Goal: Task Accomplishment & Management: Manage account settings

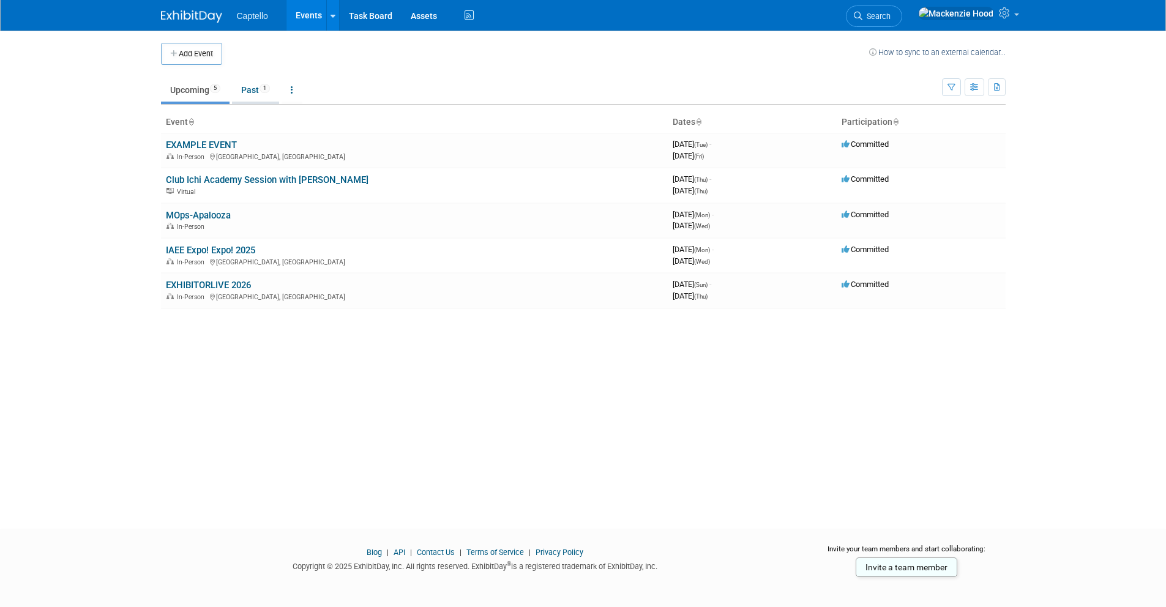
click at [256, 94] on link "Past 1" at bounding box center [255, 89] width 47 height 23
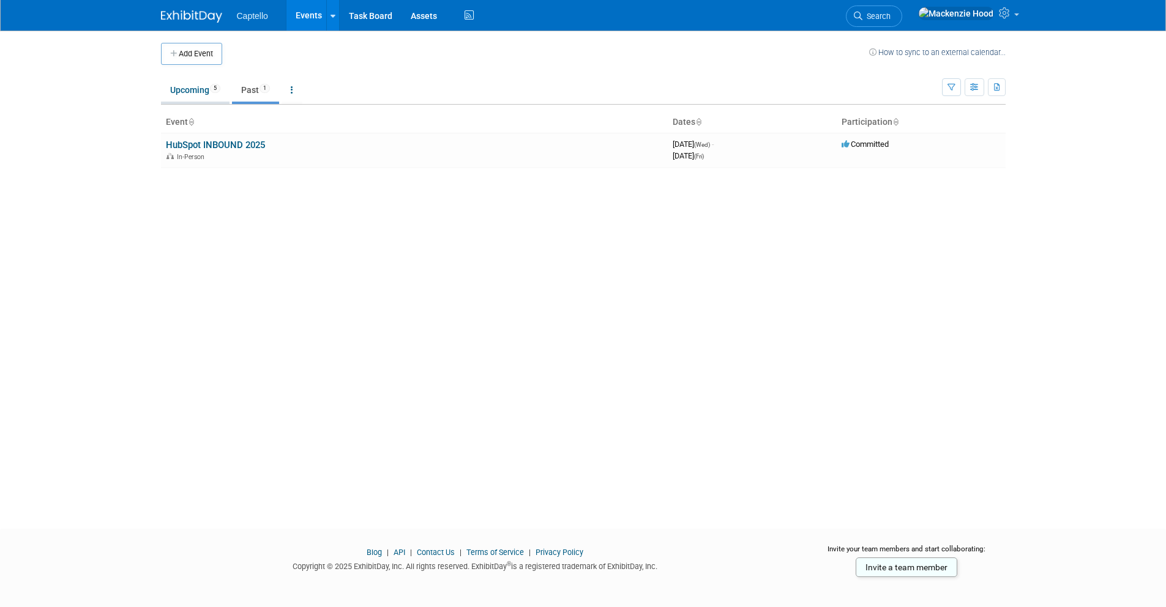
click at [187, 98] on link "Upcoming 5" at bounding box center [195, 89] width 69 height 23
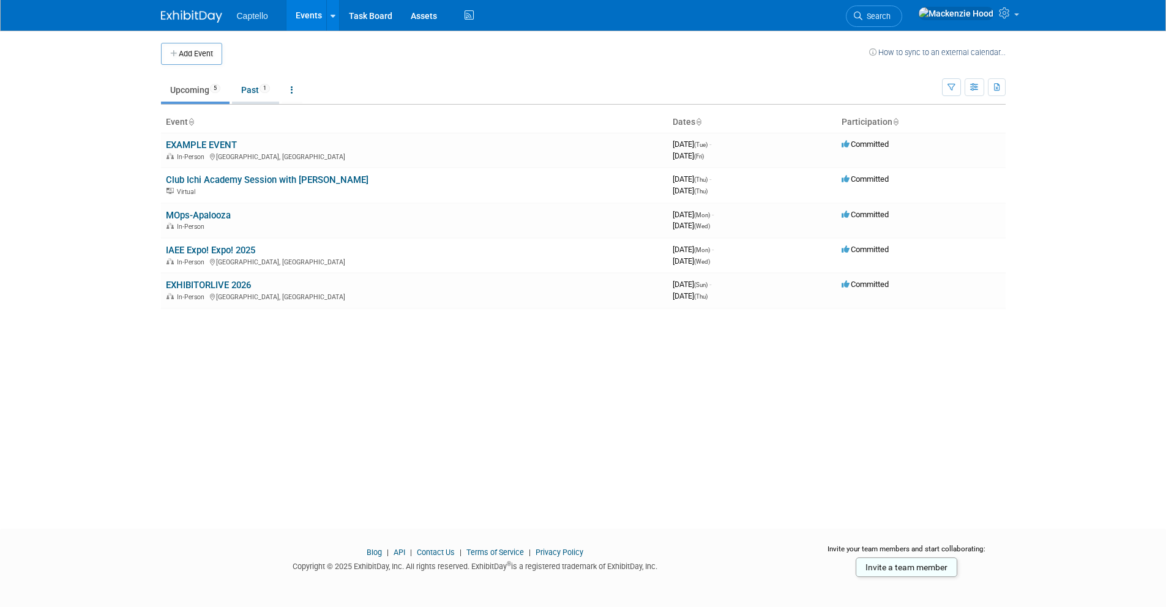
click at [256, 96] on link "Past 1" at bounding box center [255, 89] width 47 height 23
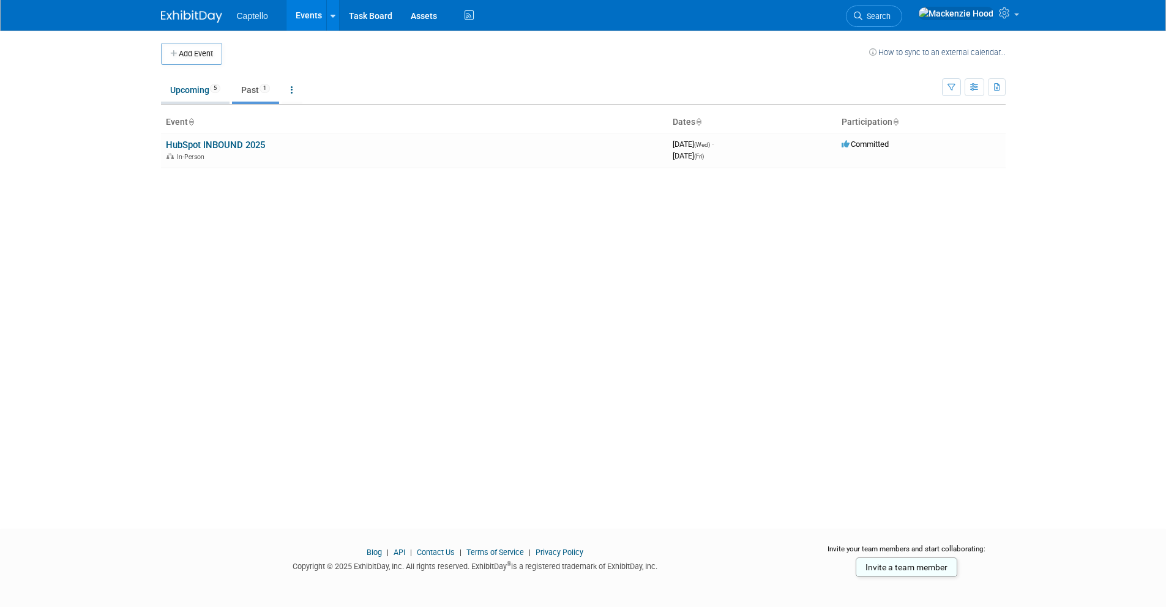
click at [205, 94] on link "Upcoming 5" at bounding box center [195, 89] width 69 height 23
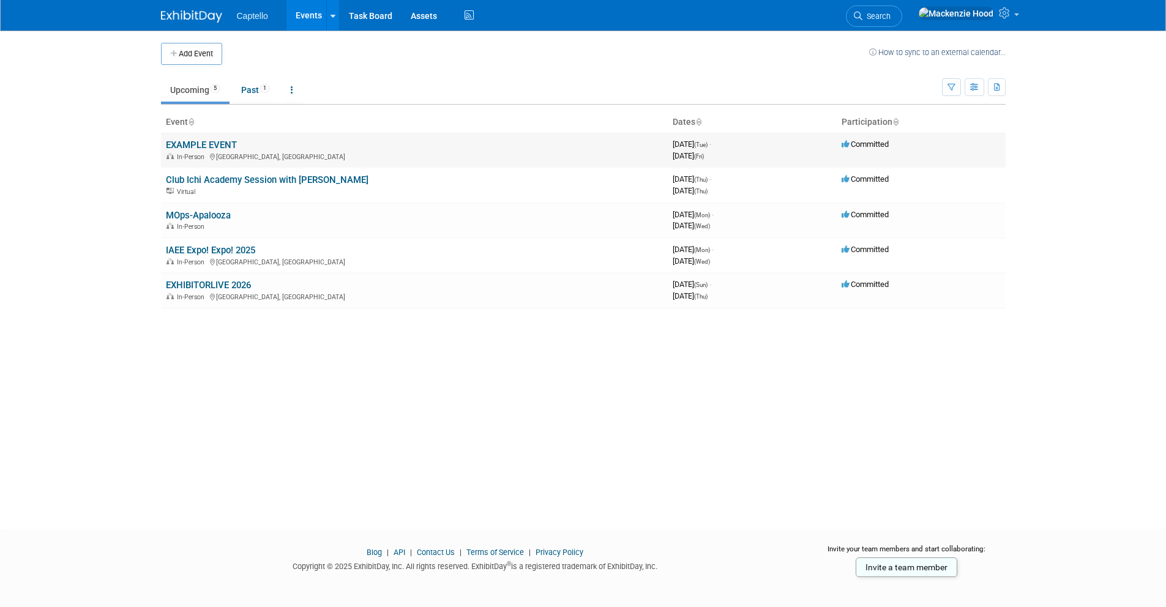
click at [228, 141] on link "EXAMPLE EVENT" at bounding box center [201, 144] width 71 height 11
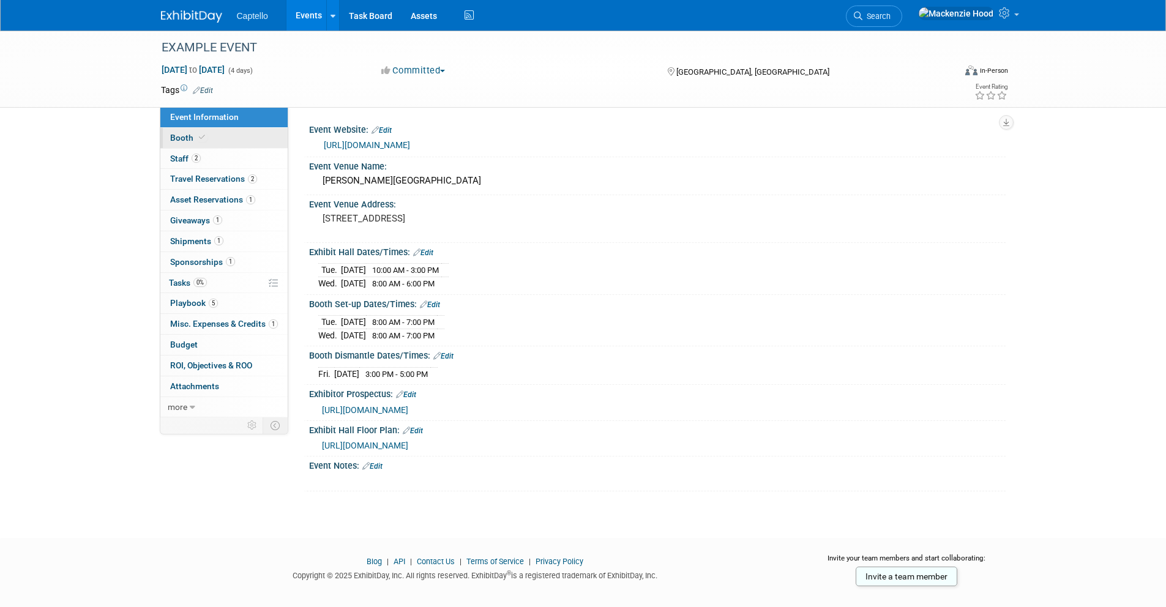
click at [244, 139] on link "Booth" at bounding box center [223, 138] width 127 height 20
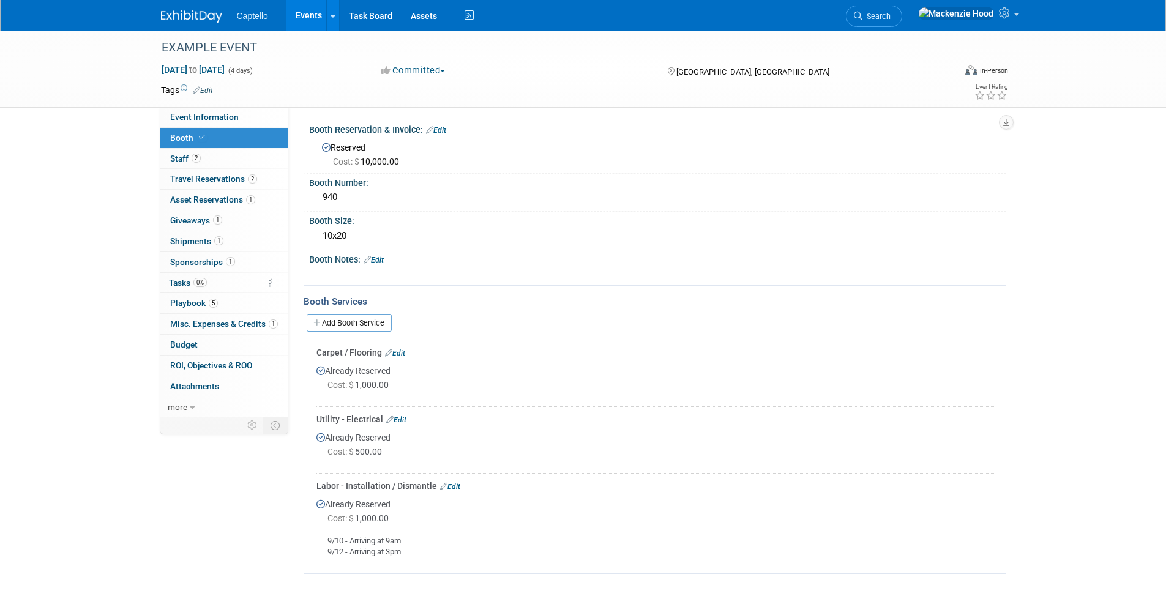
drag, startPoint x: 331, startPoint y: 370, endPoint x: 586, endPoint y: 363, distance: 254.6
click at [588, 359] on div "Already Reserved Cost: $ 1,000.00" at bounding box center [656, 380] width 680 height 43
click at [332, 471] on td "Utility - Electrical Edit Already Reserved Cost: $ 500.00" at bounding box center [656, 439] width 680 height 67
click at [217, 164] on link "2 Staff 2" at bounding box center [223, 159] width 127 height 20
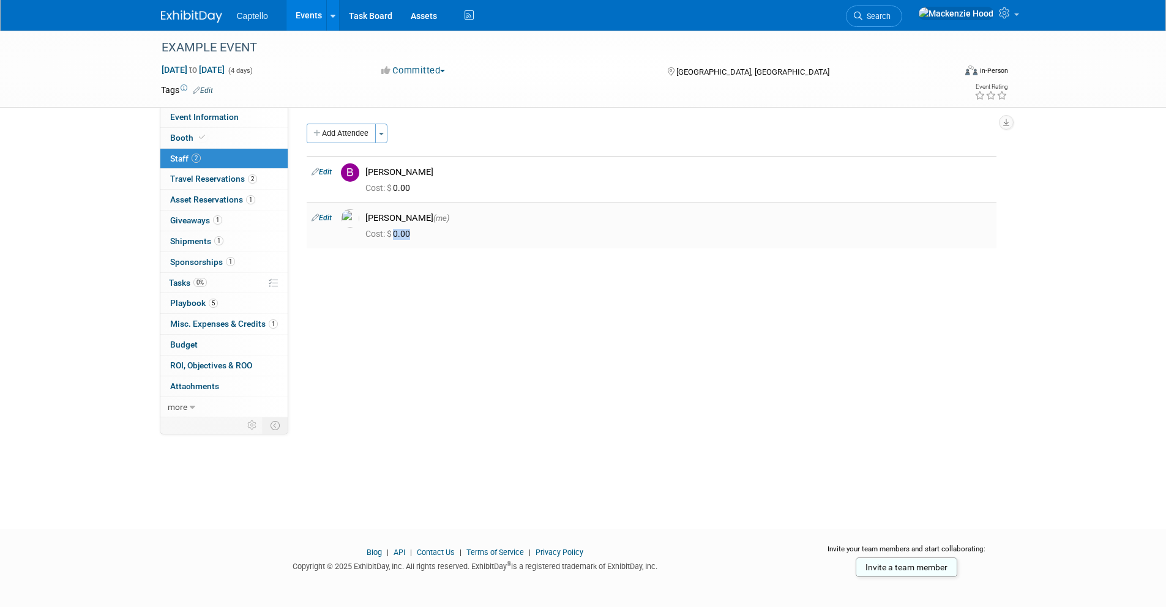
drag, startPoint x: 415, startPoint y: 234, endPoint x: 391, endPoint y: 234, distance: 24.5
click at [391, 234] on span "Cost: $ 0.00" at bounding box center [390, 234] width 50 height 10
click at [434, 236] on div "Cost: $ 0.00" at bounding box center [678, 234] width 626 height 11
drag, startPoint x: 431, startPoint y: 234, endPoint x: 382, endPoint y: 236, distance: 48.4
click at [382, 236] on div "Cost: $ 0.00" at bounding box center [678, 234] width 626 height 11
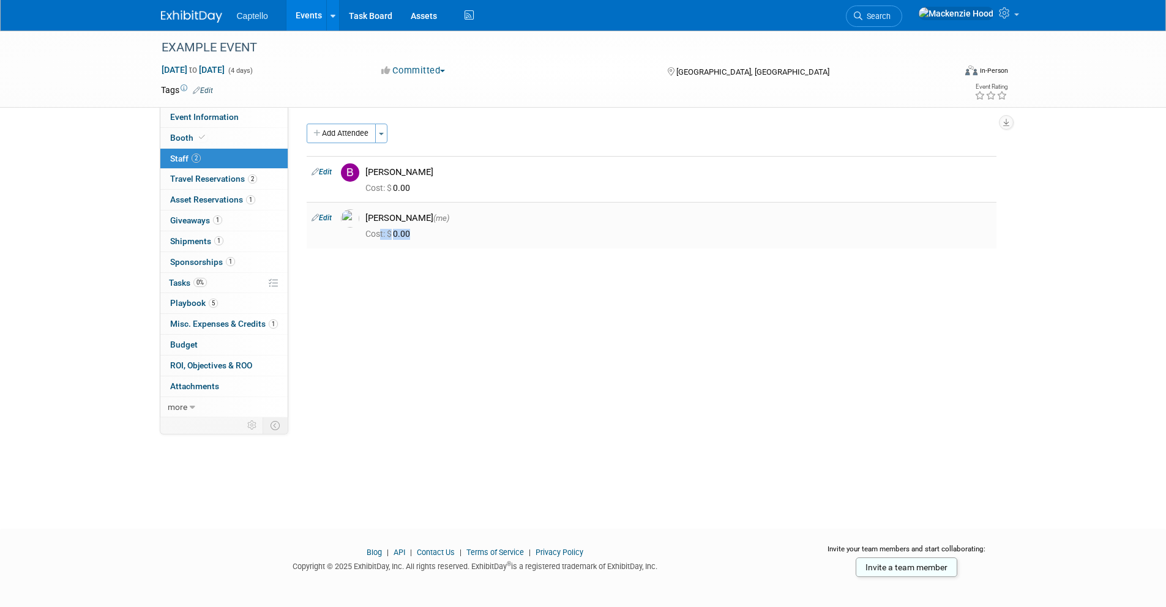
click at [418, 234] on div "Cost: $ 0.00" at bounding box center [678, 234] width 626 height 11
click at [244, 181] on span "Travel Reservations 2" at bounding box center [213, 179] width 87 height 10
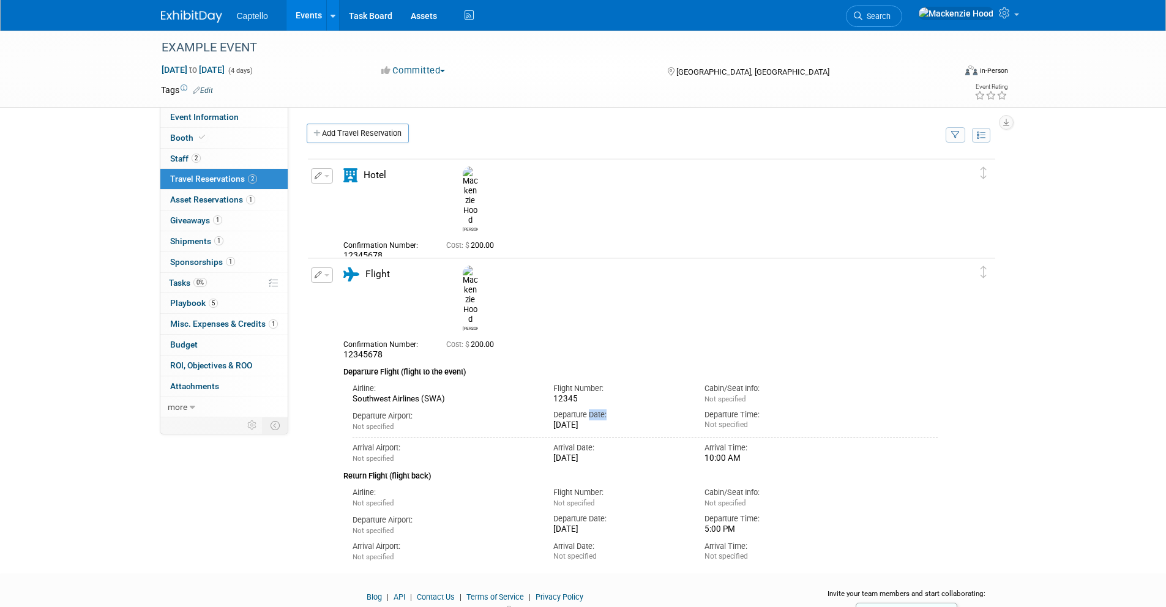
drag, startPoint x: 591, startPoint y: 371, endPoint x: 610, endPoint y: 375, distance: 19.3
click at [610, 409] on div "Departure Date:" at bounding box center [619, 414] width 133 height 11
click at [608, 409] on div "Departure Date:" at bounding box center [619, 414] width 133 height 11
drag, startPoint x: 556, startPoint y: 353, endPoint x: 602, endPoint y: 352, distance: 46.5
click at [602, 394] on div "12345" at bounding box center [619, 399] width 133 height 10
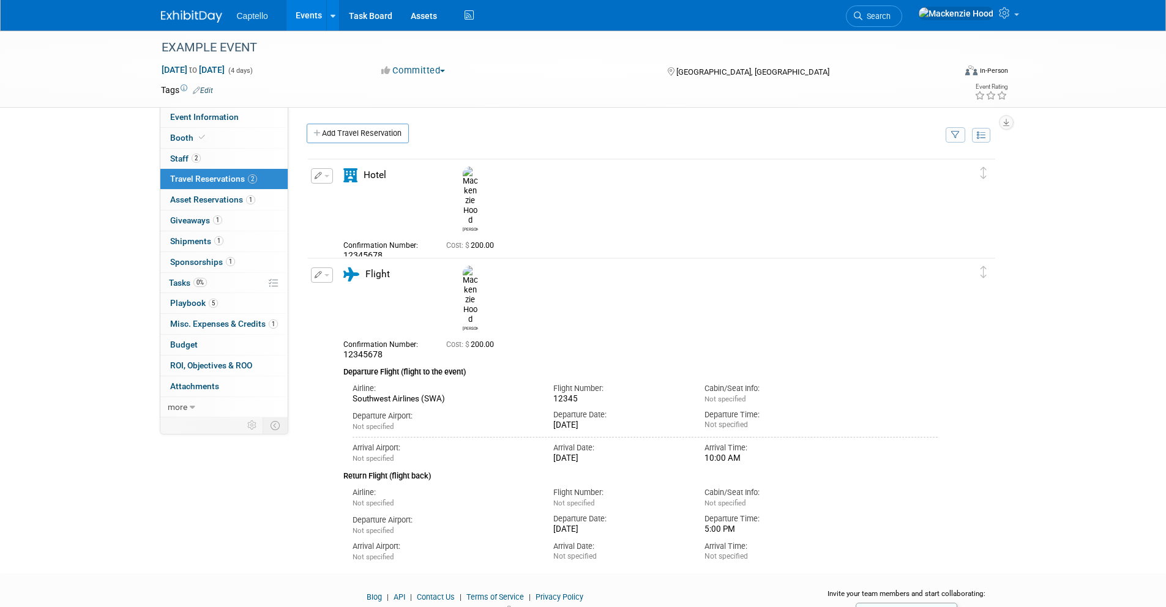
click at [603, 394] on div "12345" at bounding box center [619, 399] width 133 height 10
click at [204, 199] on span "Asset Reservations 1" at bounding box center [212, 200] width 85 height 10
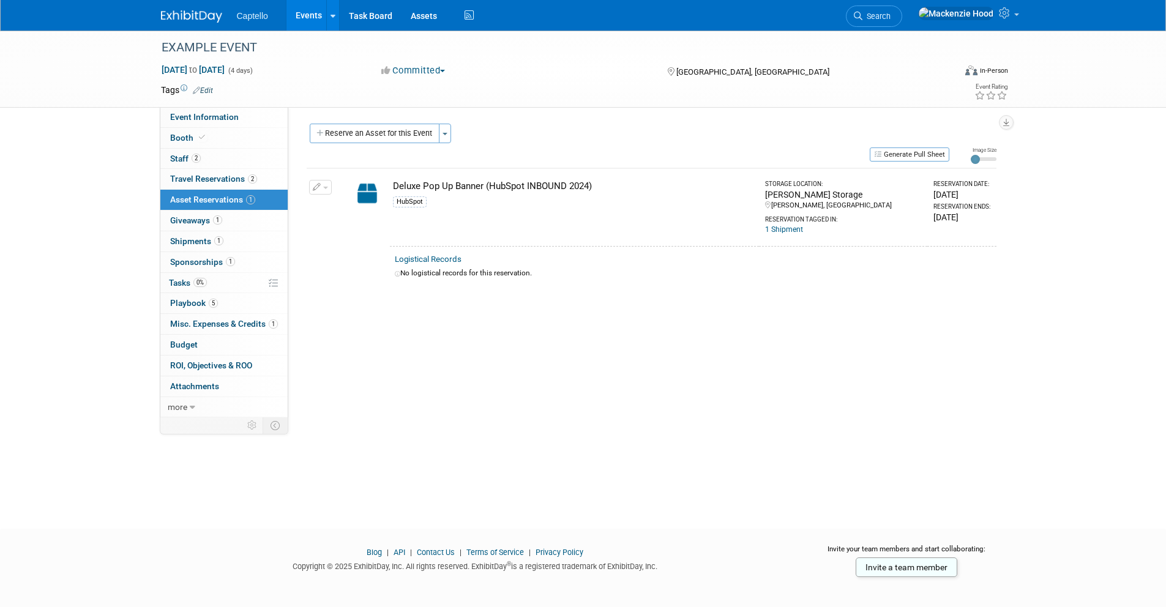
drag, startPoint x: 605, startPoint y: 181, endPoint x: 358, endPoint y: 196, distance: 247.6
click at [355, 196] on tr "Change Reservation Manage Logistical Records Cancel Reservation" at bounding box center [652, 207] width 690 height 78
click at [537, 182] on div "Deluxe Pop Up Banner (HubSpot INBOUND 2024)" at bounding box center [574, 186] width 362 height 13
drag, startPoint x: 780, startPoint y: 194, endPoint x: 838, endPoint y: 197, distance: 57.6
click at [838, 197] on div "[PERSON_NAME] Storage" at bounding box center [843, 194] width 157 height 12
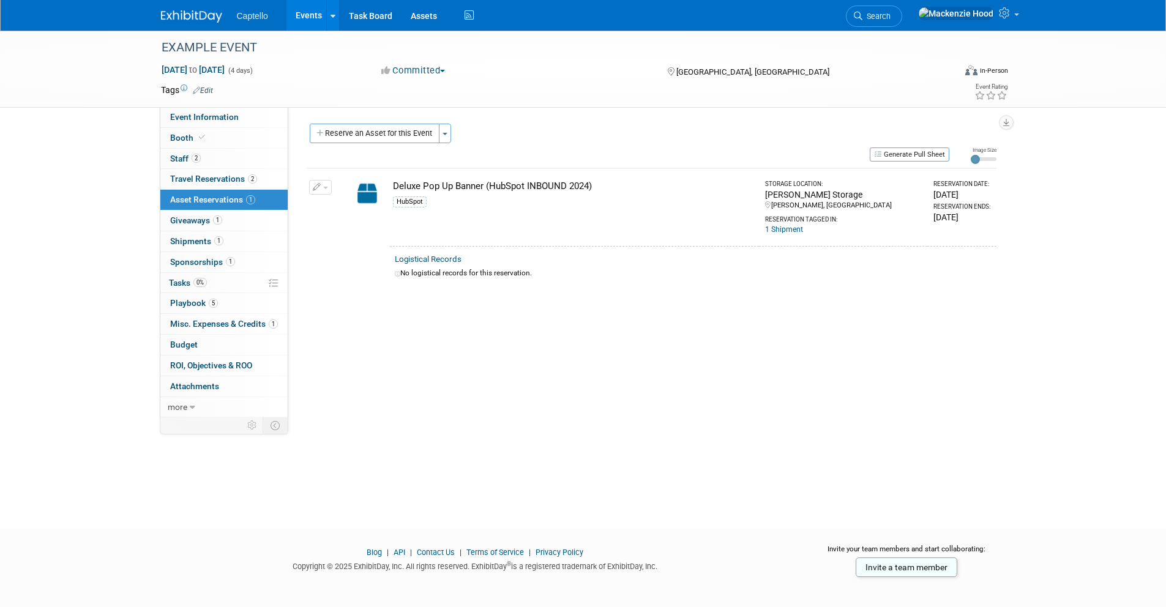
click at [851, 228] on div "1 Shipment Deluxe Pop Up Banner (HubSpot INBOUND 2024) Courier: FedEx Tracking …" at bounding box center [843, 229] width 157 height 11
click at [219, 218] on span "1" at bounding box center [217, 219] width 9 height 9
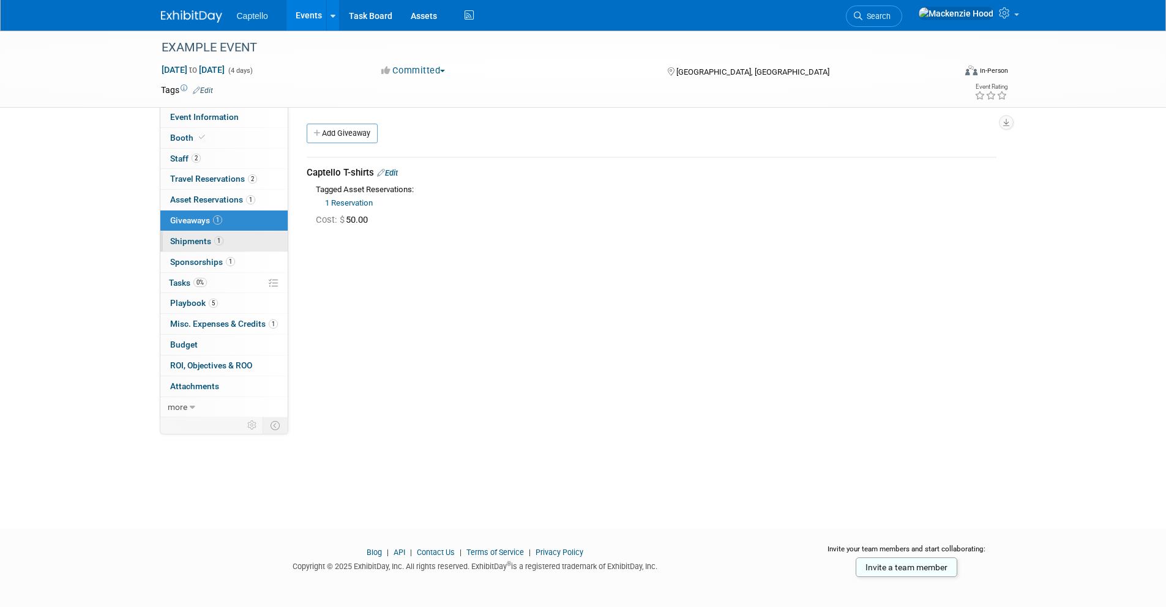
click at [229, 250] on link "1 Shipments 1" at bounding box center [223, 241] width 127 height 20
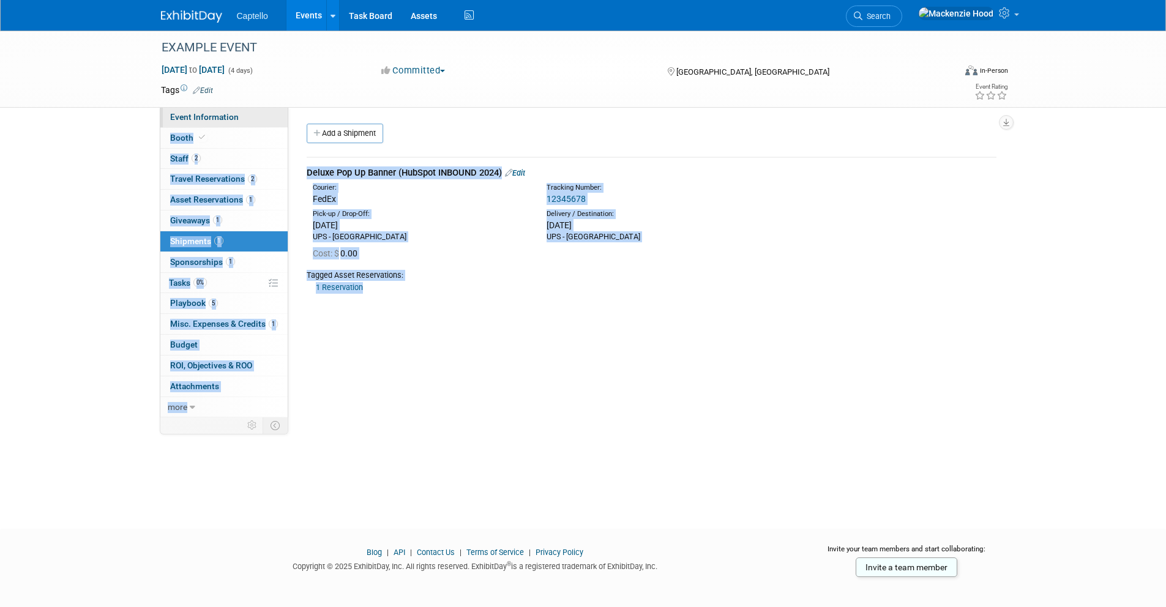
drag, startPoint x: 401, startPoint y: 297, endPoint x: 272, endPoint y: 117, distance: 221.4
click at [272, 117] on div "Event Information Event Info Booth Booth 2 Staff 2 Staff 2 Travel Reservations …" at bounding box center [583, 224] width 863 height 387
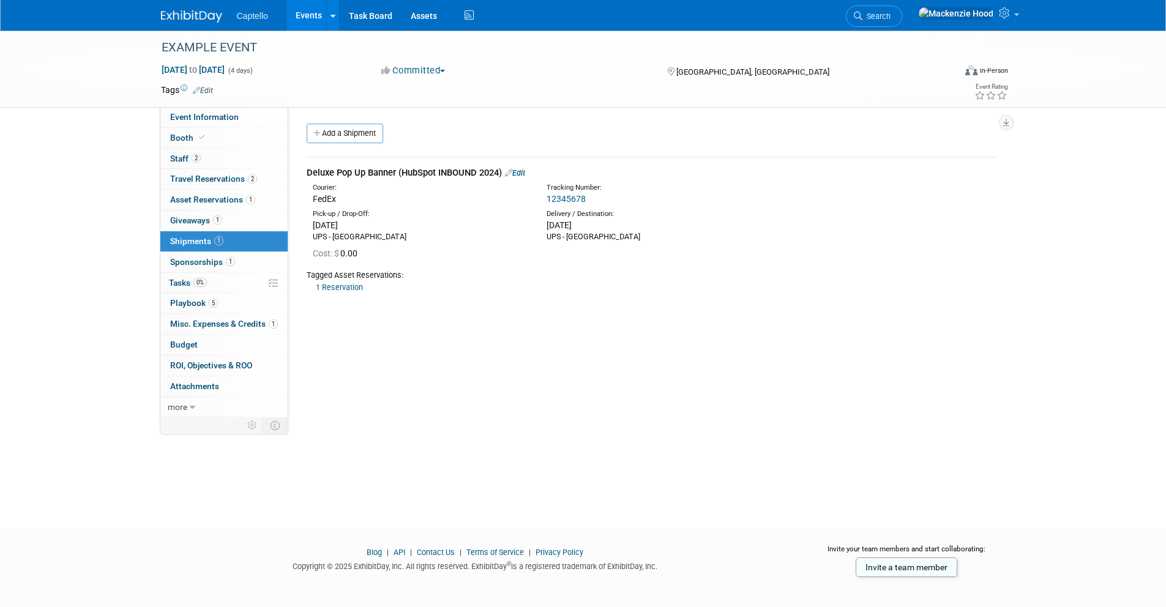
click at [674, 303] on div "Deluxe Pop Up Banner (HubSpot INBOUND 2024) Edit Courier: FedEx 12345678 Cost: …" at bounding box center [651, 224] width 708 height 157
click at [266, 264] on link "1 Sponsorships 1" at bounding box center [223, 262] width 127 height 20
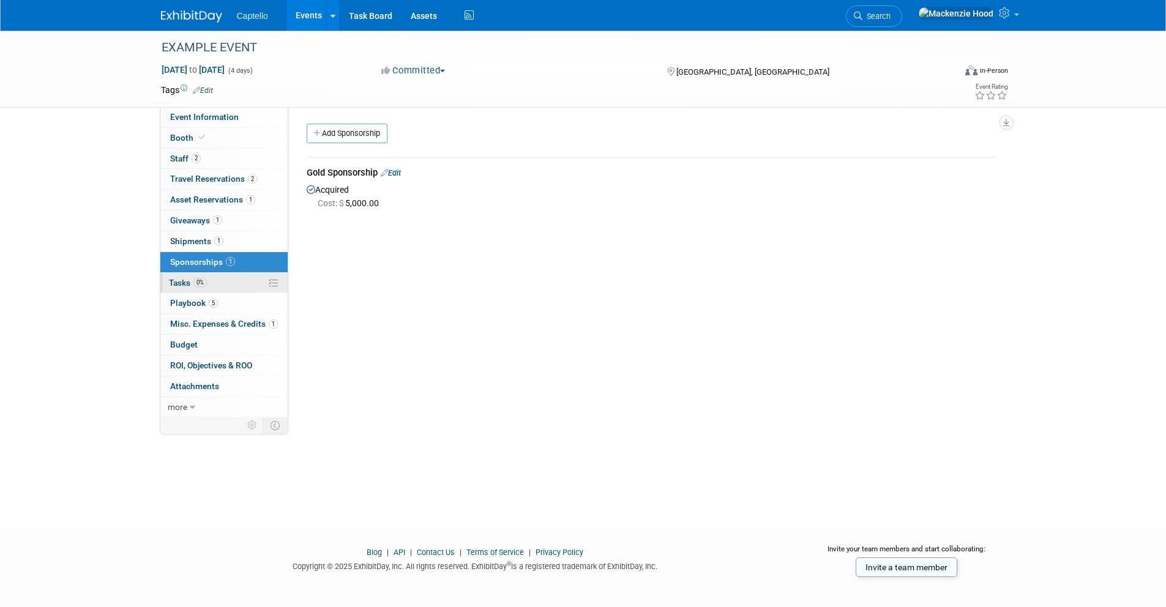
click at [227, 284] on link "0% Tasks 0%" at bounding box center [223, 283] width 127 height 20
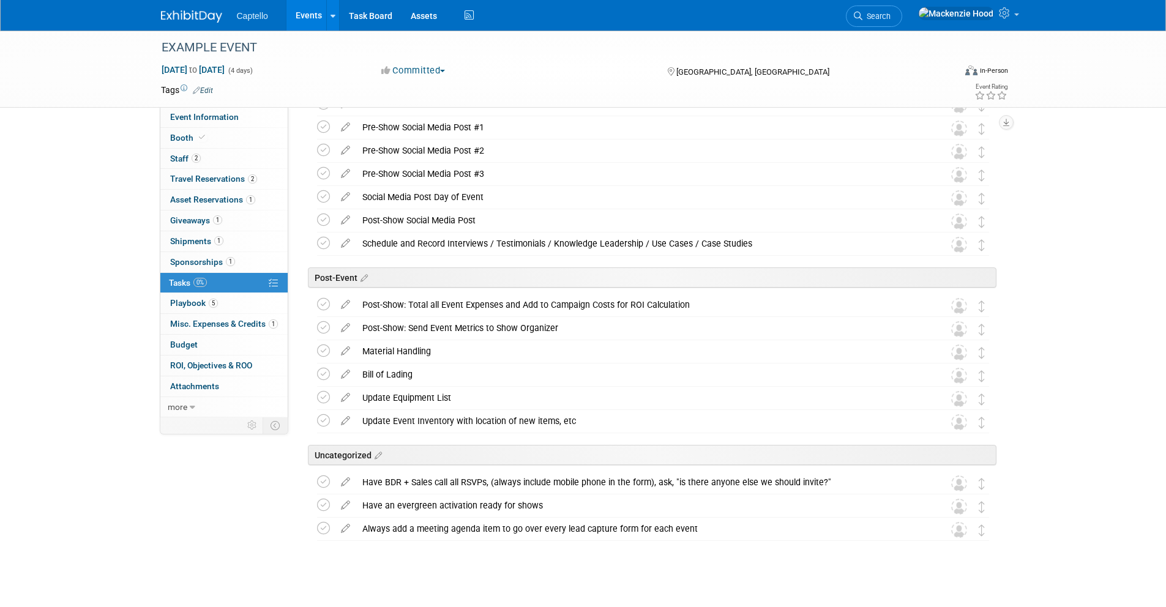
scroll to position [1084, 0]
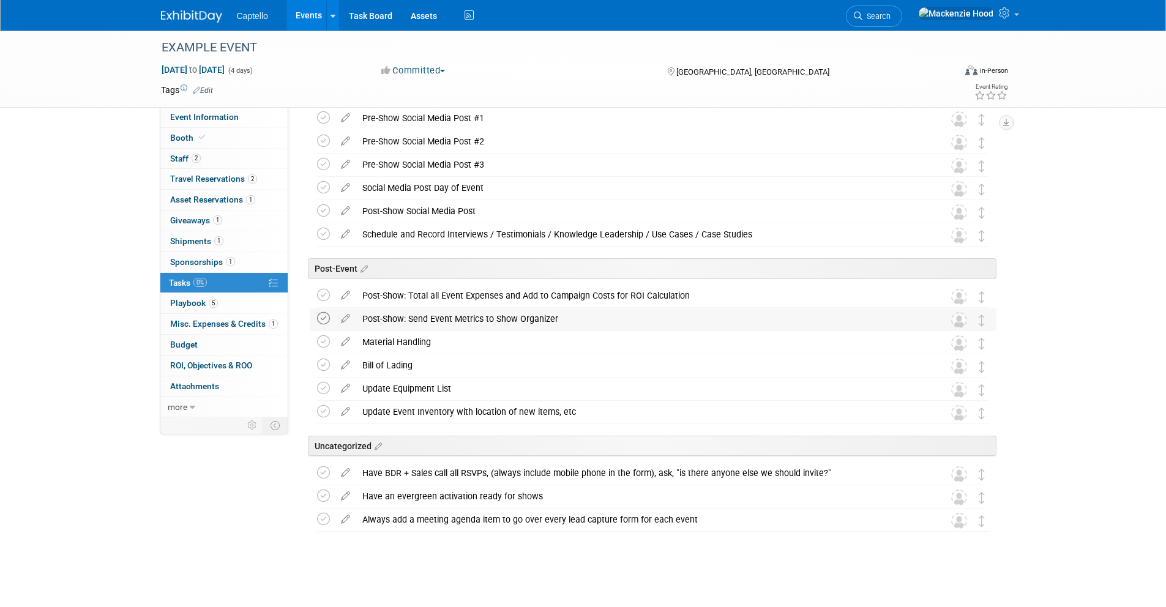
click at [324, 323] on icon at bounding box center [323, 318] width 13 height 13
click at [323, 333] on td at bounding box center [326, 343] width 18 height 22
click at [321, 347] on icon at bounding box center [323, 341] width 13 height 13
click at [960, 319] on img at bounding box center [959, 320] width 16 height 16
click at [343, 313] on icon at bounding box center [345, 315] width 21 height 15
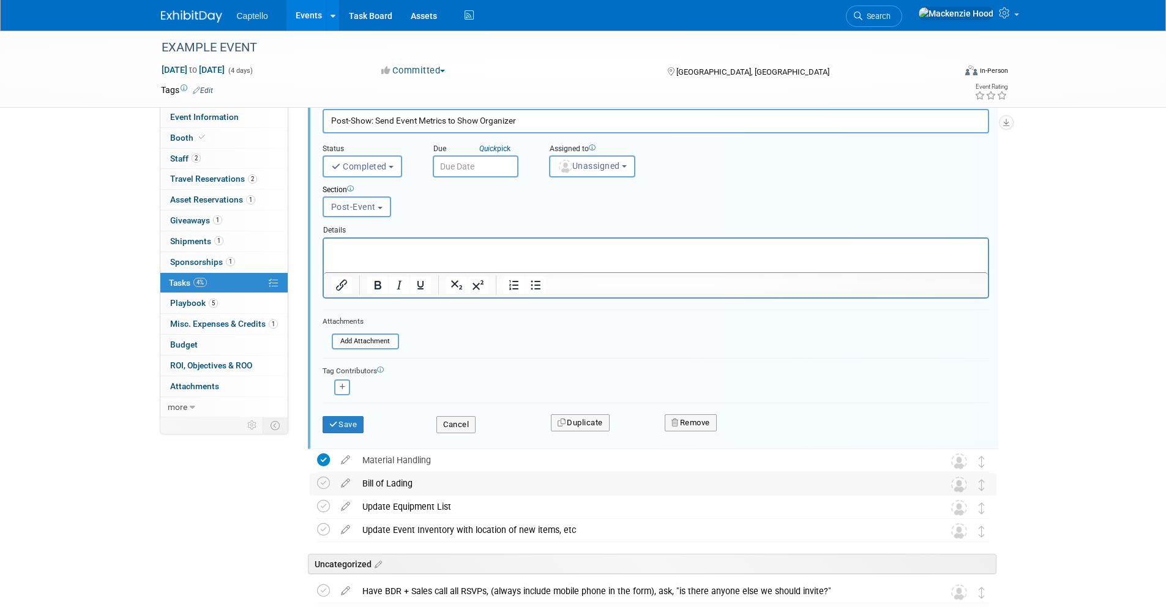
scroll to position [1312, 0]
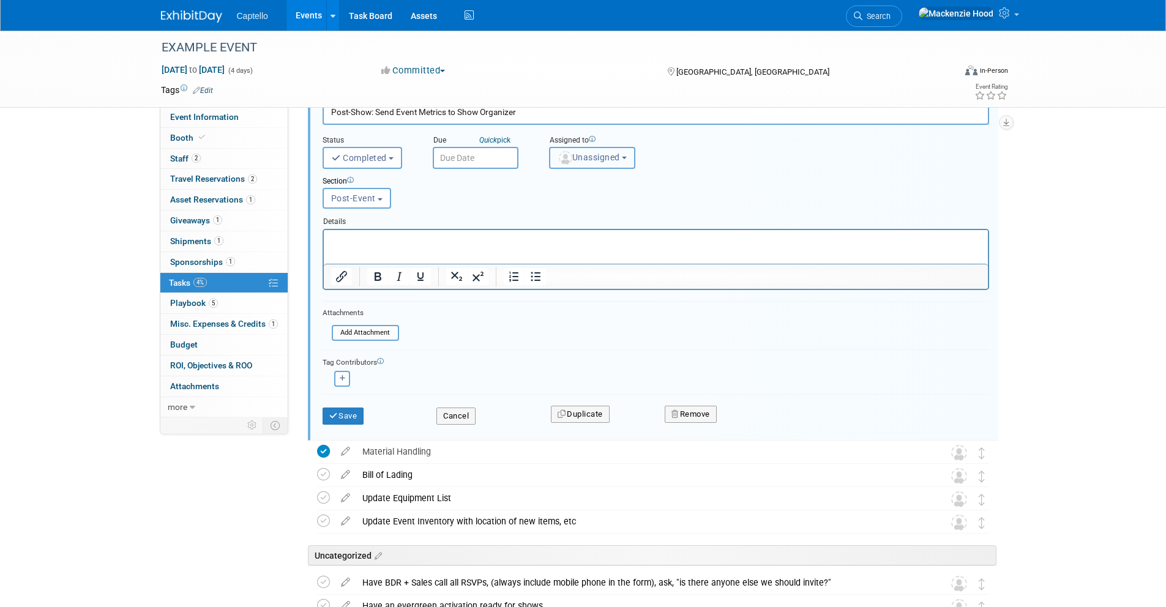
click at [612, 161] on span "Unassigned" at bounding box center [588, 157] width 62 height 10
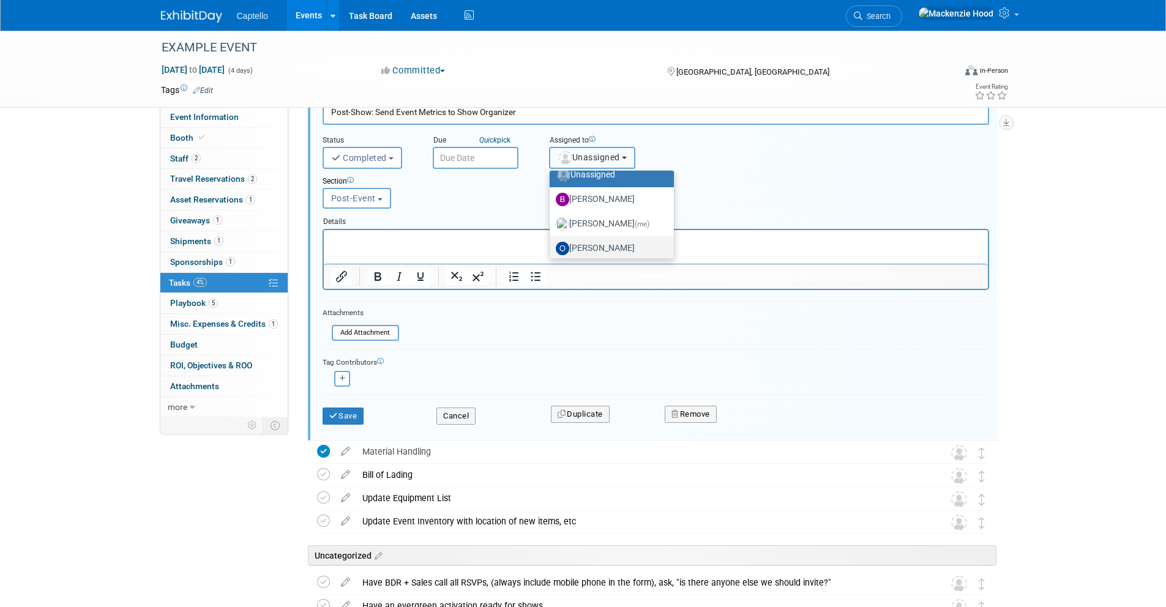
scroll to position [17, 0]
click at [605, 244] on label "Owen Ellison" at bounding box center [609, 243] width 106 height 20
click at [551, 244] on input "Owen Ellison" at bounding box center [547, 241] width 8 height 8
select select "a00b3843-d57d-47b3-acfd-32036fabef8b"
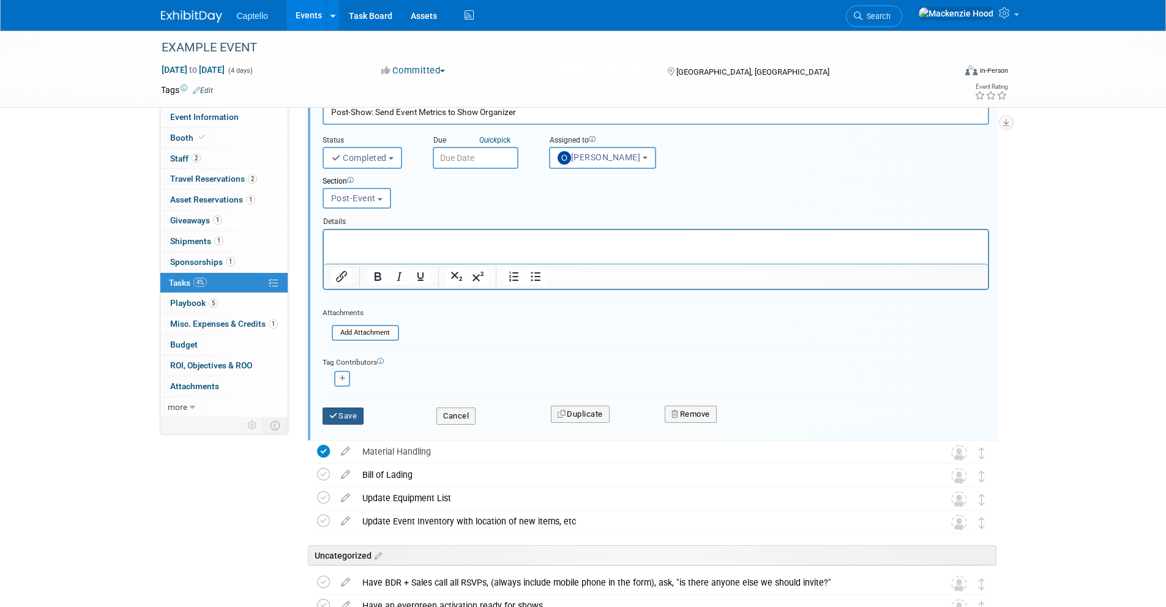
click at [343, 423] on button "Save" at bounding box center [343, 415] width 42 height 17
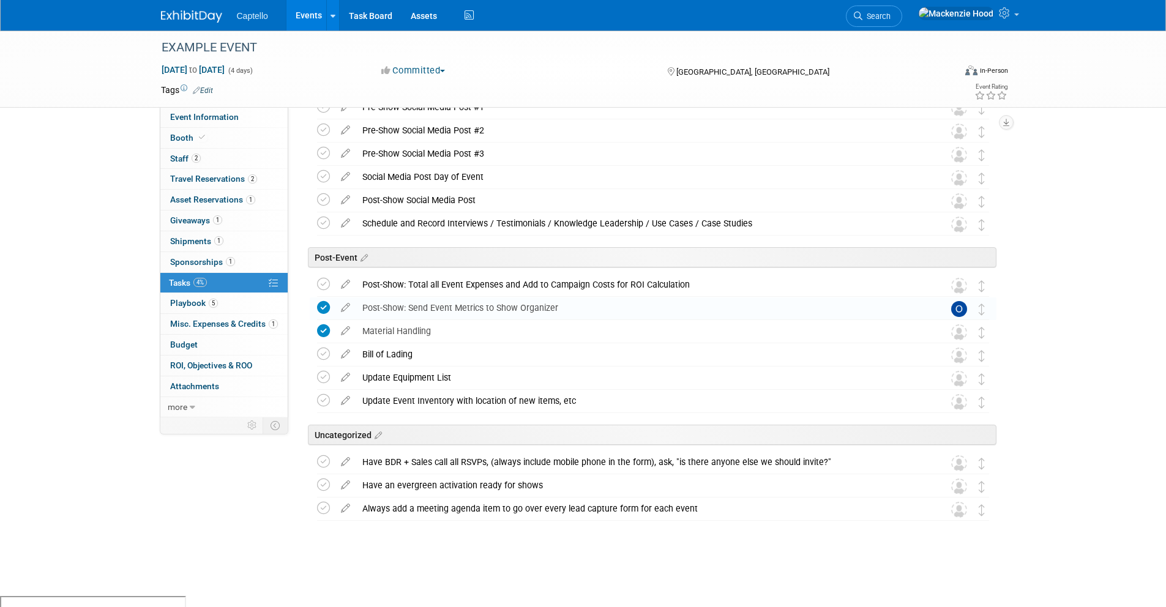
scroll to position [1084, 0]
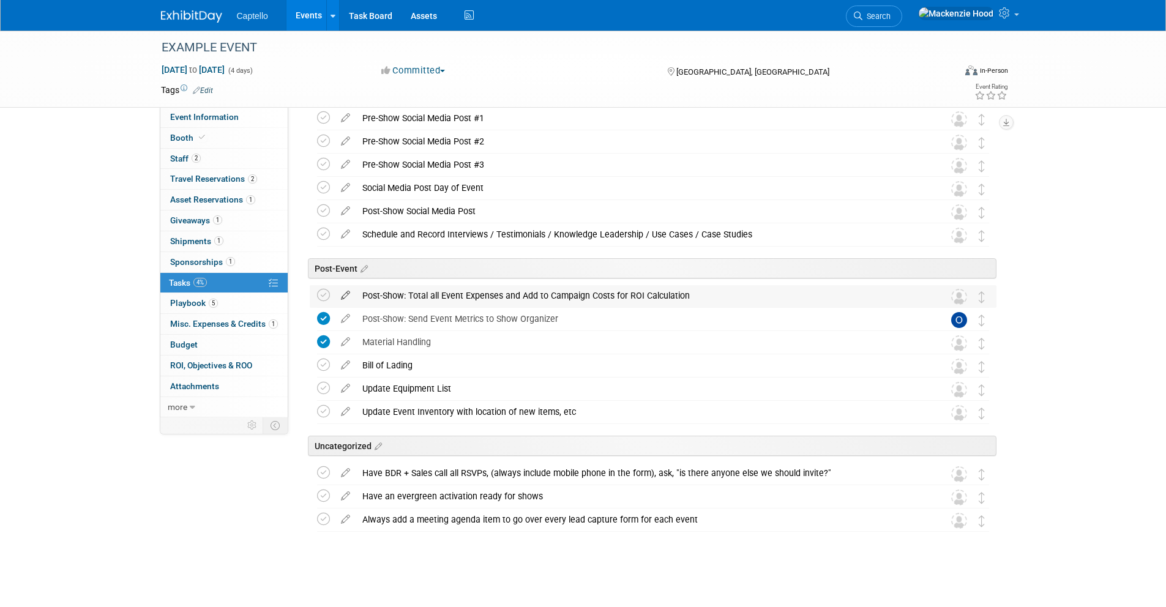
click at [348, 291] on icon at bounding box center [345, 292] width 21 height 15
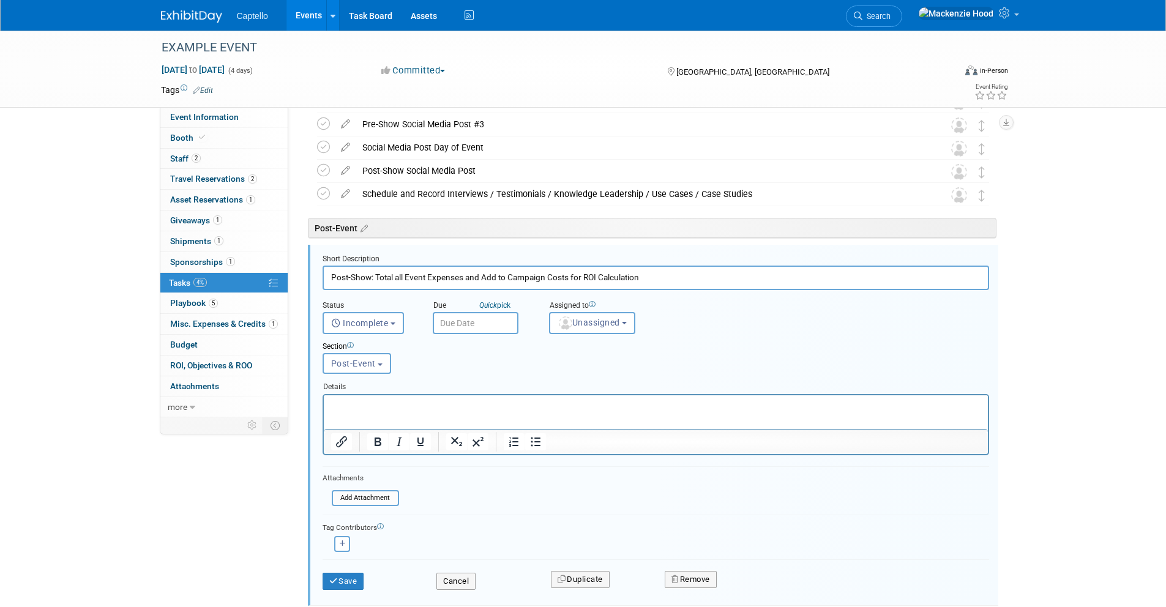
scroll to position [1189, 0]
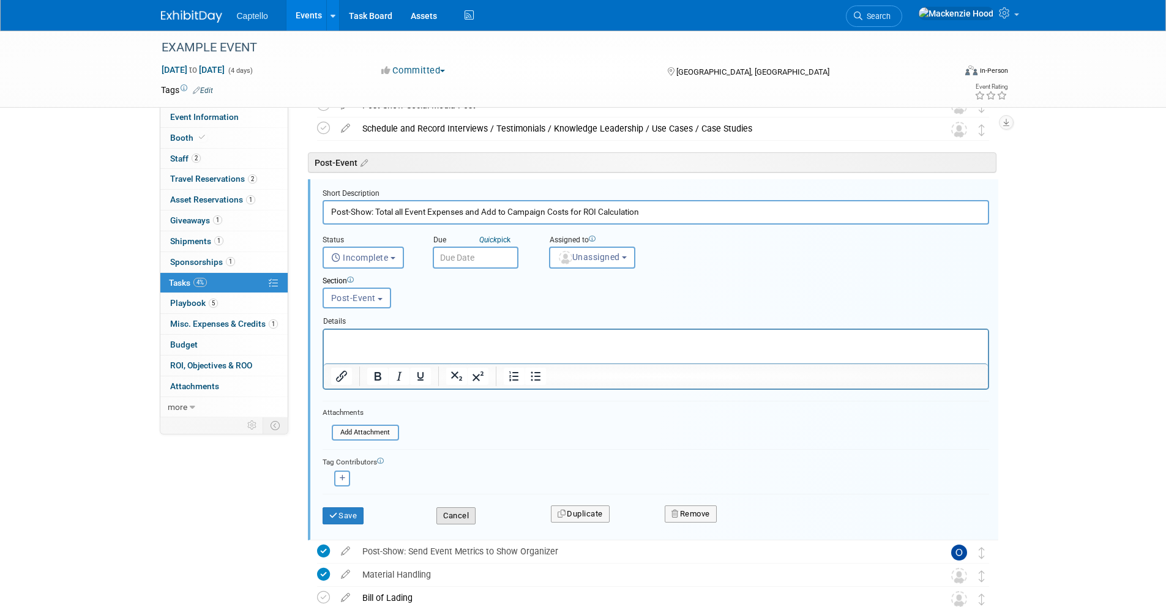
click at [449, 517] on button "Cancel" at bounding box center [455, 515] width 39 height 17
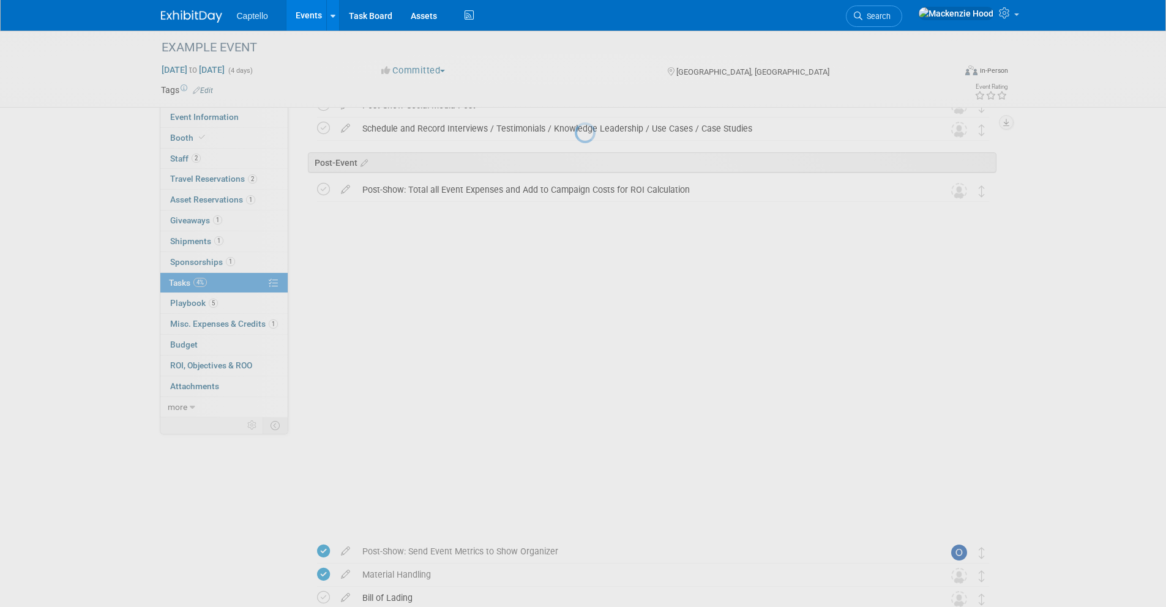
scroll to position [1084, 0]
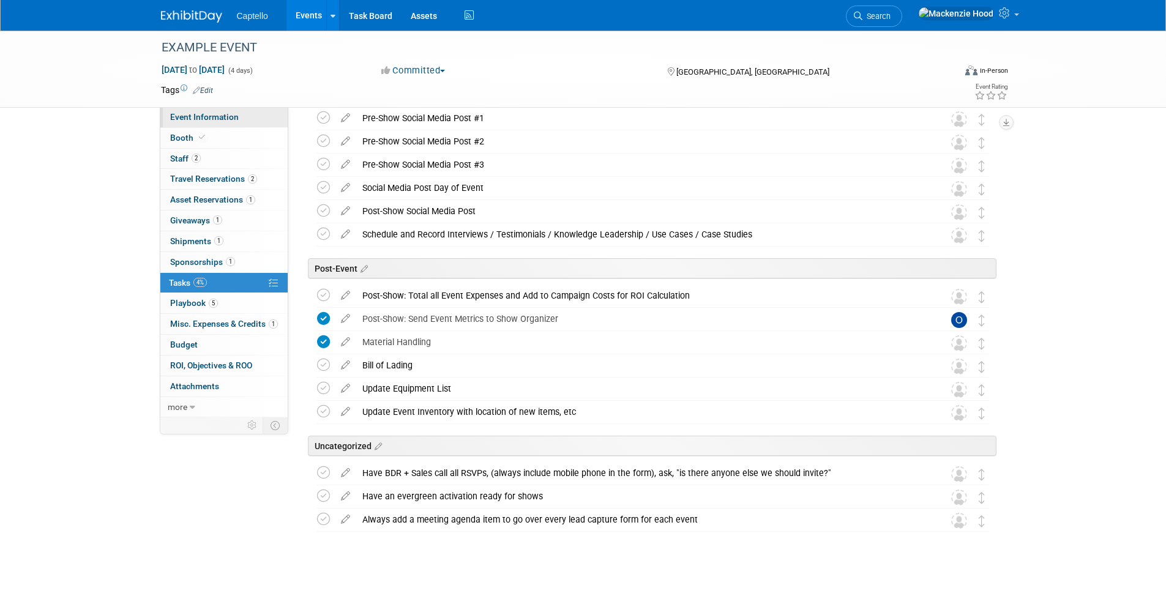
click at [260, 112] on link "Event Information" at bounding box center [223, 117] width 127 height 20
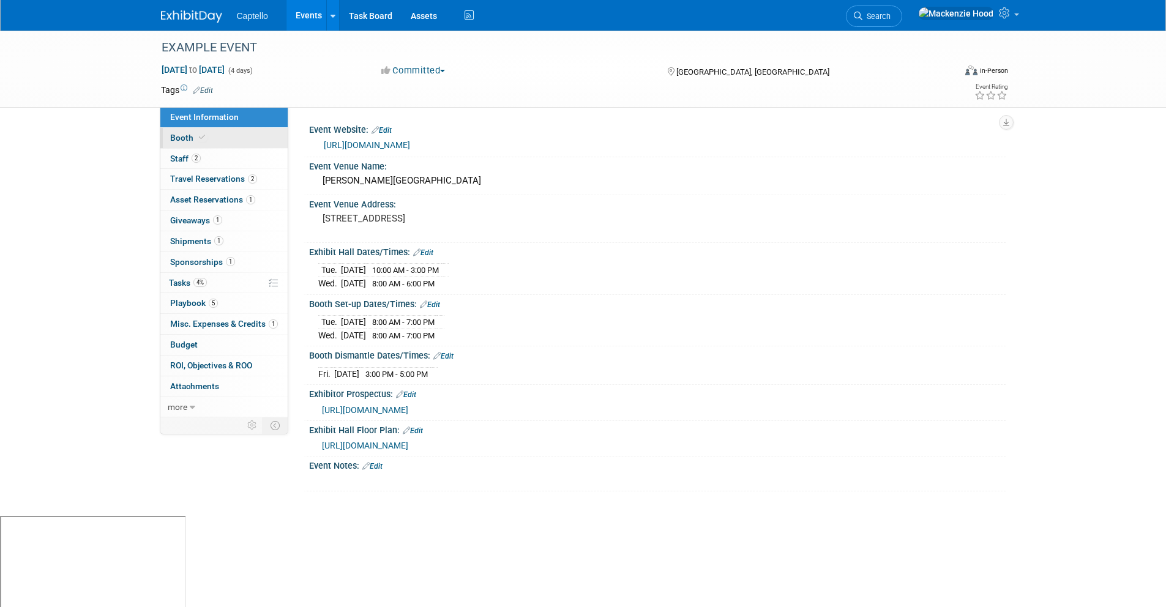
click at [237, 141] on link "Booth" at bounding box center [223, 138] width 127 height 20
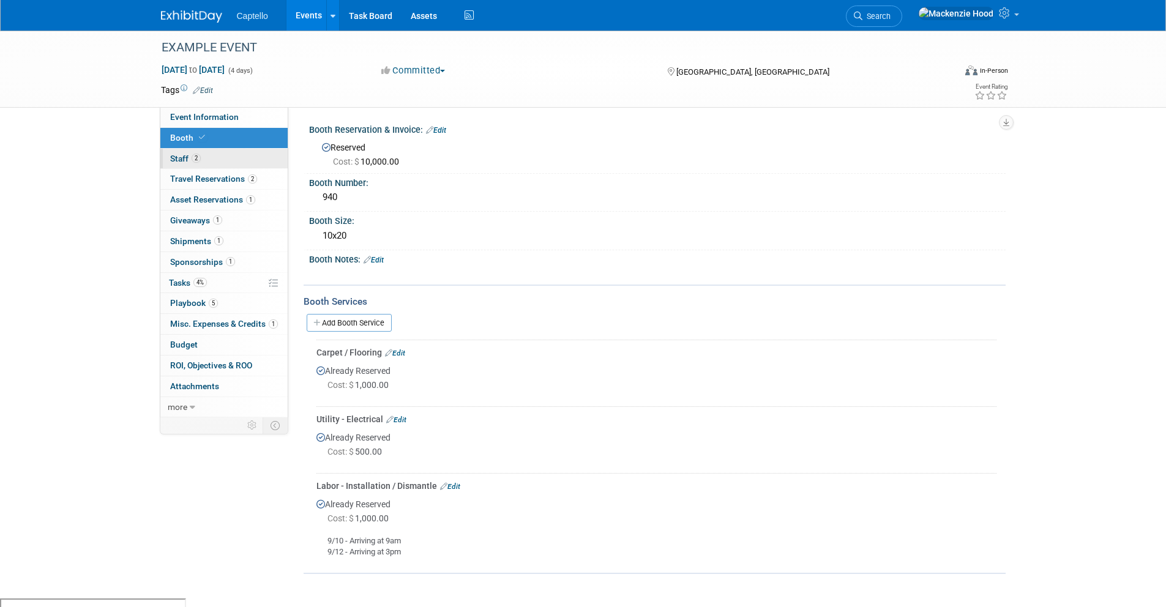
click at [220, 166] on link "2 Staff 2" at bounding box center [223, 159] width 127 height 20
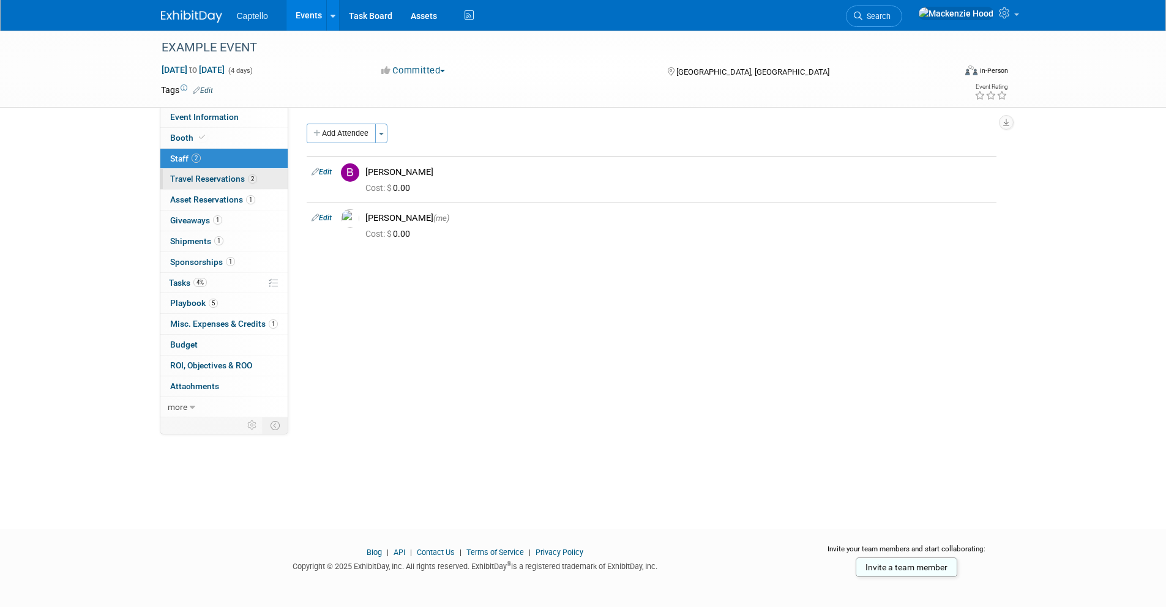
click at [203, 179] on span "Travel Reservations 2" at bounding box center [213, 179] width 87 height 10
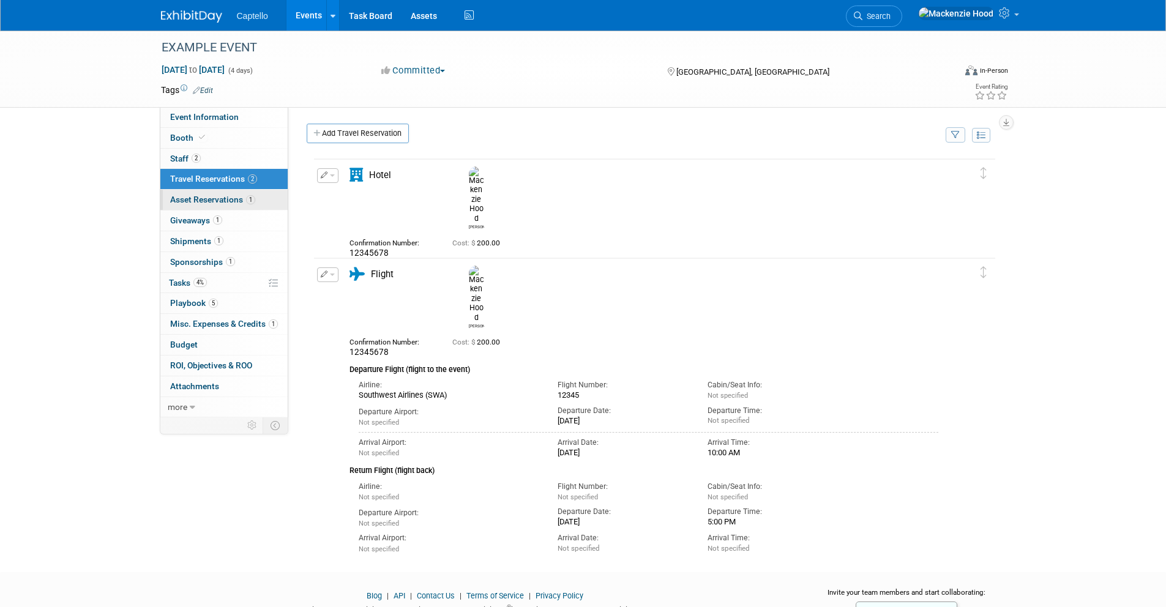
click at [237, 195] on span "Asset Reservations 1" at bounding box center [212, 200] width 85 height 10
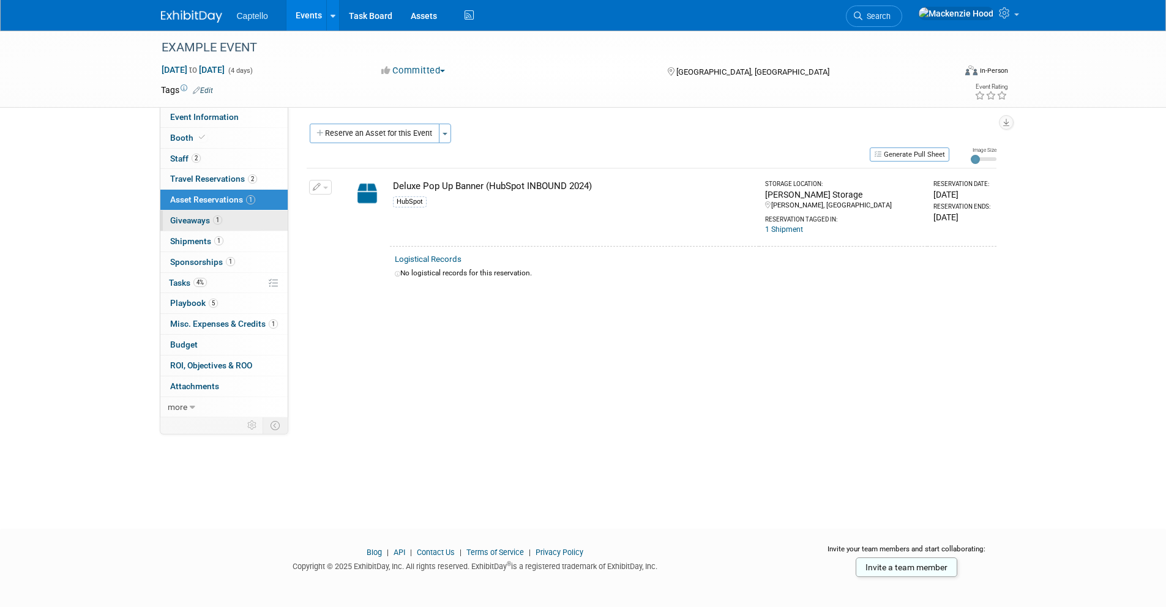
click at [190, 223] on span "Giveaways 1" at bounding box center [196, 220] width 52 height 10
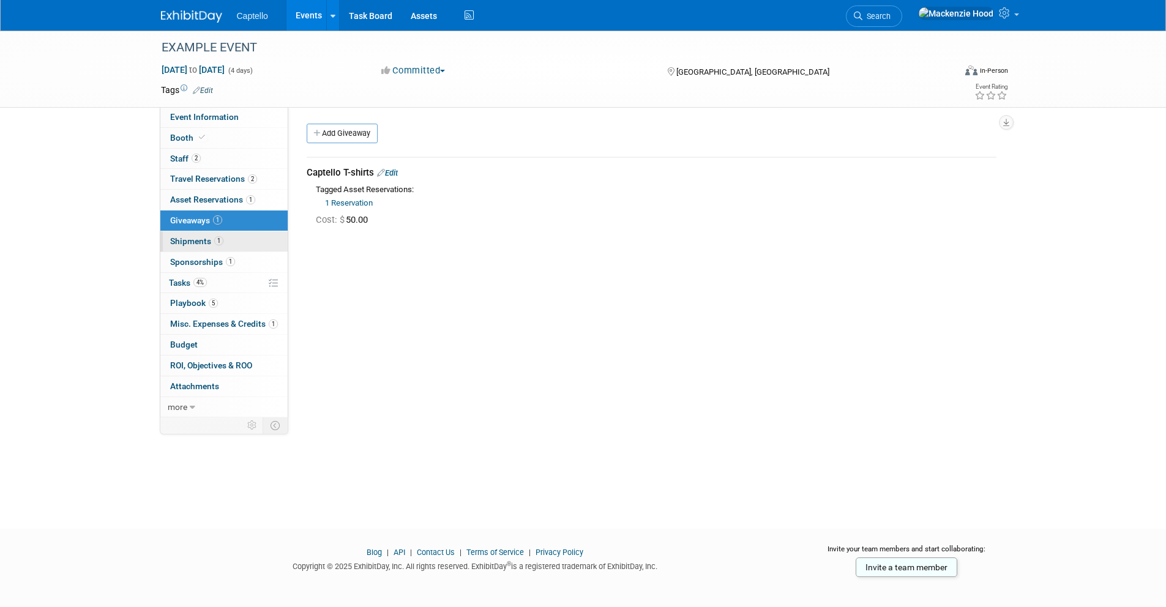
click at [261, 239] on link "1 Shipments 1" at bounding box center [223, 241] width 127 height 20
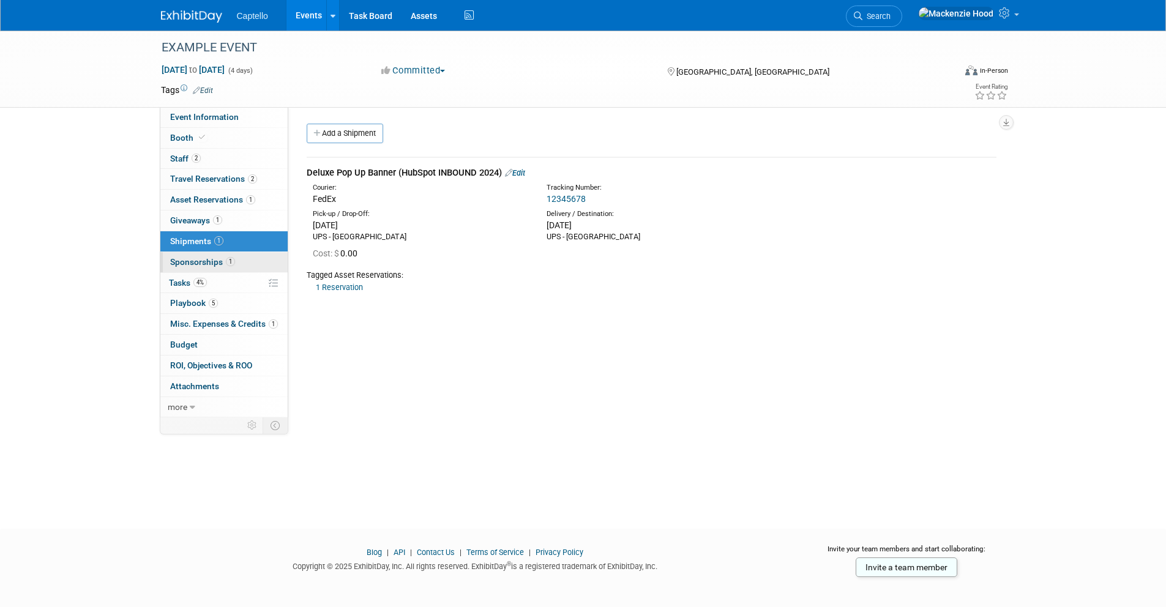
click at [241, 261] on link "1 Sponsorships 1" at bounding box center [223, 262] width 127 height 20
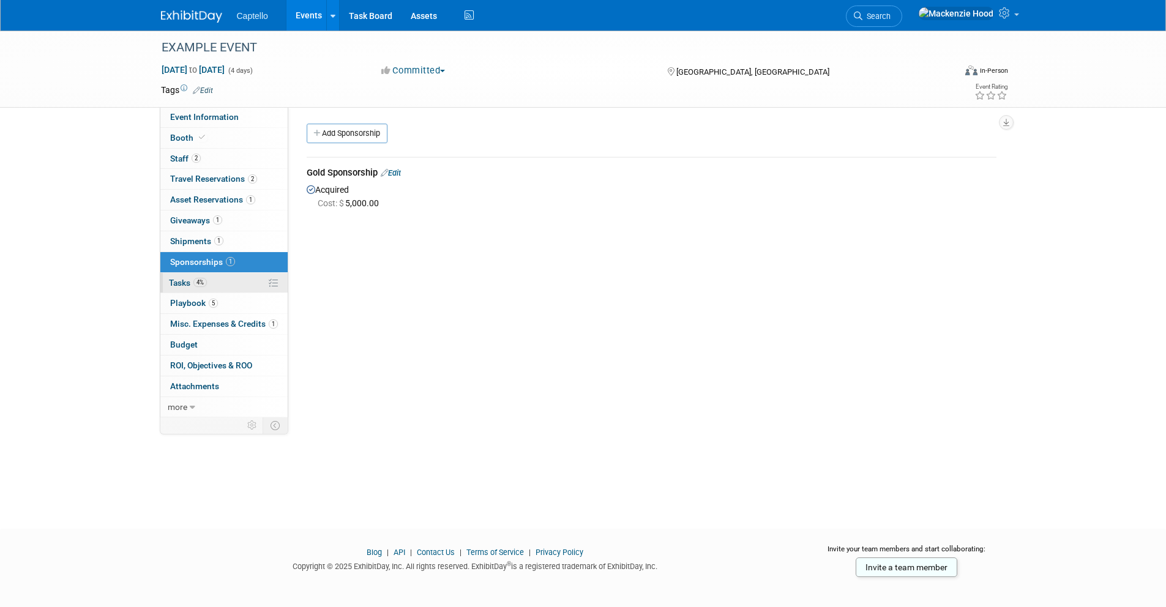
click at [239, 280] on link "4% Tasks 4%" at bounding box center [223, 283] width 127 height 20
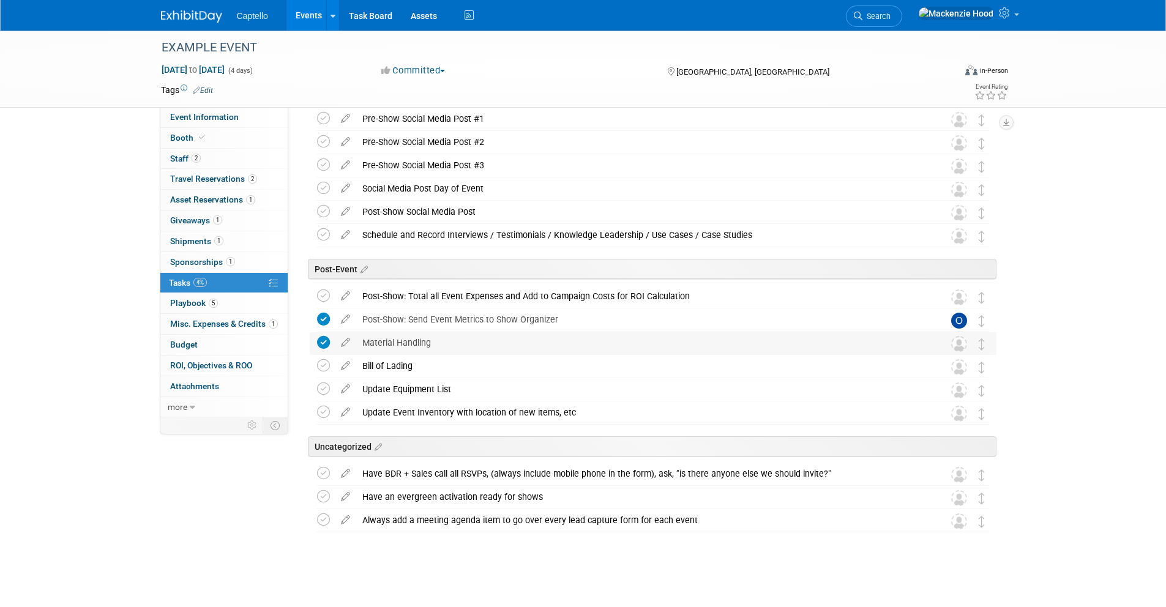
scroll to position [1084, 0]
click at [346, 316] on icon at bounding box center [345, 315] width 21 height 15
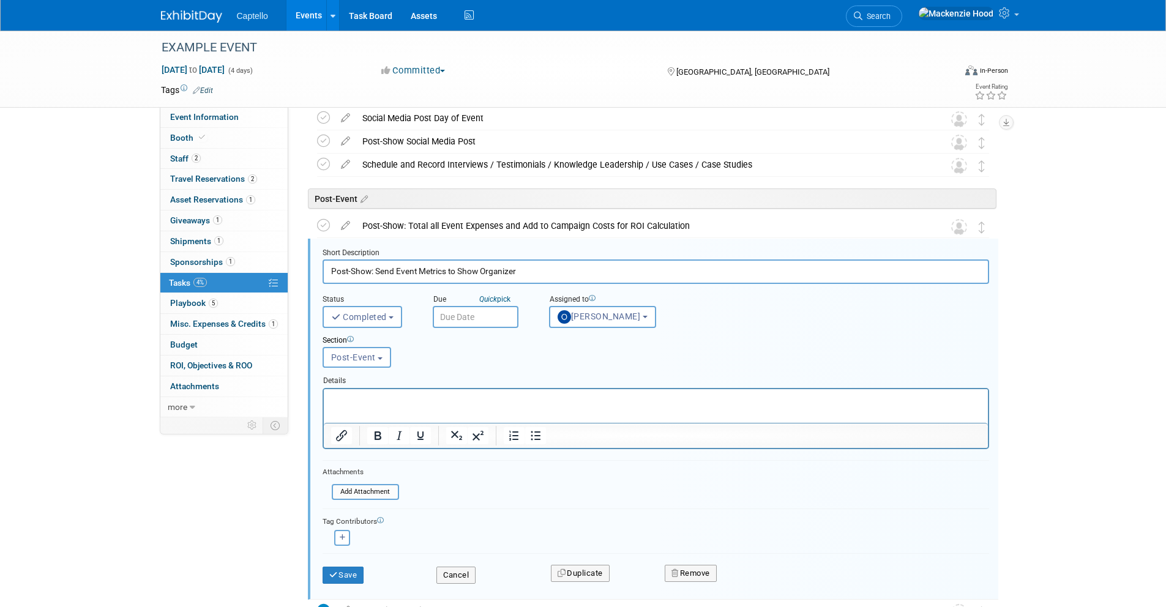
scroll to position [1213, 0]
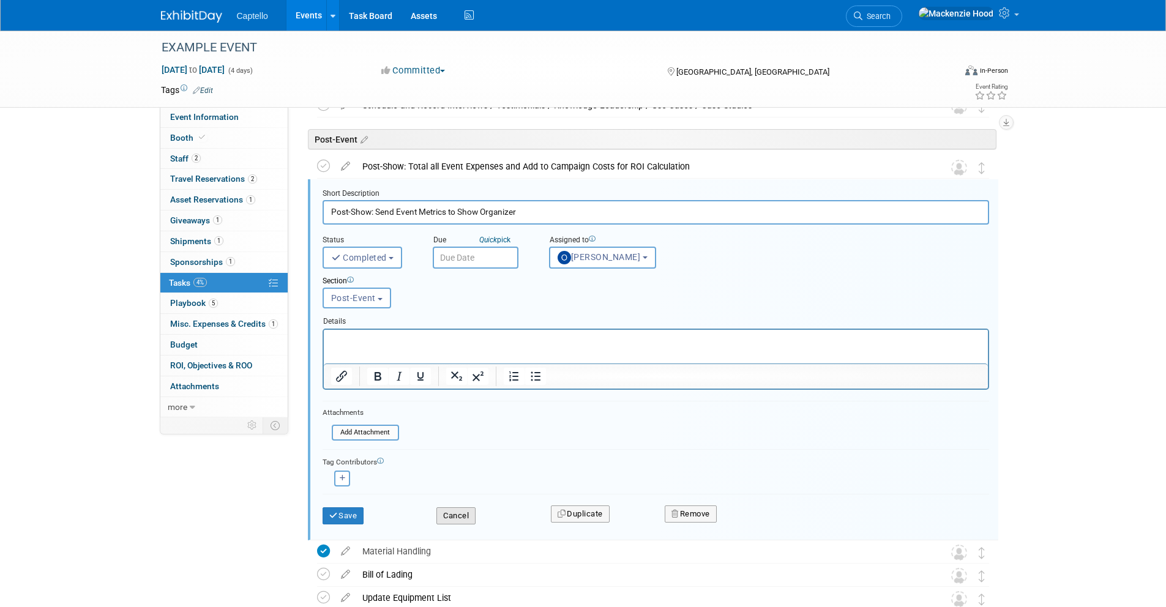
click at [448, 512] on button "Cancel" at bounding box center [455, 515] width 39 height 17
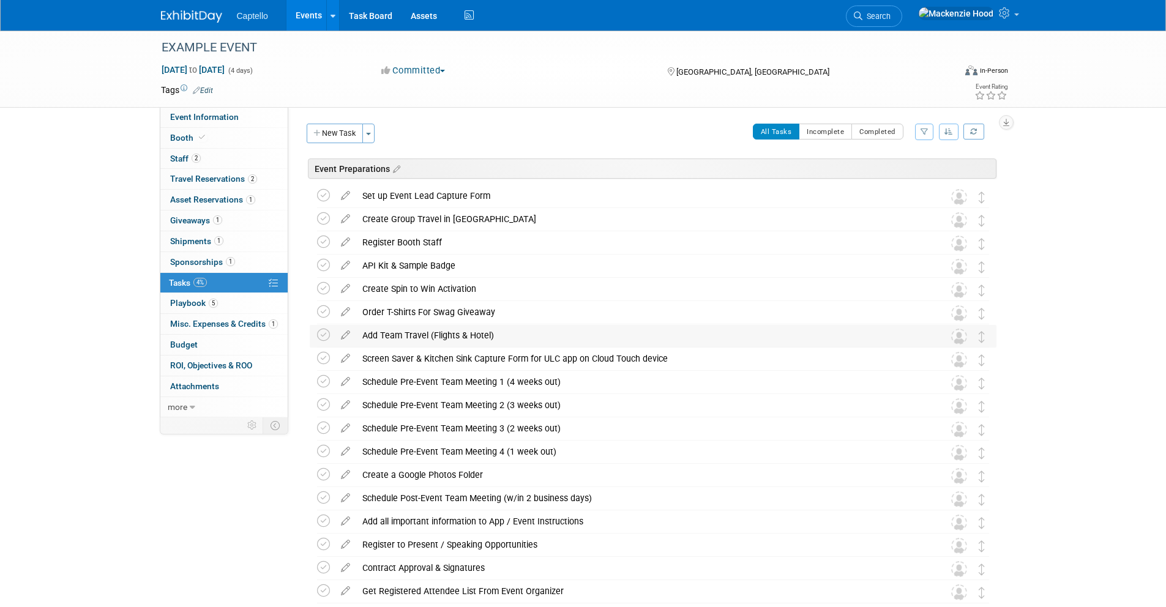
scroll to position [54, 0]
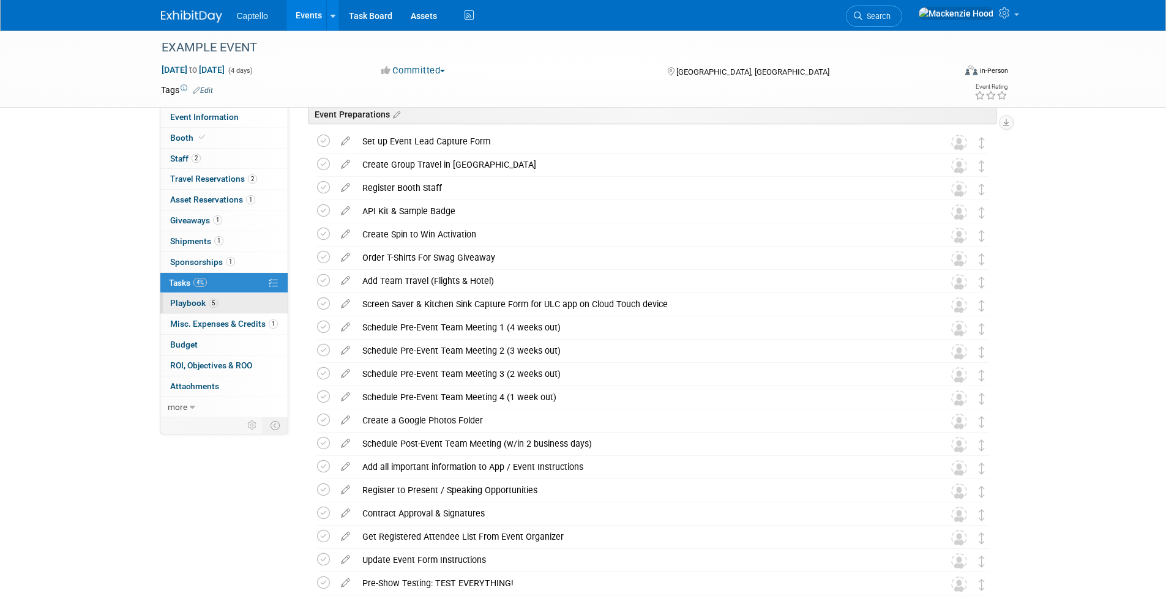
click at [219, 302] on link "5 Playbook 5" at bounding box center [223, 303] width 127 height 20
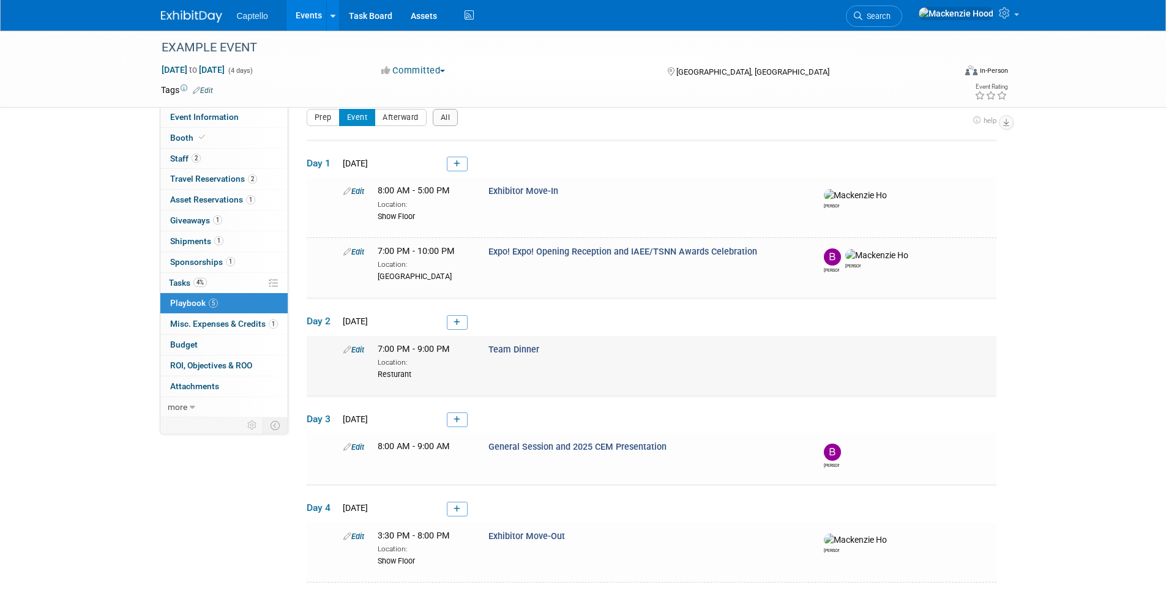
scroll to position [0, 0]
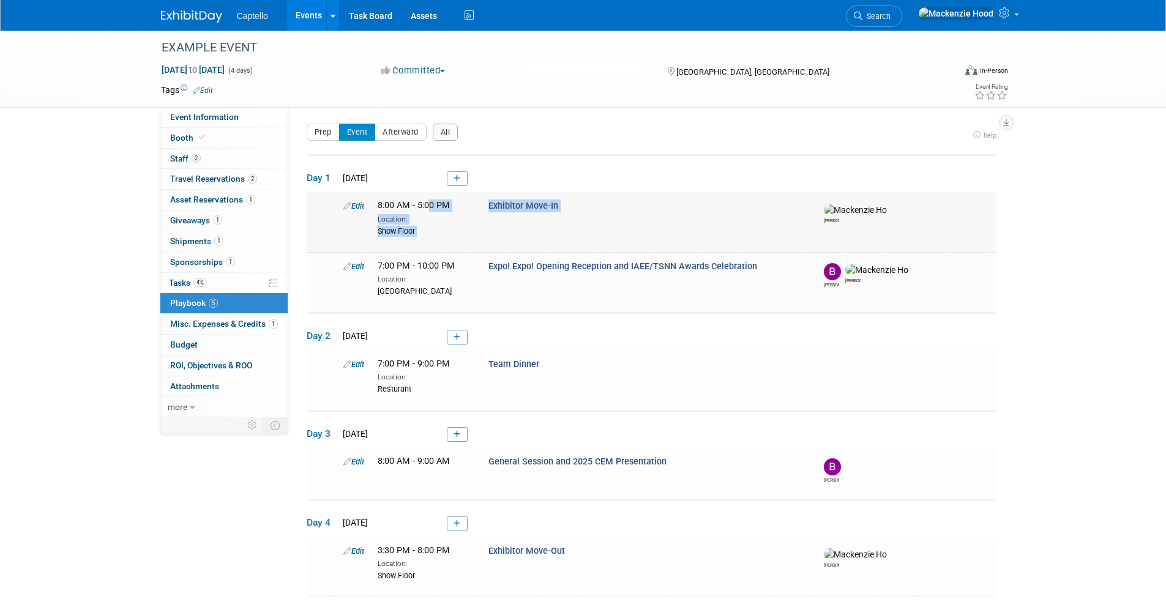
drag, startPoint x: 881, startPoint y: 214, endPoint x: 427, endPoint y: 207, distance: 454.0
click at [427, 207] on div "Edit 8:00 AM - 5:00 PM Location: Show Floor Exhibitor Move-In" at bounding box center [666, 217] width 665 height 37
click at [489, 223] on div "Edit 8:00 AM - 5:00 PM Location: Show Floor Exhibitor Move-In" at bounding box center [666, 217] width 665 height 37
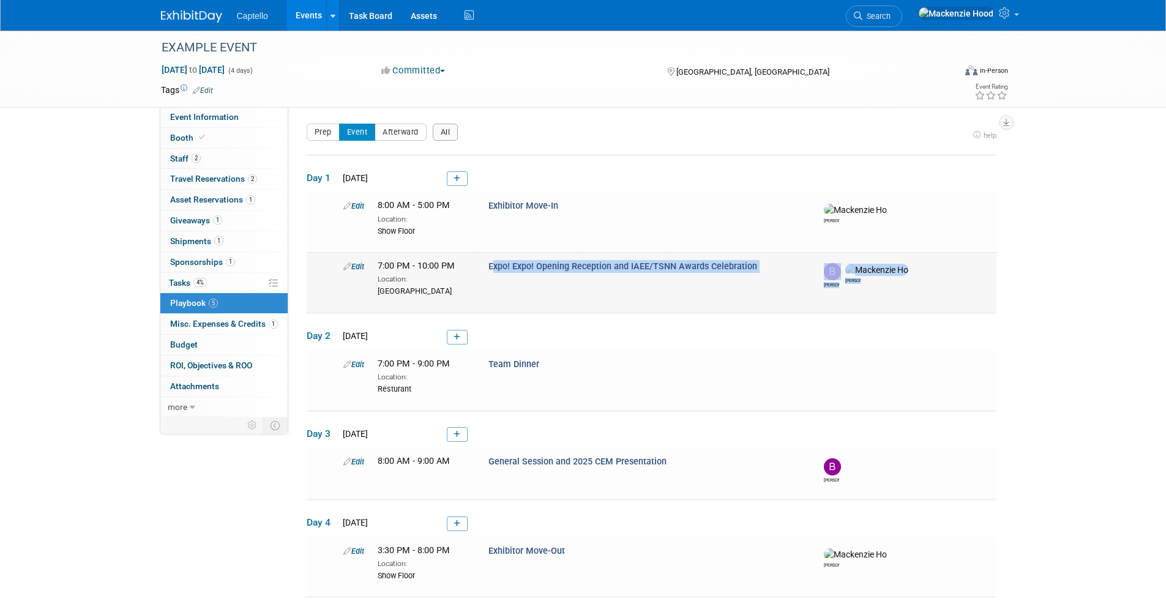
drag, startPoint x: 903, startPoint y: 287, endPoint x: 486, endPoint y: 269, distance: 417.0
click at [486, 269] on div "Edit 7:00 PM - 10:00 PM Location: Avenida Plaza Expo! Expo! Opening Reception a…" at bounding box center [666, 278] width 665 height 37
click at [603, 283] on div "Edit 7:00 PM - 10:00 PM Location: Avenida Plaza Expo! Expo! Opening Reception a…" at bounding box center [666, 278] width 665 height 37
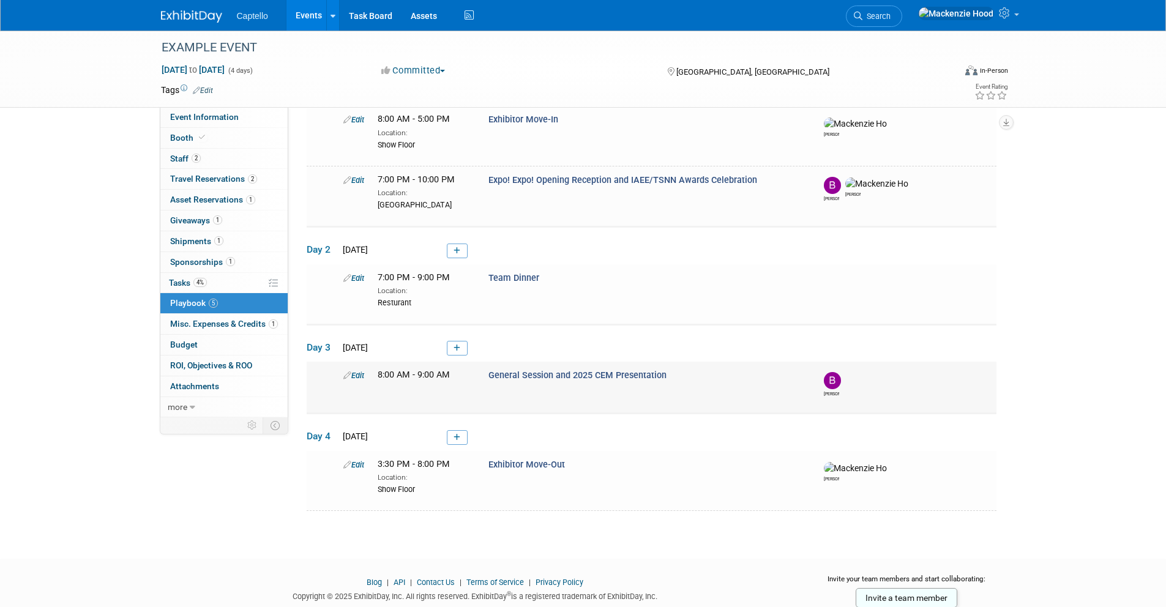
scroll to position [93, 0]
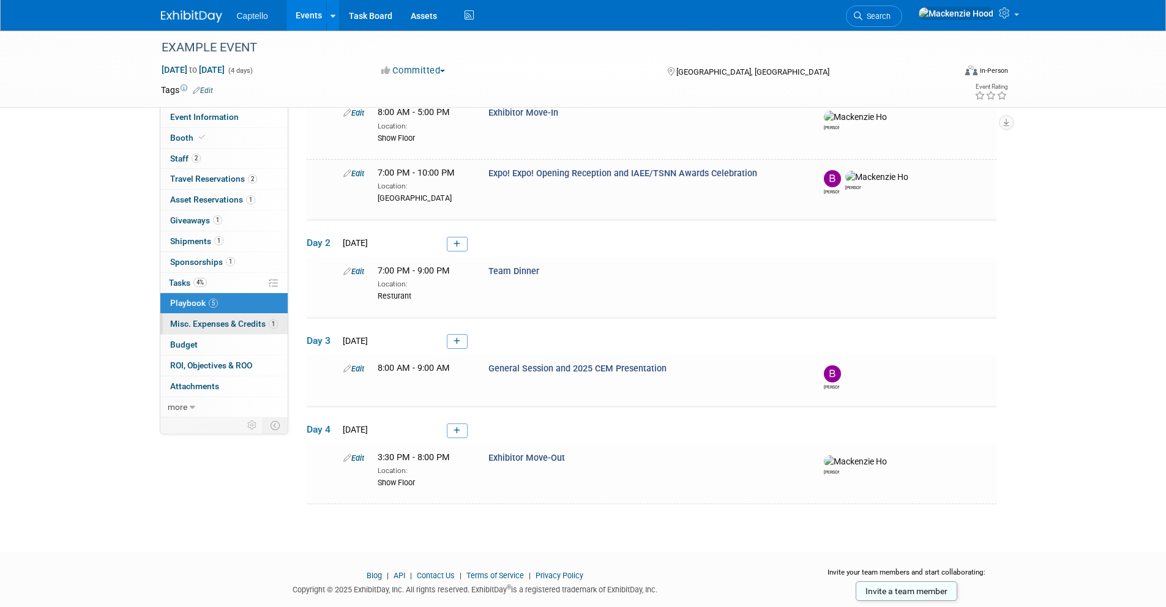
click at [233, 325] on span "Misc. Expenses & Credits 1" at bounding box center [224, 324] width 108 height 10
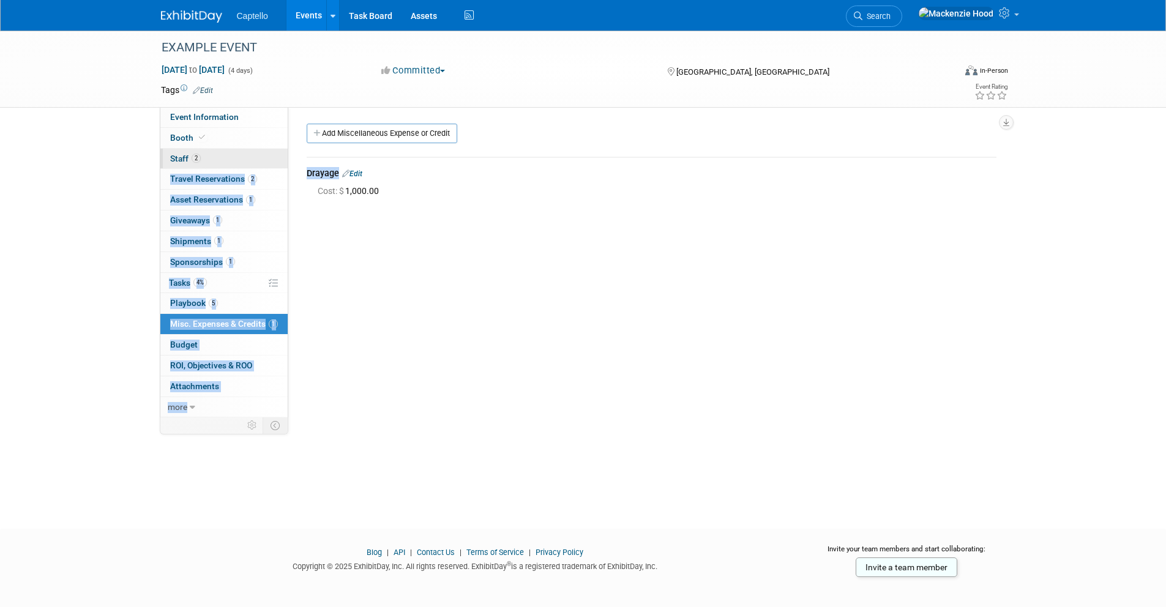
drag, startPoint x: 390, startPoint y: 185, endPoint x: 278, endPoint y: 157, distance: 115.3
click at [278, 157] on div "Event Information Event Info Booth Booth 2 Staff 2 Staff 2 Travel Reservations …" at bounding box center [583, 224] width 863 height 387
click at [445, 215] on div "Event Website: Edit https://www.myexpoexpo.com/?__hstc=186417398.26e5d3df10ec6c…" at bounding box center [646, 262] width 717 height 310
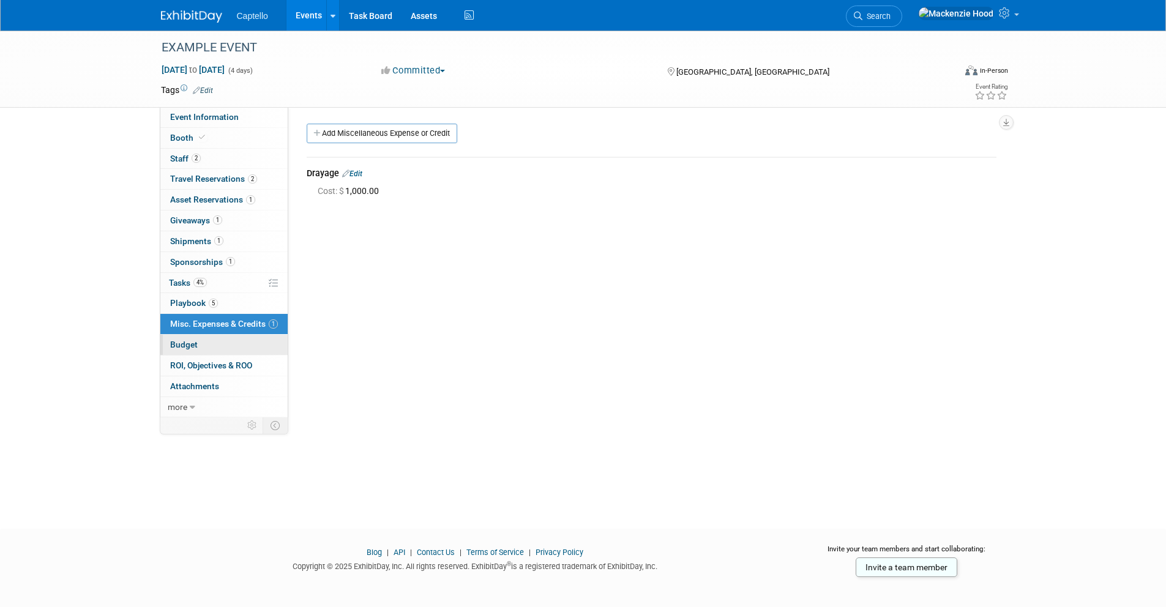
click at [203, 343] on link "Budget" at bounding box center [223, 345] width 127 height 20
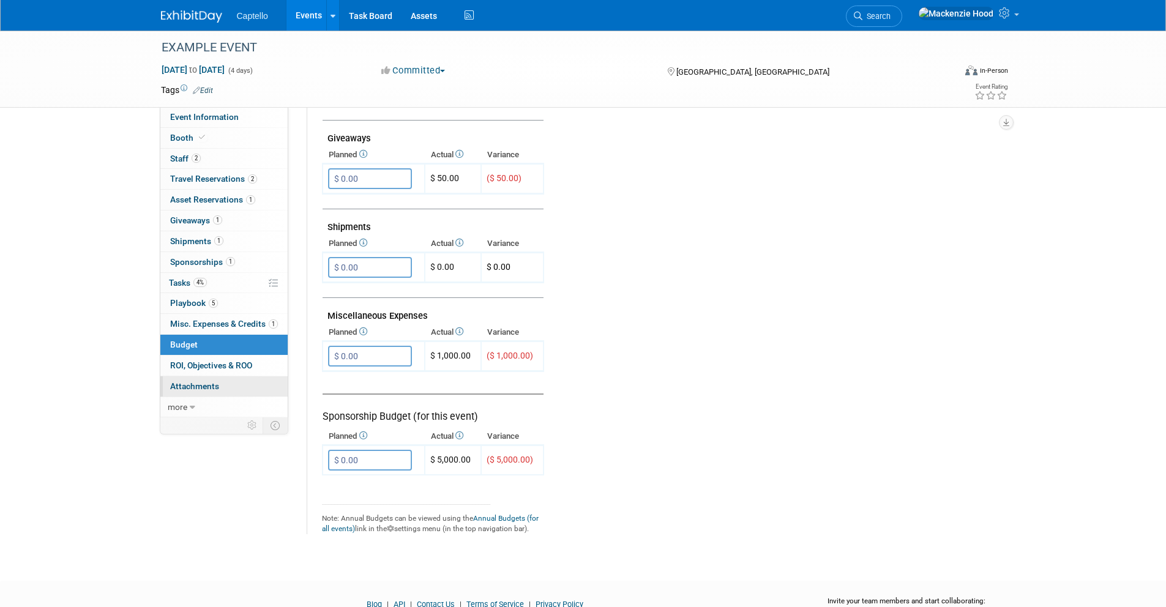
scroll to position [627, 0]
click at [195, 364] on span "ROI, Objectives & ROO 0" at bounding box center [211, 365] width 82 height 10
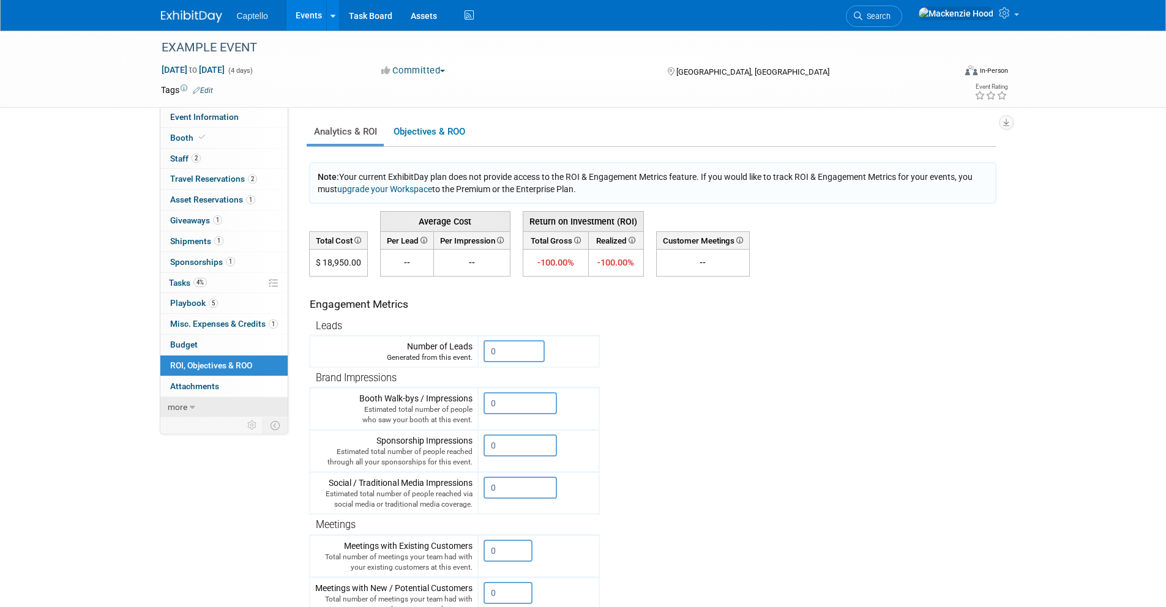
click at [191, 409] on icon at bounding box center [193, 407] width 6 height 9
click at [192, 406] on link "less" at bounding box center [223, 407] width 127 height 20
click at [508, 347] on input "0" at bounding box center [513, 351] width 61 height 22
click at [240, 167] on link "2 Staff 2" at bounding box center [223, 159] width 127 height 20
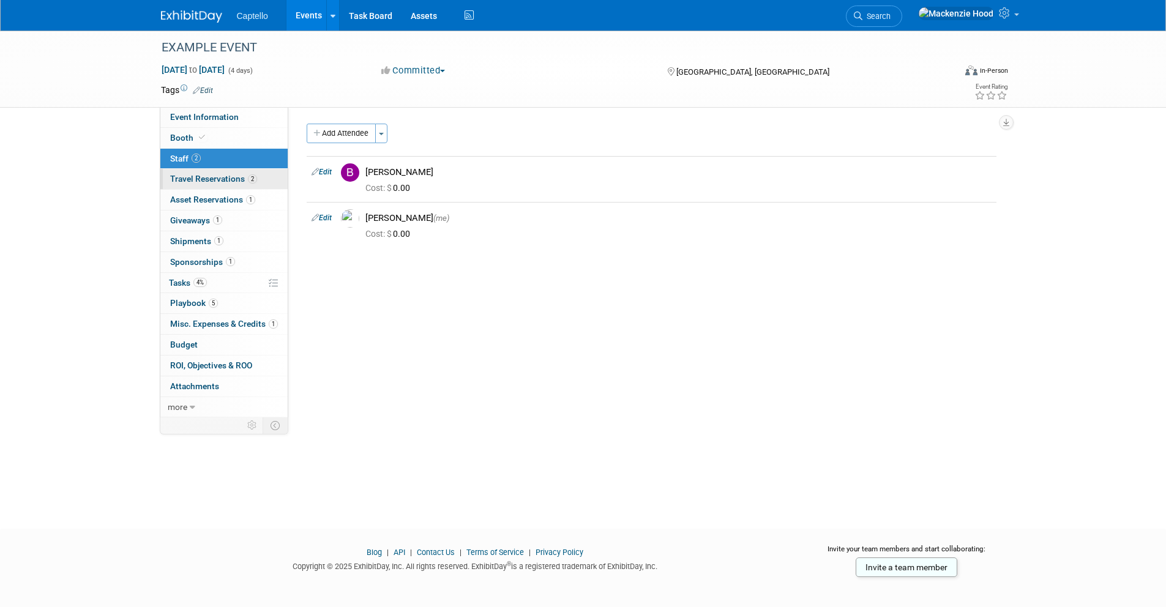
click at [233, 184] on link "2 Travel Reservations 2" at bounding box center [223, 179] width 127 height 20
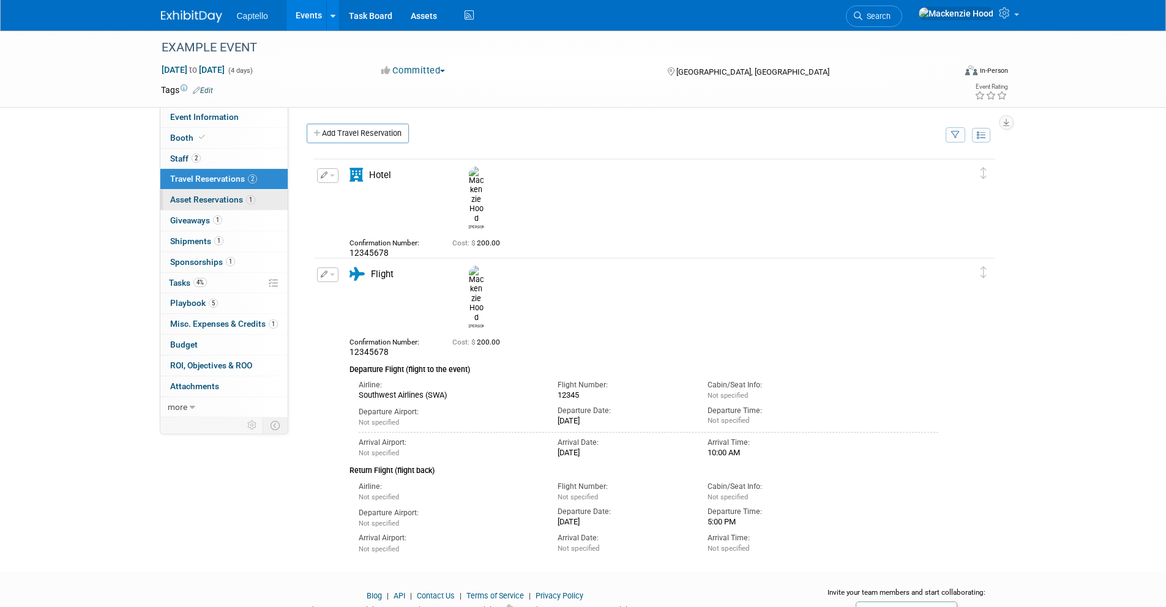
click at [247, 199] on span "1" at bounding box center [250, 199] width 9 height 9
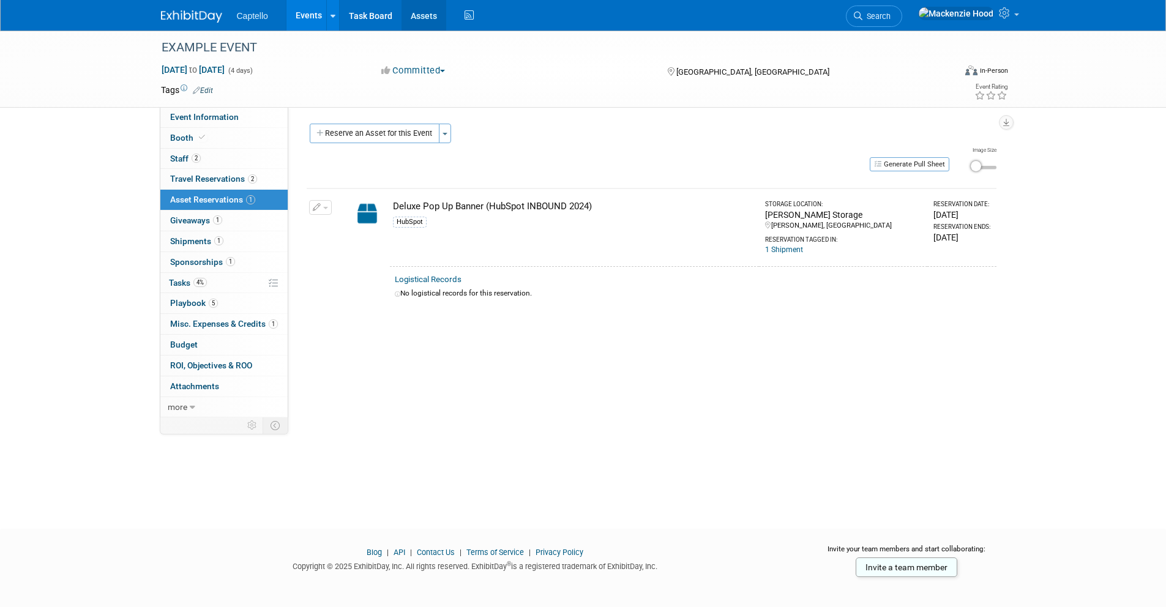
click at [415, 23] on link "Assets" at bounding box center [423, 15] width 45 height 31
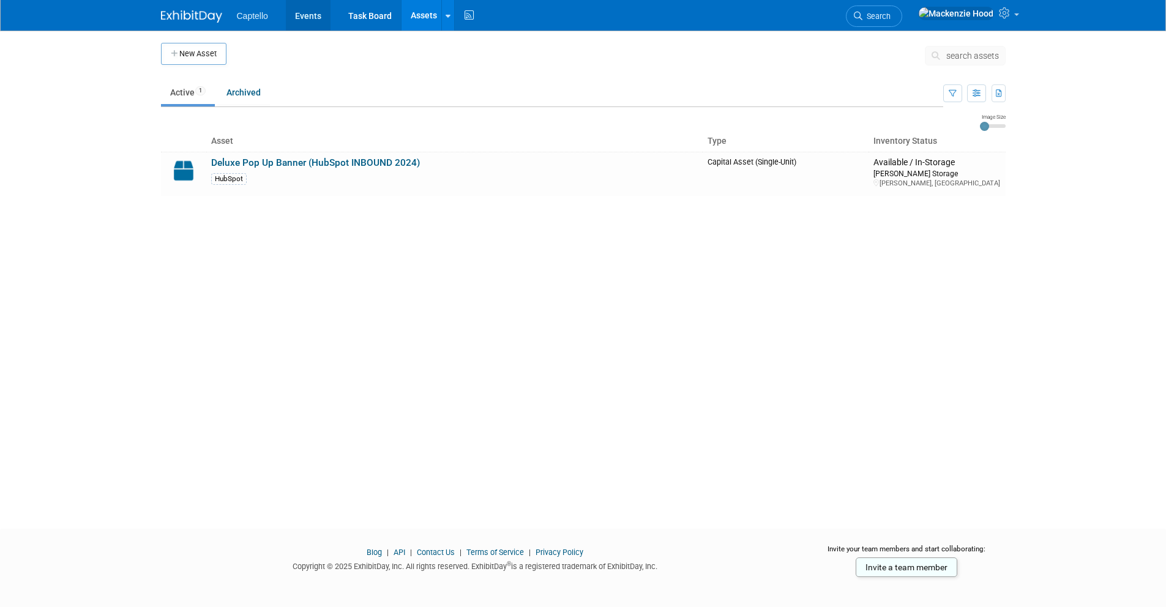
click at [318, 18] on link "Events" at bounding box center [308, 15] width 45 height 31
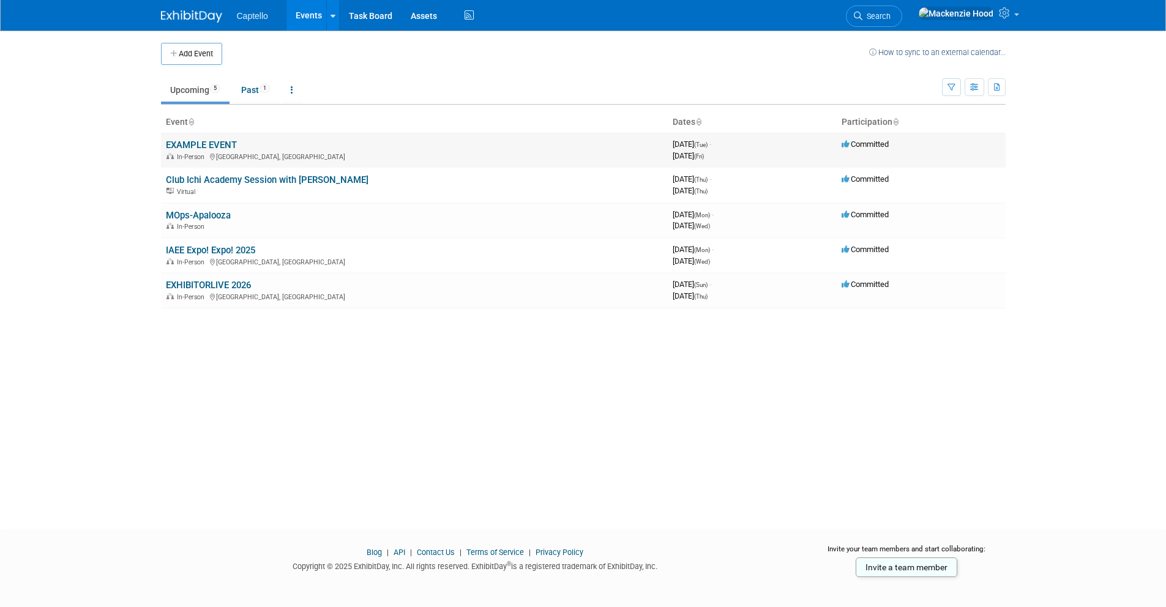
click at [225, 146] on link "EXAMPLE EVENT" at bounding box center [201, 144] width 71 height 11
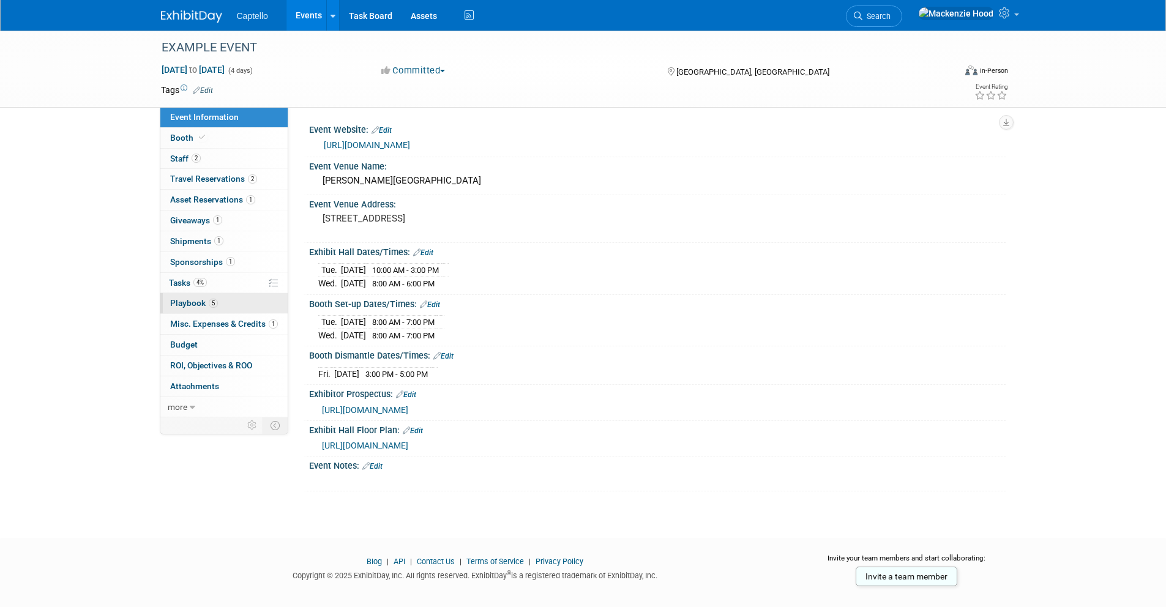
click at [231, 307] on link "5 Playbook 5" at bounding box center [223, 303] width 127 height 20
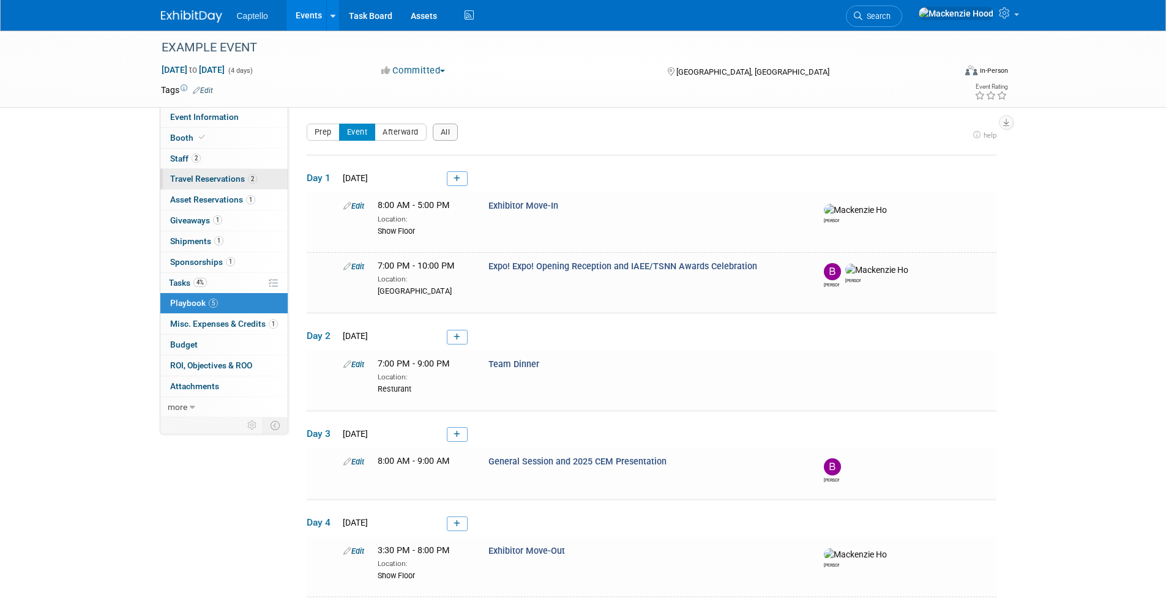
click at [223, 179] on span "Travel Reservations 2" at bounding box center [213, 179] width 87 height 10
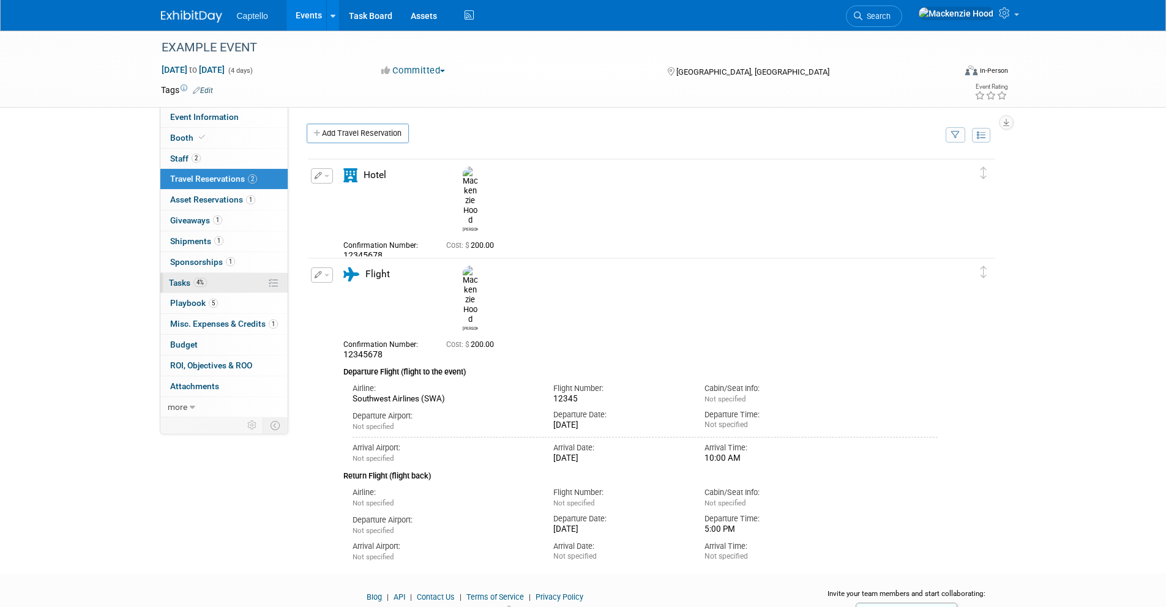
click at [234, 281] on link "4% Tasks 4%" at bounding box center [223, 283] width 127 height 20
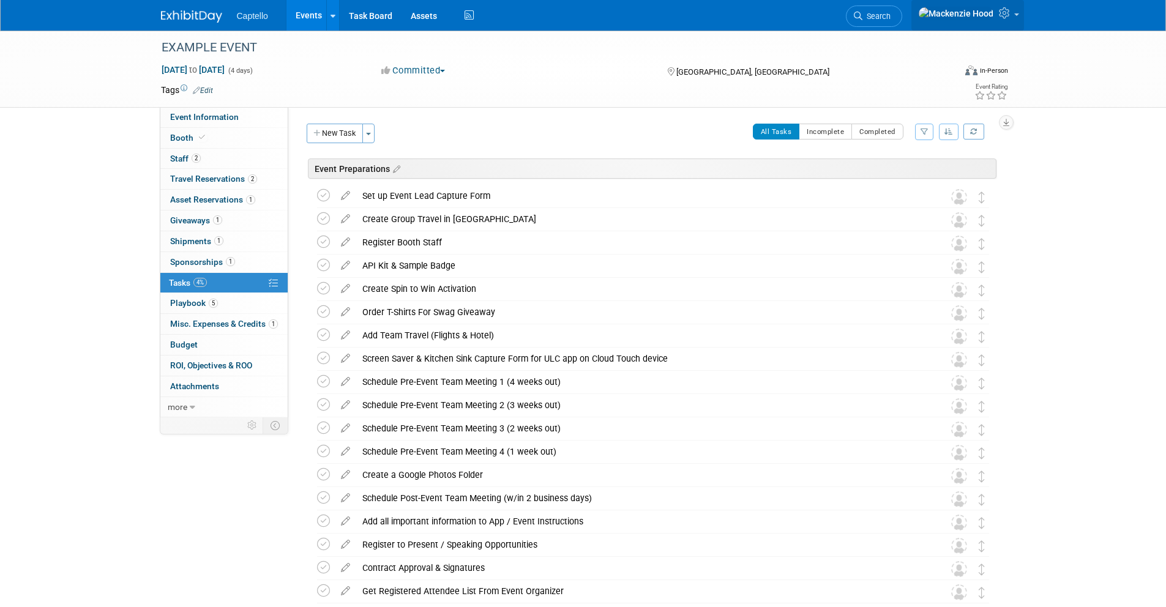
click at [1010, 21] on link at bounding box center [967, 15] width 113 height 31
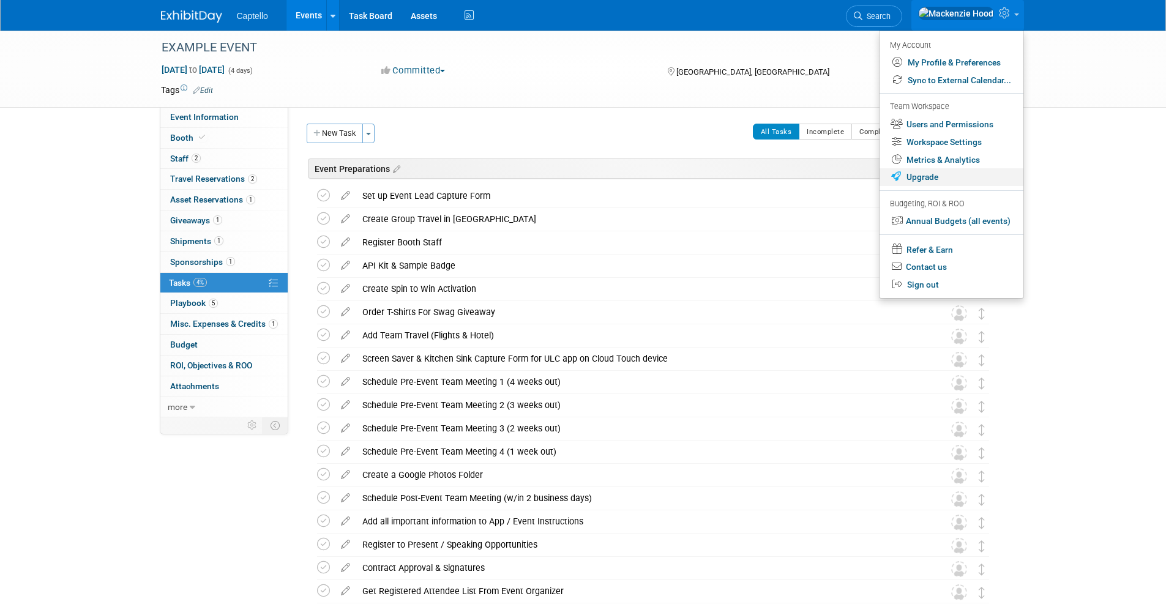
click at [917, 180] on link "Upgrade" at bounding box center [951, 177] width 144 height 18
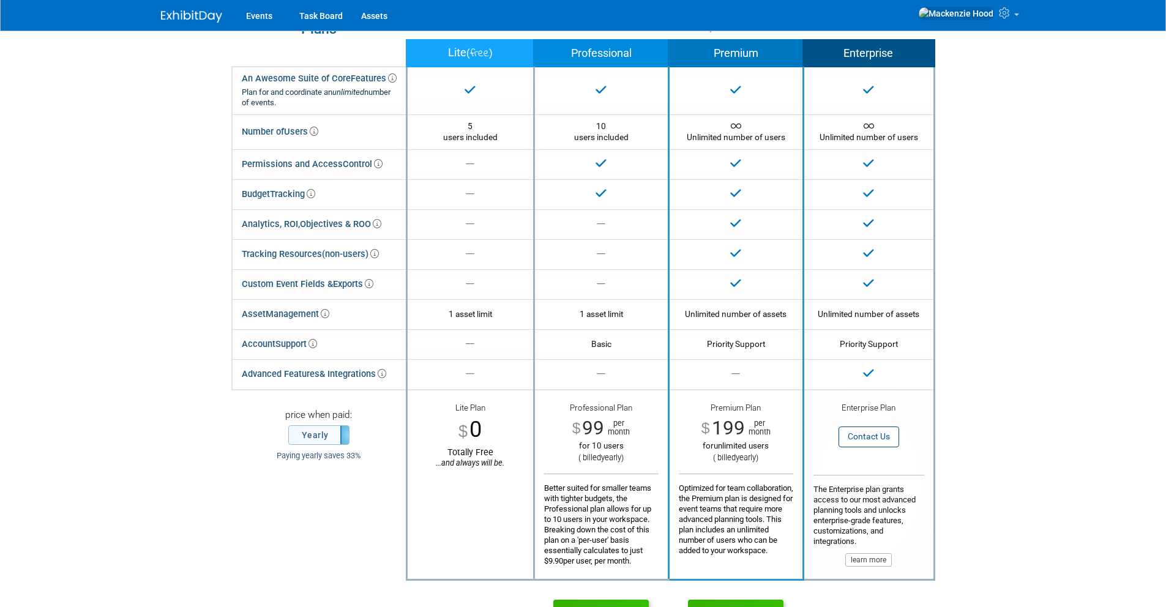
scroll to position [38, 0]
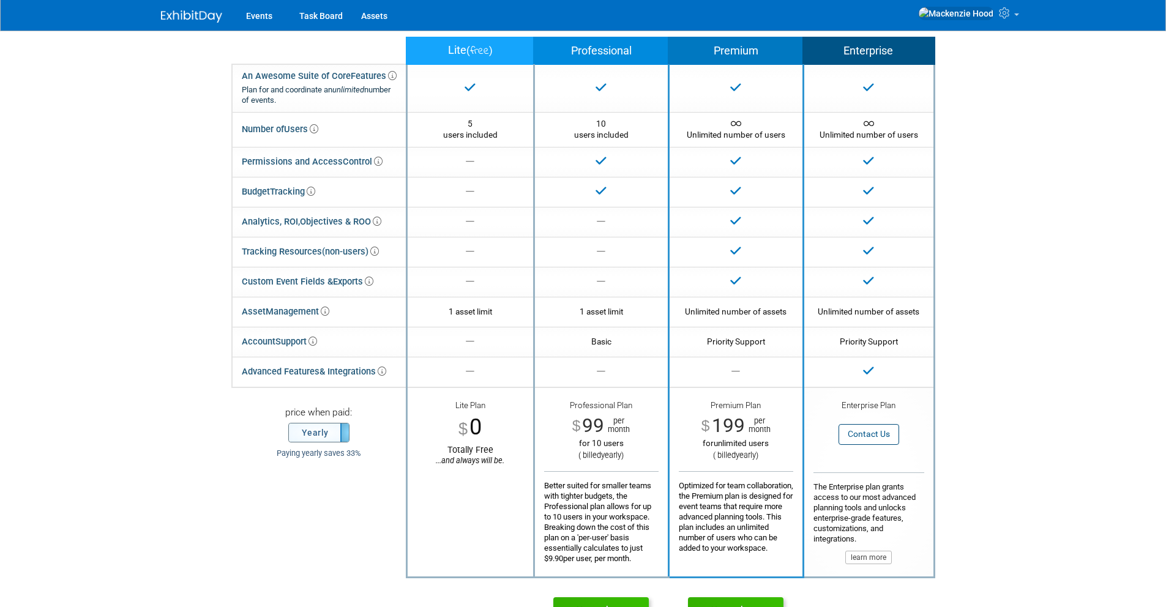
click at [314, 427] on label "Yearly" at bounding box center [319, 432] width 60 height 18
click at [314, 427] on label "Monthly" at bounding box center [319, 432] width 60 height 18
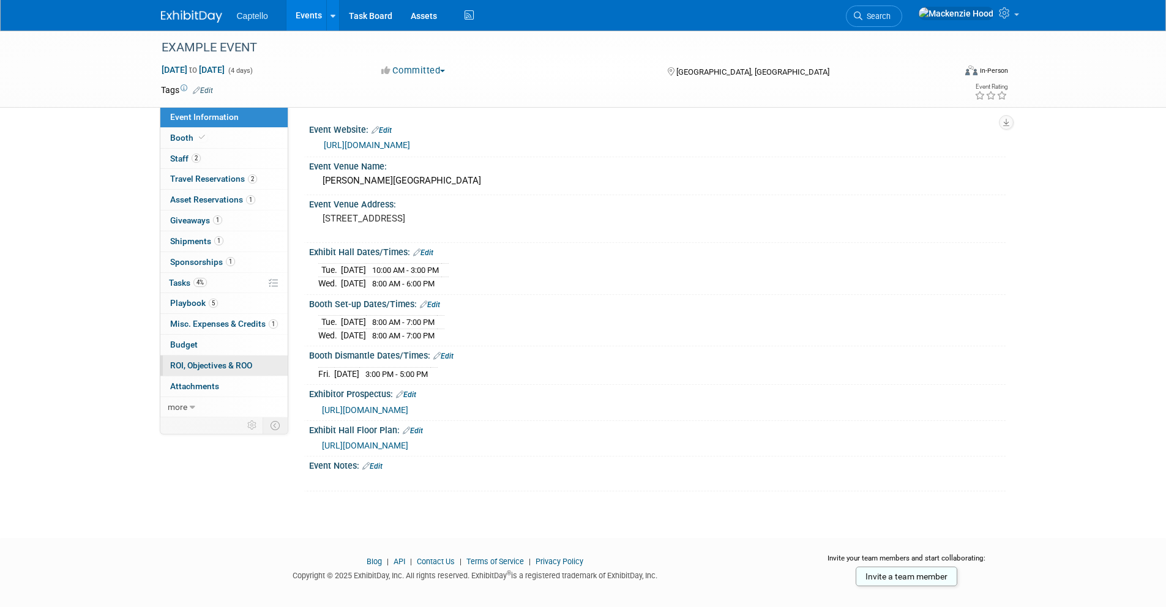
click at [216, 363] on span "ROI, Objectives & ROO 0" at bounding box center [211, 365] width 82 height 10
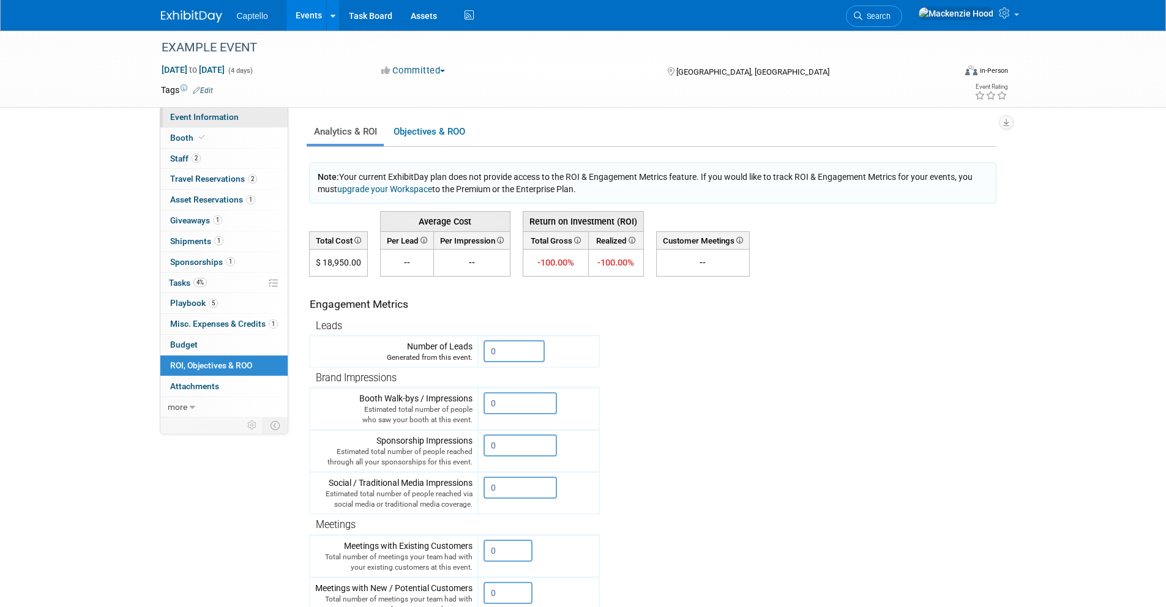
click at [225, 120] on span "Event Information" at bounding box center [204, 117] width 69 height 10
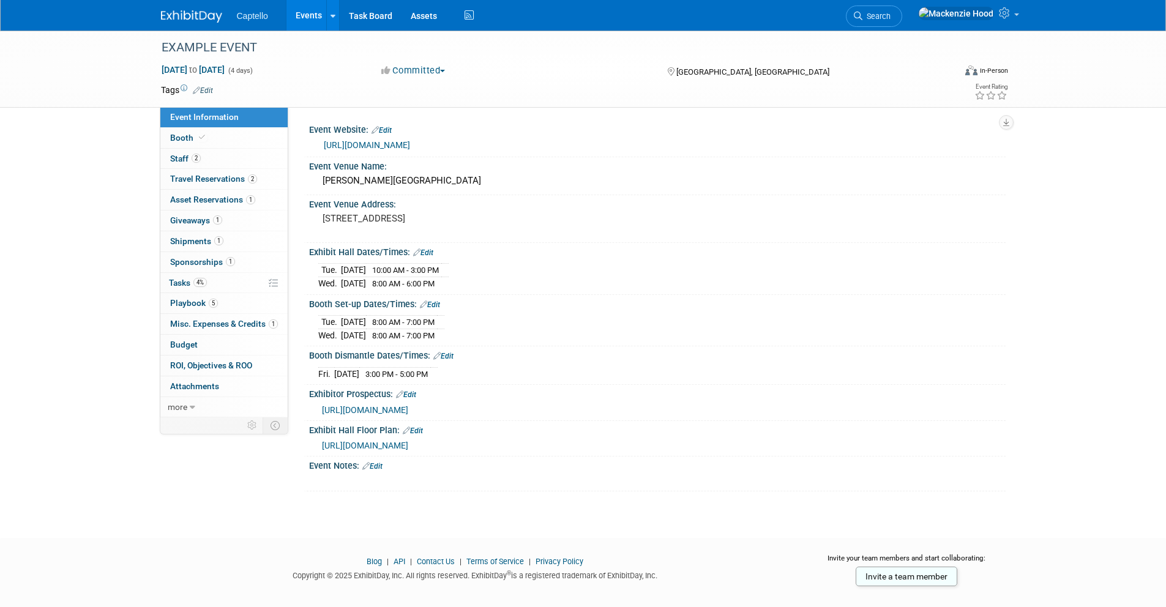
click at [196, 15] on img at bounding box center [191, 16] width 61 height 12
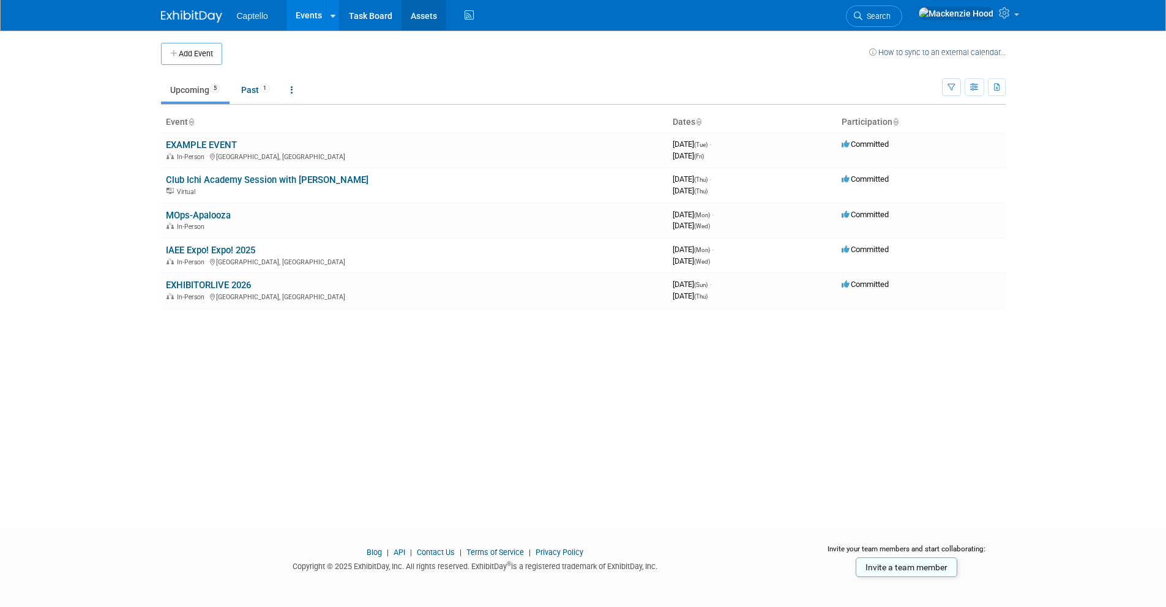
click at [415, 16] on link "Assets" at bounding box center [423, 15] width 45 height 31
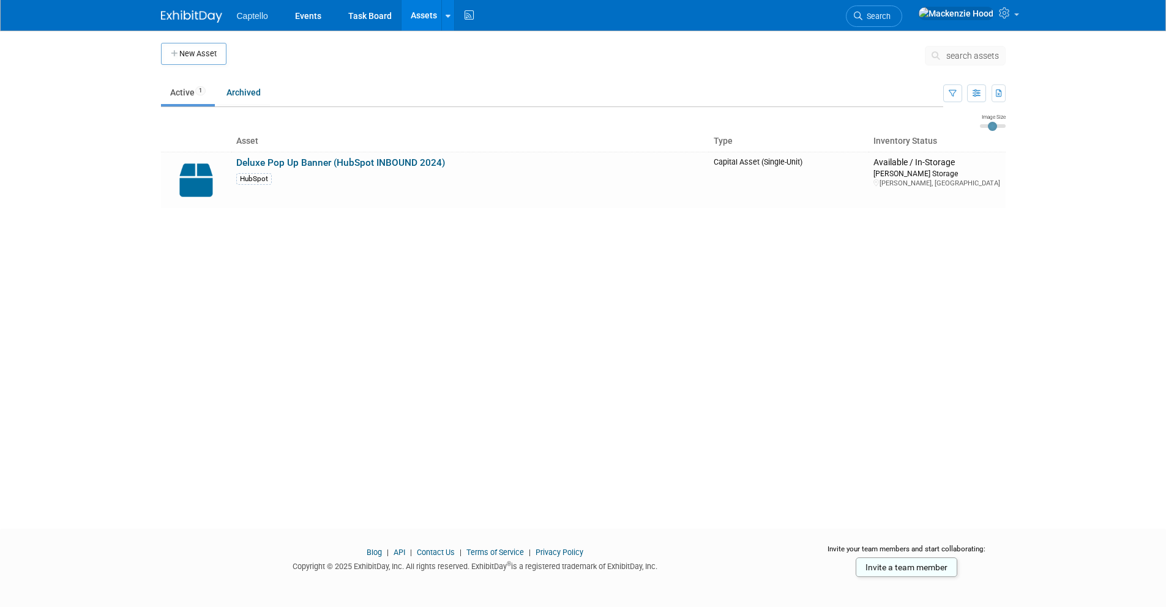
type input "2"
click at [989, 128] on input "range" at bounding box center [993, 126] width 26 height 4
click at [0, 606] on div at bounding box center [0, 614] width 0 height 0
drag, startPoint x: 264, startPoint y: 368, endPoint x: 258, endPoint y: 363, distance: 7.5
click at [263, 368] on div "New Asset search assets Note: Your current ExhibitDay plan allows for managemen…" at bounding box center [583, 269] width 863 height 476
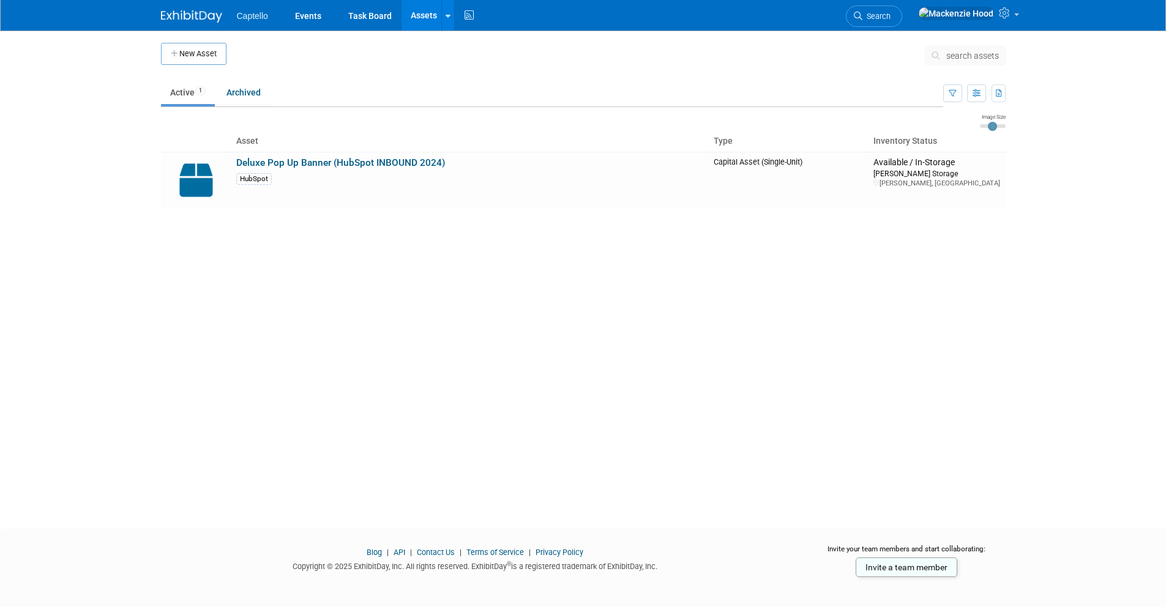
click at [0, 606] on div at bounding box center [0, 614] width 0 height 0
click at [250, 162] on link "Deluxe Pop Up Banner (HubSpot INBOUND 2024)" at bounding box center [340, 162] width 209 height 11
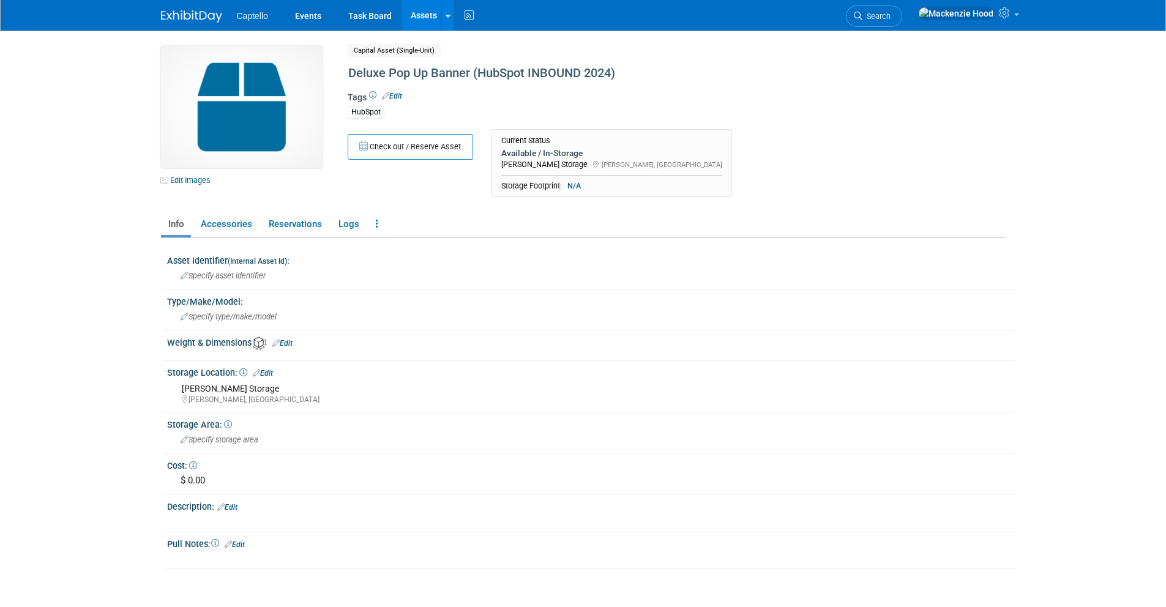
click at [399, 95] on link "Edit" at bounding box center [392, 96] width 20 height 9
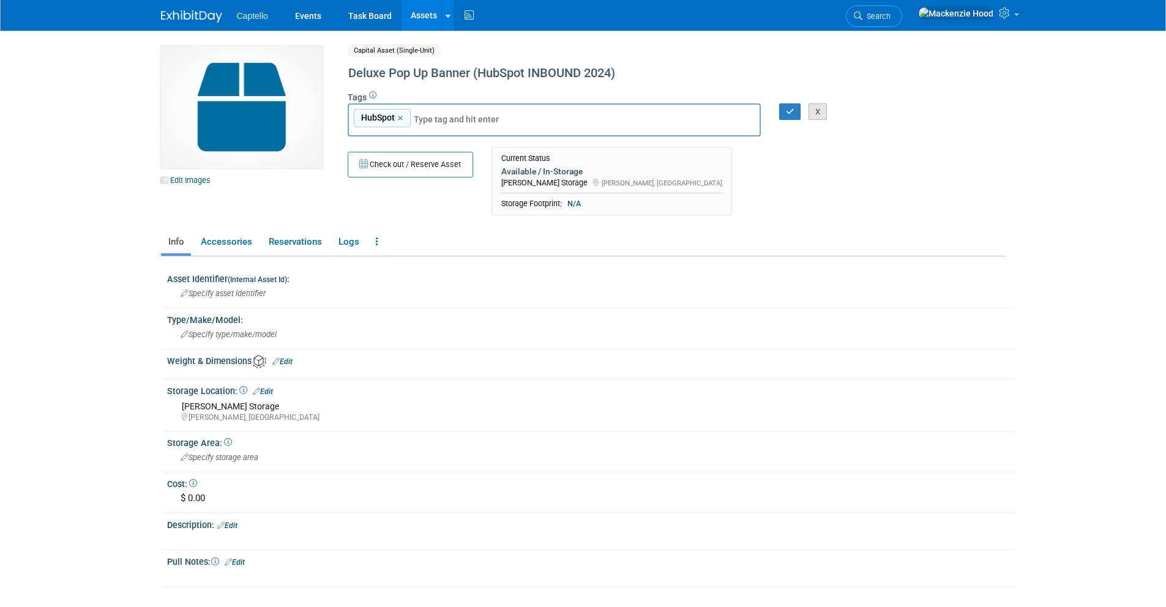
click at [814, 111] on button "X" at bounding box center [817, 111] width 19 height 17
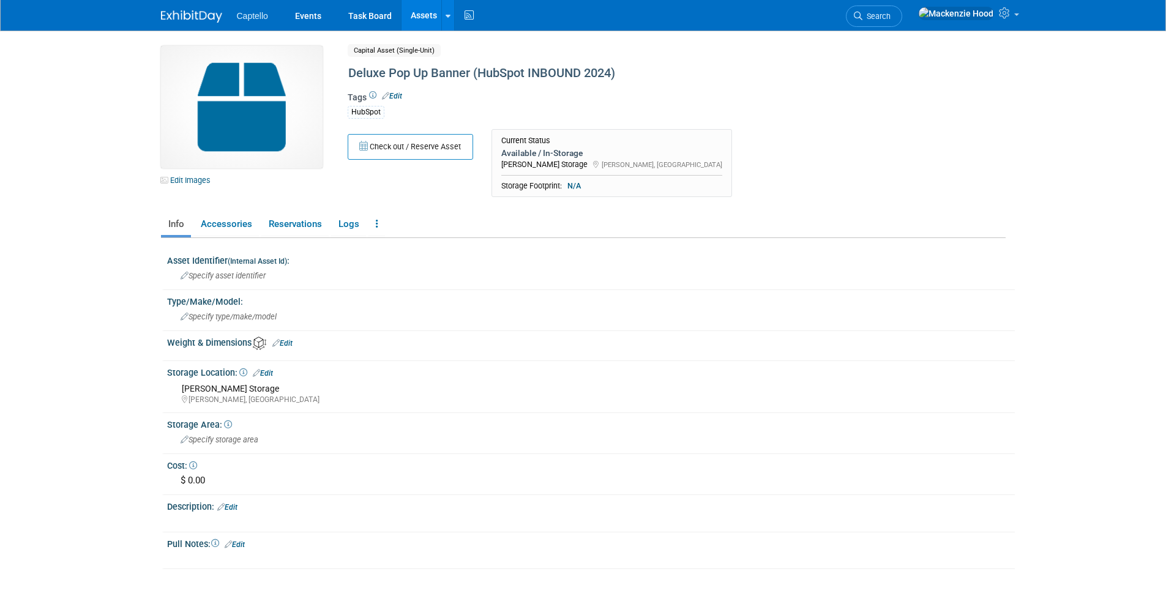
click at [387, 221] on ul "Info Accessories Reservations Logs Reservation Policy Copy/Duplicate Asset Arch…" at bounding box center [583, 225] width 844 height 26
click at [378, 221] on link at bounding box center [376, 224] width 17 height 21
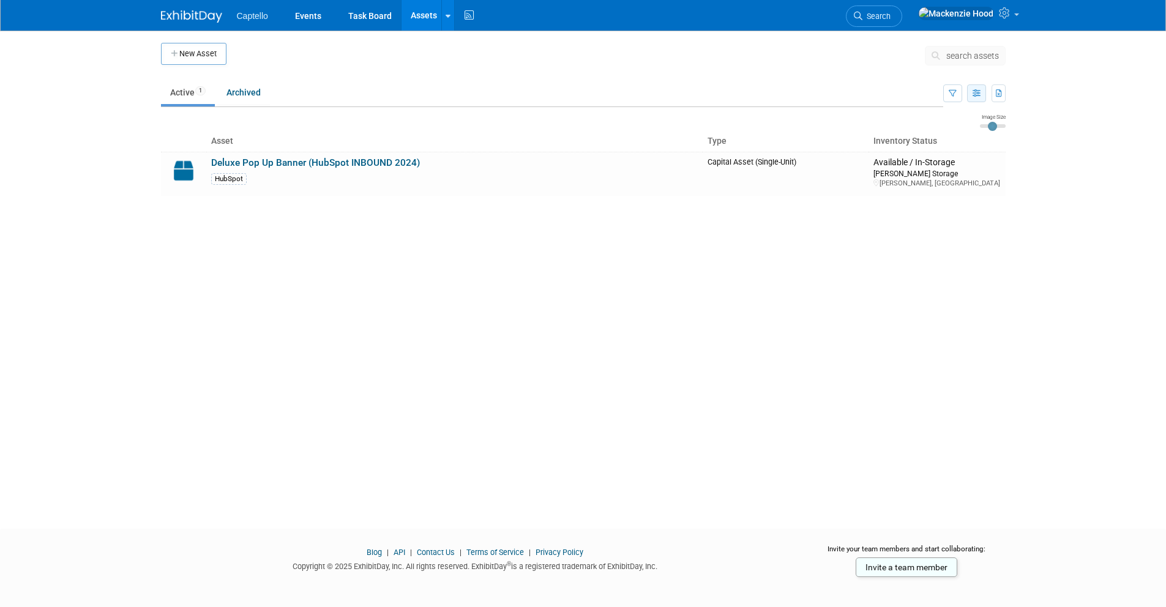
click at [972, 94] on icon "button" at bounding box center [976, 94] width 8 height 8
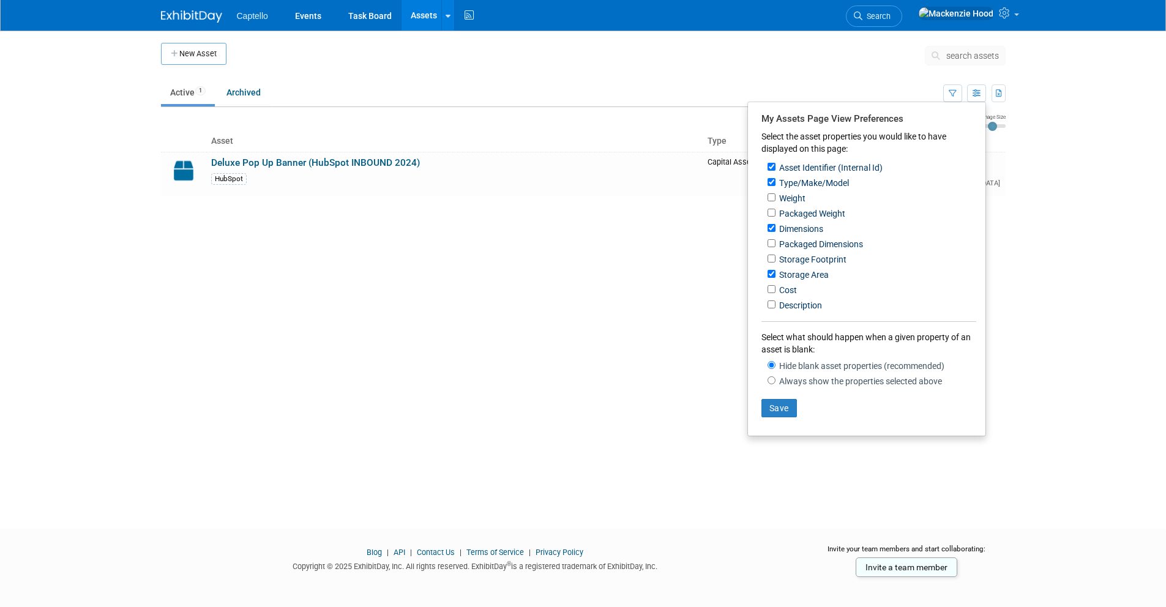
click at [1076, 179] on body "Captello Events Task Board Assets New Asset Search Assets Bulk Upload Assets St…" at bounding box center [583, 303] width 1166 height 607
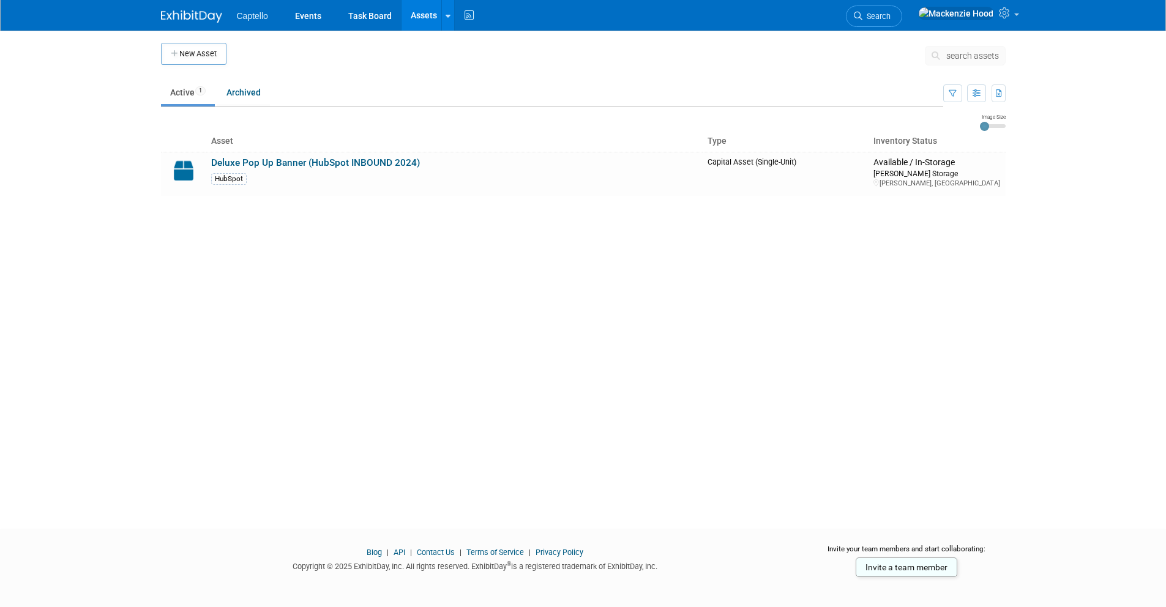
type input "2"
click at [989, 124] on input "range" at bounding box center [993, 126] width 26 height 4
click at [1057, 308] on body "Captello Events Task Board Assets New Asset Search Assets Bulk Upload Assets St…" at bounding box center [583, 303] width 1166 height 607
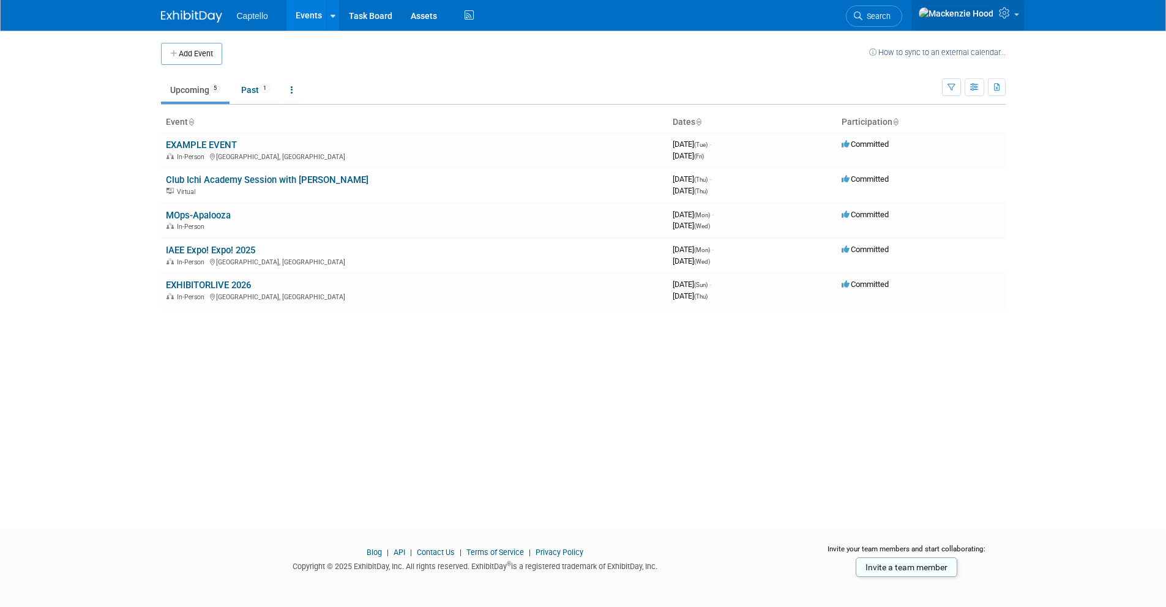
click at [1010, 18] on icon at bounding box center [1005, 12] width 14 height 11
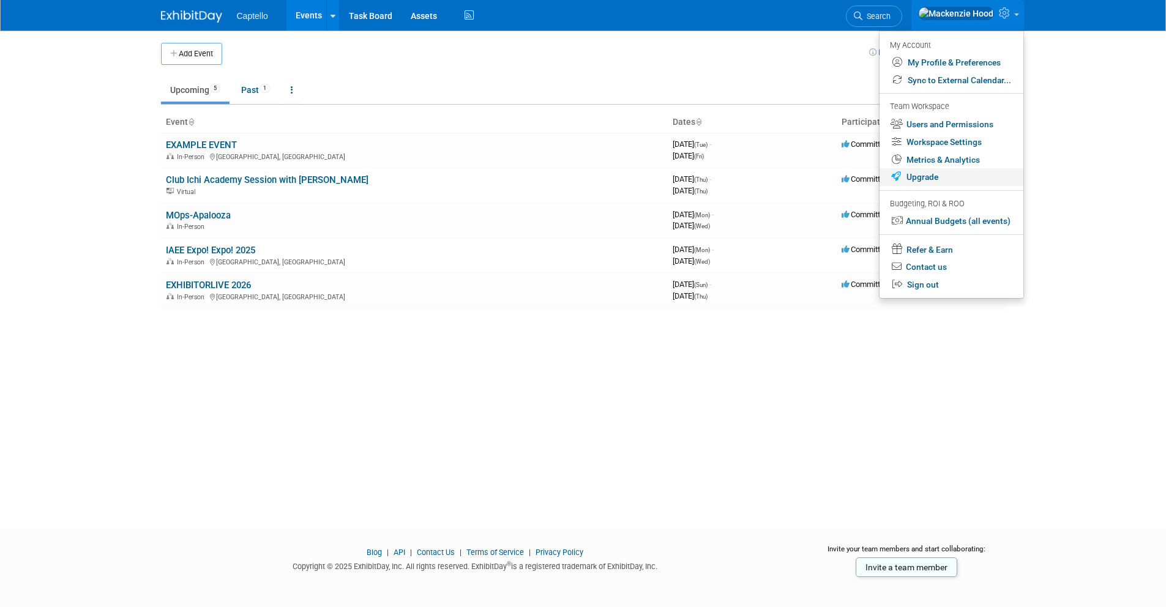
click at [964, 174] on link "Upgrade" at bounding box center [951, 177] width 144 height 18
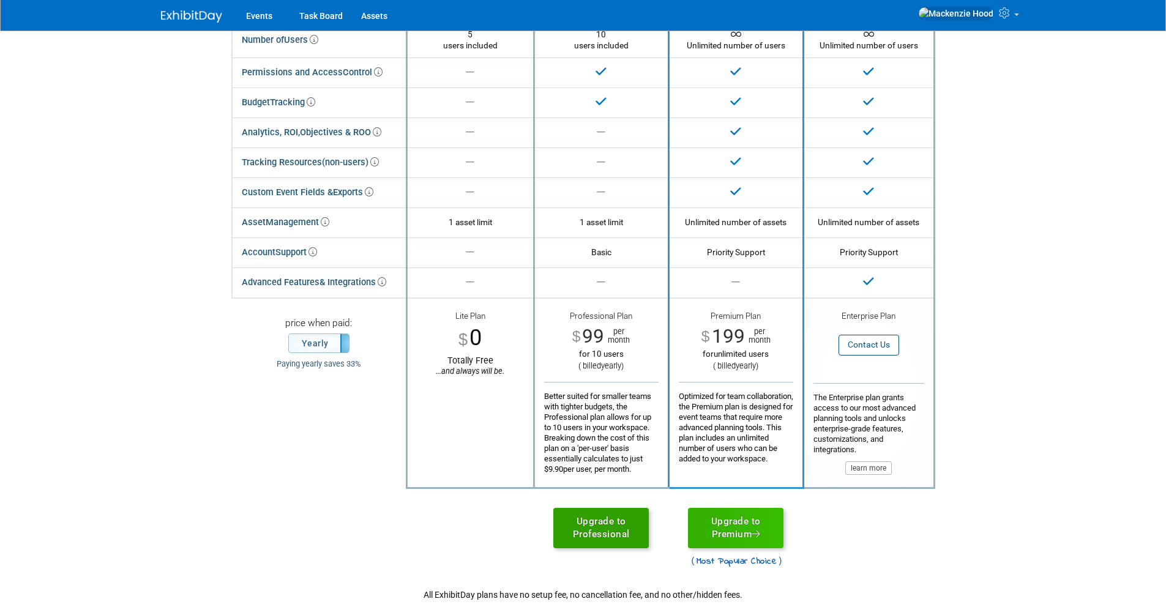
scroll to position [136, 0]
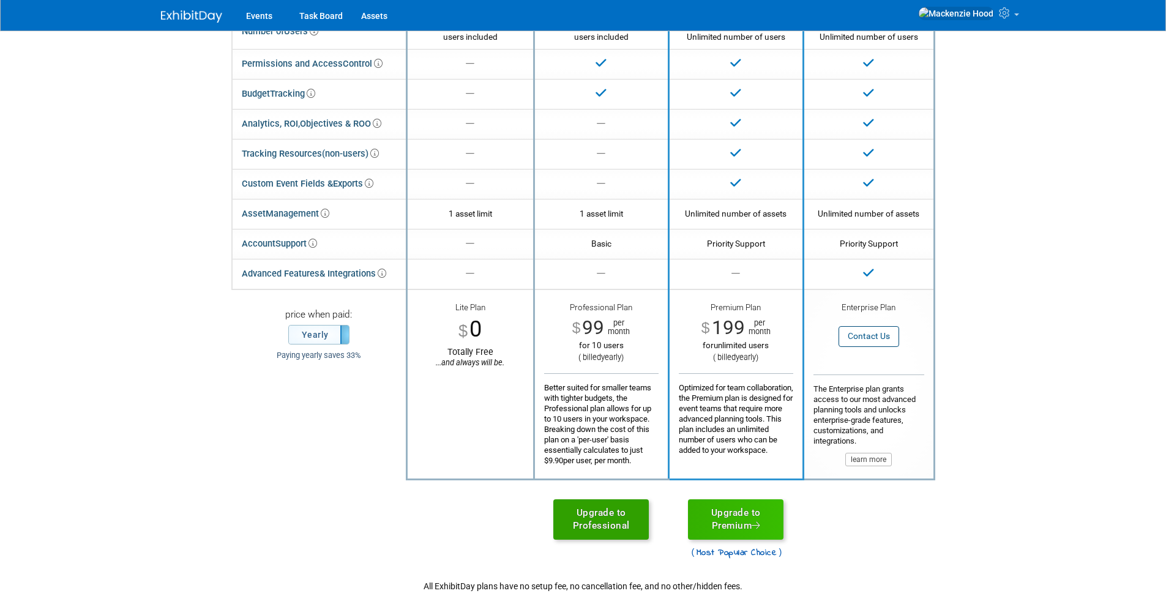
click at [627, 529] on link "Upgrade to Professional" at bounding box center [600, 519] width 95 height 40
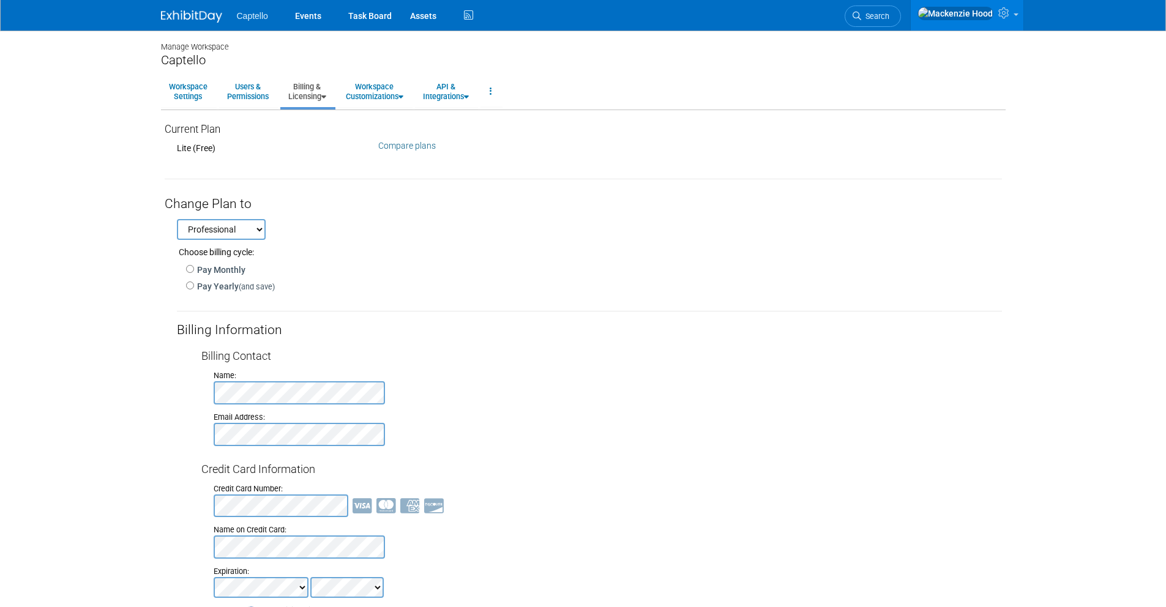
click at [196, 284] on label "Pay Yearly (and save)" at bounding box center [234, 286] width 81 height 12
click at [194, 284] on input "Pay Yearly (and save)" at bounding box center [190, 285] width 8 height 8
radio input "true"
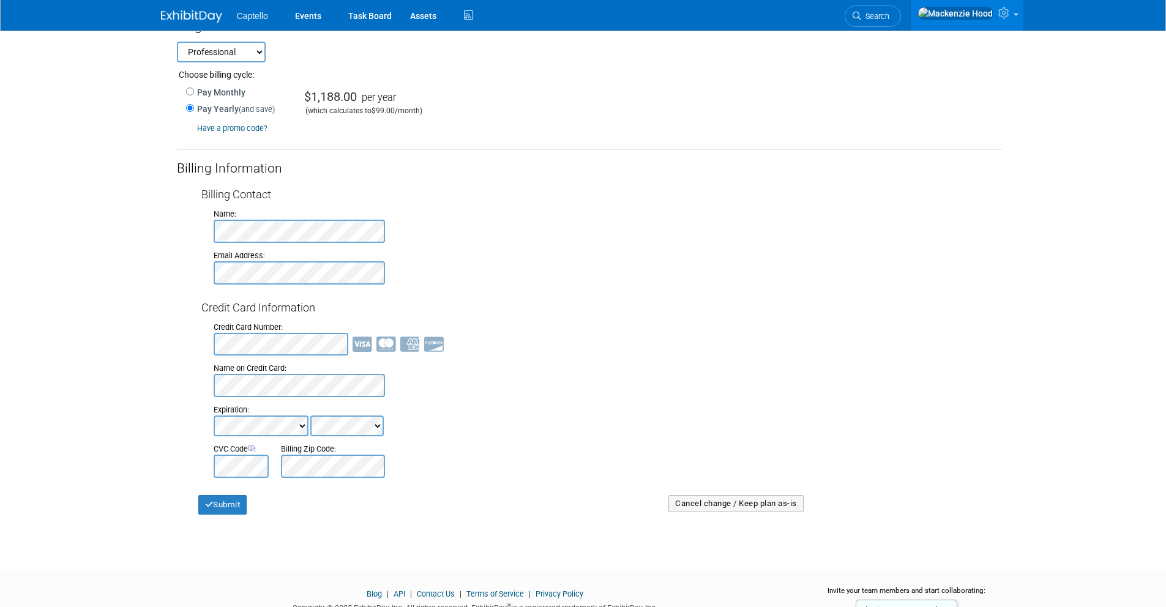
scroll to position [180, 0]
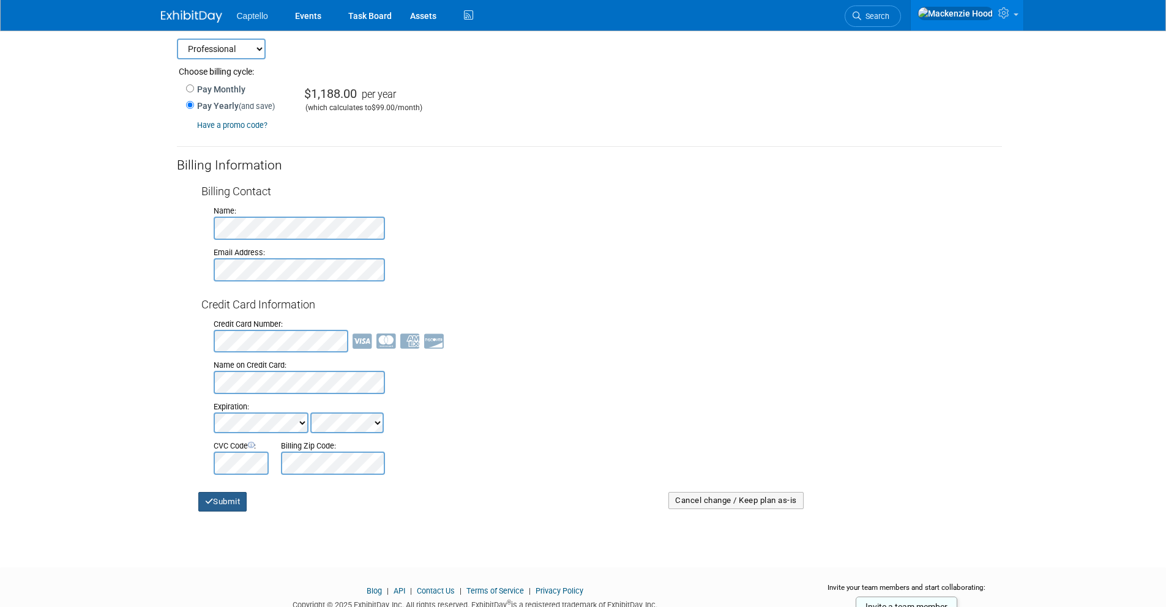
click at [225, 507] on button "Submit" at bounding box center [222, 502] width 49 height 20
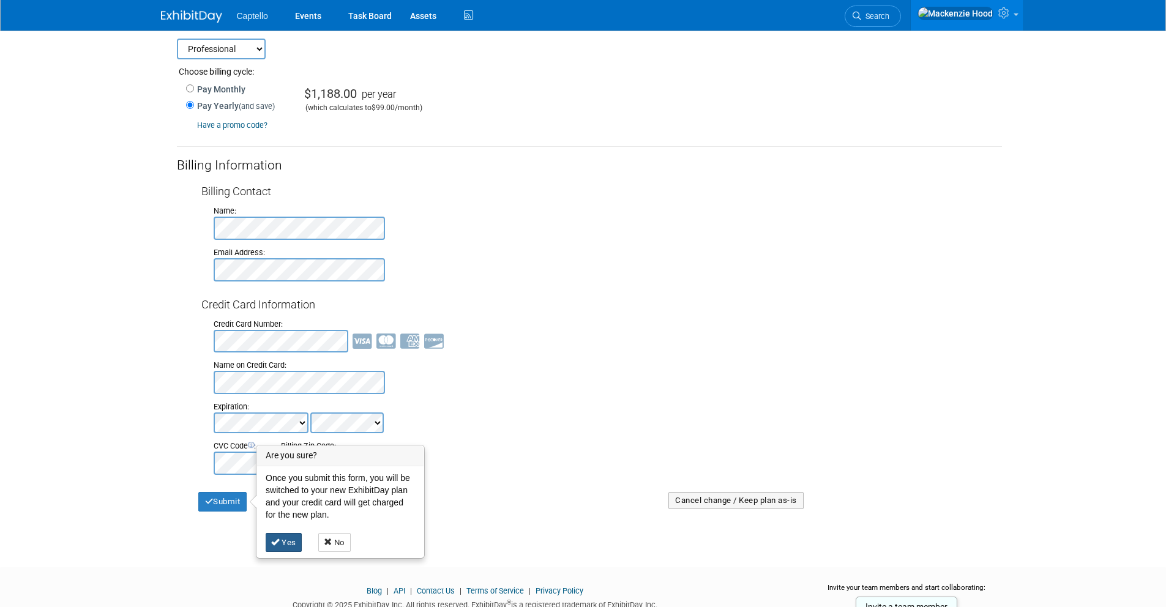
click at [277, 541] on icon at bounding box center [275, 542] width 9 height 8
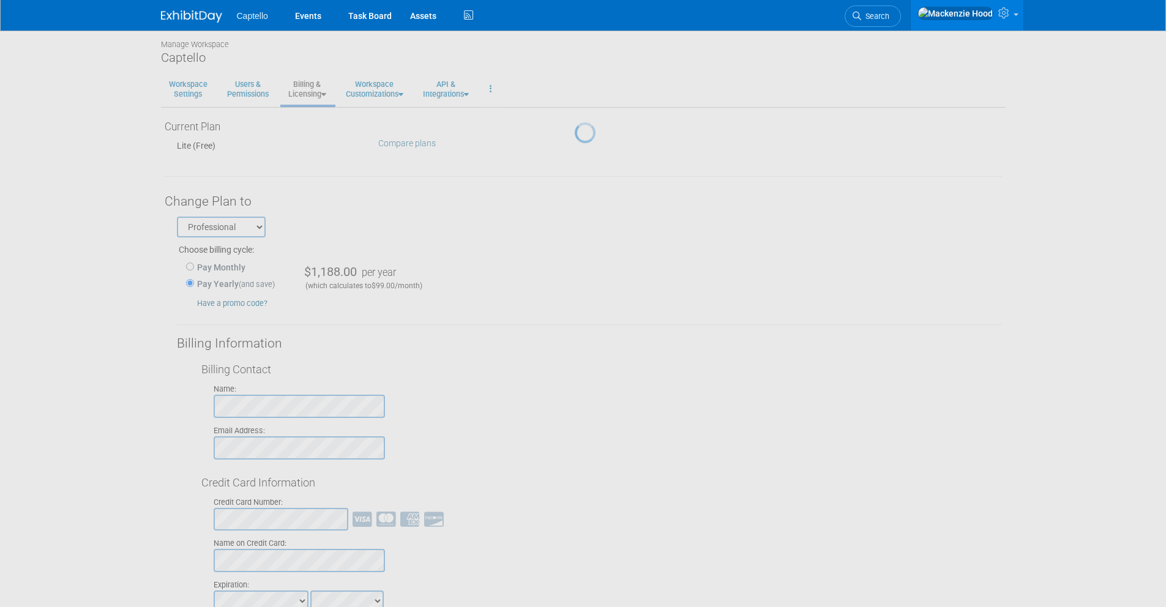
scroll to position [0, 0]
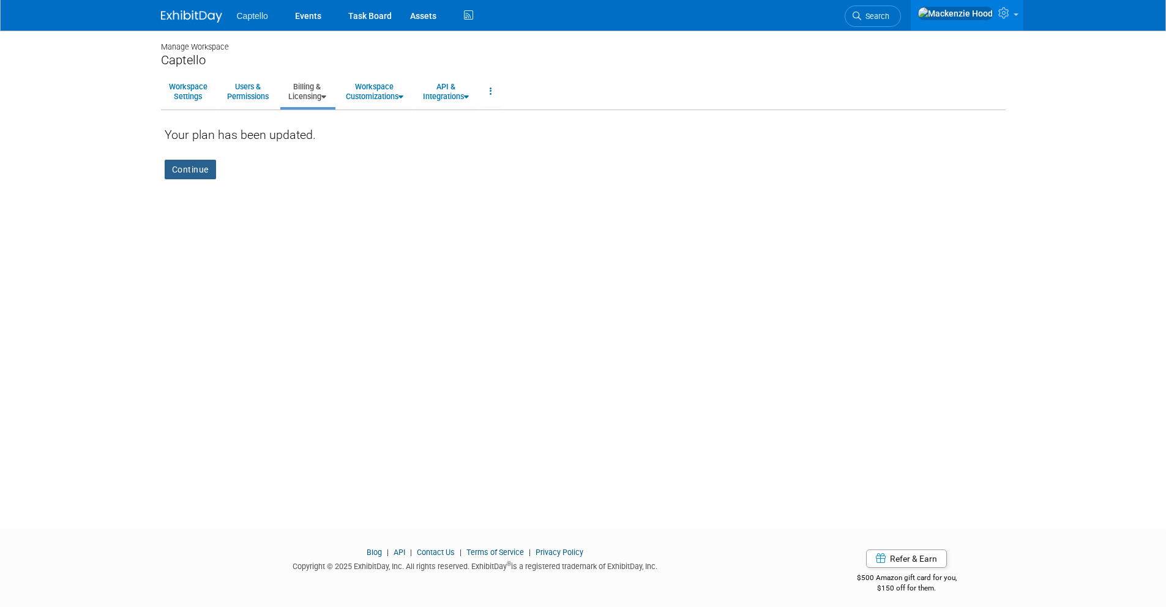
click at [173, 160] on link "Continue" at bounding box center [190, 170] width 51 height 20
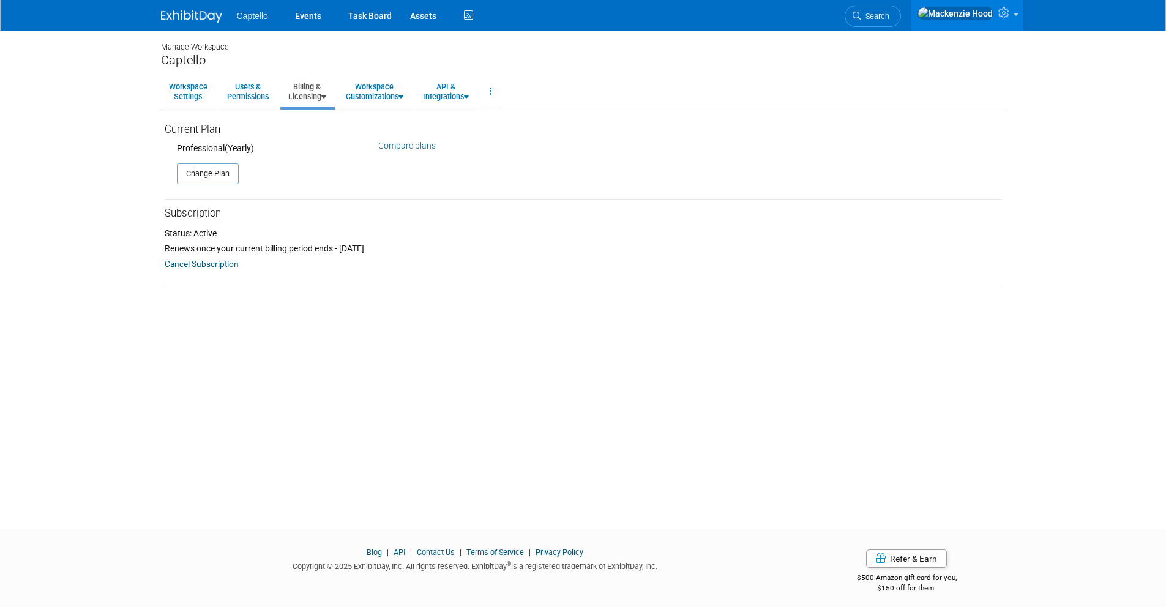
click at [177, 15] on img at bounding box center [191, 16] width 61 height 12
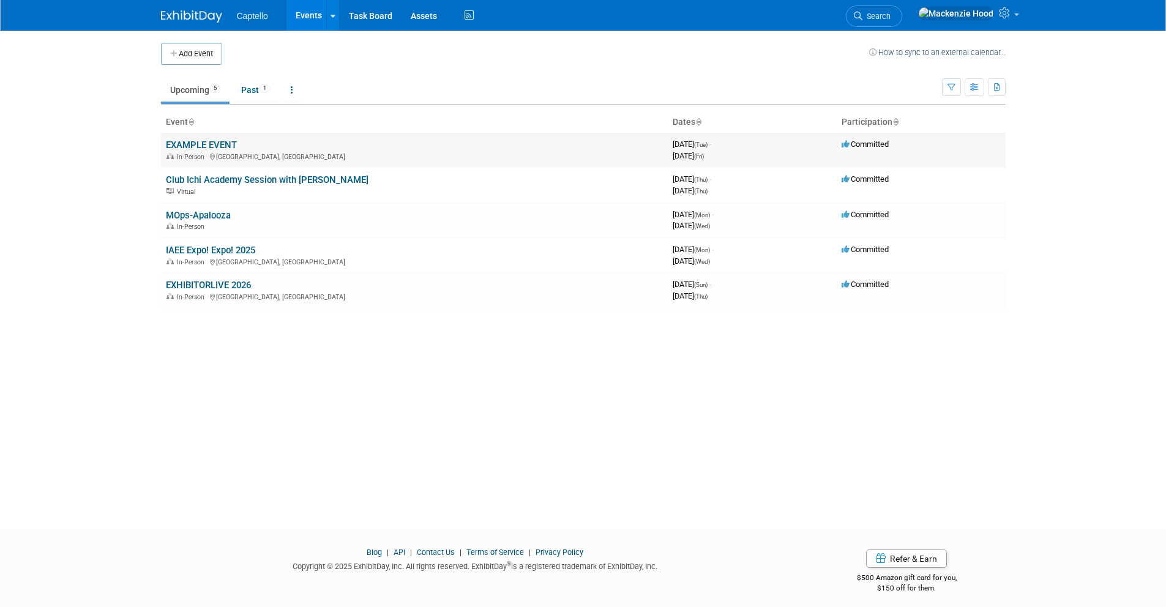
click at [187, 142] on link "EXAMPLE EVENT" at bounding box center [201, 144] width 71 height 11
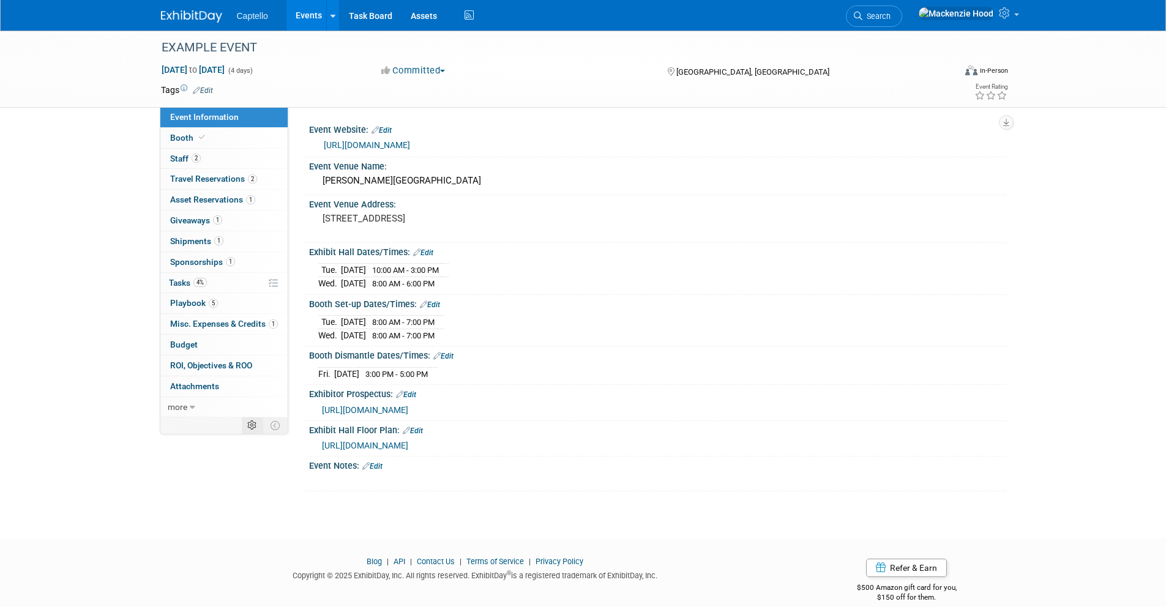
click at [259, 423] on td at bounding box center [252, 425] width 21 height 16
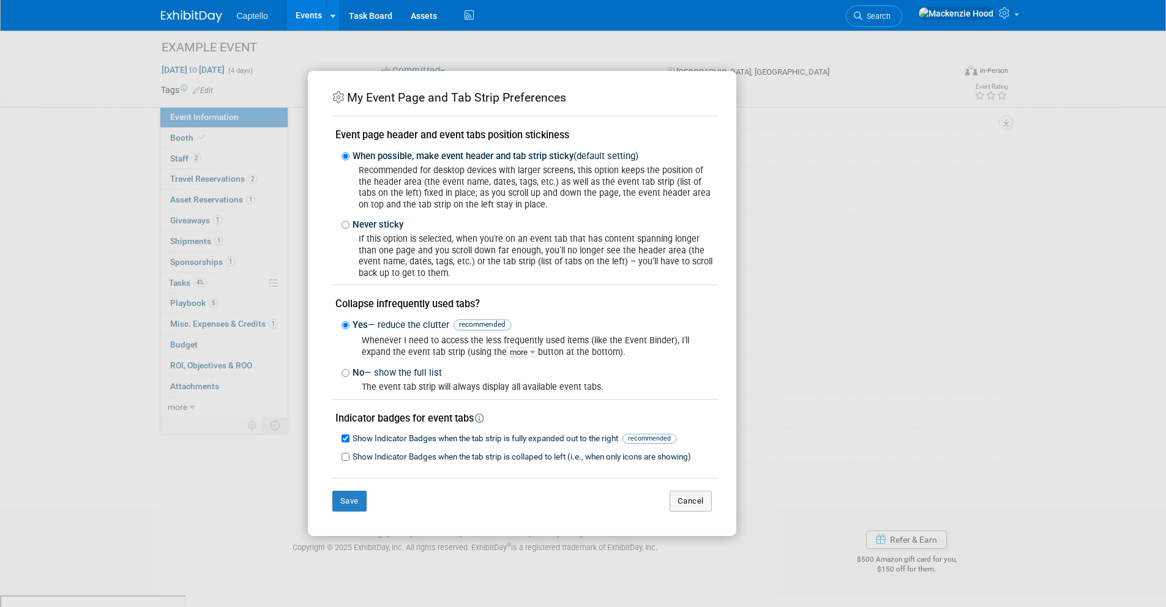
scroll to position [29, 0]
click at [693, 496] on button "Cancel" at bounding box center [690, 501] width 42 height 21
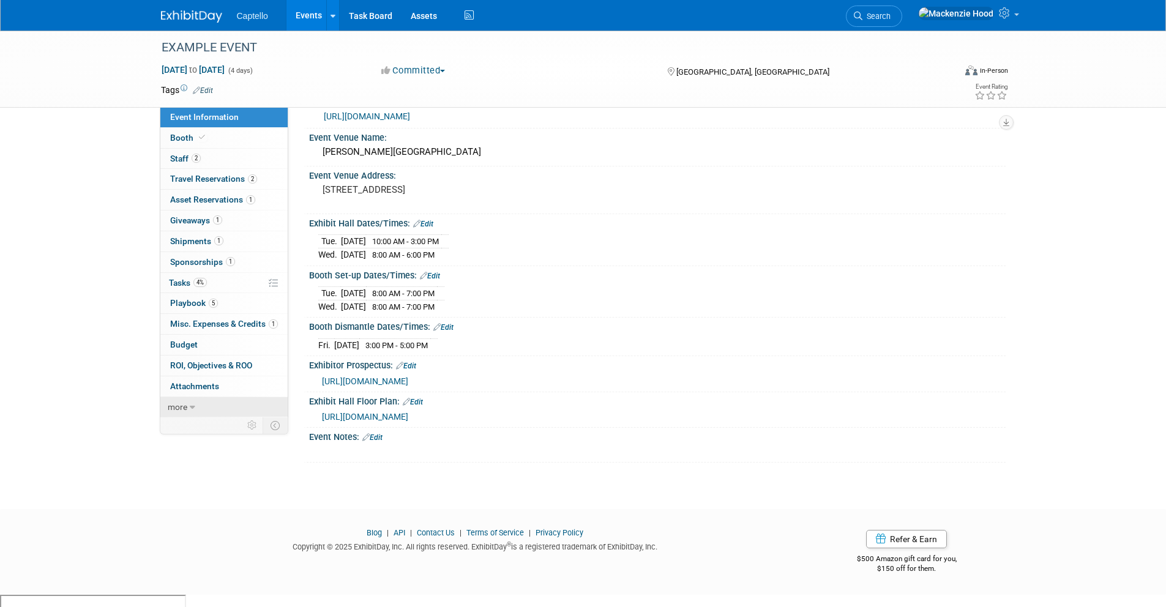
click at [204, 406] on link "more" at bounding box center [223, 407] width 127 height 20
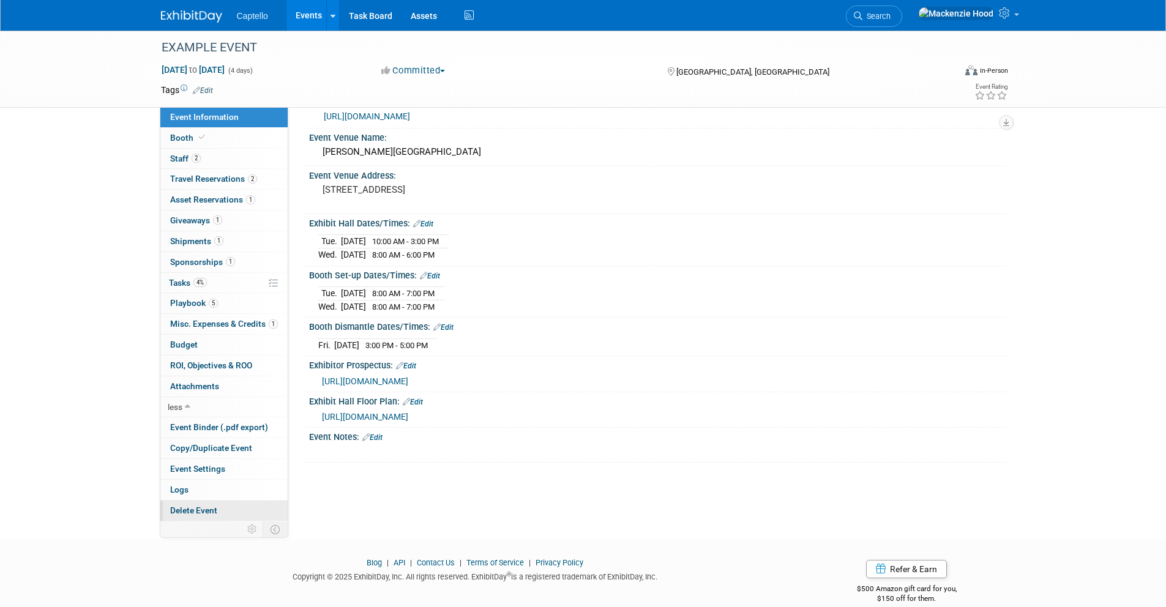
click at [223, 510] on link "Delete Event" at bounding box center [223, 510] width 127 height 20
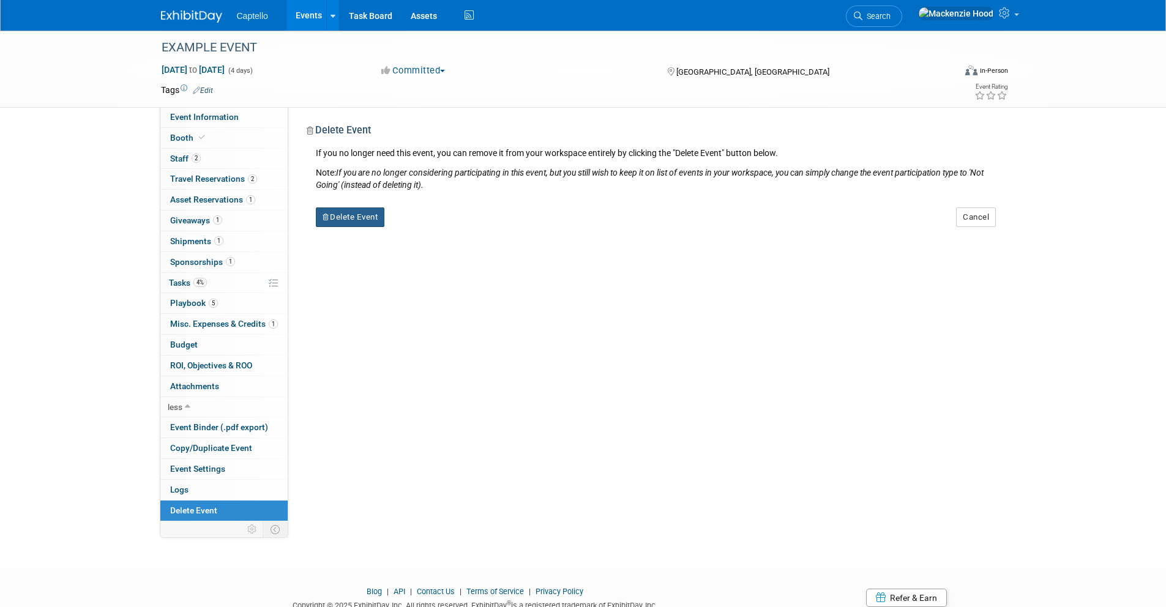
click at [372, 215] on button "Delete Event" at bounding box center [350, 217] width 69 height 20
click at [433, 226] on link "Yes" at bounding box center [426, 227] width 35 height 20
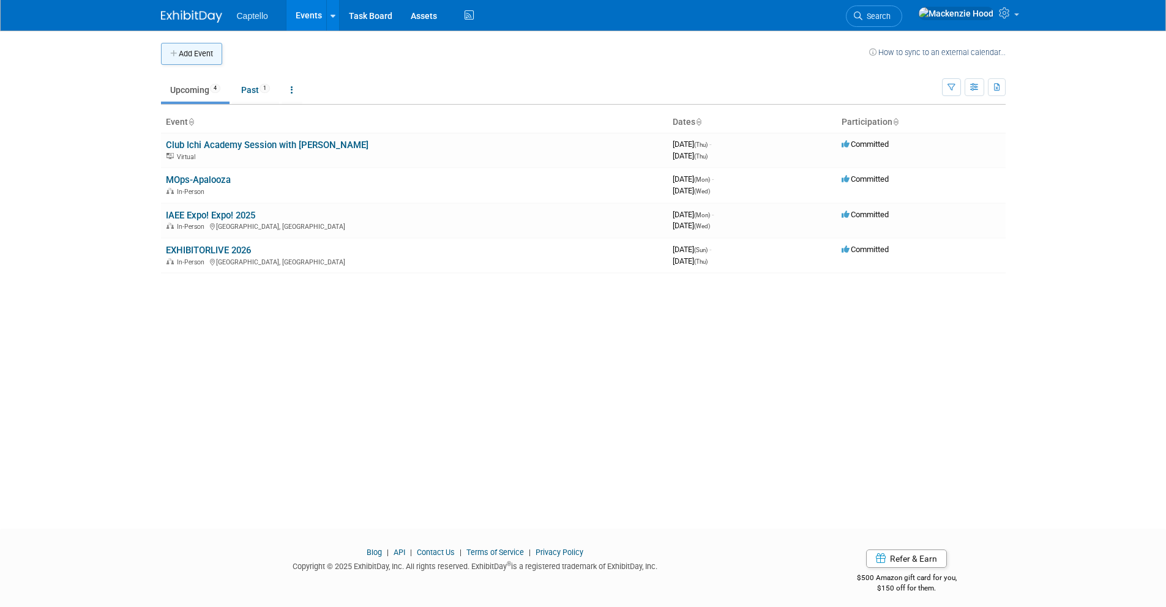
click at [172, 50] on icon "button" at bounding box center [174, 54] width 9 height 8
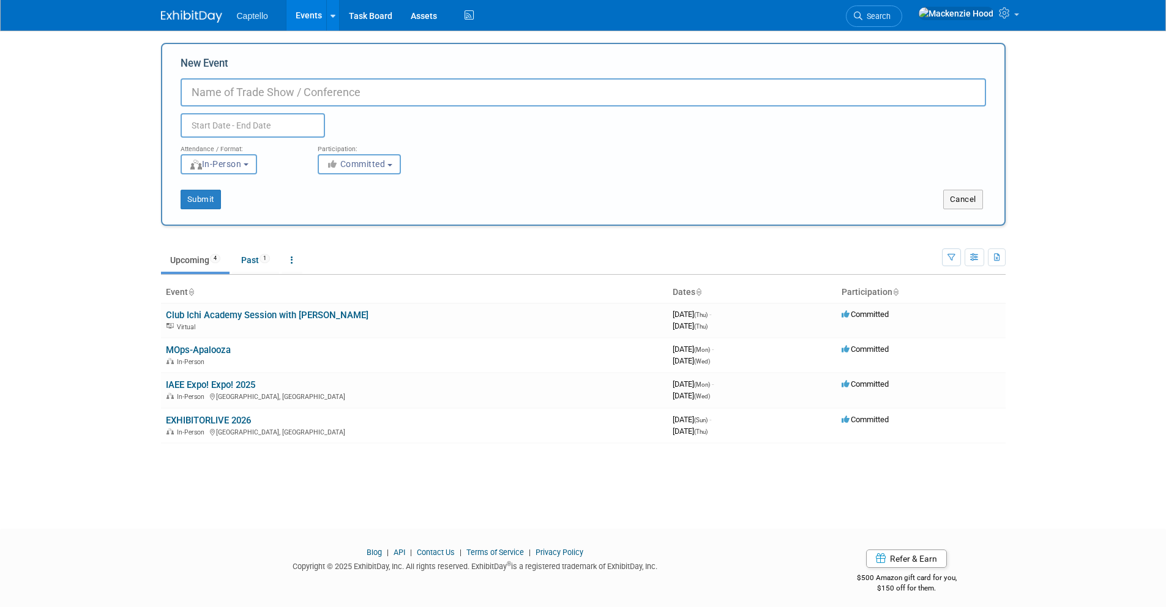
click at [263, 89] on input "New Event" at bounding box center [582, 92] width 805 height 28
paste input "IMEX [GEOGRAPHIC_DATA]"
type input "IMEX [GEOGRAPHIC_DATA]"
drag, startPoint x: 287, startPoint y: 84, endPoint x: 396, endPoint y: 95, distance: 110.0
click at [396, 95] on input "IMEX [GEOGRAPHIC_DATA]" at bounding box center [582, 92] width 805 height 28
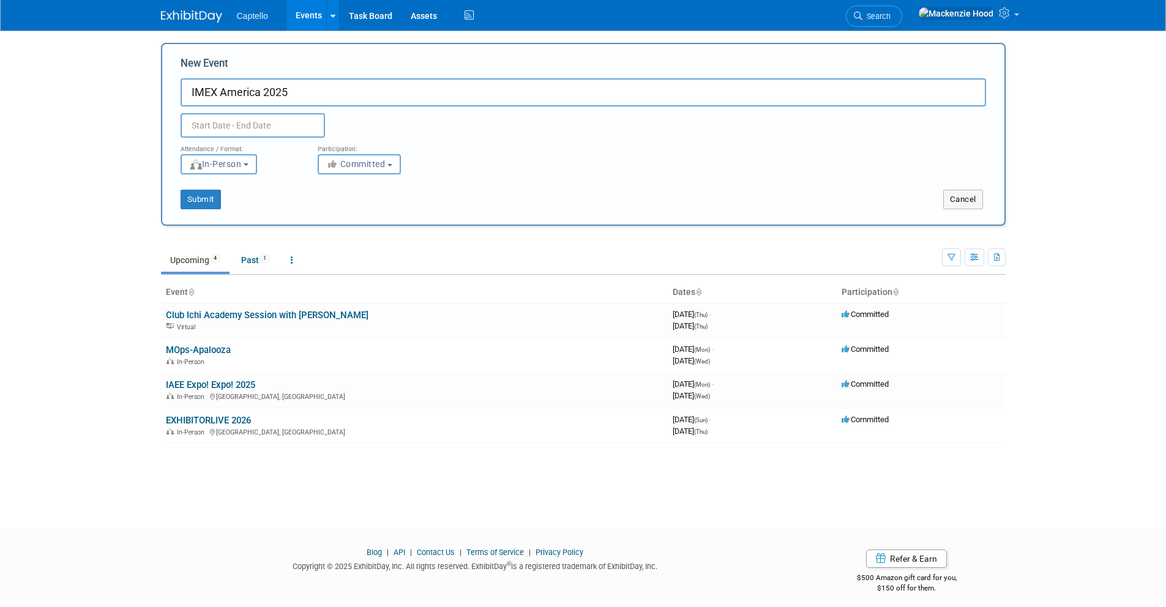
type input "IMEX America 2025"
click at [288, 124] on input "text" at bounding box center [252, 125] width 144 height 24
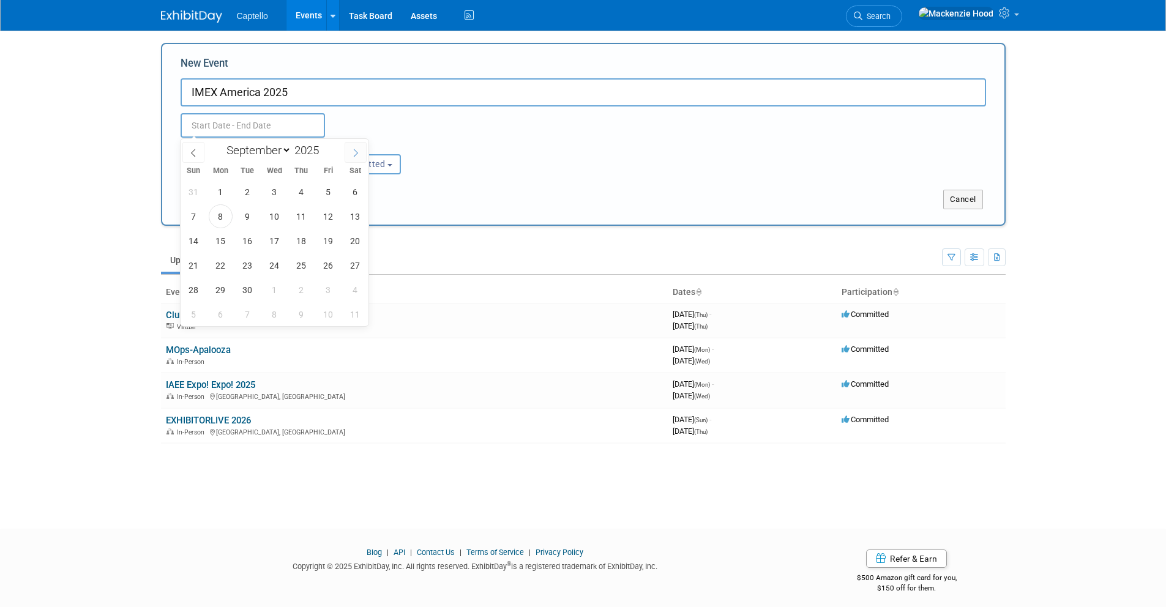
click at [354, 154] on icon at bounding box center [355, 153] width 9 height 9
select select "9"
click at [250, 207] on span "7" at bounding box center [248, 216] width 24 height 24
click at [303, 212] on span "9" at bounding box center [301, 216] width 24 height 24
type input "[DATE] to [DATE]"
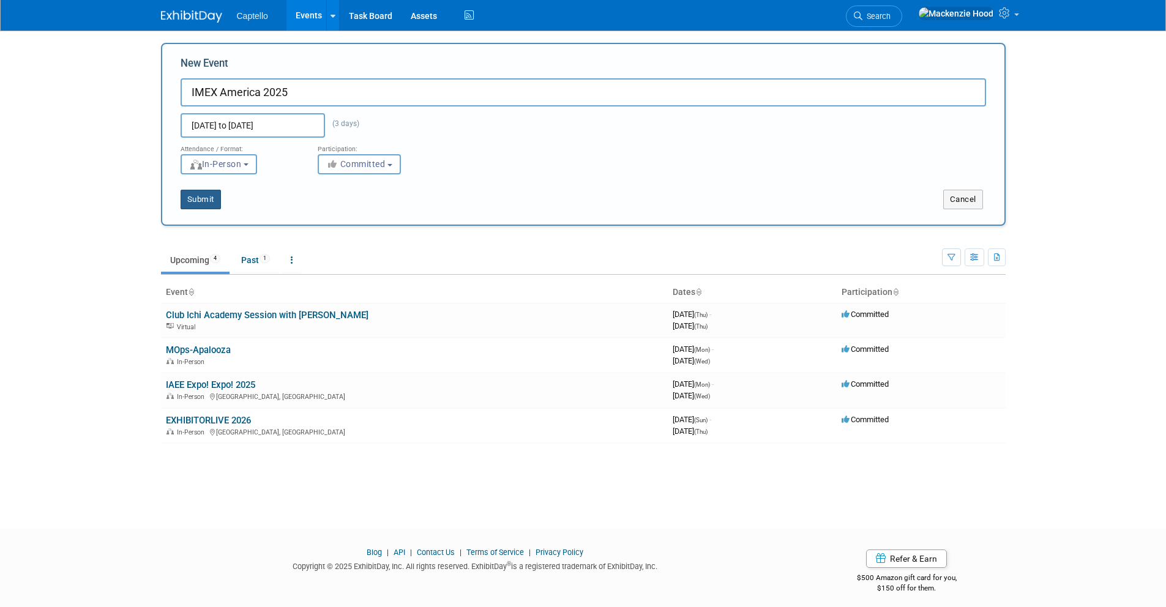
click at [209, 193] on button "Submit" at bounding box center [200, 200] width 40 height 20
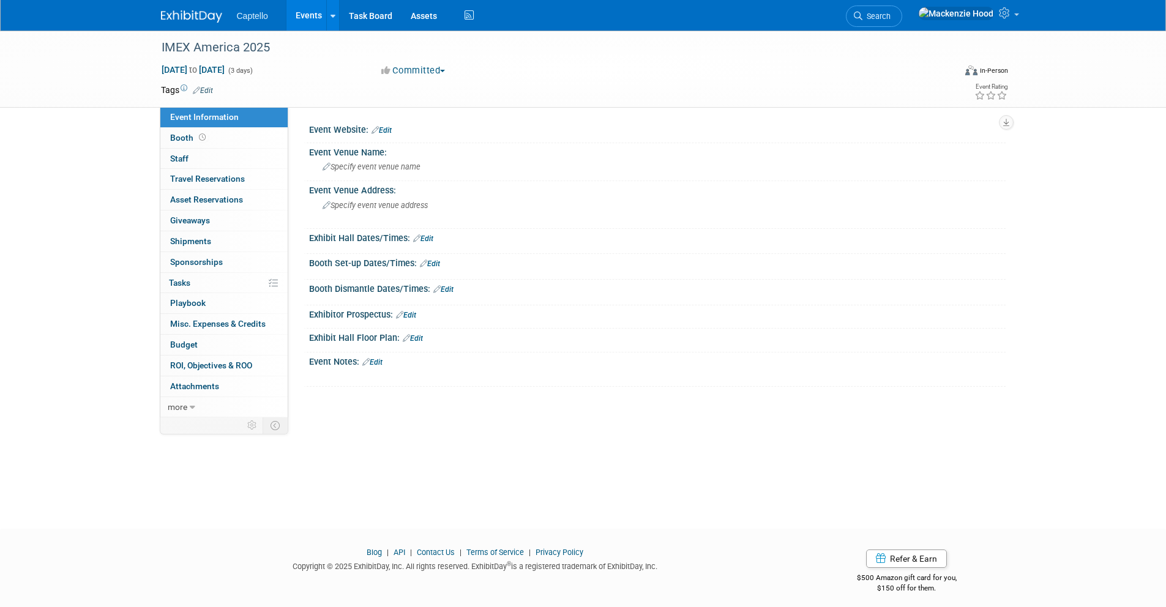
click at [389, 127] on link "Edit" at bounding box center [381, 130] width 20 height 9
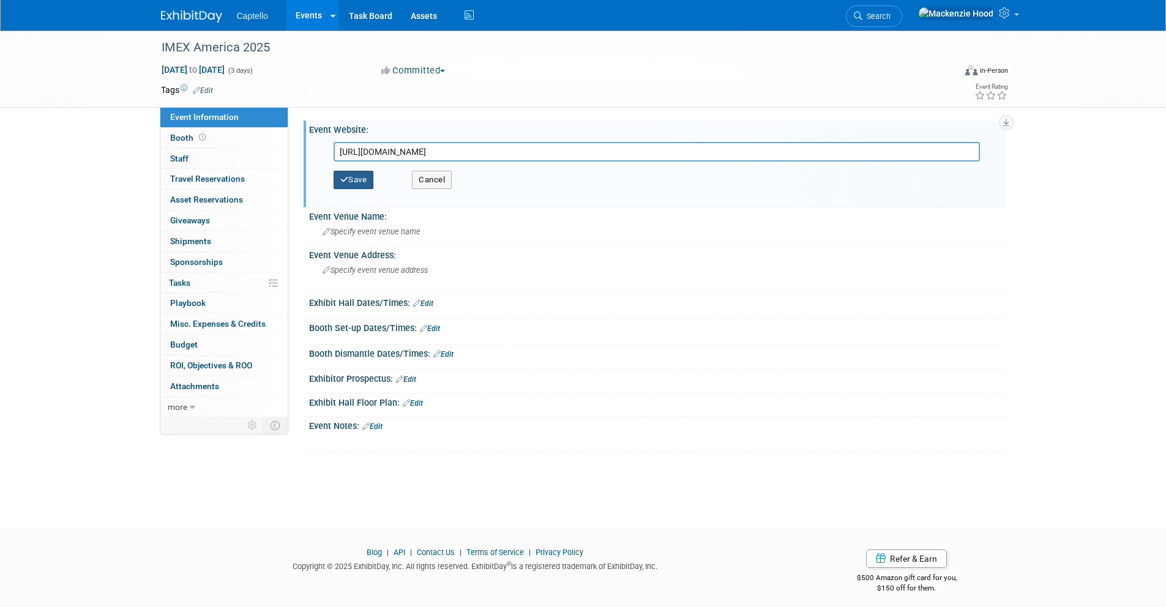
type input "[URL][DOMAIN_NAME]"
click at [352, 182] on button "Save" at bounding box center [353, 180] width 40 height 18
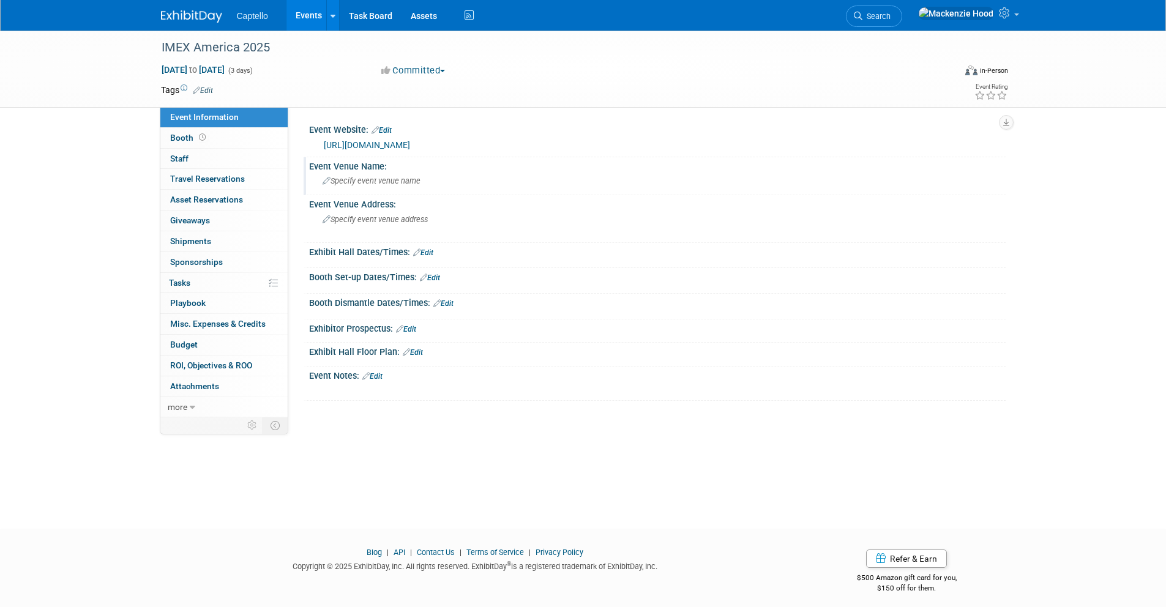
click at [377, 185] on div "Specify event venue name" at bounding box center [657, 180] width 678 height 19
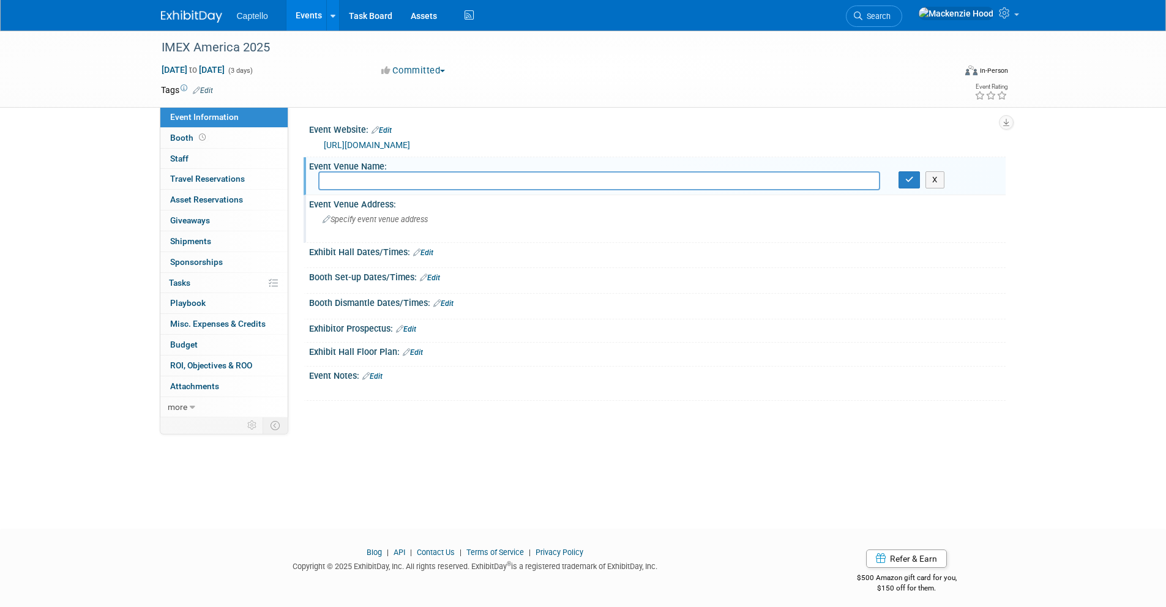
paste input "Mandalay Bay Convention Center"
type input "Mandalay Bay Convention Center"
click at [912, 177] on icon "button" at bounding box center [909, 180] width 9 height 8
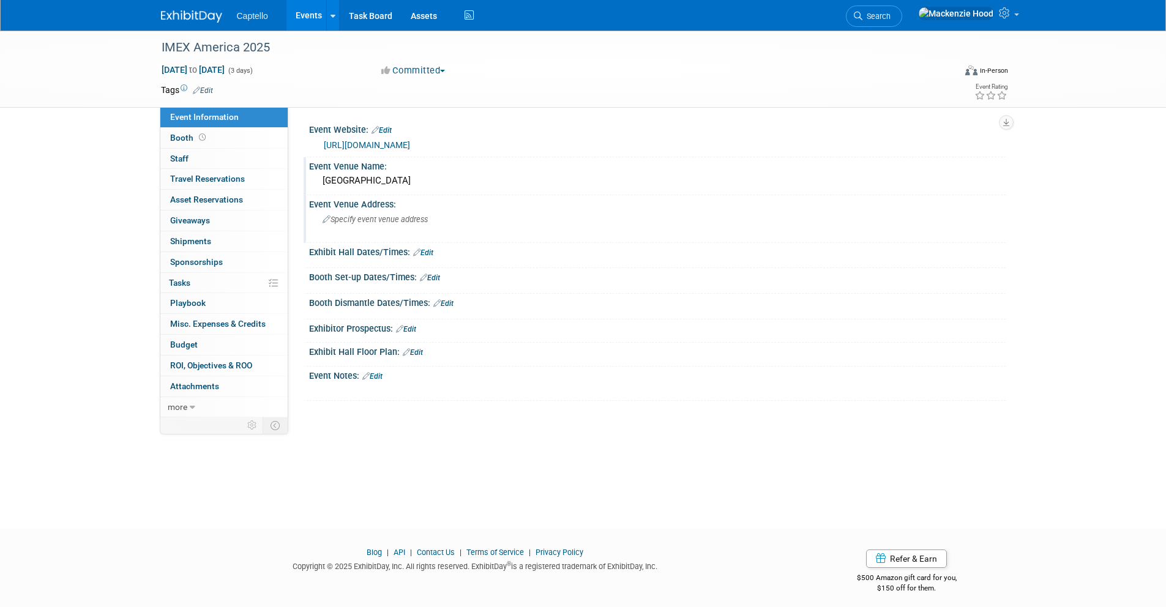
click at [369, 220] on span "Specify event venue address" at bounding box center [374, 219] width 105 height 9
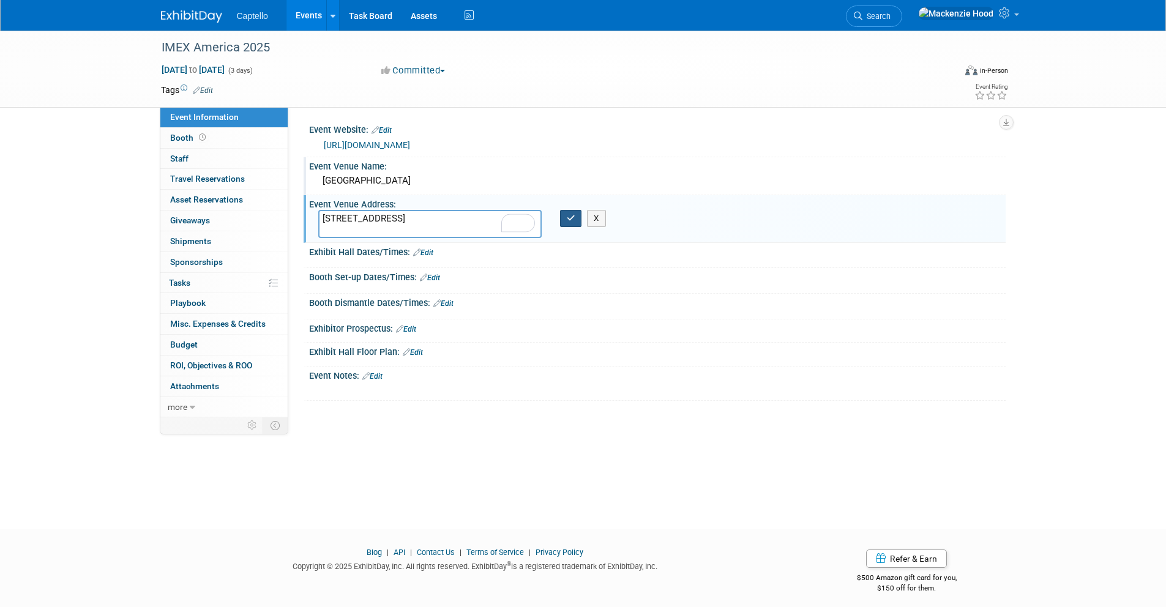
type textarea "3950 S Las Vegas Blvd, Las Vegas, NV 89119"
click at [571, 217] on icon "button" at bounding box center [571, 218] width 9 height 8
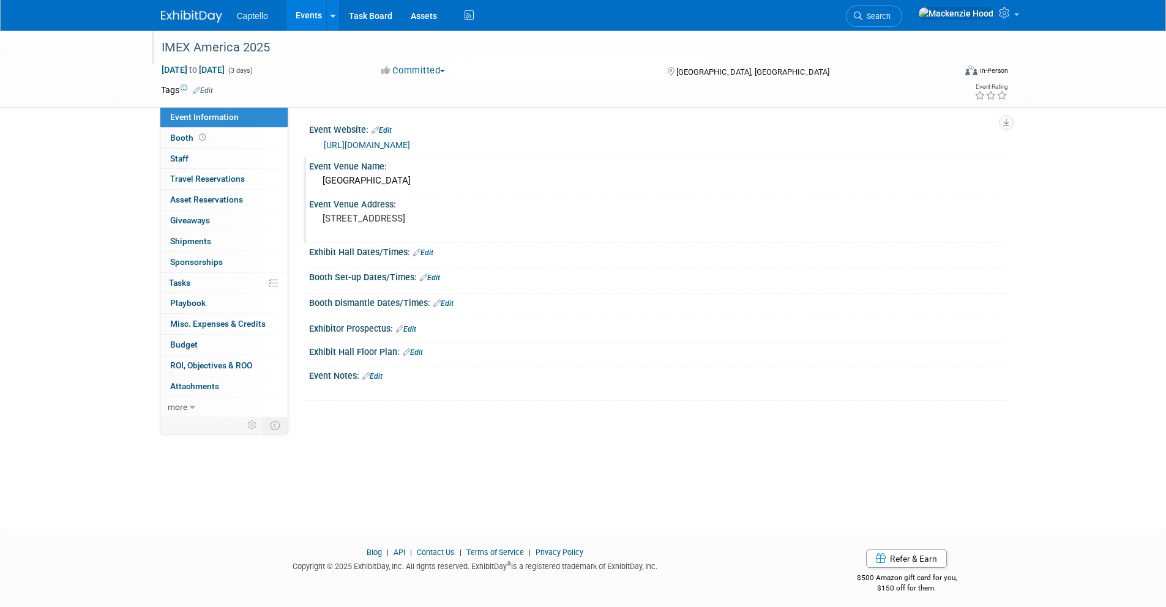
click at [270, 45] on div "IMEX America 2025" at bounding box center [546, 48] width 779 height 22
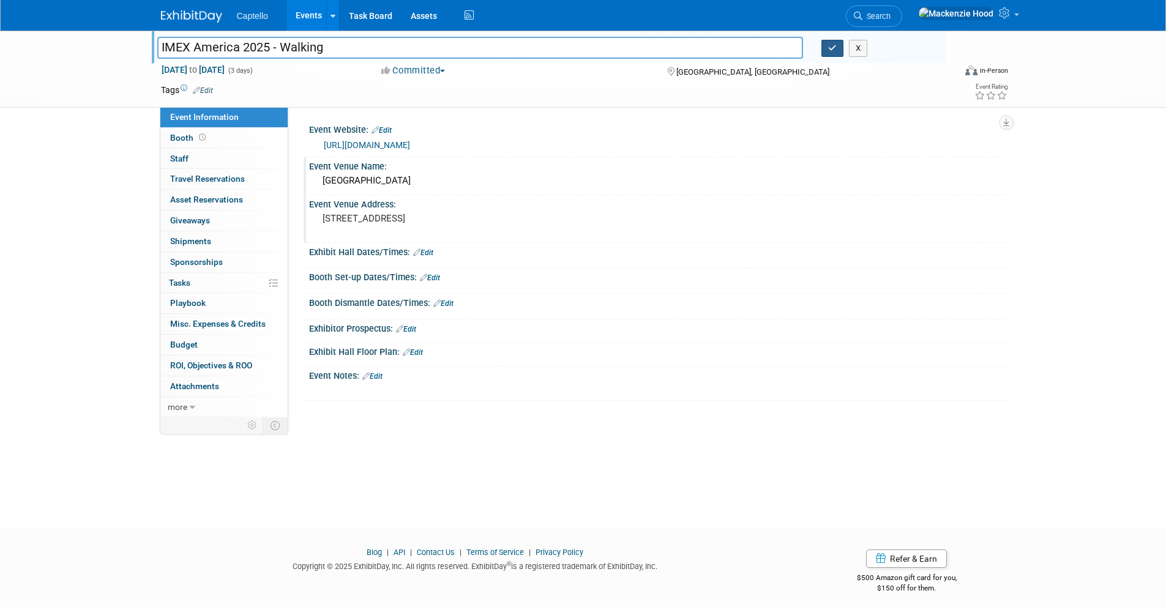
type input "IMEX America 2025 - Walking"
click at [831, 48] on icon "button" at bounding box center [832, 48] width 9 height 8
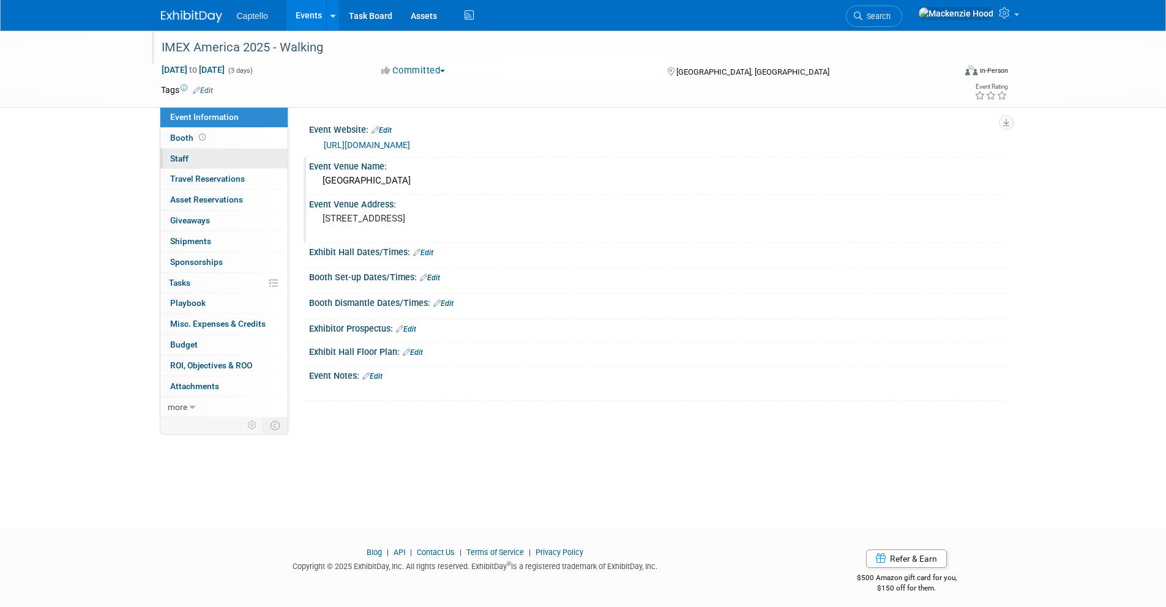
click at [182, 155] on span "Staff 0" at bounding box center [179, 159] width 18 height 10
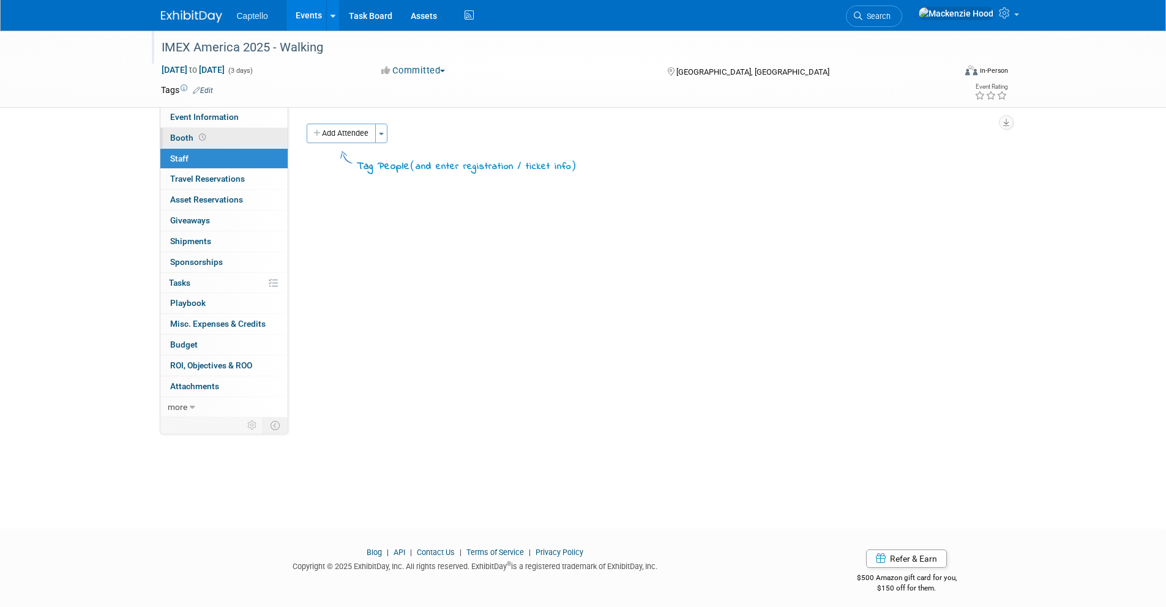
click at [193, 140] on span "Booth" at bounding box center [189, 138] width 38 height 10
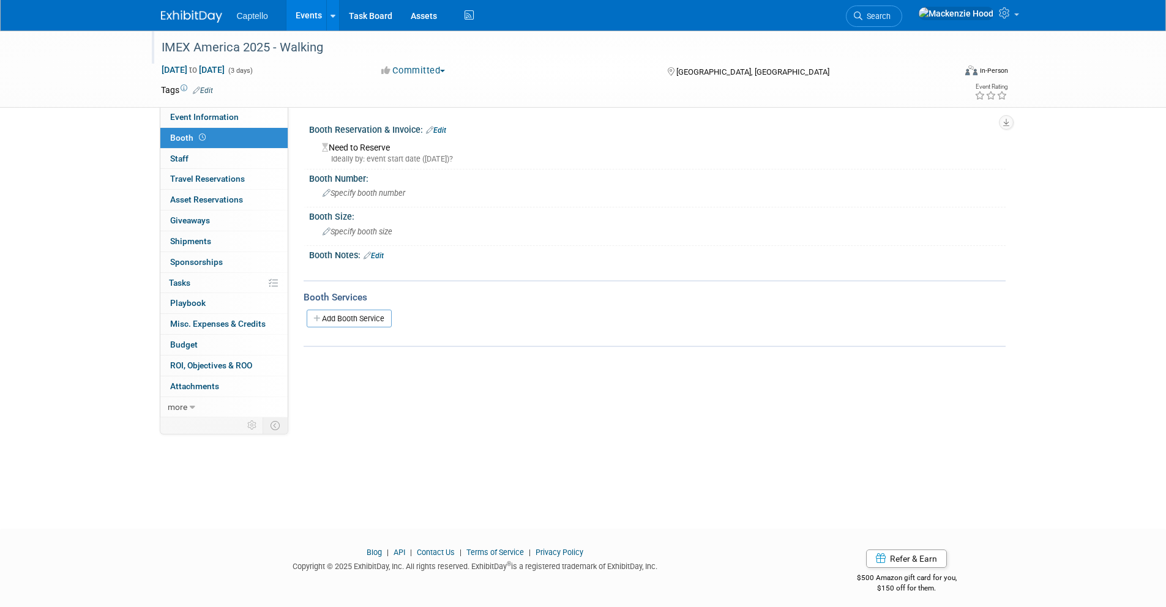
click at [445, 125] on div "Booth Reservation & Invoice: Edit" at bounding box center [657, 129] width 696 height 16
click at [445, 127] on link "Edit" at bounding box center [436, 130] width 20 height 9
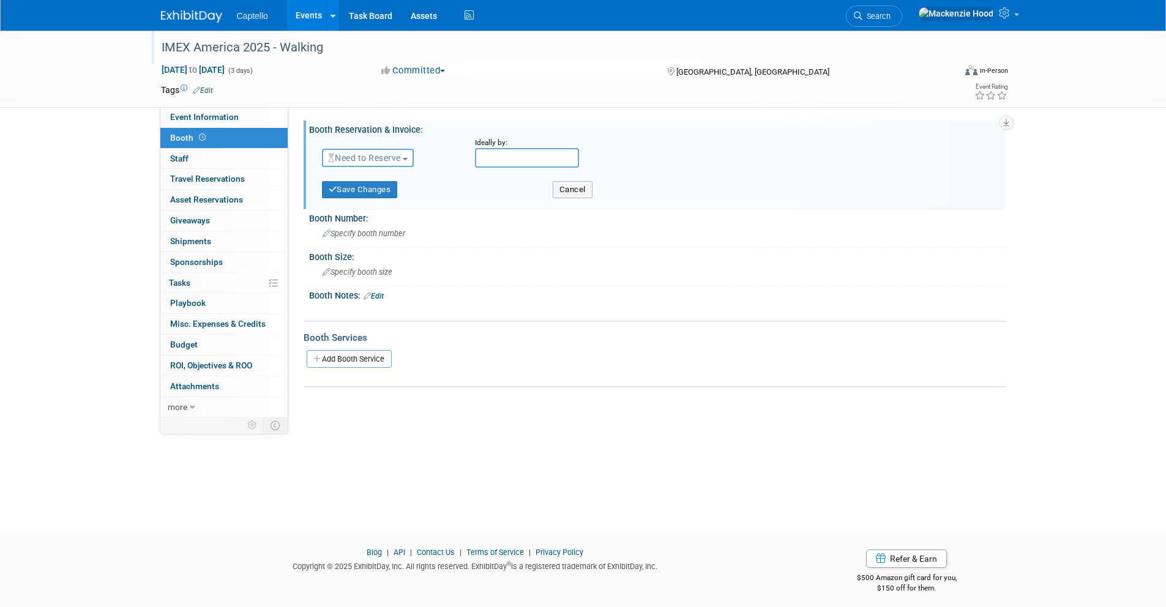
click at [398, 157] on span "Need to Reserve" at bounding box center [364, 158] width 73 height 10
click at [407, 210] on link "No Reservation Required" at bounding box center [387, 212] width 131 height 17
click at [373, 188] on button "Save Changes" at bounding box center [360, 189] width 76 height 17
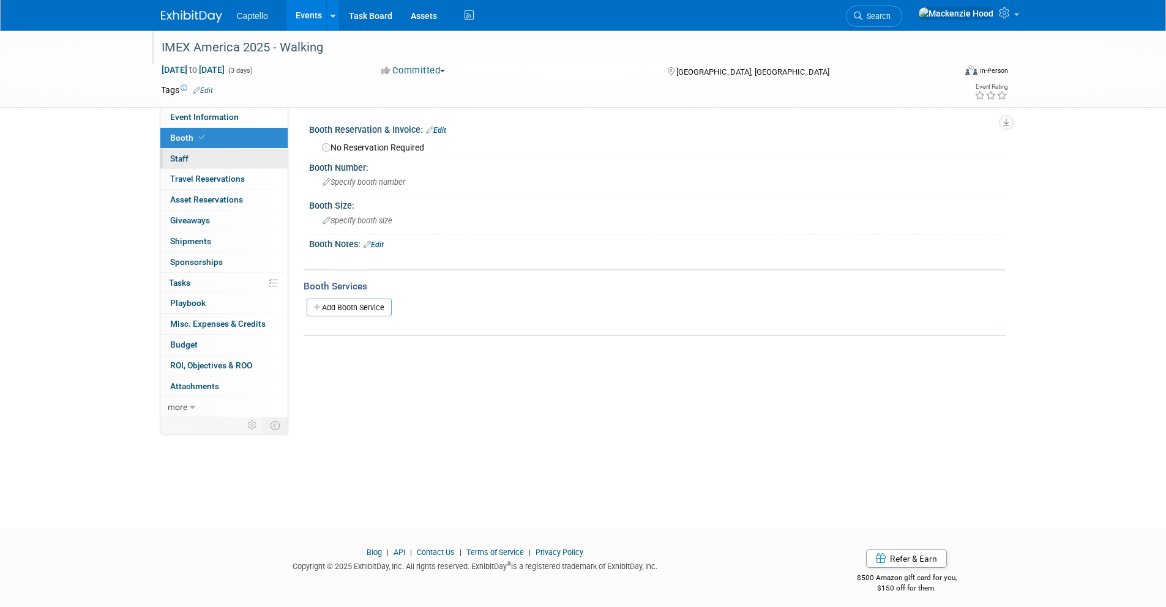
click at [185, 157] on span "Staff 0" at bounding box center [179, 159] width 18 height 10
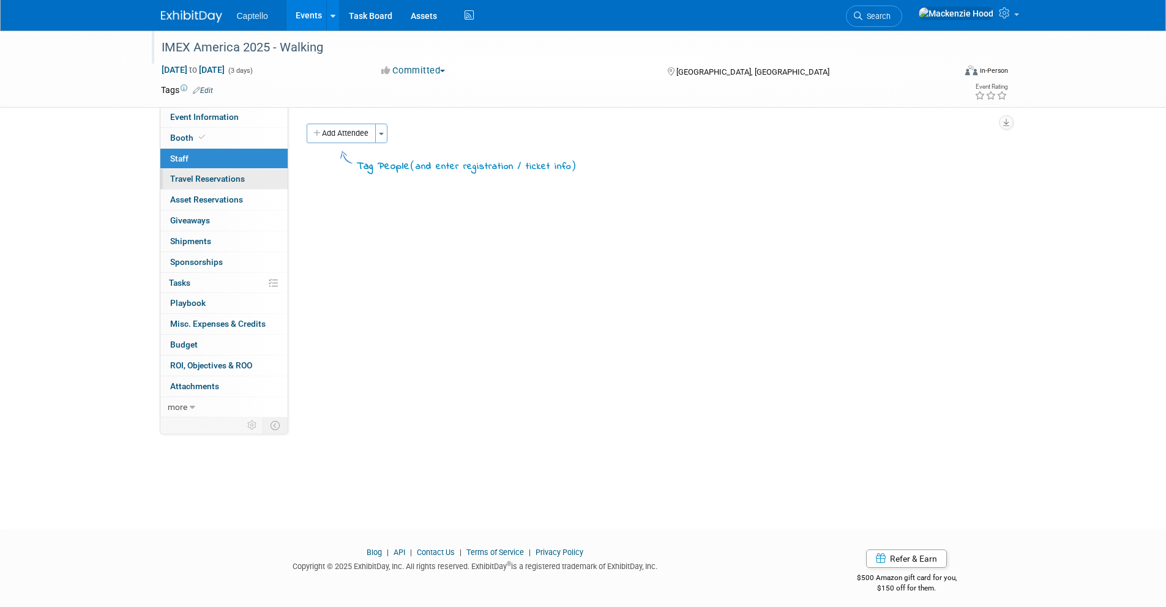
click at [221, 176] on span "Travel Reservations 0" at bounding box center [207, 179] width 75 height 10
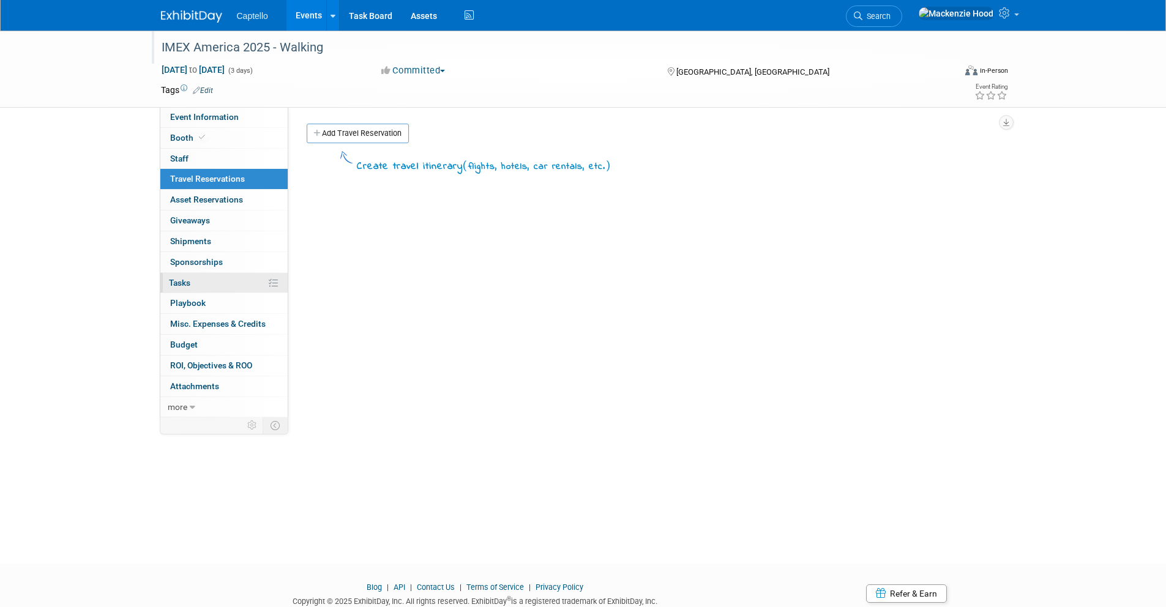
click at [221, 286] on link "0% Tasks 0%" at bounding box center [223, 283] width 127 height 20
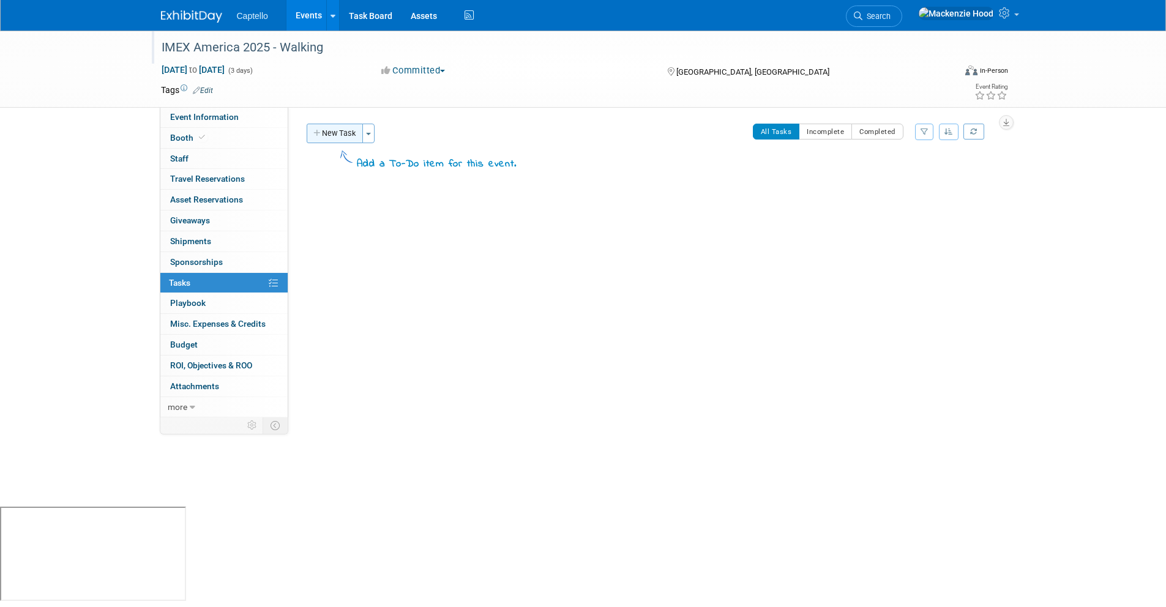
click at [351, 128] on button "New Task" at bounding box center [335, 134] width 56 height 20
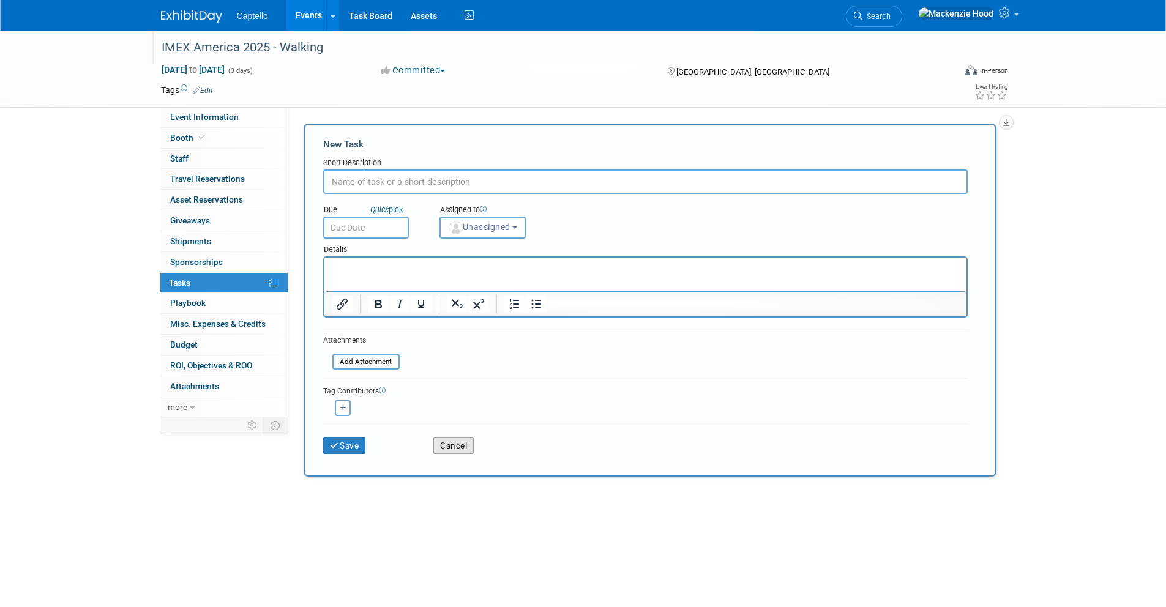
click at [441, 446] on button "Cancel" at bounding box center [453, 445] width 40 height 17
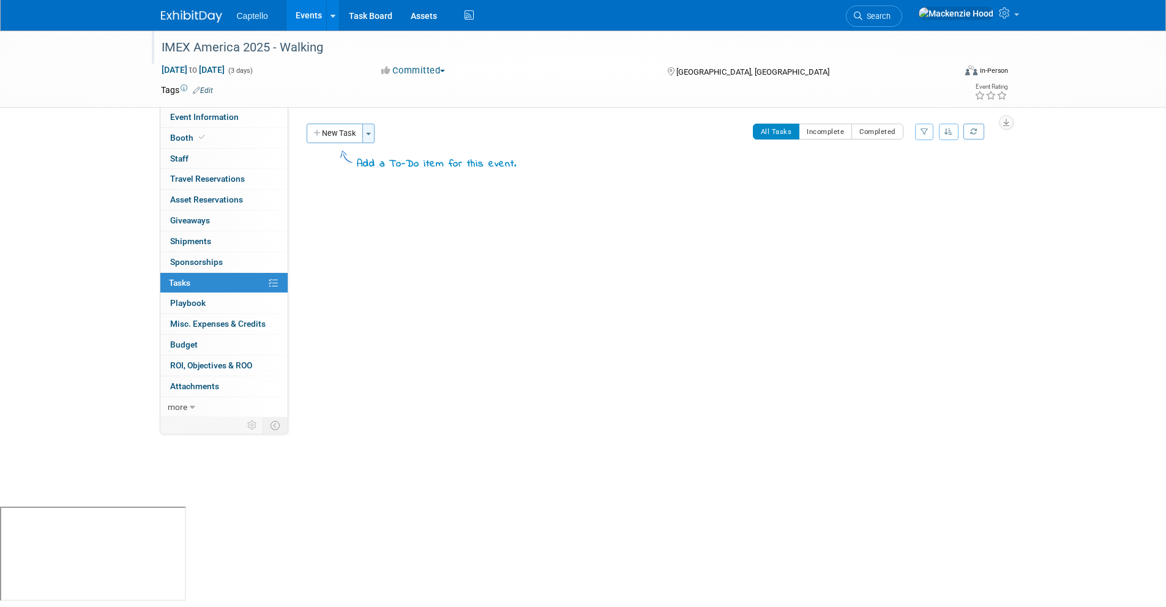
click at [373, 130] on button "Toggle Dropdown" at bounding box center [368, 134] width 12 height 20
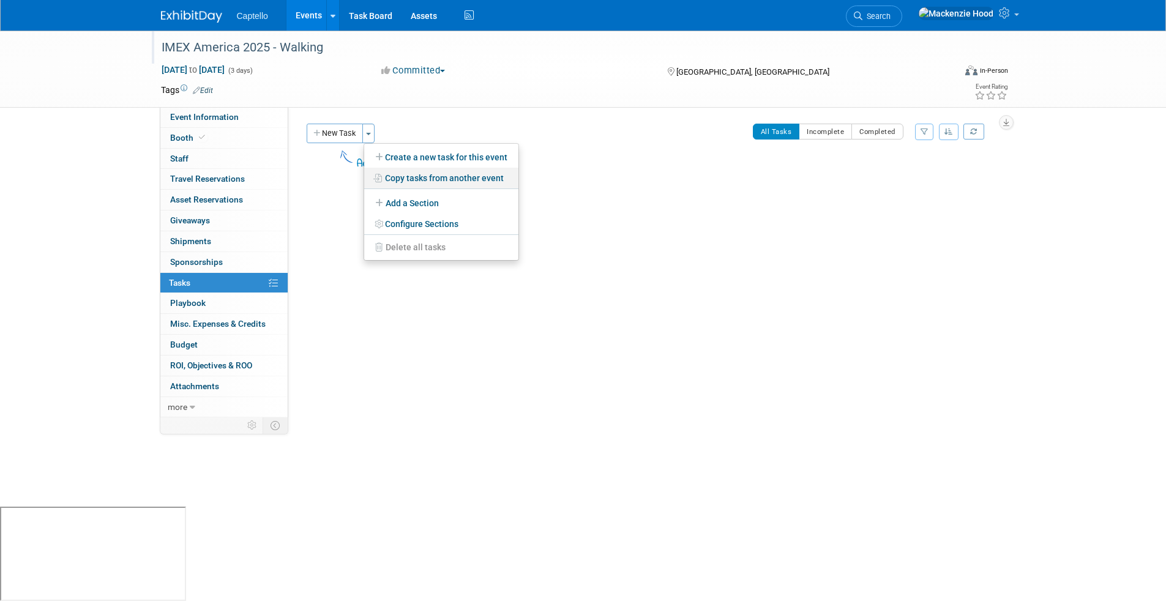
click at [401, 175] on link "Copy tasks from another event" at bounding box center [441, 178] width 154 height 21
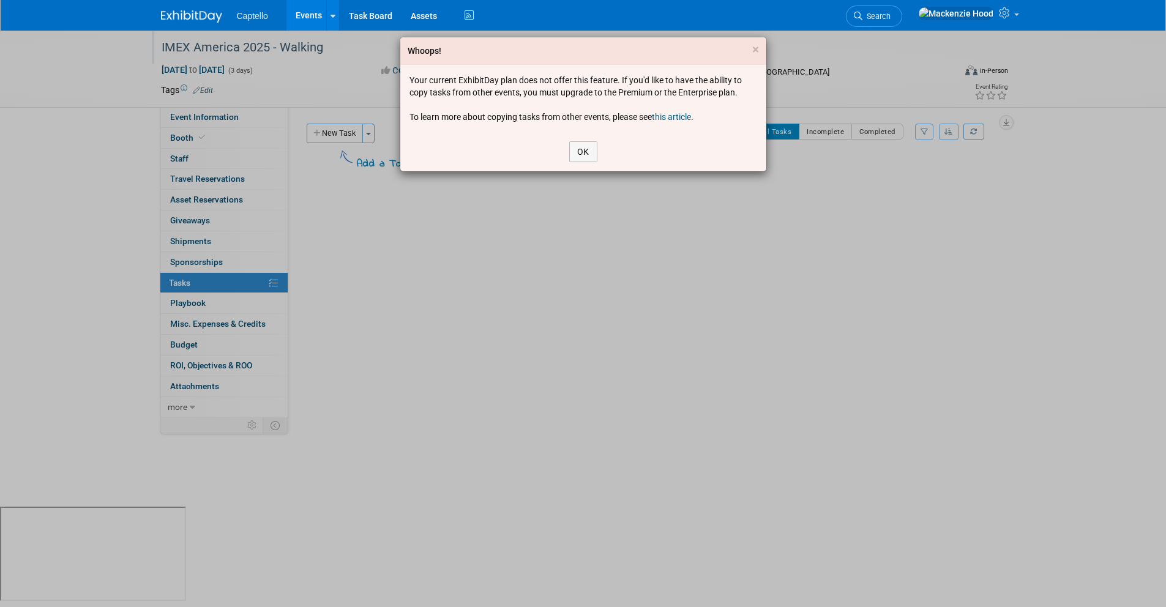
click at [668, 121] on link "this article" at bounding box center [671, 117] width 39 height 10
click at [582, 152] on button "OK" at bounding box center [583, 151] width 28 height 21
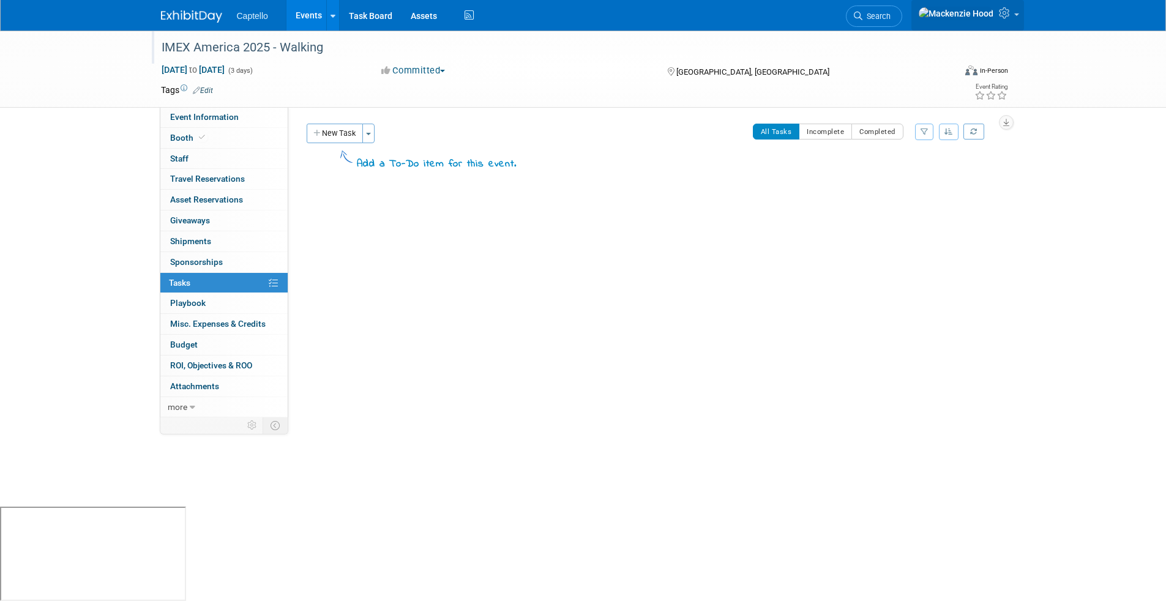
click at [1006, 17] on icon at bounding box center [1005, 12] width 14 height 11
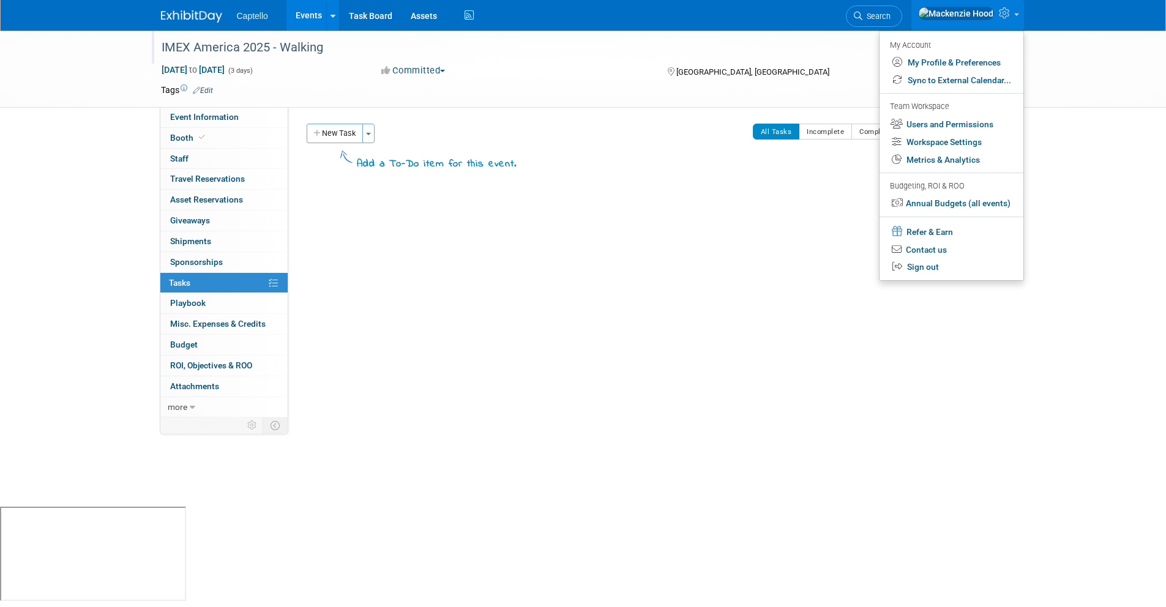
click at [702, 224] on div "IMEX America 2025 - Walking Las Vegas, NV Oct 7, 2025 to Oct 9, 2025 (Going)" at bounding box center [649, 216] width 693 height 58
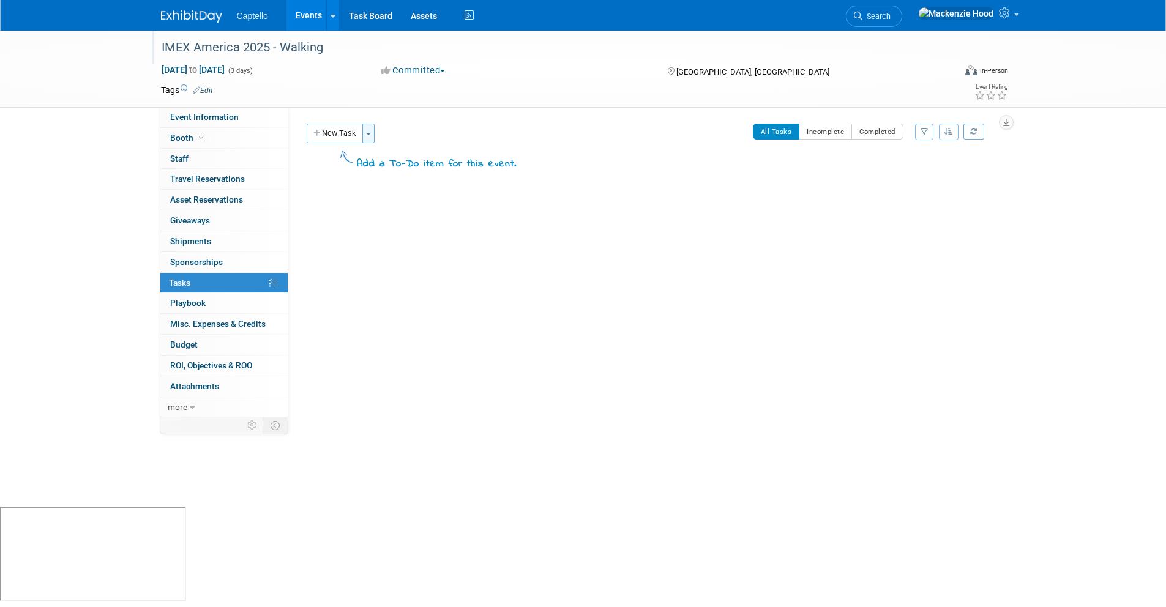
click at [365, 133] on button "Toggle Dropdown" at bounding box center [368, 134] width 12 height 20
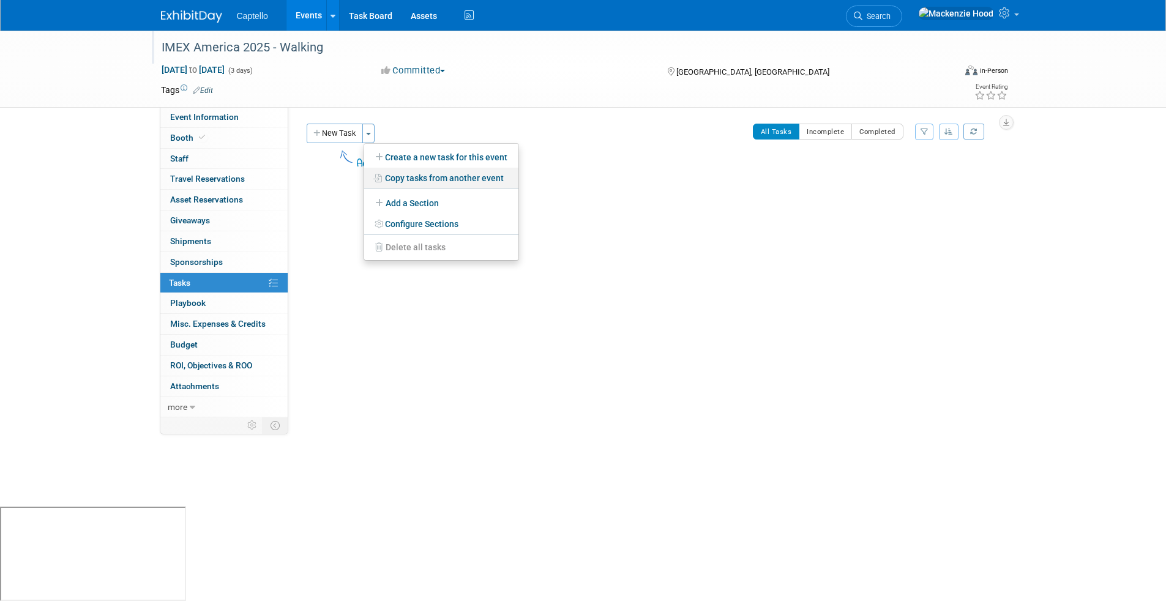
click at [441, 183] on link "Copy tasks from another event" at bounding box center [441, 178] width 154 height 21
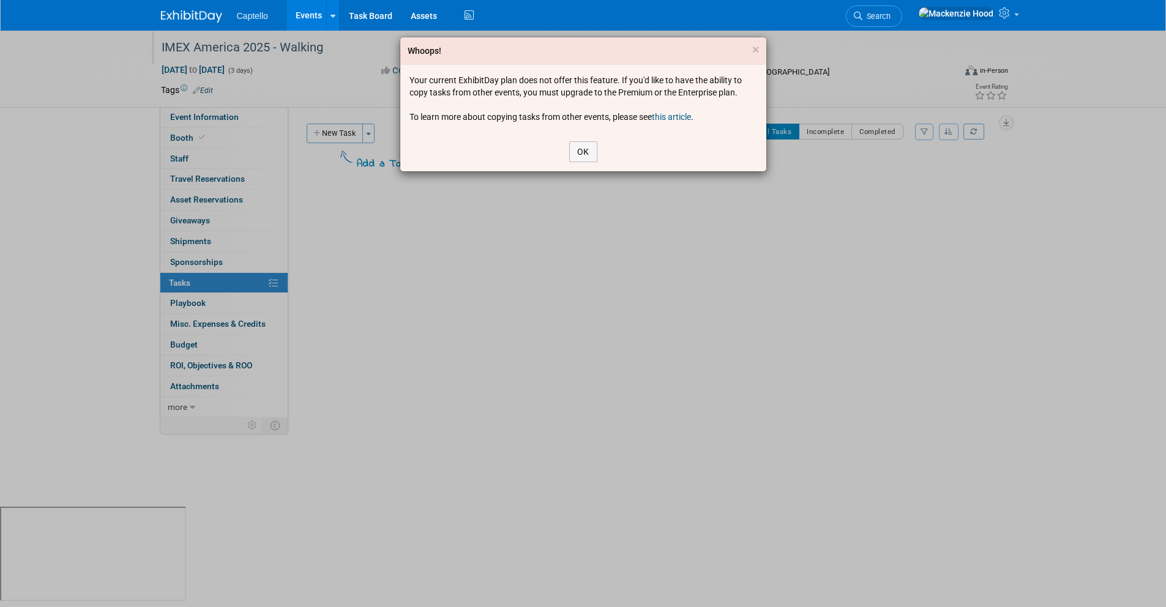
click at [672, 113] on link "this article" at bounding box center [671, 117] width 39 height 10
click at [752, 46] on span "×" at bounding box center [755, 49] width 7 height 15
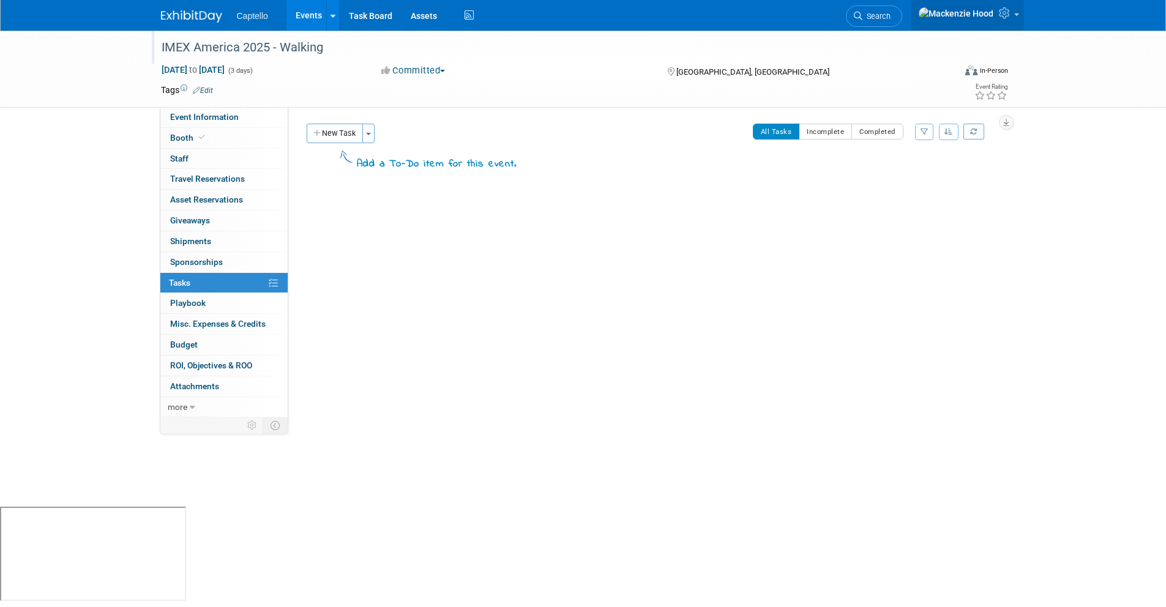
click at [1006, 16] on icon at bounding box center [1005, 12] width 14 height 11
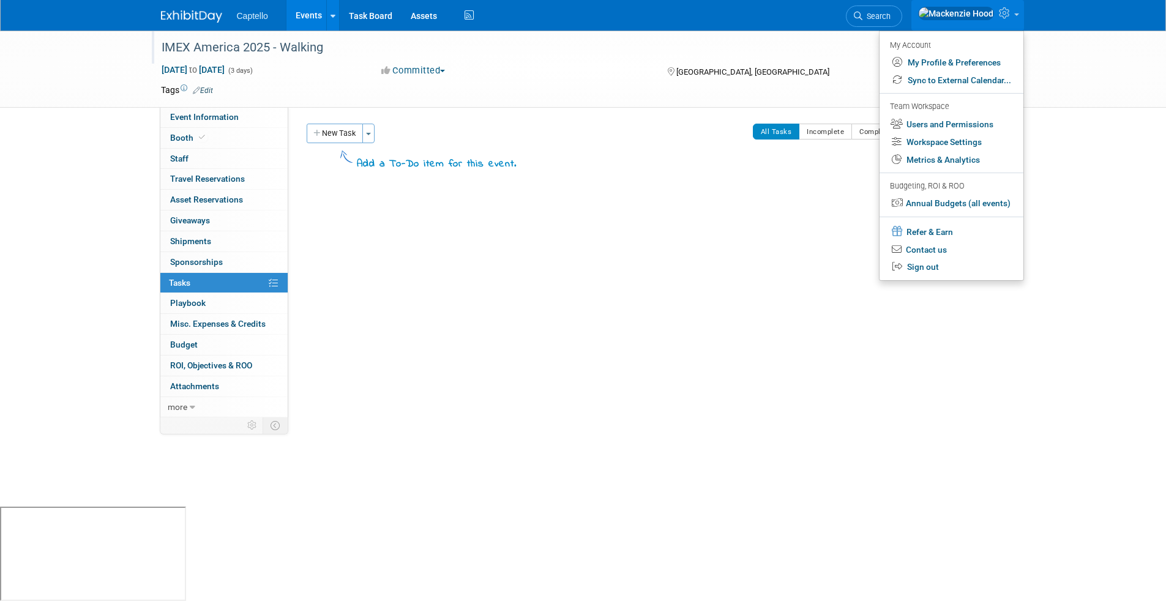
click at [505, 218] on div "IMEX America 2025 - Walking Las Vegas, NV Oct 7, 2025 to Oct 9, 2025 (Going)" at bounding box center [649, 216] width 693 height 58
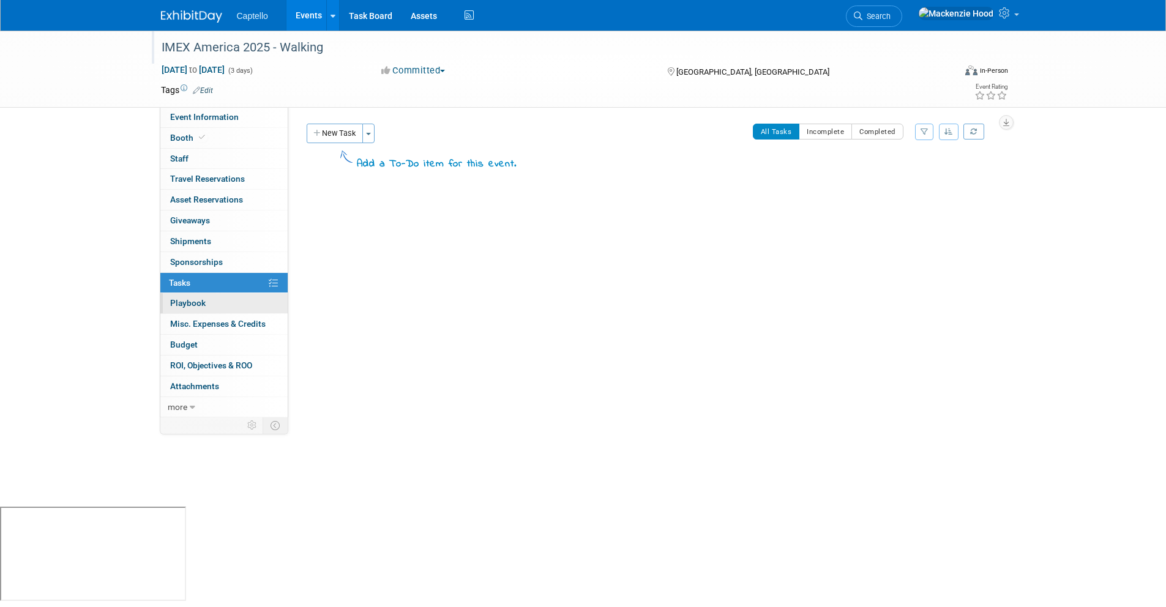
click at [198, 299] on span "Playbook 0" at bounding box center [187, 303] width 35 height 10
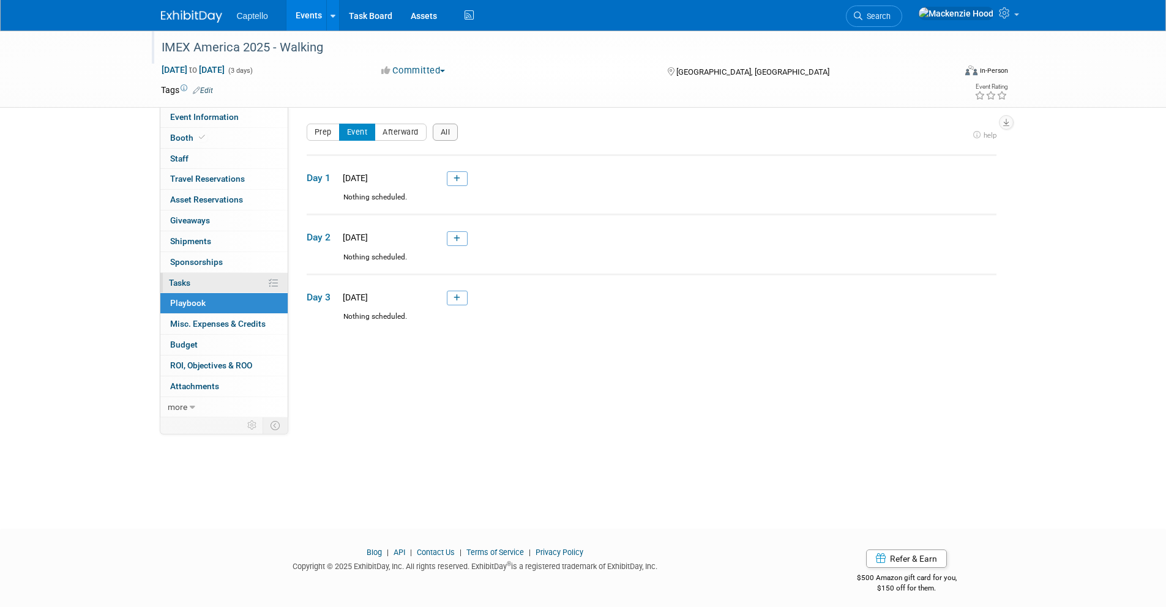
click at [199, 288] on link "0% Tasks 0%" at bounding box center [223, 283] width 127 height 20
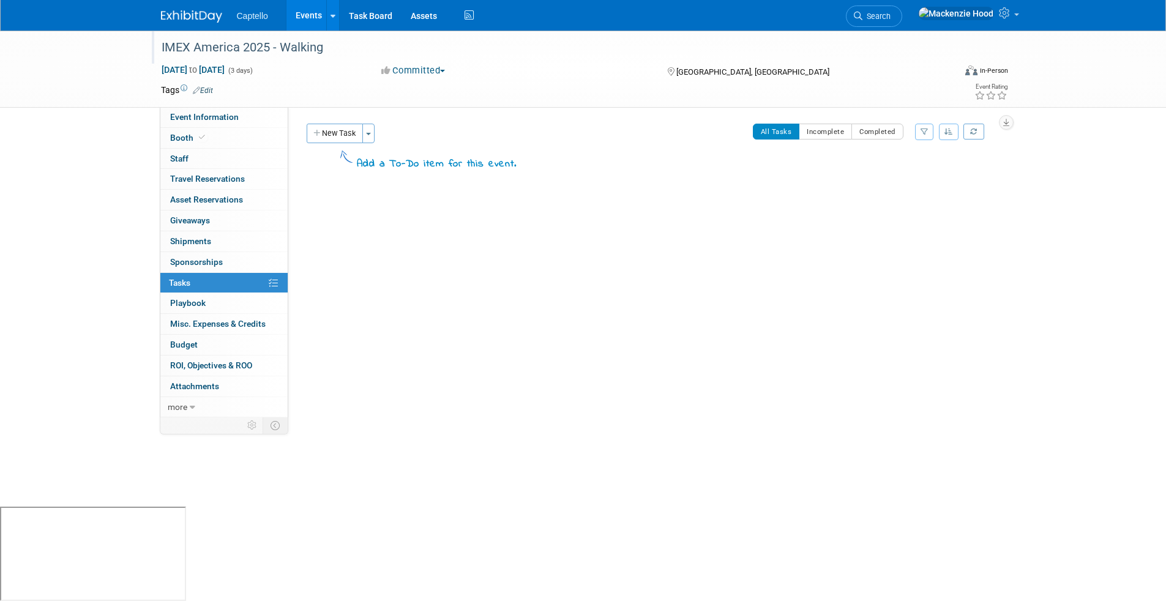
click at [191, 10] on img at bounding box center [191, 16] width 61 height 12
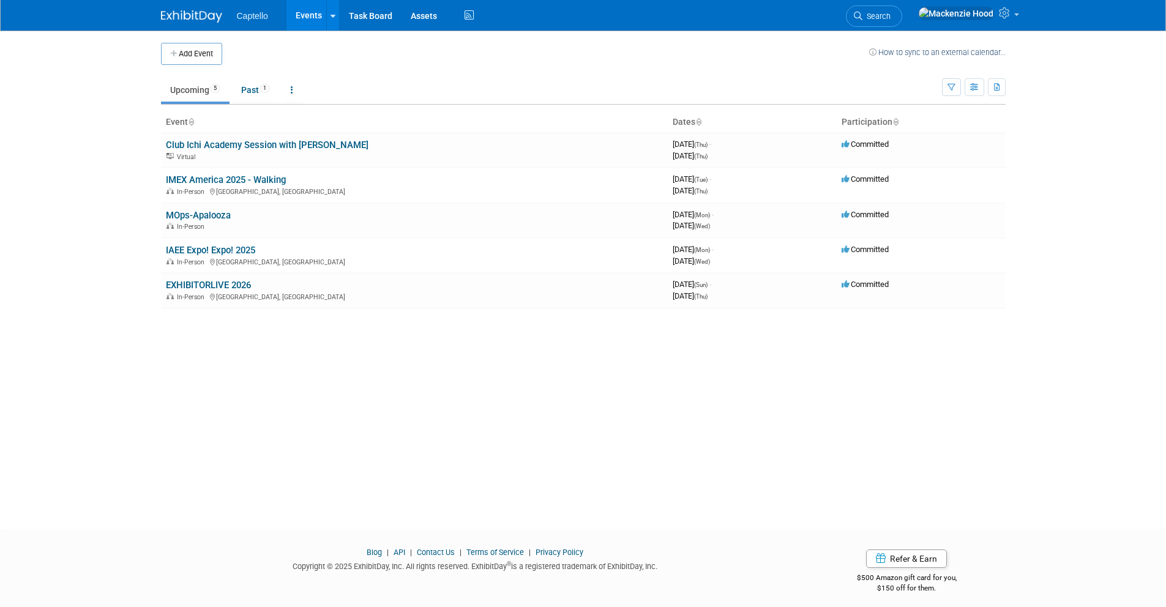
click at [249, 17] on span "Captello" at bounding box center [252, 16] width 31 height 10
click at [999, 18] on icon at bounding box center [1005, 12] width 14 height 11
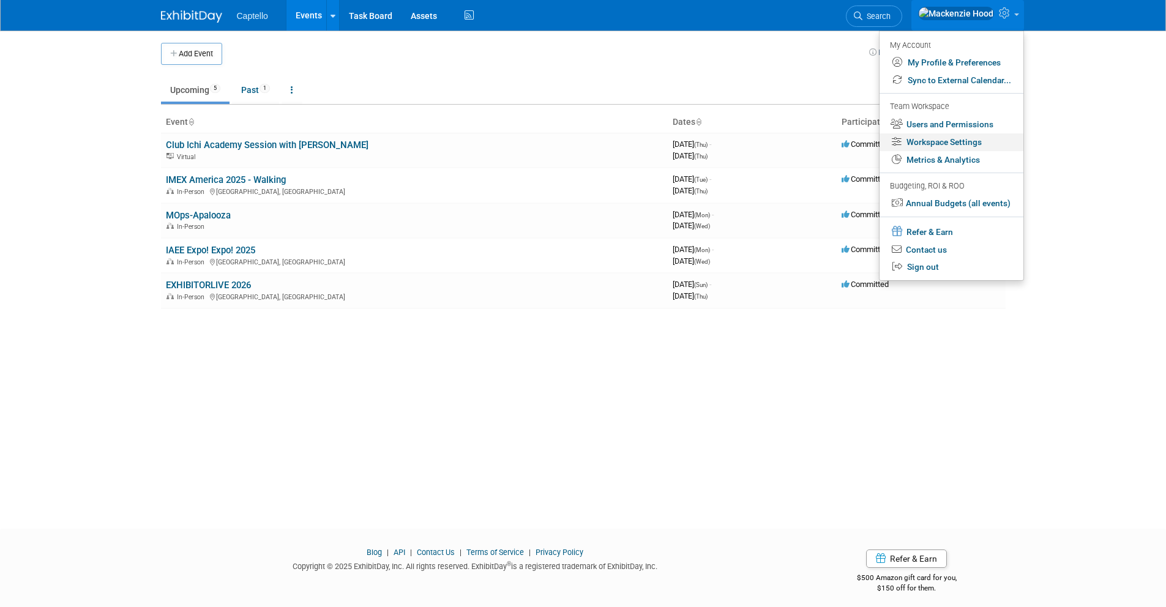
click at [964, 138] on link "Workspace Settings" at bounding box center [951, 142] width 144 height 18
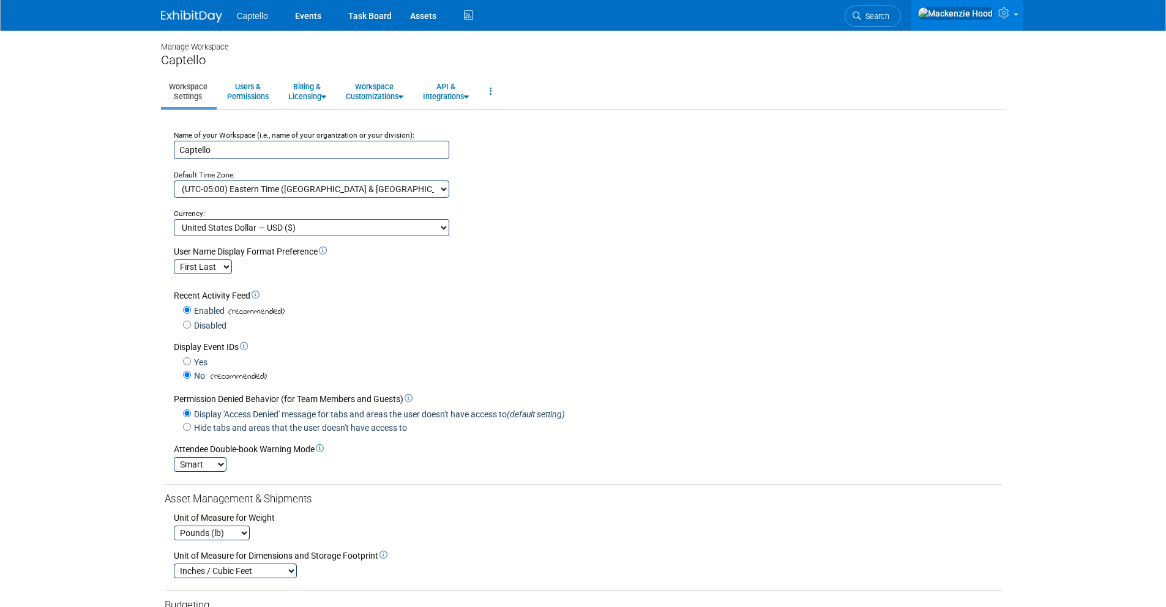
click at [995, 15] on link at bounding box center [966, 15] width 113 height 31
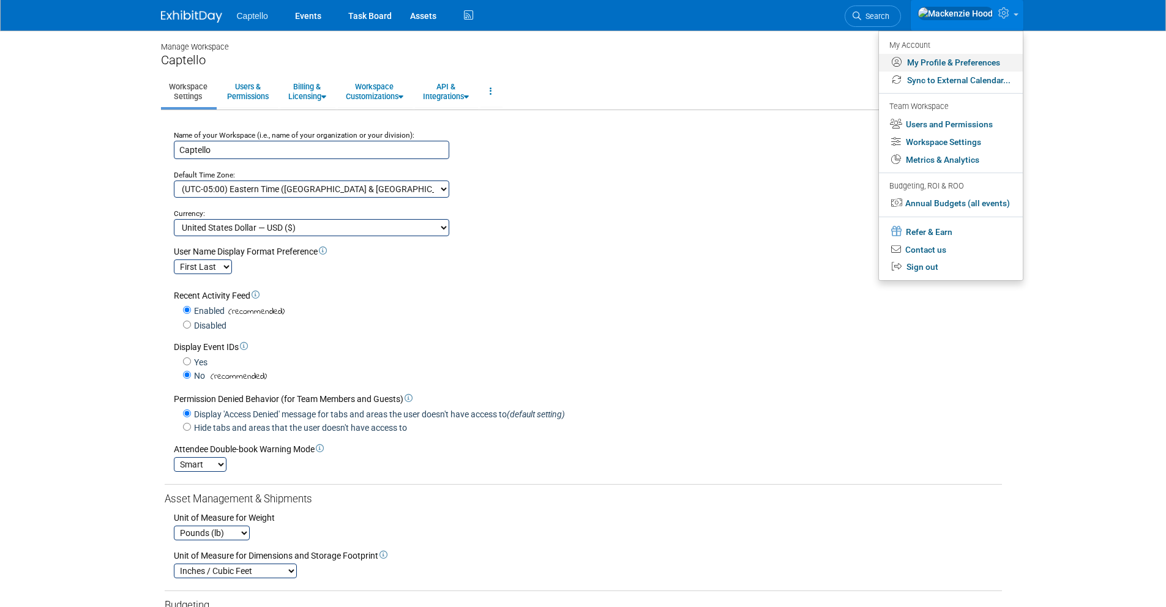
click at [947, 61] on link "My Profile & Preferences" at bounding box center [951, 63] width 144 height 18
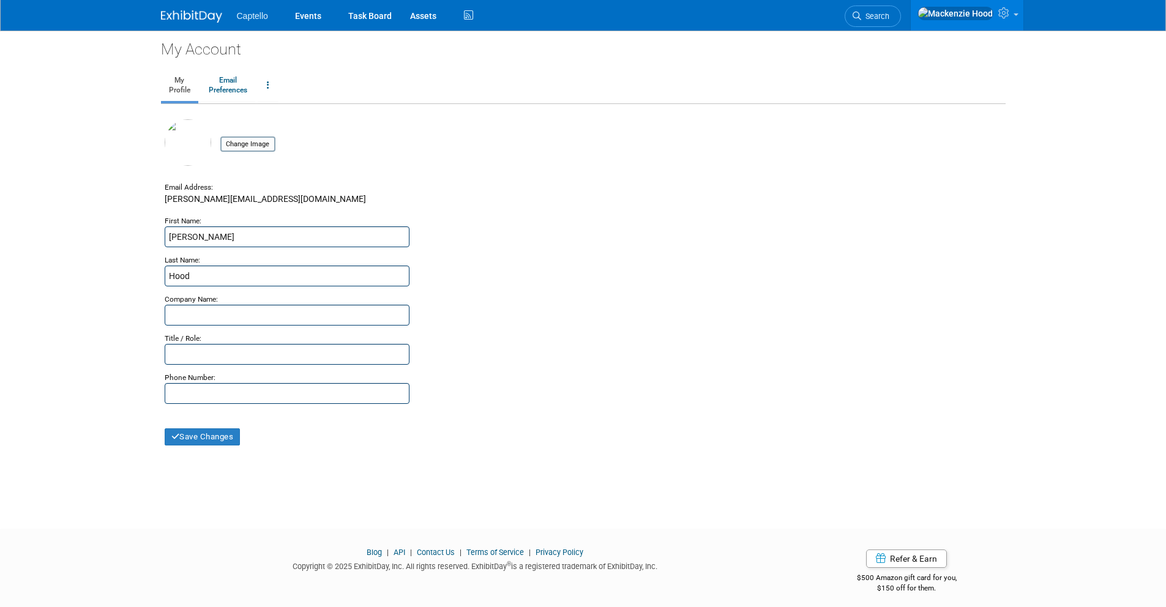
click at [248, 9] on li "Captello" at bounding box center [261, 11] width 49 height 18
click at [300, 18] on link "Events" at bounding box center [308, 15] width 45 height 31
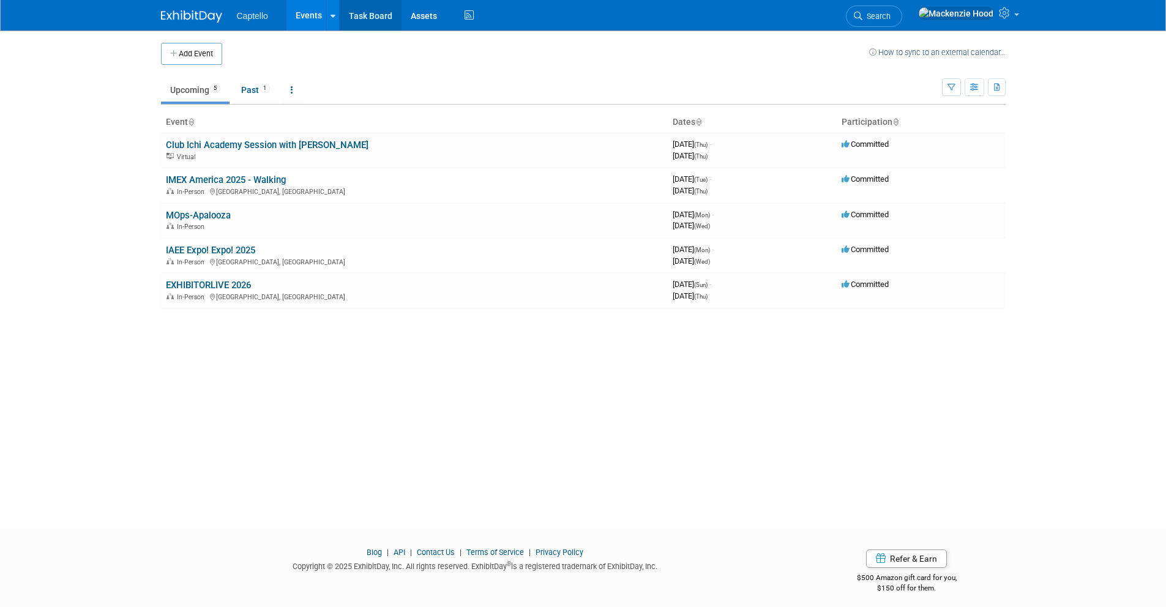
click at [387, 13] on link "Task Board" at bounding box center [371, 15] width 62 height 31
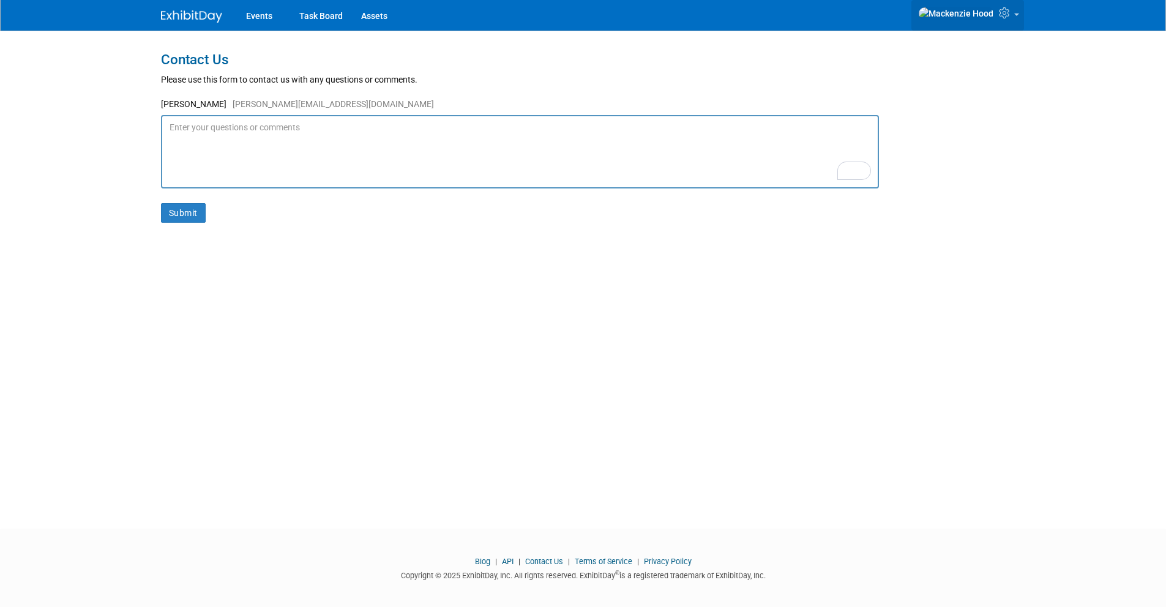
click at [1002, 7] on link at bounding box center [967, 15] width 113 height 31
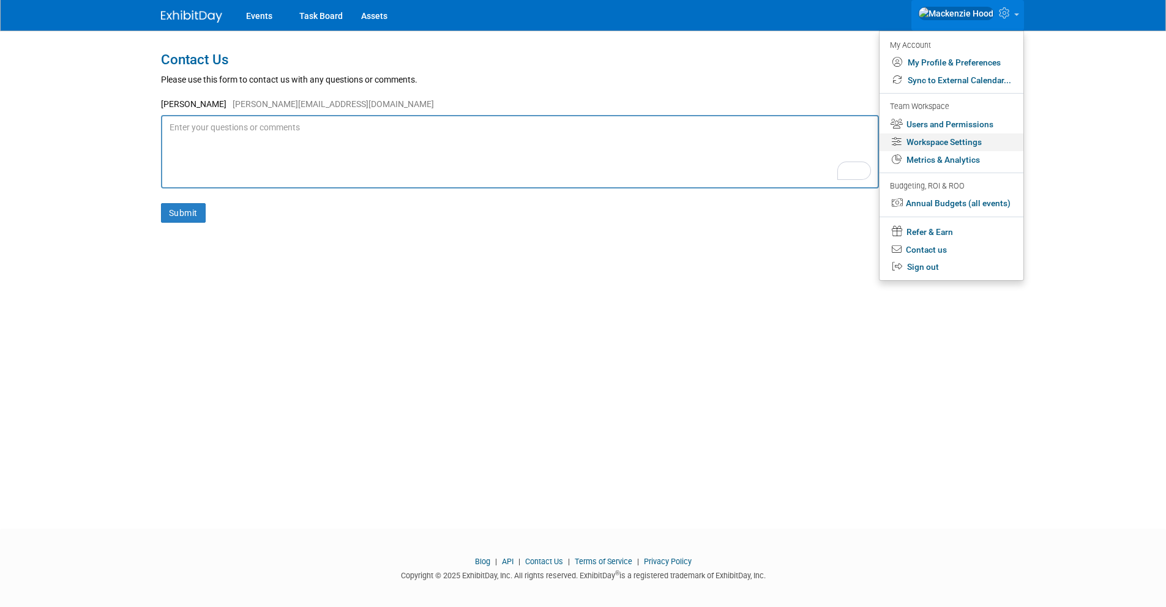
click at [935, 141] on link "Workspace Settings" at bounding box center [951, 142] width 144 height 18
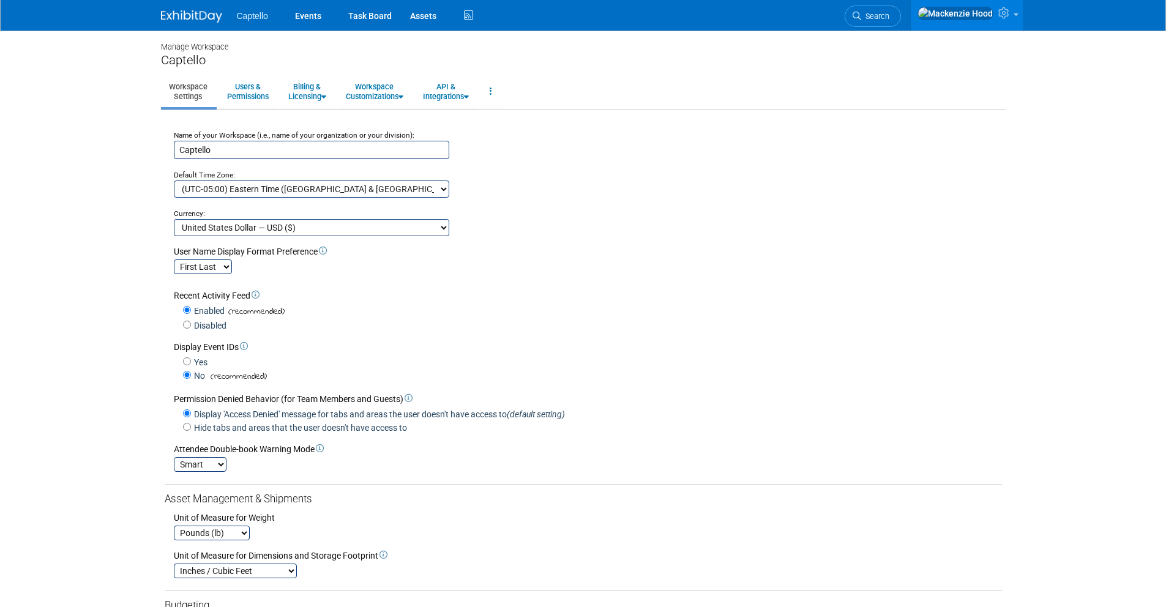
click at [1002, 12] on icon at bounding box center [1005, 12] width 14 height 11
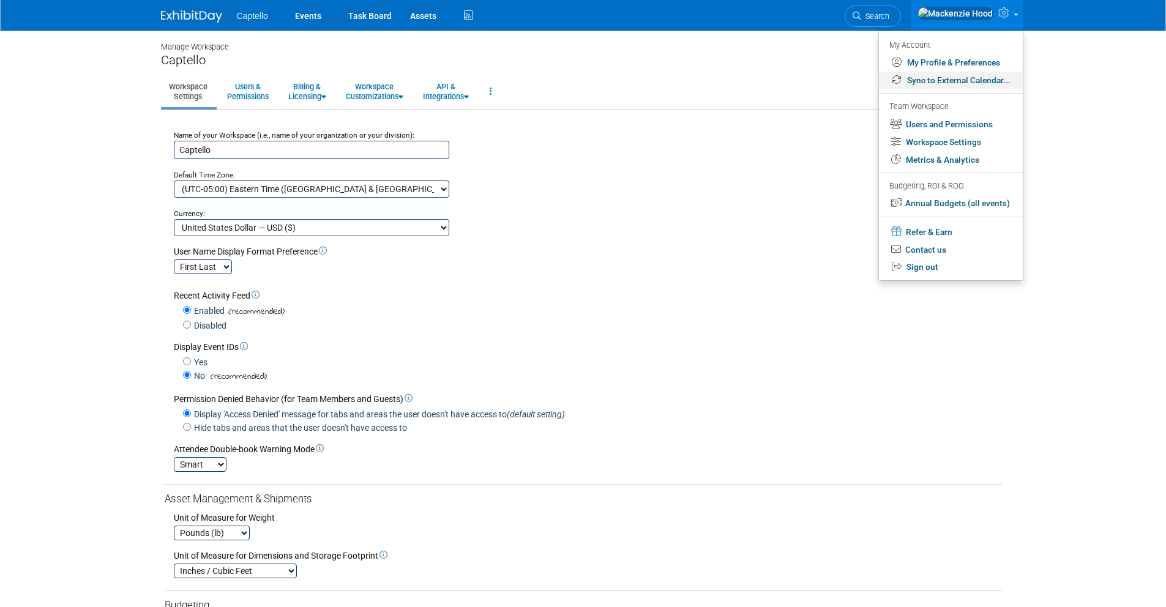
click at [953, 76] on link "Sync to External Calendar..." at bounding box center [951, 81] width 144 height 18
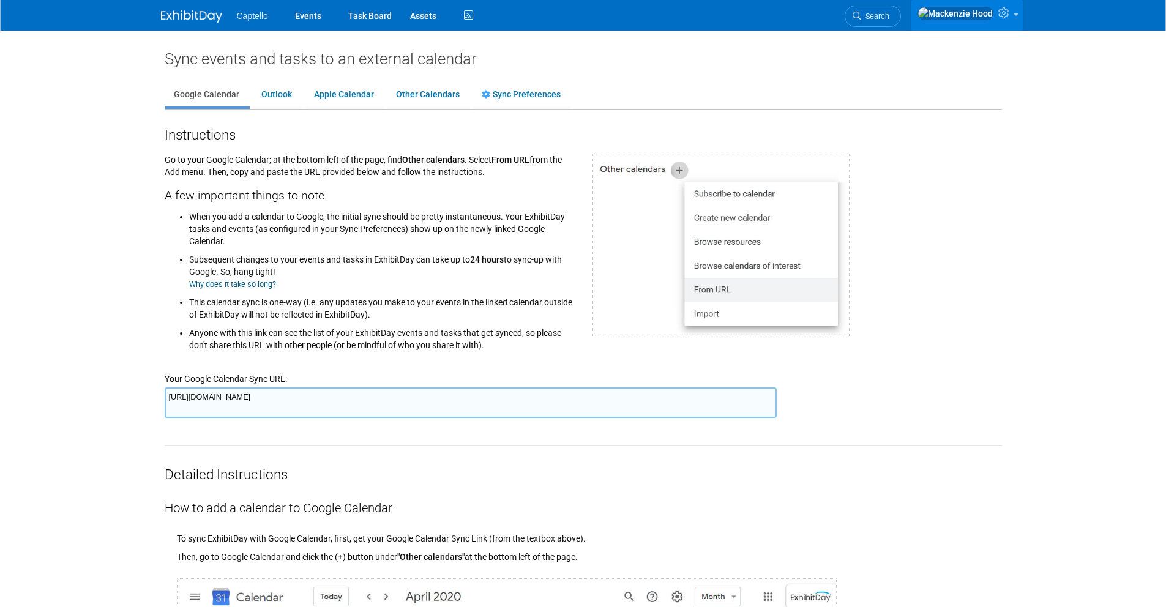
click at [993, 18] on link at bounding box center [966, 15] width 113 height 31
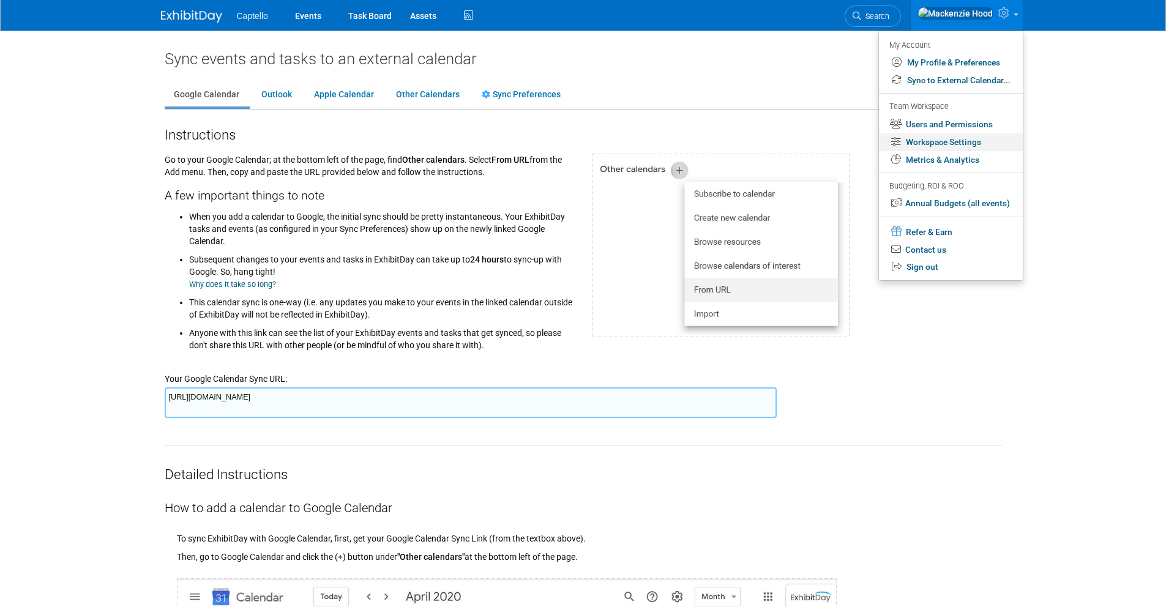
click at [919, 139] on link "Workspace Settings" at bounding box center [951, 142] width 144 height 18
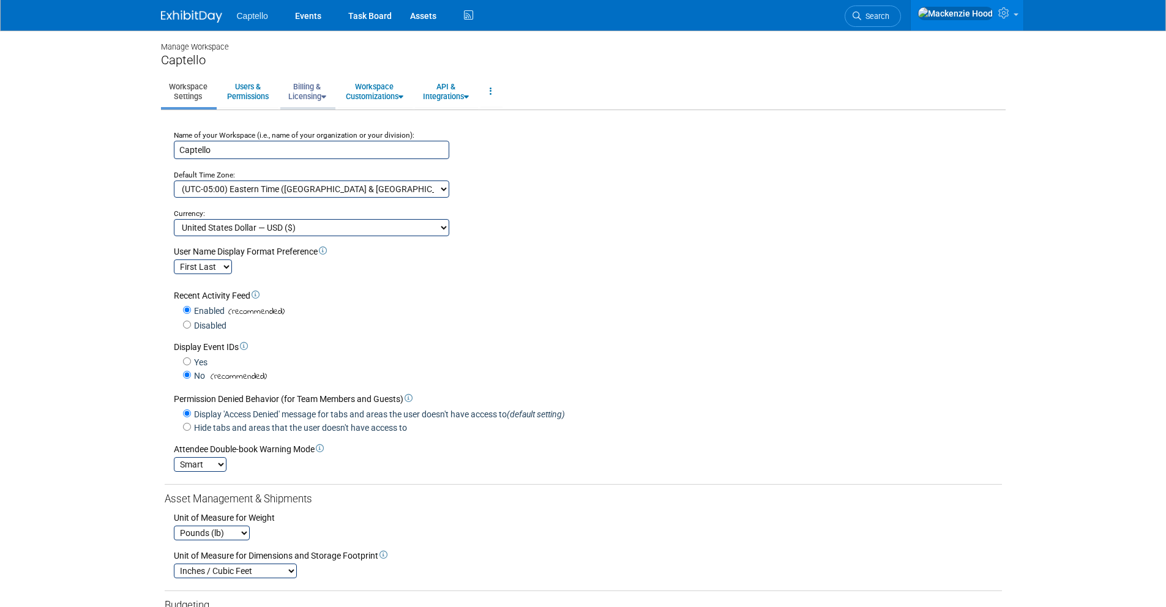
click at [325, 93] on icon at bounding box center [323, 97] width 5 height 8
click at [330, 121] on link "Manage Plan / Subscription" at bounding box center [335, 119] width 111 height 18
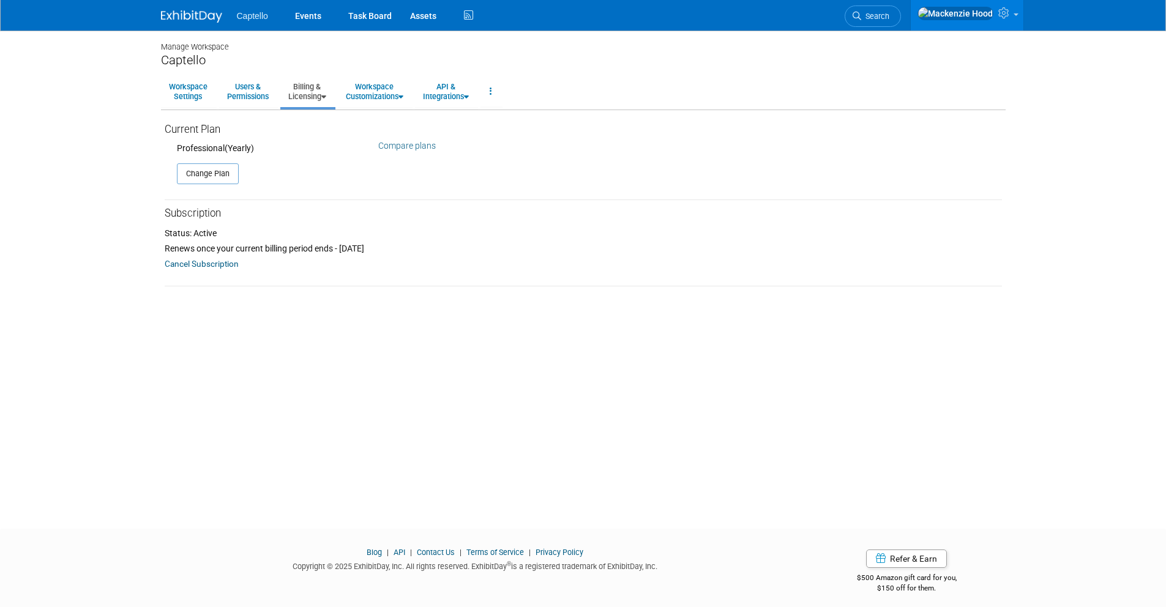
click at [390, 143] on link "Compare plans" at bounding box center [407, 146] width 58 height 10
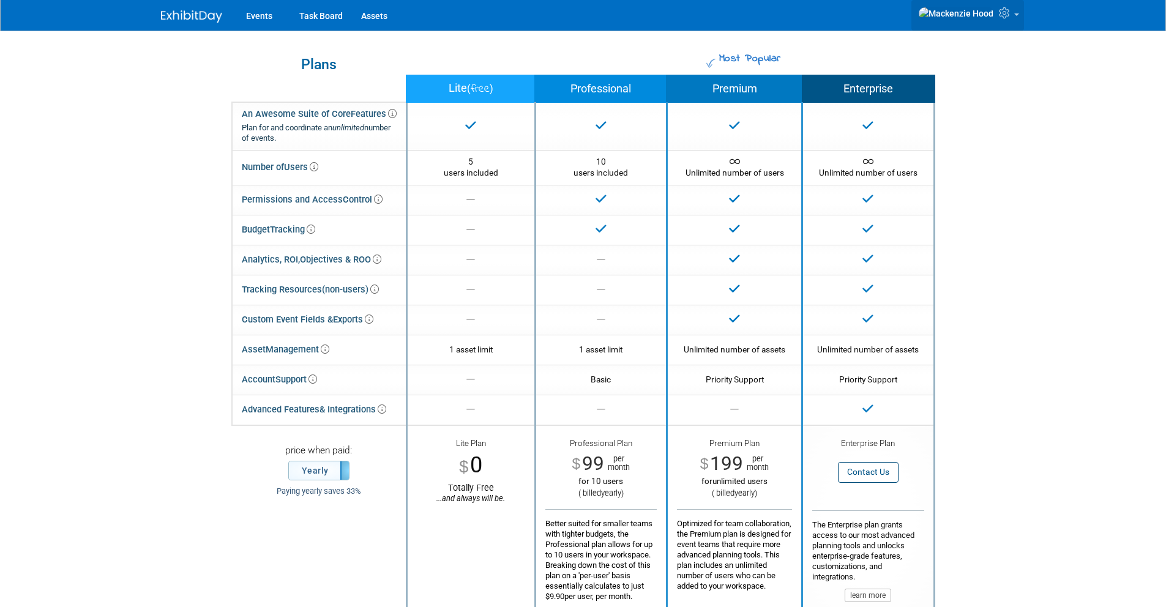
click at [1010, 10] on icon at bounding box center [1005, 12] width 14 height 11
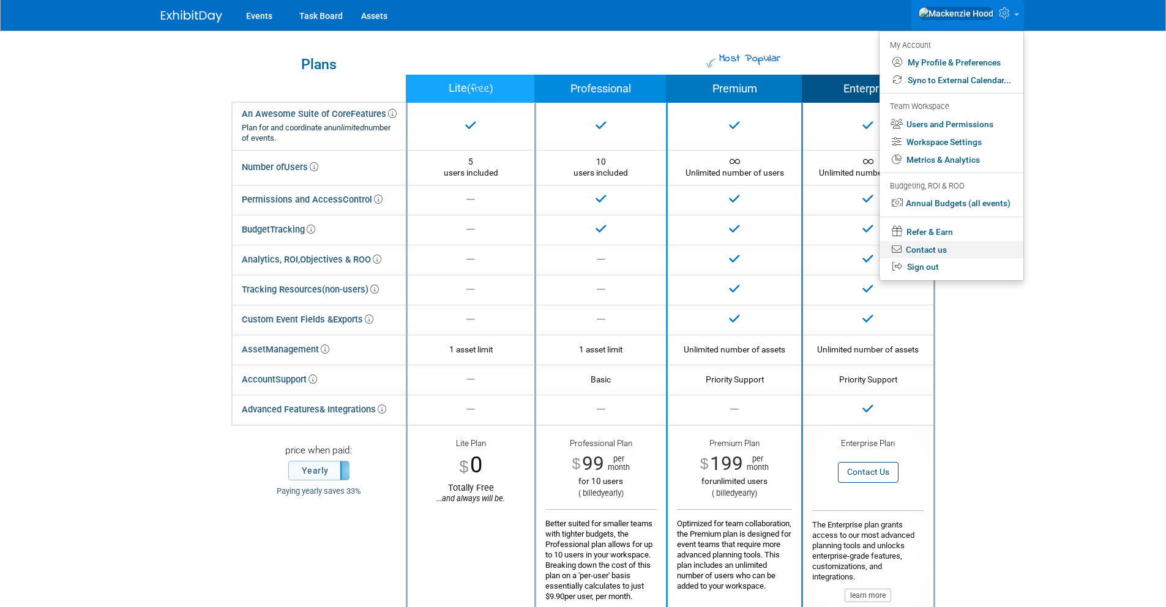
click at [958, 252] on link "Contact us" at bounding box center [951, 250] width 144 height 18
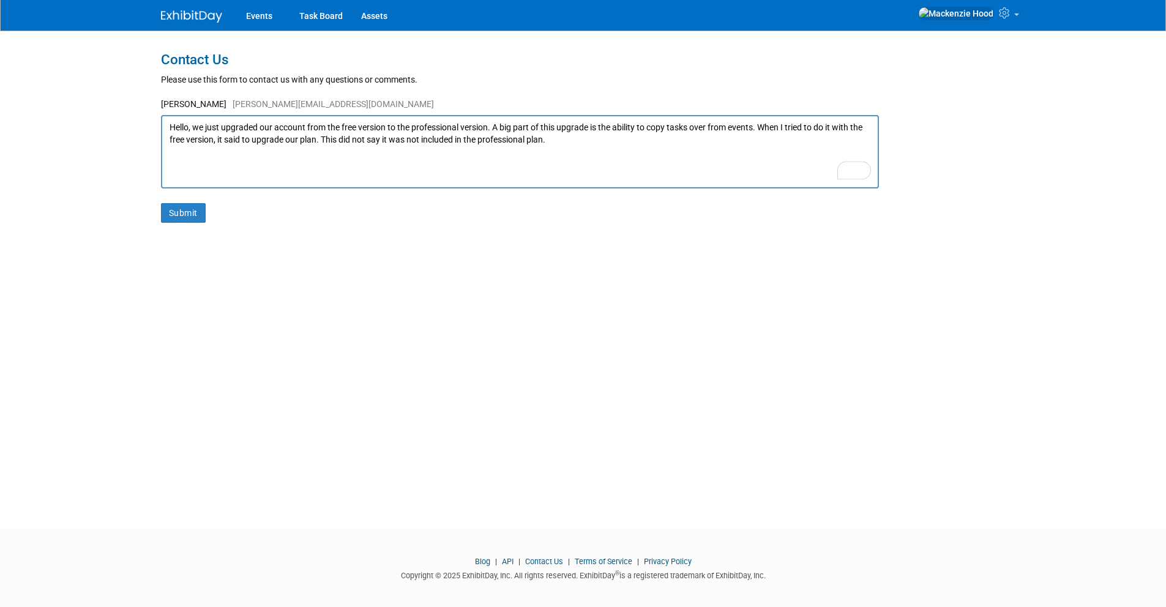
click at [590, 143] on textarea "Hello, we just upgraded our account from the free version to the professional v…" at bounding box center [520, 151] width 718 height 73
type textarea "Hello, we just upgraded our account from the free version to the professional v…"
click at [187, 210] on button "Submit" at bounding box center [183, 213] width 45 height 20
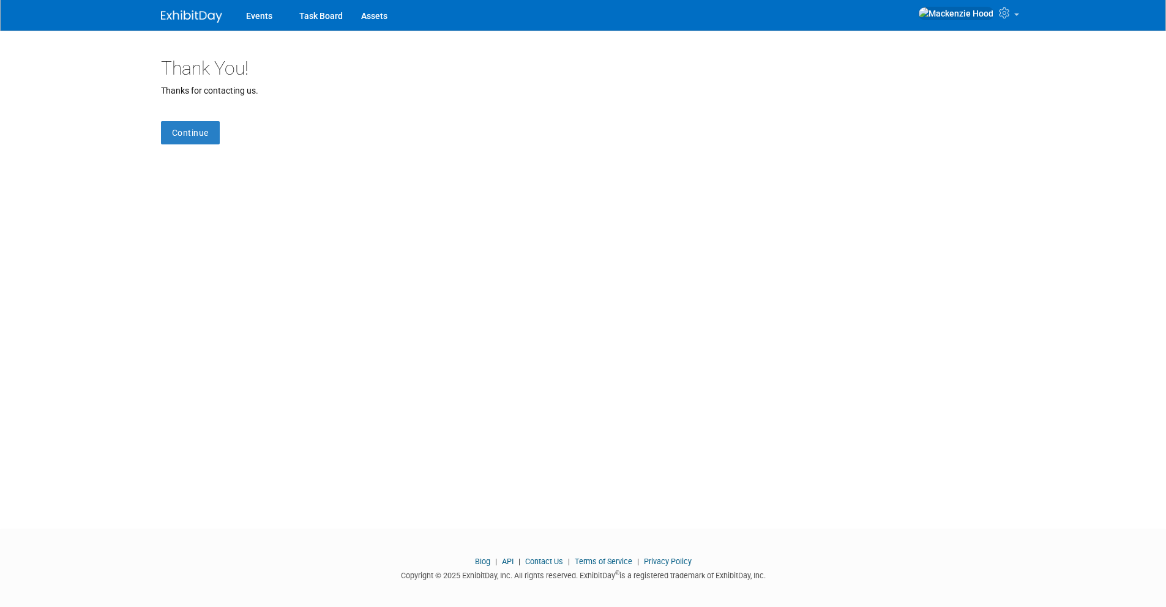
click at [210, 14] on img at bounding box center [191, 16] width 61 height 12
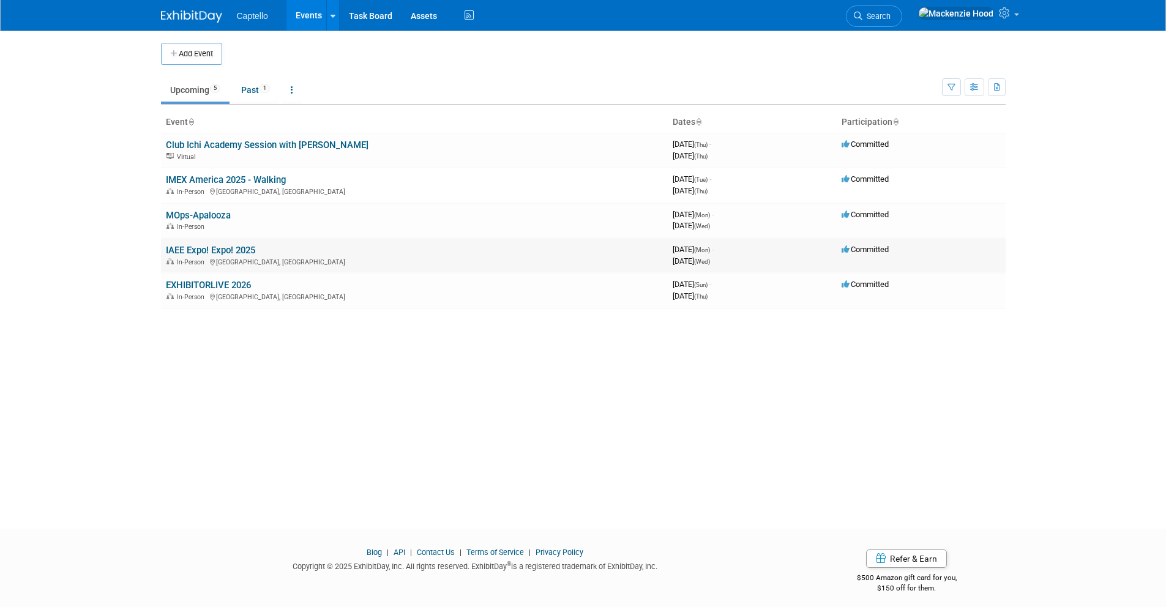
click at [215, 250] on link "IAEE Expo! Expo! 2025" at bounding box center [210, 250] width 89 height 11
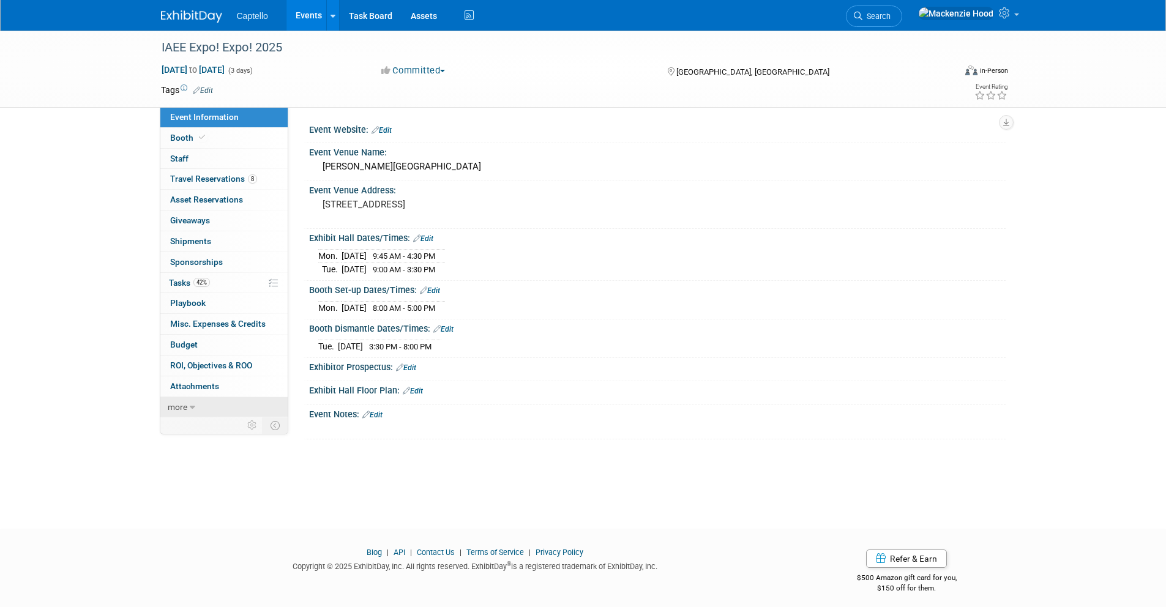
click at [187, 404] on link "more" at bounding box center [223, 407] width 127 height 20
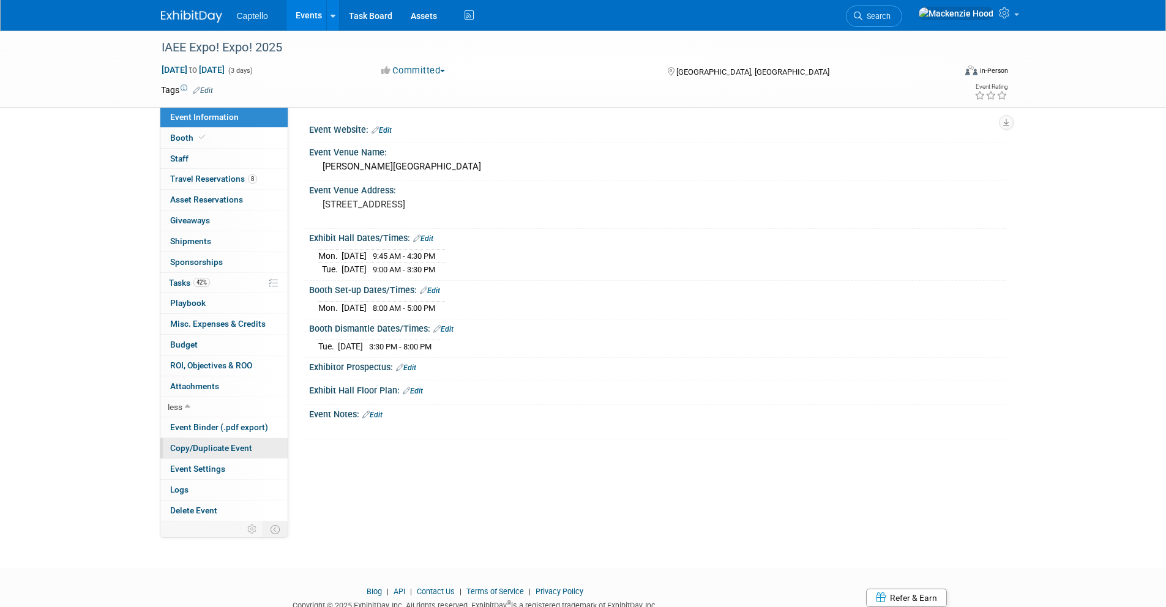
click at [222, 450] on span "Copy/Duplicate Event" at bounding box center [211, 448] width 82 height 10
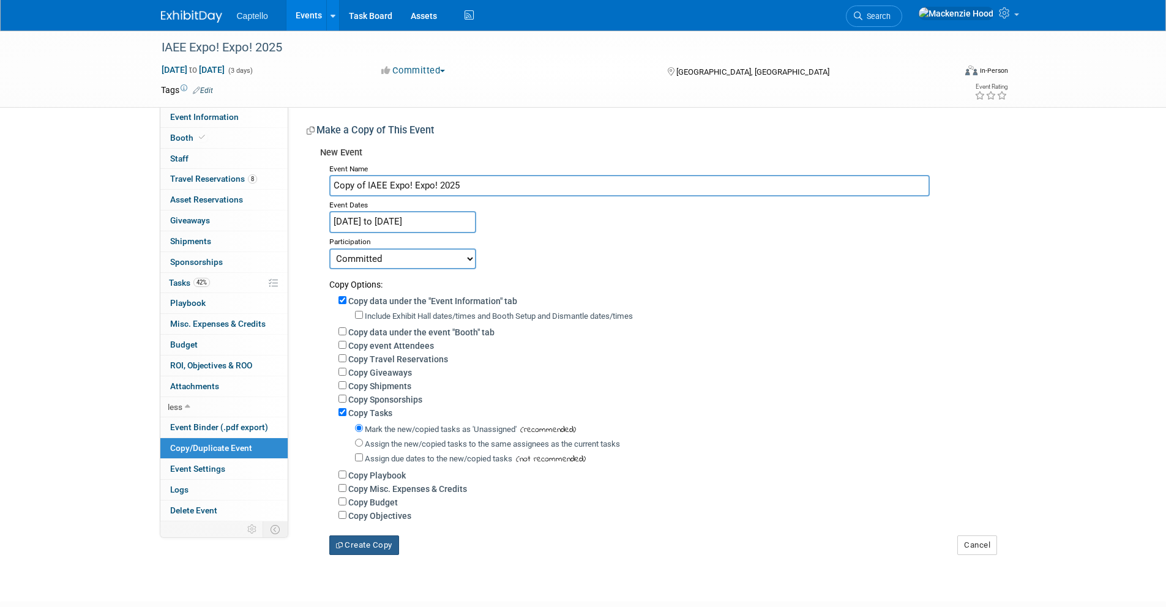
click at [381, 549] on button "Create Copy" at bounding box center [364, 545] width 70 height 20
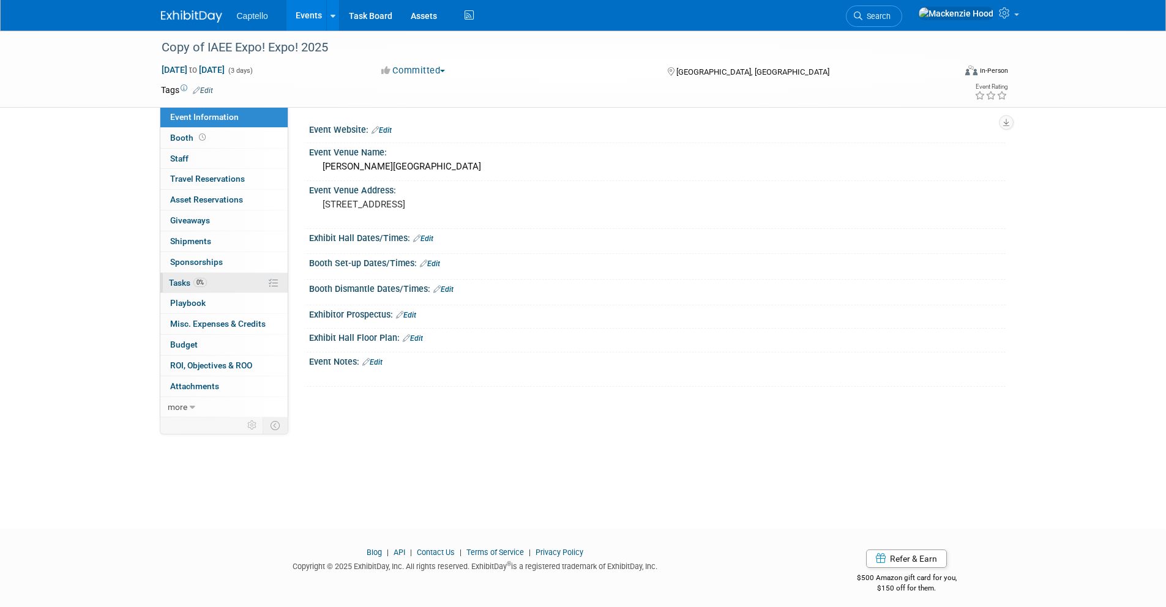
click at [234, 289] on link "0% Tasks 0%" at bounding box center [223, 283] width 127 height 20
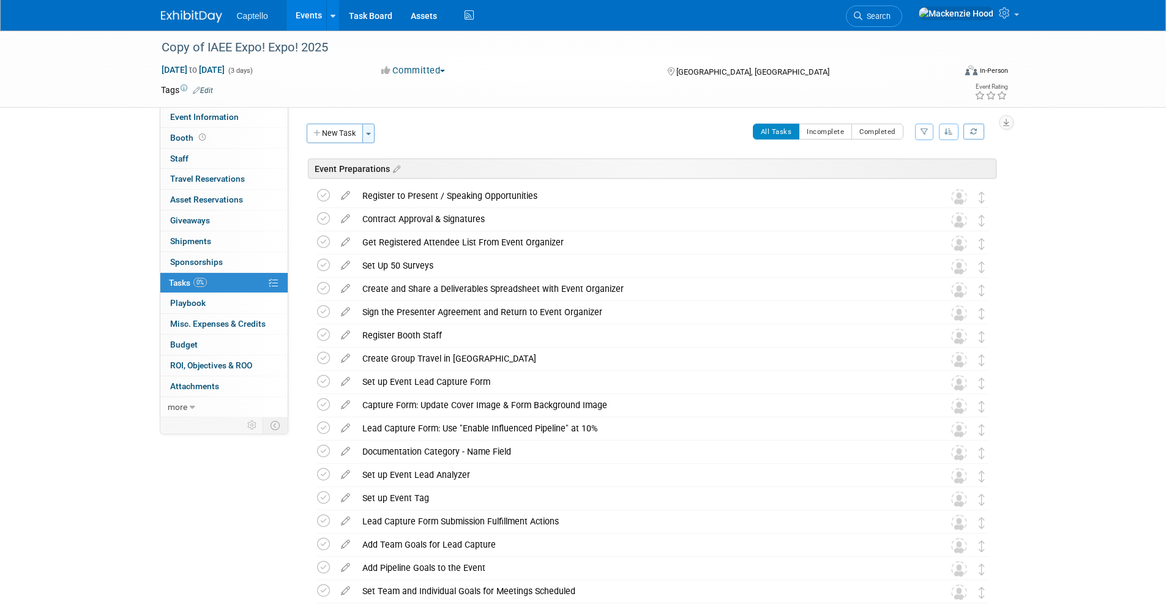
click at [370, 132] on button "Toggle Dropdown" at bounding box center [368, 134] width 12 height 20
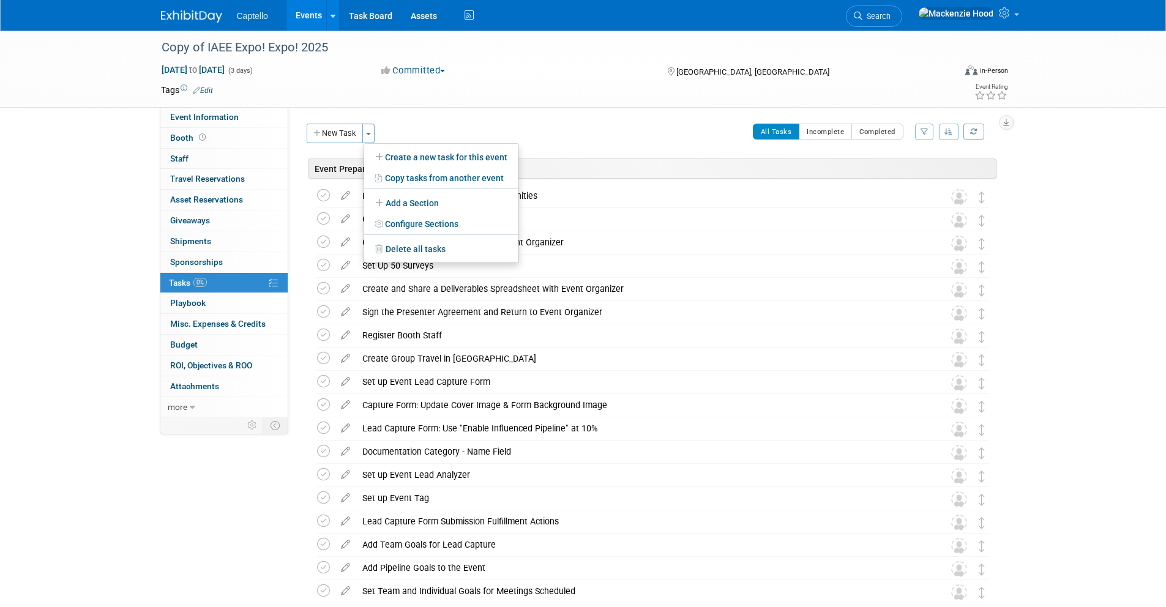
click at [423, 113] on div "Event Website: Edit Event Venue Name: George R Brown Convention Center Event Ve…" at bounding box center [646, 262] width 717 height 310
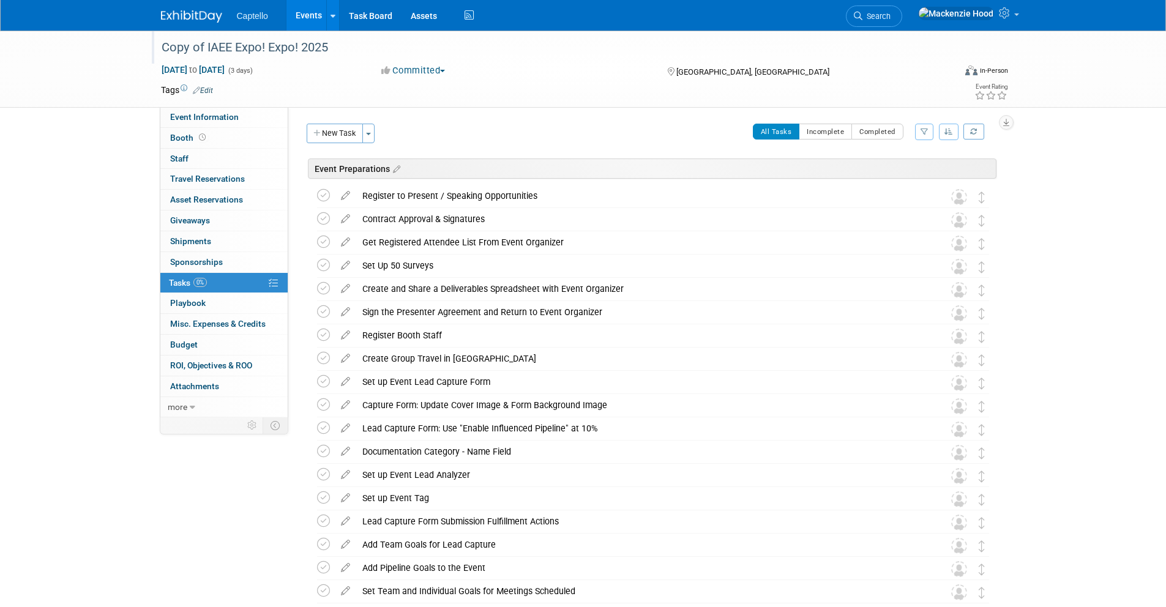
click at [207, 46] on div "Copy of IAEE Expo! Expo! 2025" at bounding box center [546, 48] width 779 height 22
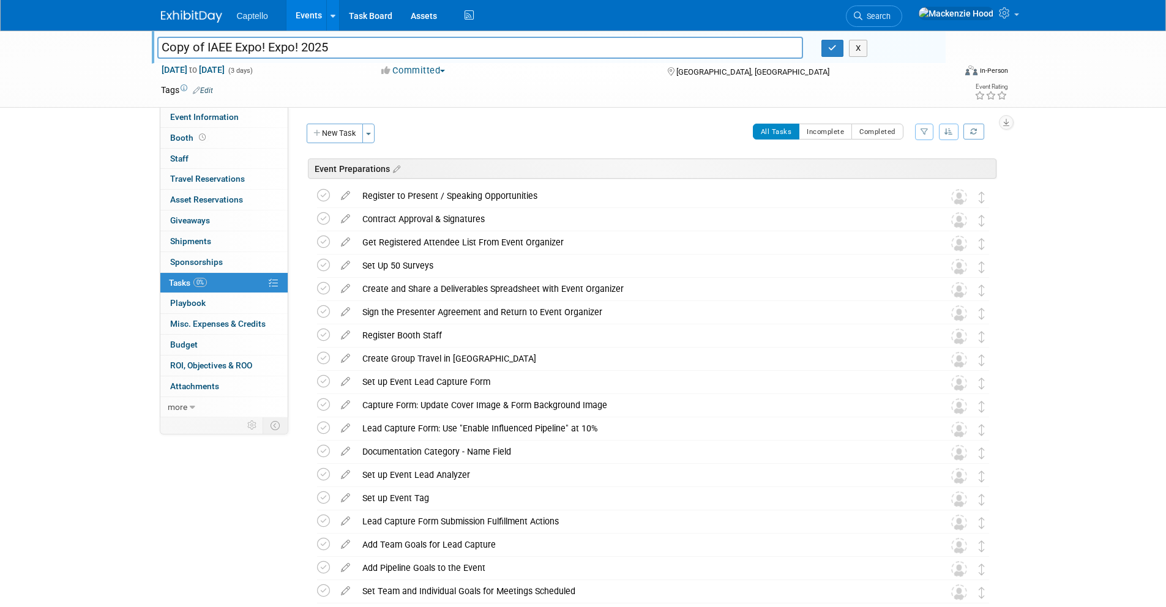
drag, startPoint x: 330, startPoint y: 46, endPoint x: 67, endPoint y: 32, distance: 264.1
click at [67, 32] on div "Copy of IAEE Expo! Expo! 2025 Copy of IAEE Expo! Expo! 2025 X Dec 8, 2025 to De…" at bounding box center [583, 69] width 1166 height 77
type input "IMEX [GEOGRAPHIC_DATA] 2025"
click at [199, 69] on span "to" at bounding box center [193, 70] width 12 height 10
select select "11"
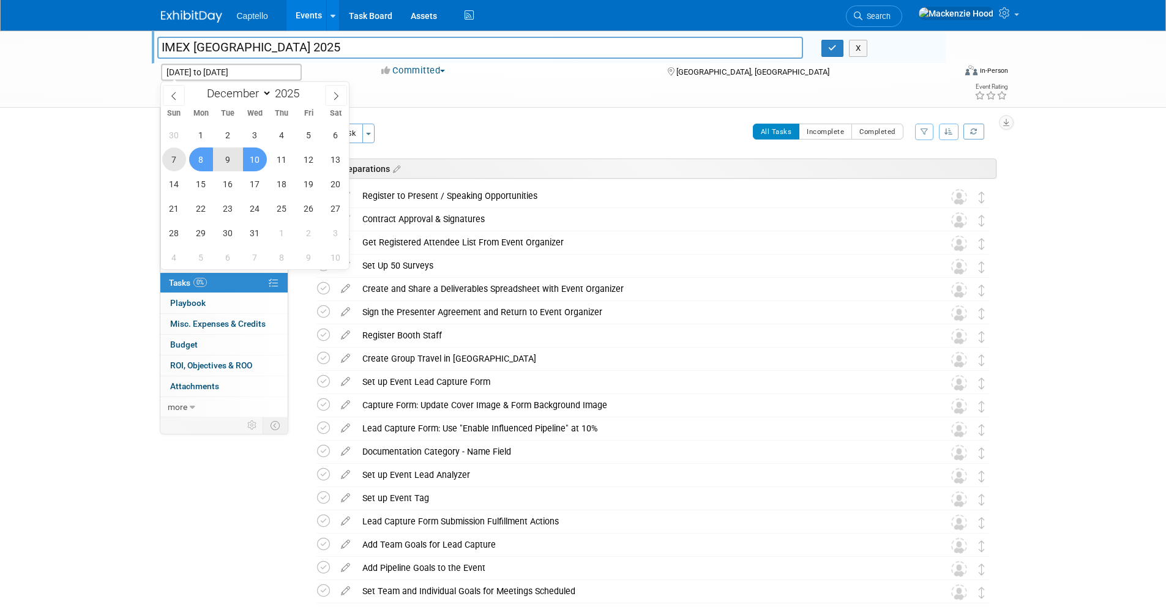
click at [176, 154] on span "7" at bounding box center [174, 159] width 24 height 24
type input "Dec 7, 2025"
click at [225, 162] on span "9" at bounding box center [228, 159] width 24 height 24
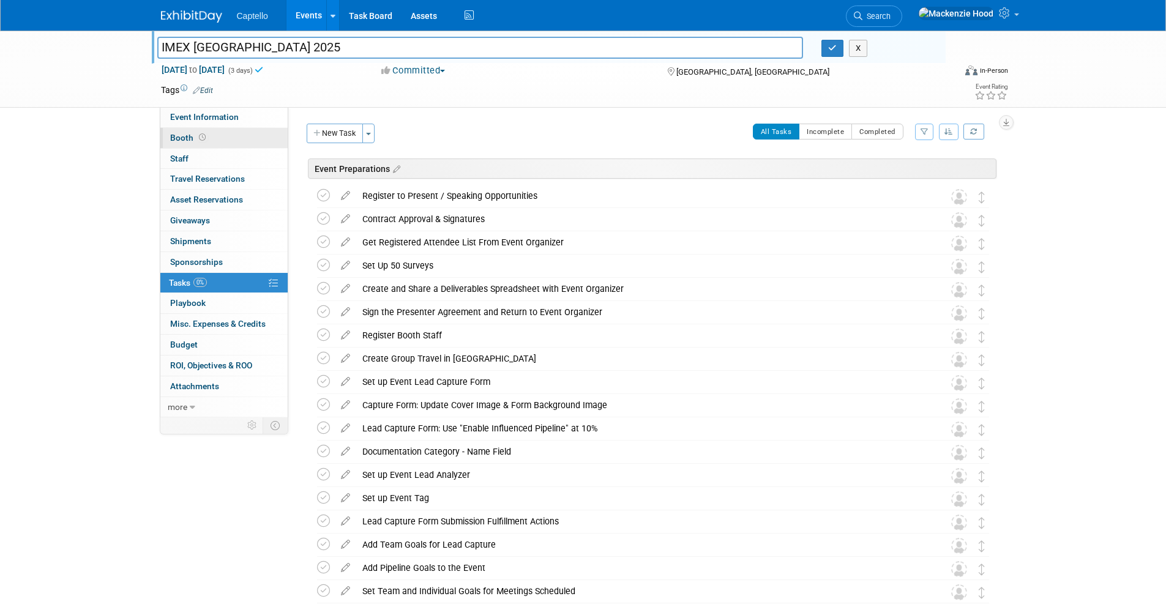
click at [231, 139] on link "Booth" at bounding box center [223, 138] width 127 height 20
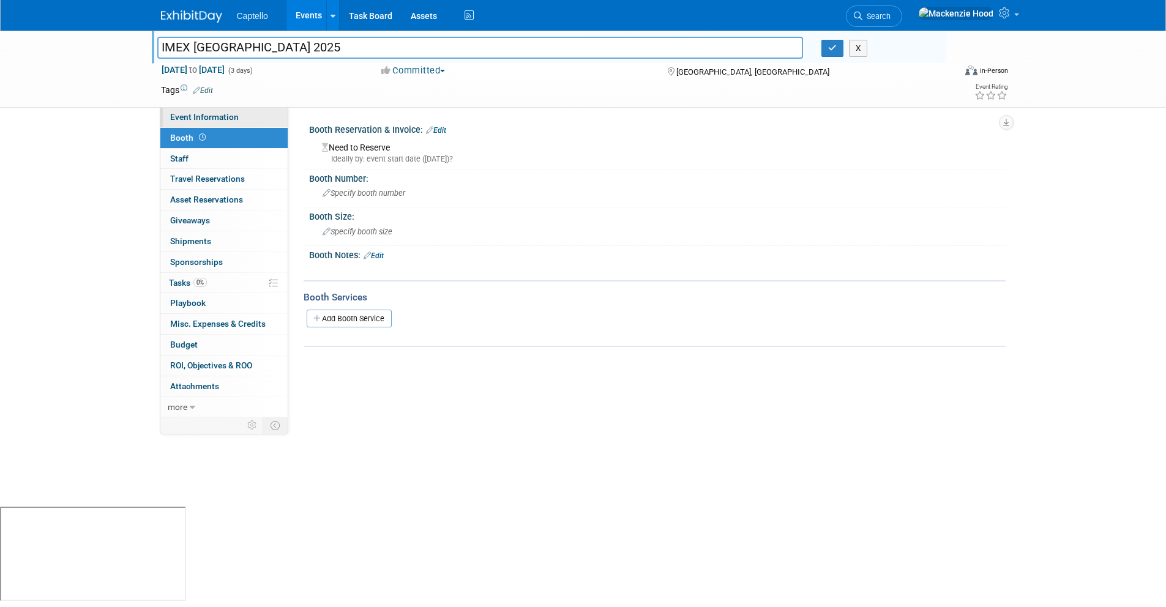
click at [231, 120] on span "Event Information" at bounding box center [204, 117] width 69 height 10
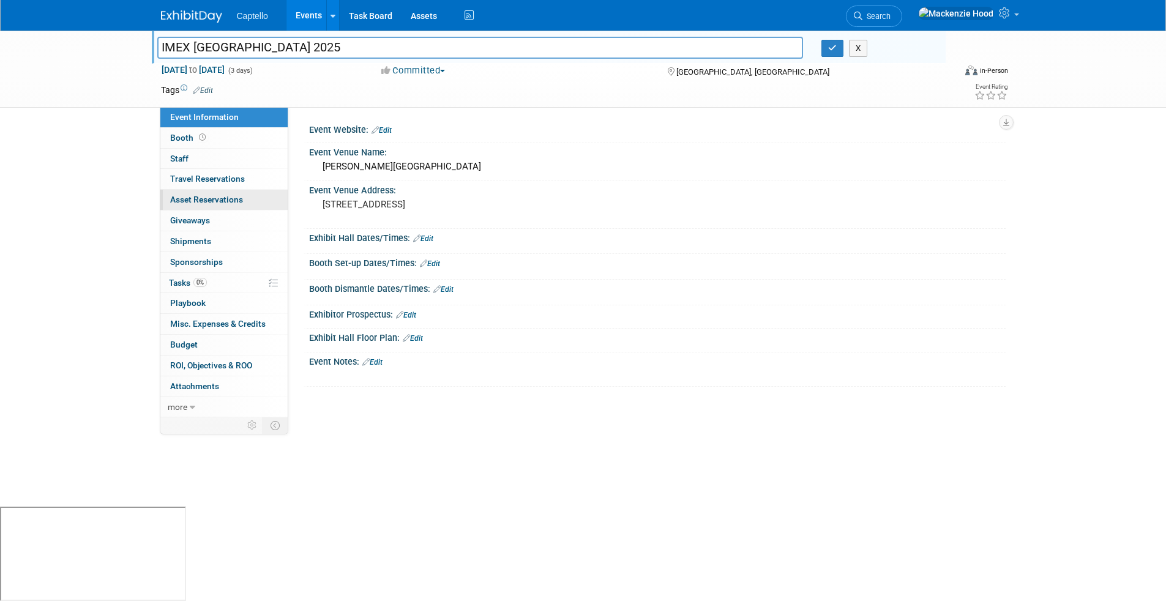
click at [222, 198] on span "Asset Reservations 0" at bounding box center [206, 200] width 73 height 10
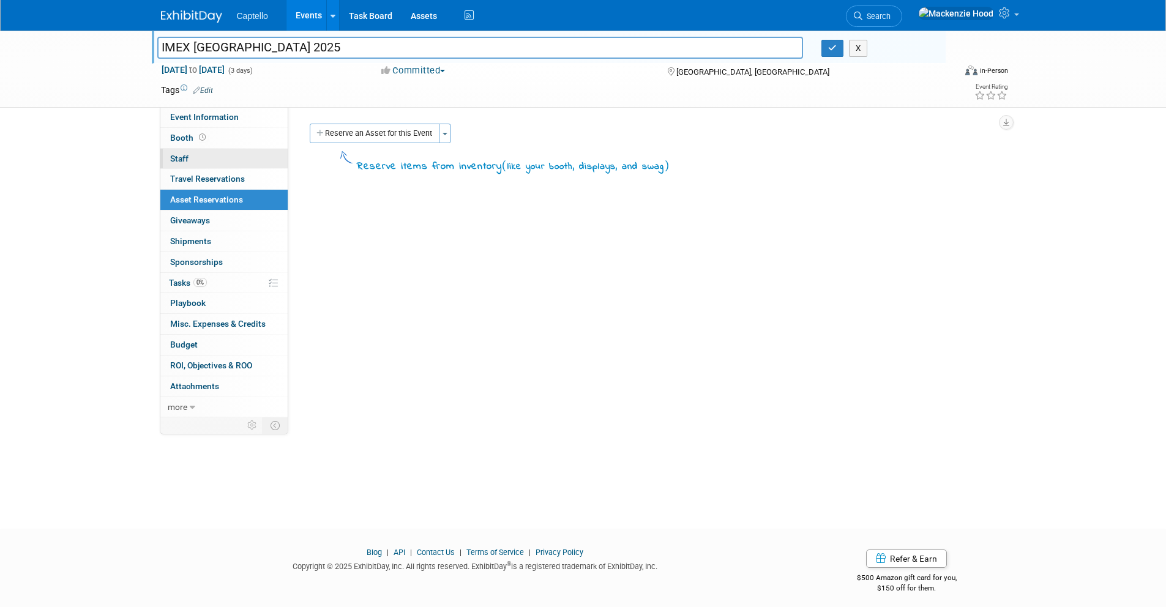
click at [228, 165] on link "0 Staff 0" at bounding box center [223, 159] width 127 height 20
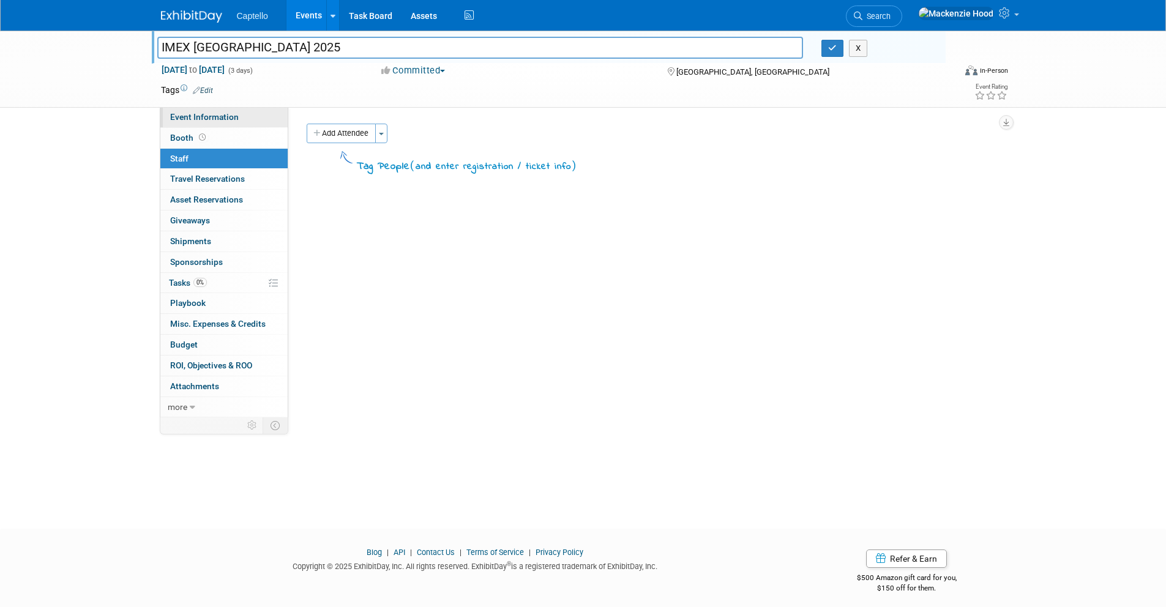
click at [239, 113] on link "Event Information" at bounding box center [223, 117] width 127 height 20
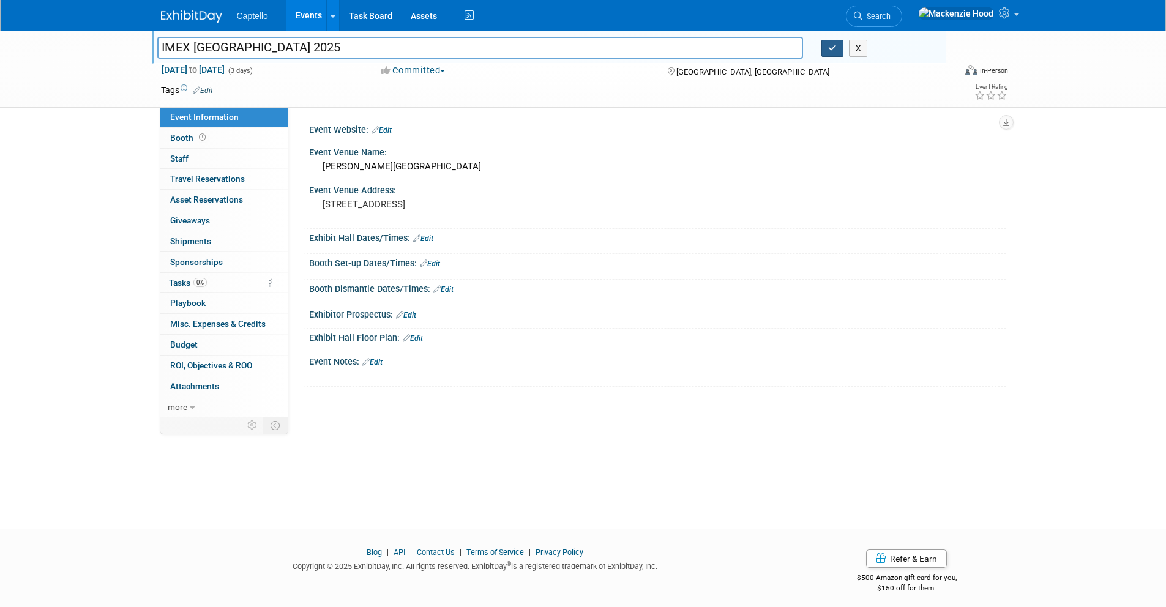
click at [828, 48] on icon "button" at bounding box center [832, 48] width 9 height 8
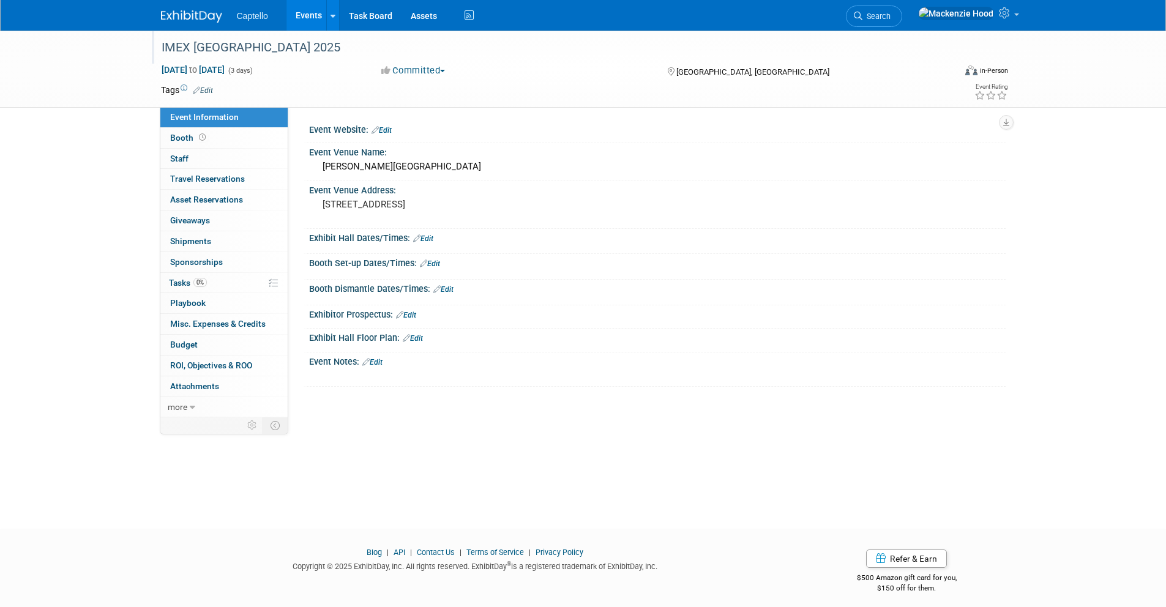
click at [678, 69] on span "[GEOGRAPHIC_DATA], [GEOGRAPHIC_DATA]" at bounding box center [752, 71] width 153 height 9
click at [388, 168] on div "George R Brown Convention Center" at bounding box center [657, 166] width 678 height 19
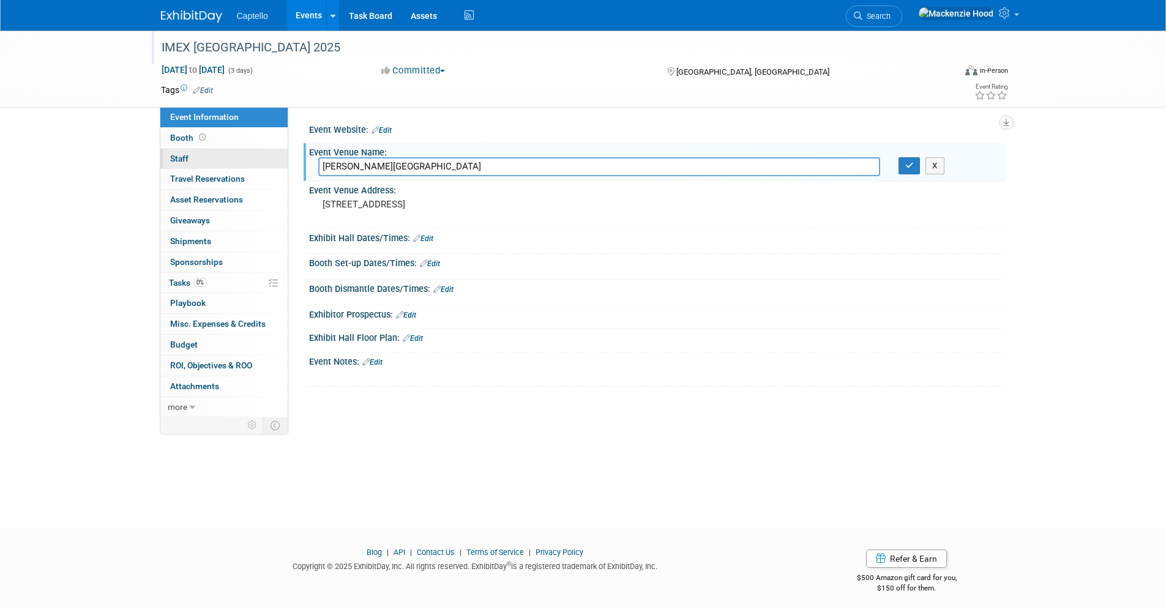
drag, startPoint x: 506, startPoint y: 165, endPoint x: 179, endPoint y: 156, distance: 326.8
click at [179, 156] on div "Event Information Event Info Booth Booth 0 Staff 0 Staff 0 Travel Reservations …" at bounding box center [583, 224] width 863 height 387
paste input "[GEOGRAPHIC_DATA]"
type input "[GEOGRAPHIC_DATA]"
drag, startPoint x: 915, startPoint y: 173, endPoint x: 882, endPoint y: 172, distance: 33.7
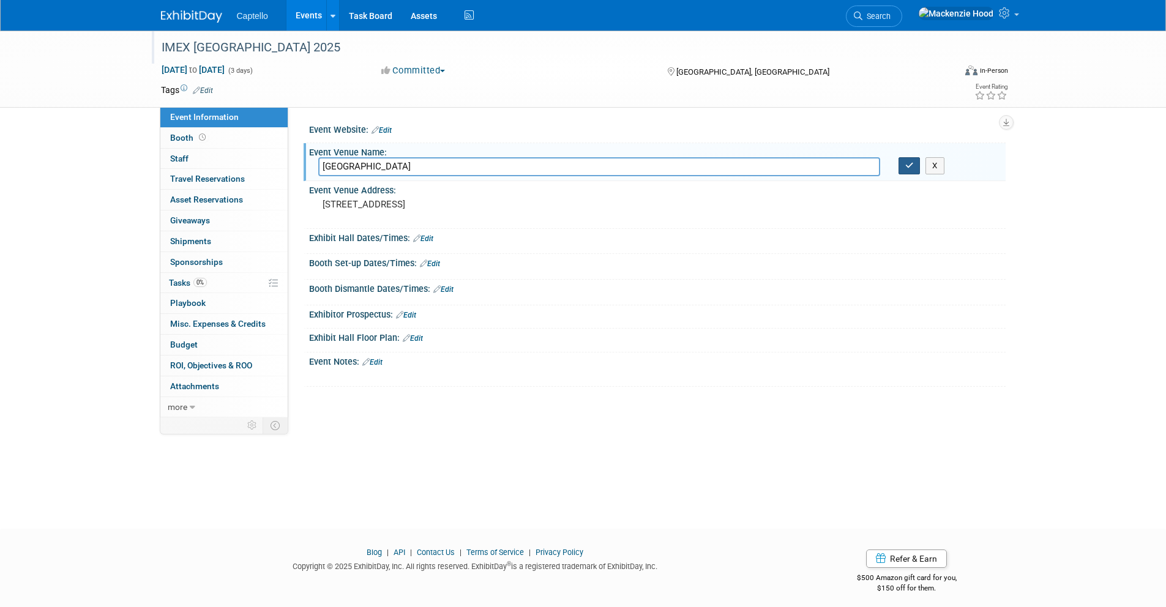
click at [915, 173] on button "button" at bounding box center [909, 165] width 22 height 17
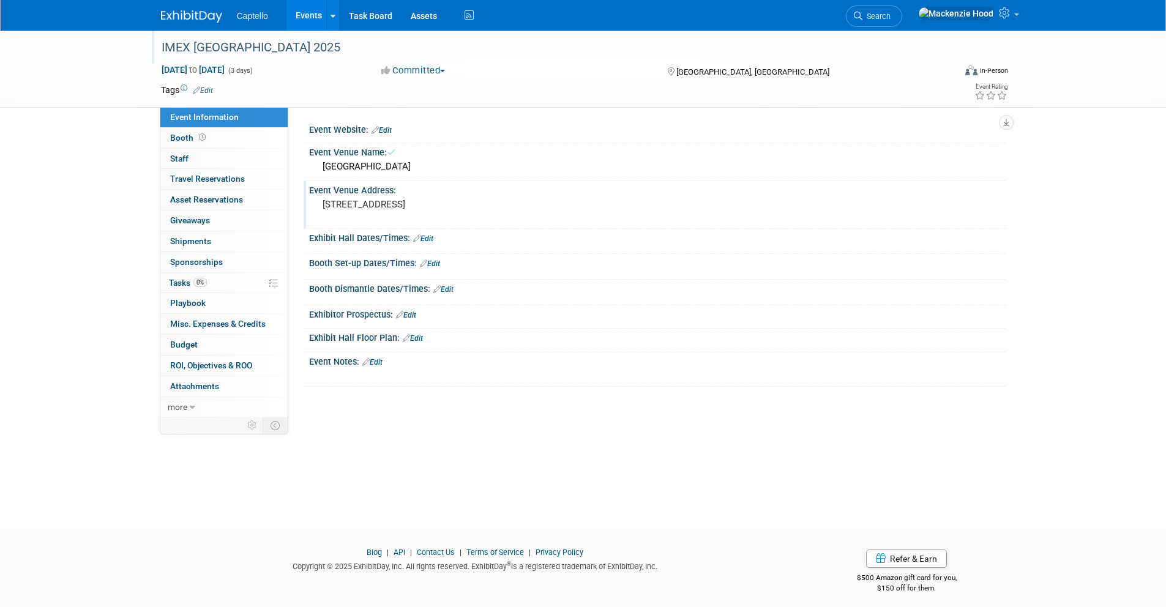
click at [388, 204] on pre "1001 Avenida De Las Americas Houston, TX 77010" at bounding box center [453, 204] width 263 height 11
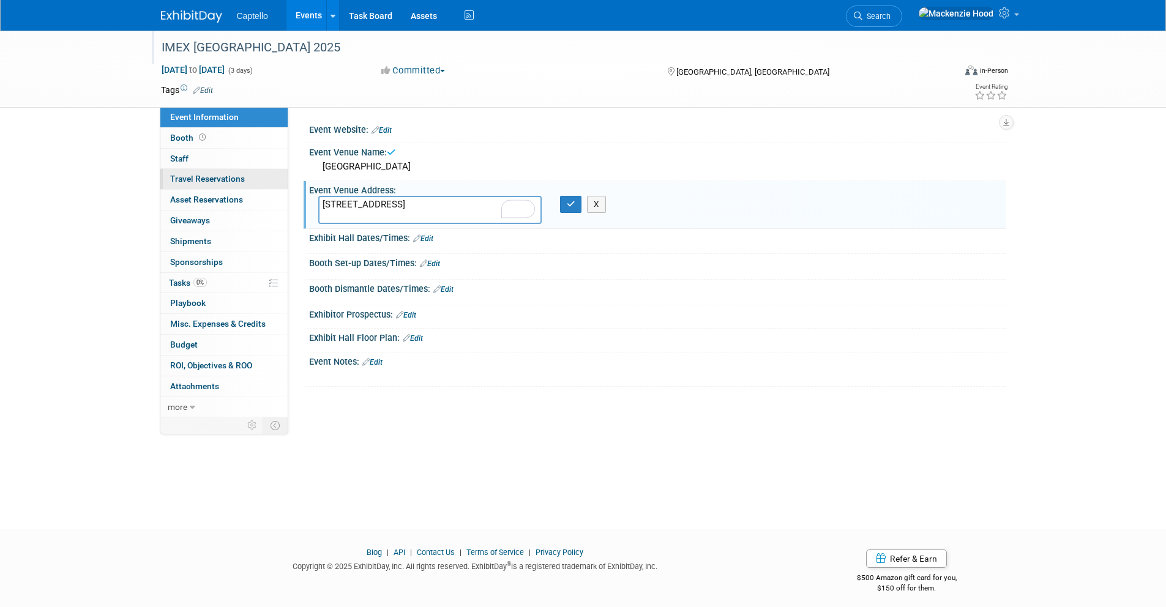
drag, startPoint x: 417, startPoint y: 214, endPoint x: 280, endPoint y: 180, distance: 140.5
click at [280, 180] on div "Event Information Event Info Booth Booth 0 Staff 0 Staff 0 Travel Reservations …" at bounding box center [583, 224] width 863 height 387
type textarea "3950 S Las Vegas Blvd, Las Vegas, NV 89119"
click at [568, 205] on icon "button" at bounding box center [571, 204] width 9 height 8
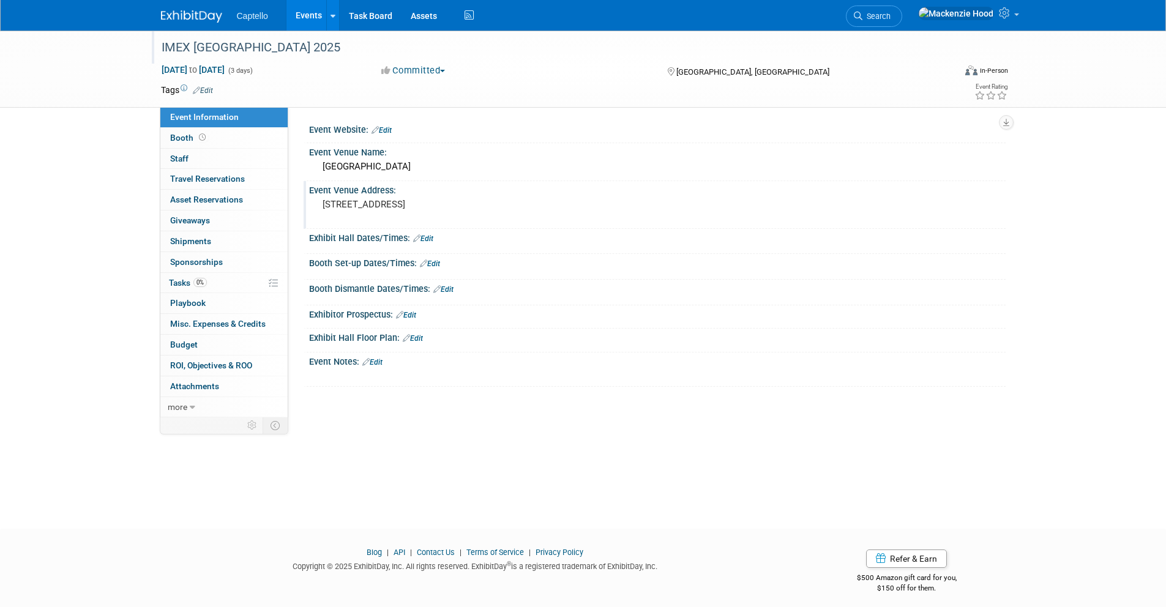
click at [384, 198] on div "3950 S Las Vegas Blvd, Las Vegas, NV 89119" at bounding box center [454, 210] width 272 height 28
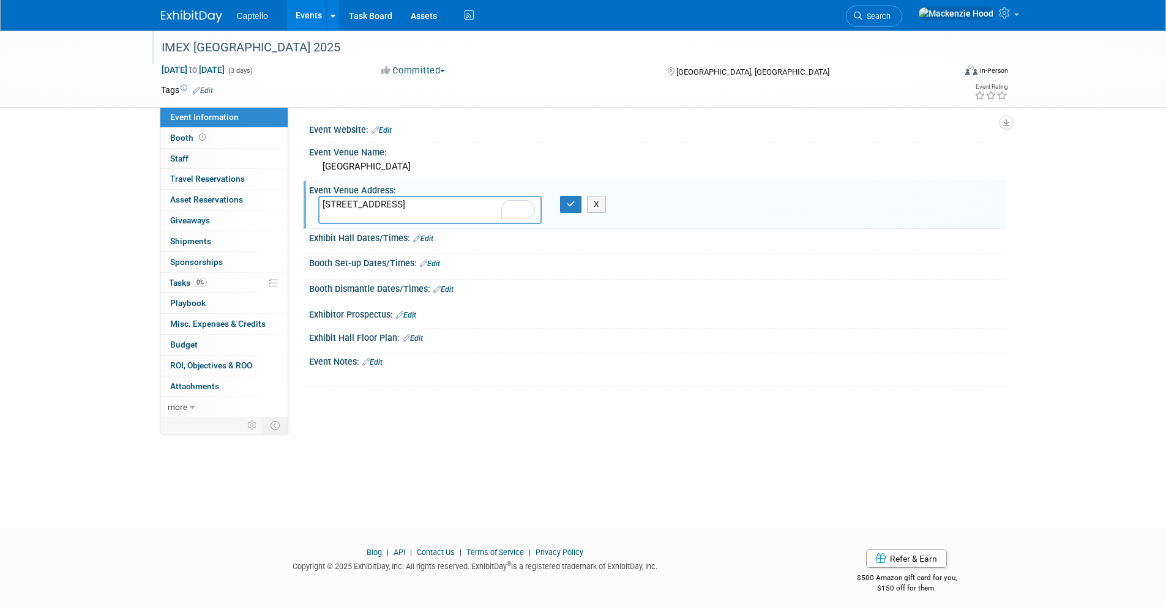
click at [382, 217] on textarea "3950 S Las Vegas Blvd, Las Vegas, NV 89119" at bounding box center [429, 210] width 223 height 28
click at [421, 201] on textarea "3950 S Las Vegas Blvd, Las Vegas, NV 89119" at bounding box center [429, 210] width 223 height 28
type textarea "[STREET_ADDRESS]"
click at [567, 206] on icon "button" at bounding box center [571, 204] width 9 height 8
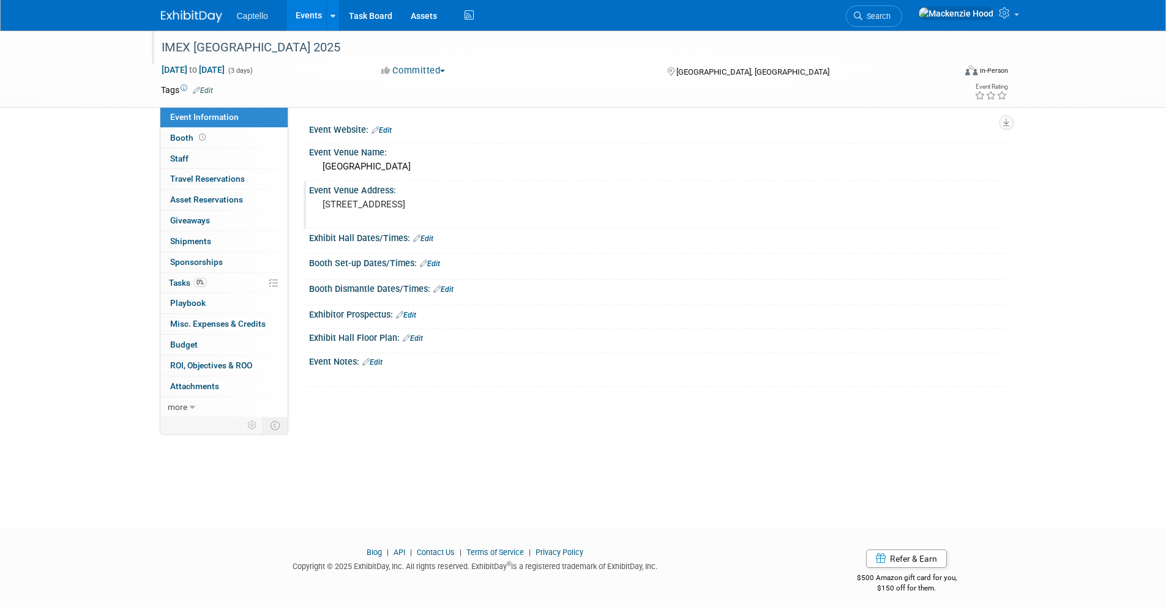
click at [377, 363] on link "Edit" at bounding box center [372, 362] width 20 height 9
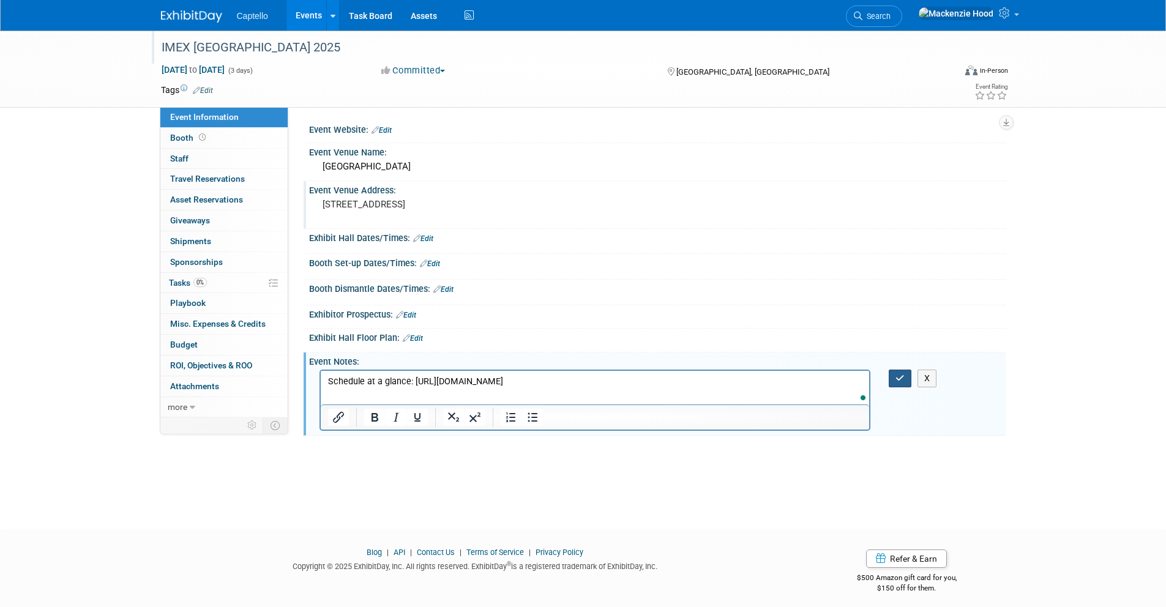
click at [903, 380] on icon "button" at bounding box center [899, 378] width 9 height 9
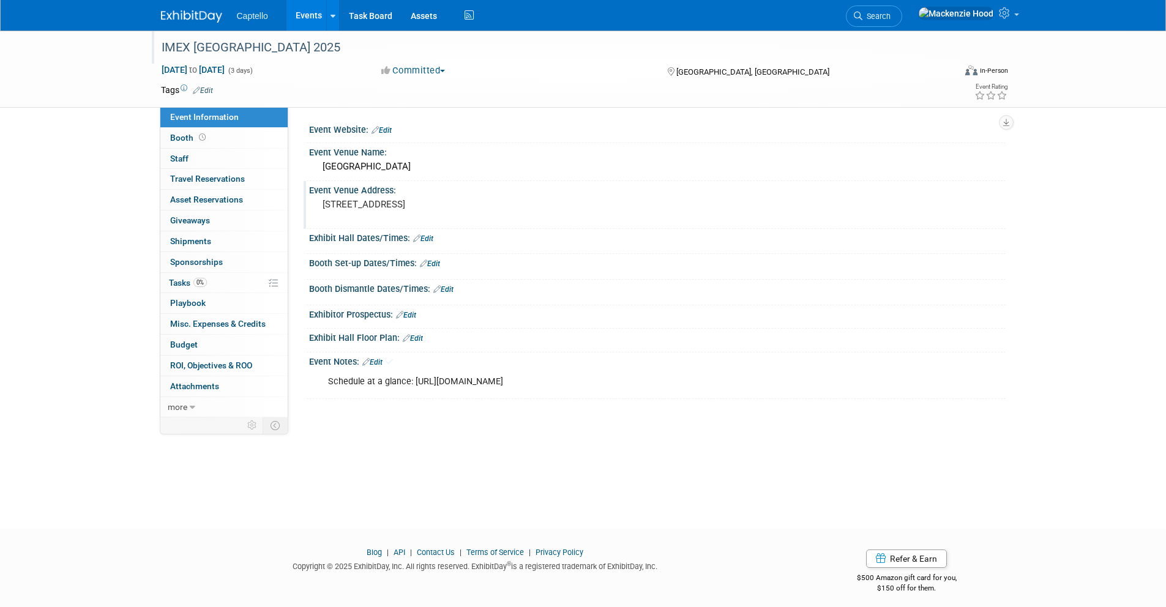
click at [455, 370] on div "Schedule at a glance: https://imexamerica.com/newfront/page/schedule-at-a-glance" at bounding box center [594, 382] width 551 height 24
click at [467, 379] on div "Schedule at a glance: https://imexamerica.com/newfront/page/schedule-at-a-glance" at bounding box center [594, 382] width 551 height 24
drag, startPoint x: 720, startPoint y: 381, endPoint x: 681, endPoint y: 381, distance: 39.2
click at [720, 381] on div "Schedule at a glance: https://imexamerica.com/newfront/page/schedule-at-a-glance" at bounding box center [594, 382] width 551 height 24
click at [380, 361] on link "Edit" at bounding box center [372, 362] width 20 height 9
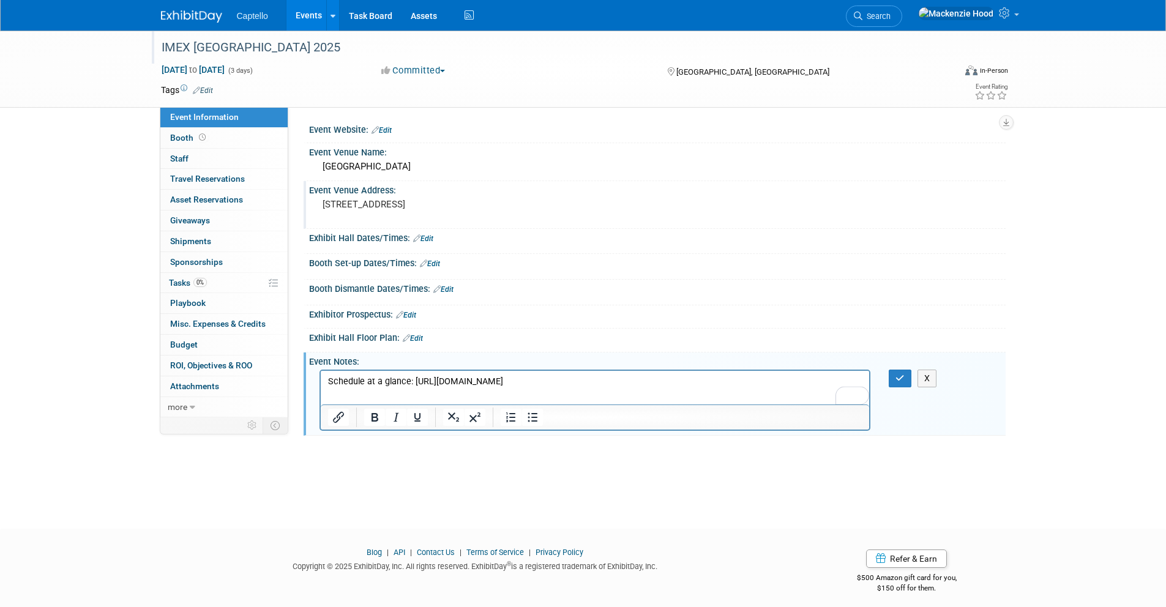
drag, startPoint x: 686, startPoint y: 377, endPoint x: 414, endPoint y: 379, distance: 272.3
click at [414, 379] on p "Schedule at a glance: https://imexamerica.com/newfront/page/schedule-at-a-glance" at bounding box center [594, 382] width 535 height 12
click at [337, 412] on icon "Insert/edit link" at bounding box center [338, 417] width 15 height 15
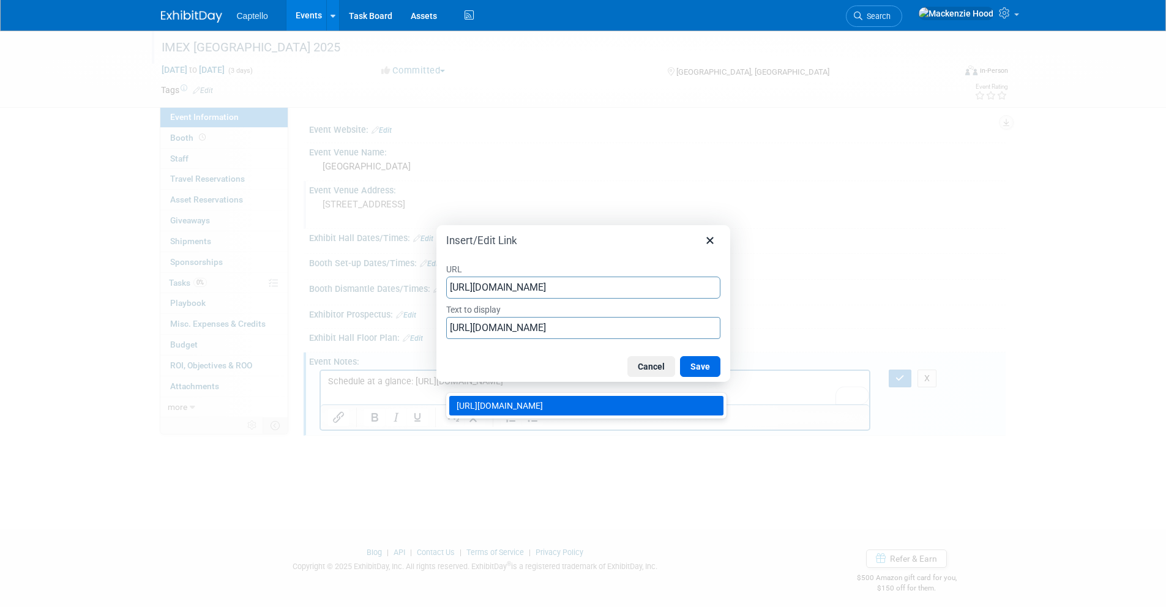
scroll to position [0, 6]
type input "https://imexamerica.com/newfront/page/schedule-at-a-glance"
click at [546, 332] on input "https://imexamerica.com/newfront/page/schedule-at-a-glance" at bounding box center [583, 328] width 274 height 22
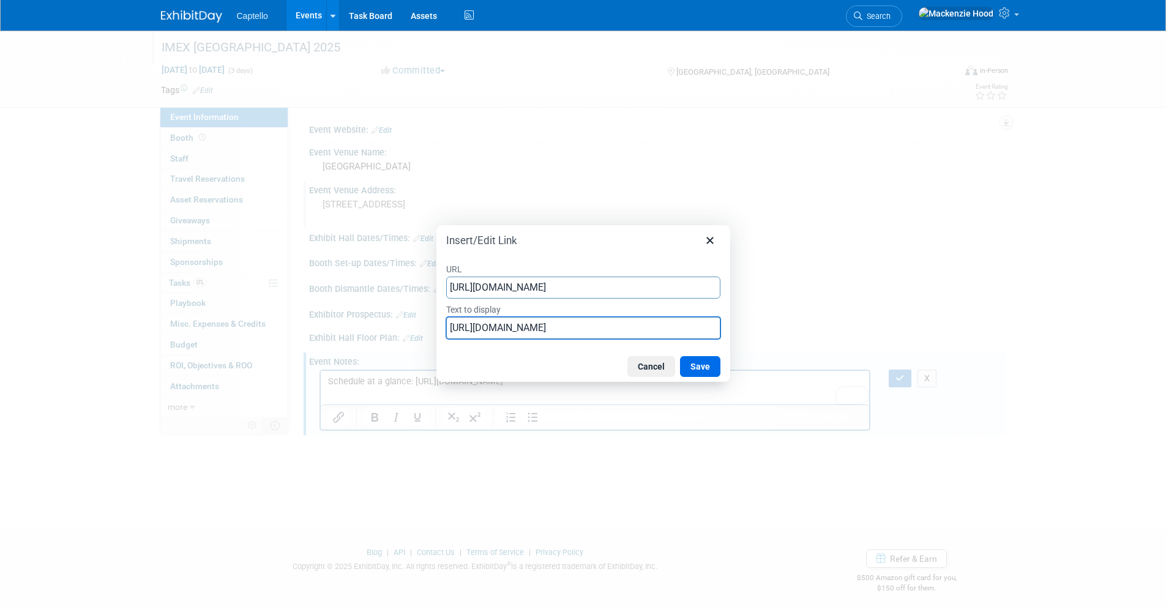
click at [546, 332] on input "https://imexamerica.com/newfront/page/schedule-at-a-glance" at bounding box center [583, 328] width 274 height 22
type input "Schedule at a glance"
click at [714, 371] on button "Save" at bounding box center [700, 366] width 40 height 21
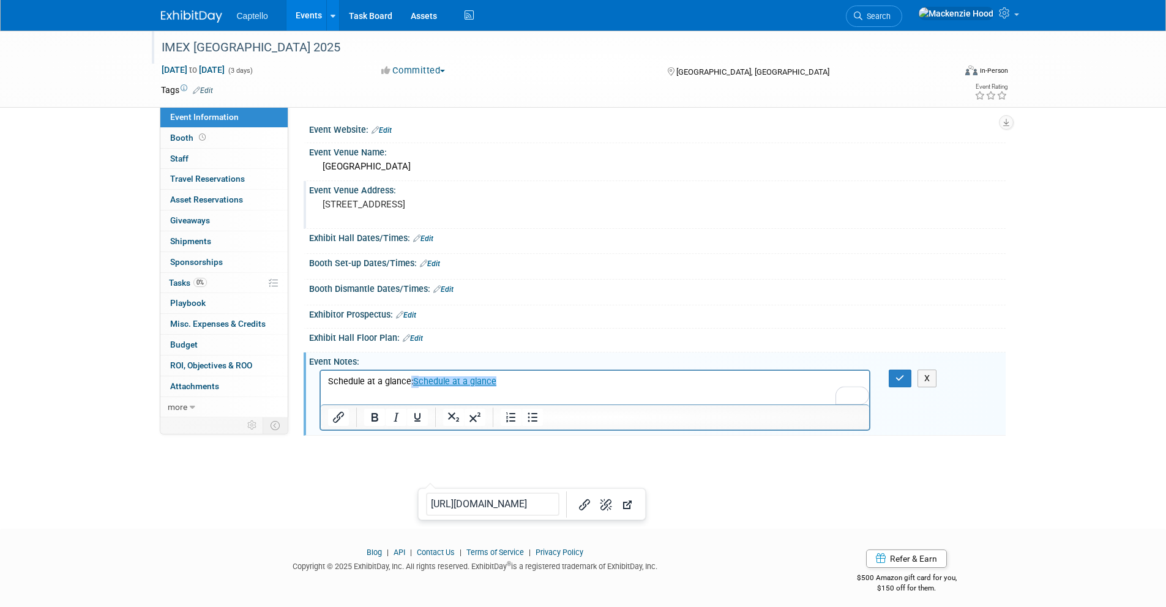
drag, startPoint x: 415, startPoint y: 379, endPoint x: 408, endPoint y: 379, distance: 6.7
click at [408, 379] on p "Schedule at a glance: Schedule at a glance" at bounding box center [594, 382] width 535 height 12
click at [412, 379] on link "Schedule at a glance" at bounding box center [453, 381] width 83 height 10
drag, startPoint x: 414, startPoint y: 378, endPoint x: 310, endPoint y: 376, distance: 104.0
click at [320, 376] on html "Schedule at a glance: Schedule at a glance" at bounding box center [594, 379] width 549 height 17
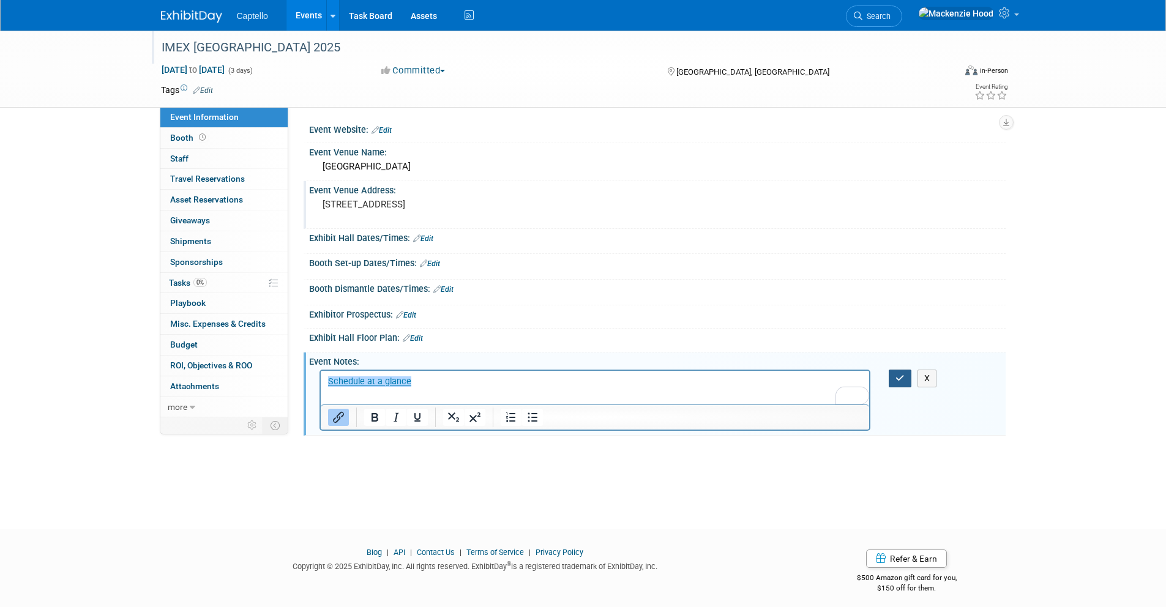
click at [905, 380] on button "button" at bounding box center [899, 379] width 23 height 18
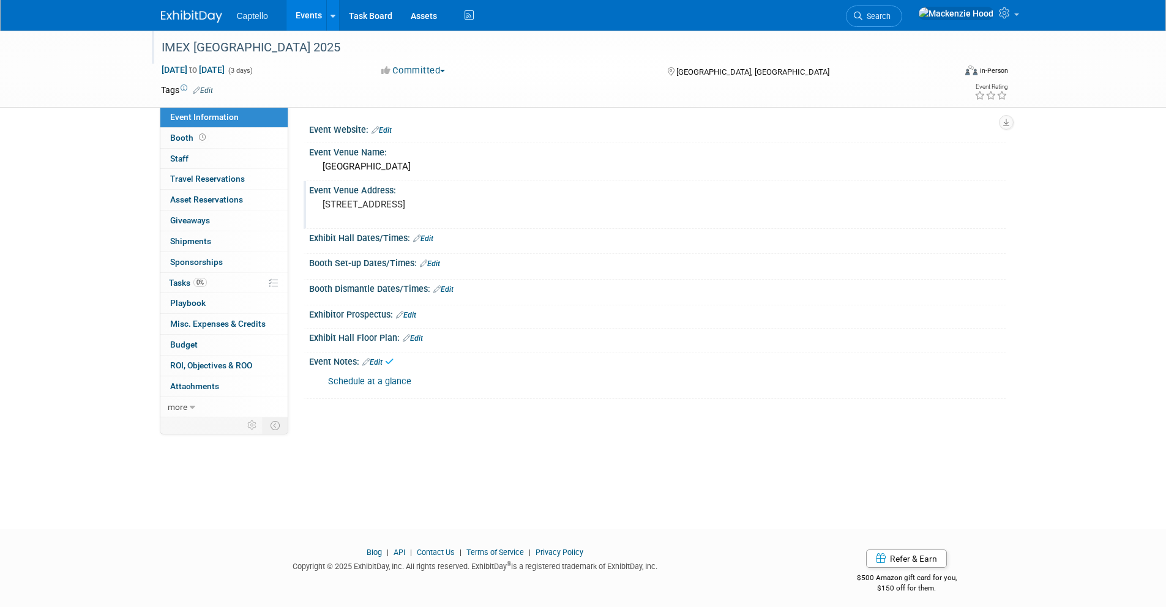
click at [399, 378] on link "Schedule at a glance" at bounding box center [369, 381] width 83 height 10
click at [417, 338] on link "Edit" at bounding box center [413, 338] width 20 height 9
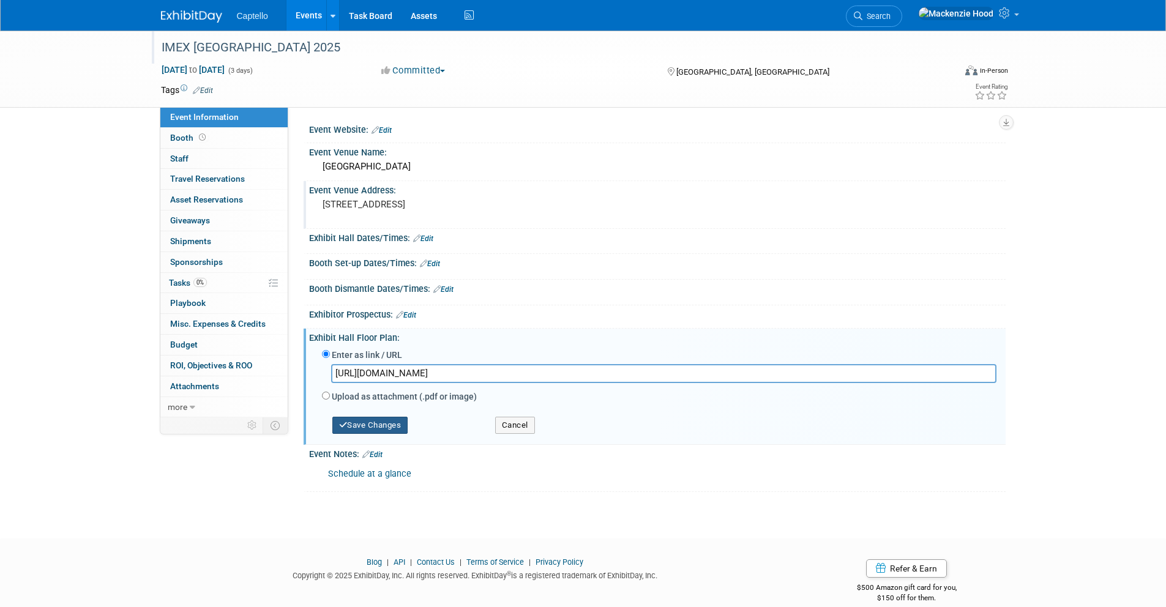
type input "https://imexamerica.com/newfront/floorplan"
click at [401, 425] on button "Save Changes" at bounding box center [370, 425] width 76 height 17
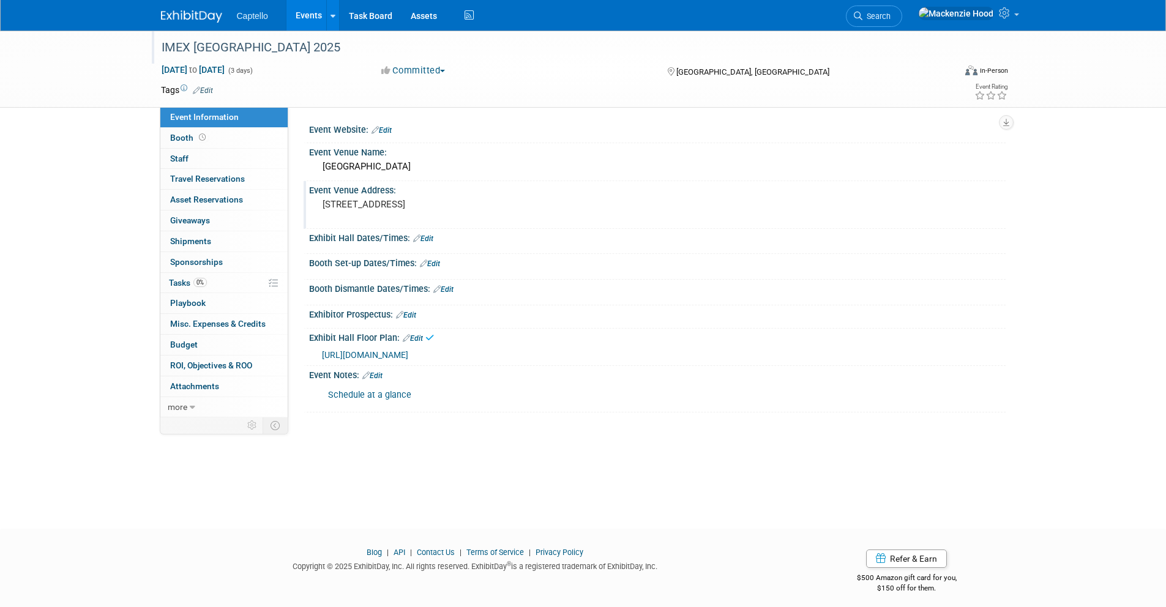
click at [379, 374] on link "Edit" at bounding box center [372, 375] width 20 height 9
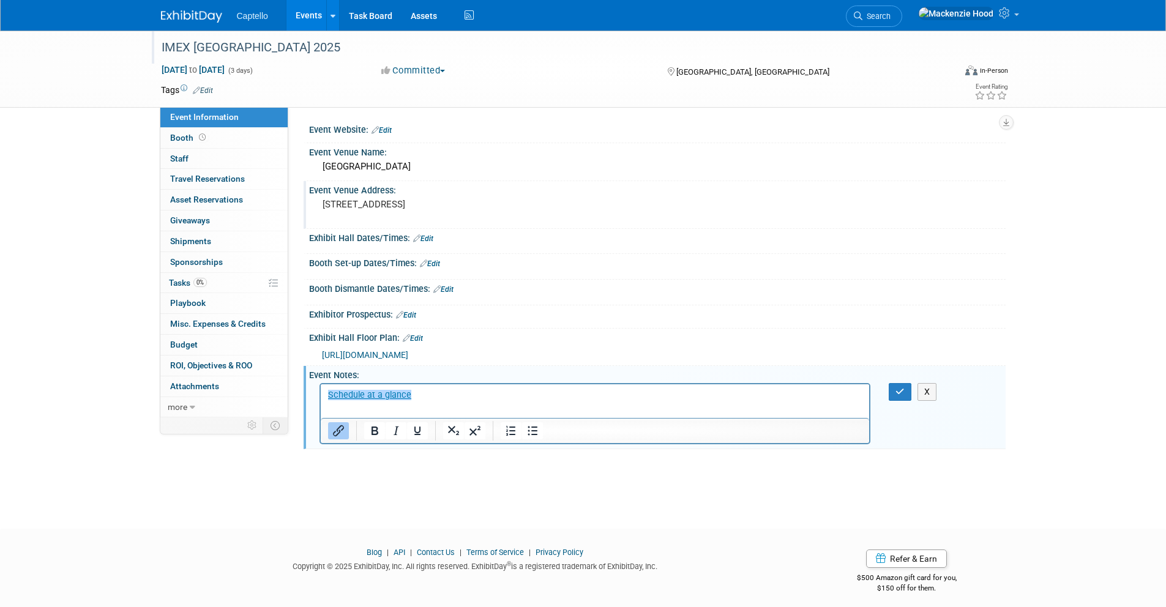
click at [429, 392] on p "﻿Schedule at a glance" at bounding box center [594, 395] width 535 height 12
click at [334, 435] on icon "Insert/edit link" at bounding box center [338, 430] width 11 height 11
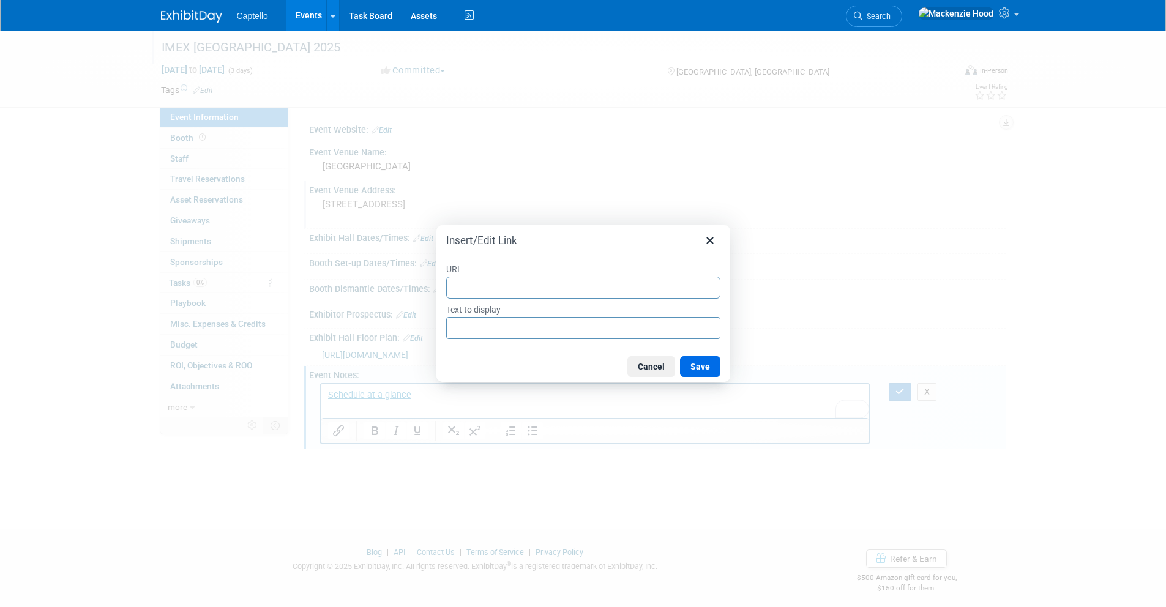
type input "https://imexamerica.com/newfront/marketplace/exhibitors?pageNumber=1&limit=12"
click at [459, 376] on div "Cancel Save" at bounding box center [583, 366] width 294 height 31
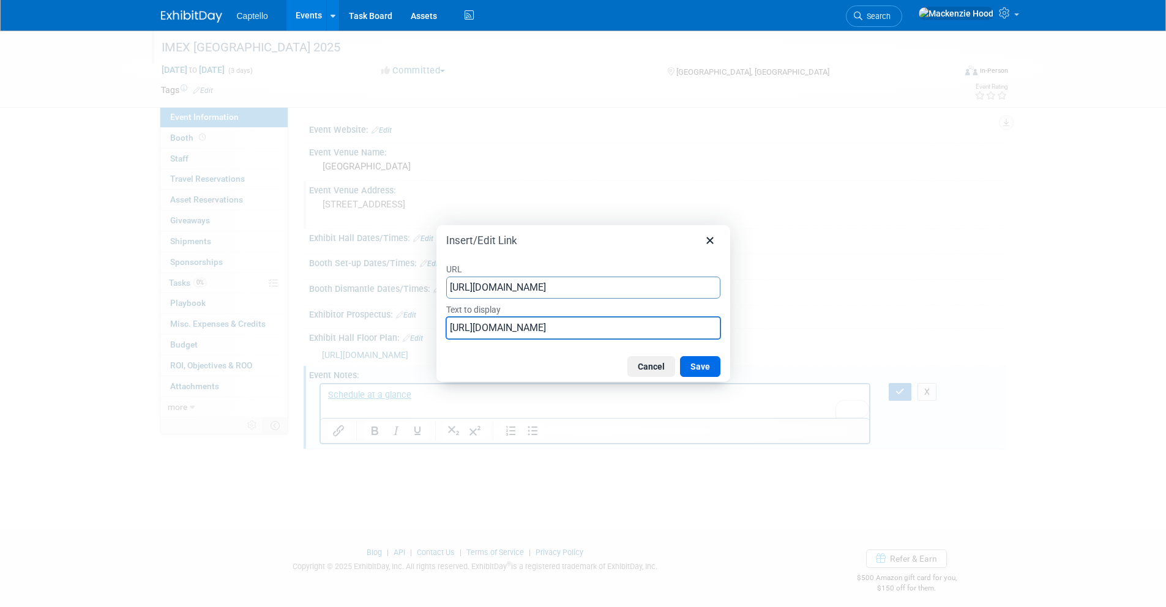
click at [480, 328] on input "https://imexamerica.com/newfront/marketplace/exhibitors?pageNumber=1&limit=12" at bounding box center [583, 328] width 274 height 22
type input "Exhibitor Directory"
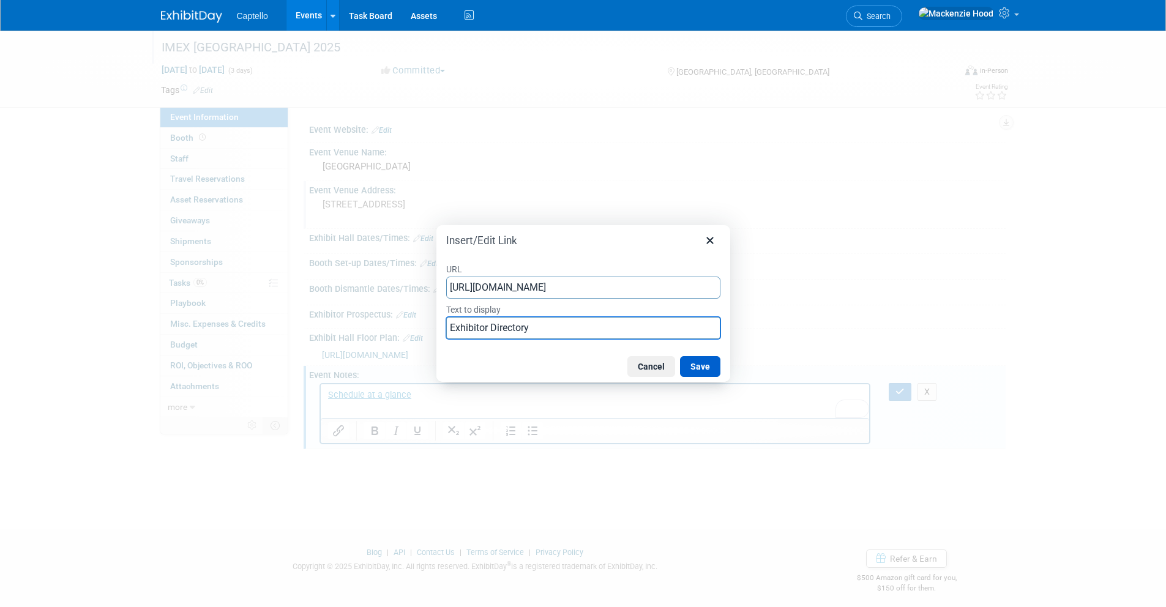
click at [696, 365] on button "Save" at bounding box center [700, 366] width 40 height 21
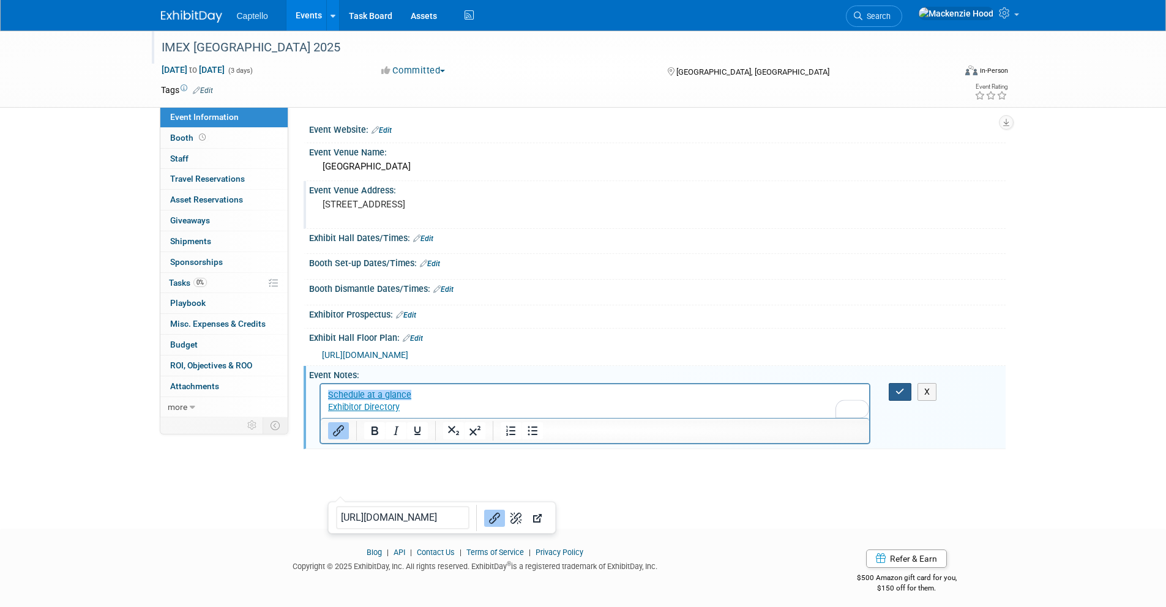
click at [899, 389] on icon "button" at bounding box center [899, 391] width 9 height 9
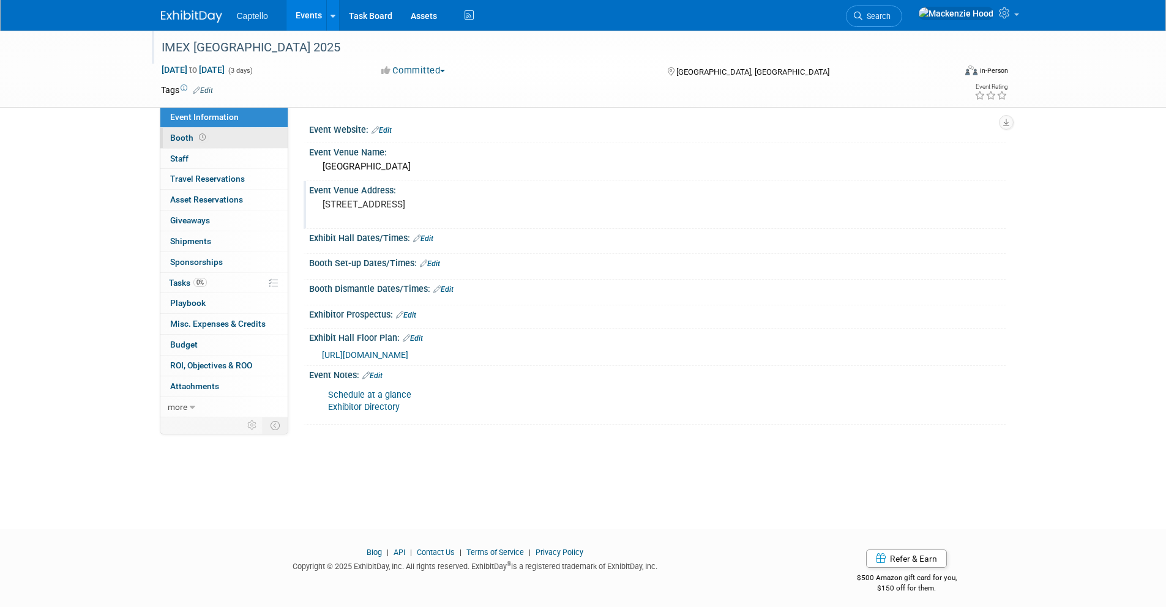
click at [236, 143] on link "Booth" at bounding box center [223, 138] width 127 height 20
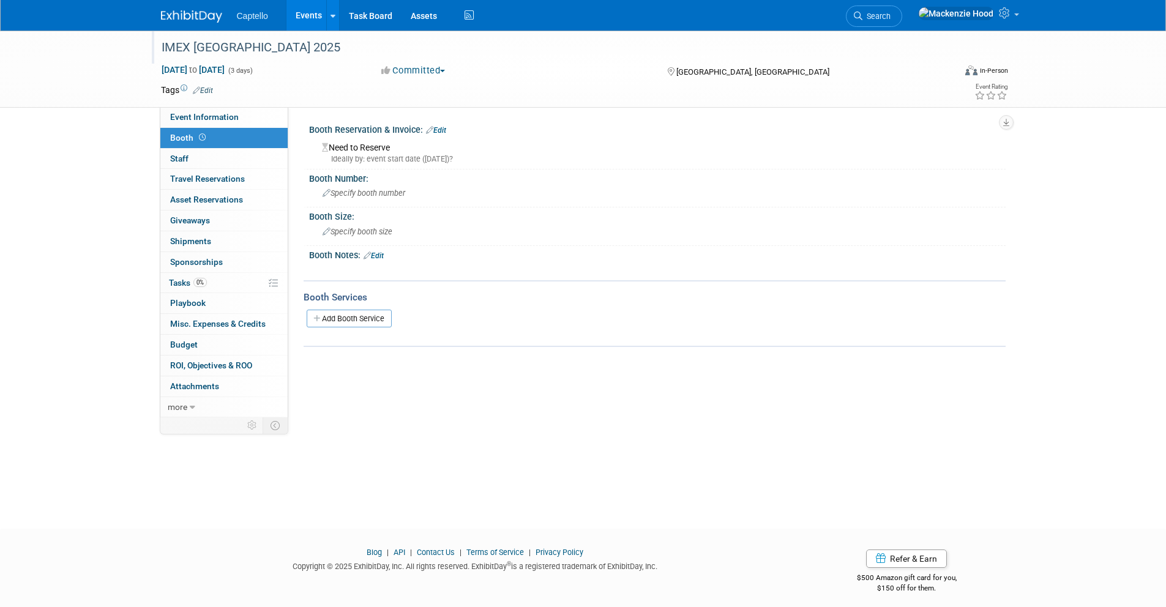
click at [438, 130] on link "Edit" at bounding box center [436, 130] width 20 height 9
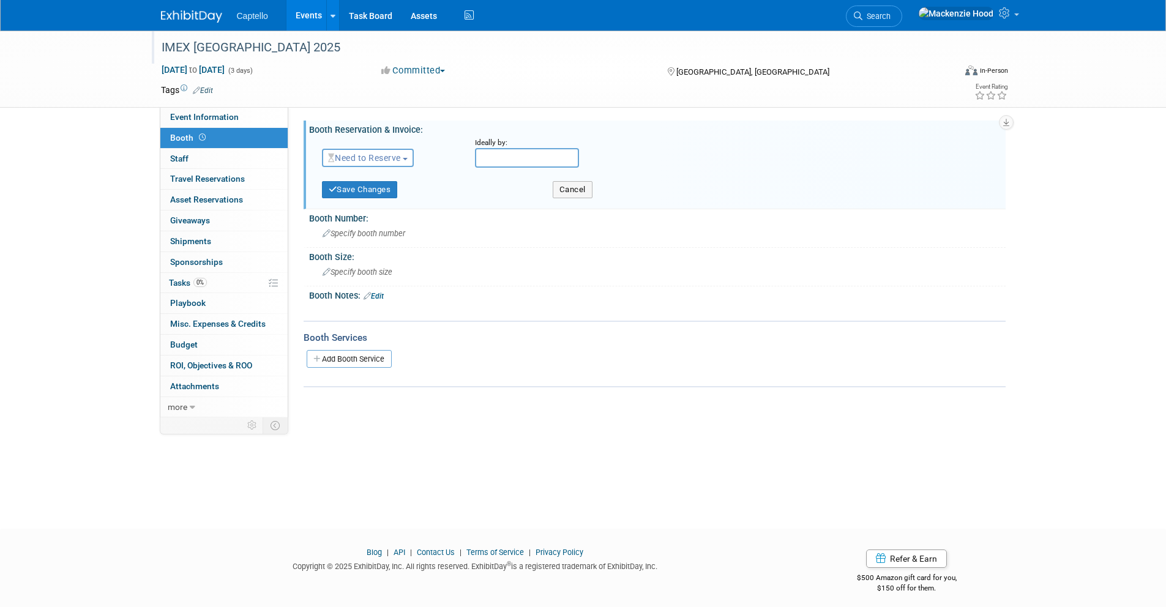
click at [393, 162] on span "Need to Reserve" at bounding box center [364, 158] width 73 height 10
click at [390, 212] on link "No Reservation Required" at bounding box center [387, 212] width 131 height 17
click at [381, 188] on button "Save Changes" at bounding box center [360, 189] width 76 height 17
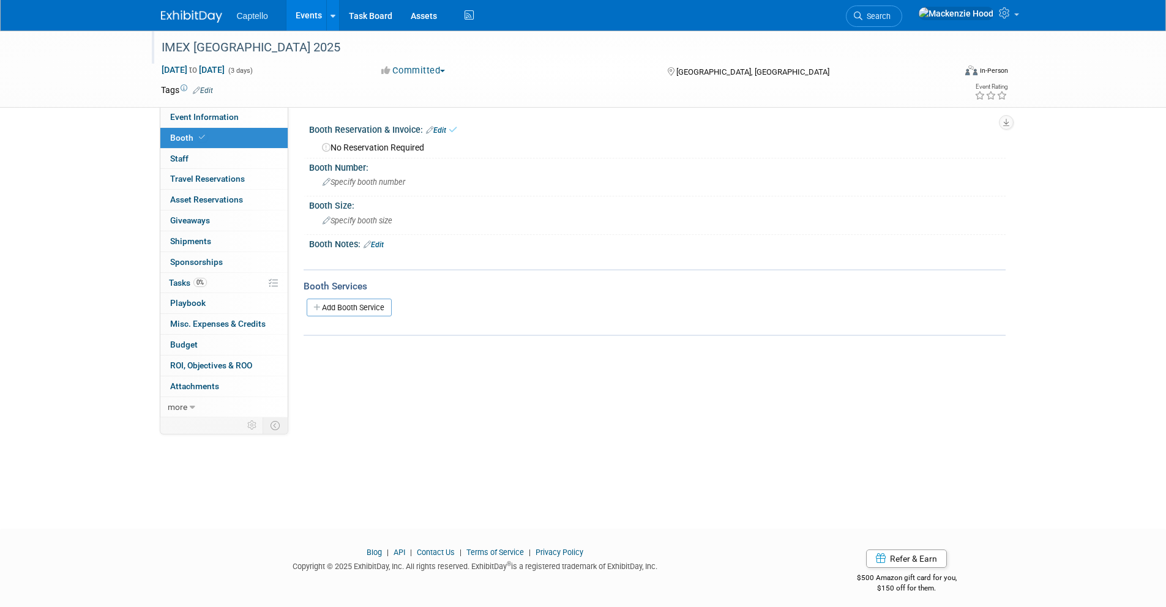
click at [82, 175] on div "IMEX Las Vegas 2025 Dec 7, 2025 to Dec 9, 2025 (3 days) Dec 7, 2025 to Dec 9, 2…" at bounding box center [583, 269] width 1166 height 476
click at [209, 164] on link "0 Staff 0" at bounding box center [223, 159] width 127 height 20
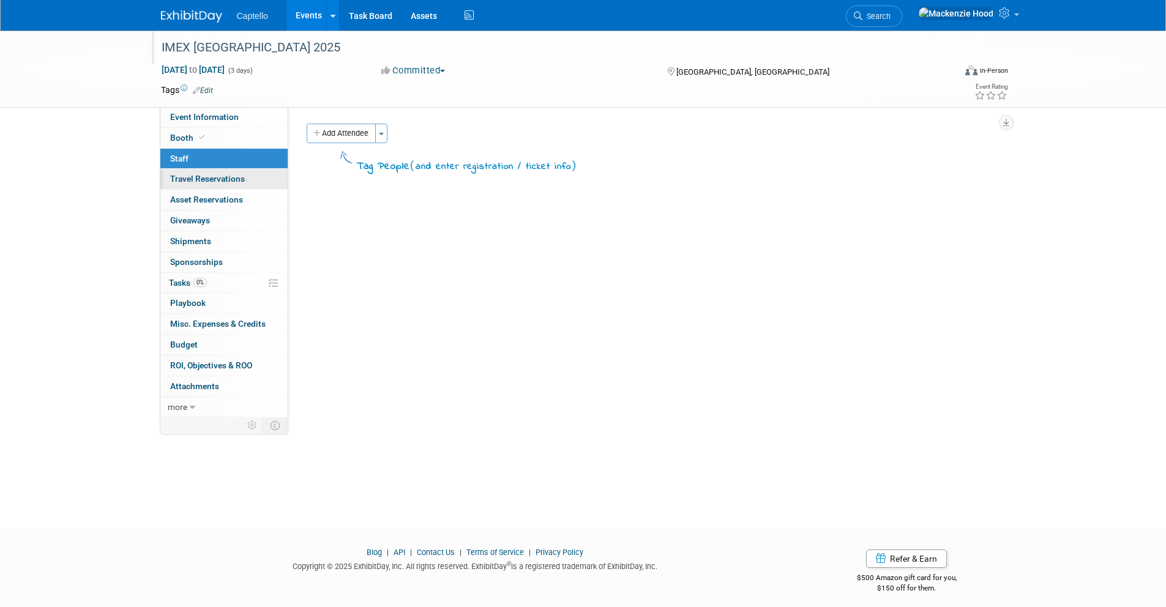
click at [225, 179] on span "Travel Reservations 0" at bounding box center [207, 179] width 75 height 10
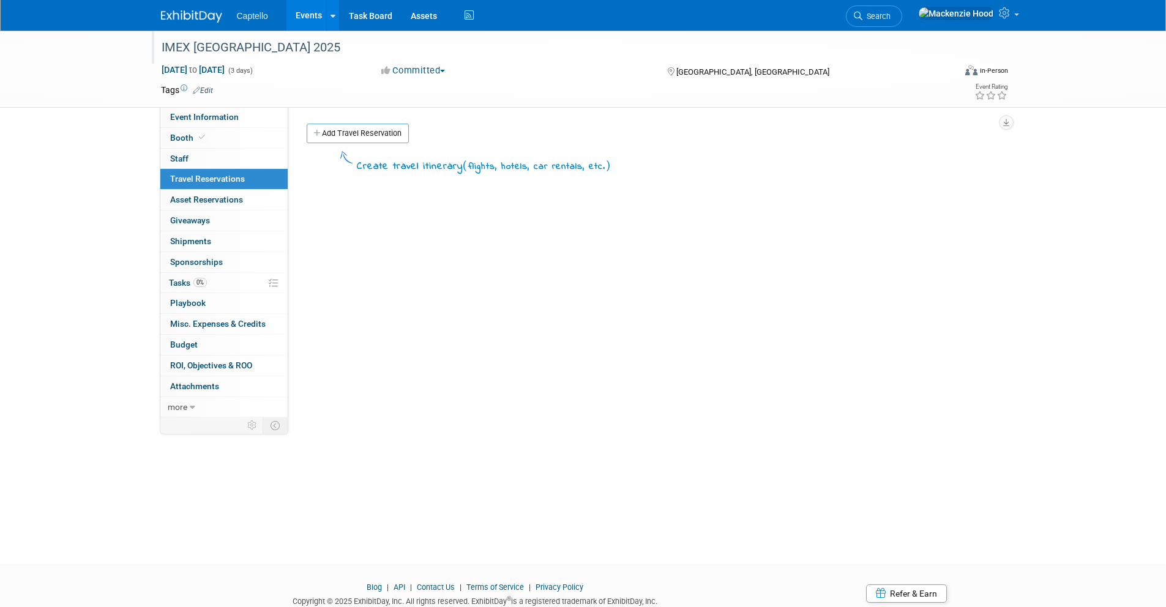
drag, startPoint x: 231, startPoint y: 117, endPoint x: 153, endPoint y: 109, distance: 78.8
click at [231, 117] on span "Event Information" at bounding box center [204, 117] width 69 height 10
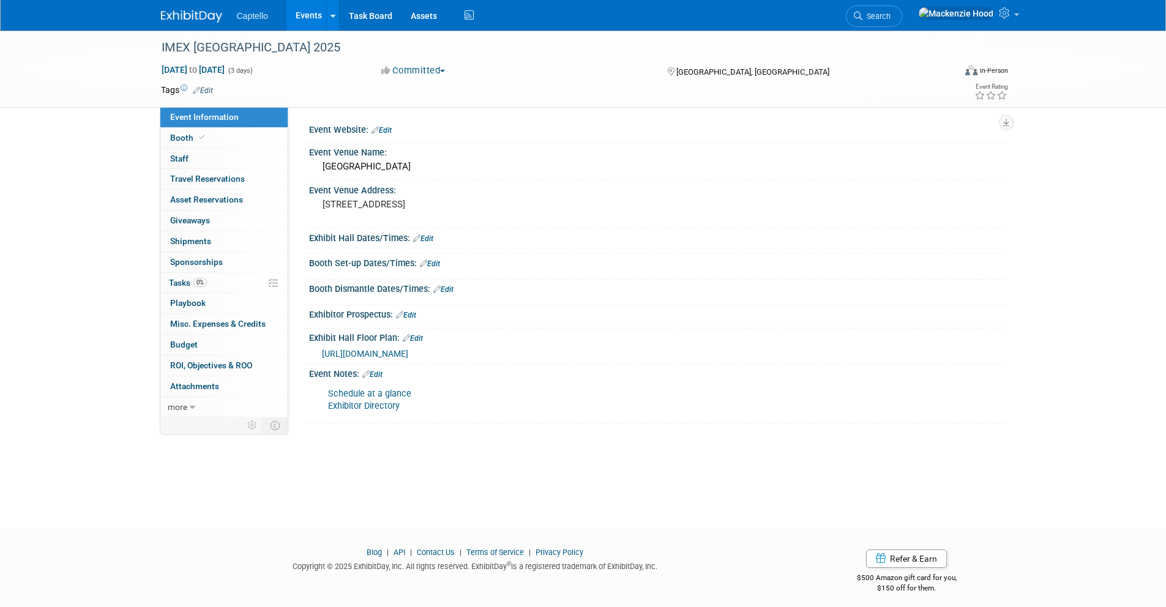
click at [383, 128] on link "Edit" at bounding box center [381, 130] width 20 height 9
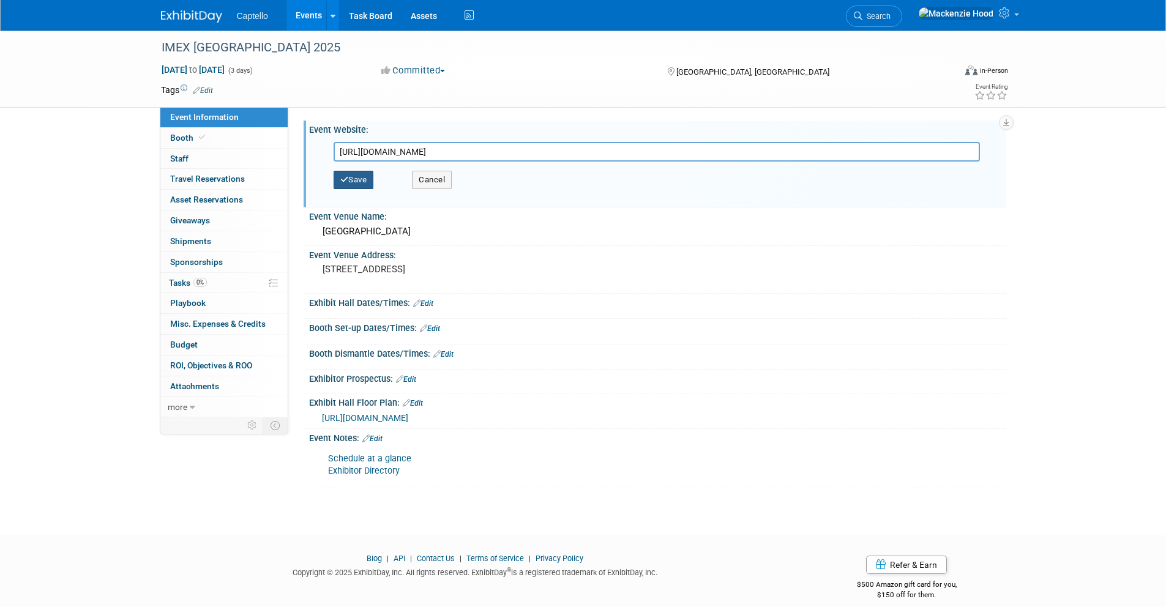
type input "https://imexamerica.com/newfront"
click at [368, 180] on button "Save" at bounding box center [353, 180] width 40 height 18
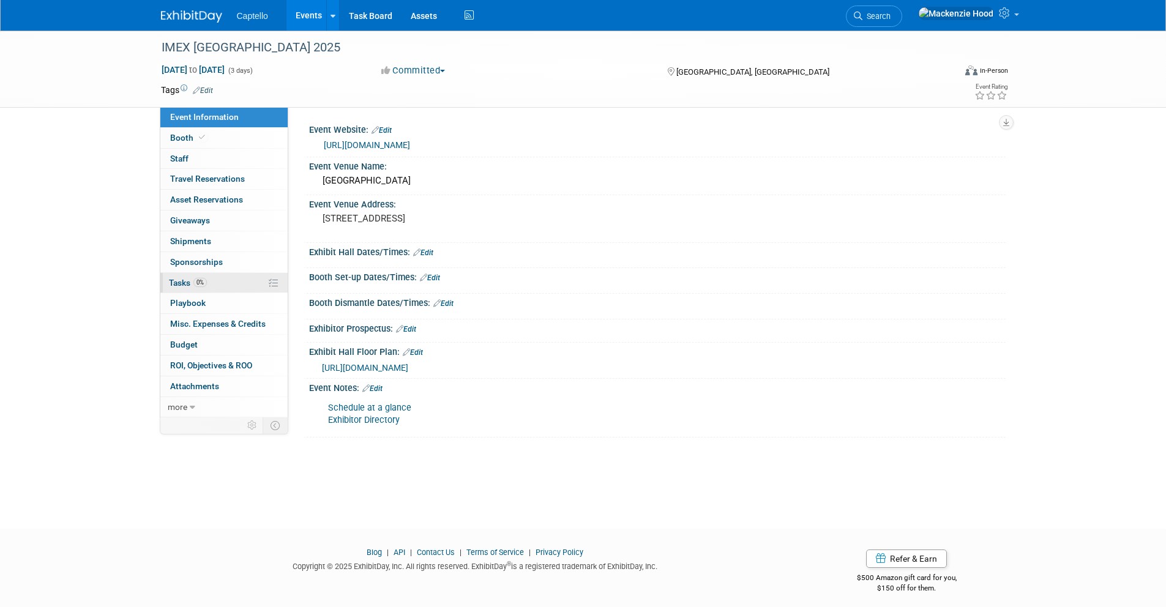
click at [239, 288] on link "0% Tasks 0%" at bounding box center [223, 283] width 127 height 20
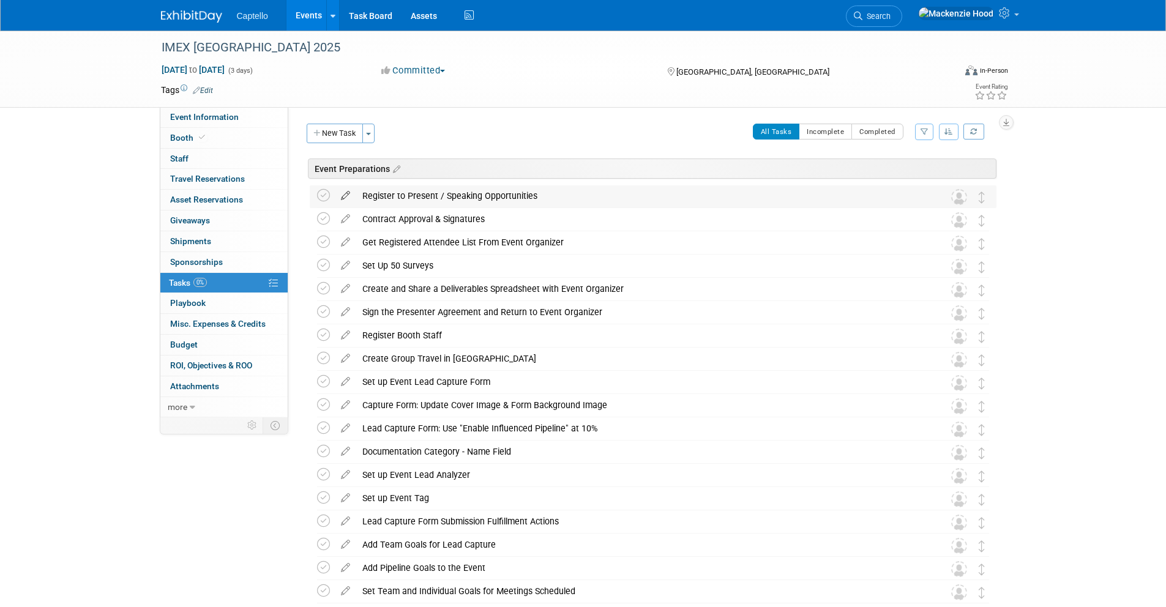
click at [343, 192] on icon at bounding box center [345, 192] width 21 height 15
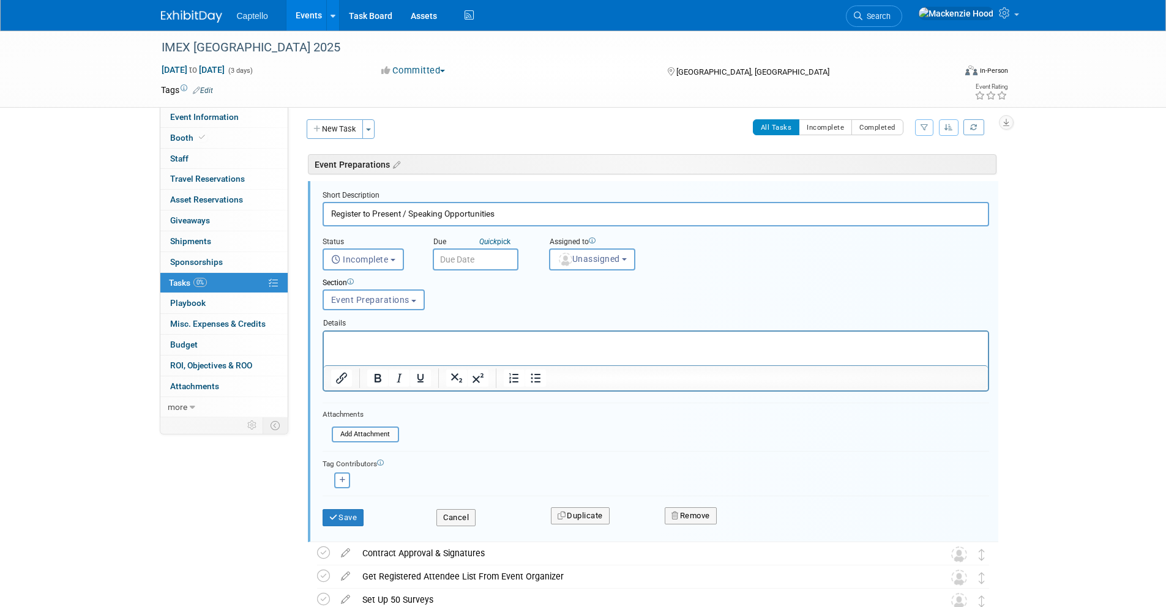
scroll to position [6, 0]
click at [461, 524] on div "Save Cancel Duplicate Remove" at bounding box center [655, 513] width 685 height 29
click at [458, 516] on button "Cancel" at bounding box center [455, 515] width 39 height 17
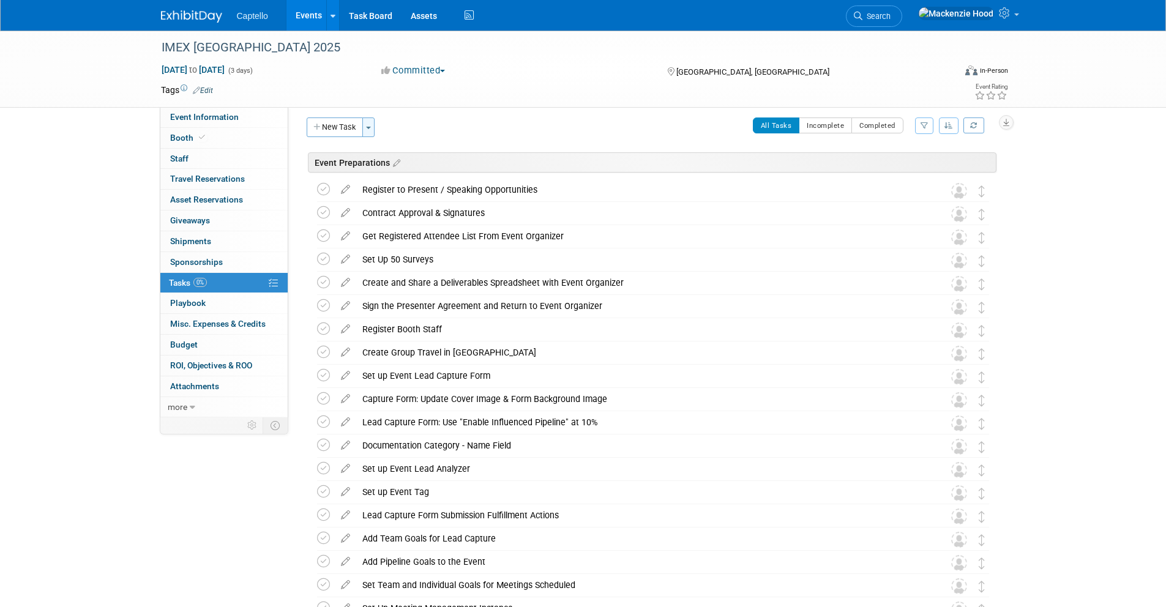
click at [373, 127] on button "Toggle Dropdown" at bounding box center [368, 127] width 12 height 20
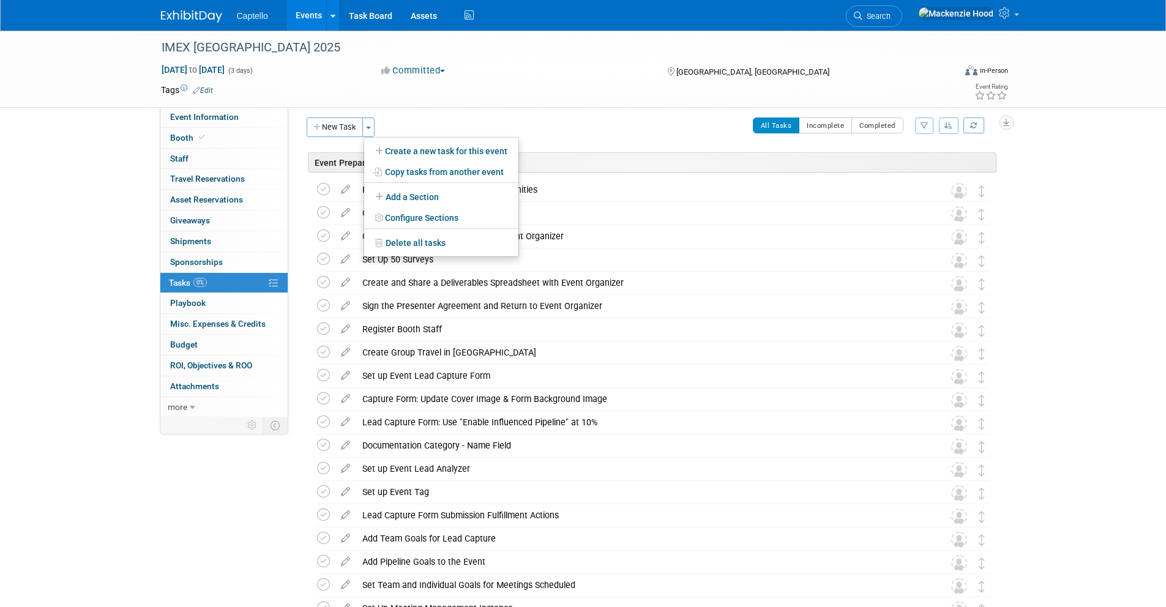
click at [404, 124] on div "All Tasks Incomplete Completed Filter by Assignee -- Select Assignee -- All una…" at bounding box center [688, 130] width 615 height 26
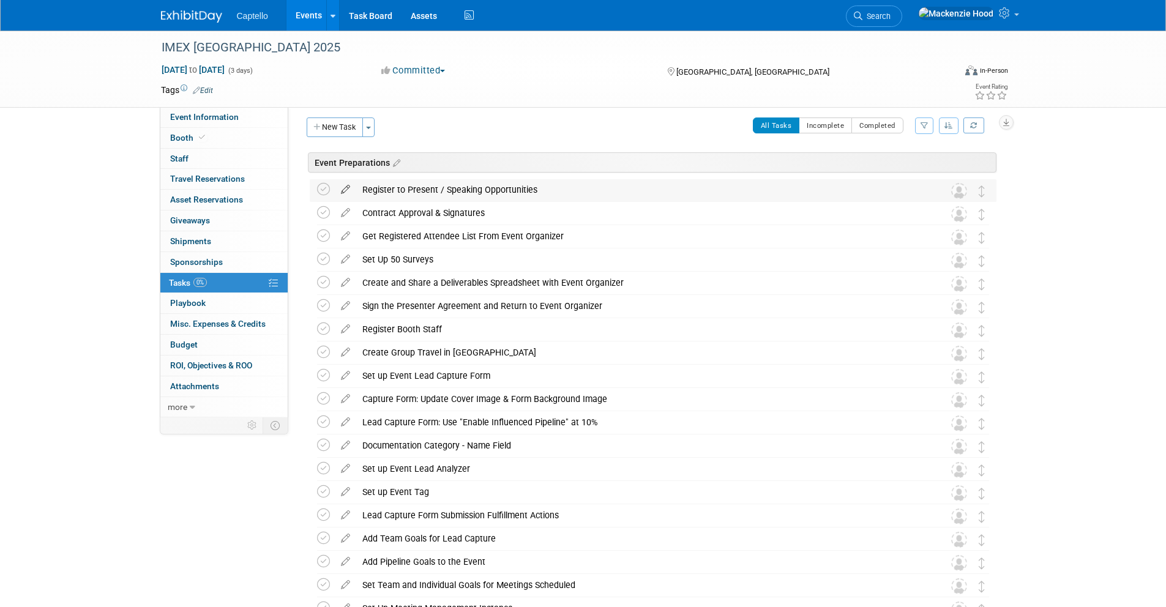
click at [349, 185] on icon at bounding box center [345, 186] width 21 height 15
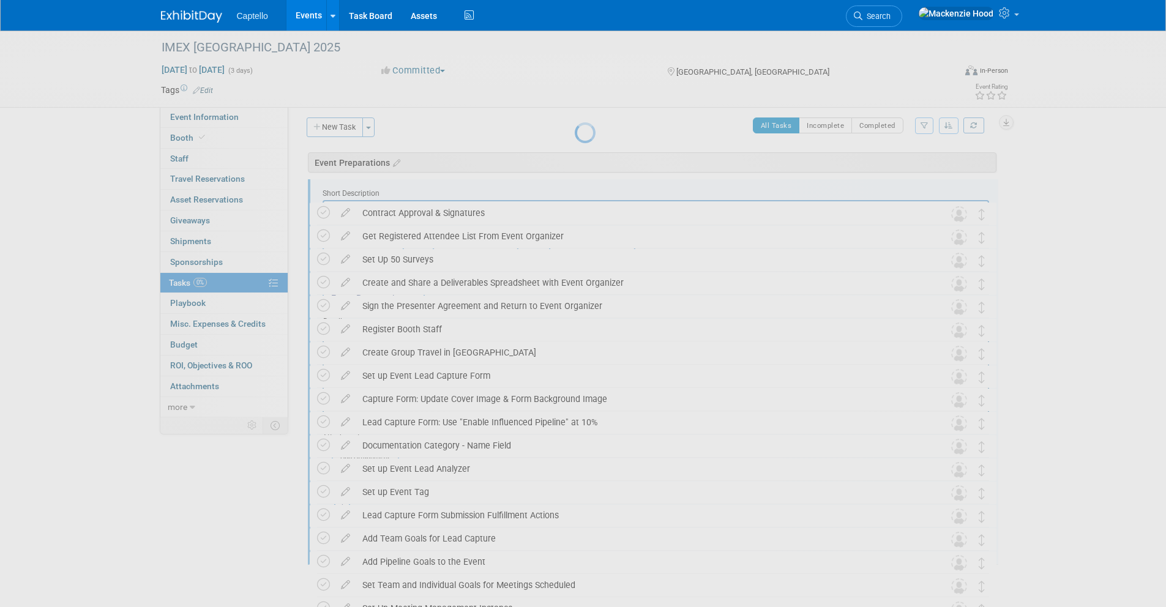
scroll to position [0, 0]
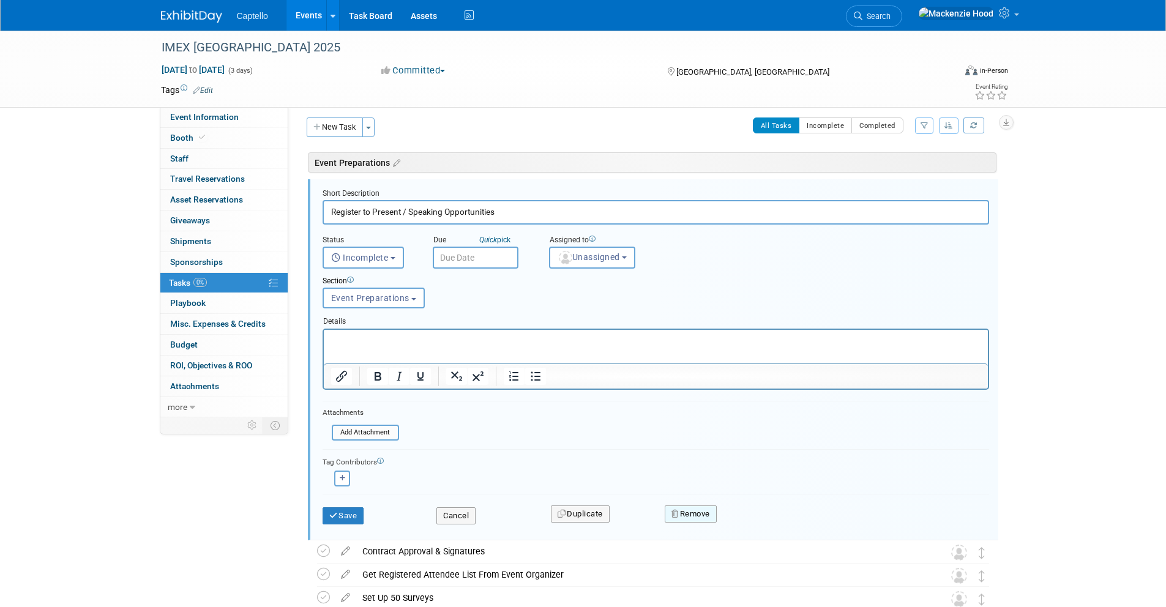
click at [708, 516] on button "Remove" at bounding box center [690, 513] width 52 height 17
click at [754, 518] on link "Yes" at bounding box center [759, 524] width 35 height 20
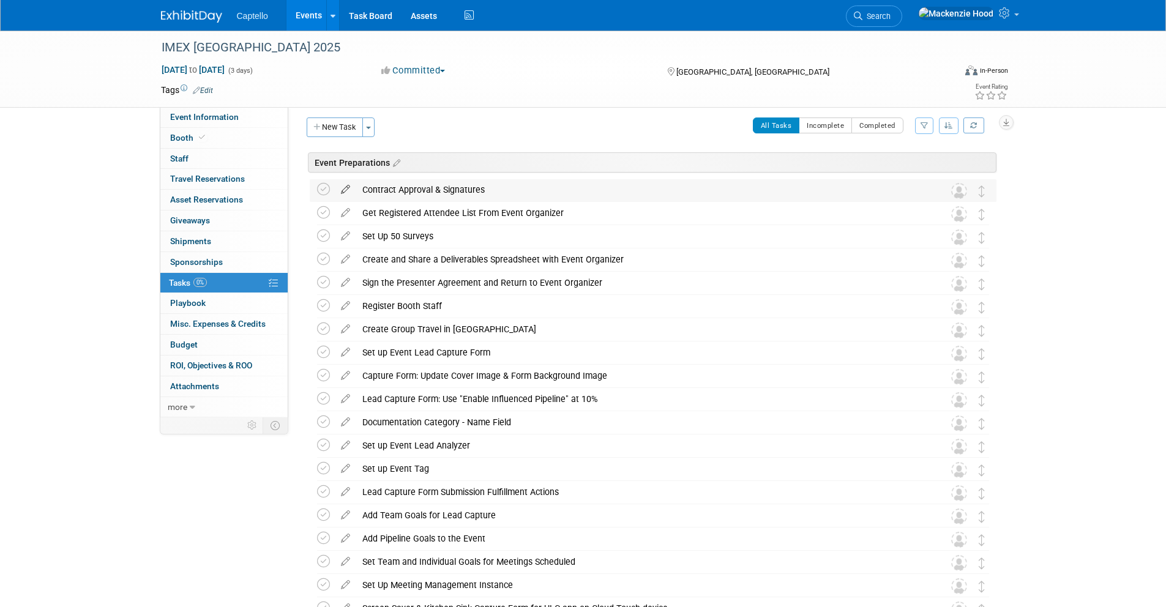
click at [348, 184] on icon at bounding box center [345, 186] width 21 height 15
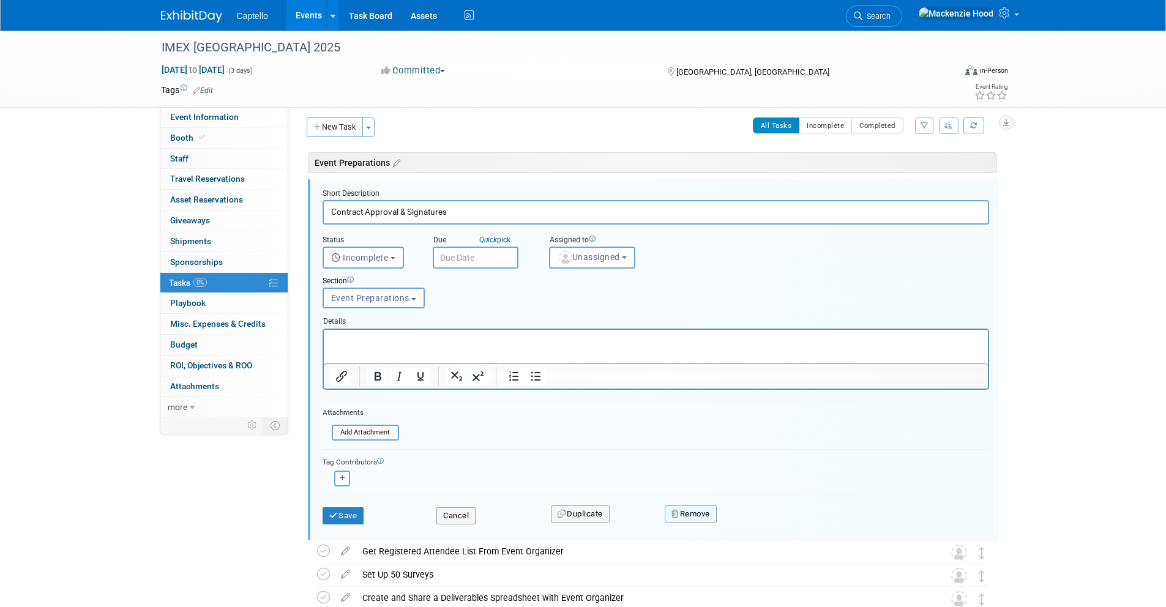
click at [707, 515] on button "Remove" at bounding box center [690, 513] width 52 height 17
click at [752, 527] on link "Yes" at bounding box center [759, 524] width 35 height 20
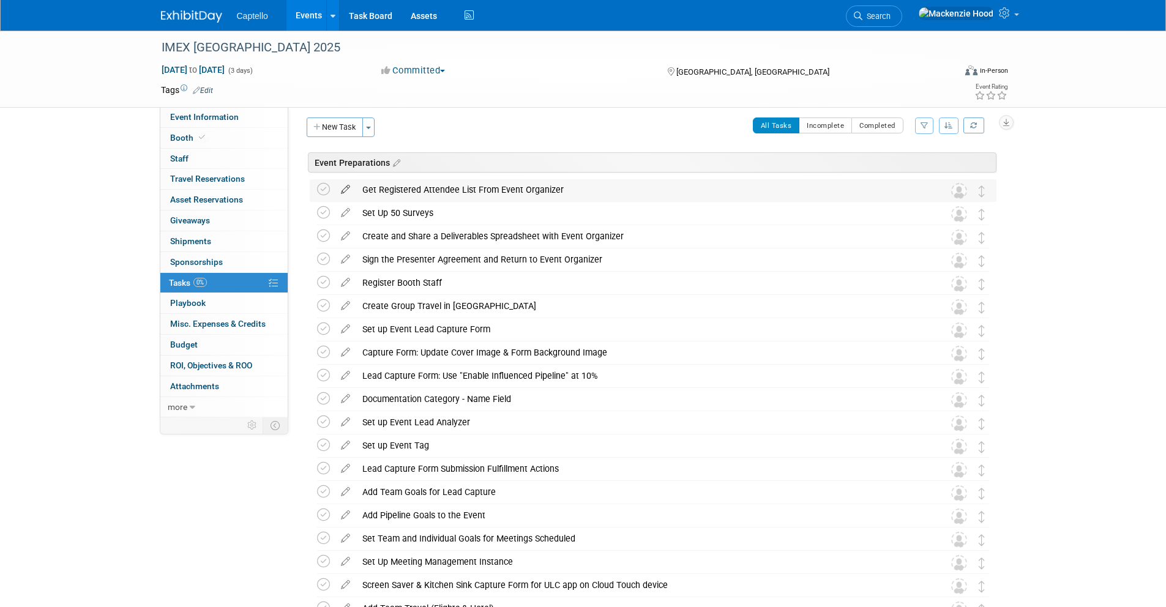
click at [339, 184] on icon at bounding box center [345, 186] width 21 height 15
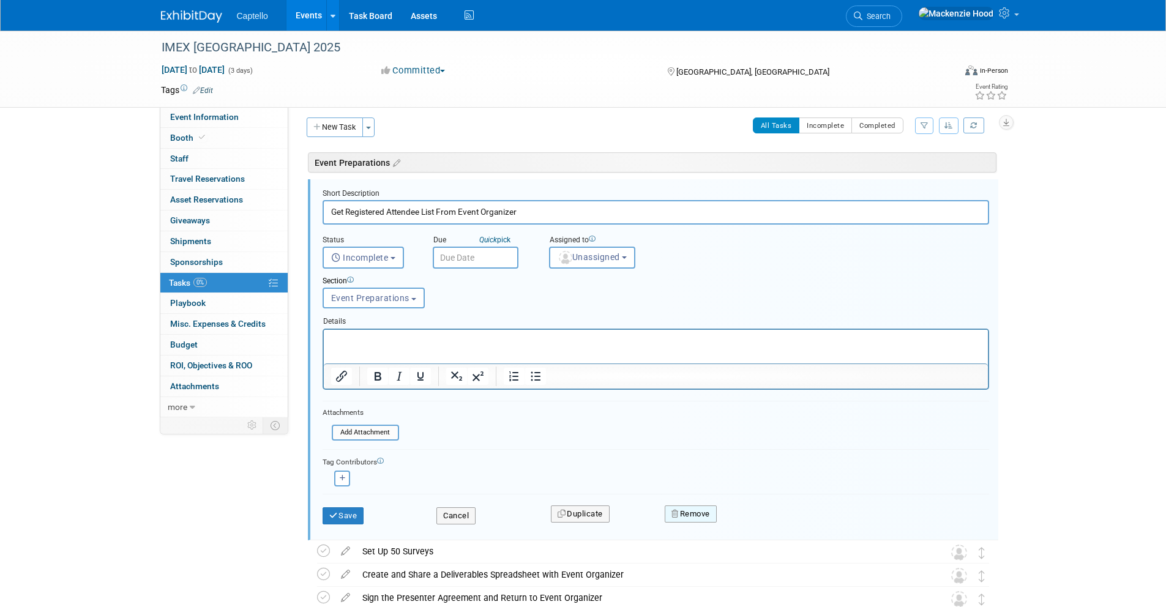
click at [680, 511] on button "Remove" at bounding box center [690, 513] width 52 height 17
click at [764, 522] on link "Yes" at bounding box center [759, 524] width 35 height 20
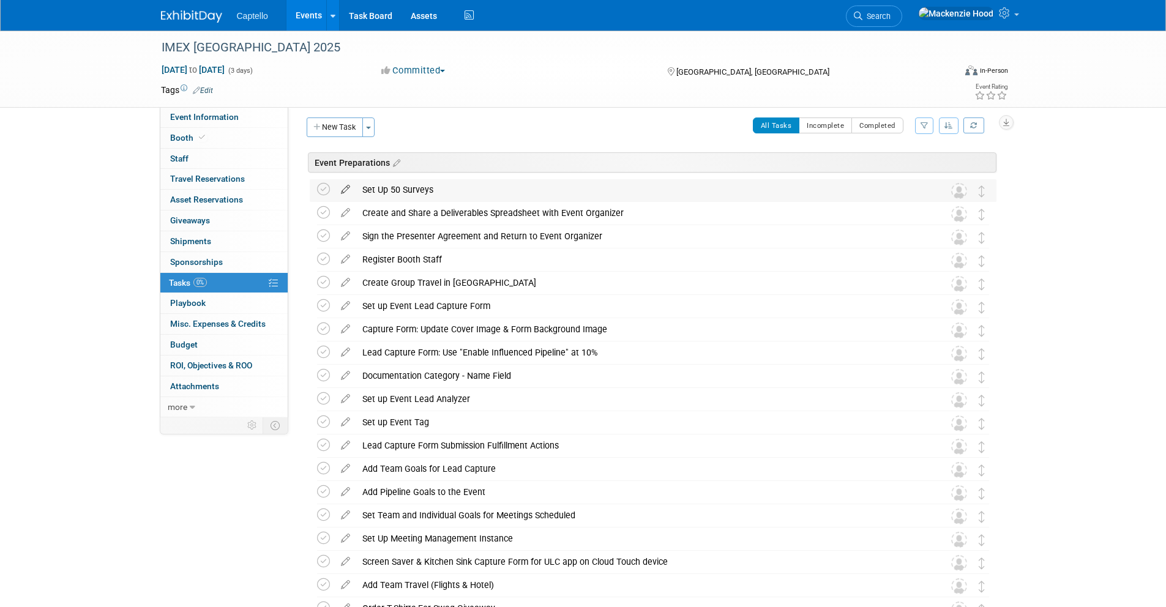
click at [343, 187] on icon at bounding box center [345, 186] width 21 height 15
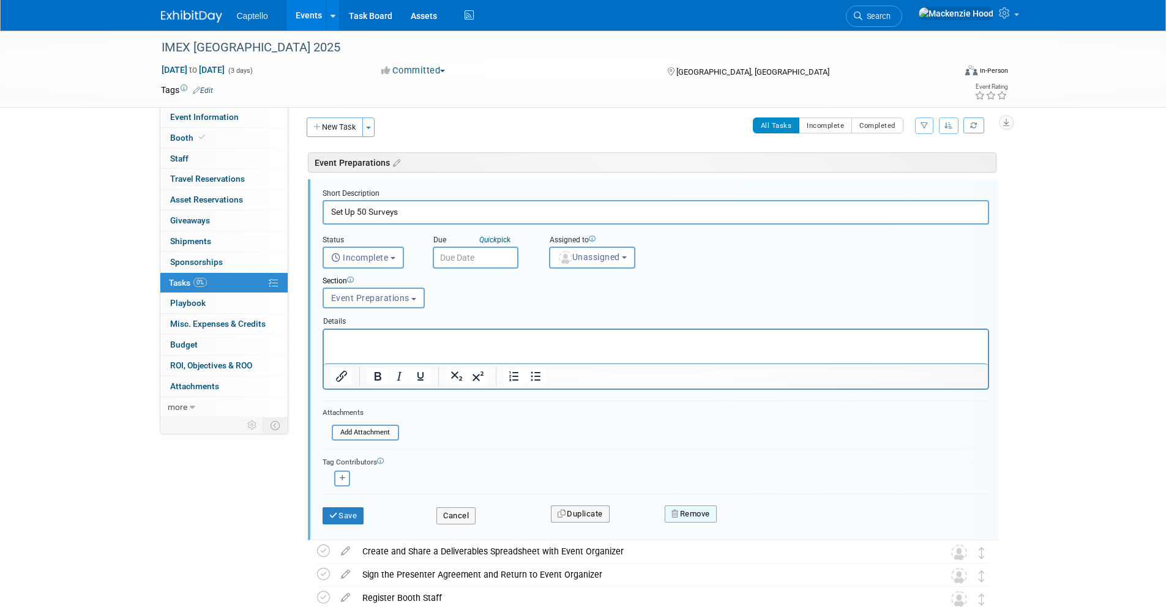
click at [686, 511] on button "Remove" at bounding box center [690, 513] width 52 height 17
click at [743, 521] on link "Yes" at bounding box center [759, 524] width 35 height 20
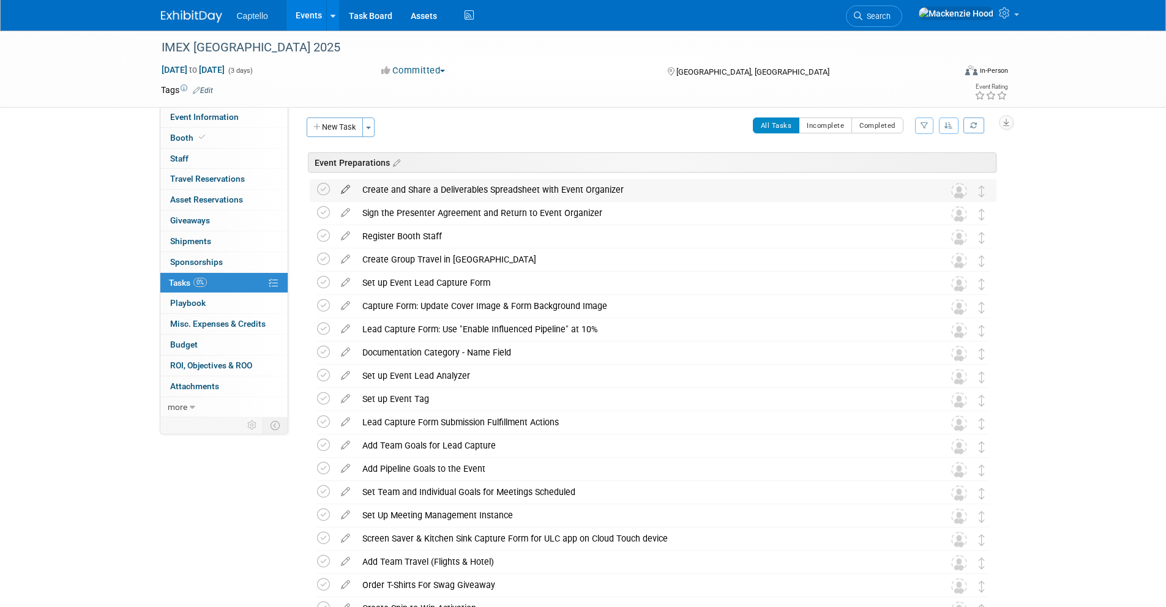
click at [338, 187] on icon at bounding box center [345, 186] width 21 height 15
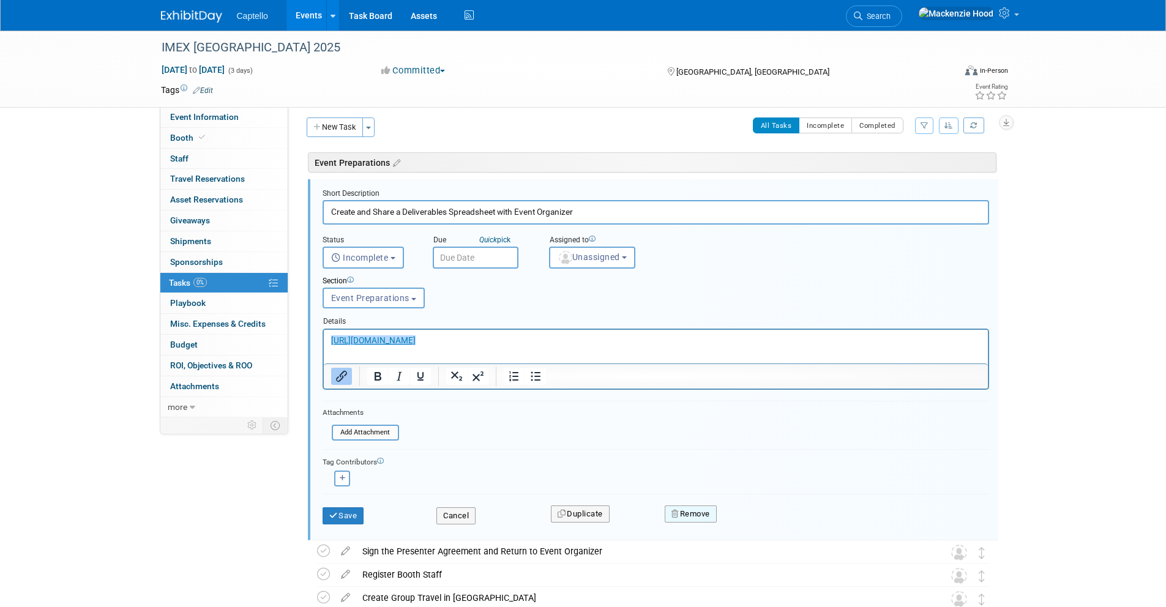
click at [683, 507] on button "Remove" at bounding box center [690, 513] width 52 height 17
click at [749, 521] on icon at bounding box center [750, 524] width 7 height 7
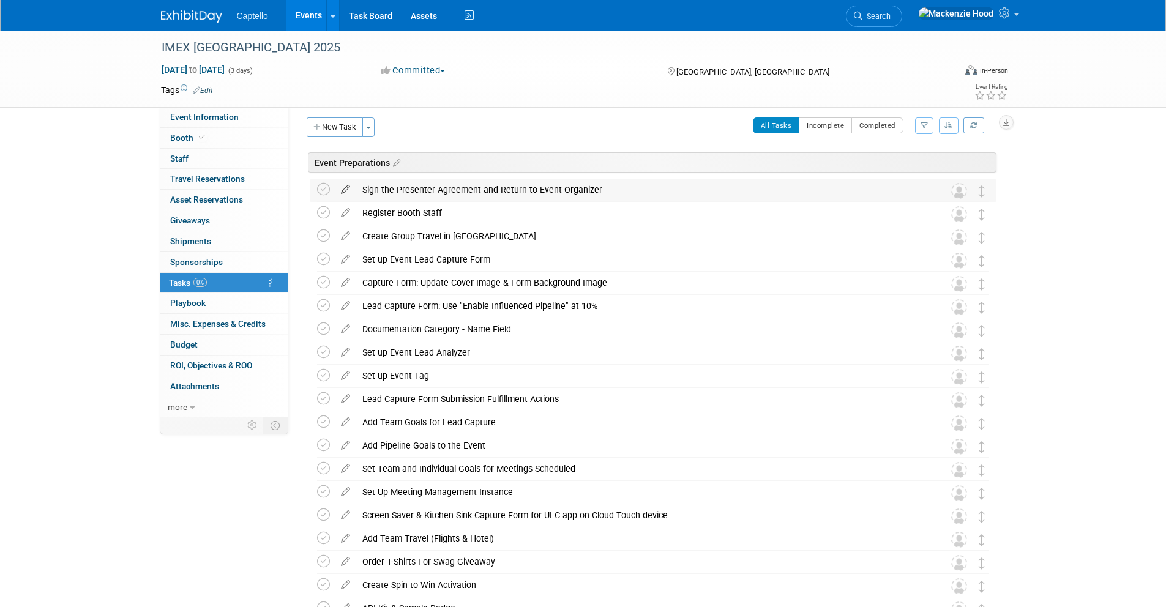
click at [338, 184] on icon at bounding box center [345, 186] width 21 height 15
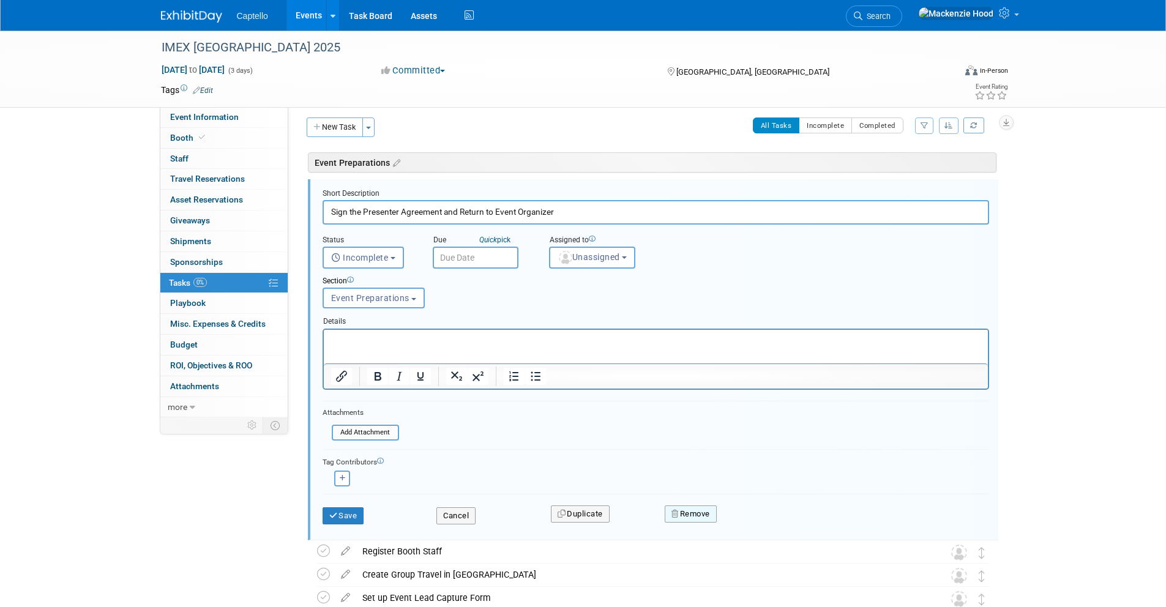
click at [690, 519] on button "Remove" at bounding box center [690, 513] width 52 height 17
click at [764, 526] on link "Yes" at bounding box center [759, 524] width 35 height 20
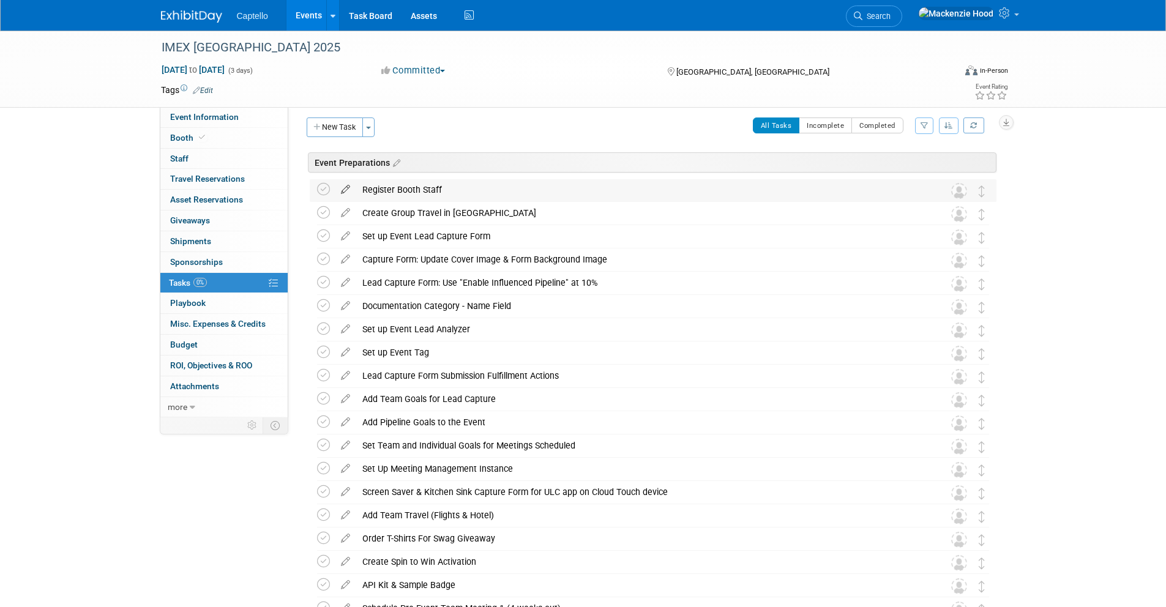
click at [342, 188] on icon at bounding box center [345, 186] width 21 height 15
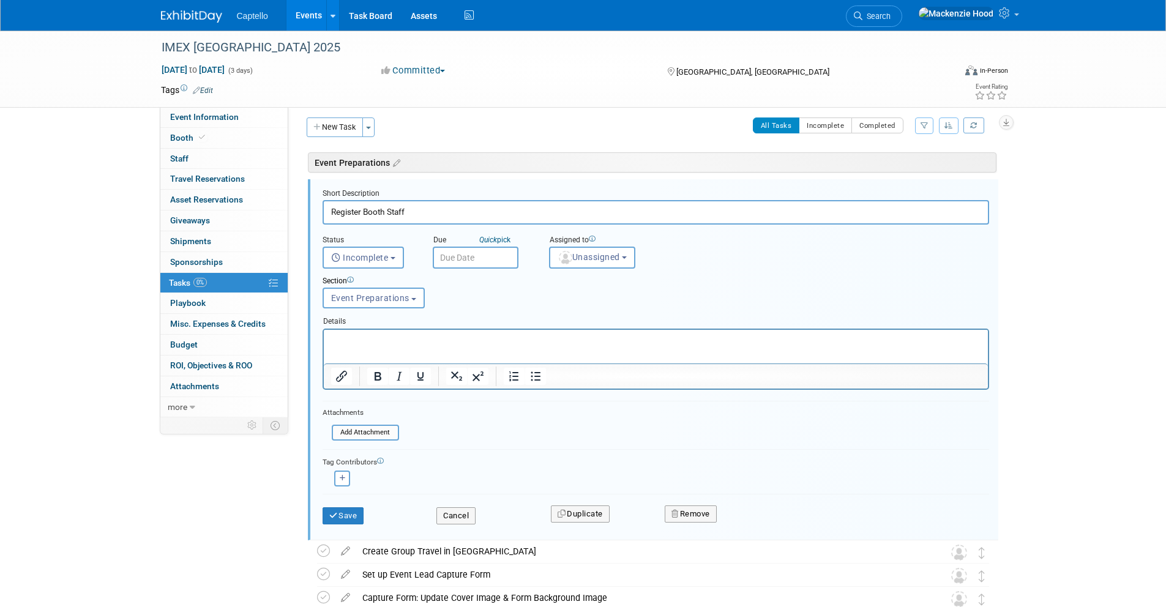
drag, startPoint x: 414, startPoint y: 214, endPoint x: 363, endPoint y: 209, distance: 50.4
click at [363, 209] on input "Register Booth Staff" at bounding box center [655, 212] width 666 height 24
click at [390, 210] on input "Register Booth Staff" at bounding box center [655, 212] width 666 height 24
click at [388, 210] on input "Register Booth Staff" at bounding box center [655, 212] width 666 height 24
click at [406, 207] on input "Register Staff" at bounding box center [655, 212] width 666 height 24
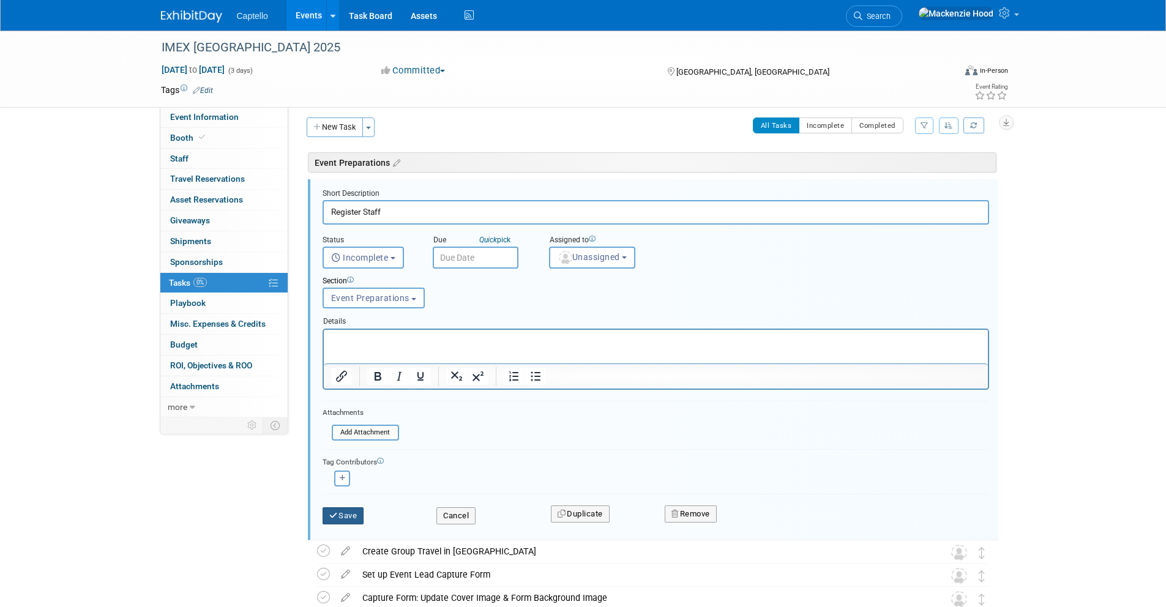
type input "Register Staff"
click at [343, 517] on button "Save" at bounding box center [343, 515] width 42 height 17
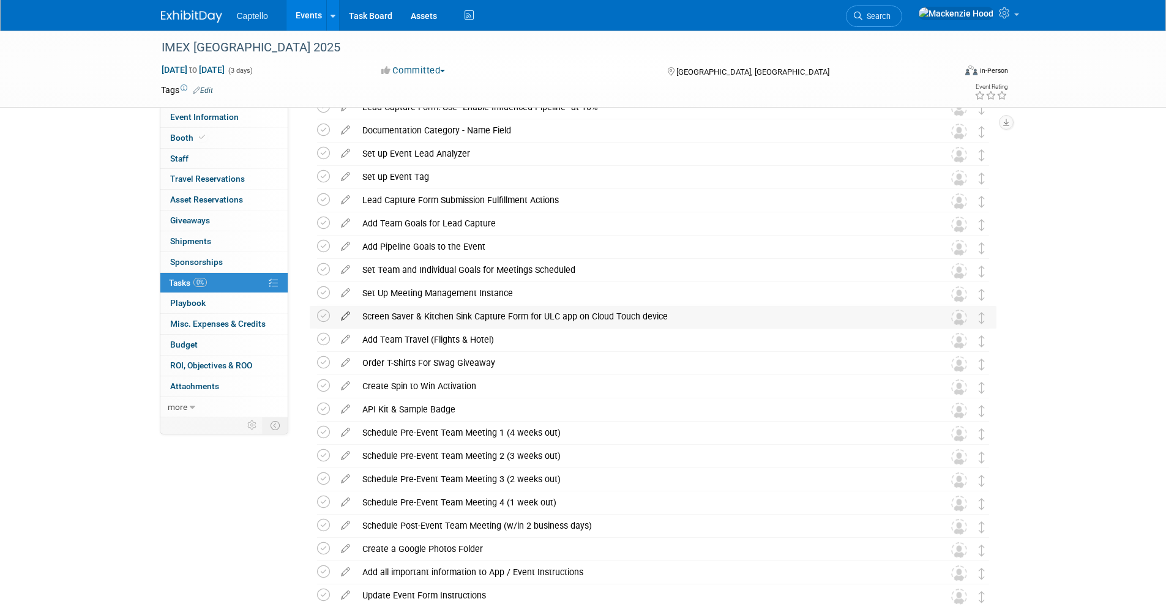
scroll to position [182, 0]
click at [344, 312] on icon at bounding box center [345, 312] width 21 height 15
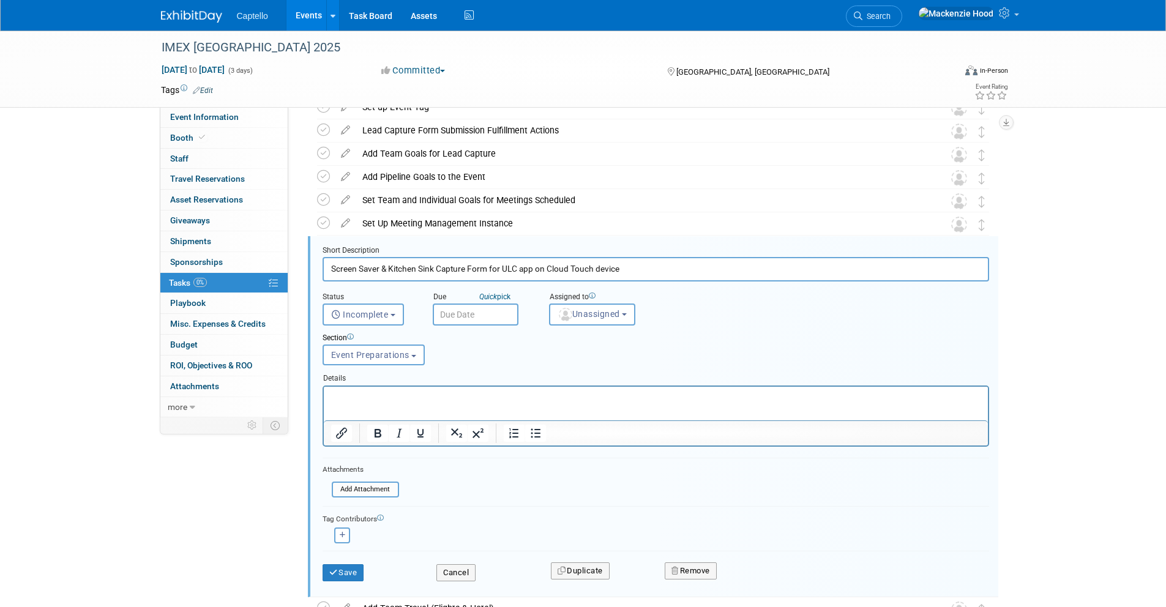
scroll to position [308, 0]
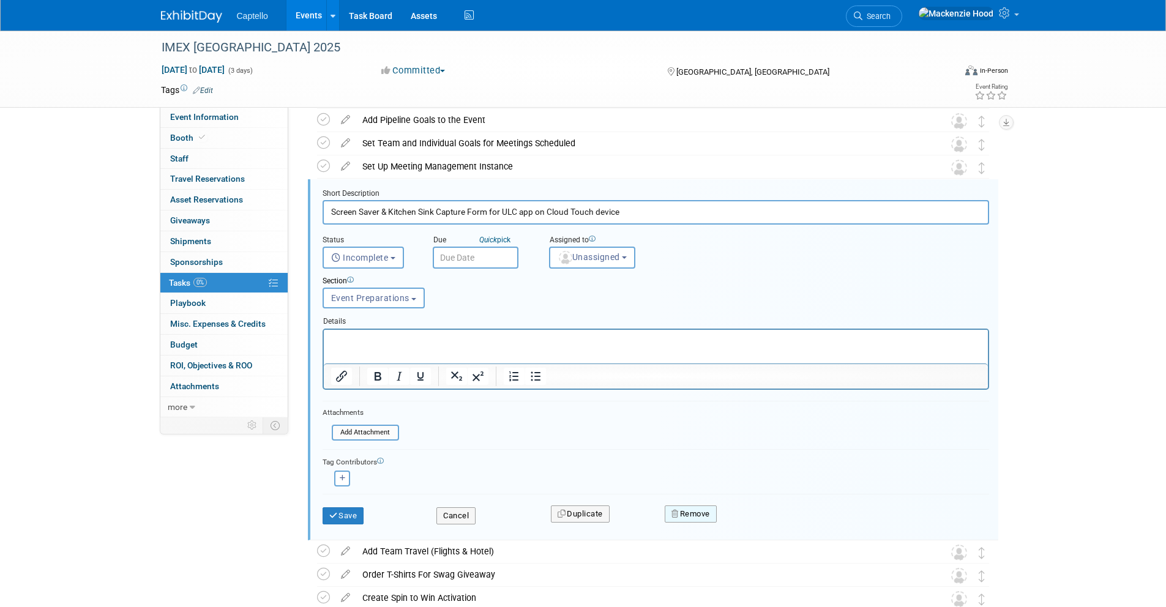
click at [689, 509] on button "Remove" at bounding box center [690, 513] width 52 height 17
click at [754, 521] on link "Yes" at bounding box center [759, 524] width 35 height 20
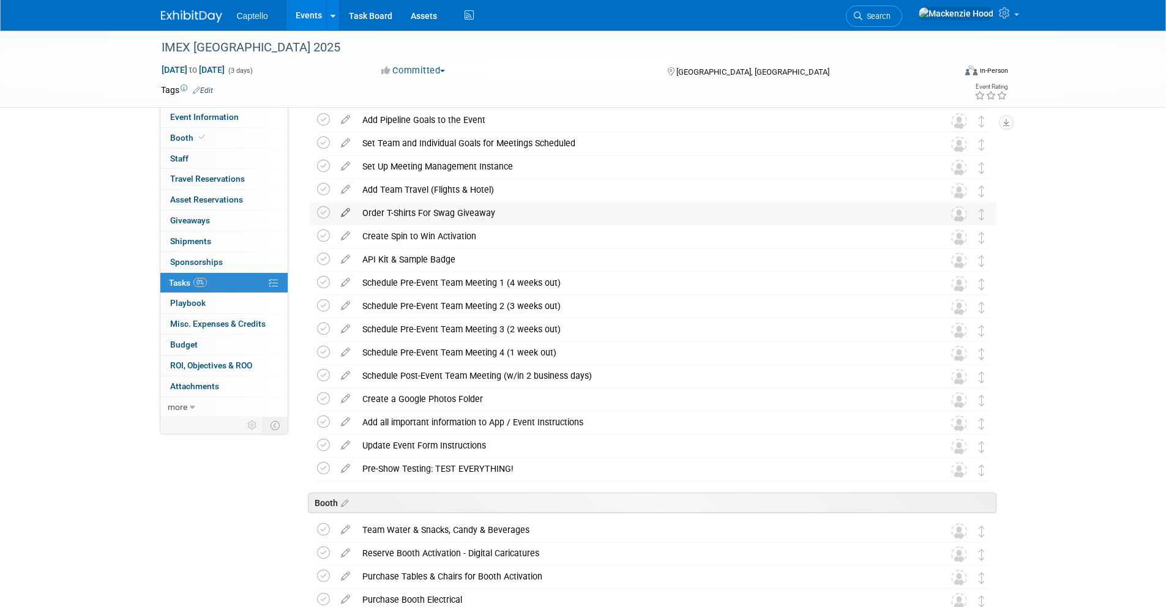
click at [344, 210] on icon at bounding box center [345, 210] width 21 height 15
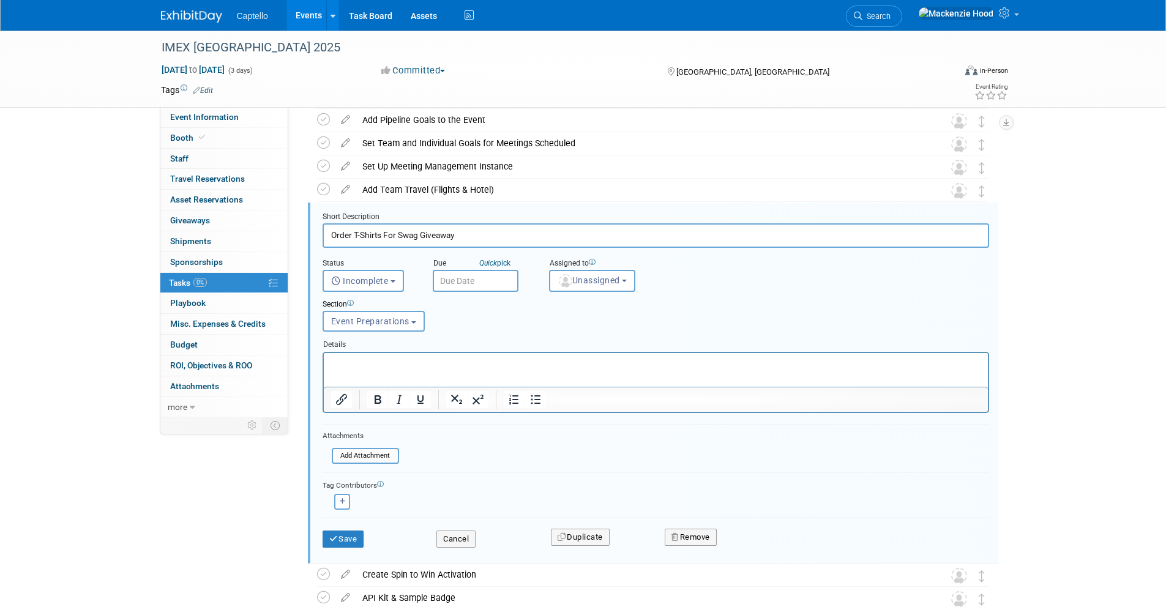
scroll to position [332, 0]
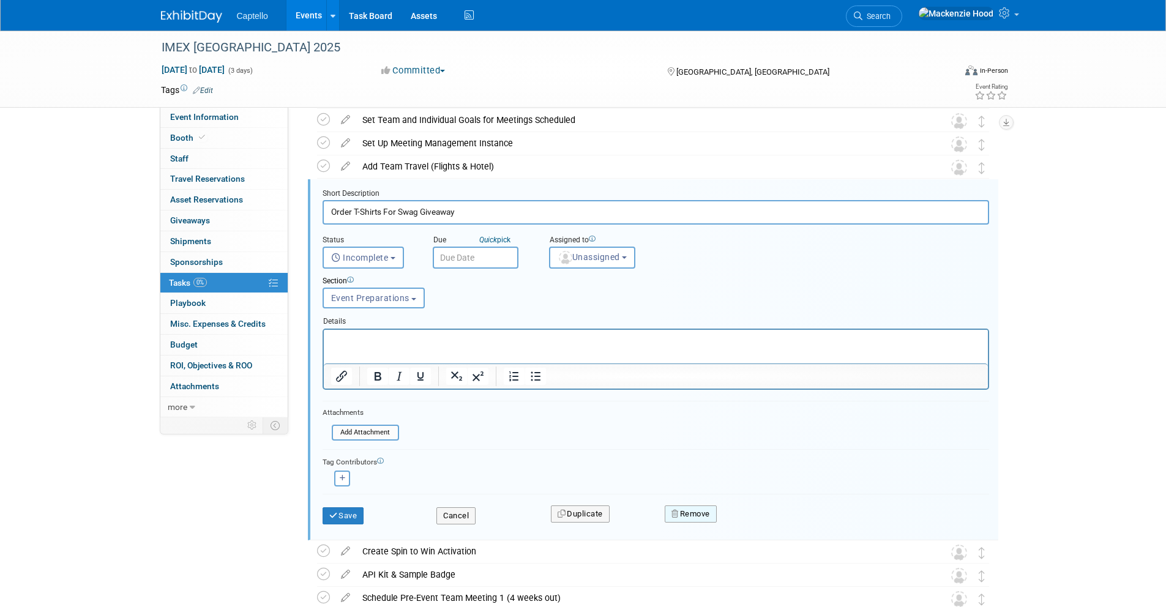
click at [688, 516] on button "Remove" at bounding box center [690, 513] width 52 height 17
click at [756, 523] on link "Yes" at bounding box center [759, 524] width 35 height 20
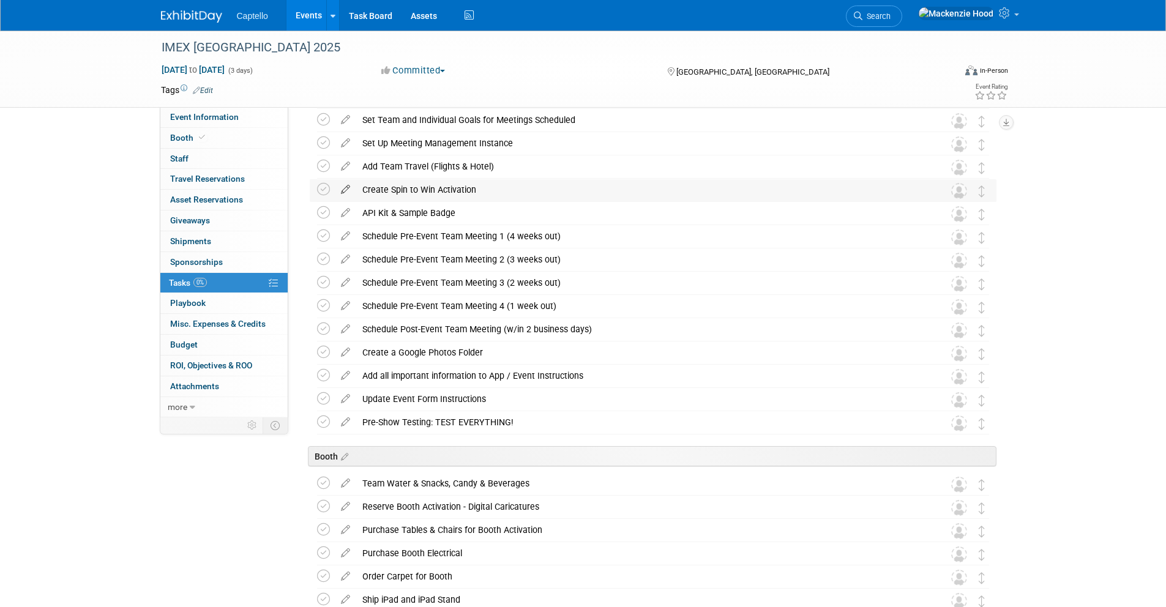
click at [344, 188] on icon at bounding box center [345, 186] width 21 height 15
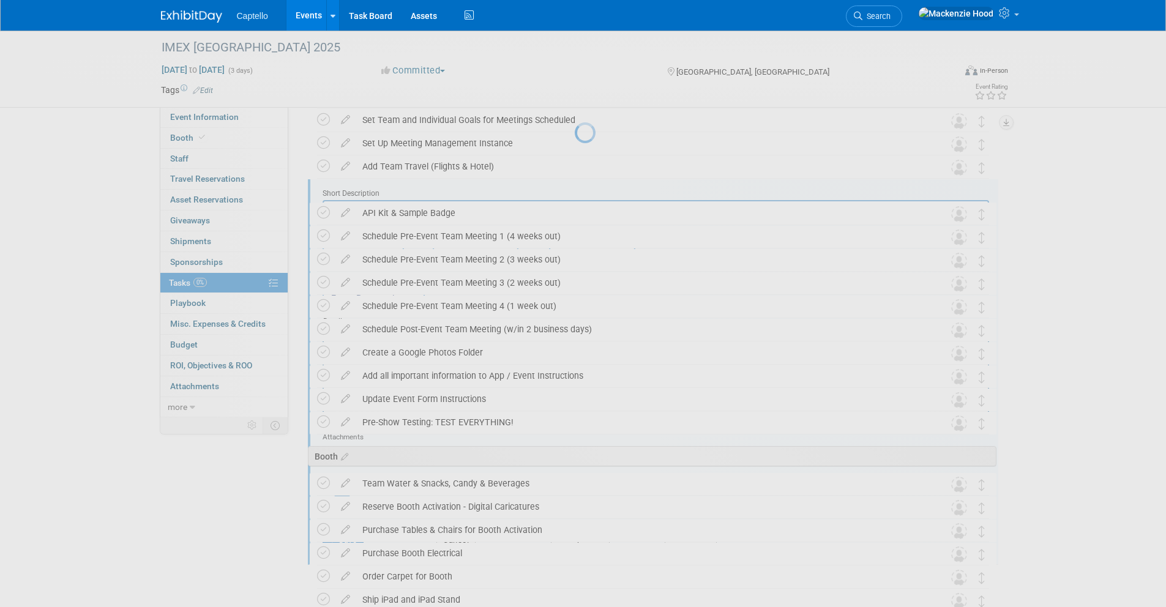
scroll to position [0, 0]
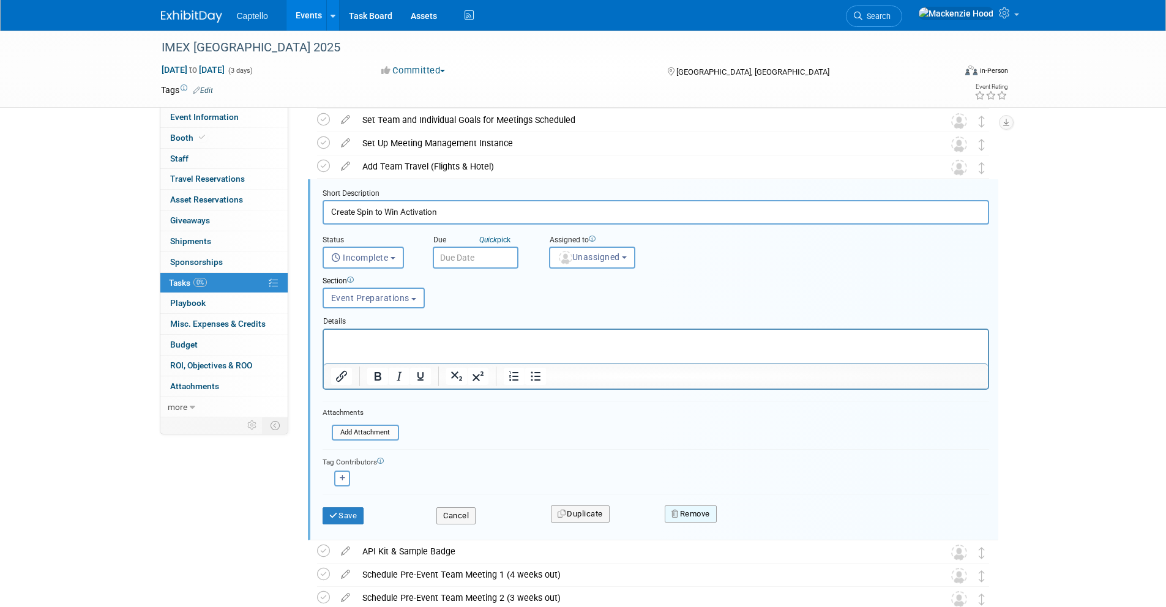
click at [688, 507] on button "Remove" at bounding box center [690, 513] width 52 height 17
click at [748, 526] on icon at bounding box center [750, 524] width 7 height 7
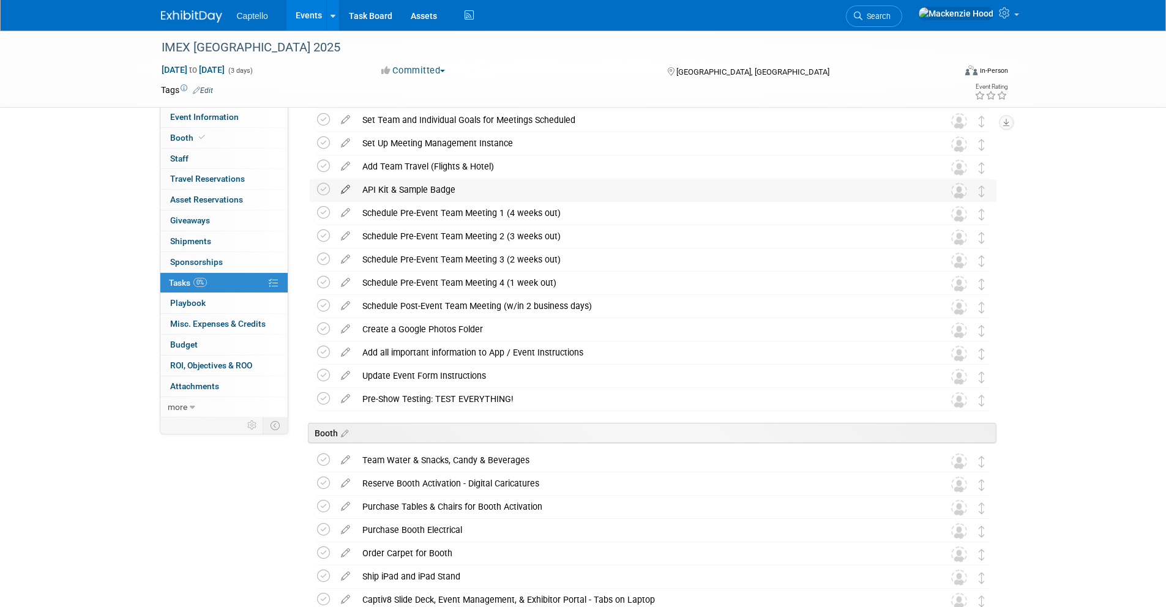
click at [341, 184] on icon at bounding box center [345, 186] width 21 height 15
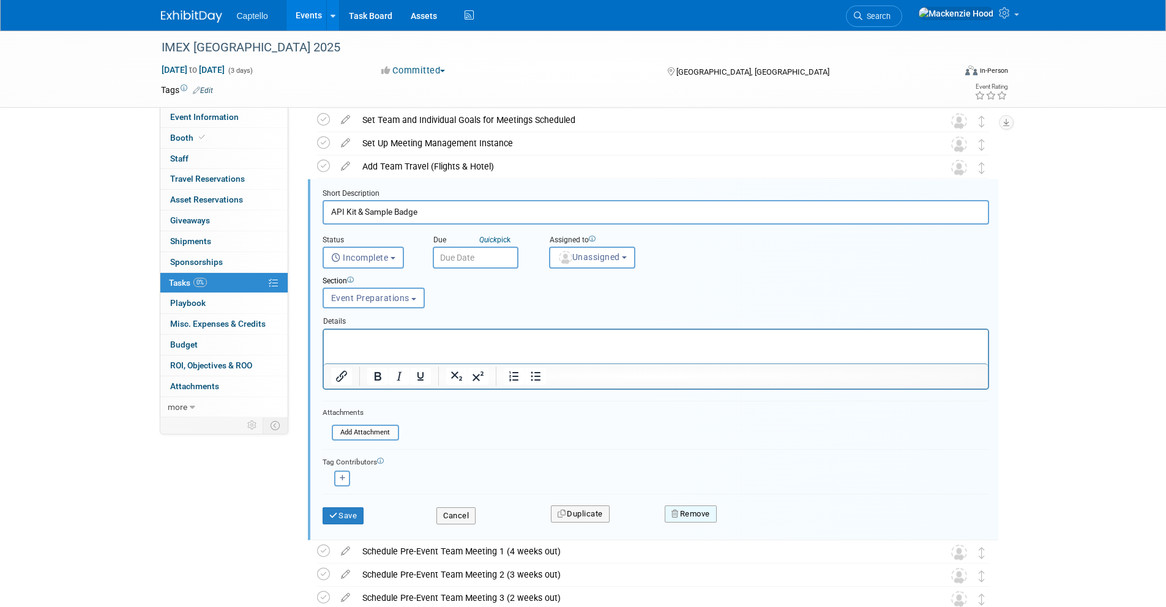
click at [683, 511] on button "Remove" at bounding box center [690, 513] width 52 height 17
click at [753, 525] on icon at bounding box center [750, 524] width 7 height 7
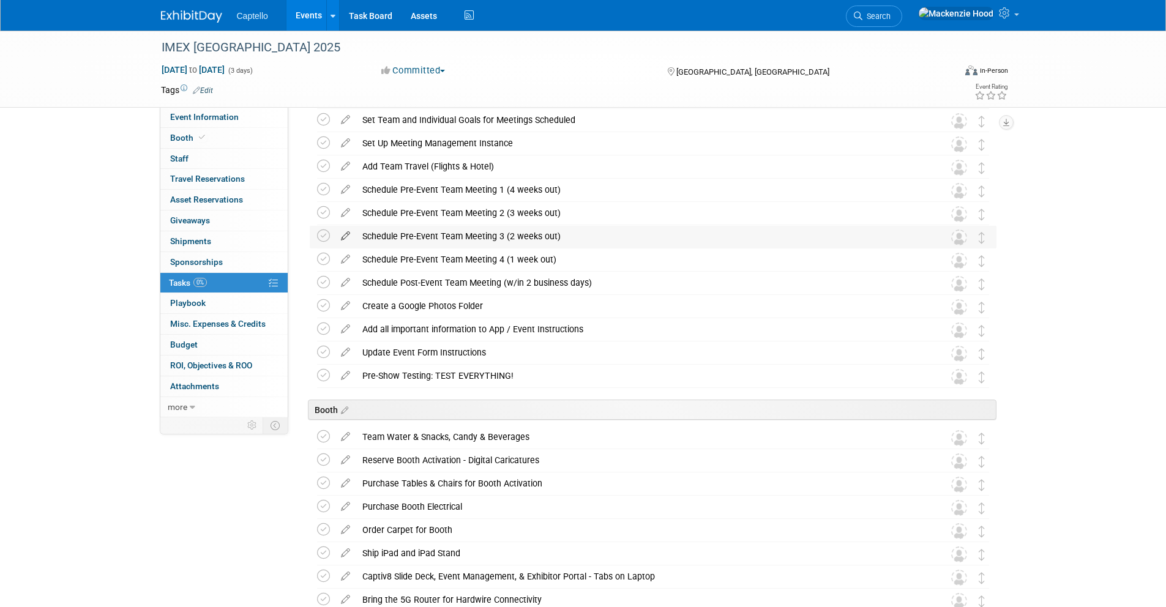
click at [344, 234] on icon at bounding box center [345, 233] width 21 height 15
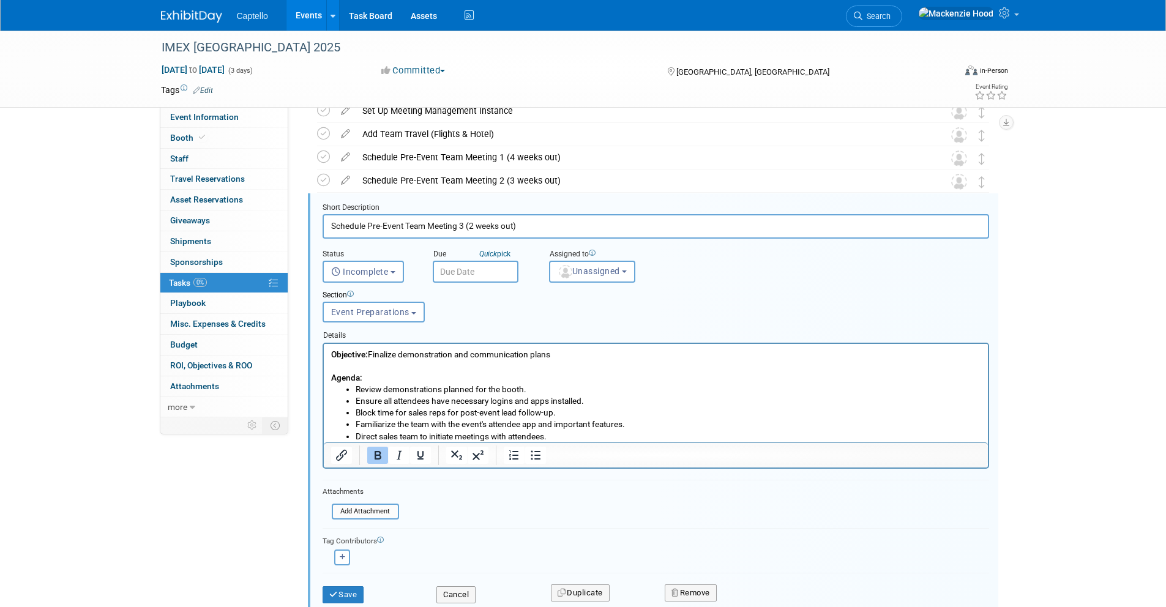
scroll to position [378, 0]
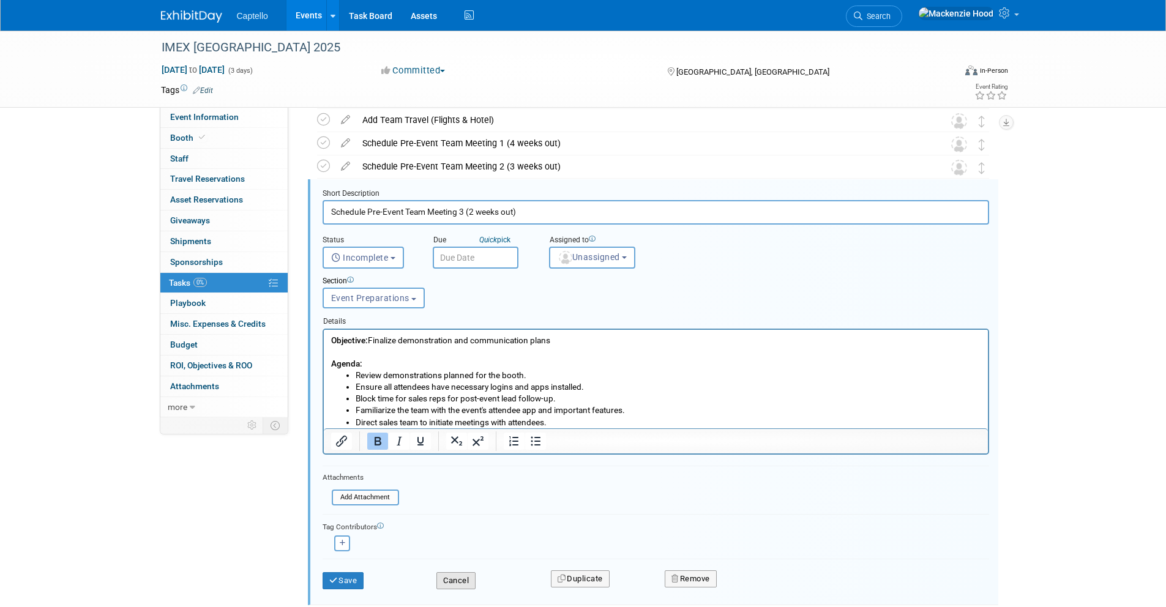
click at [448, 576] on button "Cancel" at bounding box center [455, 580] width 39 height 17
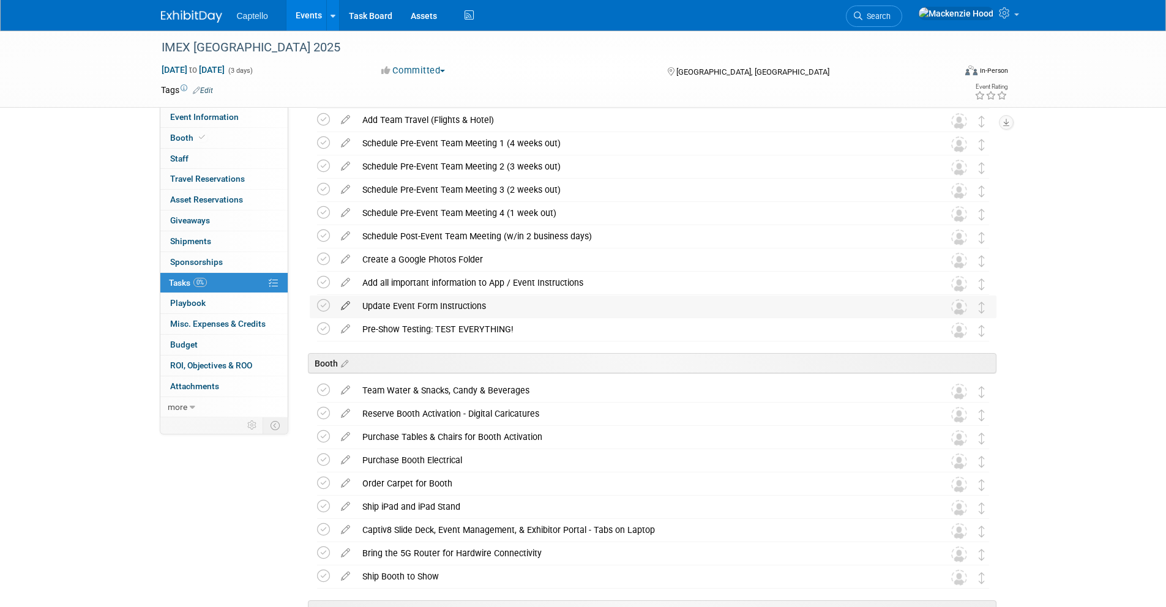
click at [347, 304] on icon at bounding box center [345, 303] width 21 height 15
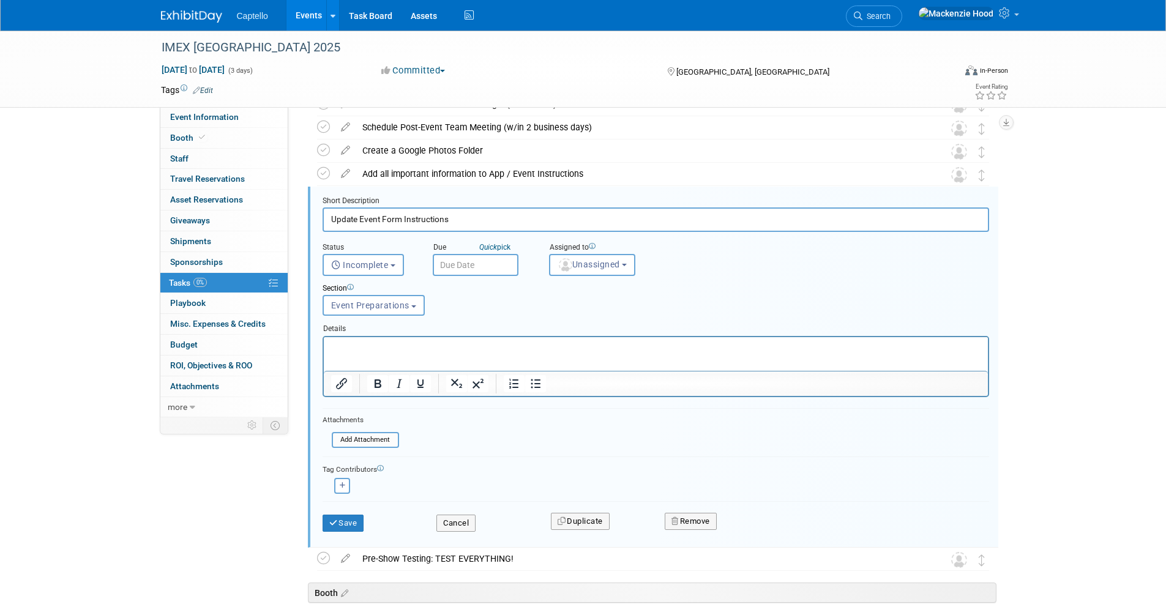
scroll to position [494, 0]
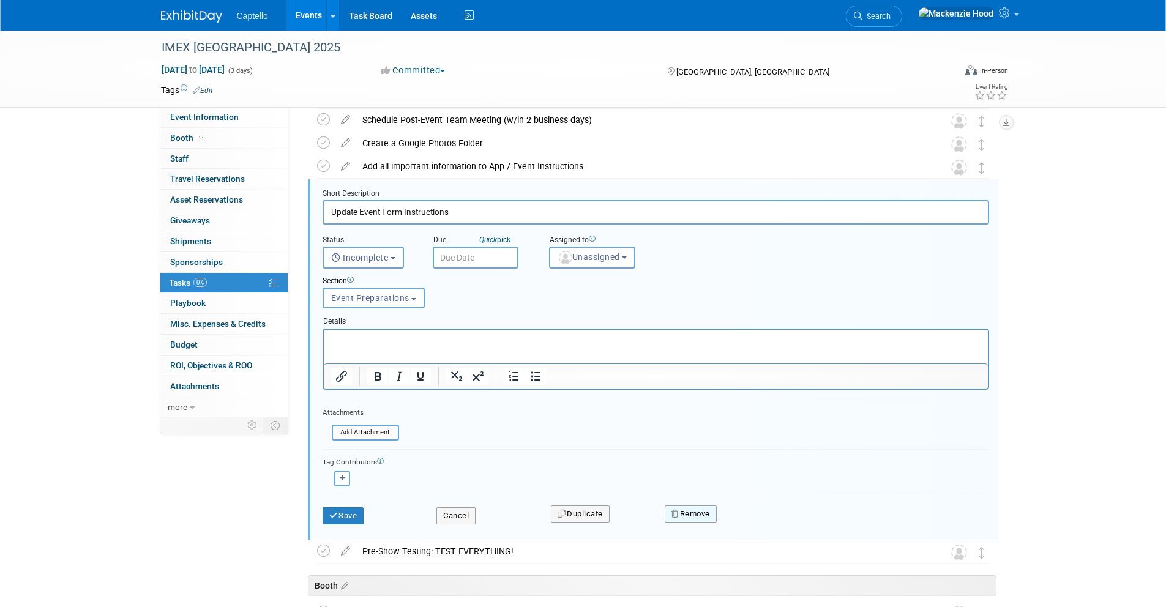
click at [682, 516] on button "Remove" at bounding box center [690, 513] width 52 height 17
click at [762, 525] on link "Yes" at bounding box center [759, 524] width 35 height 20
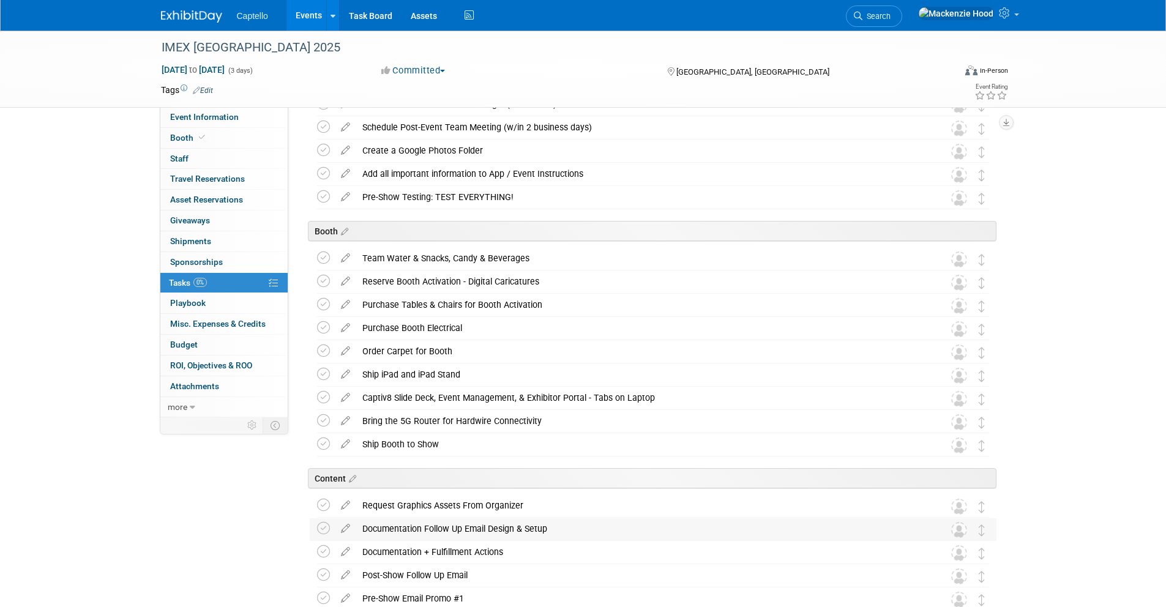
scroll to position [488, 0]
click at [343, 231] on icon at bounding box center [343, 230] width 10 height 11
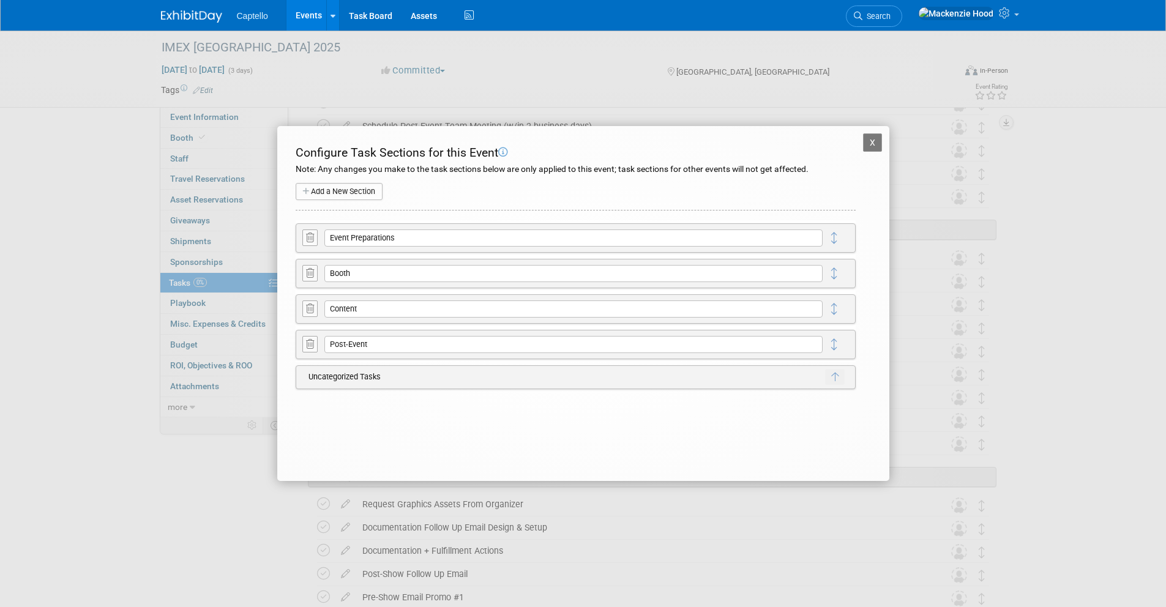
click at [312, 267] on button at bounding box center [309, 273] width 15 height 17
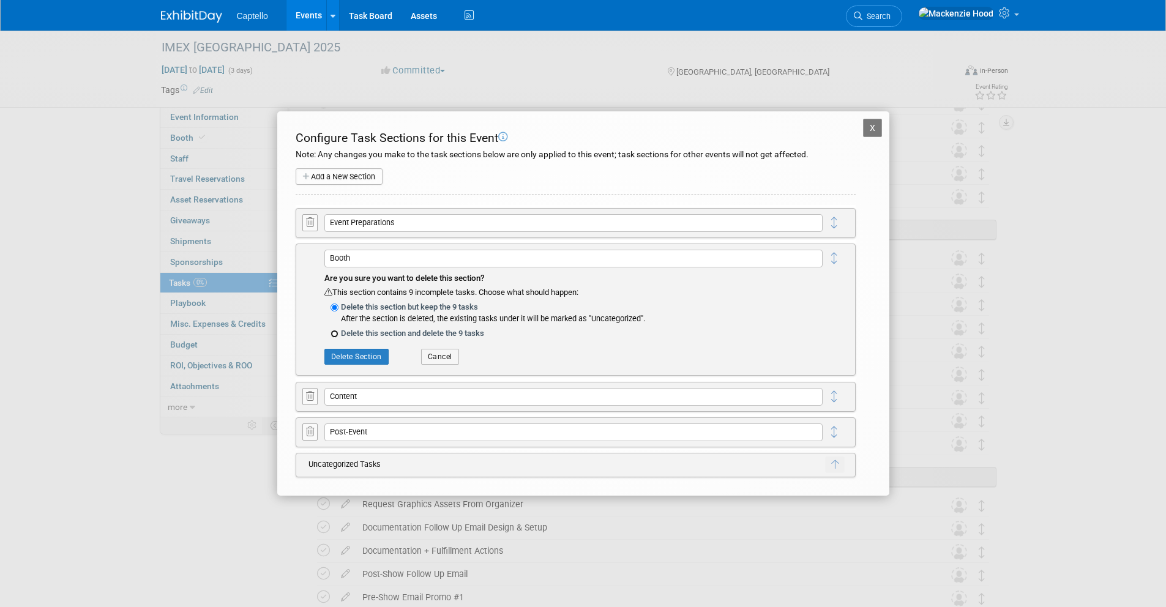
click at [335, 330] on input "Delete this section and delete the 9 tasks" at bounding box center [334, 334] width 8 height 8
radio input "true"
click at [346, 359] on button "Delete Section" at bounding box center [356, 357] width 64 height 16
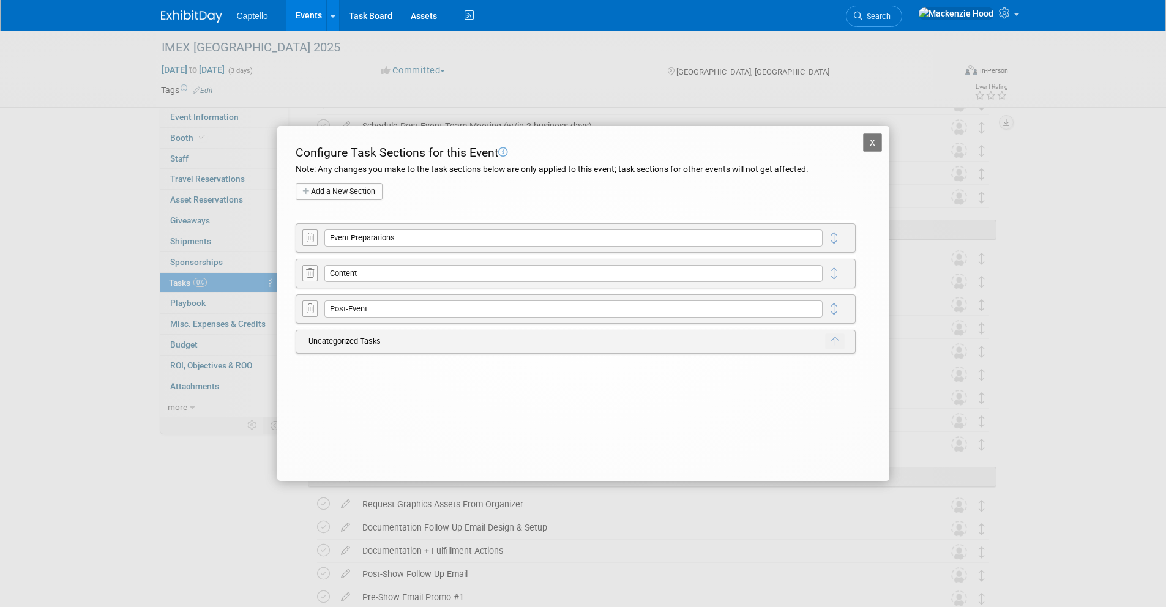
click at [872, 143] on button "X" at bounding box center [873, 142] width 20 height 18
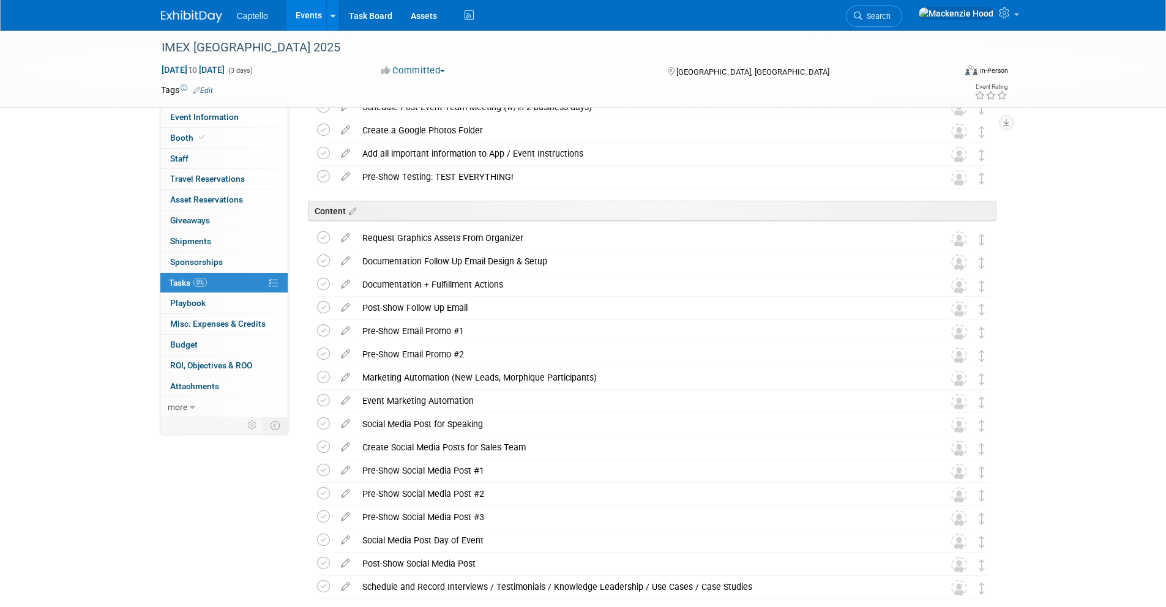
scroll to position [536, 0]
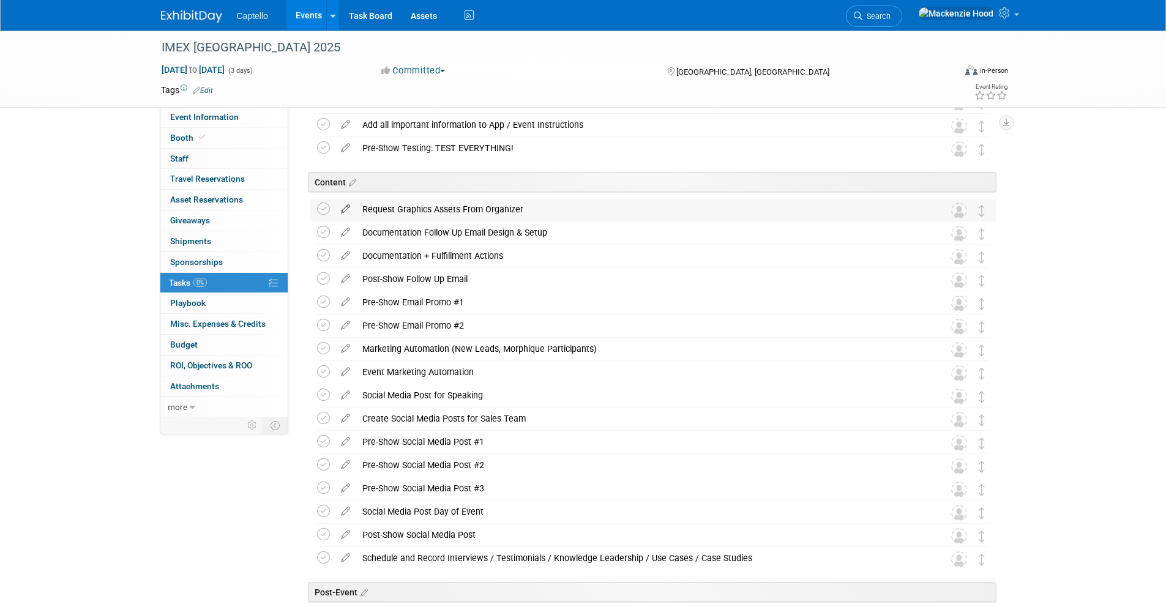
click at [345, 206] on icon at bounding box center [345, 206] width 21 height 15
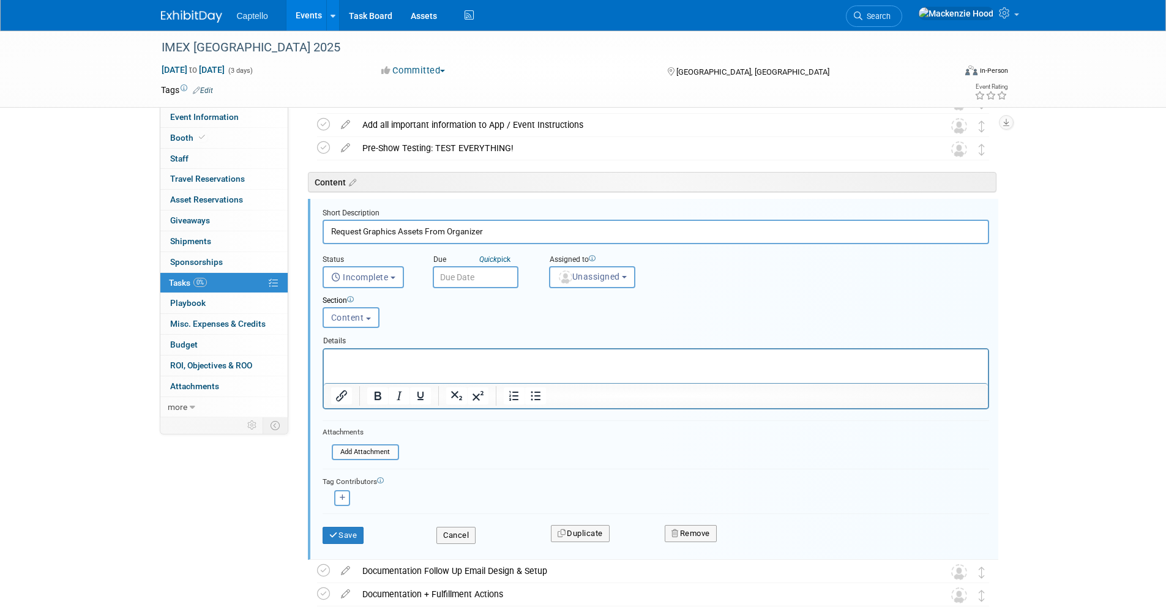
scroll to position [556, 0]
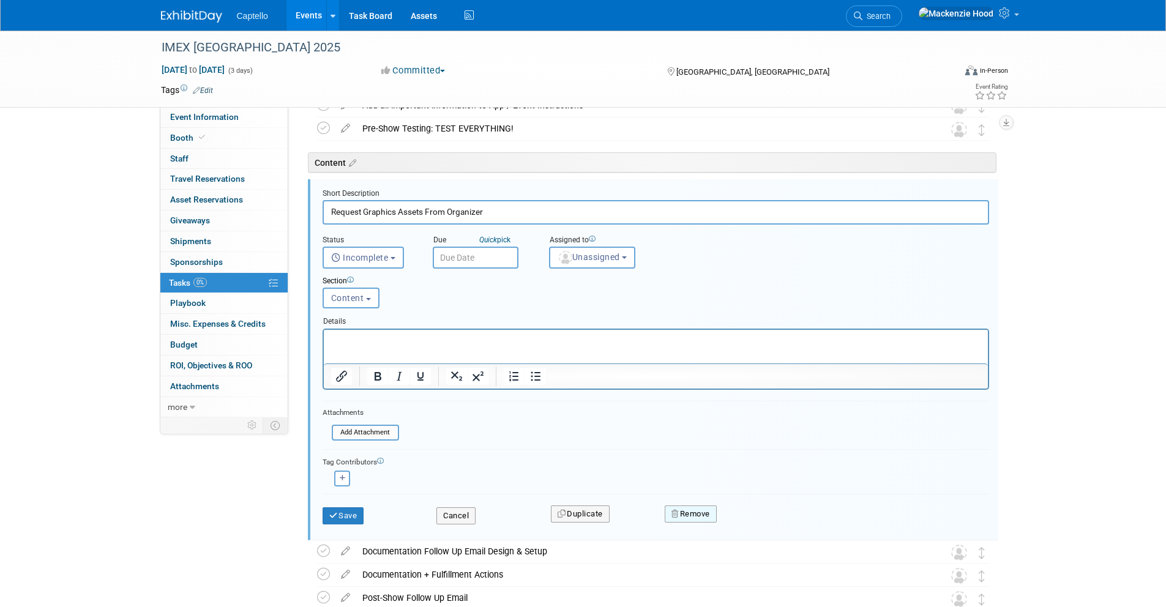
click at [693, 518] on button "Remove" at bounding box center [690, 513] width 52 height 17
click at [747, 524] on icon at bounding box center [750, 524] width 7 height 7
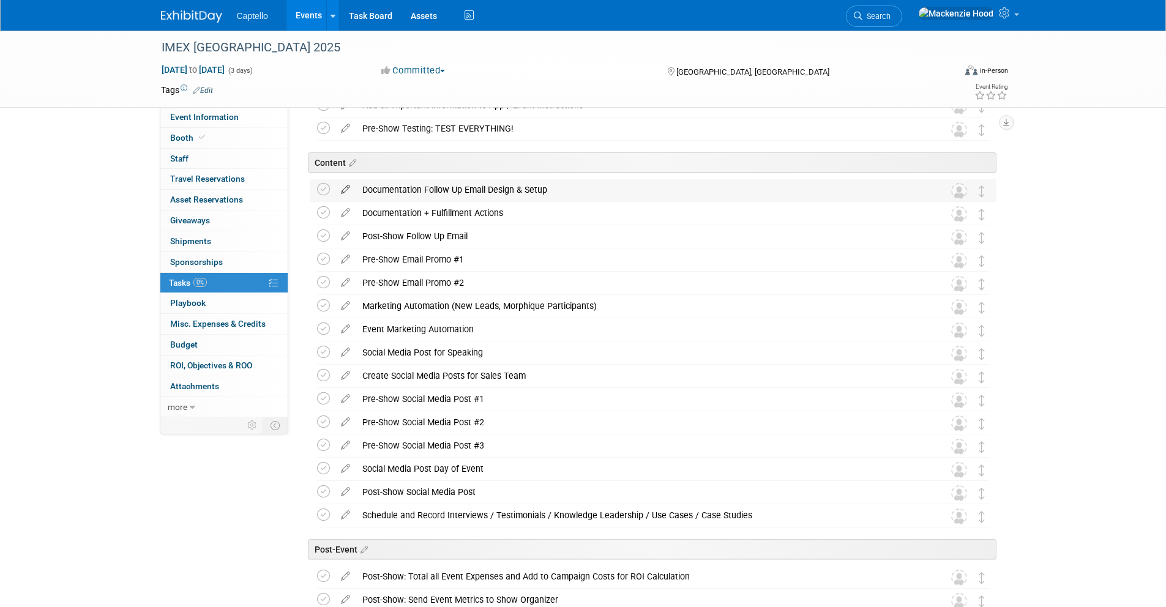
click at [341, 188] on icon at bounding box center [345, 186] width 21 height 15
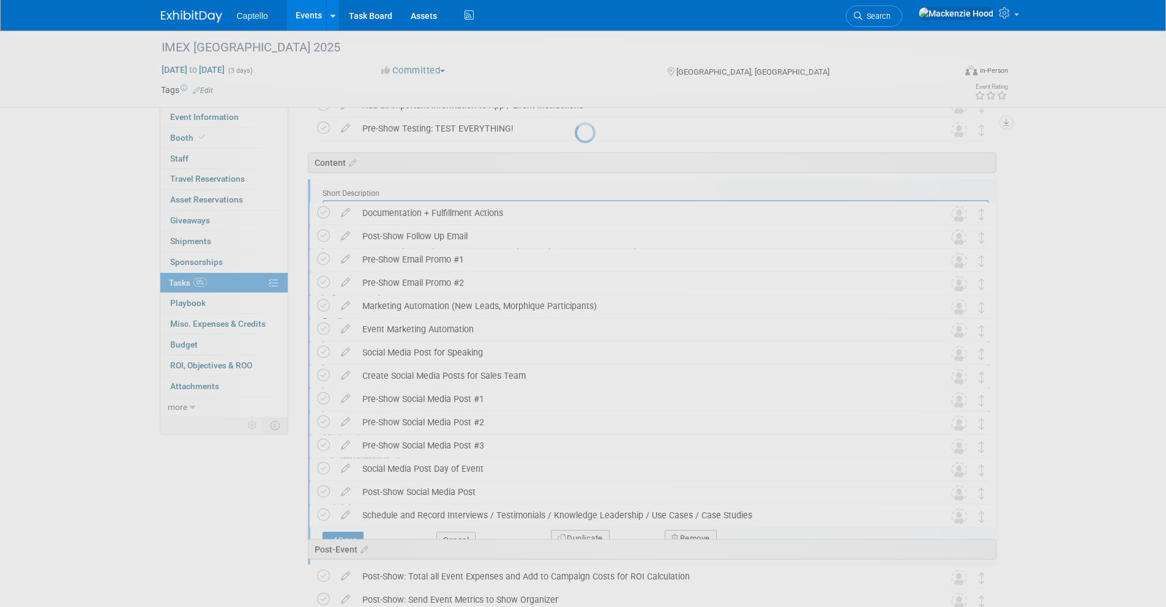
scroll to position [0, 0]
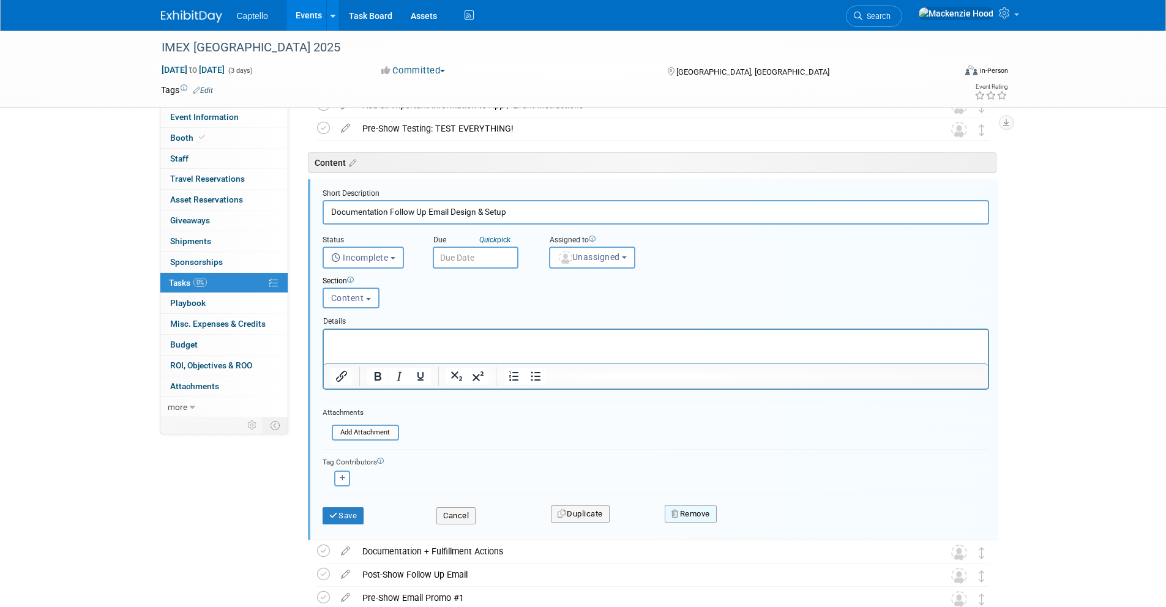
click at [676, 515] on icon "button" at bounding box center [675, 514] width 9 height 8
click at [767, 518] on link "Yes" at bounding box center [759, 524] width 35 height 20
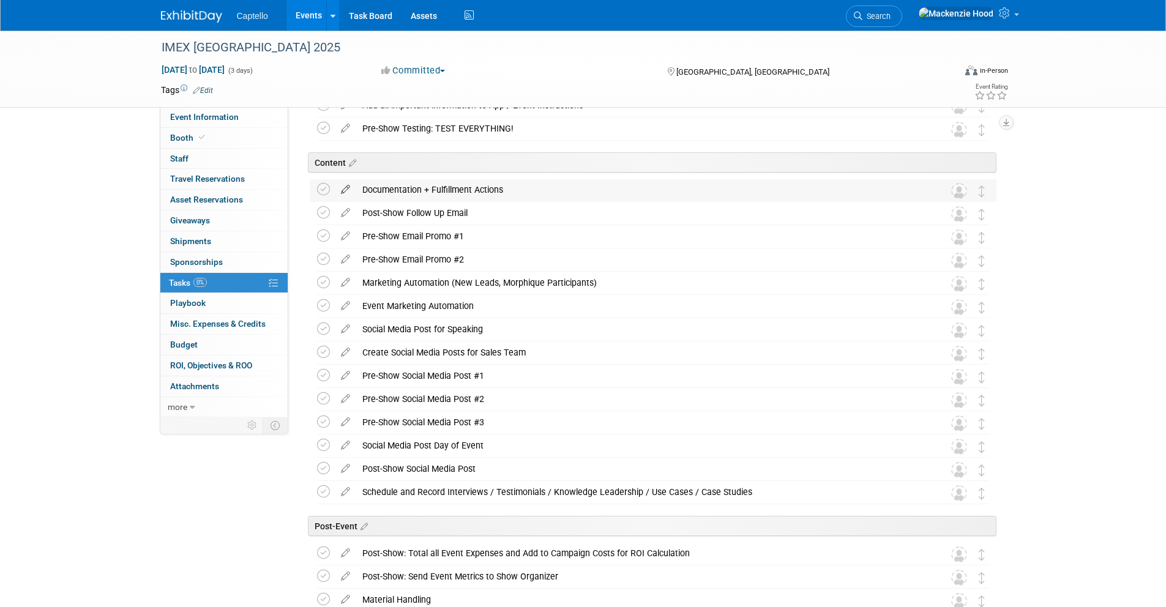
click at [343, 187] on icon at bounding box center [345, 186] width 21 height 15
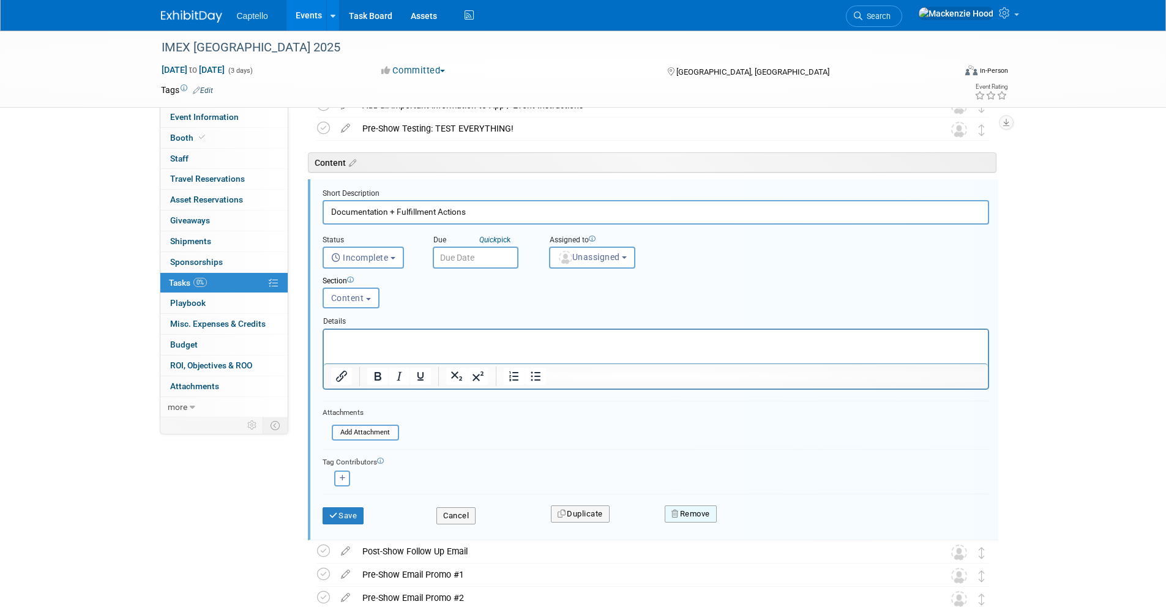
click at [681, 516] on button "Remove" at bounding box center [690, 513] width 52 height 17
click at [747, 521] on icon at bounding box center [750, 524] width 7 height 7
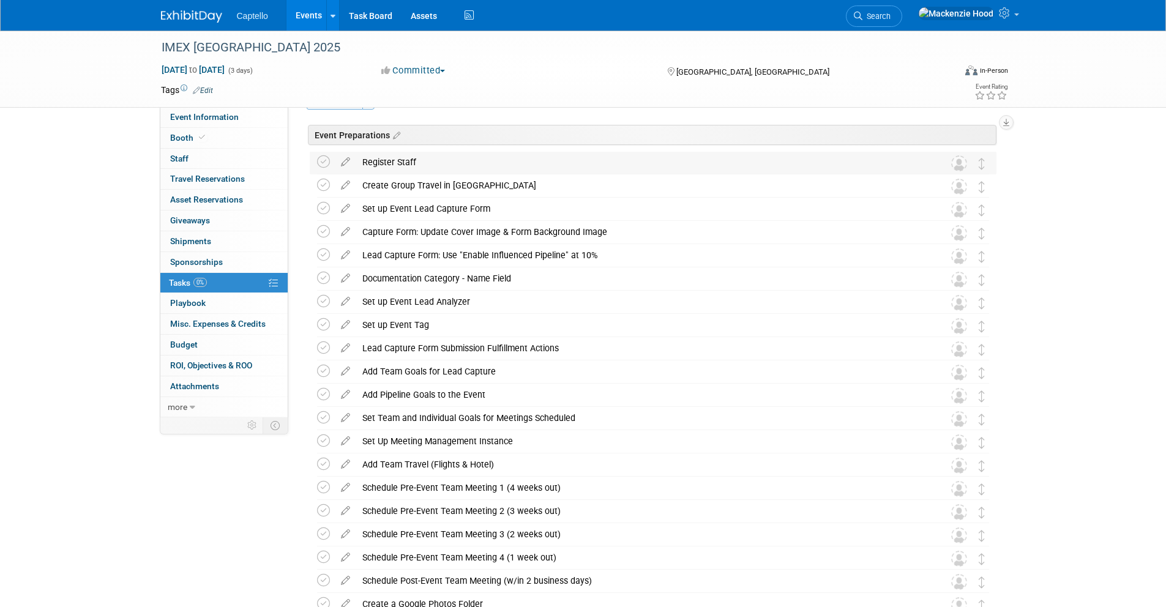
scroll to position [17, 0]
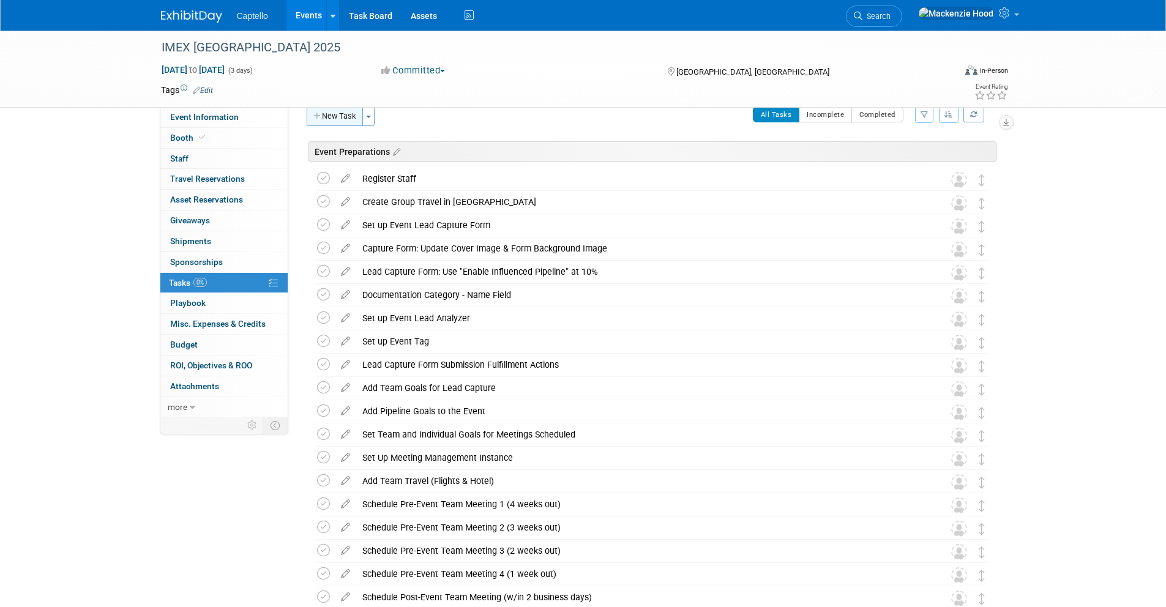
click at [333, 115] on button "New Task" at bounding box center [335, 116] width 56 height 20
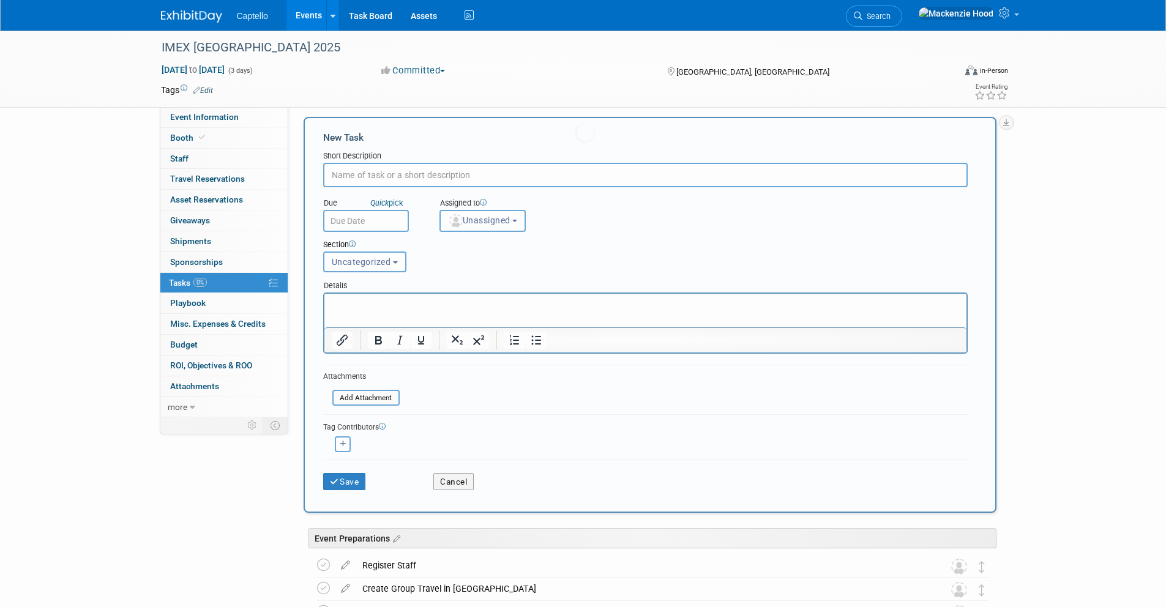
scroll to position [0, 0]
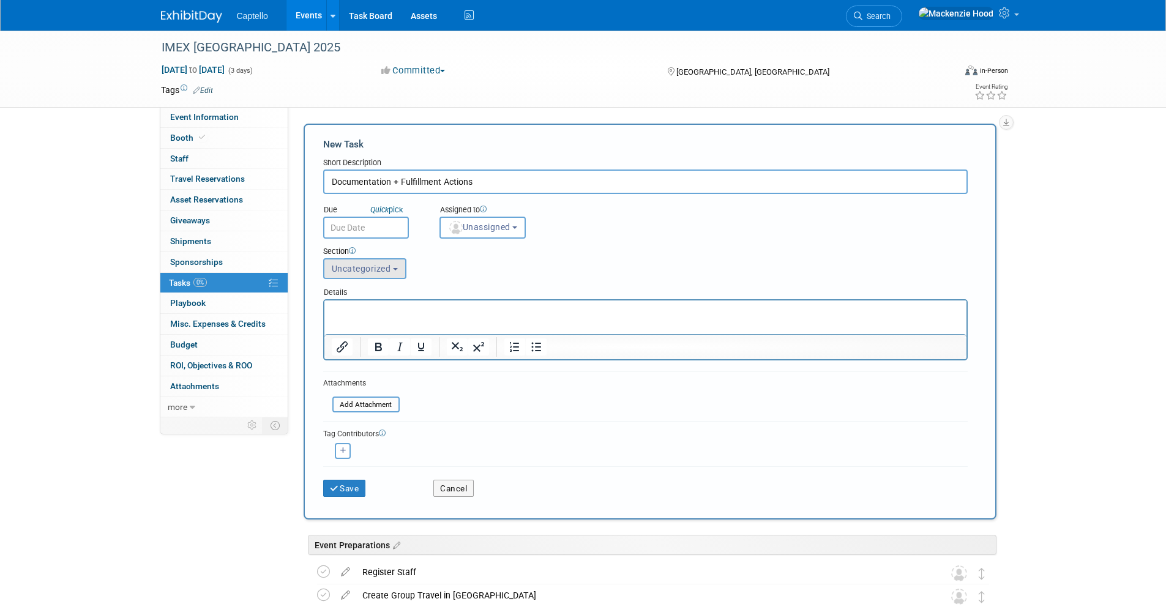
type input "Documentation + Fulfillment Actions"
click at [382, 267] on span "Uncategorized" at bounding box center [361, 269] width 59 height 10
click at [398, 312] on label "Event Preparations" at bounding box center [372, 315] width 85 height 16
click at [325, 312] on input "Event Preparations" at bounding box center [322, 315] width 8 height 8
select select "11274523"
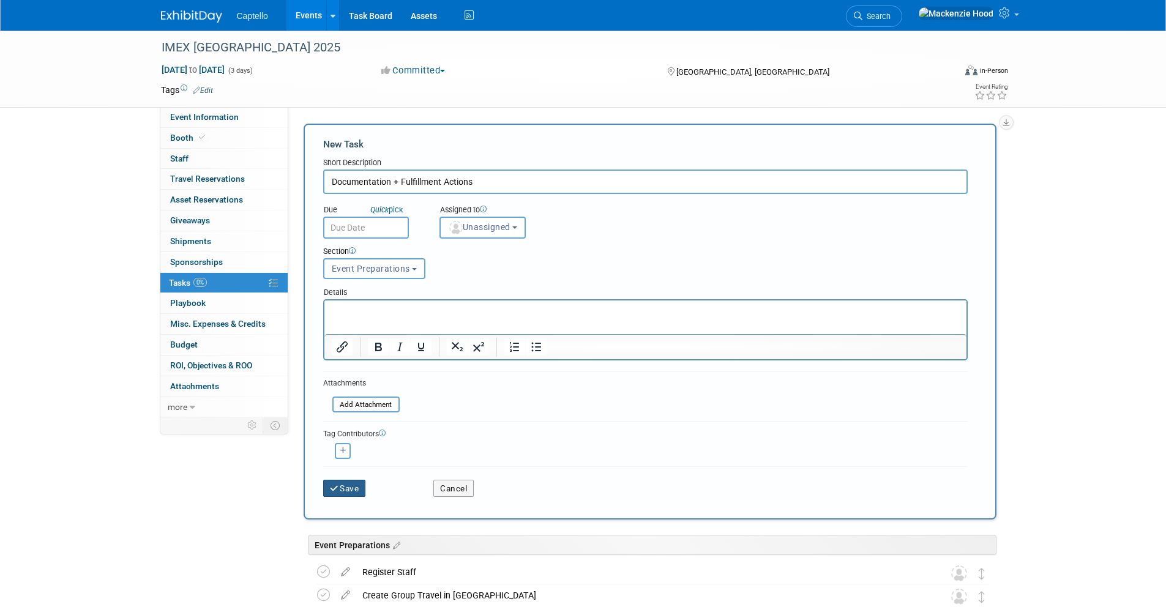
click at [346, 484] on button "Save" at bounding box center [344, 488] width 43 height 17
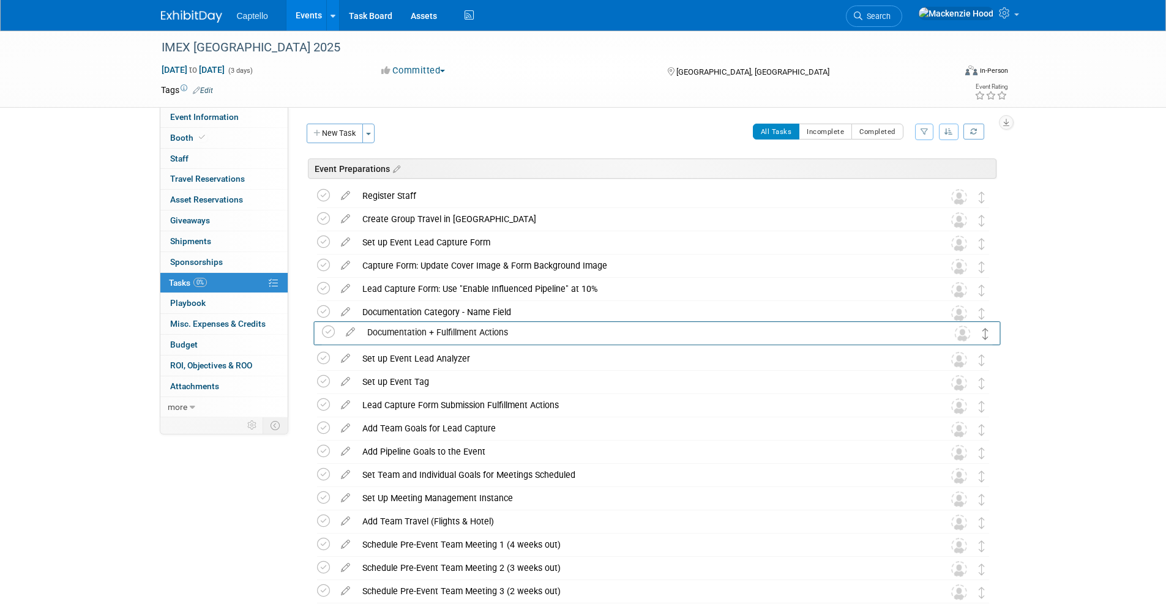
drag, startPoint x: 982, startPoint y: 198, endPoint x: 986, endPoint y: 333, distance: 135.3
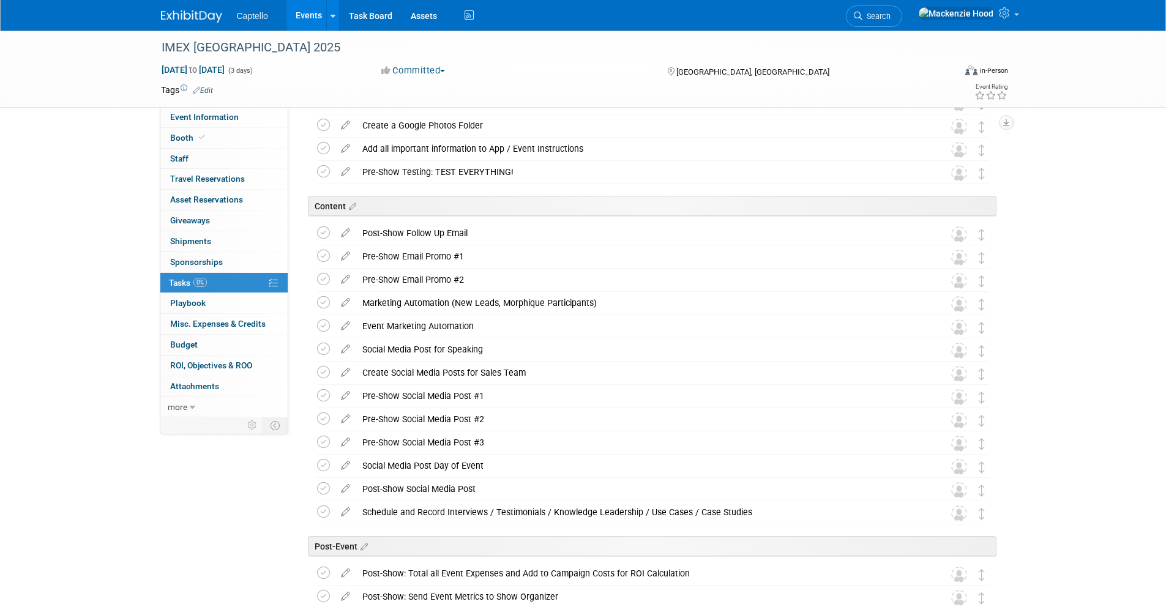
scroll to position [524, 0]
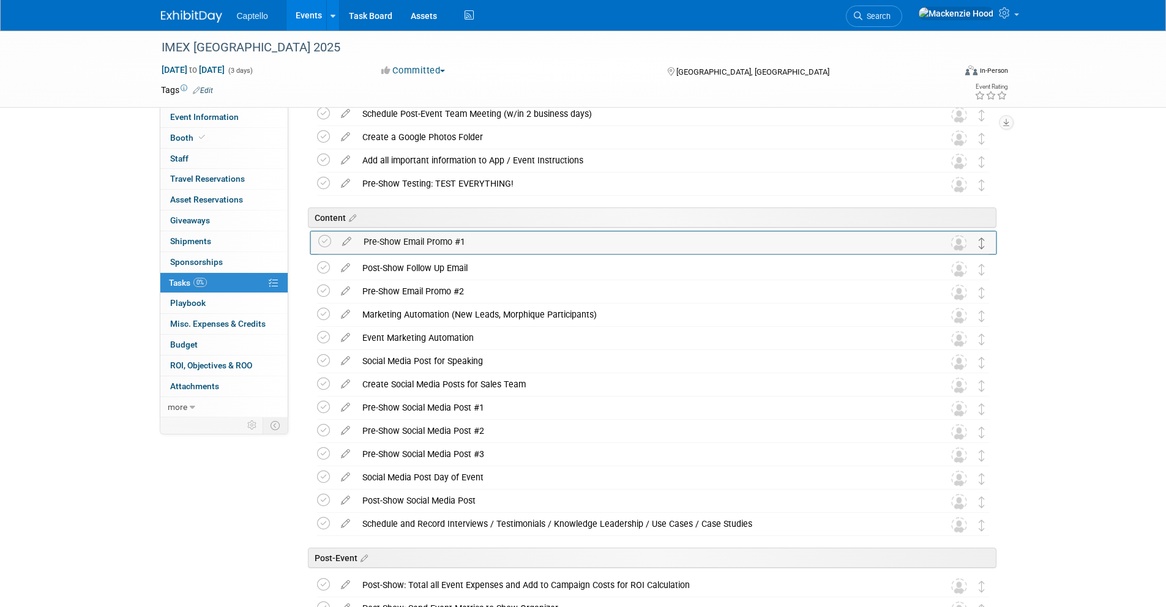
drag, startPoint x: 981, startPoint y: 270, endPoint x: 982, endPoint y: 244, distance: 26.3
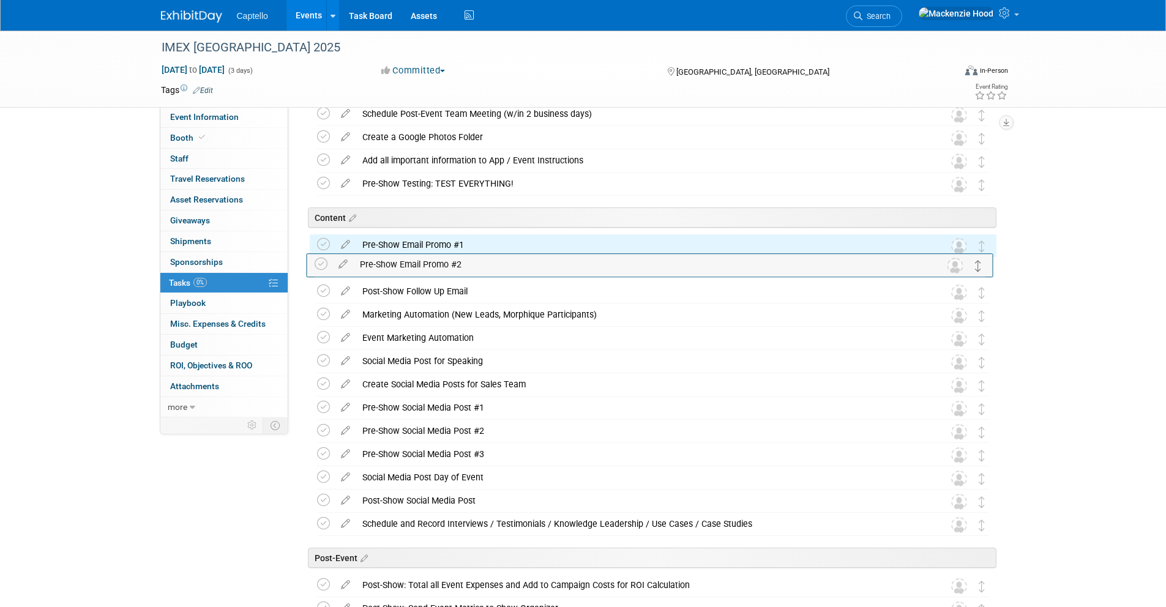
drag, startPoint x: 980, startPoint y: 296, endPoint x: 977, endPoint y: 270, distance: 25.9
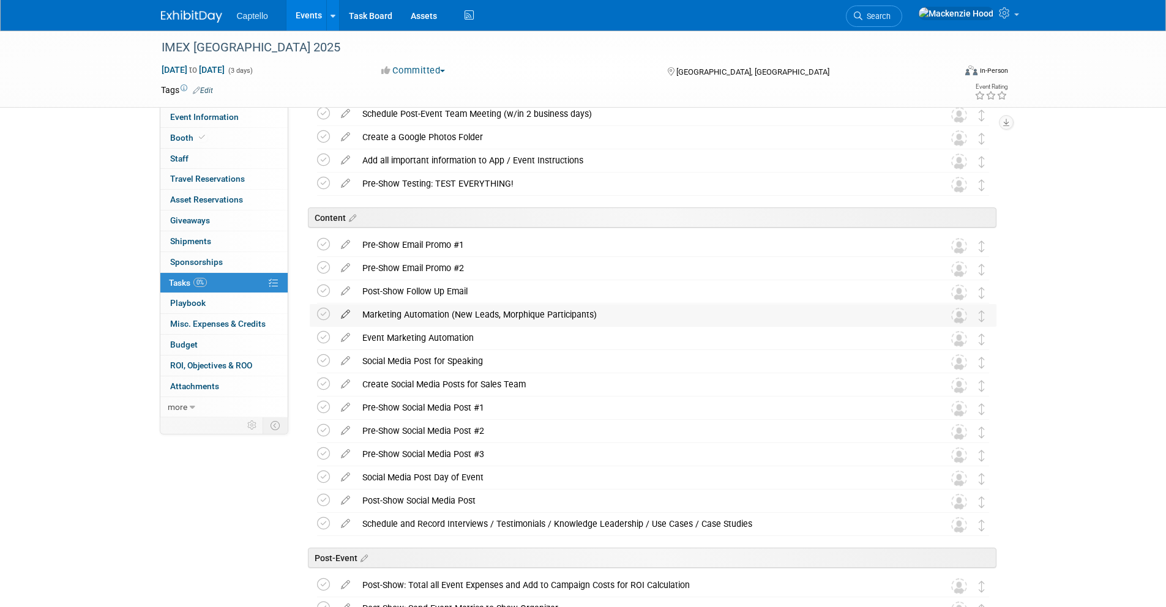
click at [344, 312] on icon at bounding box center [345, 311] width 21 height 15
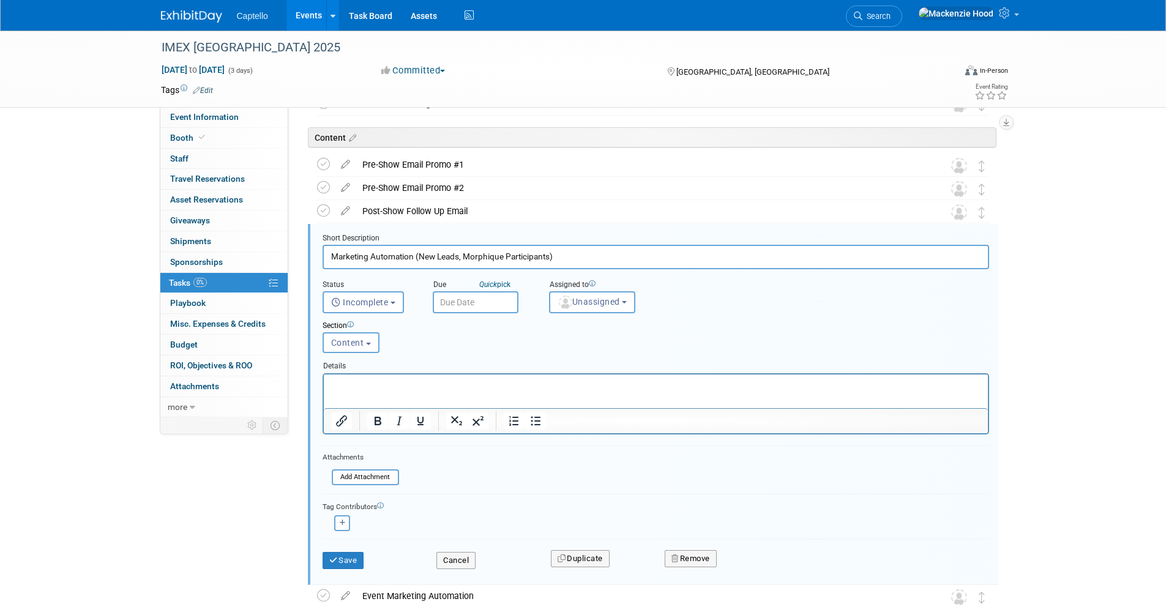
scroll to position [649, 0]
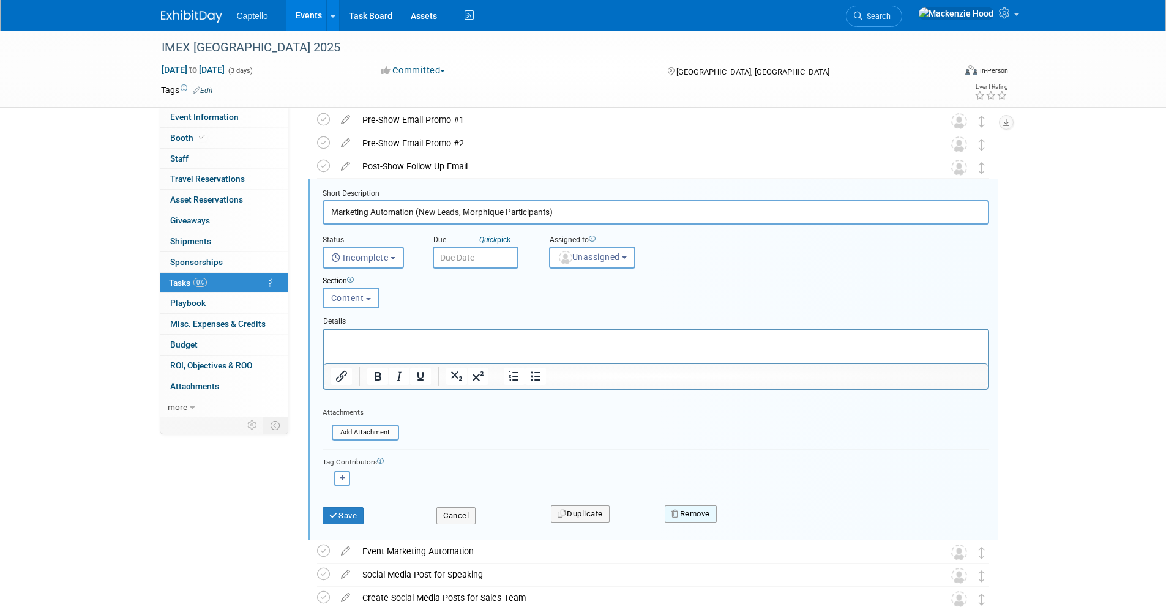
click at [705, 510] on button "Remove" at bounding box center [690, 513] width 52 height 17
click at [746, 516] on link "Yes" at bounding box center [759, 524] width 35 height 20
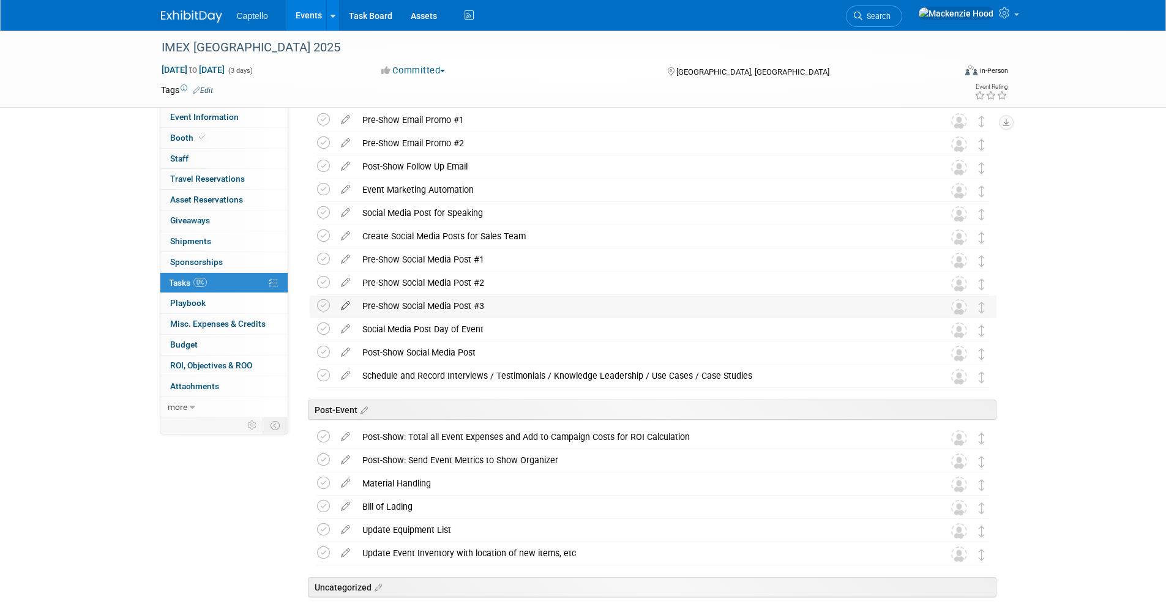
click at [342, 304] on icon at bounding box center [345, 303] width 21 height 15
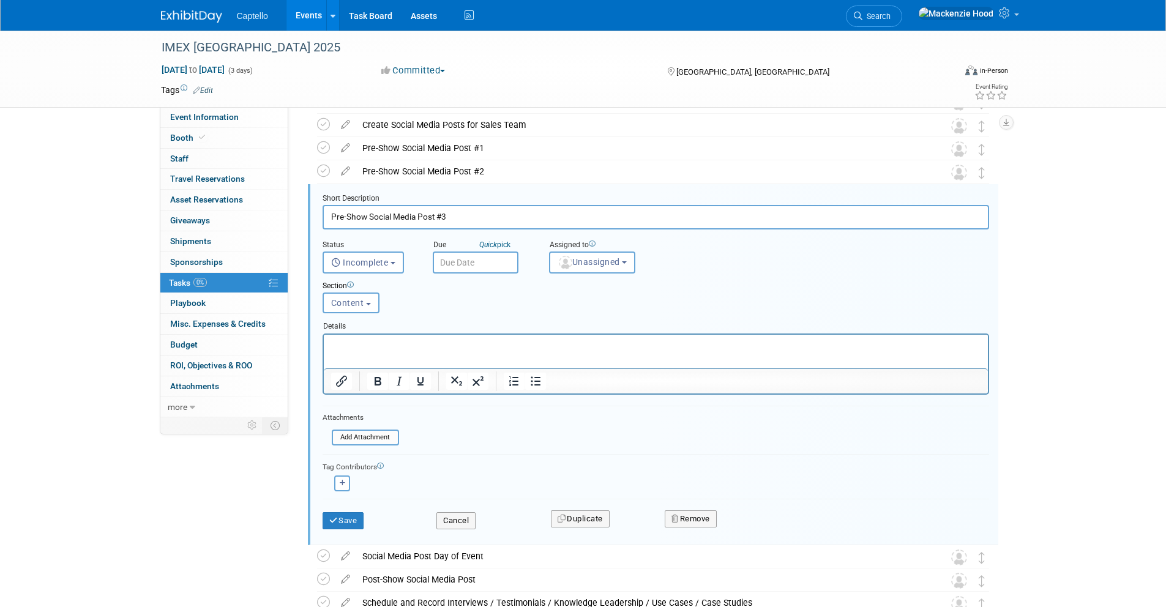
scroll to position [765, 0]
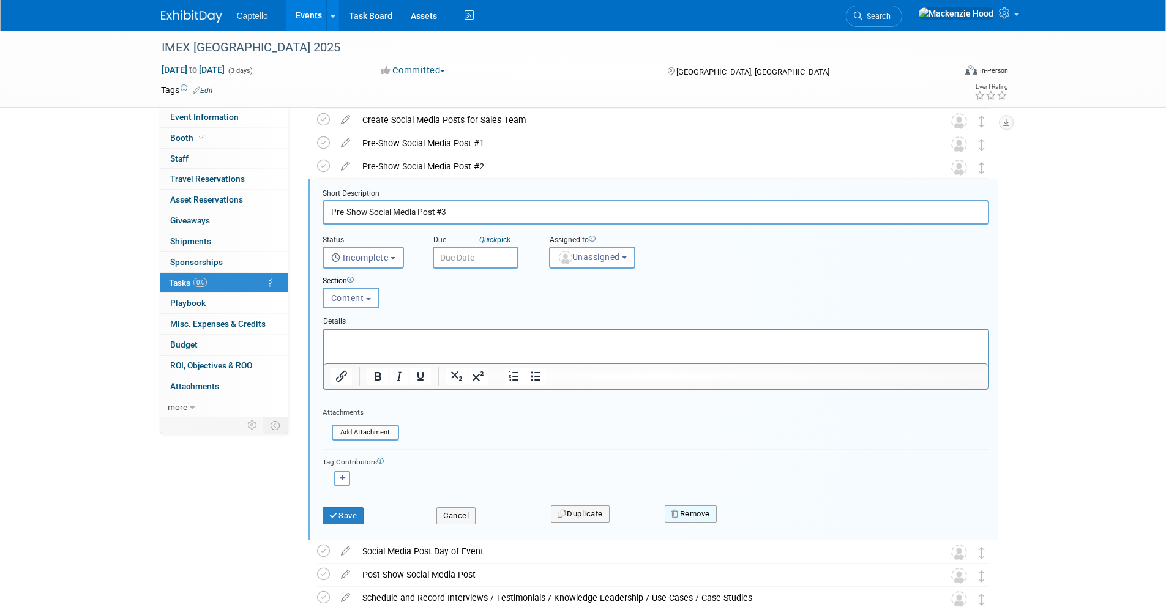
click at [704, 509] on button "Remove" at bounding box center [690, 513] width 52 height 17
click at [749, 526] on icon at bounding box center [750, 524] width 7 height 7
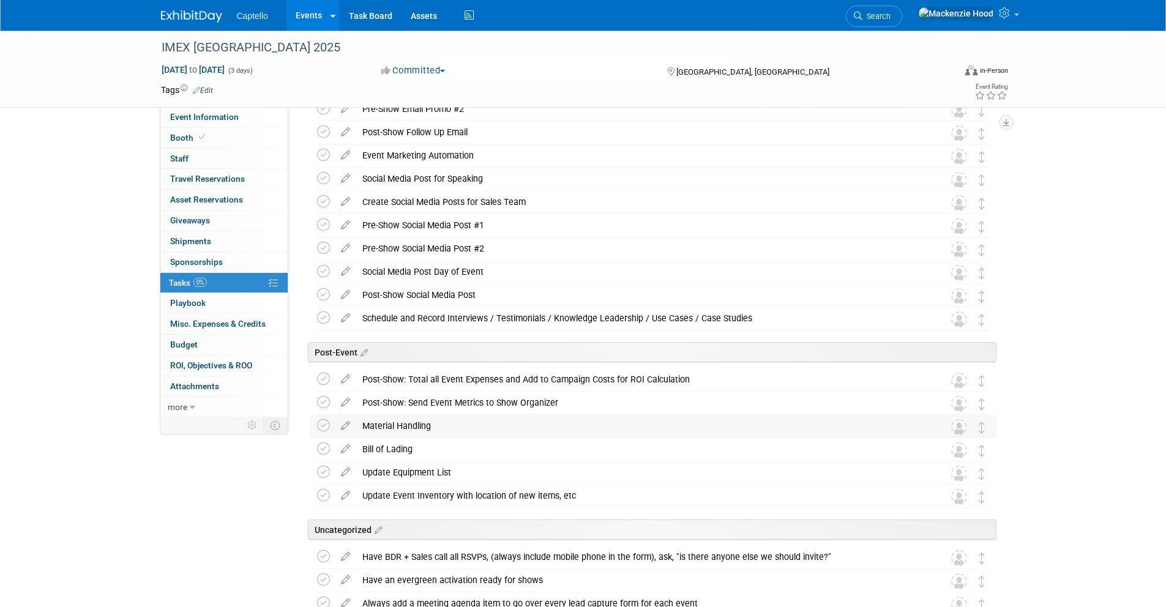
scroll to position [700, 0]
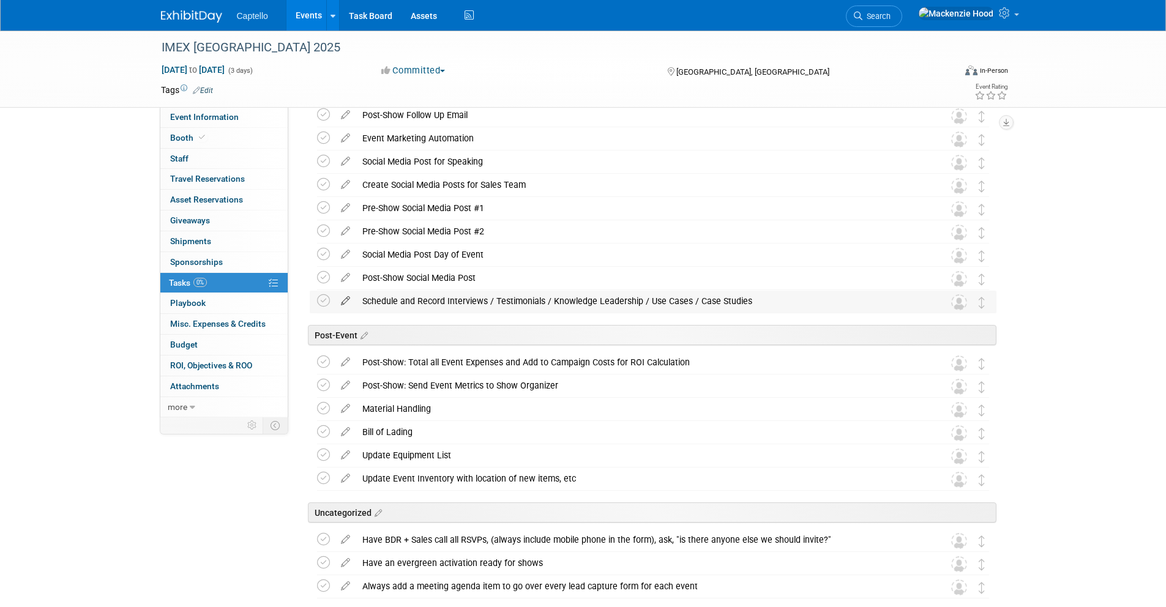
click at [344, 299] on icon at bounding box center [345, 298] width 21 height 15
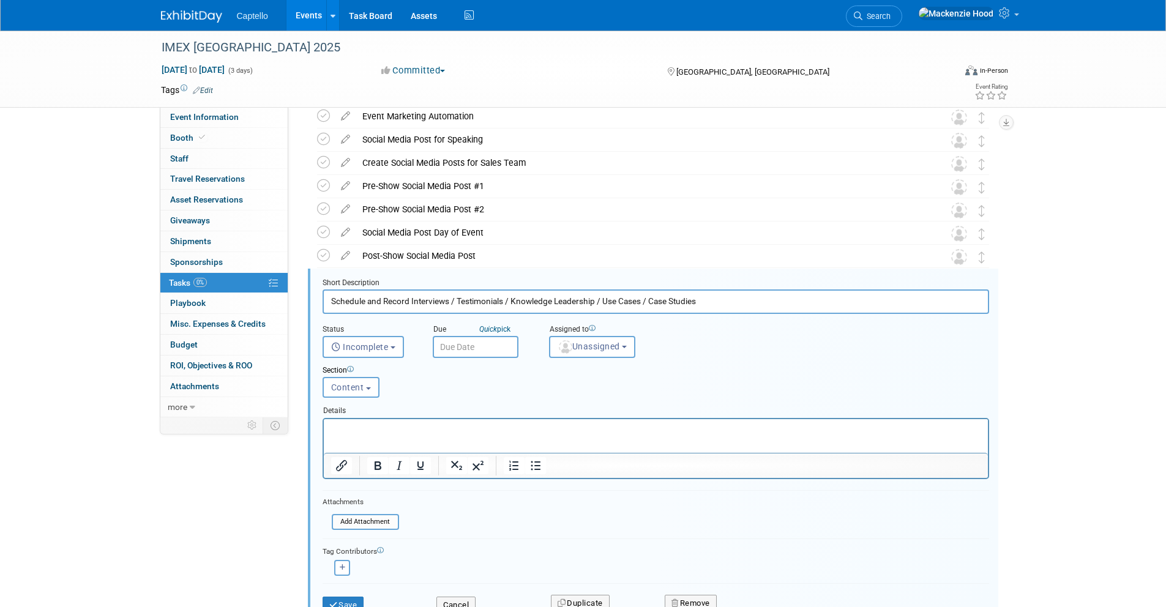
scroll to position [811, 0]
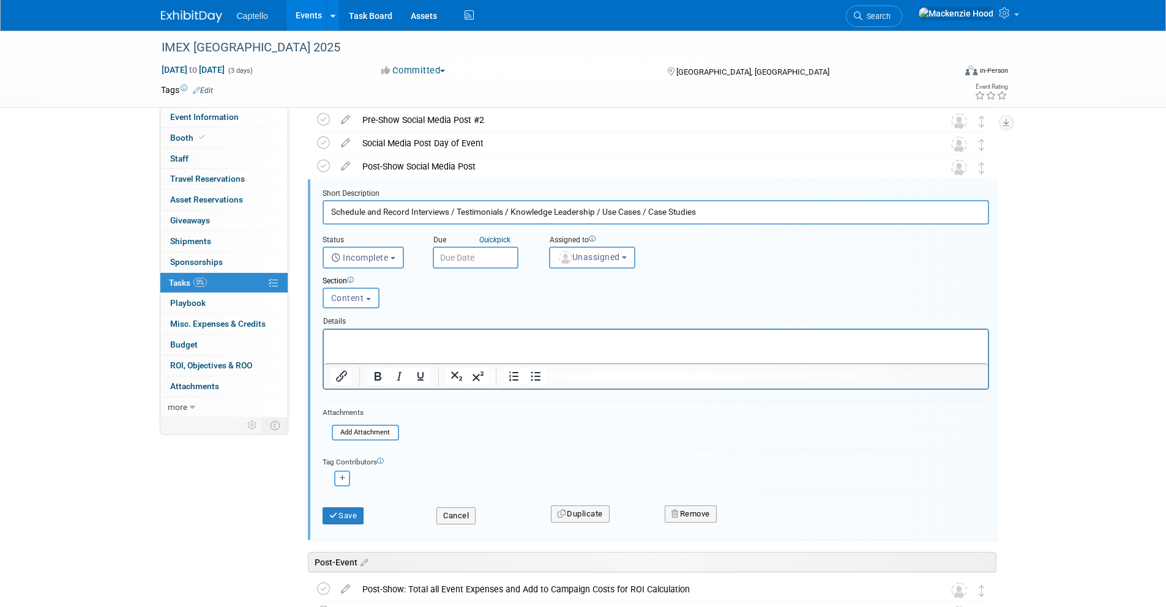
click at [675, 502] on div "Remove" at bounding box center [797, 513] width 285 height 29
click at [677, 512] on icon "button" at bounding box center [675, 514] width 9 height 8
click at [756, 516] on link "Yes" at bounding box center [759, 524] width 35 height 20
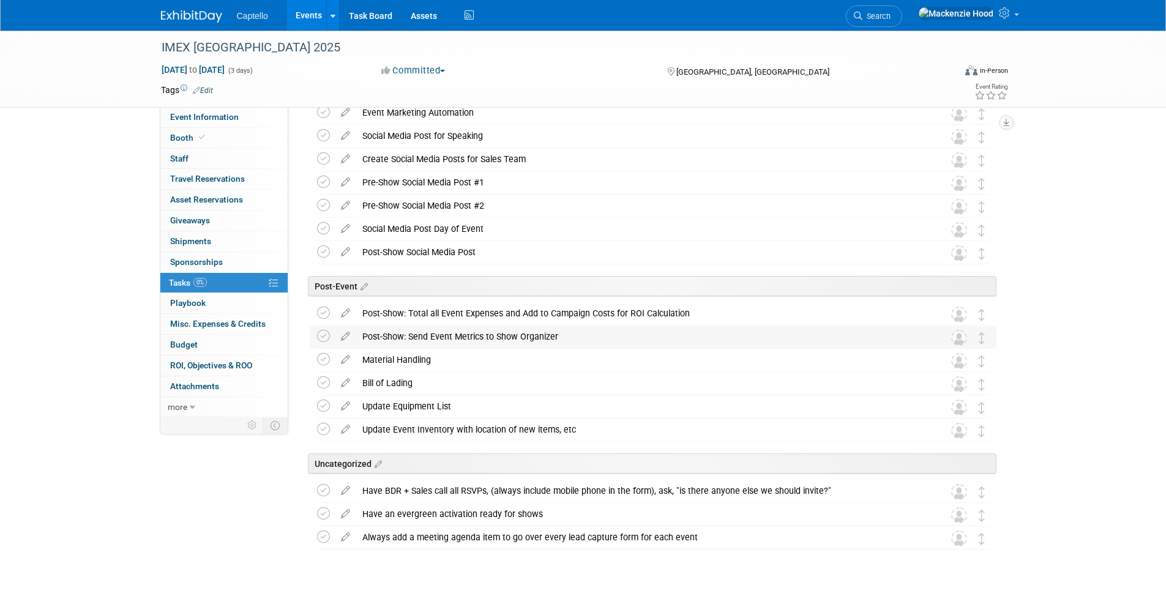
scroll to position [743, 0]
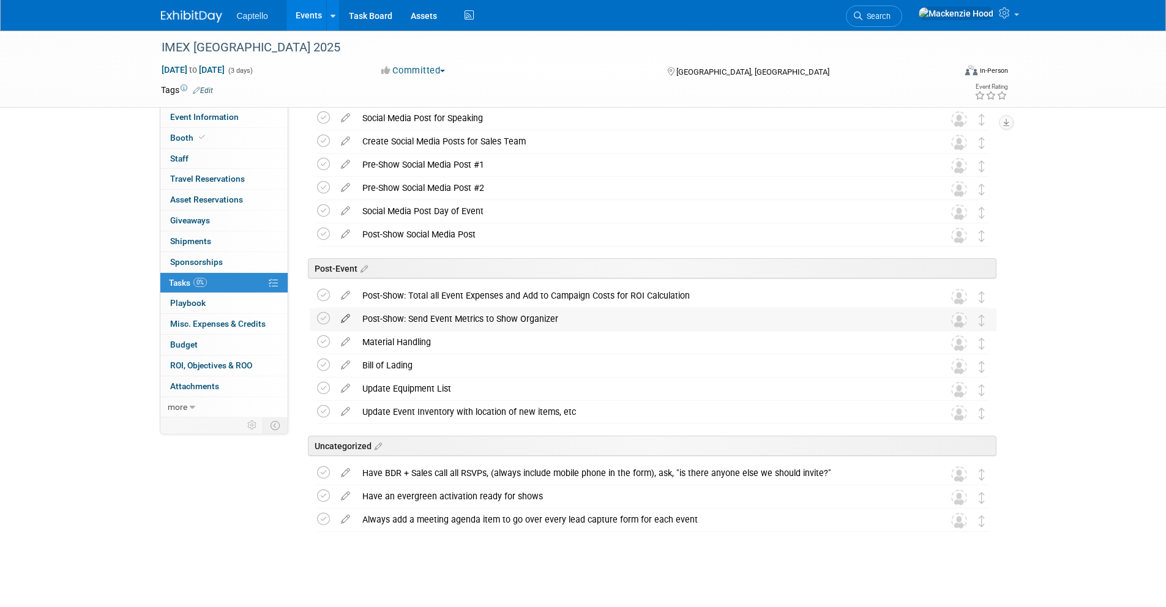
click at [343, 313] on icon at bounding box center [345, 315] width 21 height 15
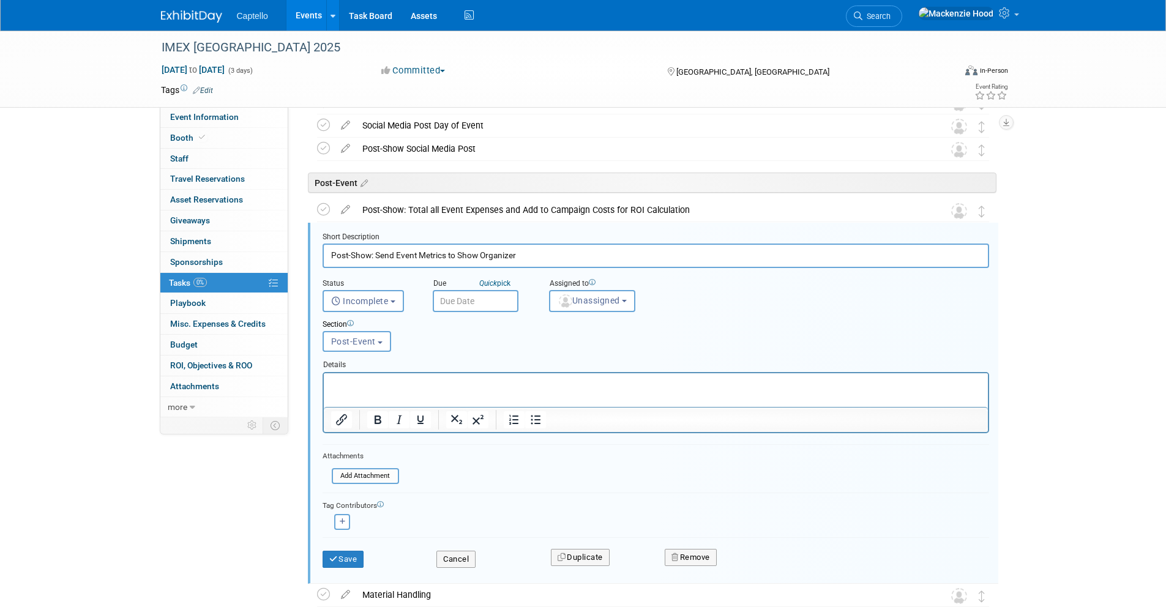
scroll to position [872, 0]
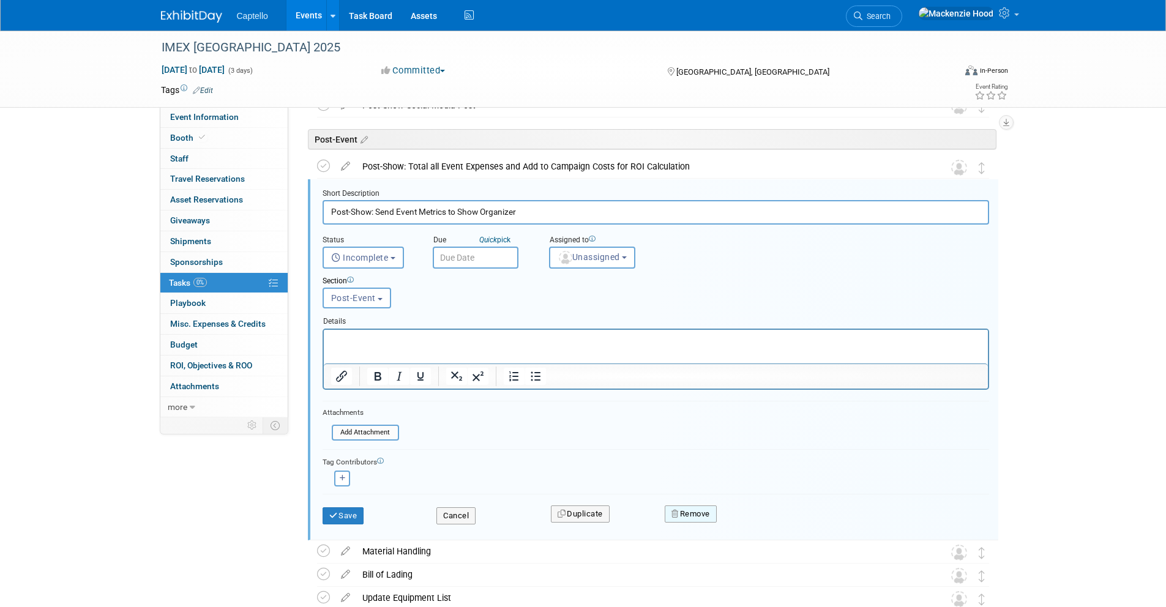
click at [692, 514] on button "Remove" at bounding box center [690, 513] width 52 height 17
click at [757, 519] on link "Yes" at bounding box center [759, 524] width 35 height 20
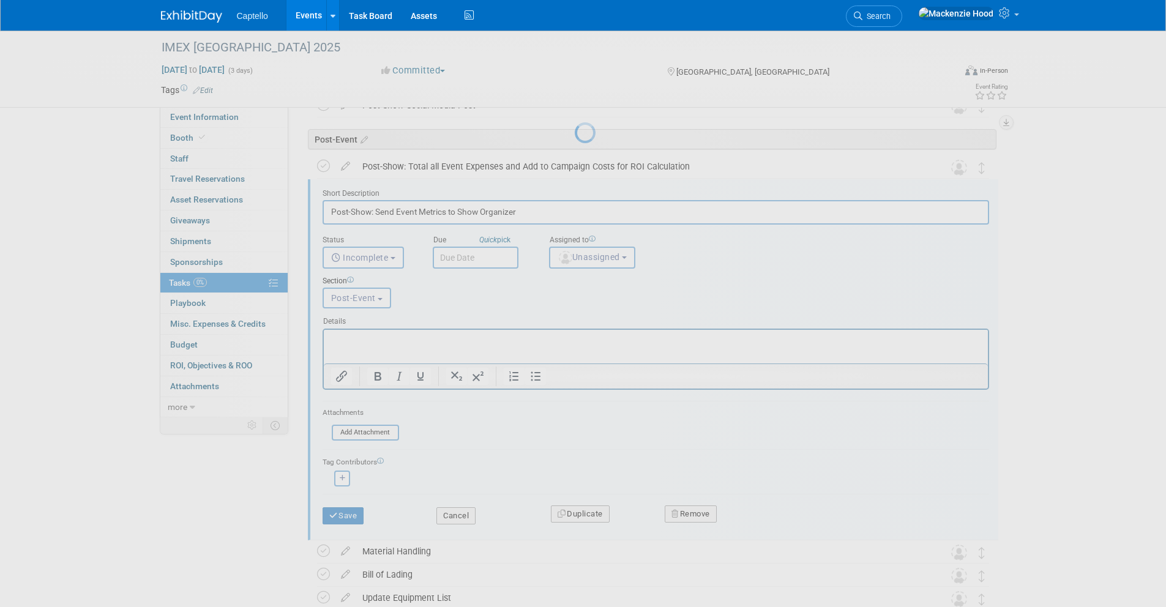
scroll to position [720, 0]
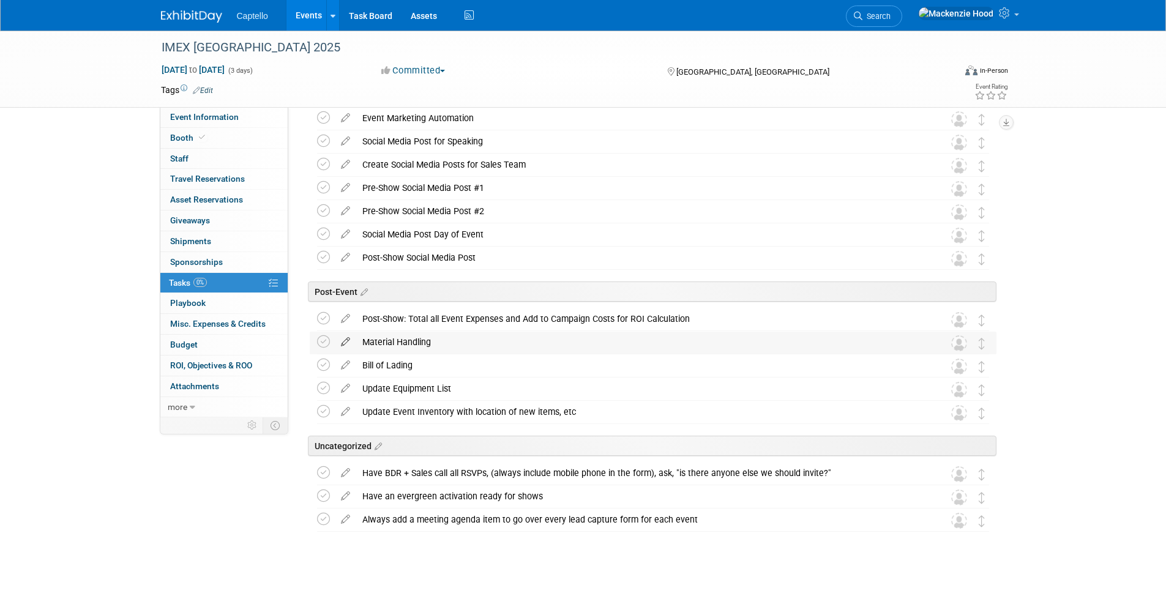
click at [344, 338] on icon at bounding box center [345, 339] width 21 height 15
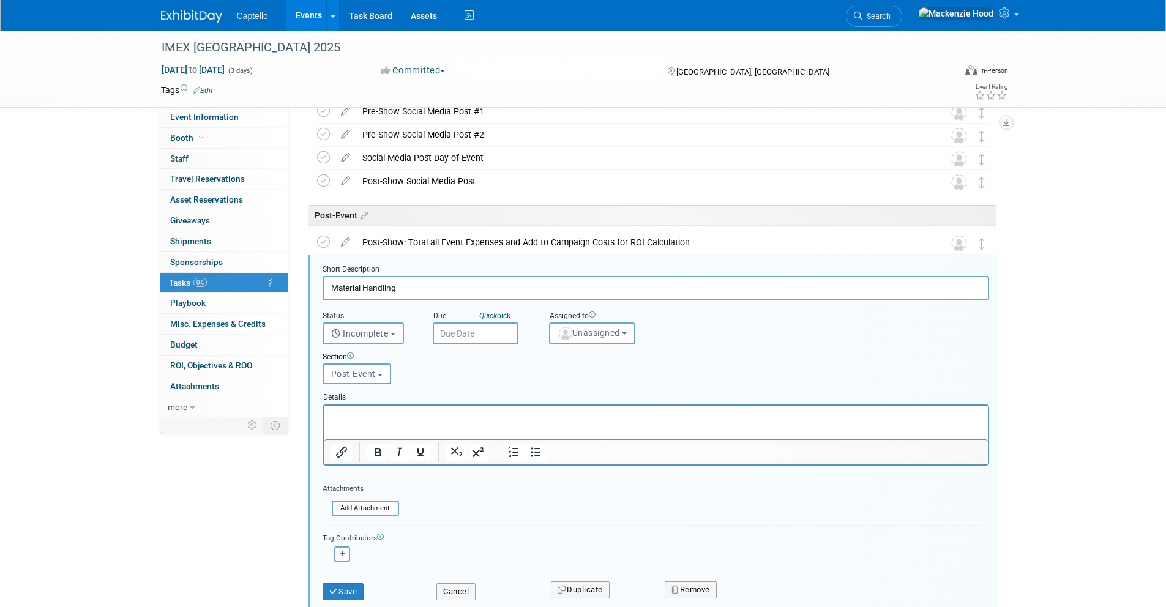
scroll to position [872, 0]
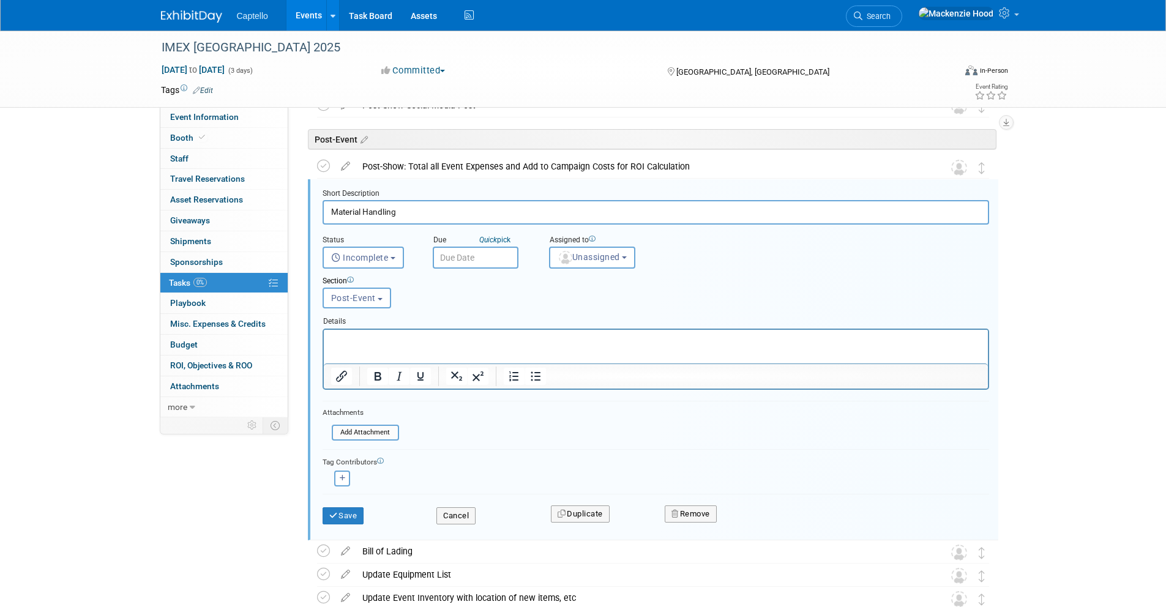
click at [680, 501] on div "Remove" at bounding box center [797, 513] width 285 height 29
click at [685, 507] on button "Remove" at bounding box center [690, 513] width 52 height 17
click at [744, 522] on link "Yes" at bounding box center [759, 524] width 35 height 20
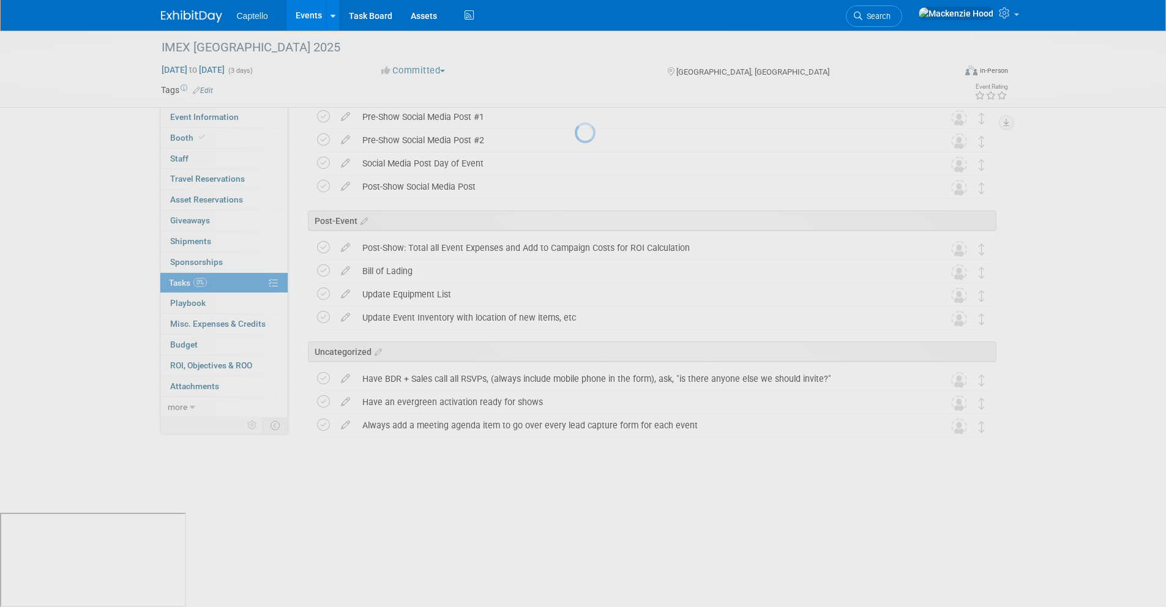
scroll to position [697, 0]
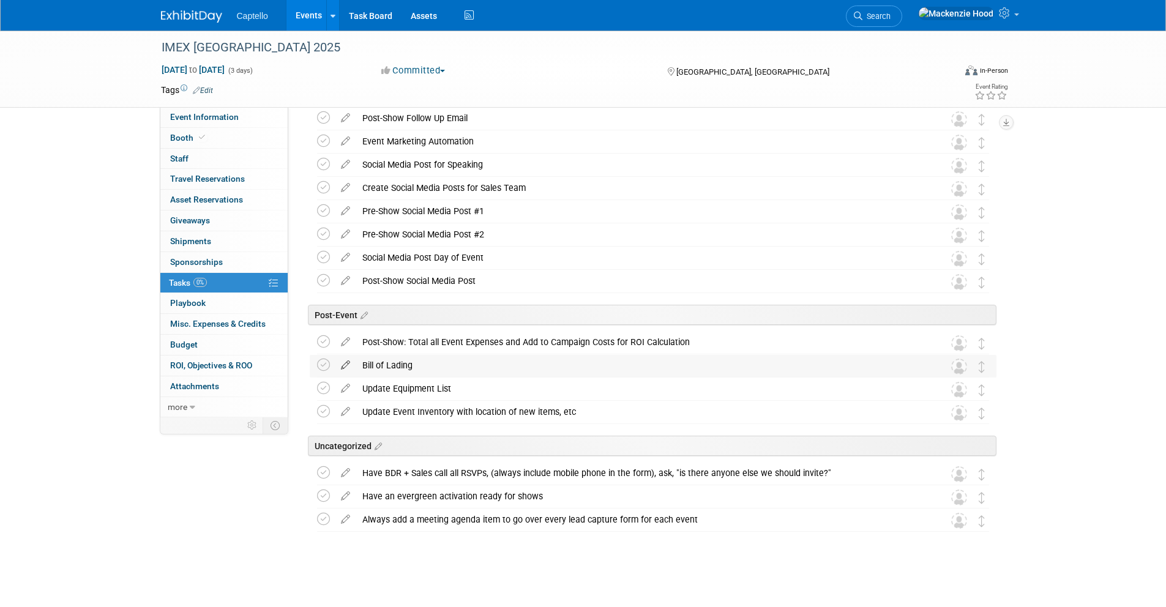
click at [346, 363] on icon at bounding box center [345, 362] width 21 height 15
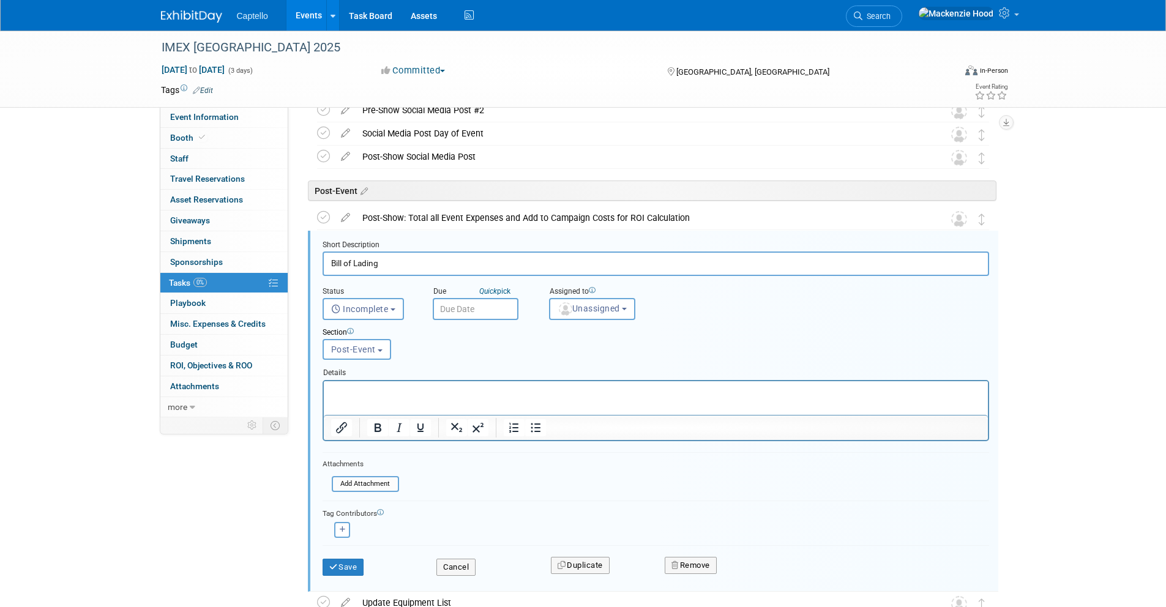
scroll to position [872, 0]
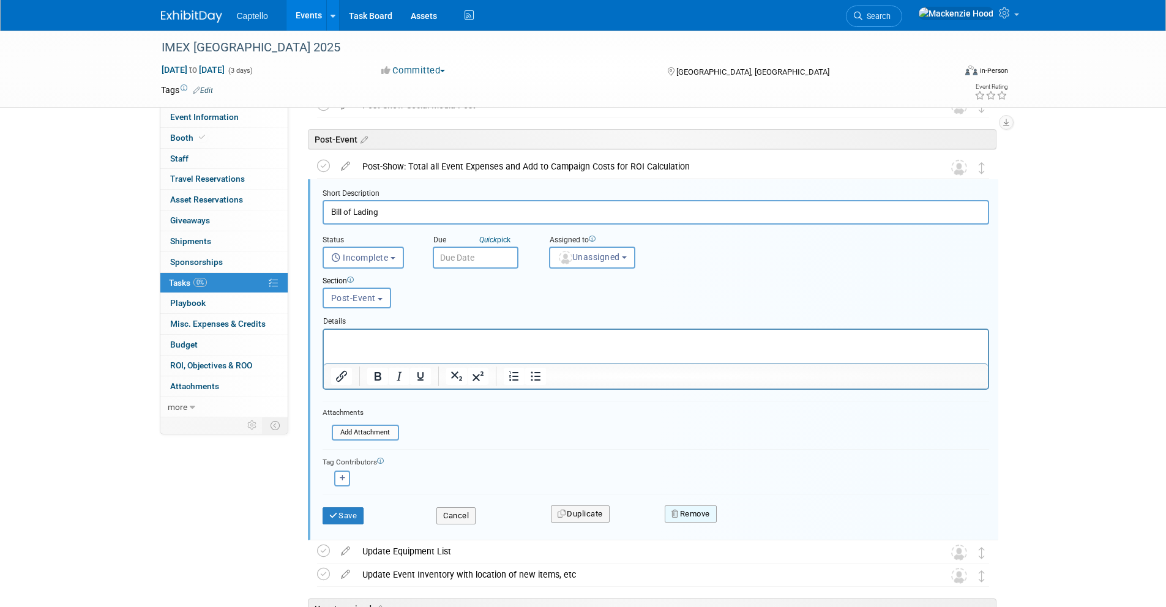
click at [692, 518] on button "Remove" at bounding box center [690, 513] width 52 height 17
click at [749, 521] on icon at bounding box center [750, 524] width 7 height 7
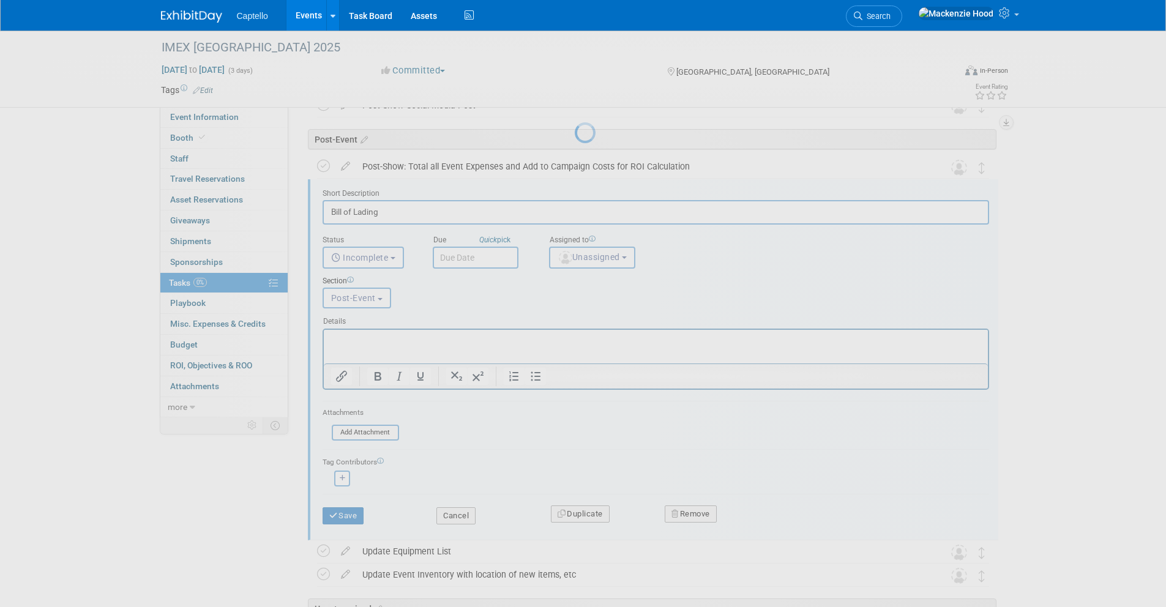
scroll to position [674, 0]
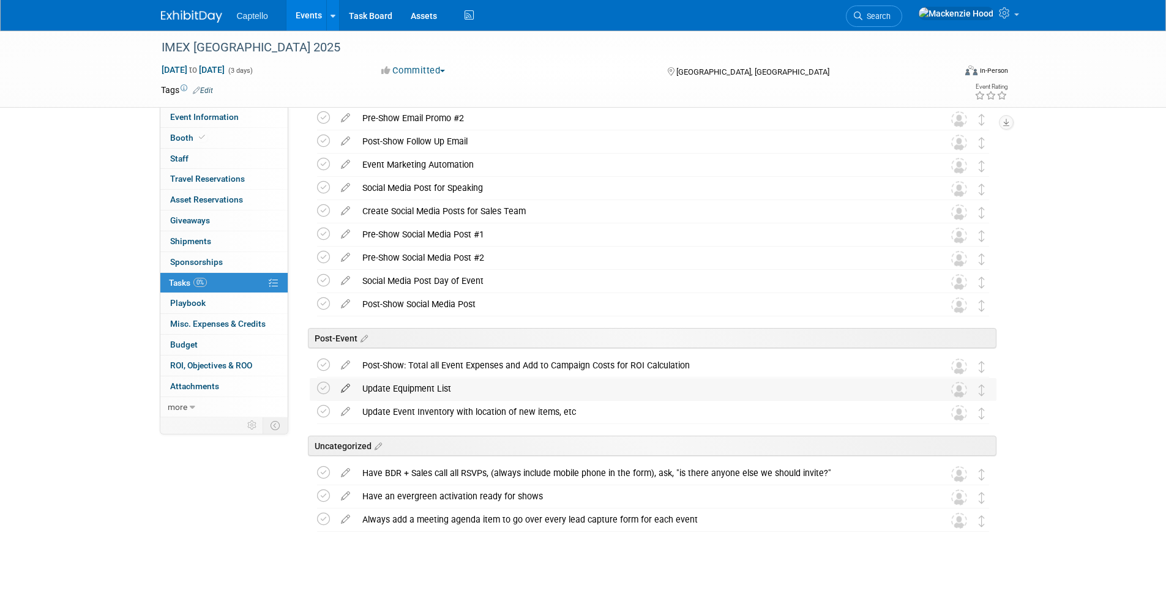
click at [341, 386] on icon at bounding box center [345, 385] width 21 height 15
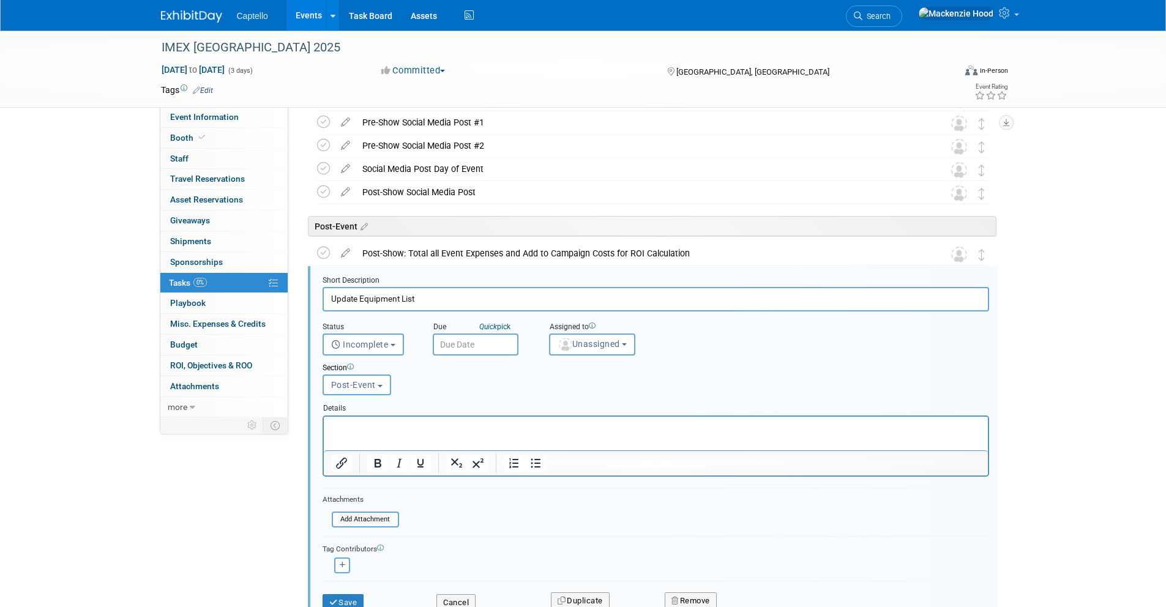
scroll to position [872, 0]
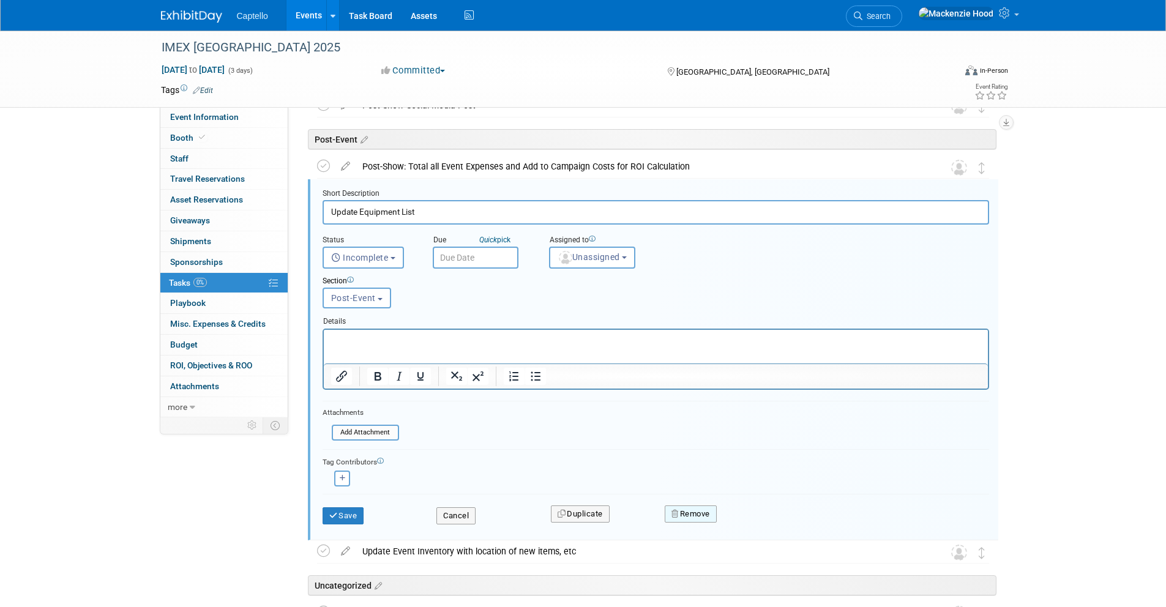
click at [699, 509] on button "Remove" at bounding box center [690, 513] width 52 height 17
click at [767, 527] on link "Yes" at bounding box center [759, 524] width 35 height 20
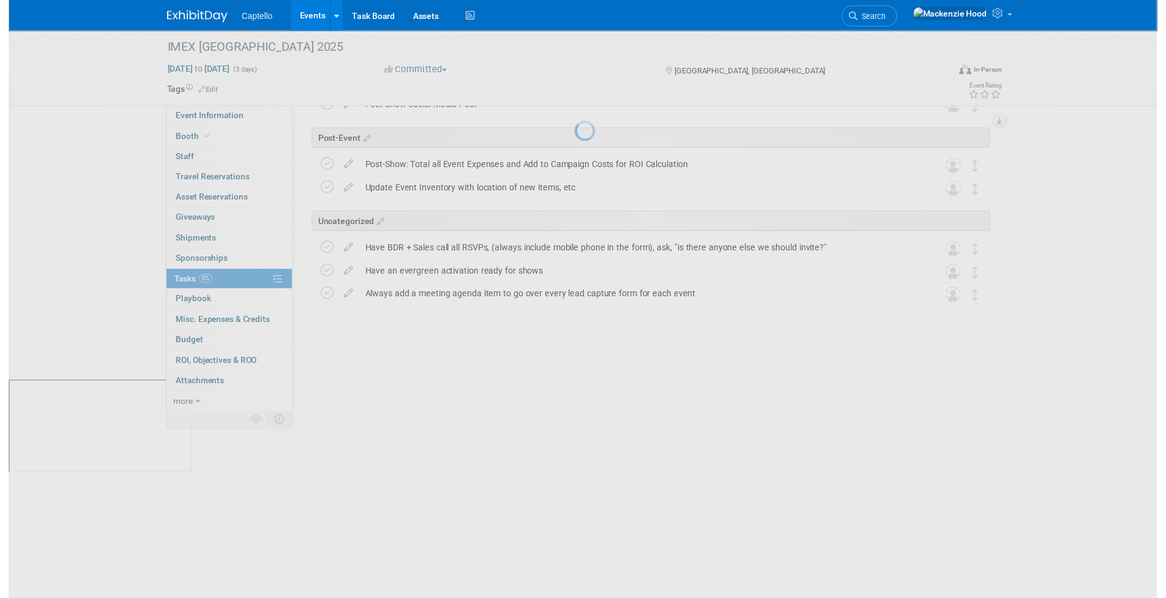
scroll to position [650, 0]
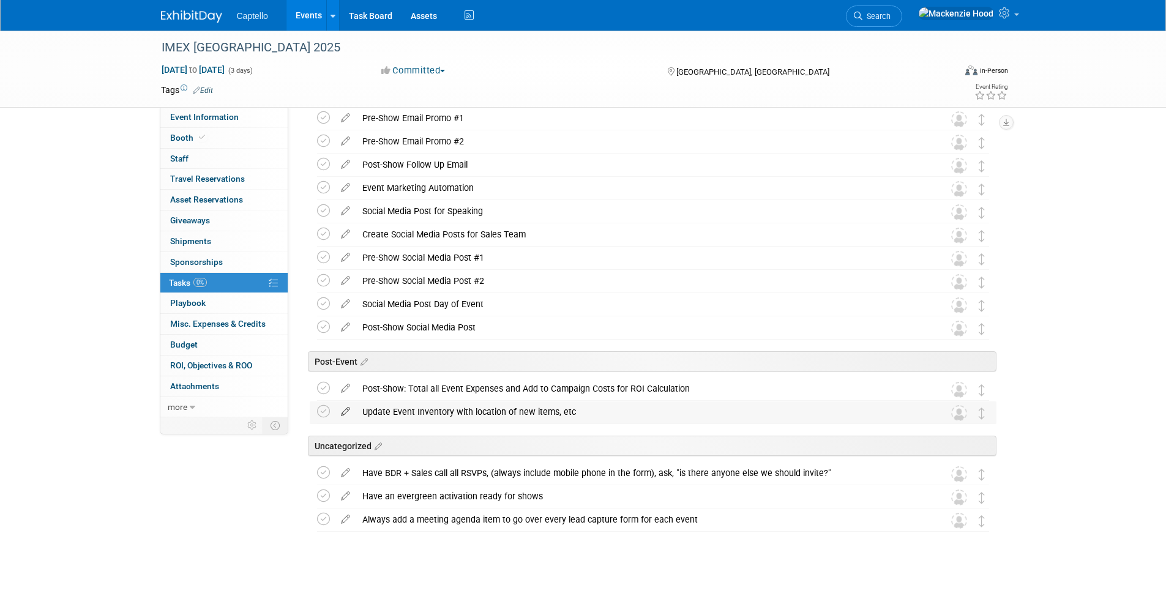
click at [351, 408] on icon at bounding box center [345, 408] width 21 height 15
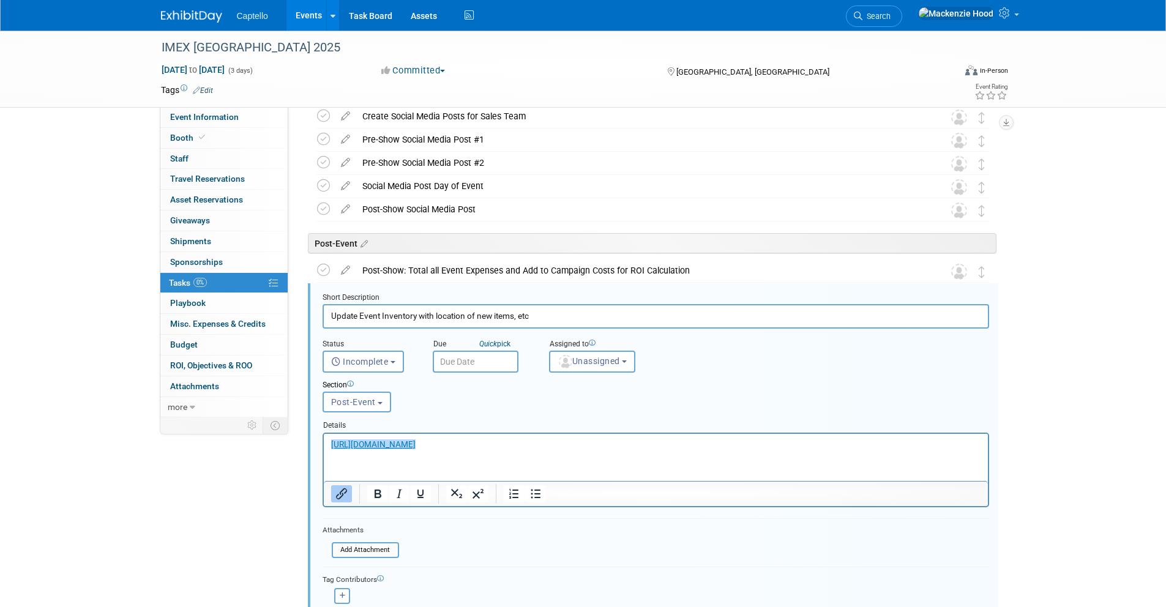
scroll to position [872, 0]
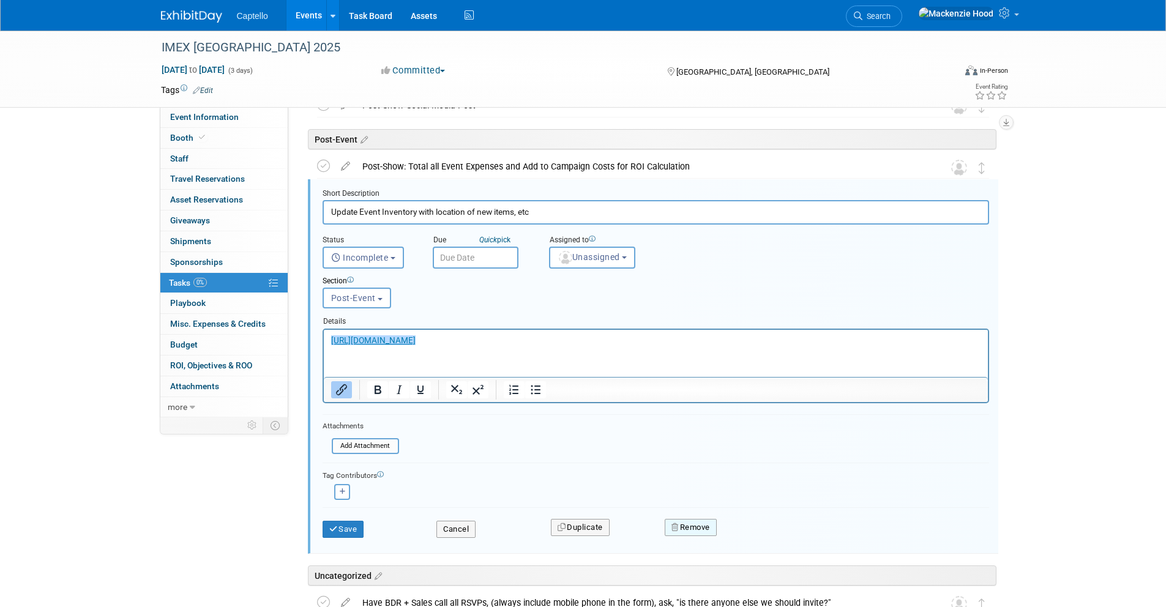
click at [682, 519] on button "Remove" at bounding box center [690, 527] width 52 height 17
click at [764, 538] on link "Yes" at bounding box center [759, 537] width 35 height 20
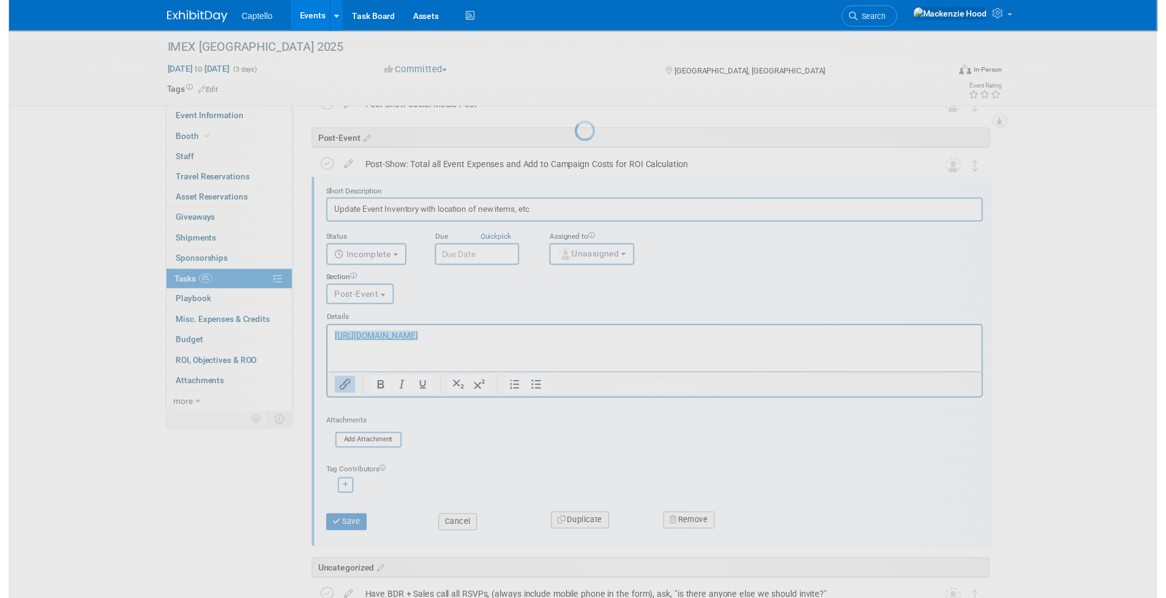
scroll to position [627, 0]
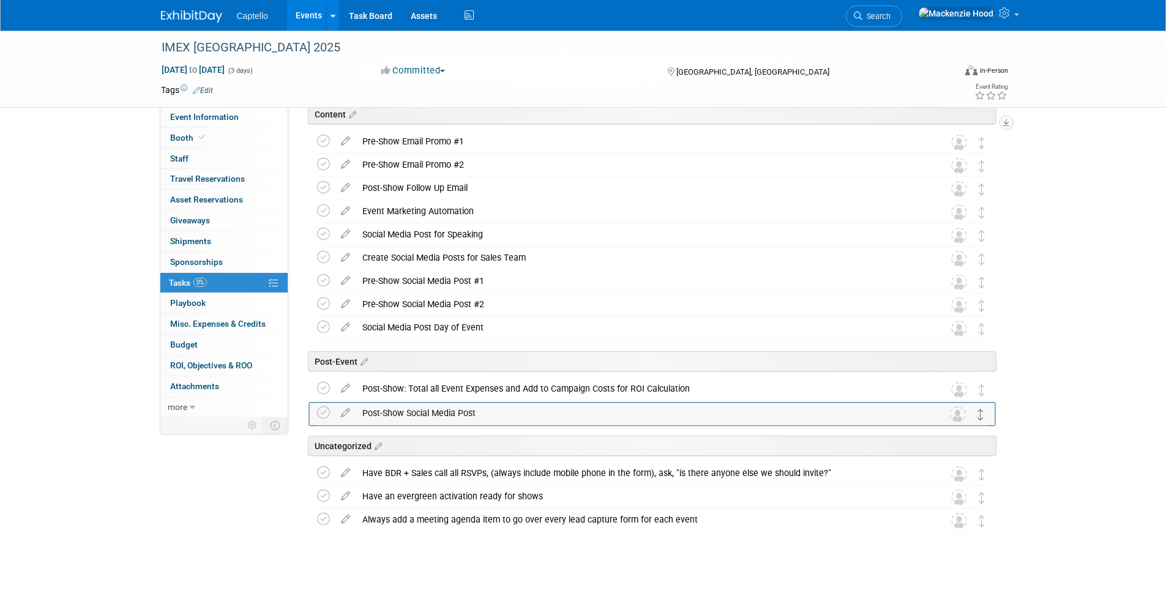
drag, startPoint x: 981, startPoint y: 359, endPoint x: 980, endPoint y: 412, distance: 53.2
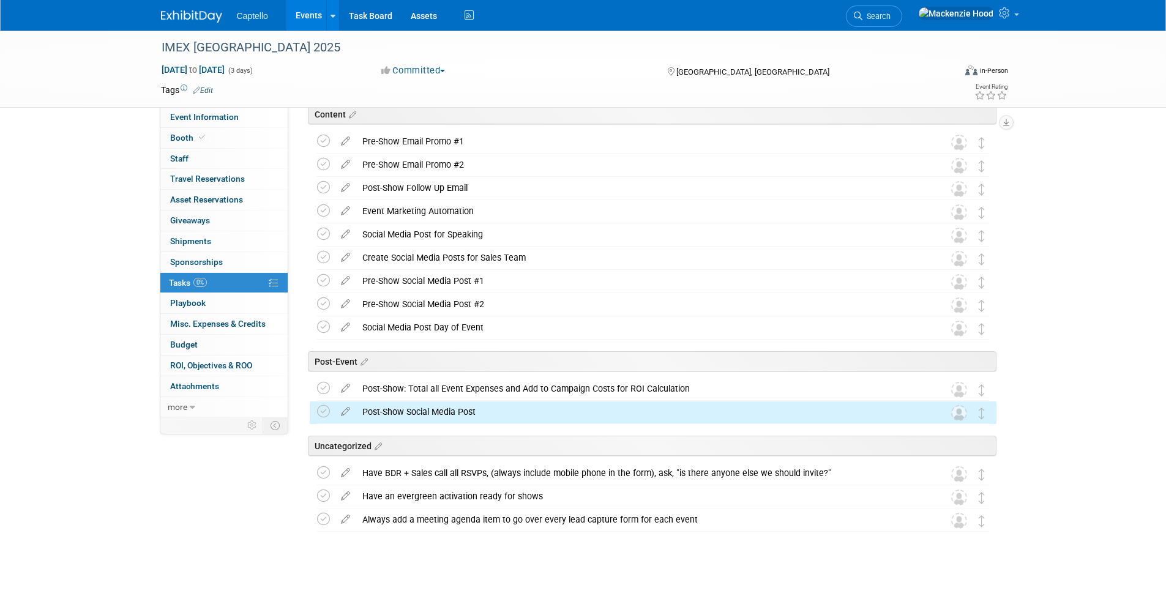
click at [1077, 409] on div "IMEX Las Vegas 2025 Dec 7, 2025 to Dec 9, 2025 (3 days) Dec 7, 2025 to Dec 9, 2…" at bounding box center [583, 4] width 1166 height 1203
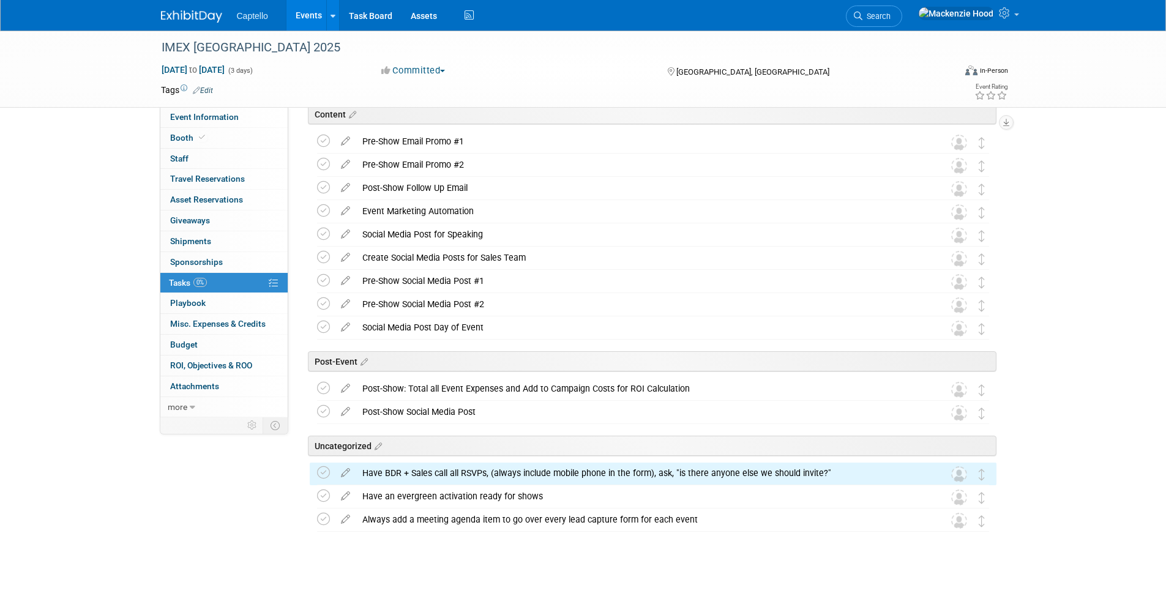
click at [340, 470] on icon at bounding box center [345, 470] width 21 height 15
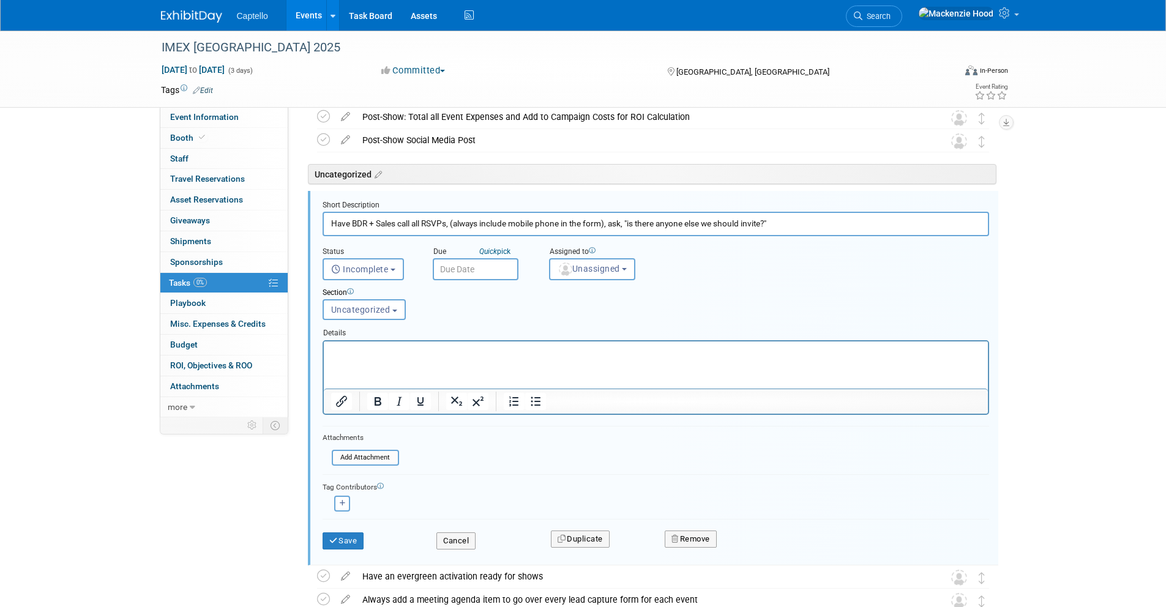
scroll to position [910, 0]
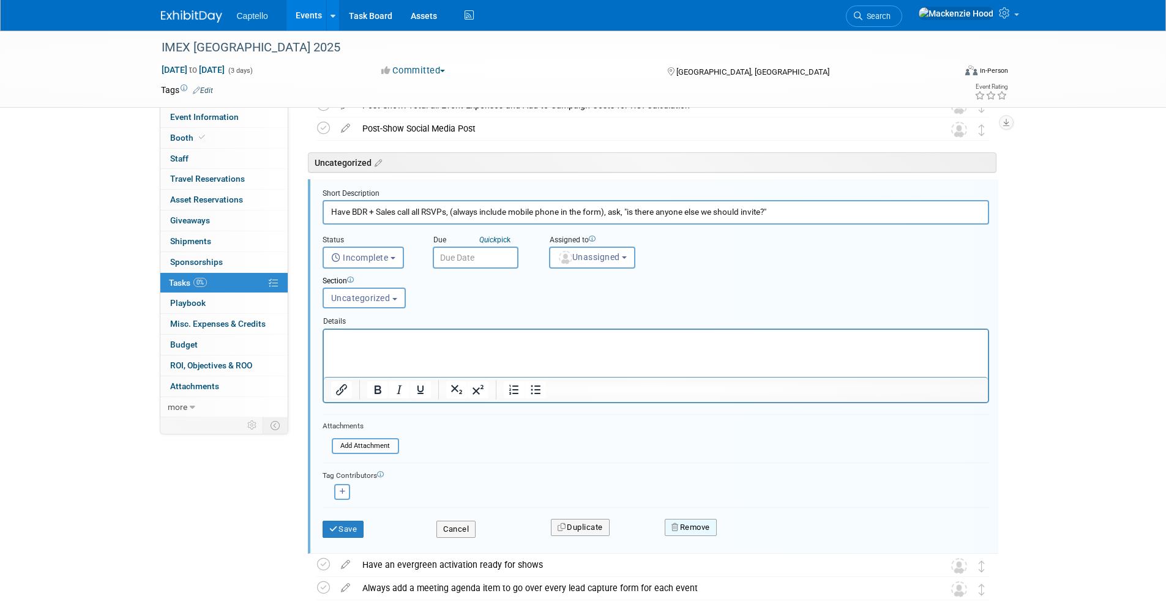
click at [670, 527] on button "Remove" at bounding box center [690, 527] width 52 height 17
click at [764, 534] on link "Yes" at bounding box center [759, 537] width 35 height 20
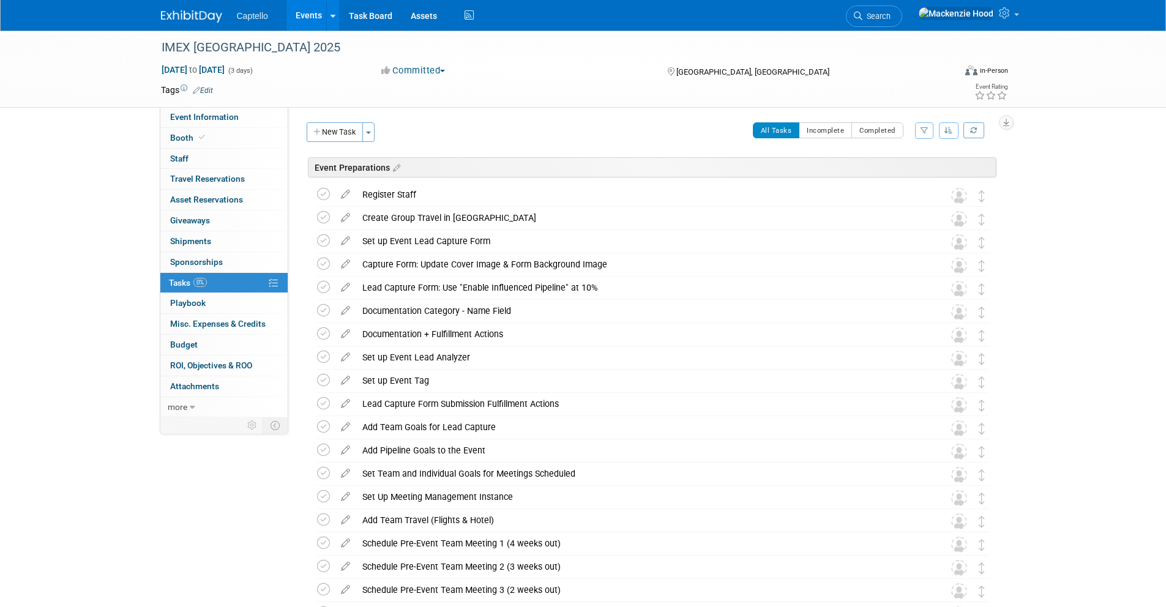
scroll to position [0, 0]
click at [256, 117] on link "Event Information" at bounding box center [223, 117] width 127 height 20
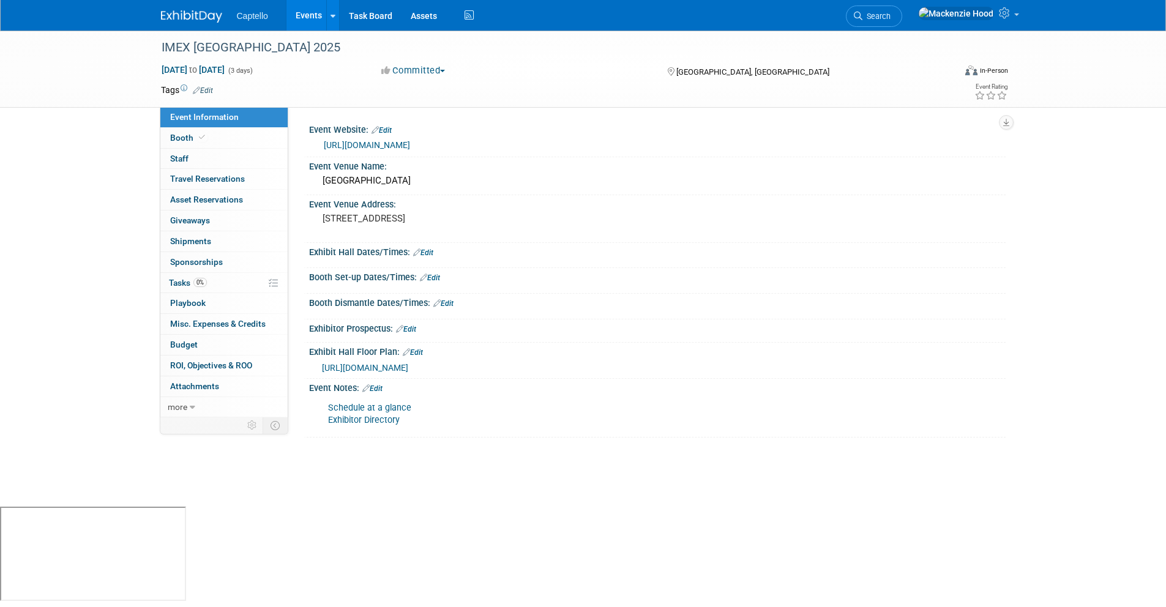
click at [307, 16] on link "Events" at bounding box center [308, 15] width 45 height 31
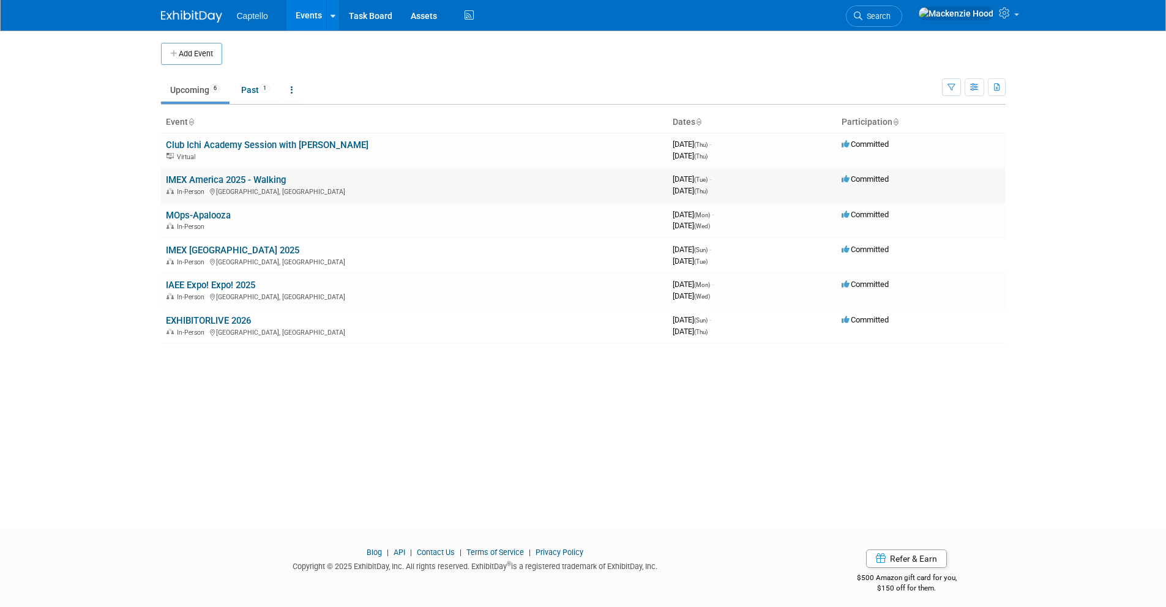
click at [272, 179] on link "IMEX America 2025 - Walking" at bounding box center [226, 179] width 120 height 11
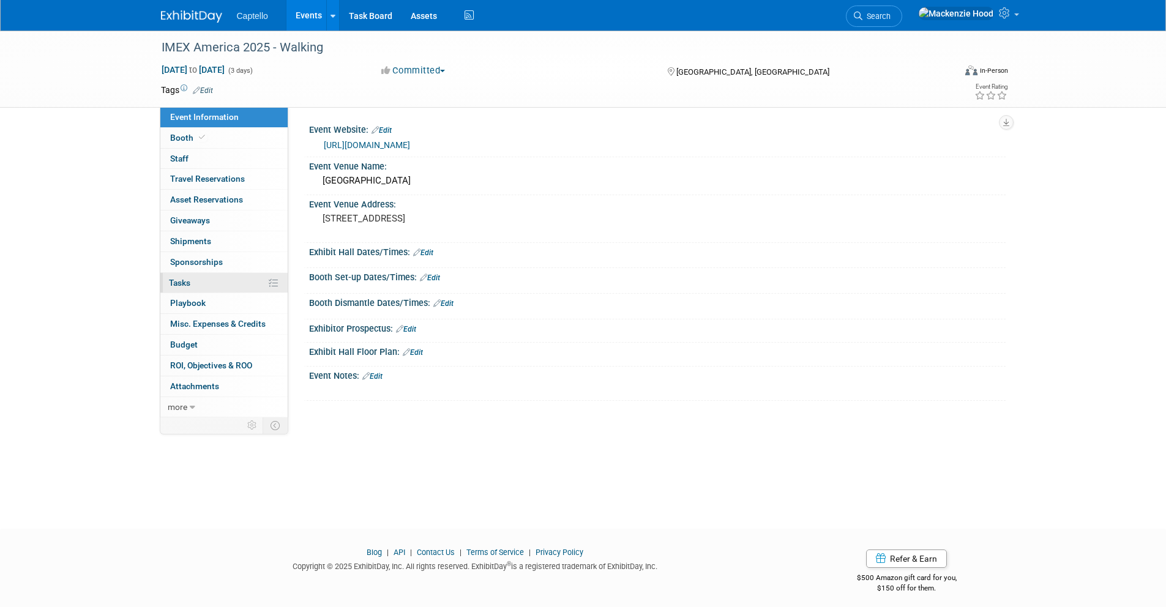
click at [177, 288] on link "0% Tasks 0%" at bounding box center [223, 283] width 127 height 20
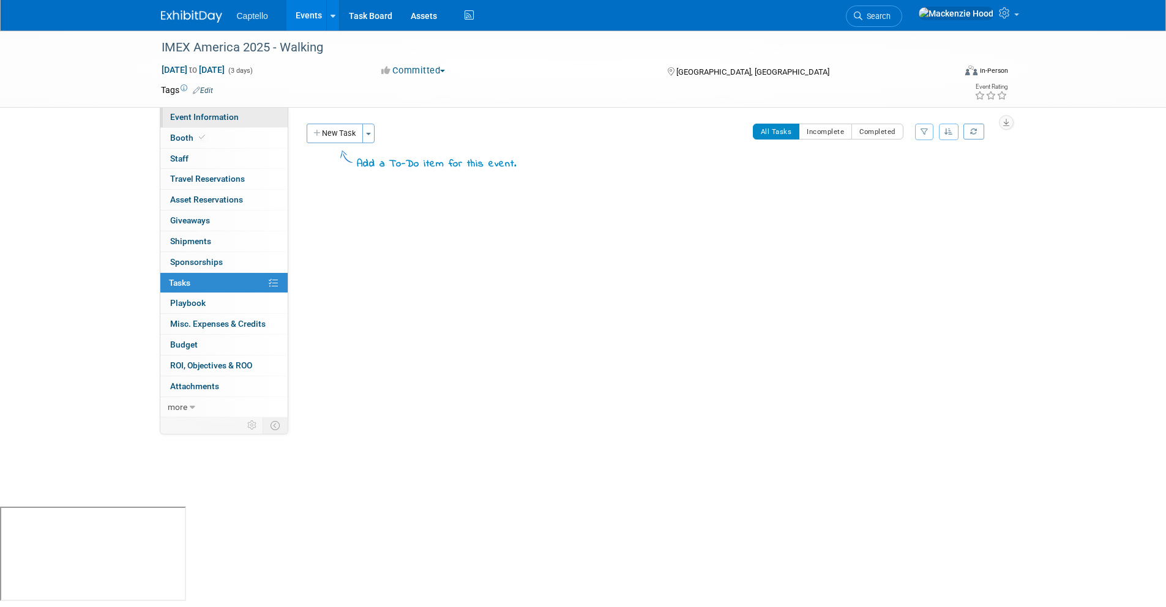
click at [229, 114] on span "Event Information" at bounding box center [204, 117] width 69 height 10
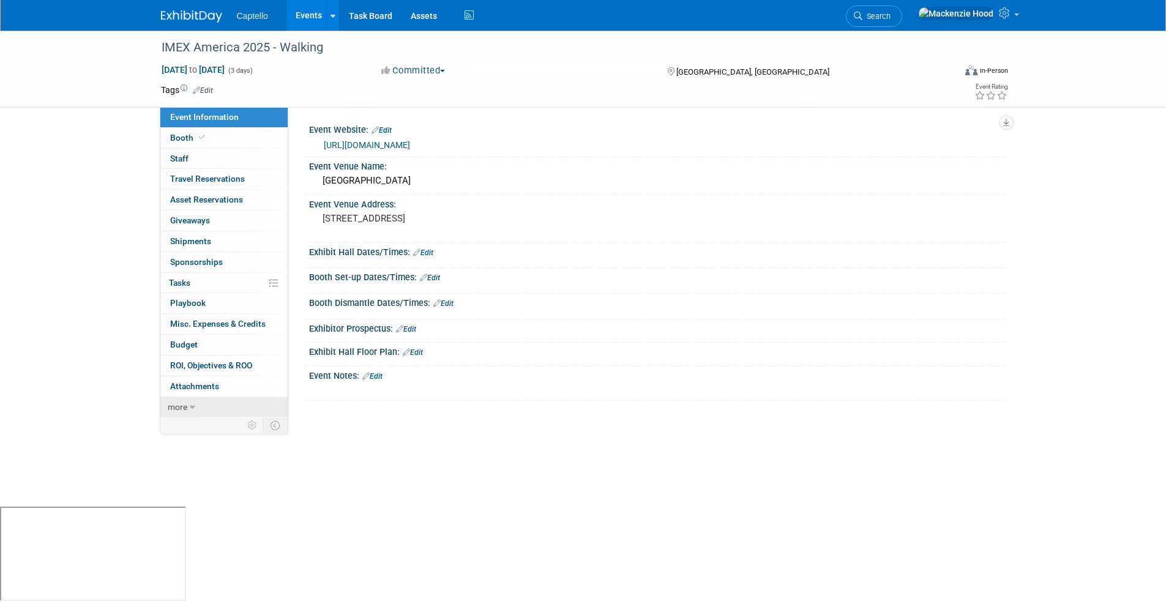
click at [204, 407] on link "more" at bounding box center [223, 407] width 127 height 20
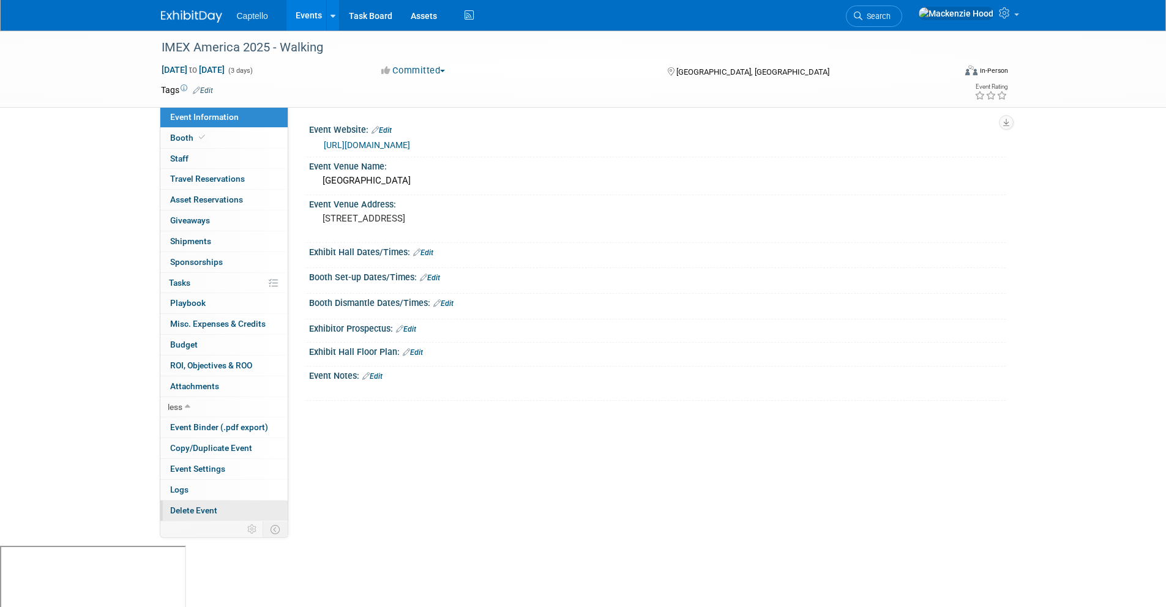
click at [231, 508] on link "Delete Event" at bounding box center [223, 510] width 127 height 20
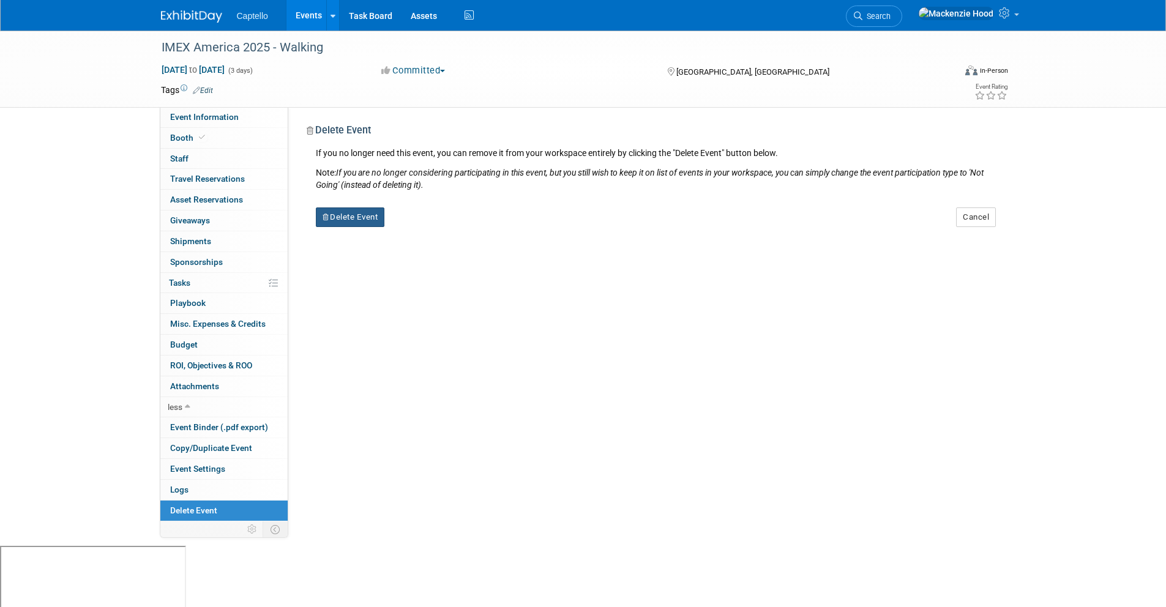
click at [341, 215] on button "Delete Event" at bounding box center [350, 217] width 69 height 20
click at [425, 225] on link "Yes" at bounding box center [426, 227] width 35 height 20
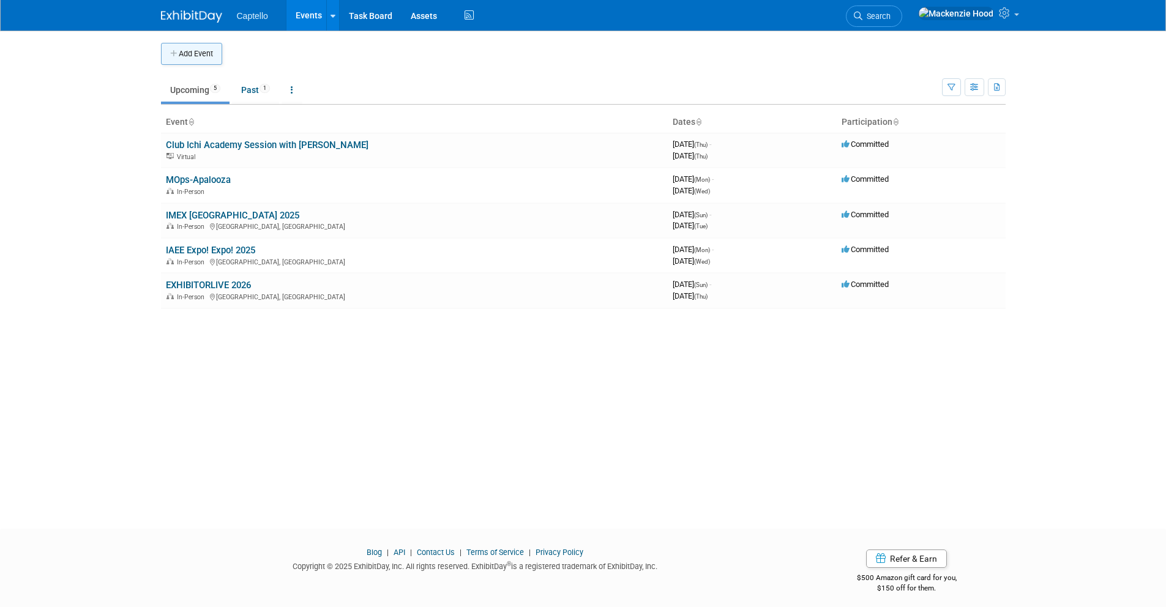
click at [170, 48] on button "Add Event" at bounding box center [191, 54] width 61 height 22
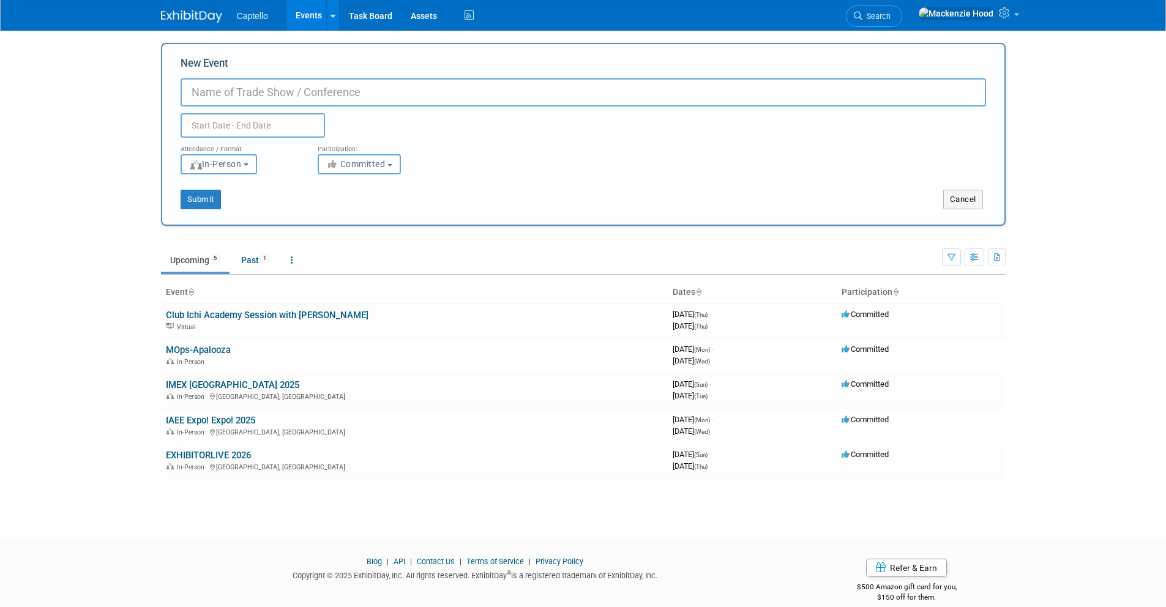
paste input "Event Planner Expo 2025"
type input "Event Planner Expo 2025"
click at [264, 124] on input "text" at bounding box center [252, 125] width 144 height 24
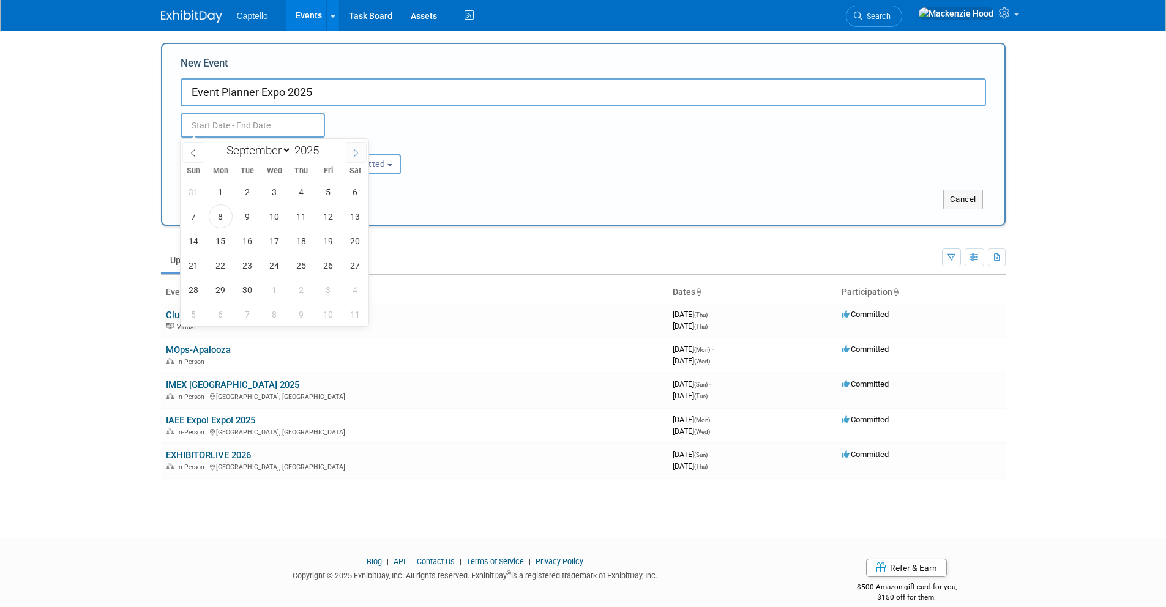
click at [353, 151] on icon at bounding box center [355, 153] width 9 height 9
select select "9"
click at [249, 235] on span "14" at bounding box center [248, 241] width 24 height 24
click at [305, 235] on span "16" at bounding box center [301, 241] width 24 height 24
type input "[DATE] to [DATE]"
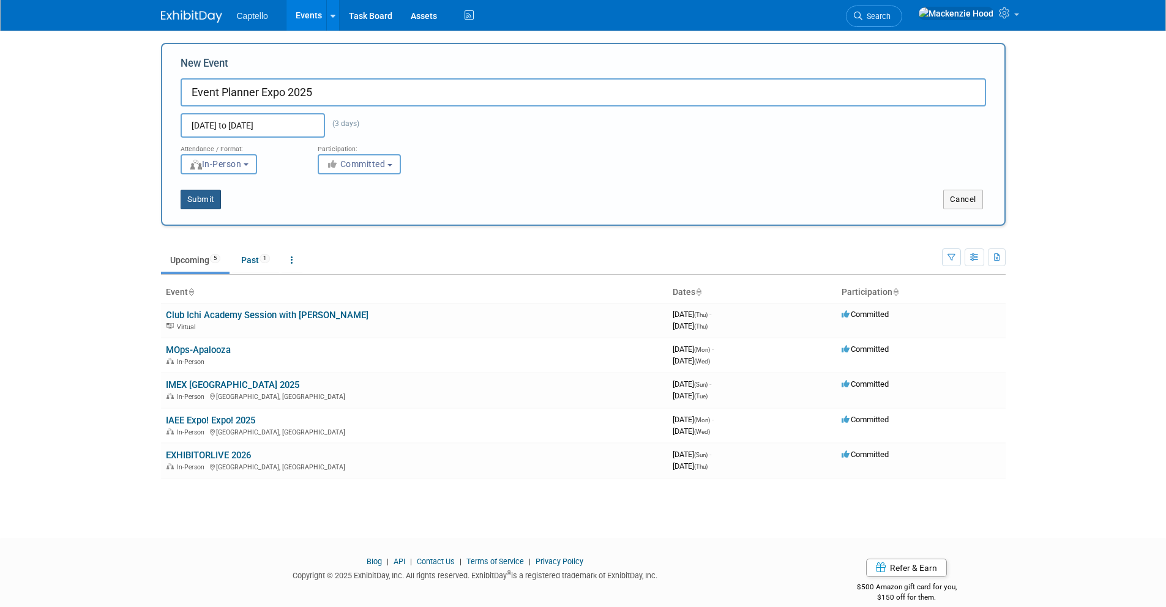
click at [205, 196] on button "Submit" at bounding box center [200, 200] width 40 height 20
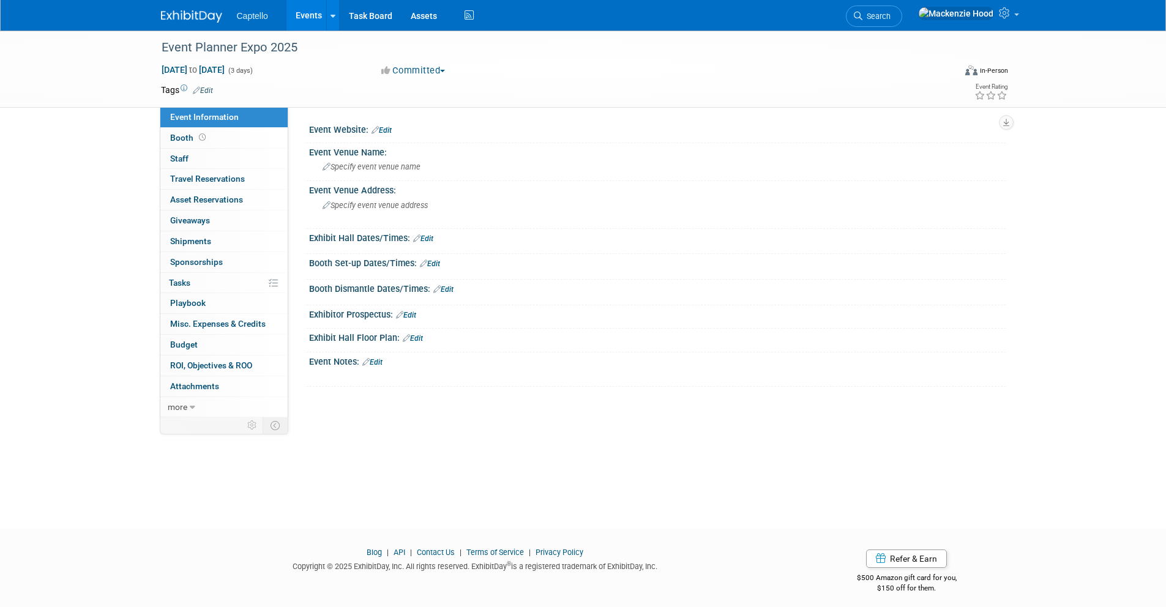
click at [385, 129] on link "Edit" at bounding box center [381, 130] width 20 height 9
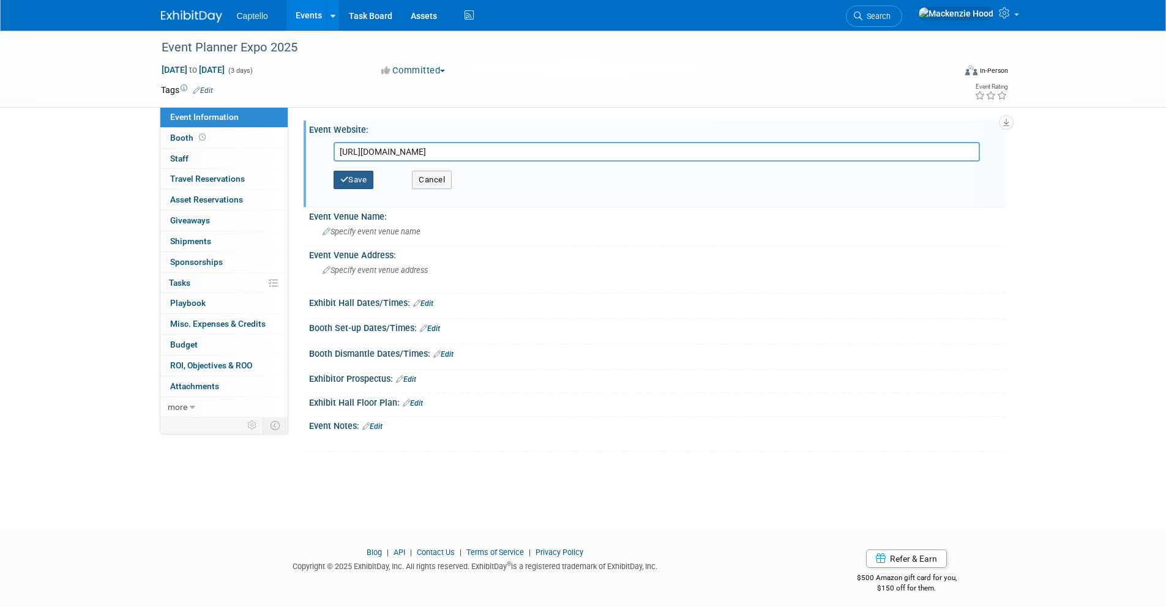
type input "[URL][DOMAIN_NAME]"
click at [366, 185] on button "Save" at bounding box center [353, 180] width 40 height 18
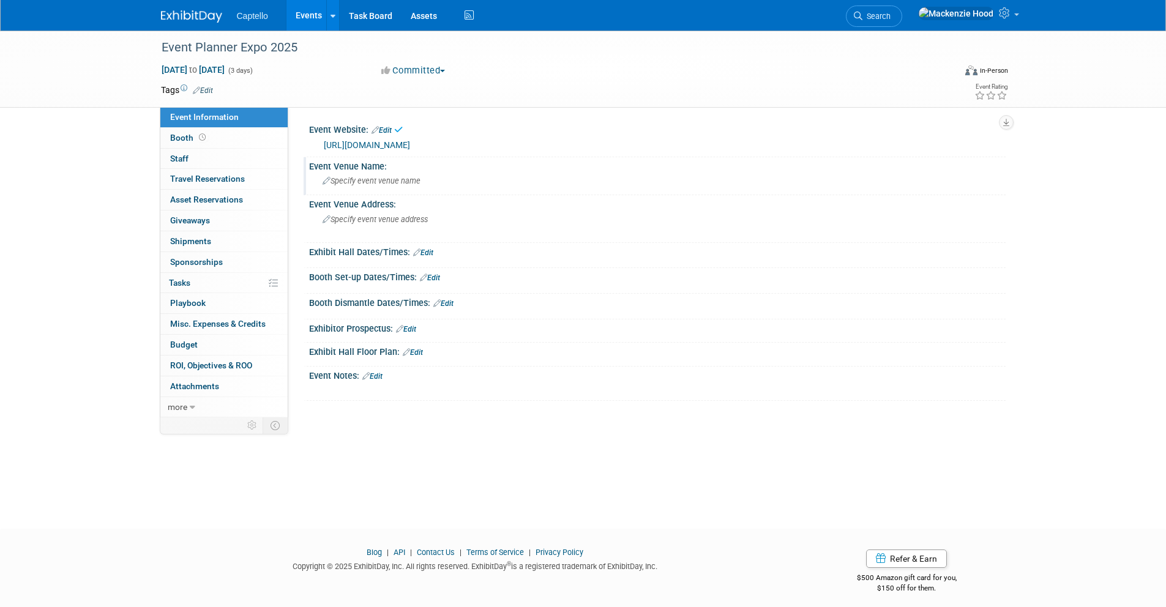
click at [381, 180] on span "Specify event venue name" at bounding box center [371, 180] width 98 height 9
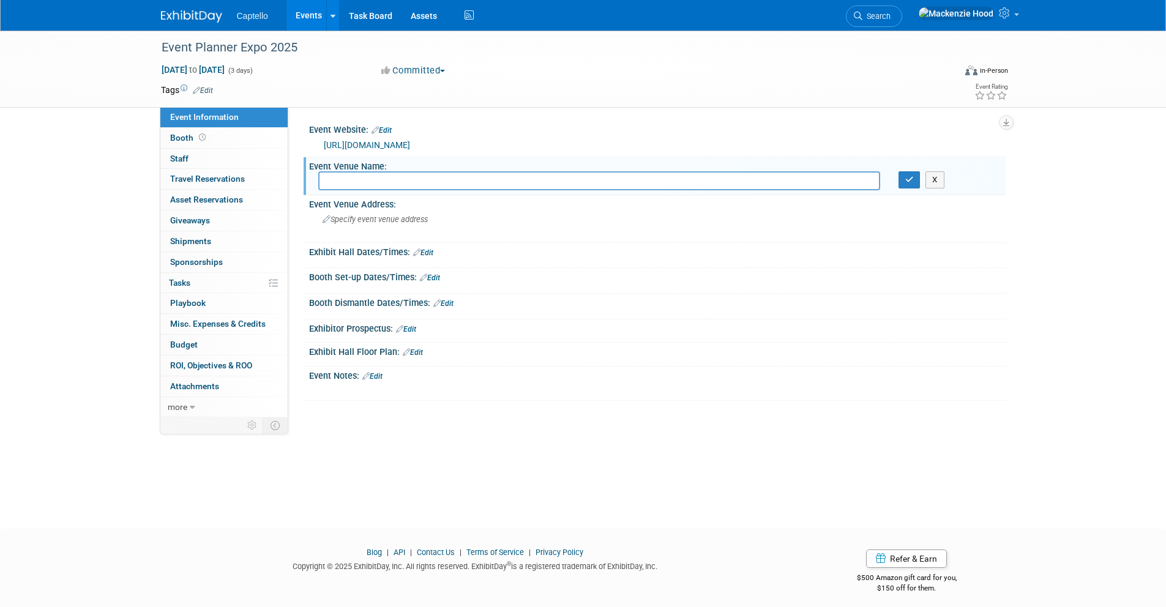
paste input "Metropolitan Pavilion"
type input "Metropolitan Pavilion"
click at [907, 185] on button "button" at bounding box center [909, 179] width 22 height 17
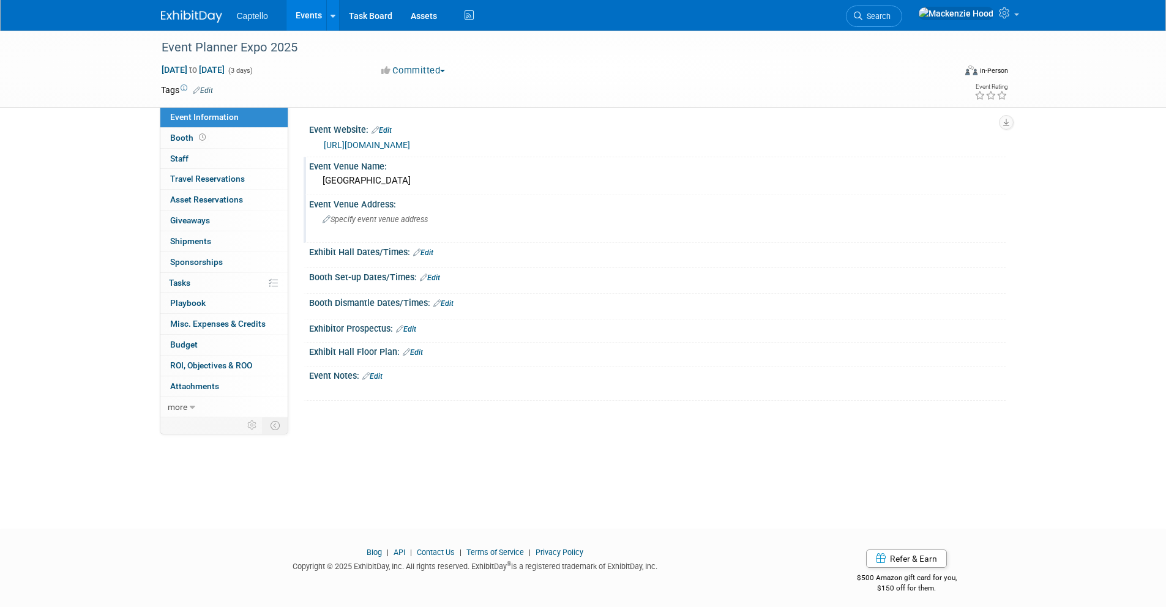
click at [368, 217] on span "Specify event venue address" at bounding box center [374, 219] width 105 height 9
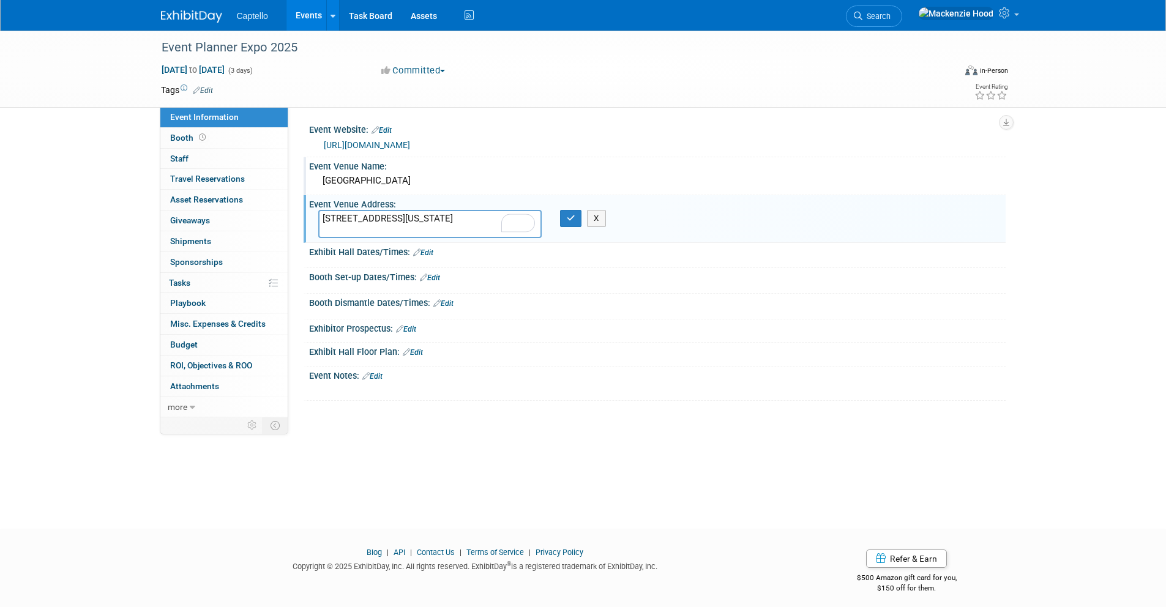
click at [428, 215] on textarea "125 W 18th St, New York, NY 10011" at bounding box center [429, 224] width 223 height 28
click at [384, 217] on textarea "125 W 18th St, New York, NY 10011" at bounding box center [429, 224] width 223 height 28
type textarea "125 W 18th St, New York, NY 10011"
click at [567, 218] on icon "button" at bounding box center [571, 218] width 9 height 8
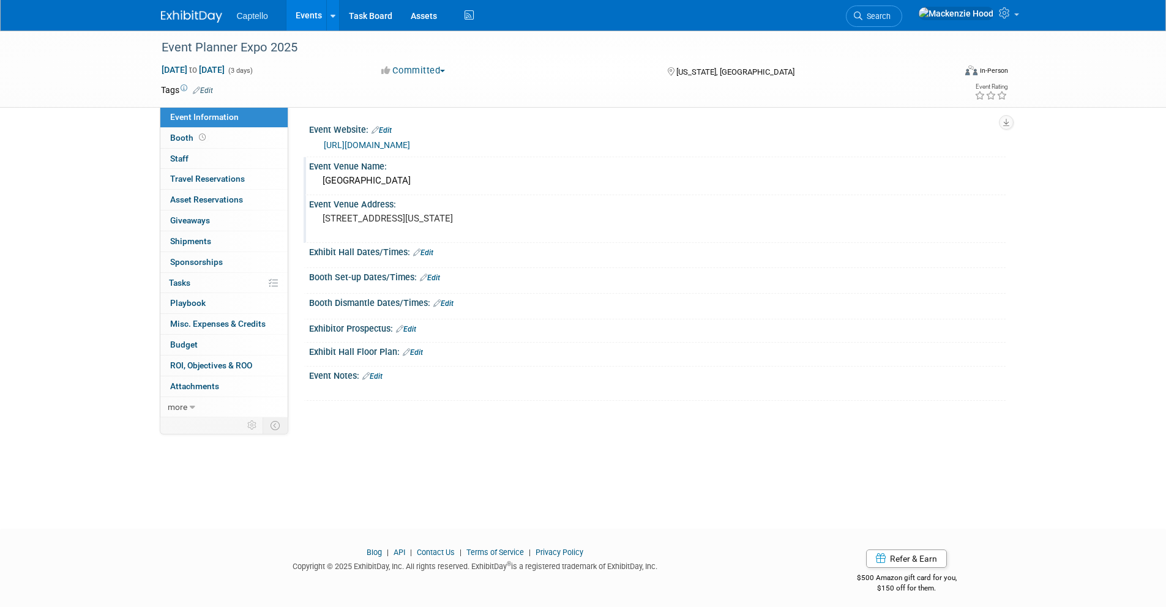
click at [429, 249] on link "Edit" at bounding box center [423, 252] width 20 height 9
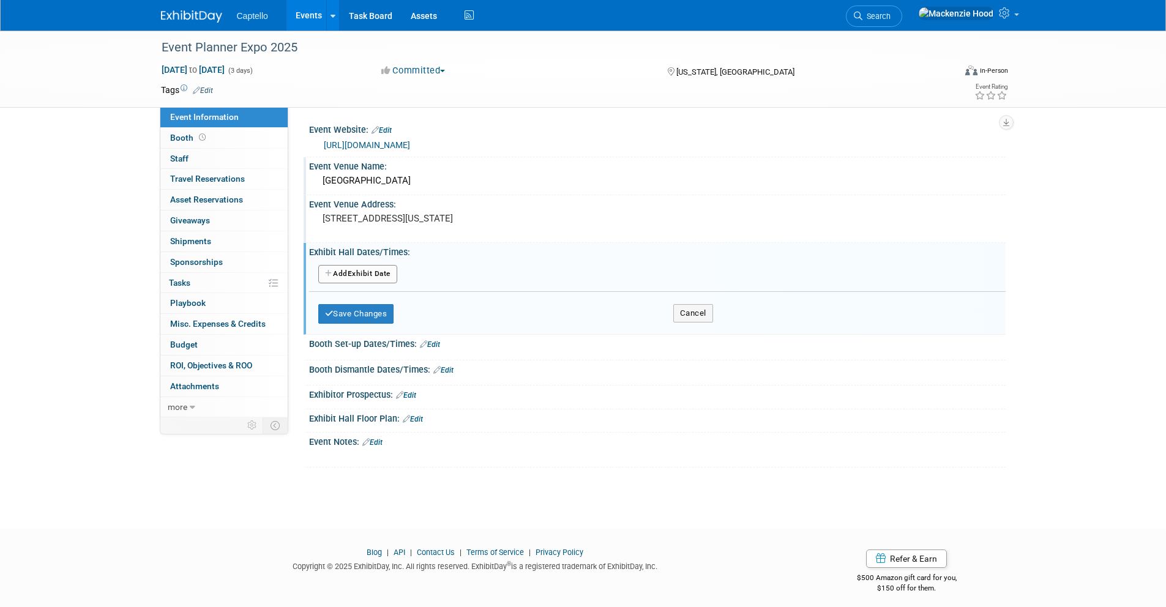
click at [366, 275] on button "Add Another Exhibit Date" at bounding box center [357, 274] width 79 height 18
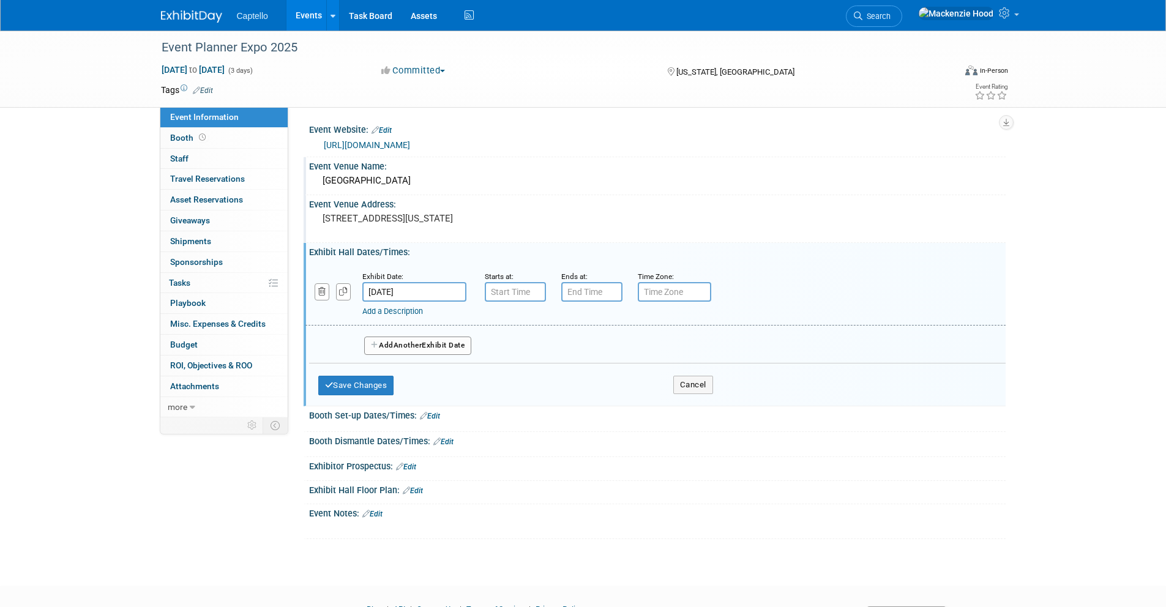
click at [426, 285] on input "Oct 14, 2025" at bounding box center [414, 292] width 104 height 20
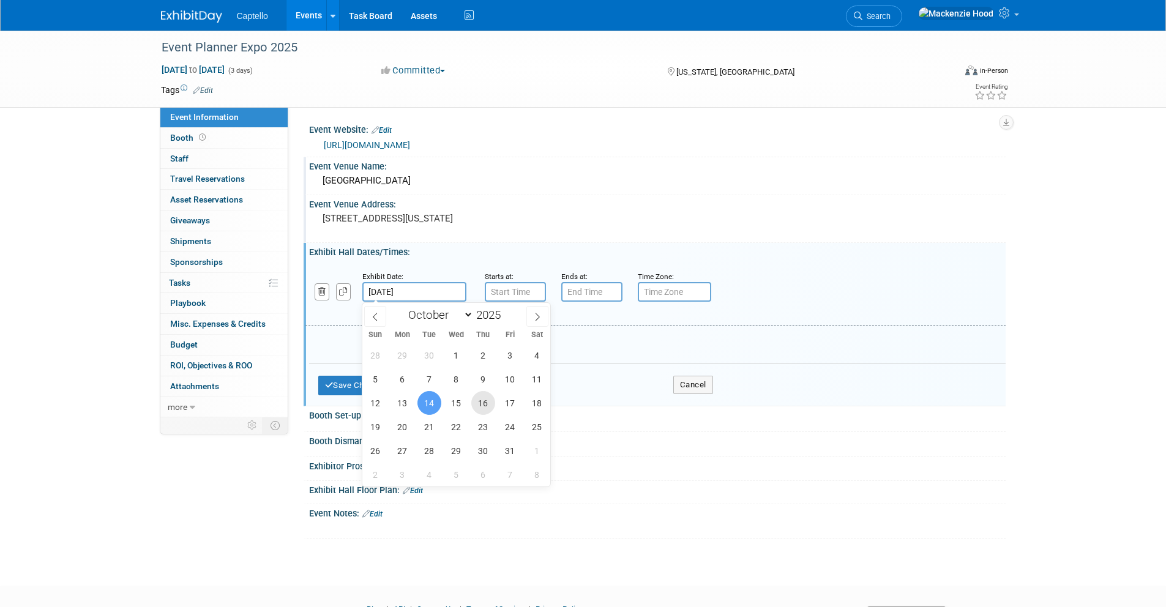
click at [486, 398] on span "16" at bounding box center [483, 403] width 24 height 24
type input "Oct 16, 2025"
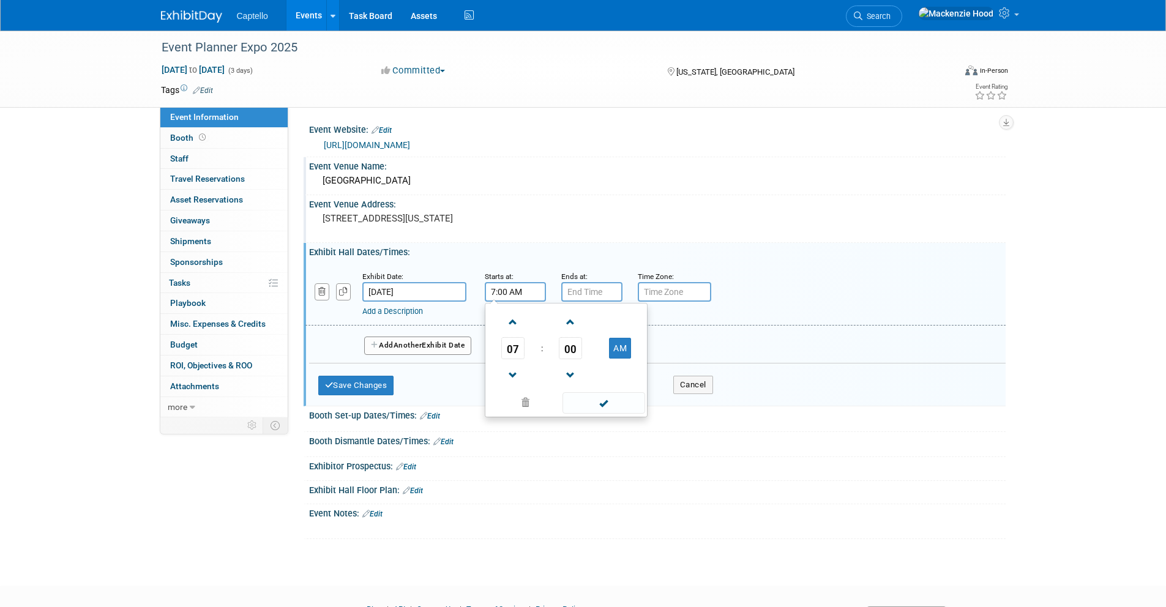
click at [526, 294] on input "7:00 AM" at bounding box center [515, 292] width 61 height 20
click at [522, 341] on span "07" at bounding box center [512, 348] width 23 height 22
click at [576, 329] on td "02" at bounding box center [585, 322] width 39 height 33
click at [621, 349] on button "AM" at bounding box center [620, 348] width 22 height 21
type input "2:00 PM"
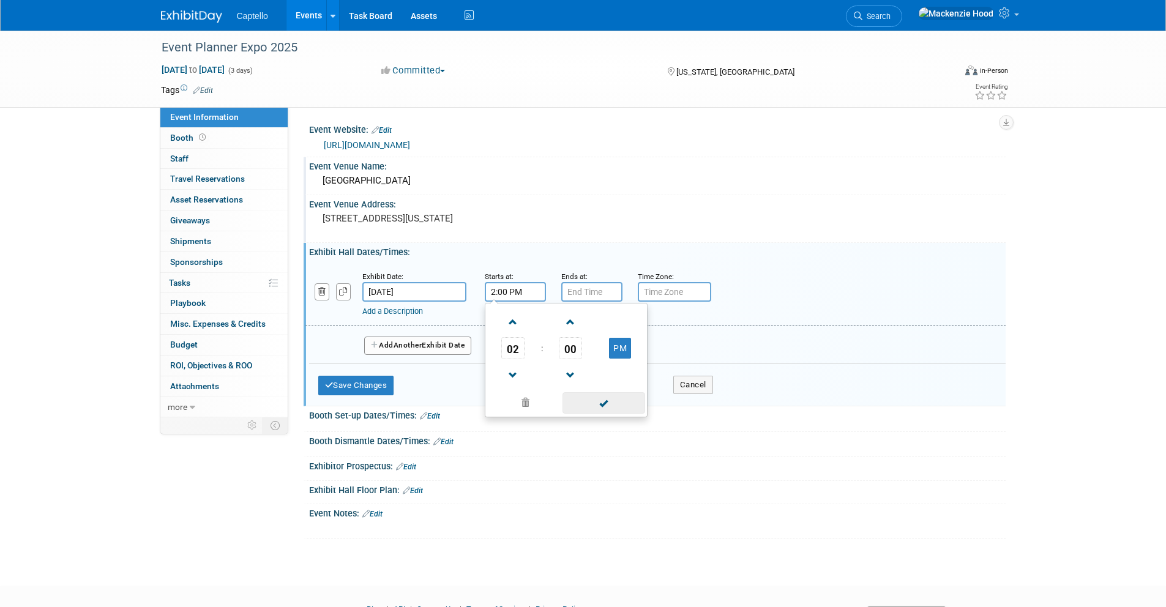
click at [615, 404] on span at bounding box center [603, 402] width 83 height 21
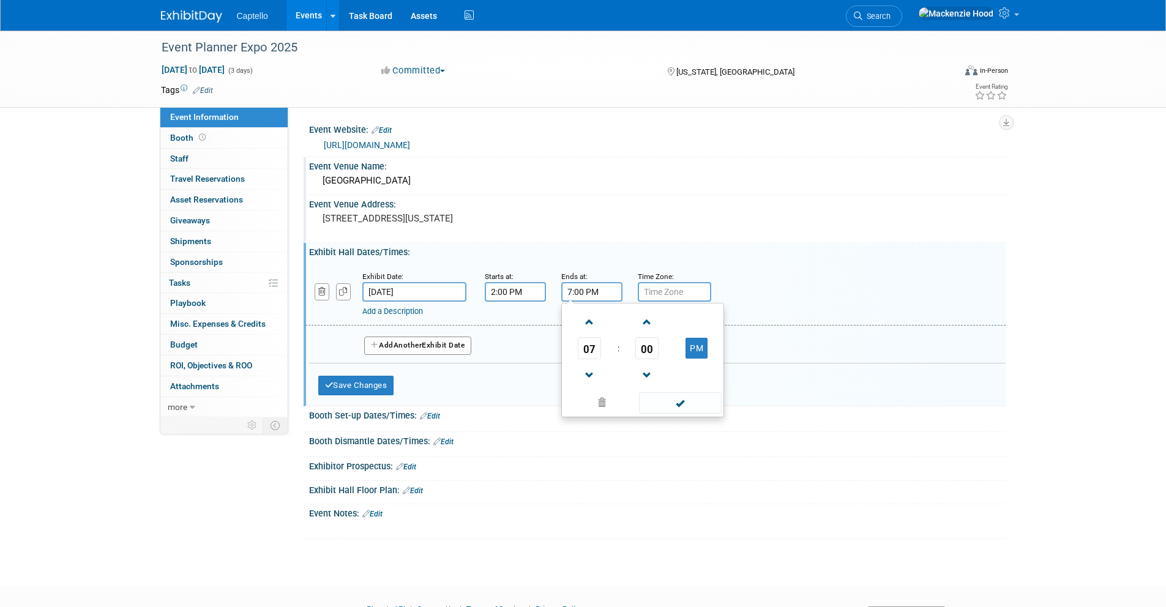
click at [587, 290] on input "7:00 PM" at bounding box center [591, 292] width 61 height 20
click at [582, 320] on span at bounding box center [589, 321] width 21 height 21
type input "8:00 PM"
click at [671, 406] on span at bounding box center [680, 402] width 83 height 21
click at [350, 383] on button "Save Changes" at bounding box center [356, 386] width 76 height 20
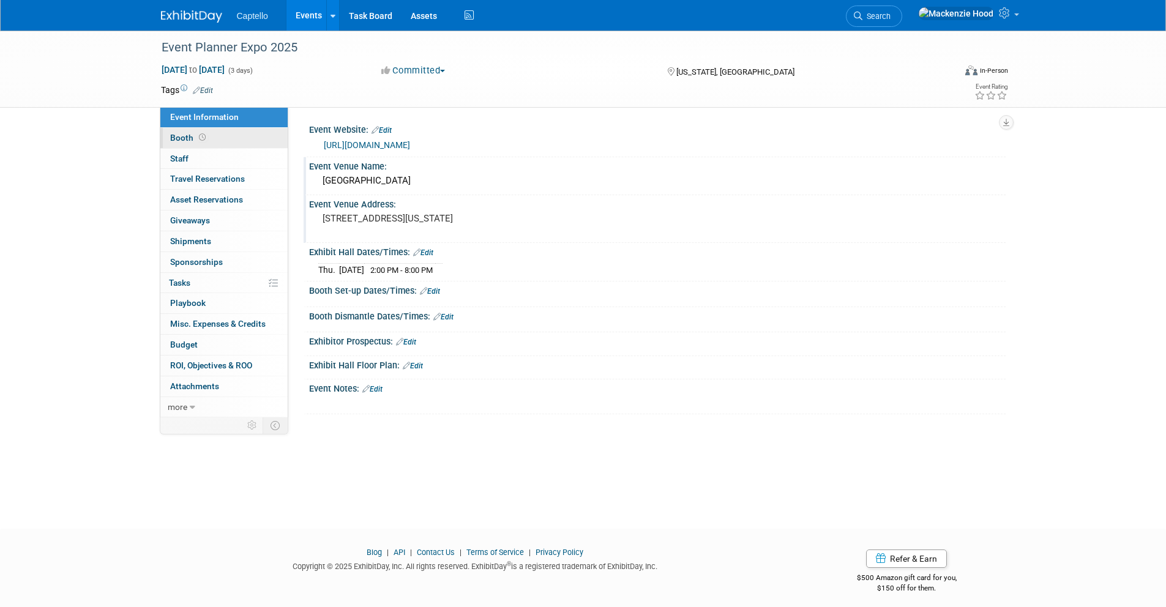
click at [226, 137] on link "Booth" at bounding box center [223, 138] width 127 height 20
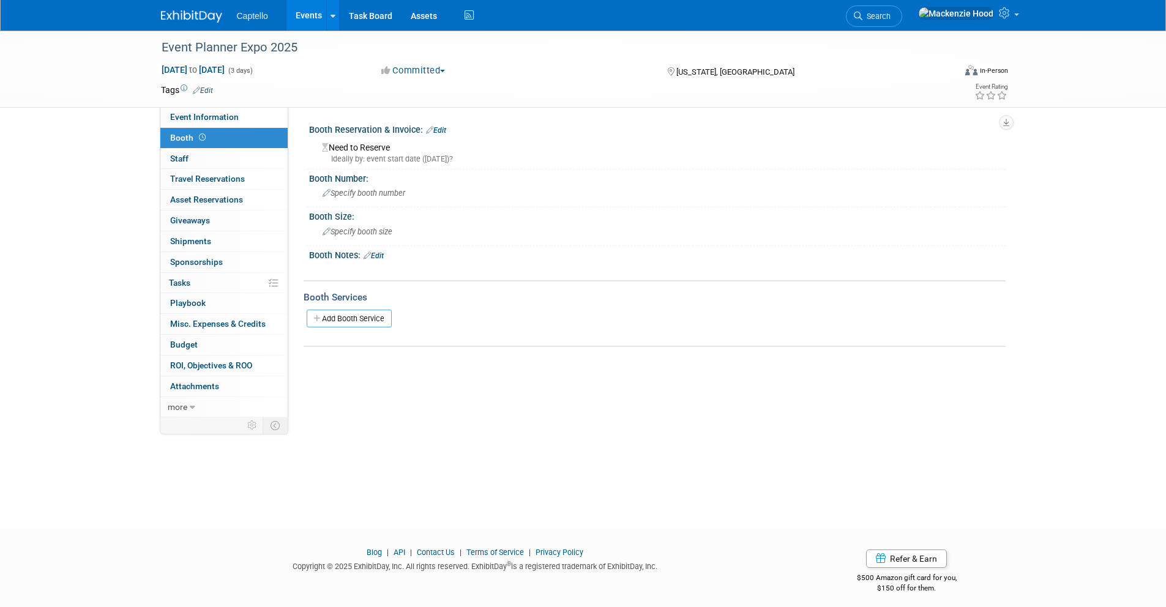
click at [436, 127] on link "Edit" at bounding box center [436, 130] width 20 height 9
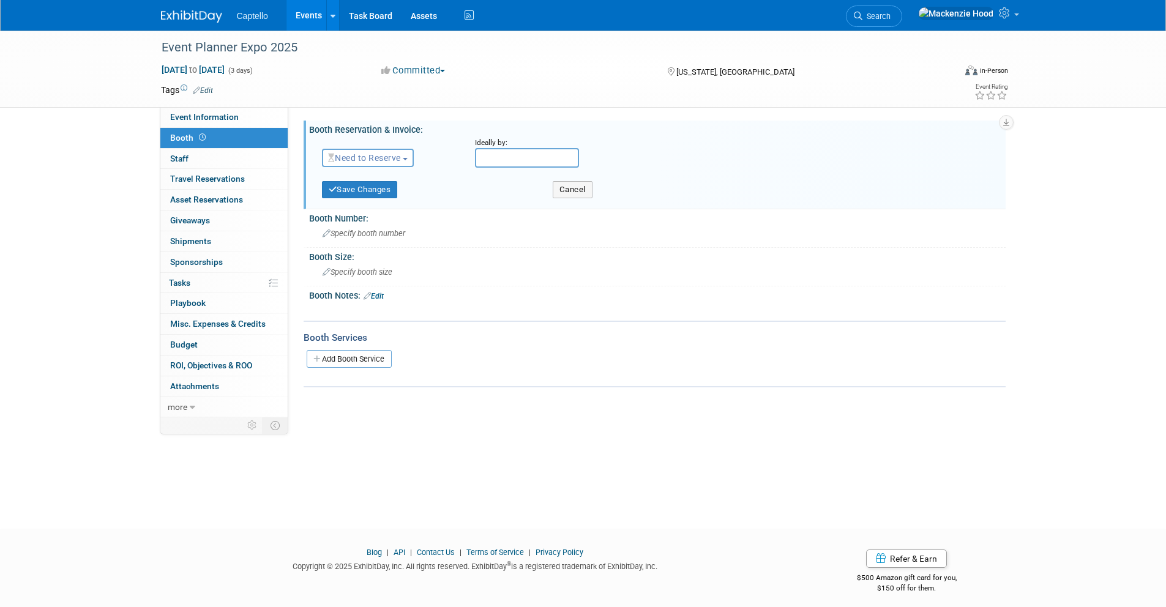
click at [396, 161] on span "Need to Reserve" at bounding box center [364, 158] width 73 height 10
click at [389, 208] on link "No Reservation Required" at bounding box center [387, 212] width 131 height 17
click at [363, 186] on button "Save Changes" at bounding box center [360, 189] width 76 height 17
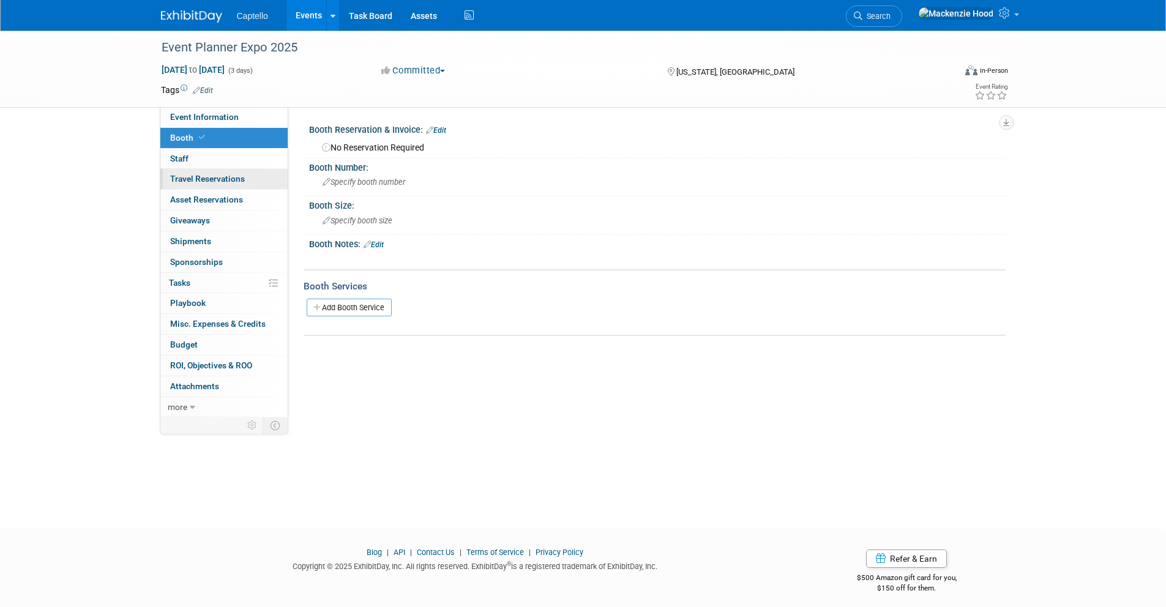
click at [214, 176] on span "Travel Reservations 0" at bounding box center [207, 179] width 75 height 10
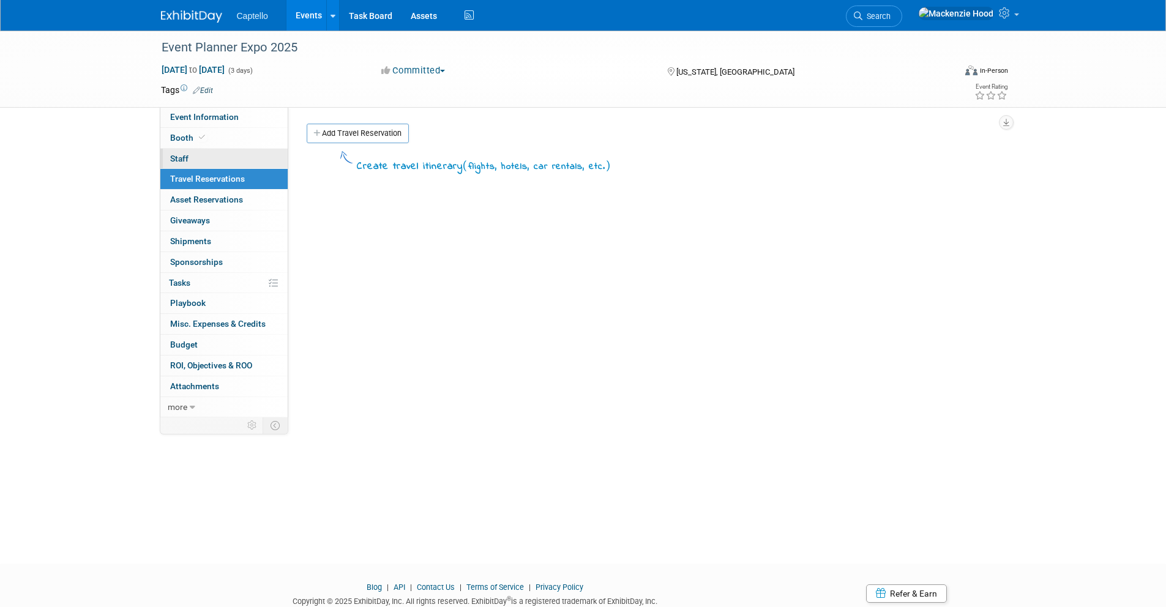
click at [214, 163] on link "0 Staff 0" at bounding box center [223, 159] width 127 height 20
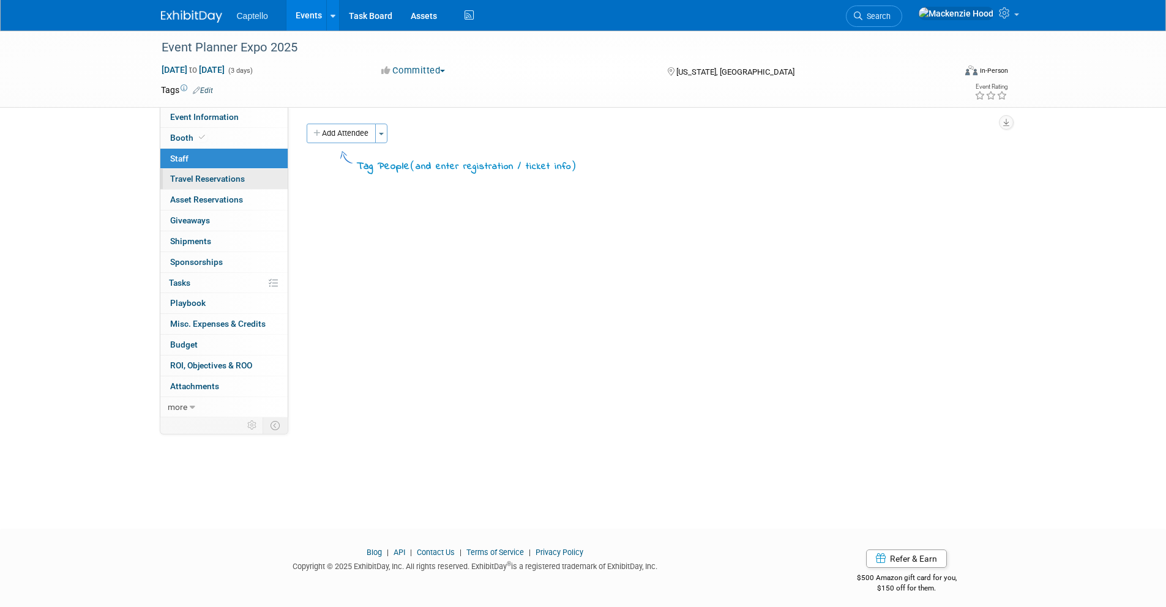
click at [225, 178] on span "Travel Reservations 0" at bounding box center [207, 179] width 75 height 10
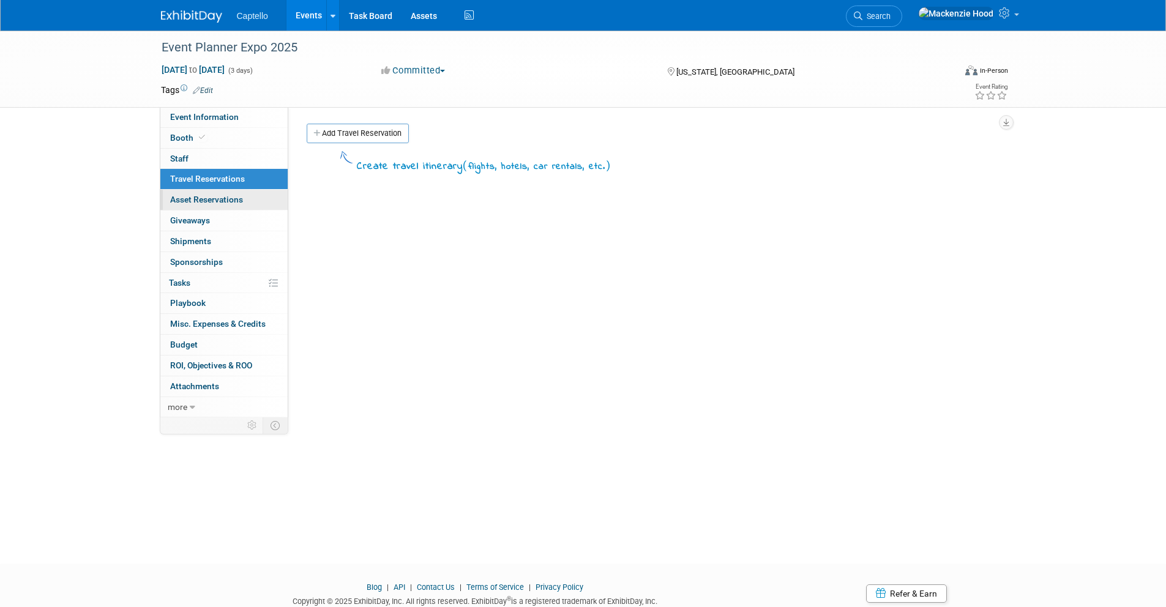
click at [228, 198] on span "Asset Reservations 0" at bounding box center [206, 200] width 73 height 10
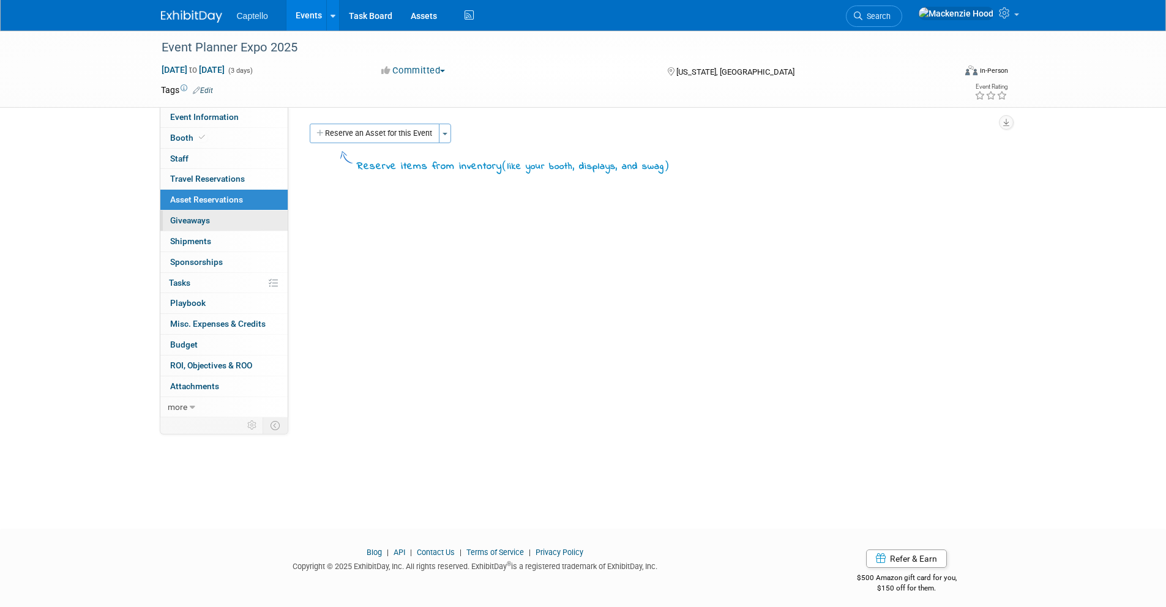
click at [226, 218] on link "0 Giveaways 0" at bounding box center [223, 220] width 127 height 20
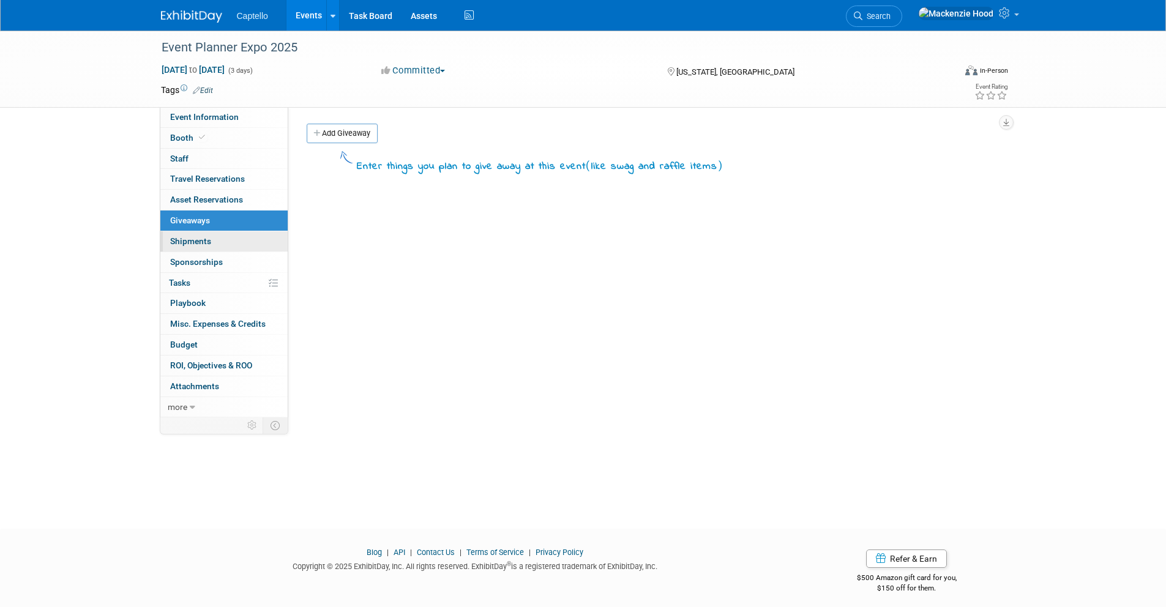
click at [221, 245] on link "0 Shipments 0" at bounding box center [223, 241] width 127 height 20
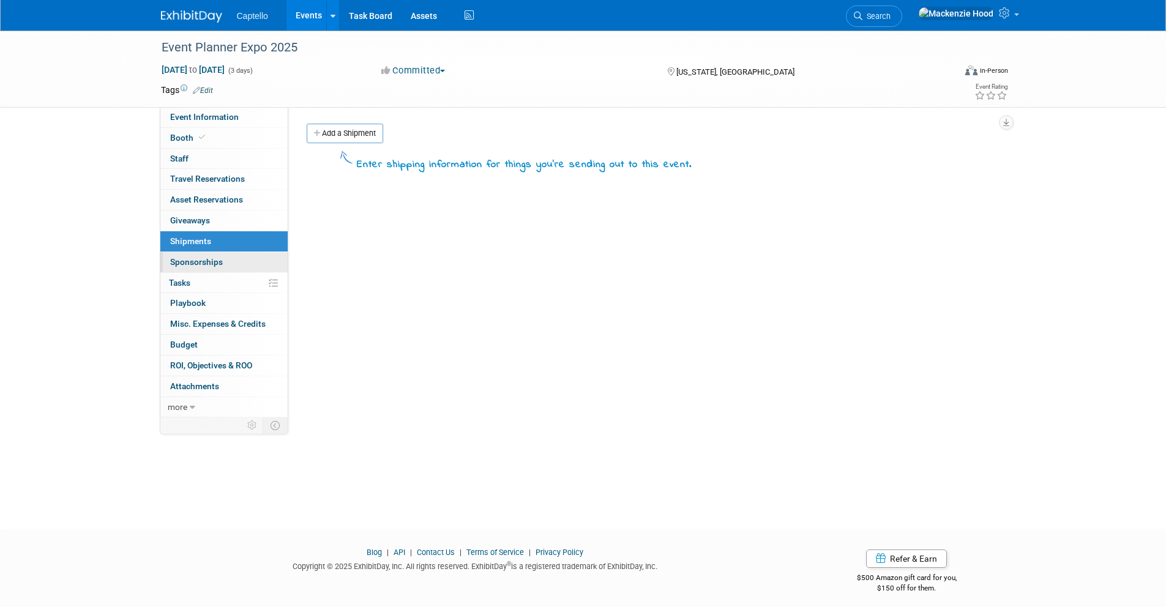
click at [225, 264] on link "0 Sponsorships 0" at bounding box center [223, 262] width 127 height 20
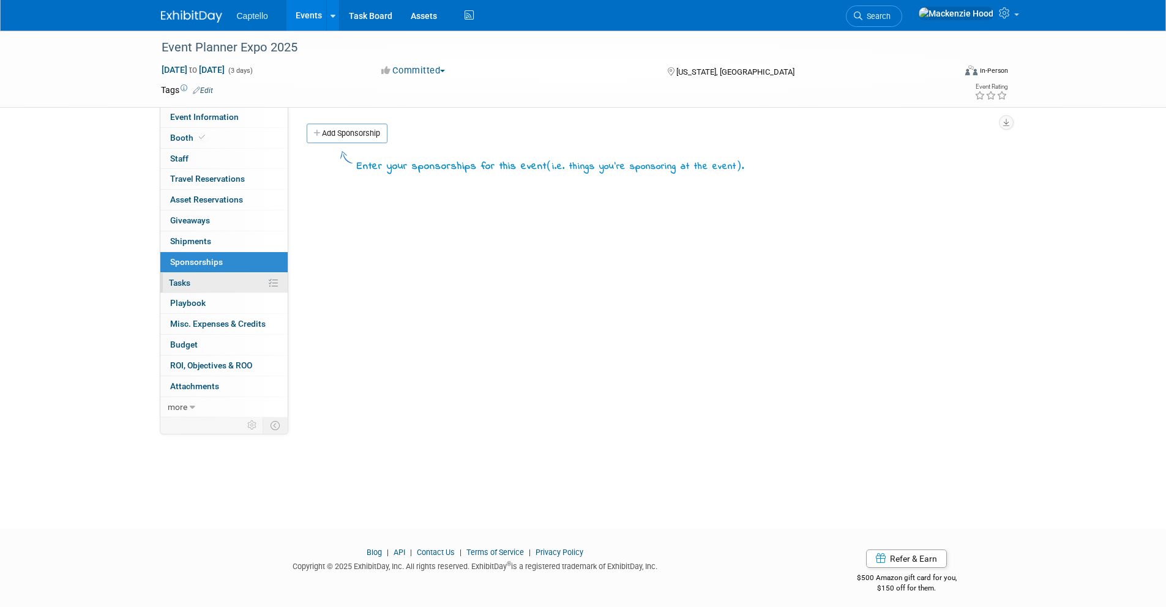
click at [221, 280] on link "0% Tasks 0%" at bounding box center [223, 283] width 127 height 20
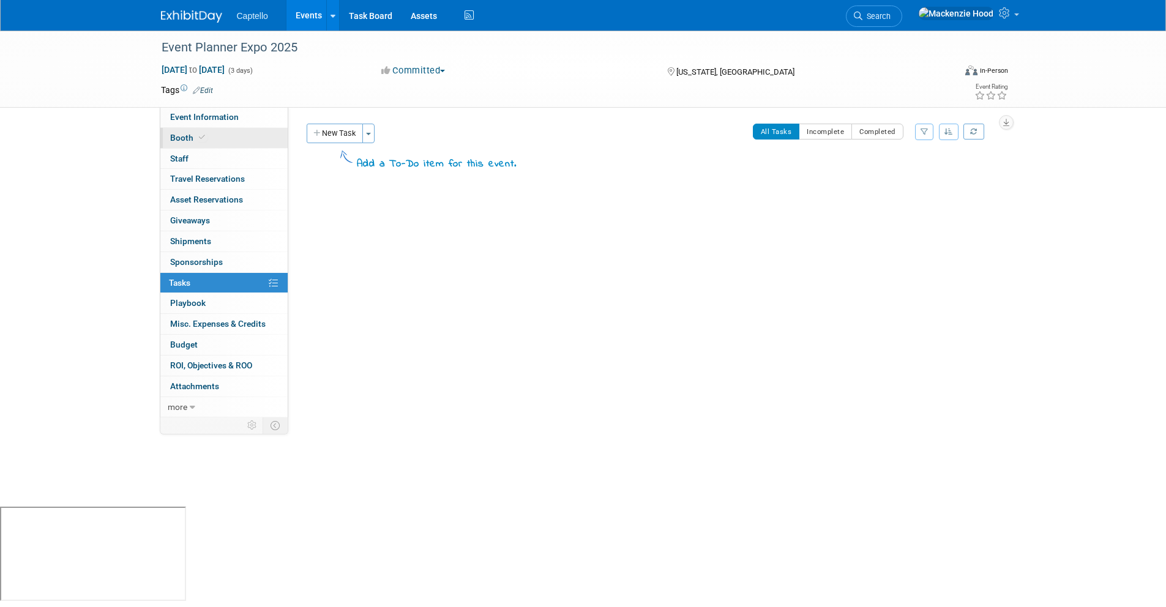
click at [207, 128] on link "Booth" at bounding box center [223, 138] width 127 height 20
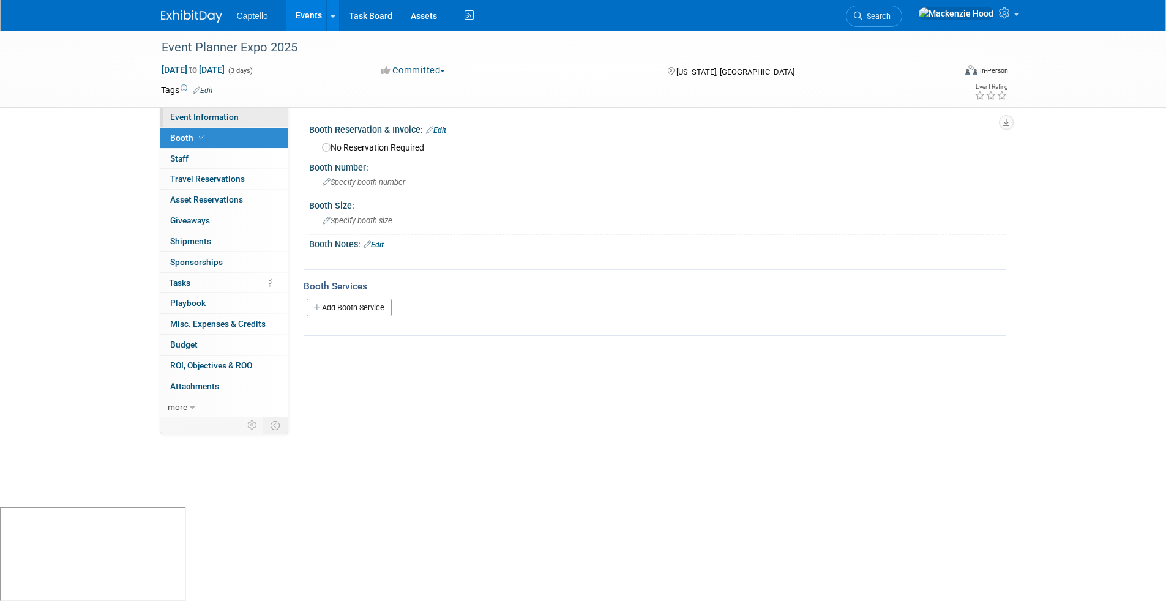
click at [207, 117] on span "Event Information" at bounding box center [204, 117] width 69 height 10
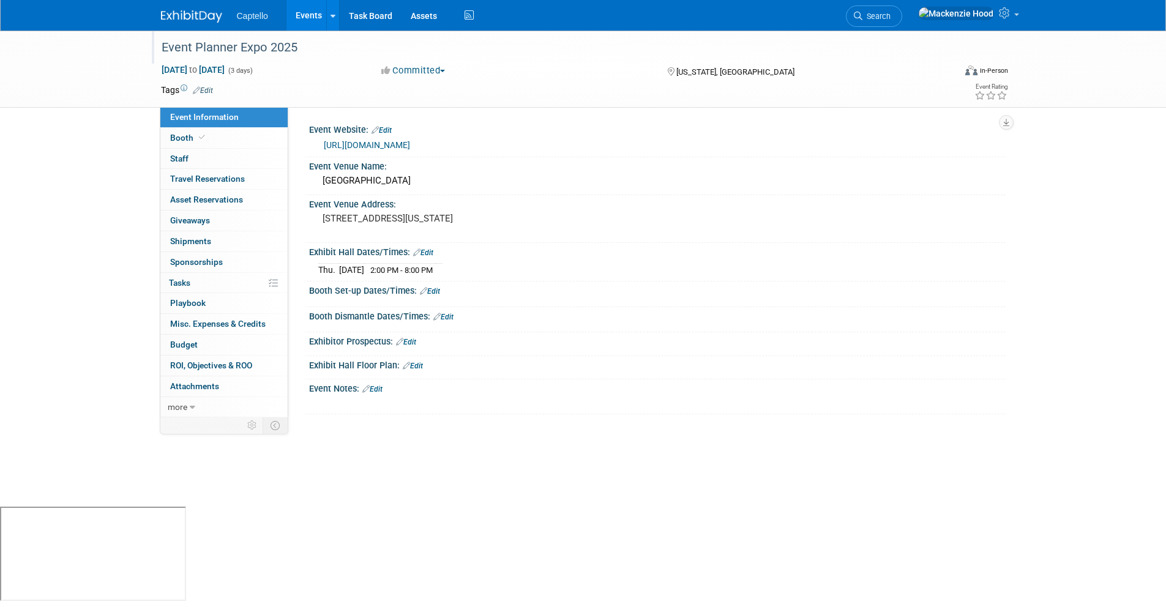
click at [292, 50] on div "Event Planner Expo 2025" at bounding box center [546, 48] width 779 height 22
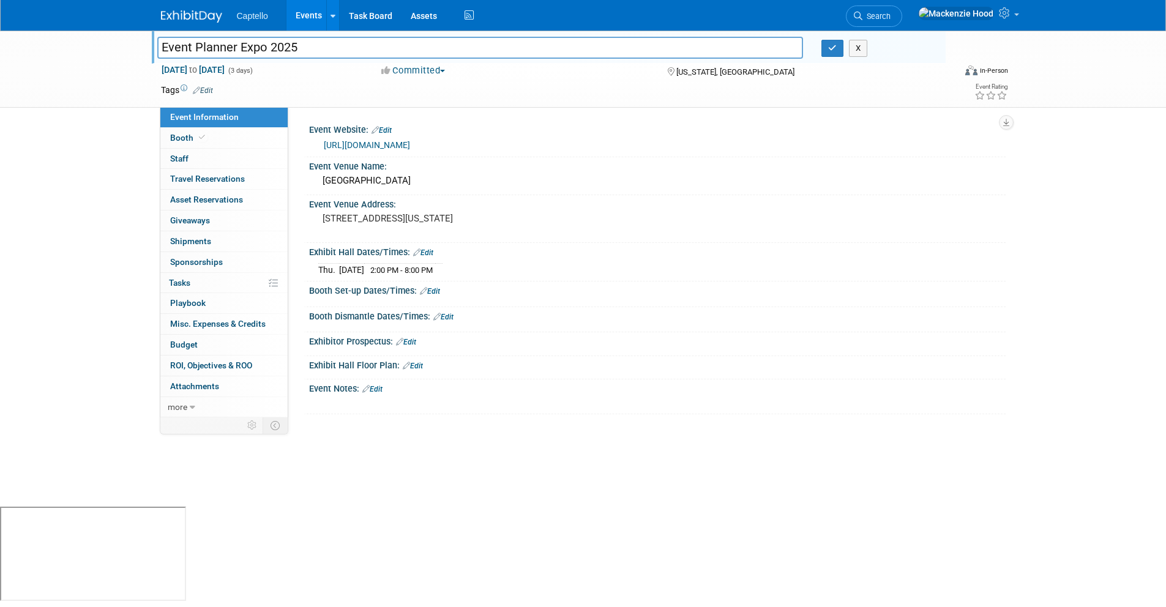
drag, startPoint x: 300, startPoint y: 43, endPoint x: 133, endPoint y: 31, distance: 167.5
click at [133, 31] on div "Event Planner Expo 2025 Event Planner Expo 2025 X Oct 14, 2025 to Oct 16, 2025 …" at bounding box center [583, 69] width 1166 height 77
click at [131, 37] on div "Event Planner Expo 2025 Event Planner Expo 2025 X Oct 14, 2025 to Oct 16, 2025 …" at bounding box center [583, 69] width 1166 height 77
click at [828, 45] on icon "button" at bounding box center [832, 48] width 9 height 8
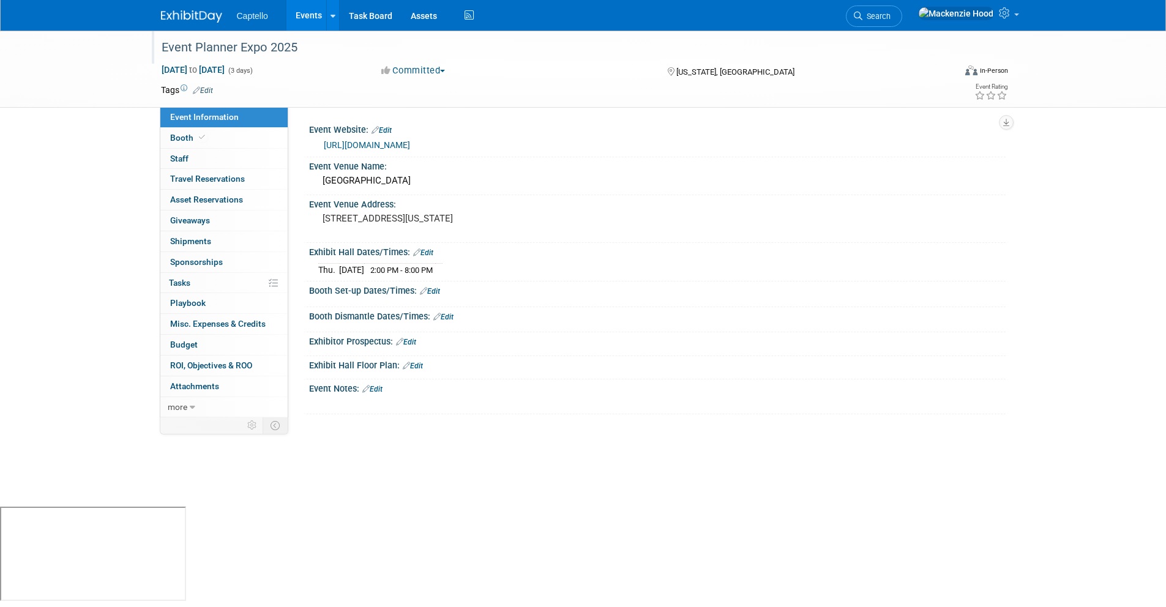
click at [478, 137] on div "[URL][DOMAIN_NAME]" at bounding box center [657, 143] width 678 height 17
click at [384, 131] on link "Edit" at bounding box center [381, 130] width 20 height 9
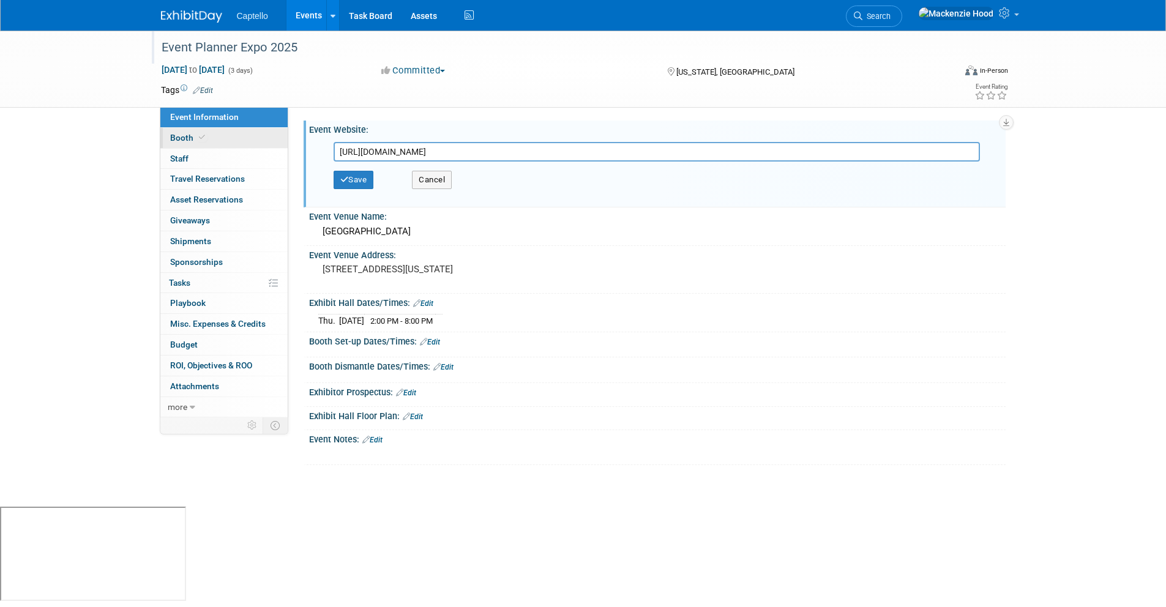
drag, startPoint x: 496, startPoint y: 149, endPoint x: 255, endPoint y: 130, distance: 242.5
click at [255, 130] on div "Event Information Event Info Booth Booth 0 Staff 0 Staff 0 Travel Reservations …" at bounding box center [583, 248] width 863 height 434
click at [445, 166] on div "Save Cancel" at bounding box center [659, 180] width 653 height 37
click at [436, 179] on button "Cancel" at bounding box center [432, 180] width 40 height 18
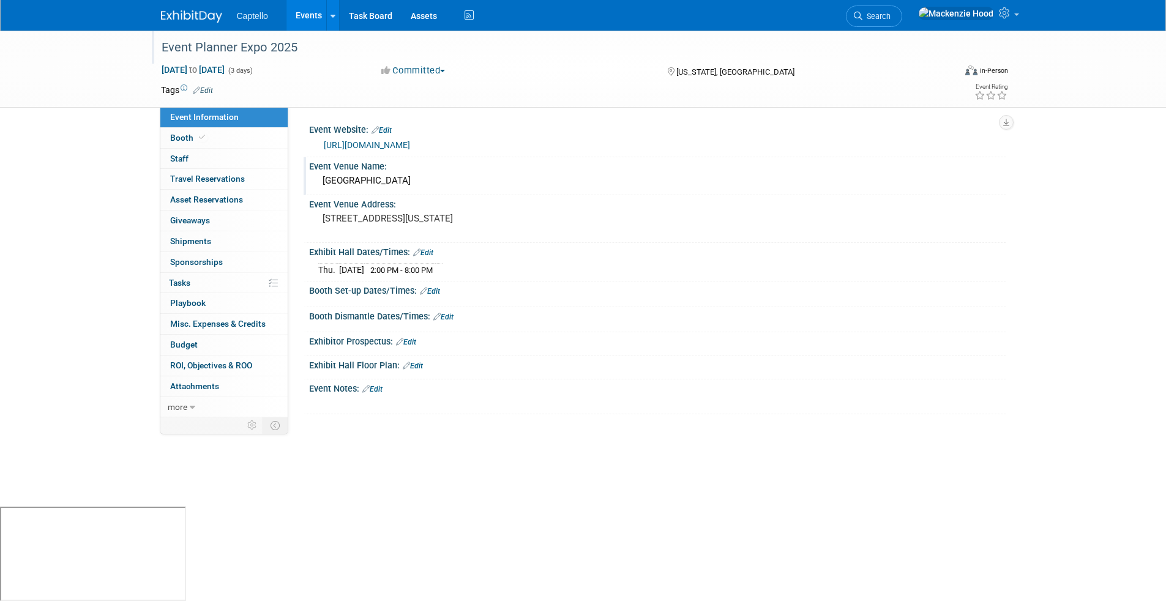
click at [409, 182] on div "[GEOGRAPHIC_DATA]" at bounding box center [657, 180] width 678 height 19
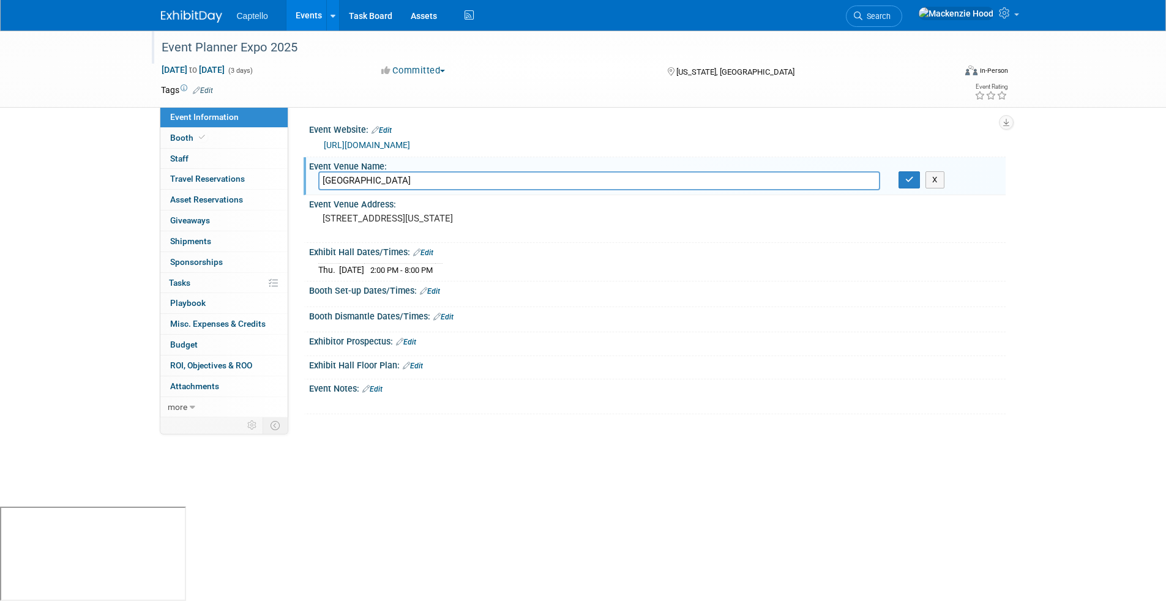
drag, startPoint x: 413, startPoint y: 180, endPoint x: 299, endPoint y: 171, distance: 114.2
click at [299, 171] on div "Event Website: Edit https://www.theeventplannerexpo.com/ Event Venue Name: Metr…" at bounding box center [646, 262] width 717 height 310
click at [420, 224] on pre "[STREET_ADDRESS][US_STATE]" at bounding box center [453, 218] width 263 height 11
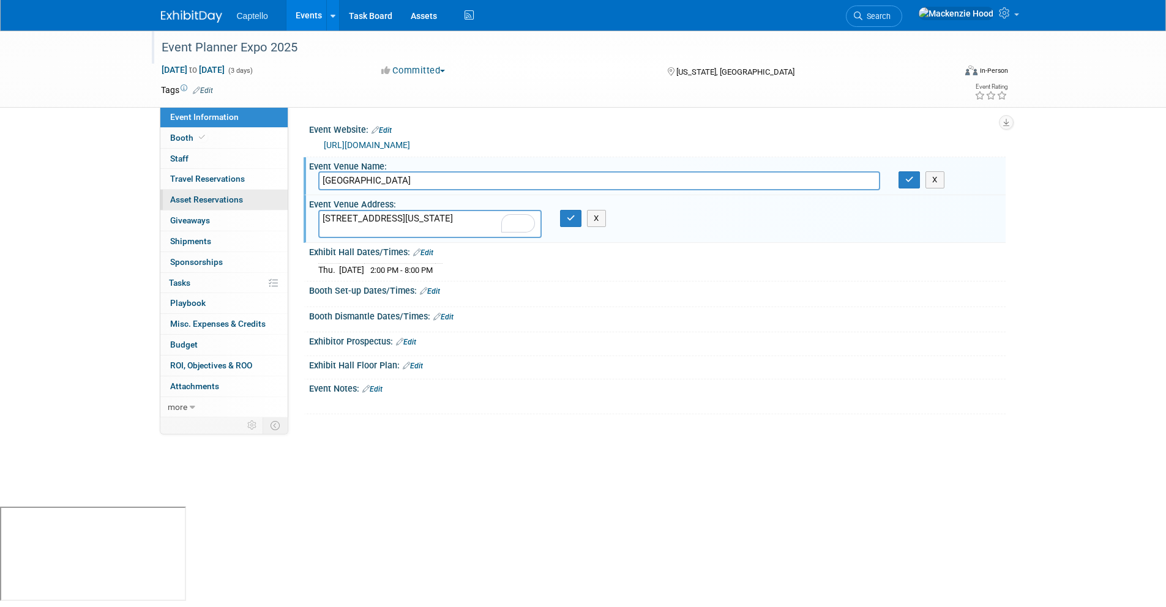
drag, startPoint x: 413, startPoint y: 234, endPoint x: 286, endPoint y: 201, distance: 130.7
click at [286, 201] on div "Event Information Event Info Booth Booth 0 Staff 0 Staff 0 Travel Reservations …" at bounding box center [583, 224] width 863 height 387
click at [907, 177] on icon "button" at bounding box center [909, 180] width 9 height 8
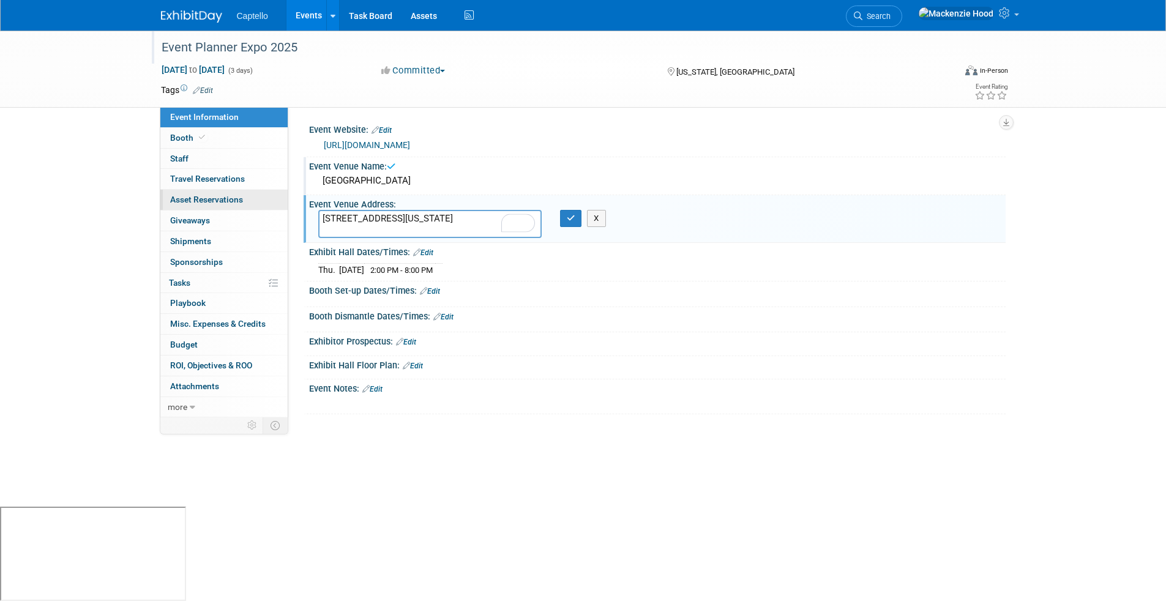
drag, startPoint x: 407, startPoint y: 226, endPoint x: 270, endPoint y: 192, distance: 141.9
click at [270, 192] on div "Event Information Event Info Booth Booth 0 Staff 0 Staff 0 Travel Reservations …" at bounding box center [583, 224] width 863 height 387
click at [571, 220] on icon "button" at bounding box center [571, 218] width 9 height 8
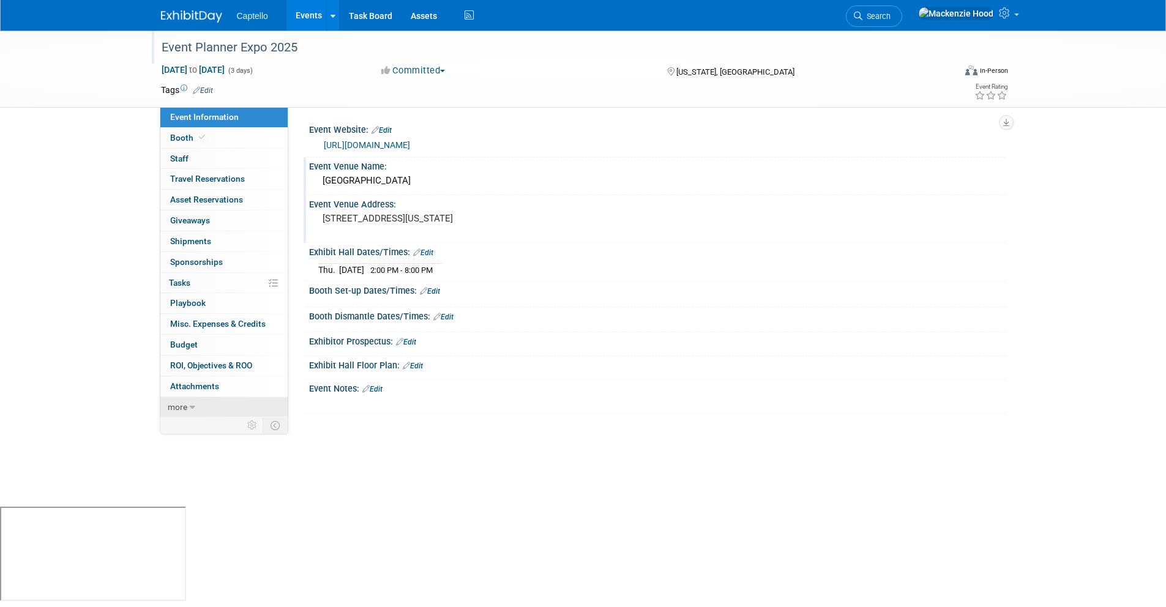
click at [190, 403] on icon at bounding box center [193, 407] width 6 height 9
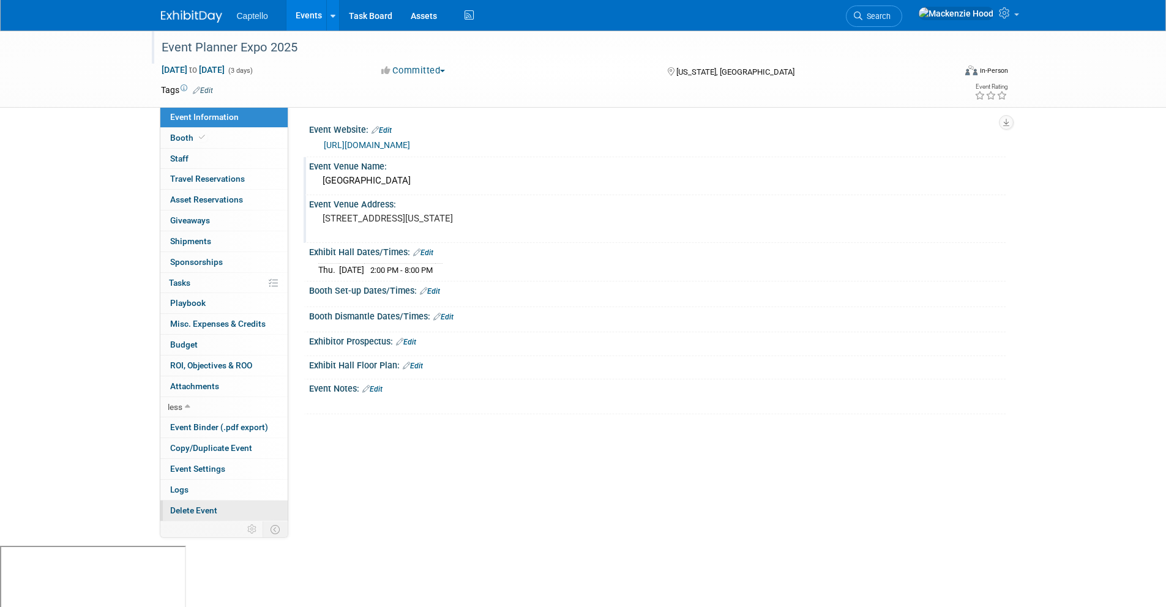
click at [212, 508] on span "Delete Event" at bounding box center [193, 510] width 47 height 10
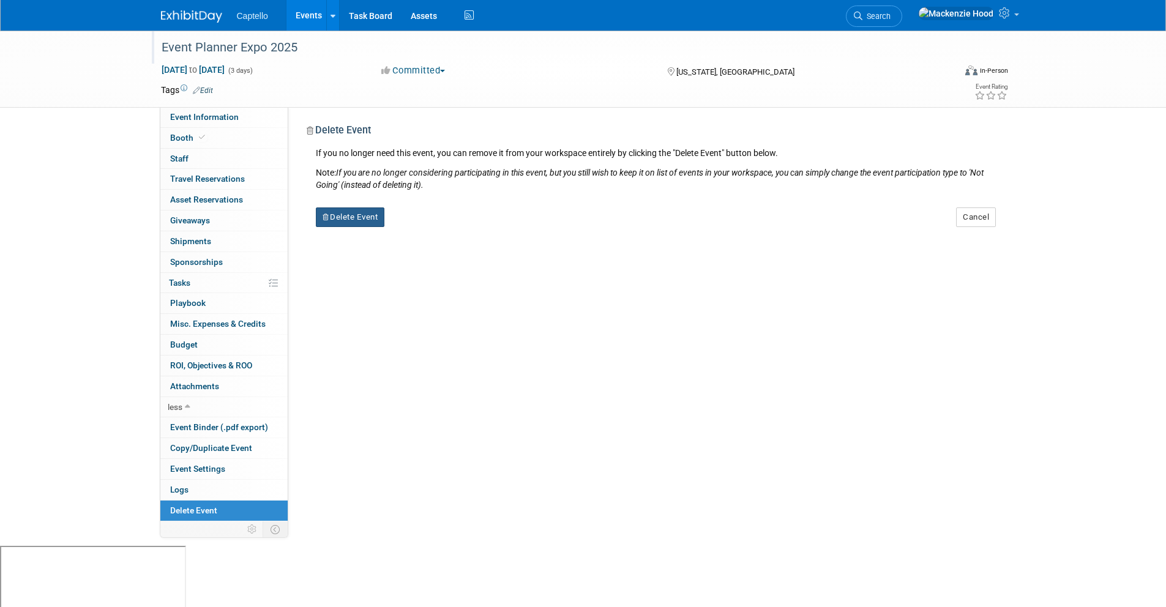
click at [382, 218] on button "Delete Event" at bounding box center [350, 217] width 69 height 20
click at [431, 226] on link "Yes" at bounding box center [426, 227] width 35 height 20
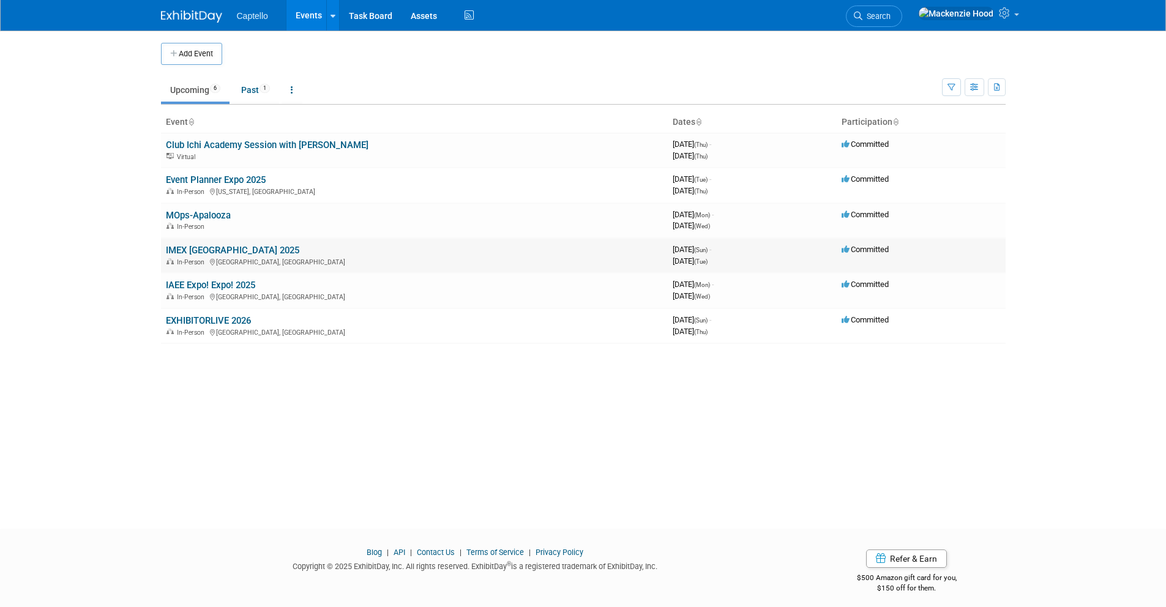
click at [239, 251] on link "IMEX [GEOGRAPHIC_DATA] 2025" at bounding box center [232, 250] width 133 height 11
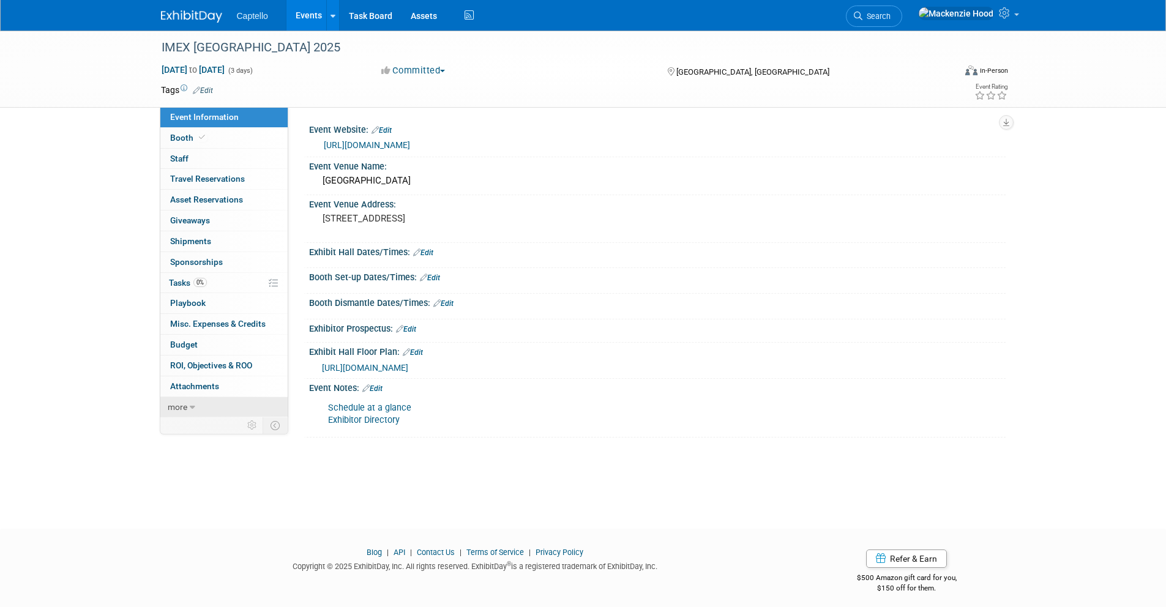
click at [207, 407] on link "more" at bounding box center [223, 407] width 127 height 20
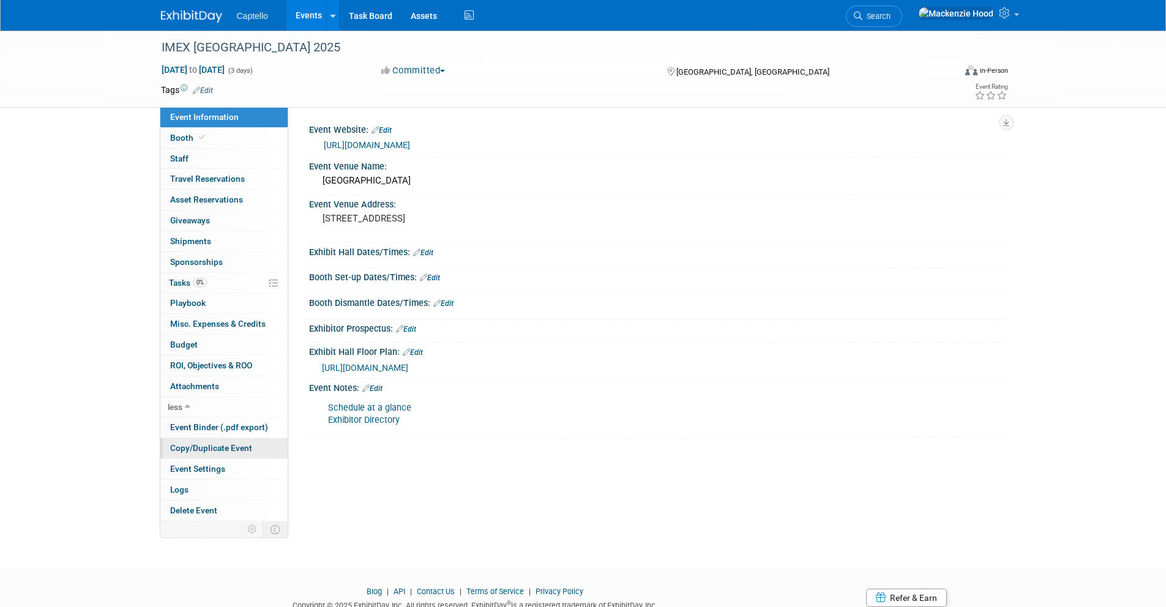
click at [205, 445] on span "Copy/Duplicate Event" at bounding box center [211, 448] width 82 height 10
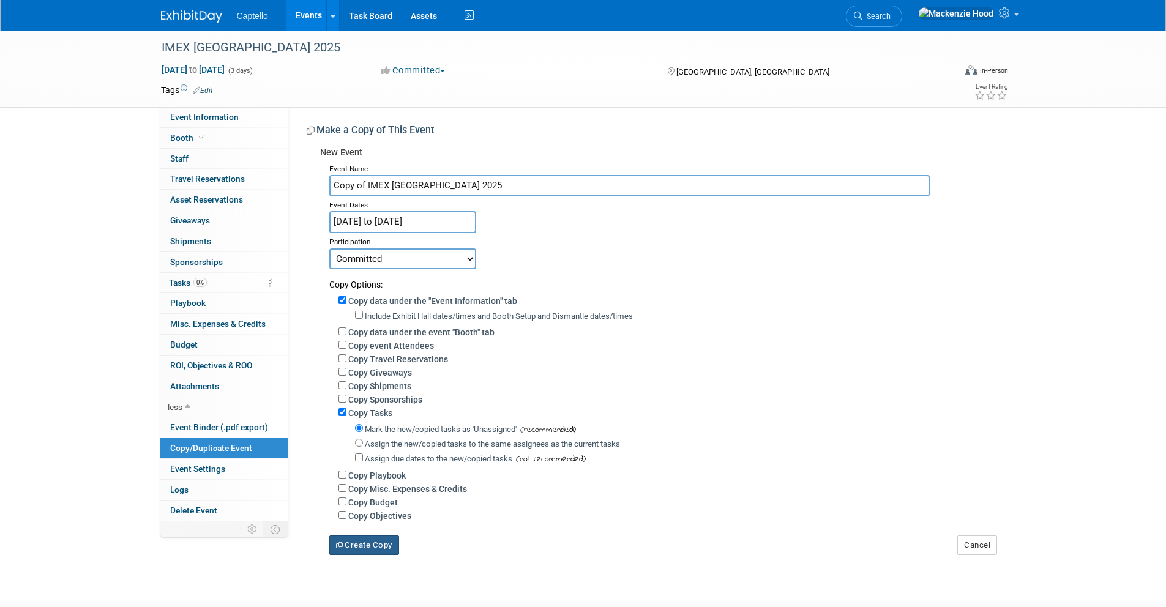
click at [361, 546] on button "Create Copy" at bounding box center [364, 545] width 70 height 20
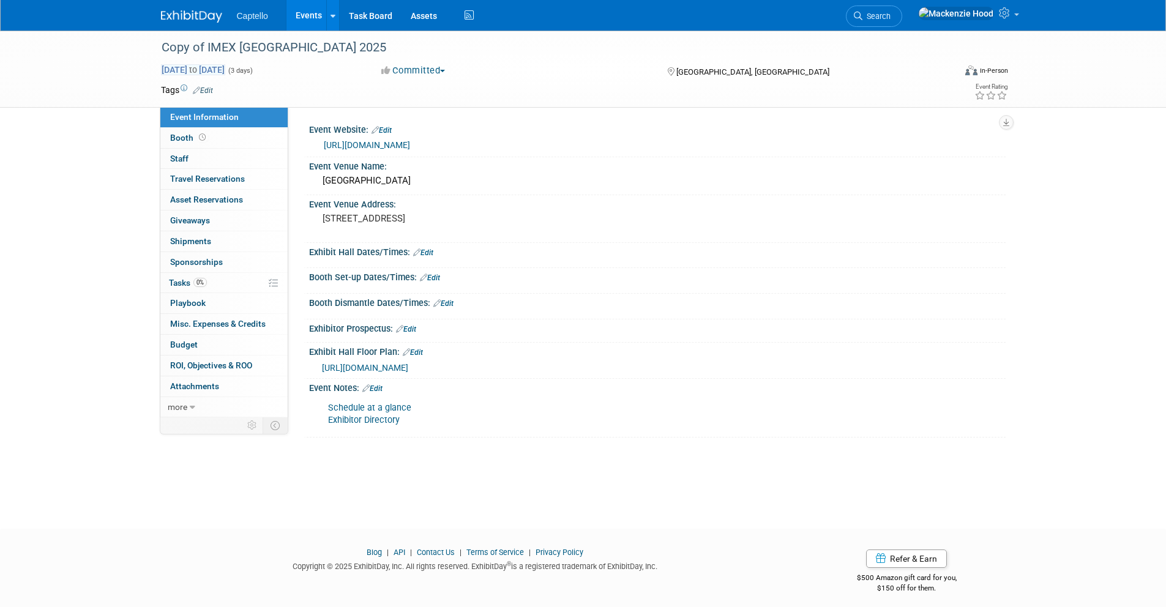
click at [225, 73] on span "[DATE] to [DATE]" at bounding box center [193, 69] width 64 height 11
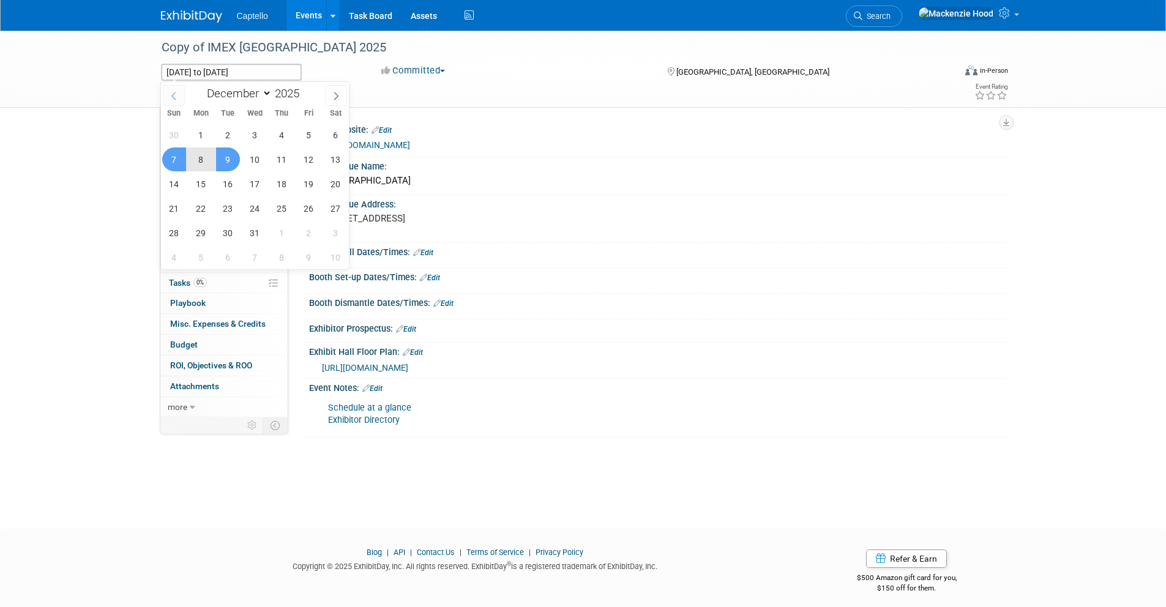
click at [170, 98] on icon at bounding box center [173, 96] width 9 height 9
select select "9"
click at [223, 182] on span "14" at bounding box center [228, 184] width 24 height 24
type input "[DATE]"
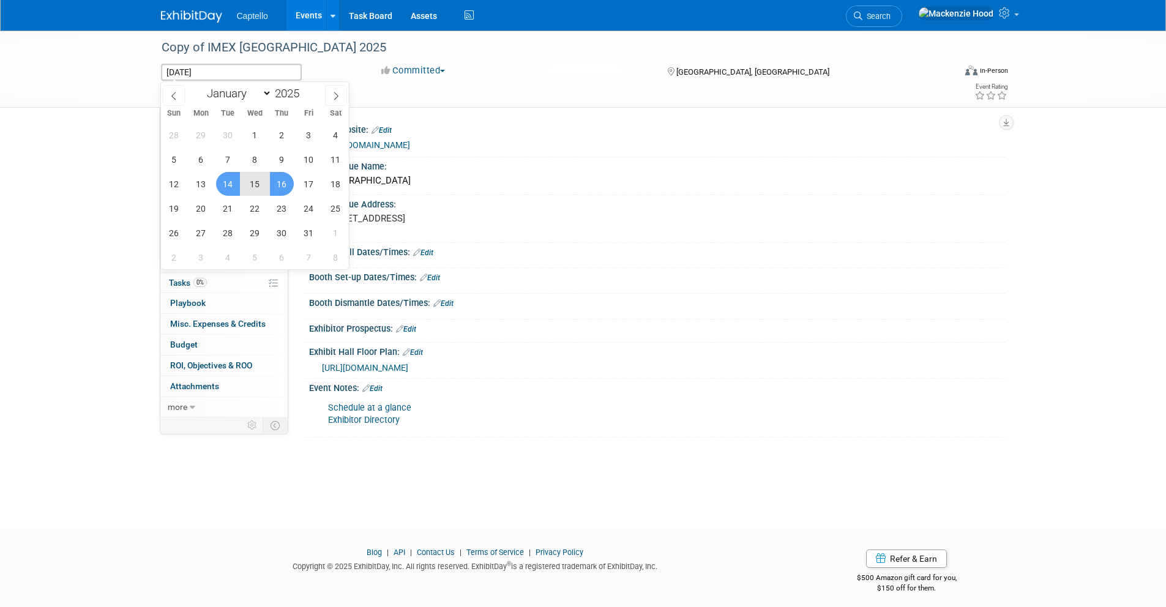
click at [277, 182] on span "16" at bounding box center [282, 184] width 24 height 24
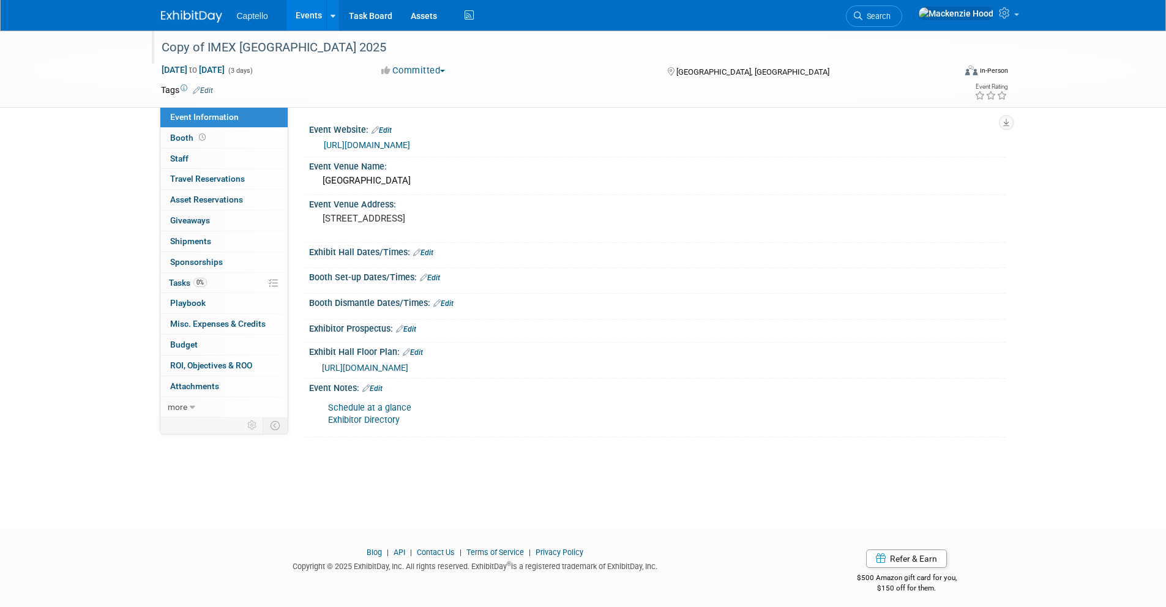
click at [313, 47] on div "Copy of IMEX [GEOGRAPHIC_DATA] 2025" at bounding box center [546, 48] width 779 height 22
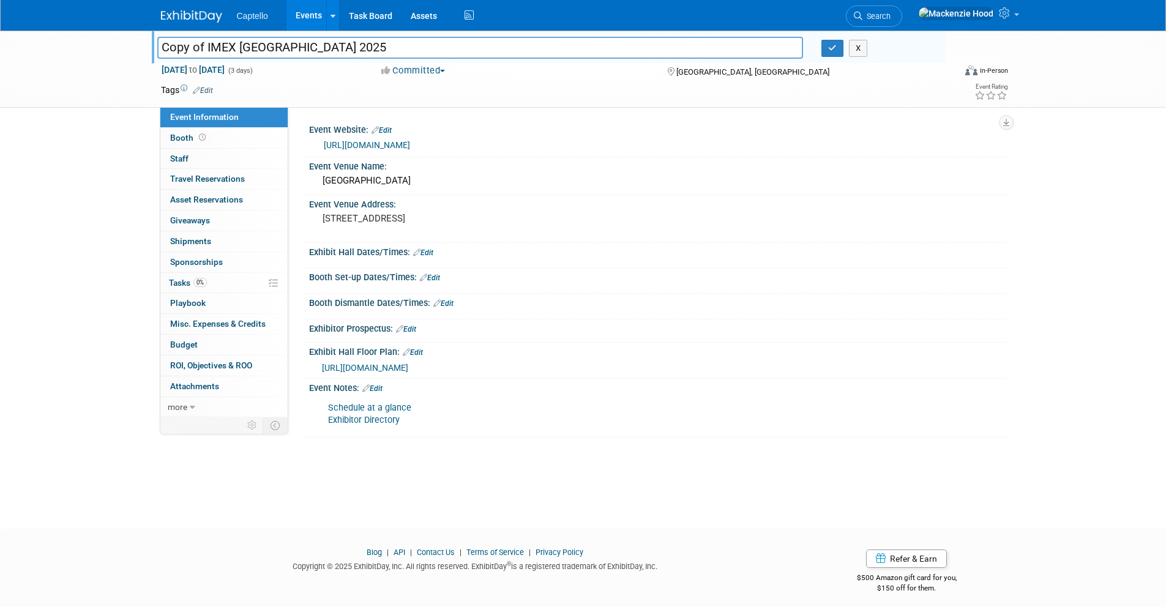
drag, startPoint x: 294, startPoint y: 43, endPoint x: 92, endPoint y: 39, distance: 201.9
click at [92, 39] on div "Copy of IMEX [GEOGRAPHIC_DATA] 2025 Copy of IMEX [GEOGRAPHIC_DATA] 2025 X [DATE…" at bounding box center [583, 69] width 1166 height 77
type input "Event Planner Expo 2025"
click at [832, 48] on icon "button" at bounding box center [832, 48] width 9 height 8
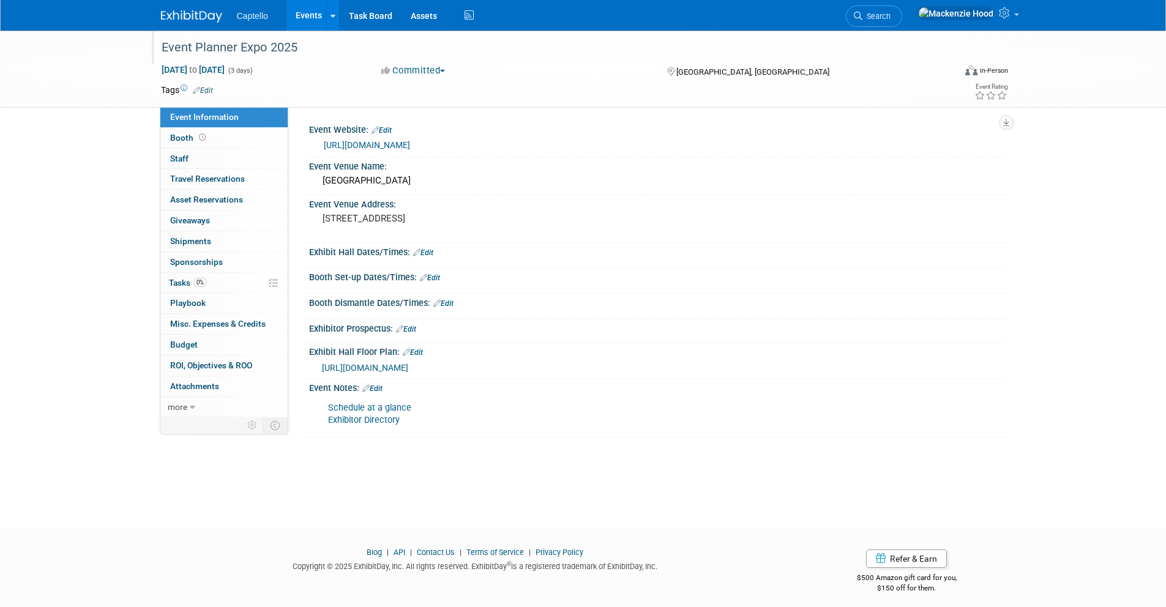
click at [389, 128] on link "Edit" at bounding box center [381, 130] width 20 height 9
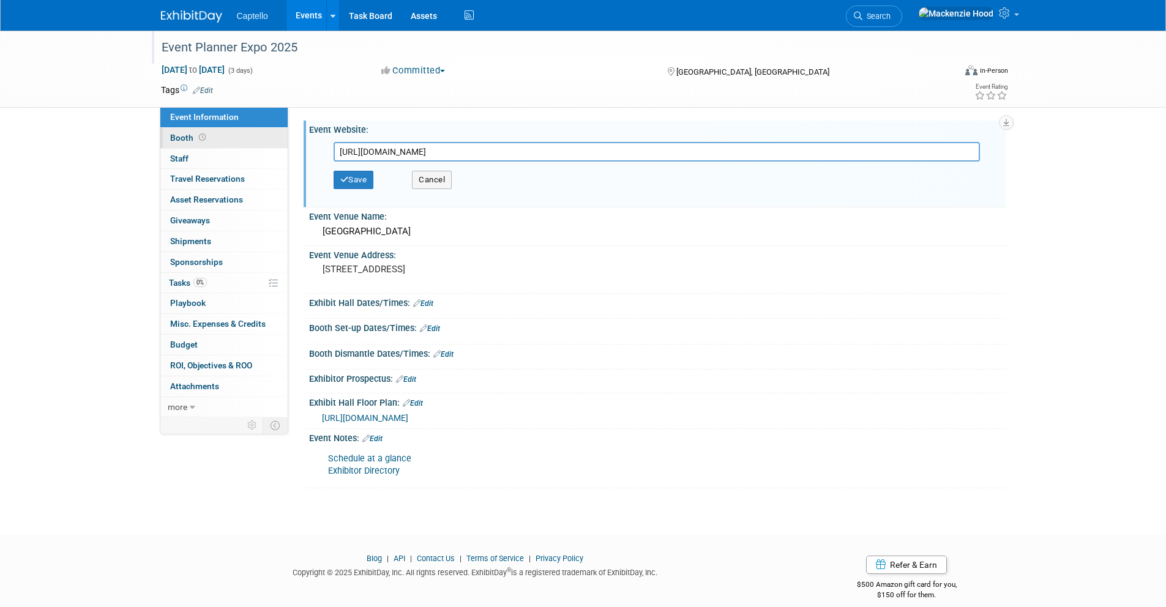
drag, startPoint x: 475, startPoint y: 154, endPoint x: 187, endPoint y: 135, distance: 289.4
click at [187, 135] on div "Event Information Event Info Booth Booth 0 Staff 0 Staff 0 Travel Reservations …" at bounding box center [583, 260] width 863 height 458
type input "[URL][DOMAIN_NAME]"
click at [363, 181] on button "Save" at bounding box center [353, 180] width 40 height 18
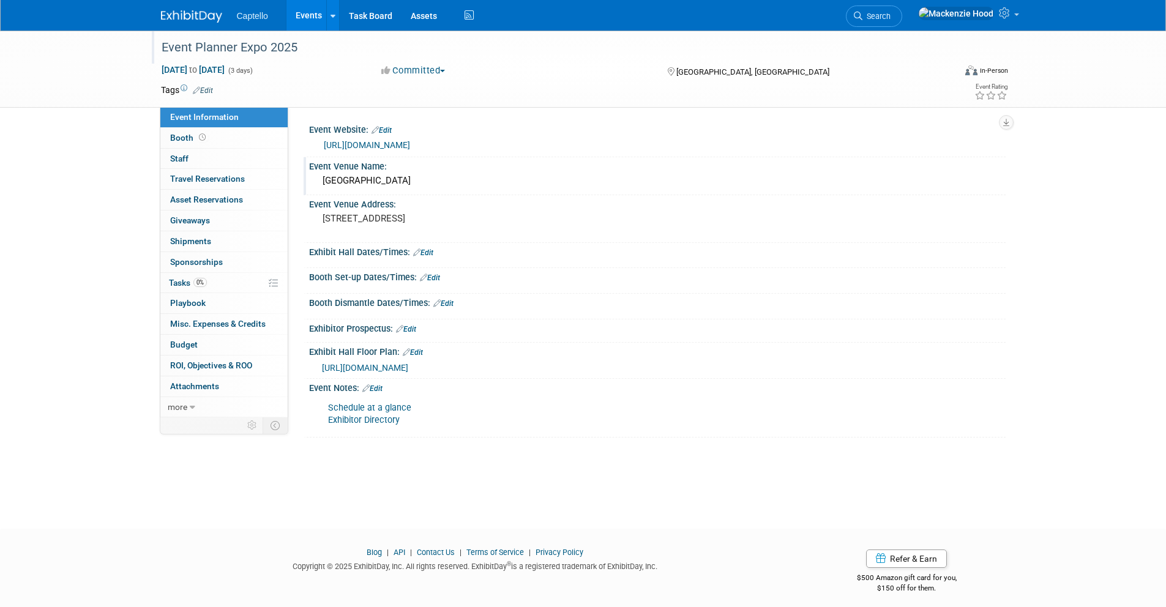
click at [437, 167] on div "Event Venue Name:" at bounding box center [657, 164] width 696 height 15
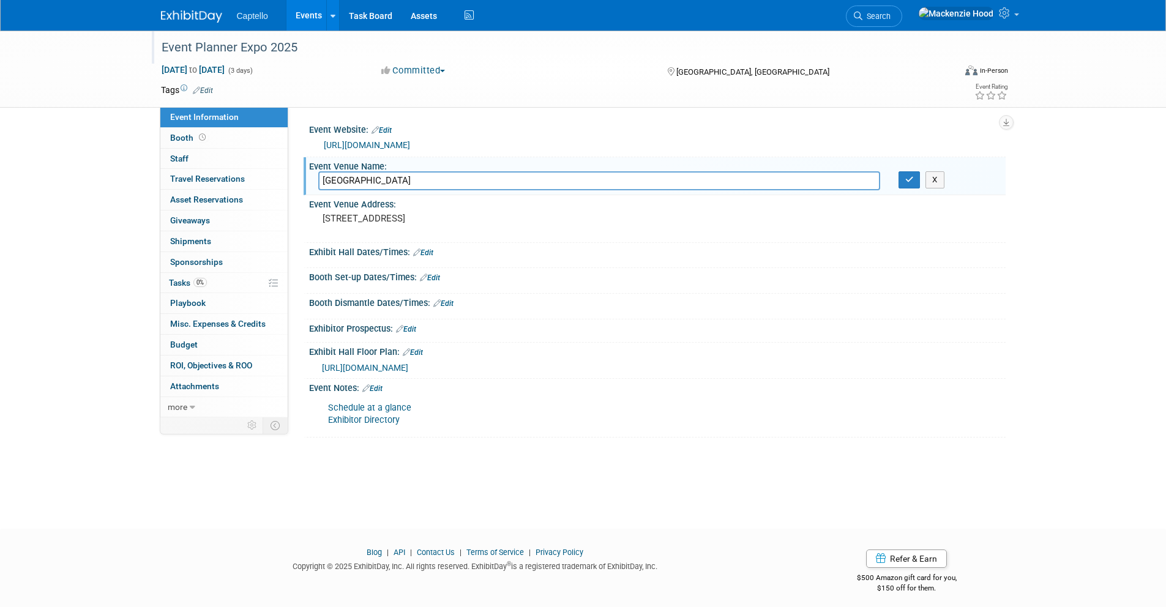
drag, startPoint x: 456, startPoint y: 177, endPoint x: 311, endPoint y: 177, distance: 145.0
click at [311, 177] on div "[GEOGRAPHIC_DATA]" at bounding box center [599, 180] width 580 height 19
type input "[GEOGRAPHIC_DATA]"
click at [911, 183] on icon "button" at bounding box center [909, 180] width 9 height 8
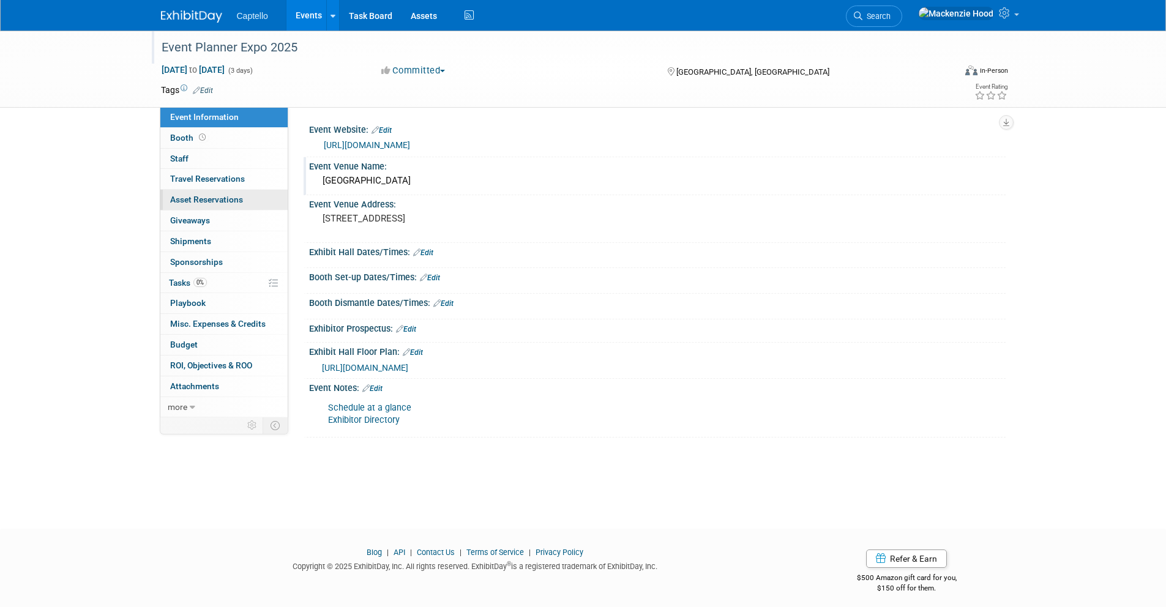
drag, startPoint x: 428, startPoint y: 231, endPoint x: 284, endPoint y: 204, distance: 145.8
click at [284, 204] on div "Event Information Event Info Booth Booth 0 Staff 0 Staff 0 Travel Reservations …" at bounding box center [583, 234] width 863 height 407
click at [361, 213] on pre "[STREET_ADDRESS]" at bounding box center [453, 218] width 263 height 11
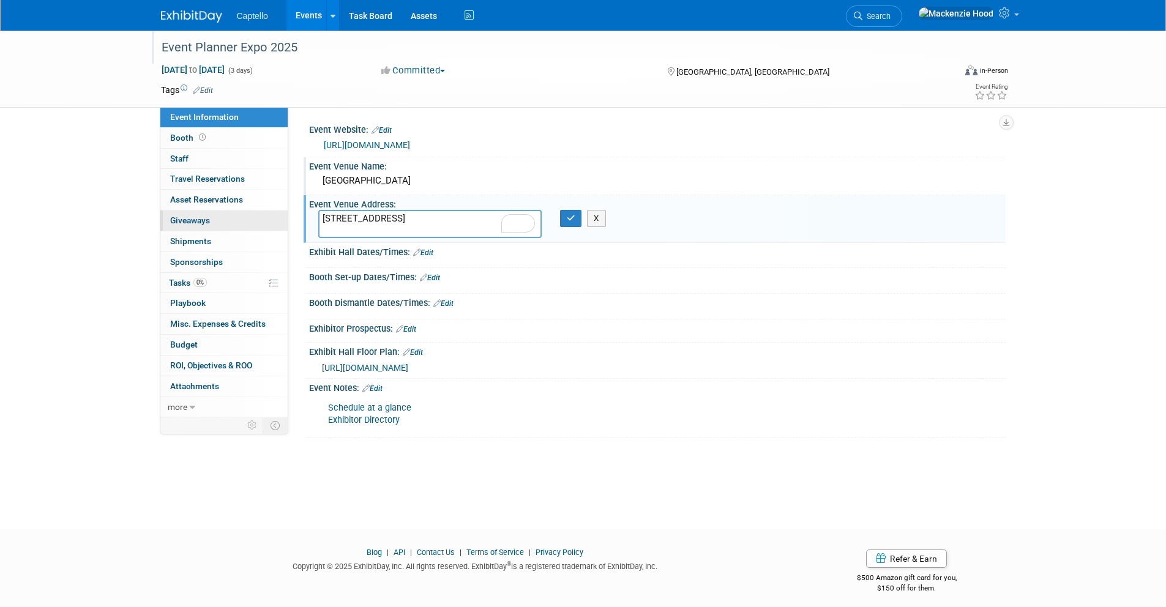
drag, startPoint x: 349, startPoint y: 225, endPoint x: 285, endPoint y: 213, distance: 65.4
click at [285, 213] on div "Event Information Event Info Booth Booth 0 Staff 0 Staff 0 Travel Reservations …" at bounding box center [583, 234] width 863 height 407
type textarea "[STREET_ADDRESS][US_STATE]"
click at [567, 214] on icon "button" at bounding box center [571, 218] width 9 height 8
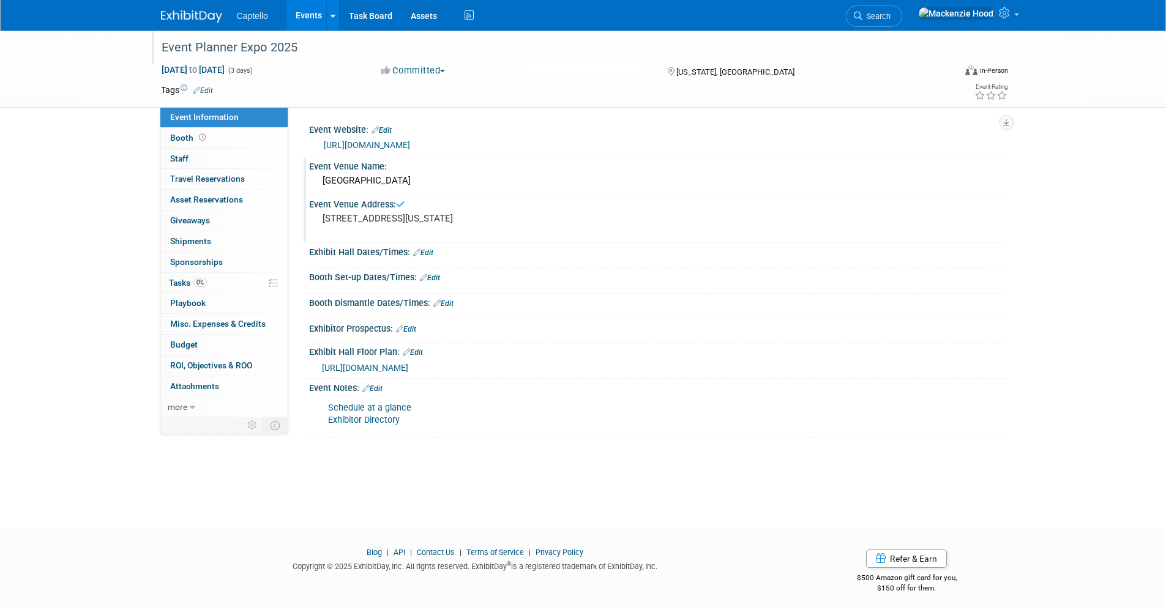
click at [426, 253] on link "Edit" at bounding box center [423, 252] width 20 height 9
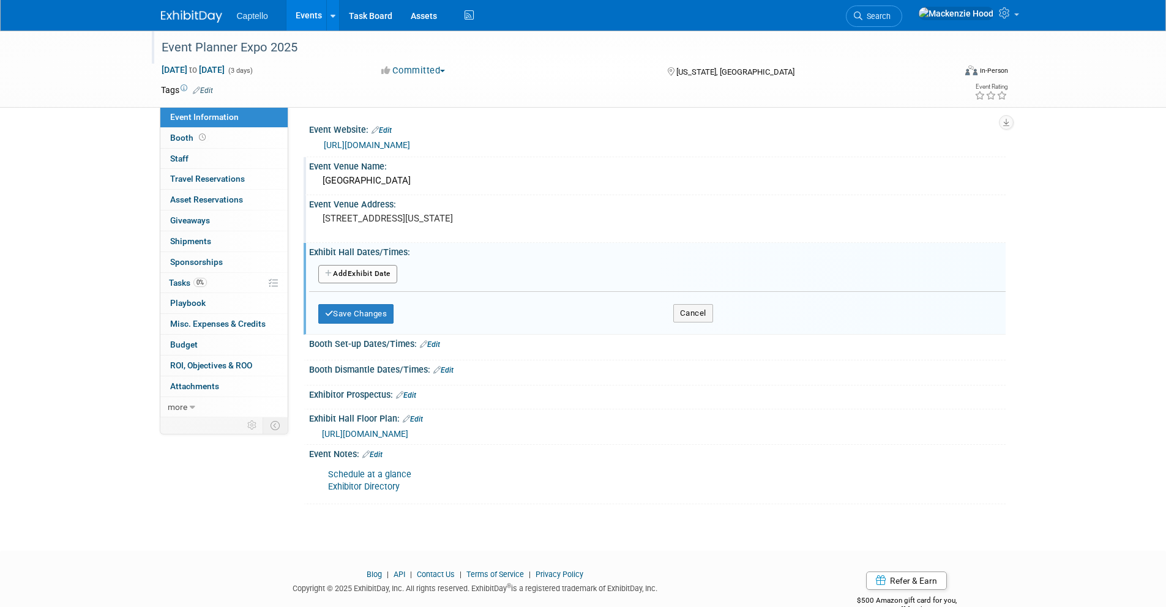
click at [385, 272] on button "Add Another Exhibit Date" at bounding box center [357, 274] width 79 height 18
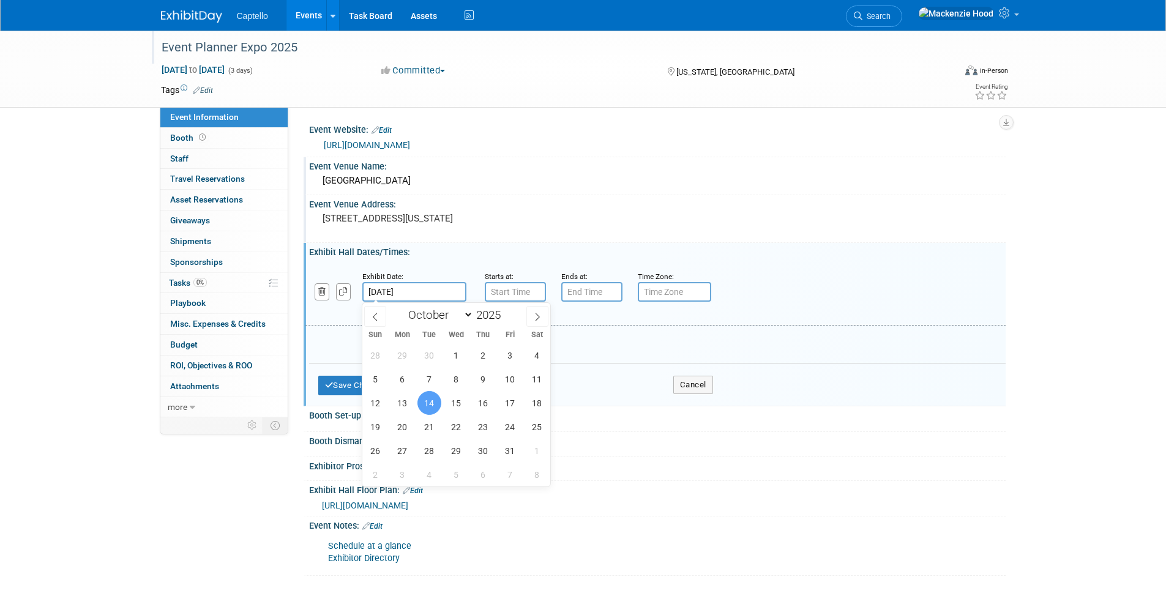
click at [427, 289] on input "[DATE]" at bounding box center [414, 292] width 104 height 20
click at [705, 388] on button "Cancel" at bounding box center [693, 385] width 40 height 18
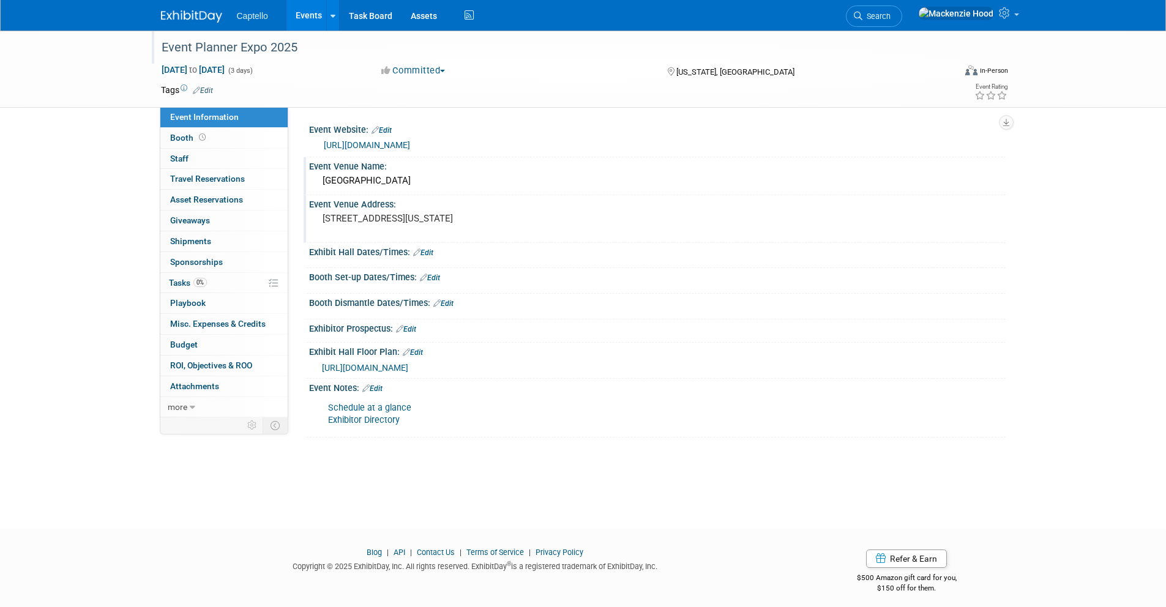
click at [423, 251] on link "Edit" at bounding box center [423, 252] width 20 height 9
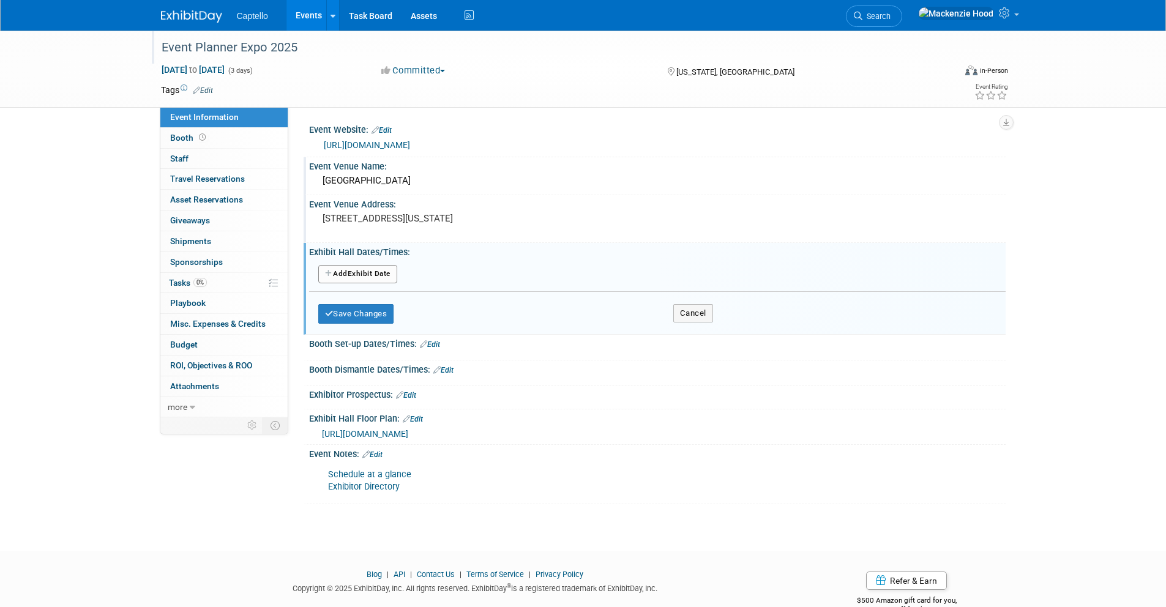
click at [385, 267] on button "Add Another Exhibit Date" at bounding box center [357, 274] width 79 height 18
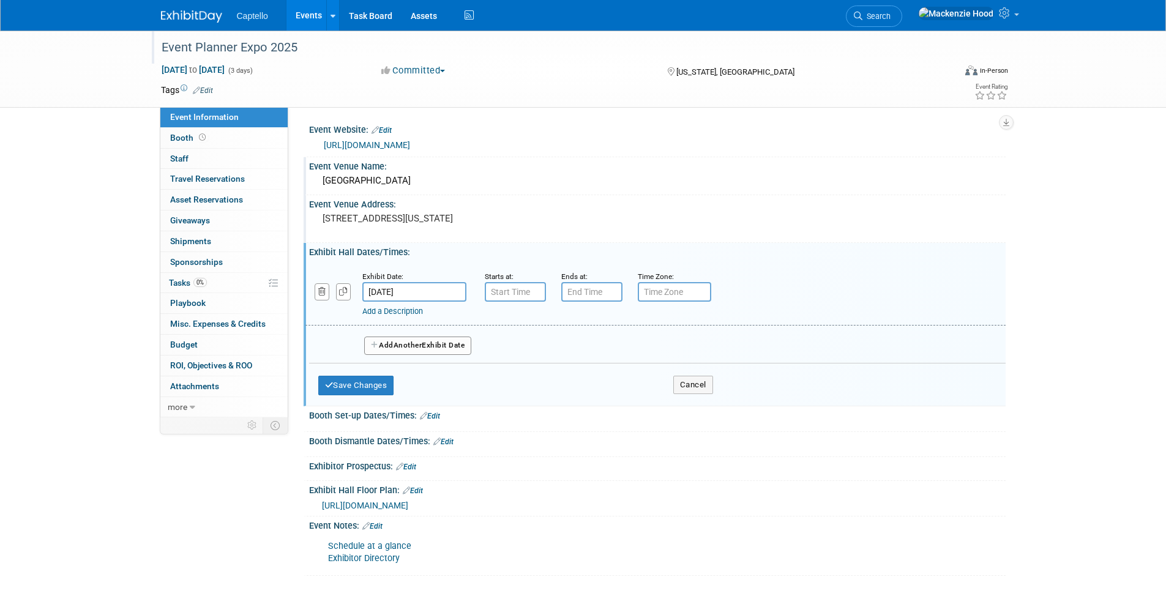
click at [439, 285] on input "[DATE]" at bounding box center [414, 292] width 104 height 20
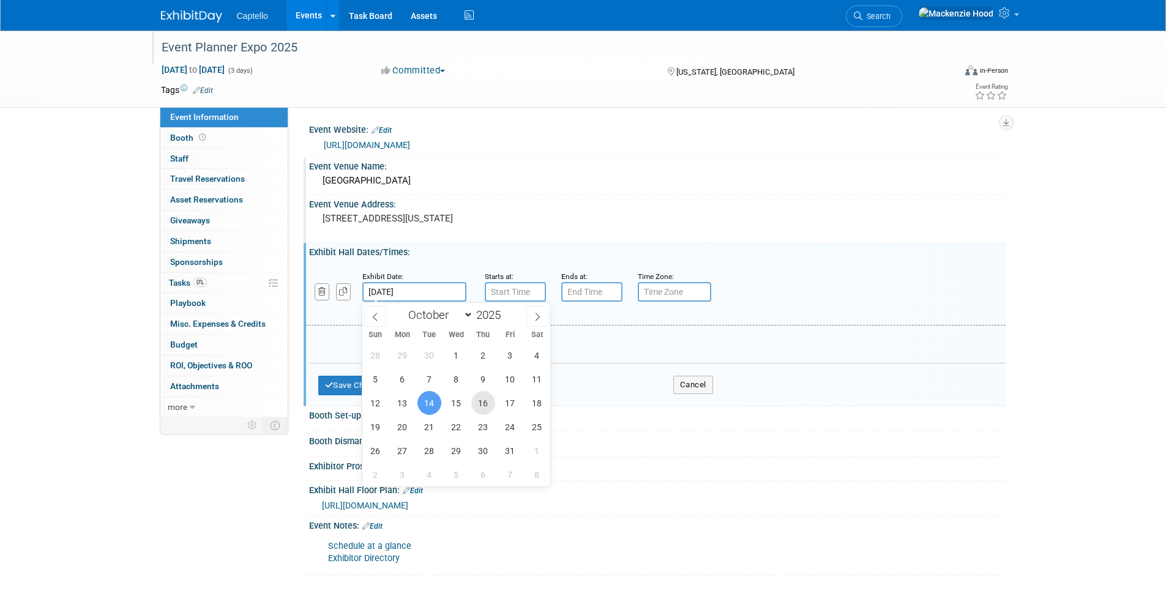
click at [481, 400] on span "16" at bounding box center [483, 403] width 24 height 24
type input "[DATE]"
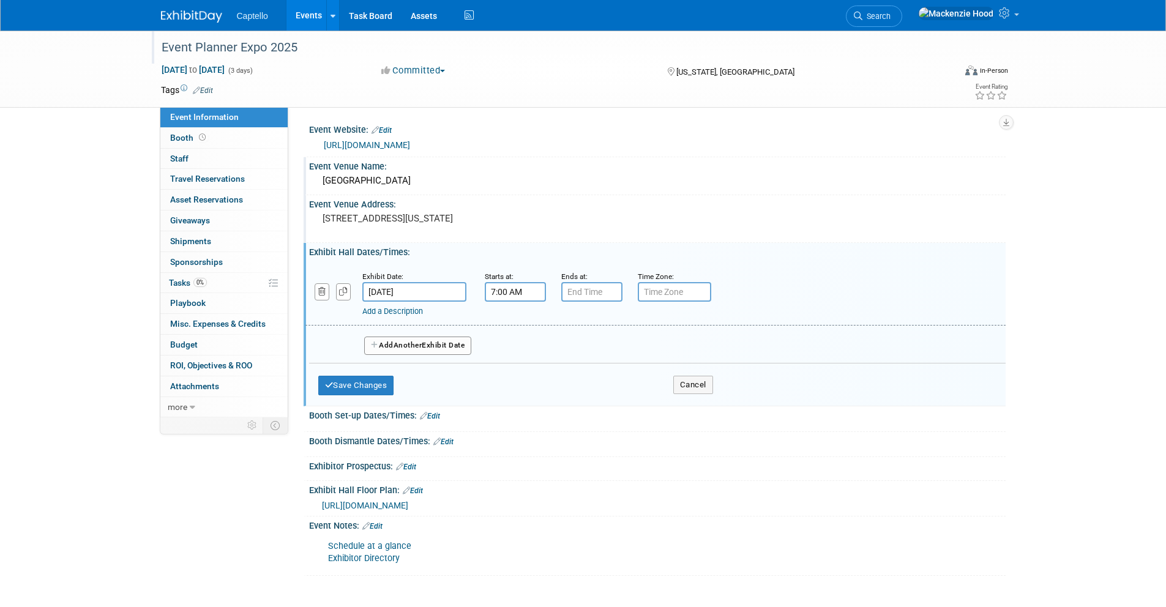
click at [504, 294] on input "7:00 AM" at bounding box center [515, 292] width 61 height 20
click at [518, 350] on span "07" at bounding box center [512, 348] width 23 height 22
click at [587, 319] on td "02" at bounding box center [585, 322] width 39 height 33
click at [611, 341] on button "AM" at bounding box center [620, 348] width 22 height 21
type input "2:00 PM"
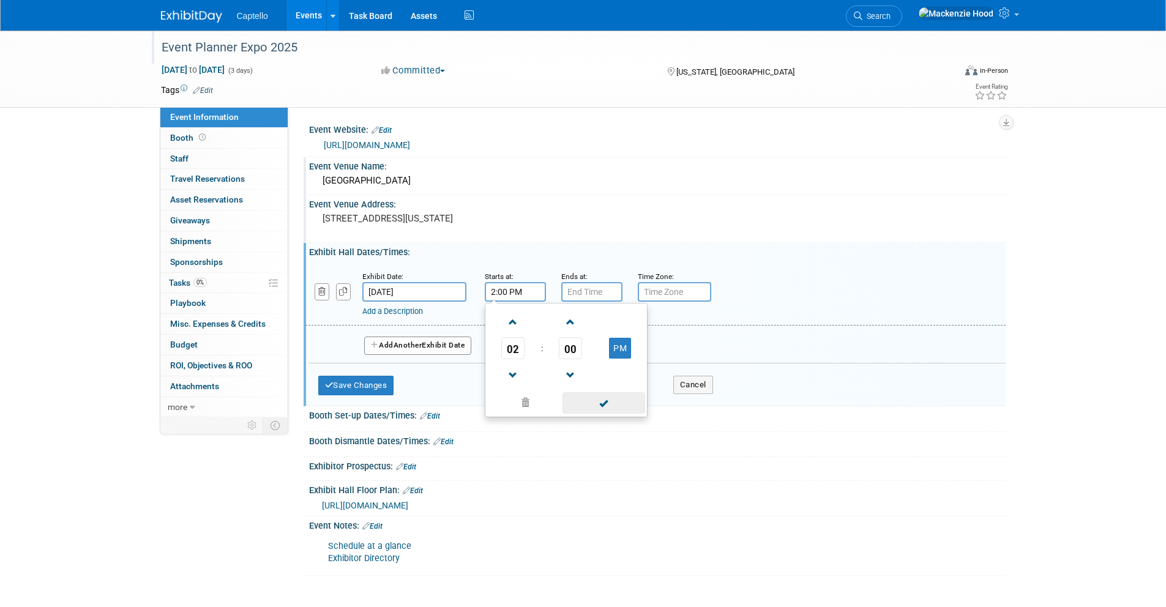
click at [608, 403] on span at bounding box center [603, 402] width 83 height 21
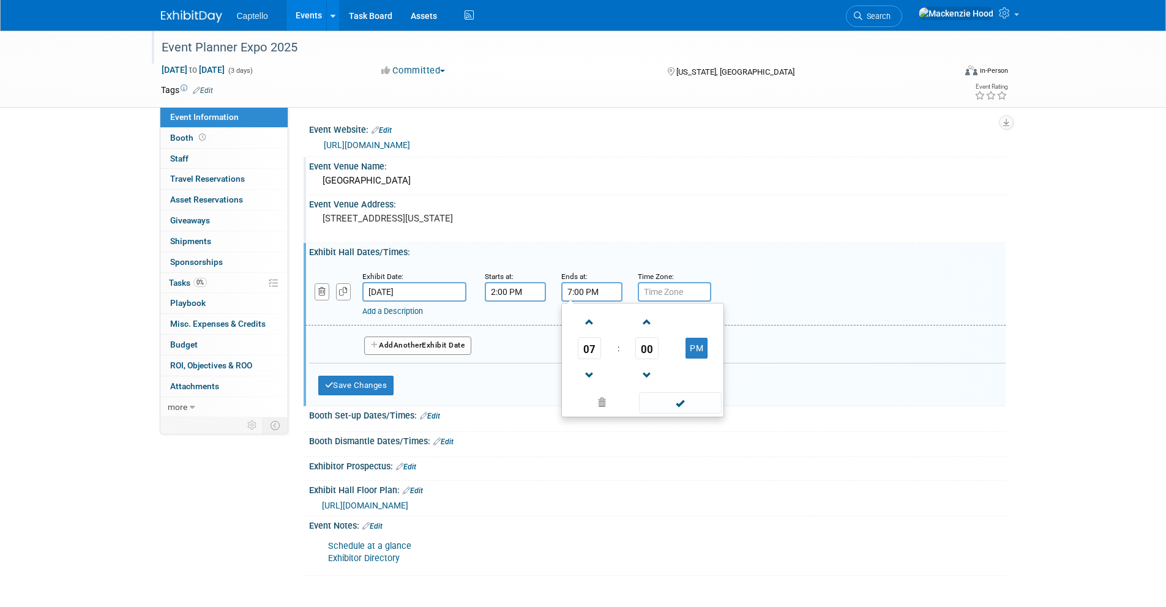
click at [580, 292] on input "7:00 PM" at bounding box center [591, 292] width 61 height 20
click at [584, 310] on link at bounding box center [589, 321] width 23 height 31
type input "8:00 PM"
click at [653, 402] on span at bounding box center [680, 402] width 83 height 21
click at [381, 390] on button "Save Changes" at bounding box center [356, 386] width 76 height 20
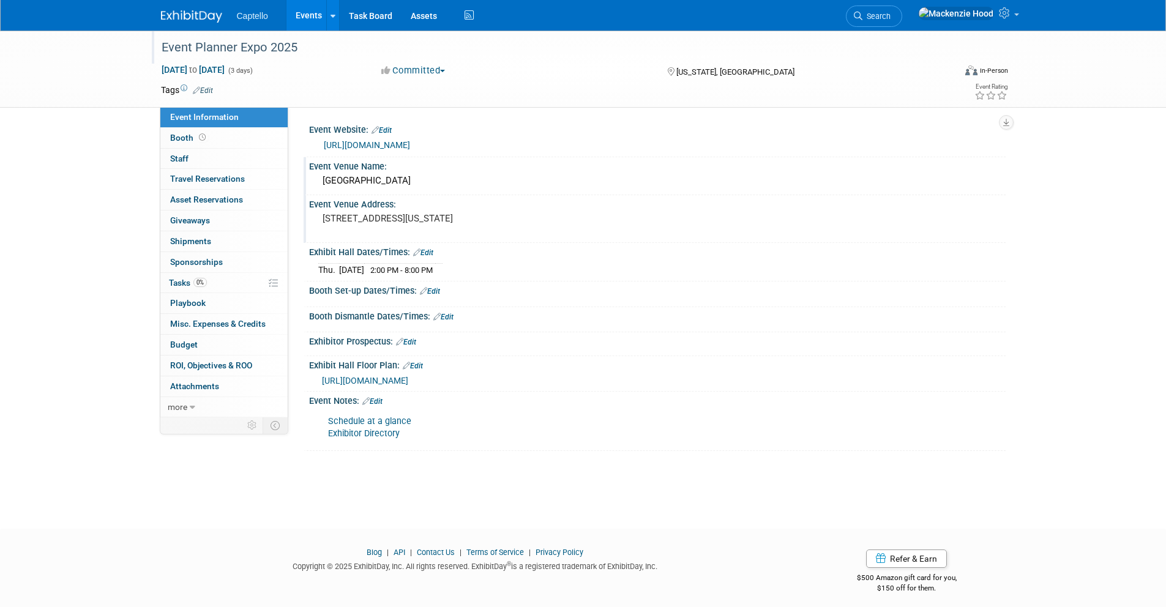
click at [409, 363] on link "Edit" at bounding box center [413, 366] width 20 height 9
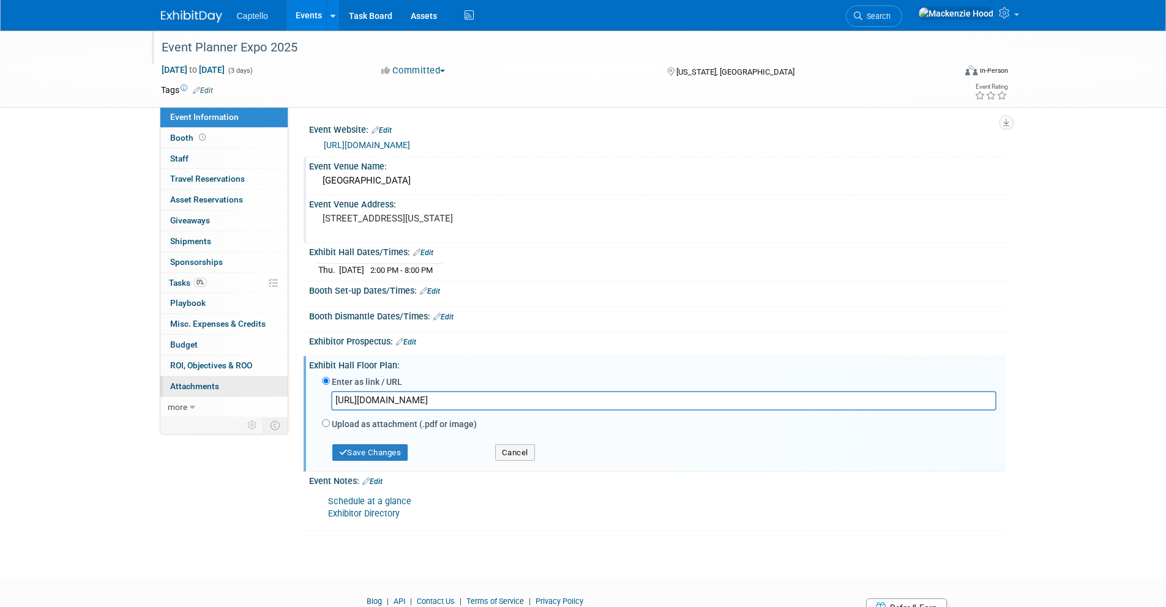
drag, startPoint x: 546, startPoint y: 397, endPoint x: 259, endPoint y: 395, distance: 287.0
click at [259, 395] on div "Event Information Event Info Booth Booth 0 Staff 0 Staff 0 Travel Reservations …" at bounding box center [583, 281] width 863 height 500
click at [510, 453] on button "Cancel" at bounding box center [515, 452] width 40 height 17
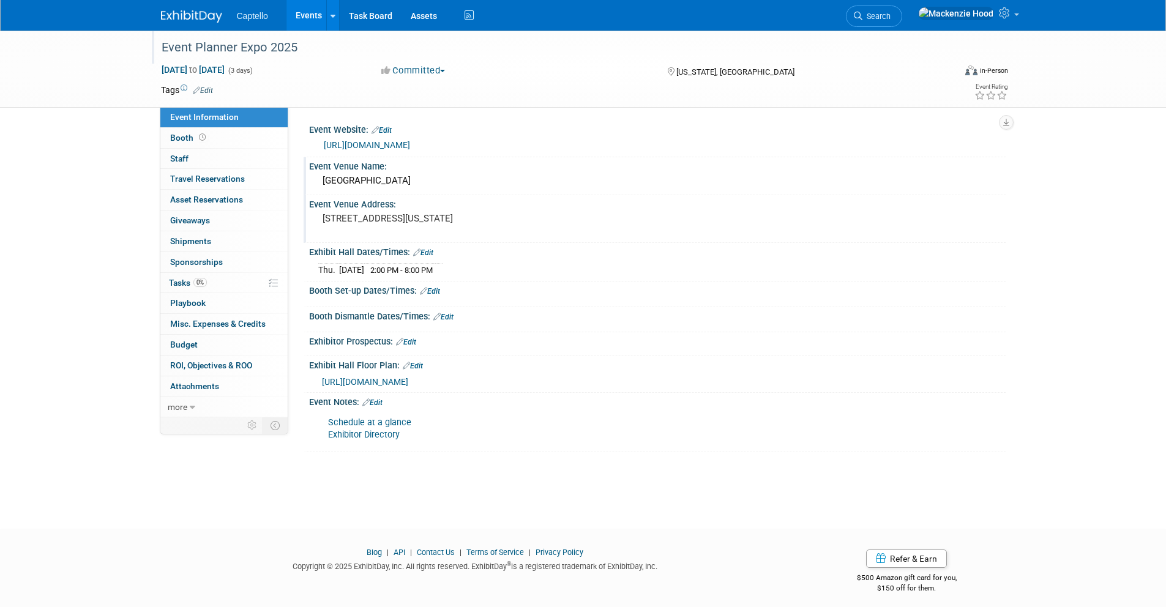
click at [415, 366] on link "Edit" at bounding box center [413, 366] width 20 height 9
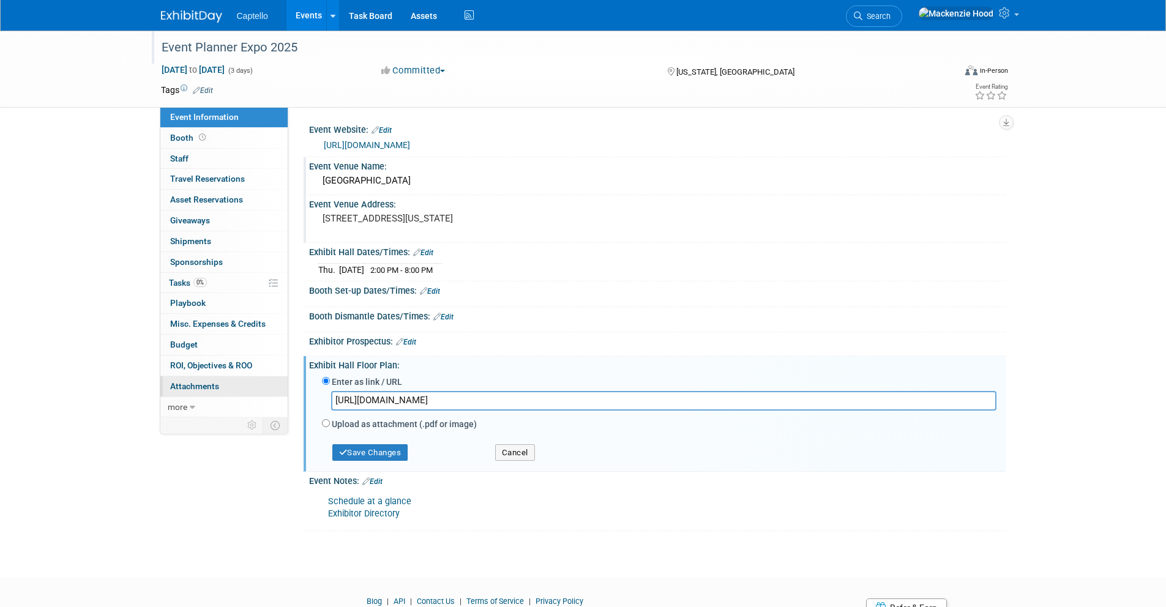
drag, startPoint x: 537, startPoint y: 395, endPoint x: 210, endPoint y: 393, distance: 327.3
click at [210, 393] on div "Event Information Event Info Booth Booth 0 Staff 0 Staff 0 Travel Reservations …" at bounding box center [583, 281] width 863 height 500
click at [354, 450] on button "Save Changes" at bounding box center [370, 452] width 76 height 17
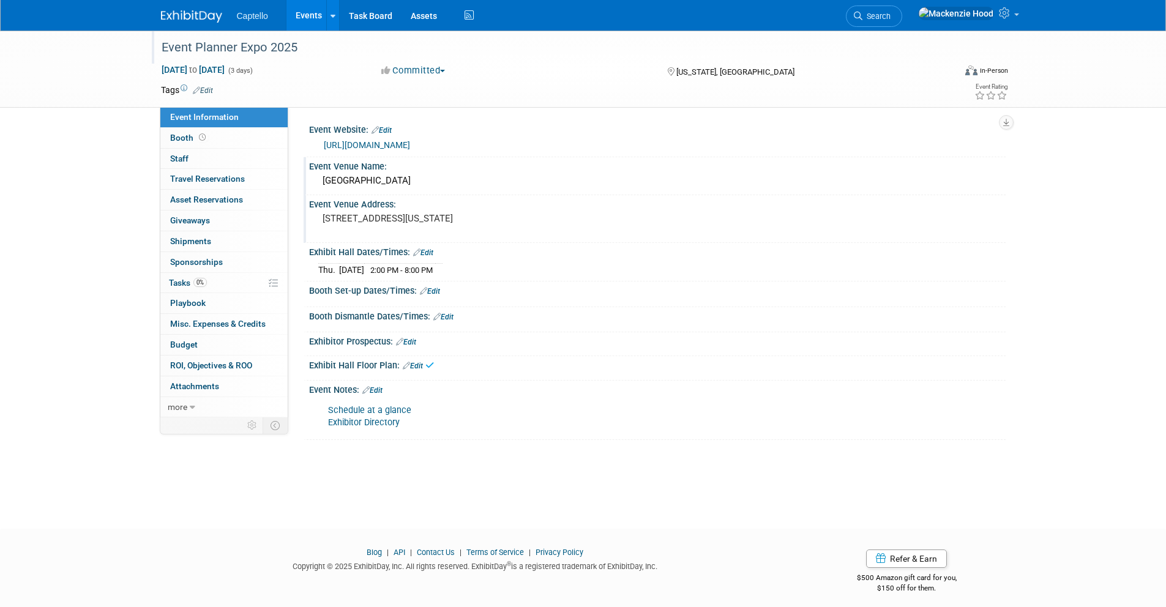
click at [381, 387] on link "Edit" at bounding box center [372, 390] width 20 height 9
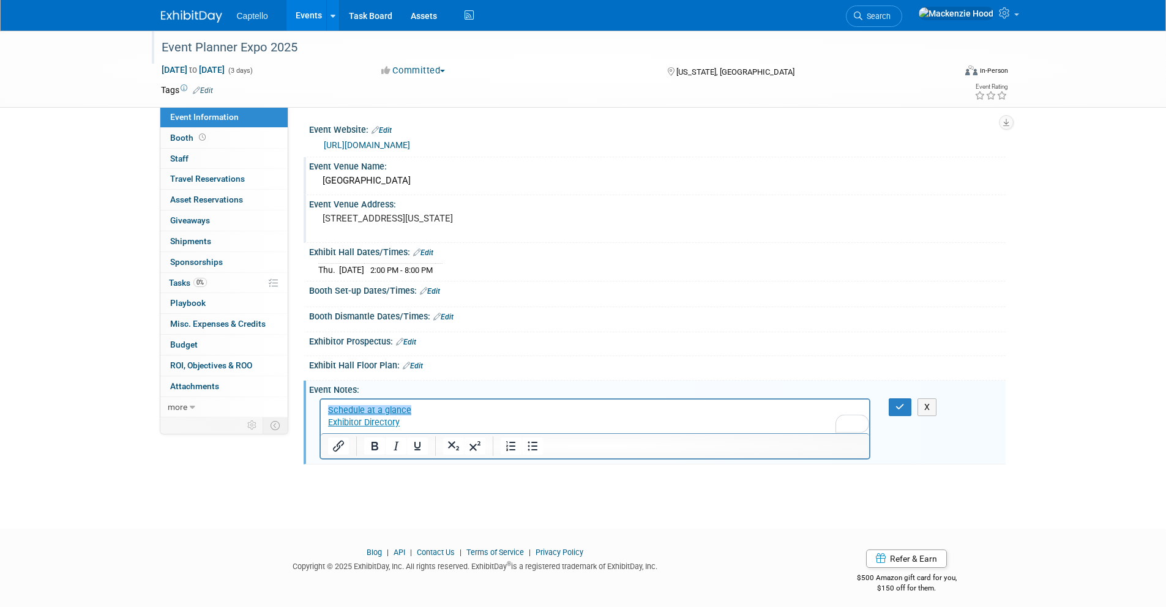
drag, startPoint x: 433, startPoint y: 425, endPoint x: 318, endPoint y: 393, distance: 120.1
click at [320, 399] on html "Schedule at a glance Exhibitor Directory﻿" at bounding box center [594, 413] width 549 height 29
click at [333, 447] on icon "Insert/edit link" at bounding box center [338, 446] width 15 height 15
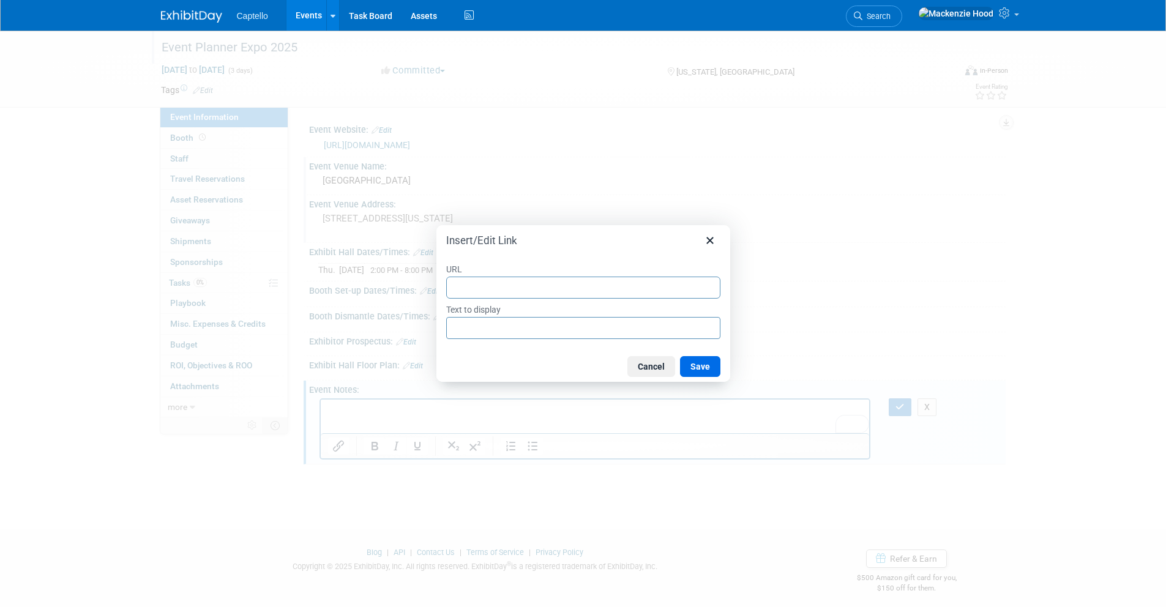
type input "https://www.theeventplannerexpo.com/exhibitors/"
click at [486, 330] on input "https://www.theeventplannerexpo.com/exhibitors/" at bounding box center [583, 328] width 274 height 22
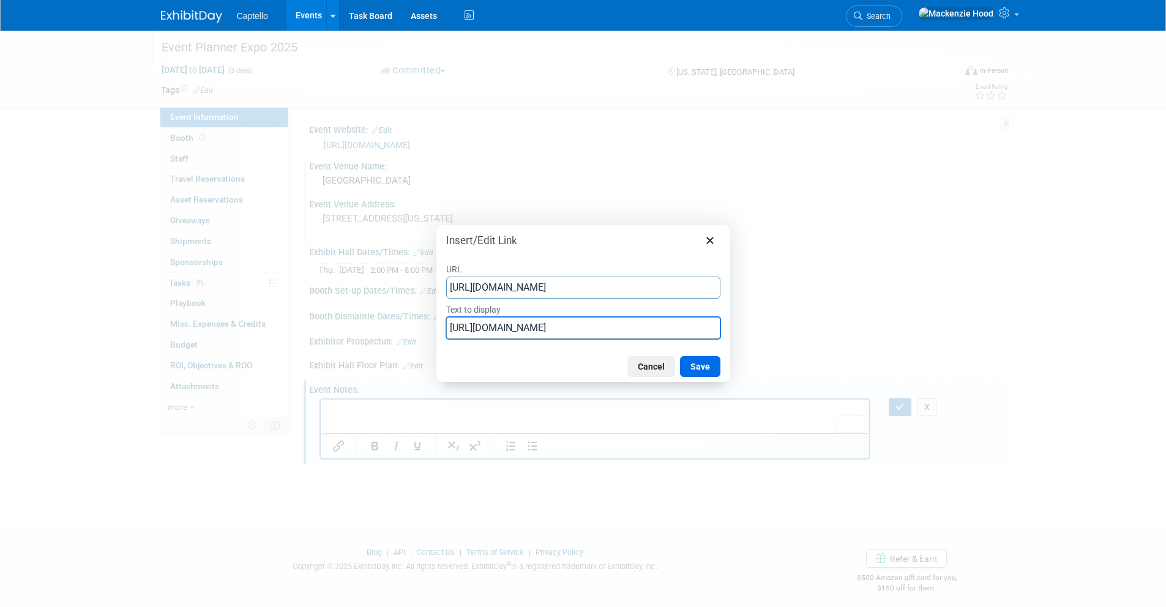
click at [486, 330] on input "https://www.theeventplannerexpo.com/exhibitors/" at bounding box center [583, 328] width 274 height 22
type input "Exhibitors"
click at [691, 367] on button "Save" at bounding box center [700, 366] width 40 height 21
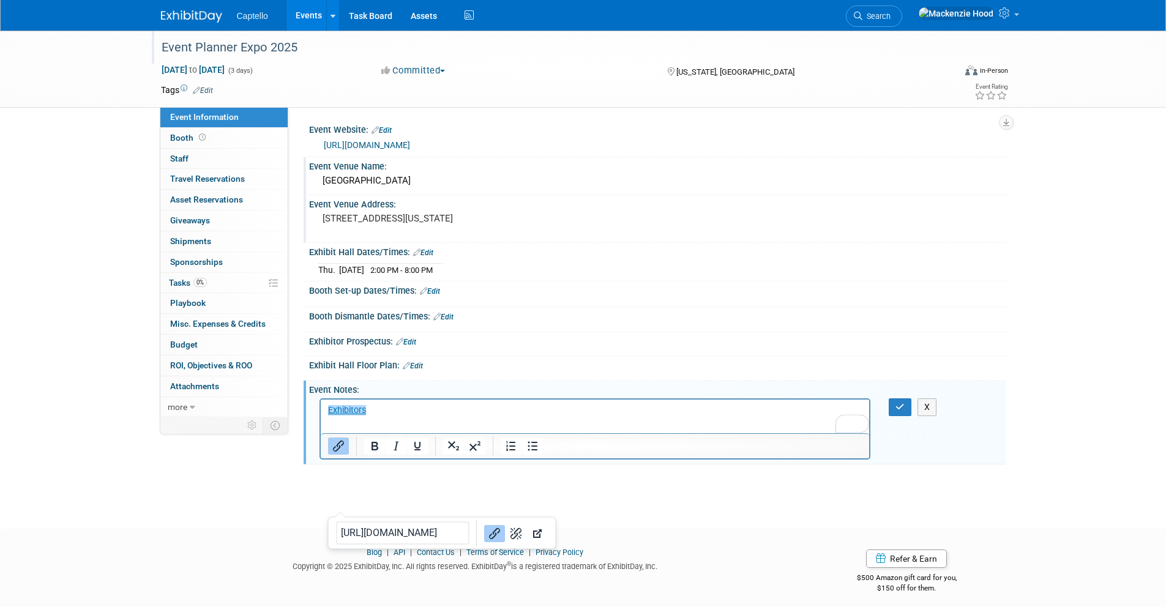
click at [576, 415] on p "﻿Exhibitors" at bounding box center [594, 410] width 535 height 12
click at [327, 410] on link "Exhibitors﻿" at bounding box center [346, 409] width 38 height 10
click at [322, 411] on html "﻿Exhibitors" at bounding box center [594, 413] width 549 height 29
click at [336, 448] on icon "Insert/edit link" at bounding box center [338, 446] width 15 height 15
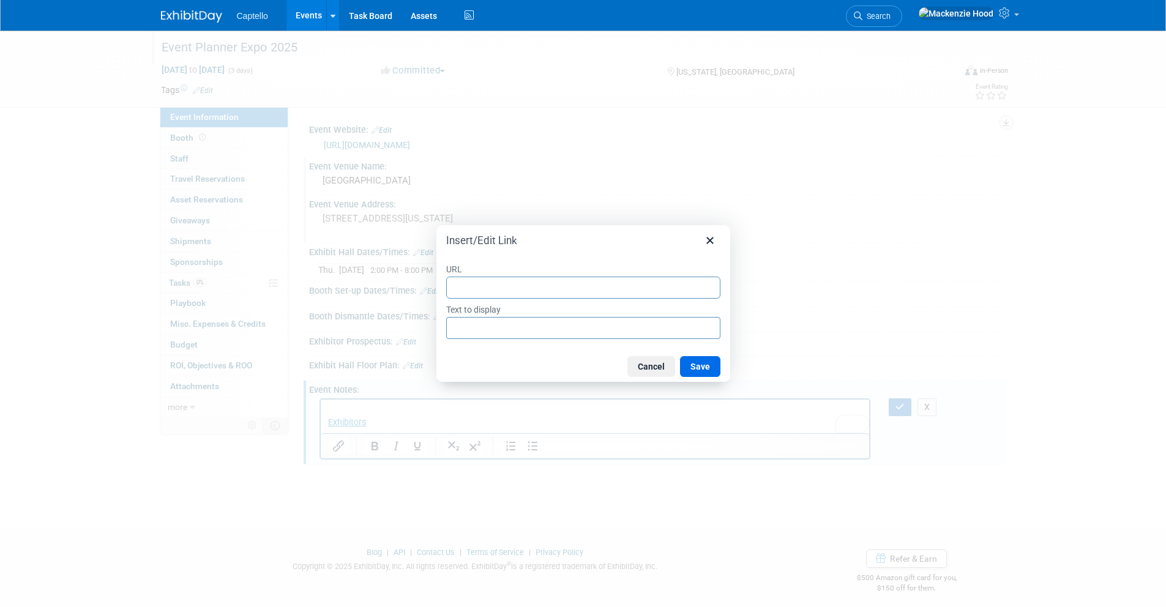
type input "https://www.theeventplannerexpo.com/schedule/"
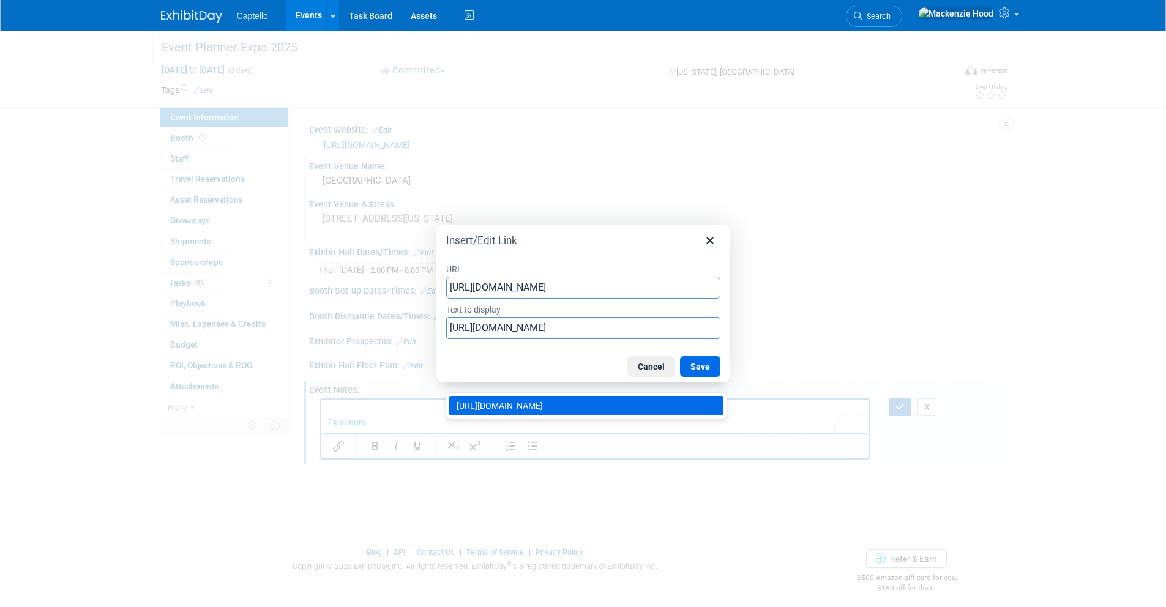
type input "https://www.theeventplannerexpo.com/schedule/"
click at [534, 332] on input "https://www.theeventplannerexpo.com/schedule/" at bounding box center [583, 328] width 274 height 22
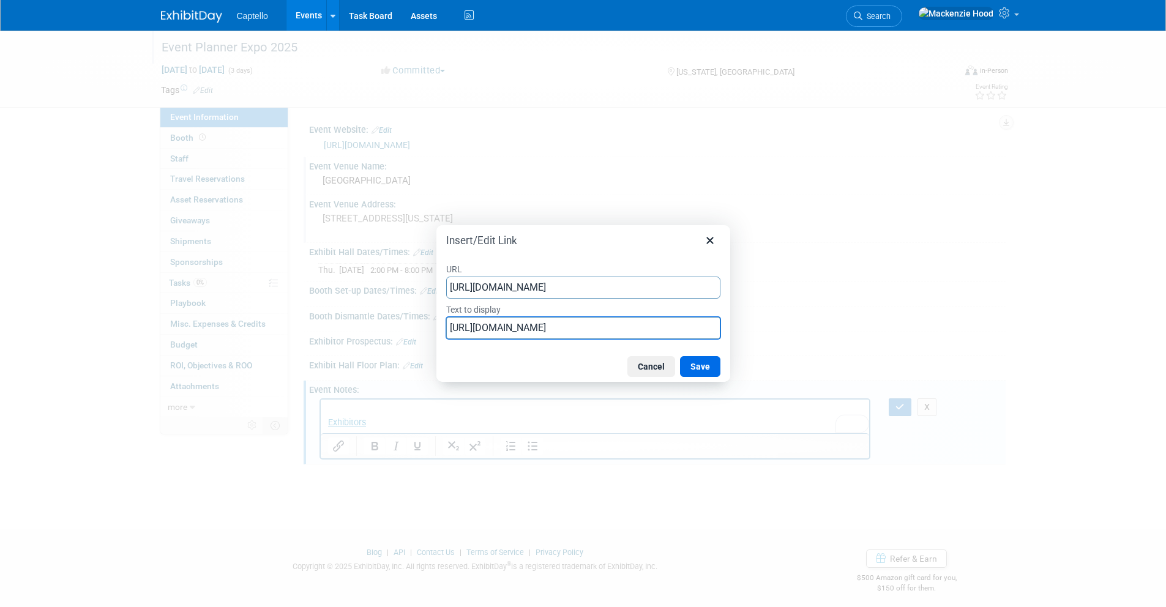
click at [534, 332] on input "https://www.theeventplannerexpo.com/schedule/" at bounding box center [583, 328] width 274 height 22
type input "Schedule"
click at [699, 365] on button "Save" at bounding box center [700, 366] width 40 height 21
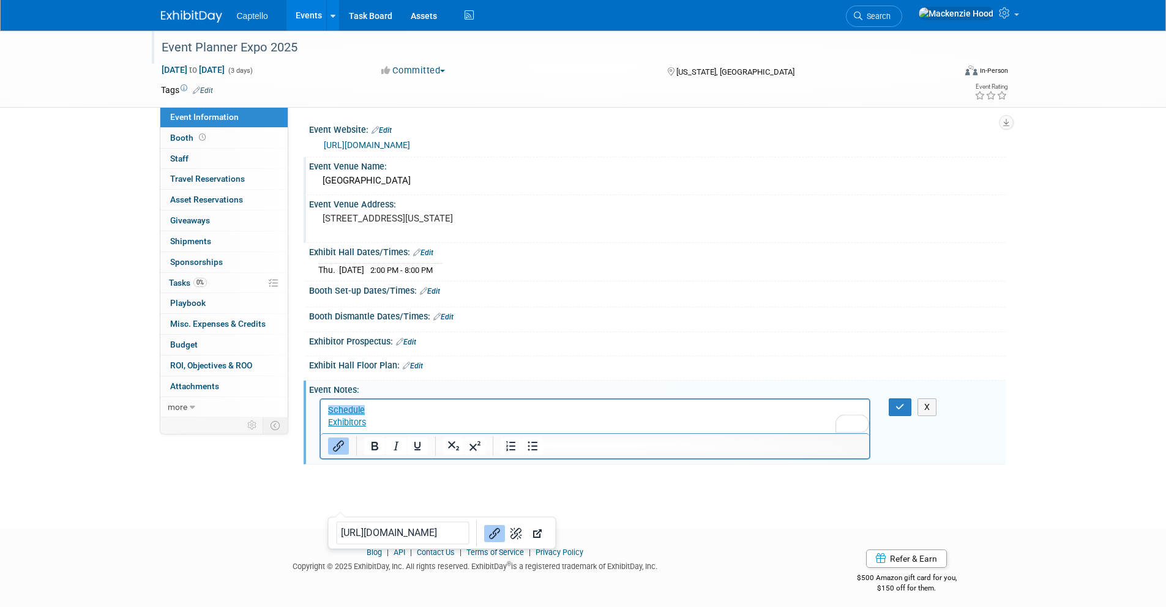
click at [726, 422] on p "Exhibitors" at bounding box center [594, 422] width 535 height 12
click at [901, 411] on button "button" at bounding box center [899, 407] width 23 height 18
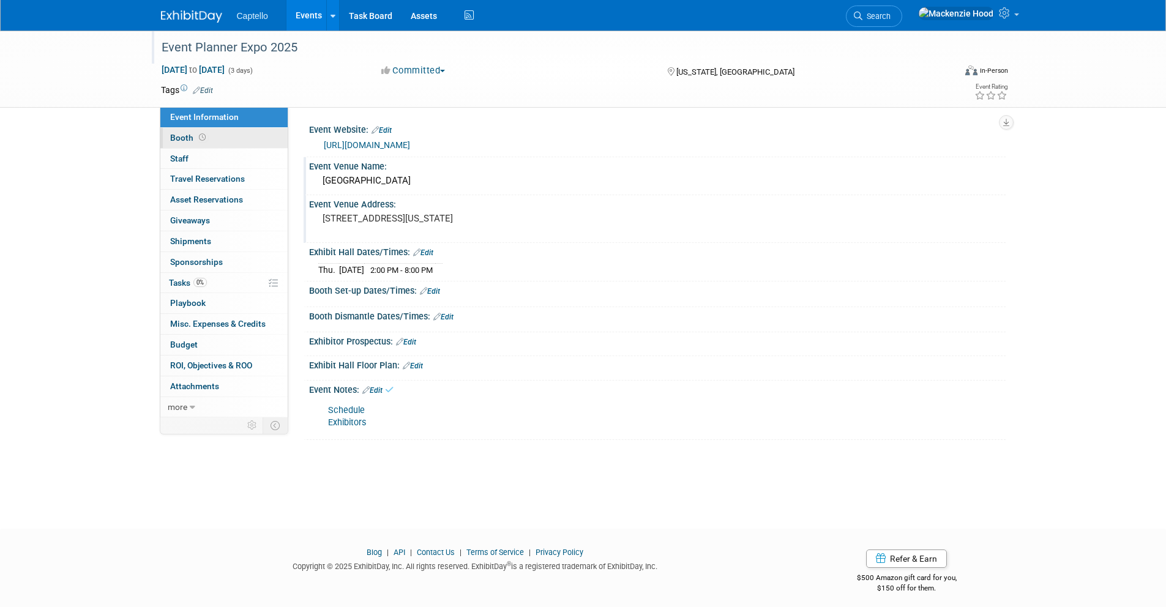
click at [251, 139] on link "Booth" at bounding box center [223, 138] width 127 height 20
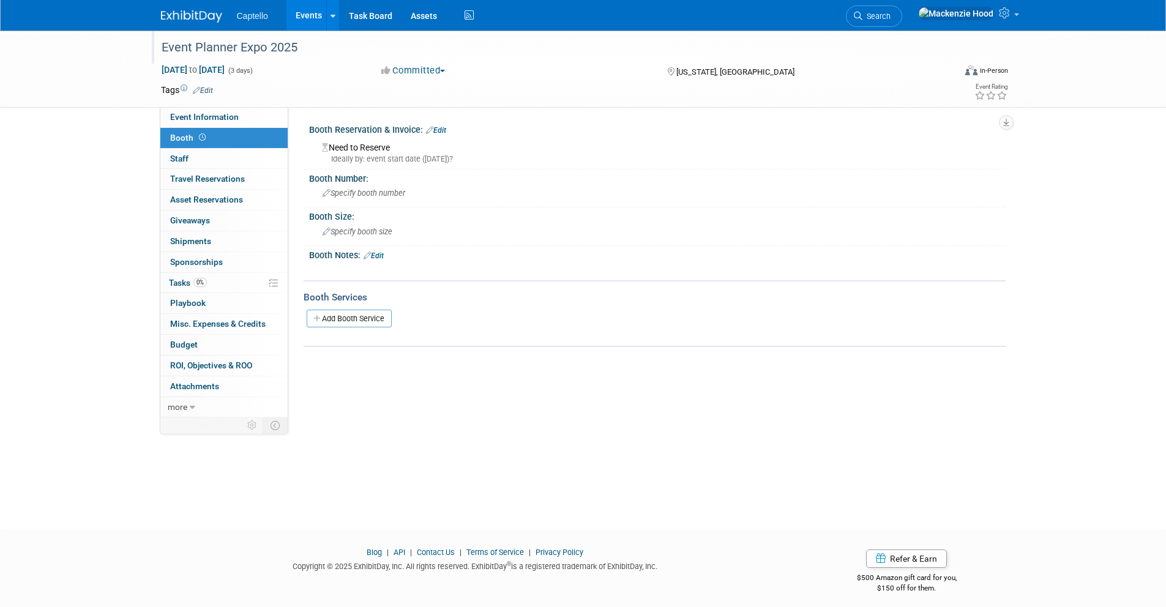
click at [449, 131] on div "Booth Reservation & Invoice: Edit" at bounding box center [657, 129] width 696 height 16
click at [446, 133] on link "Edit" at bounding box center [436, 130] width 20 height 9
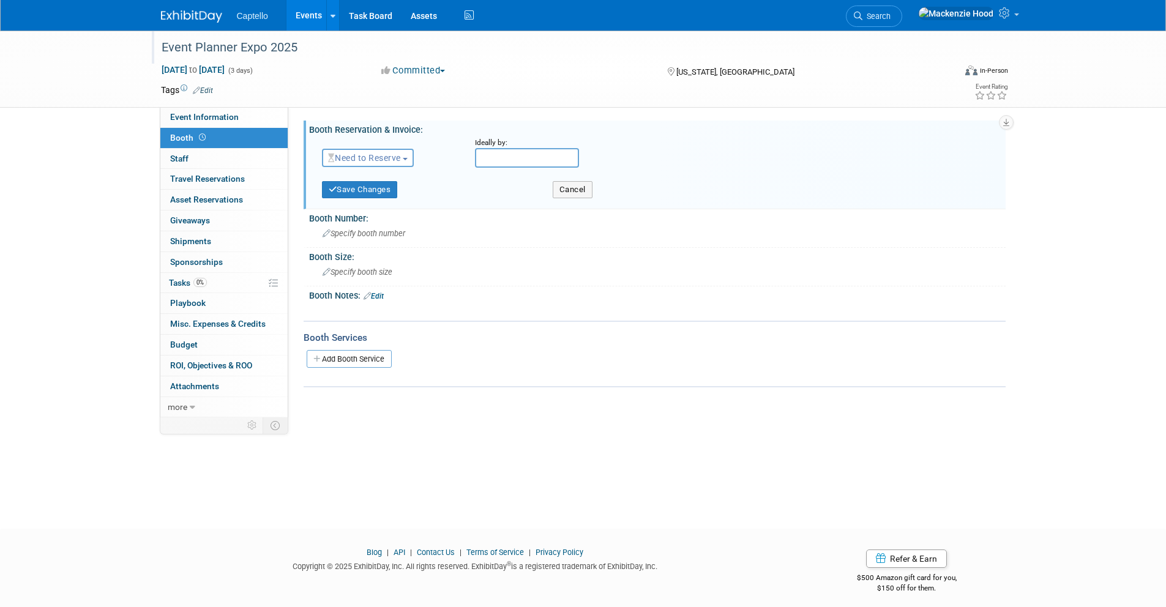
click at [353, 158] on span "Need to Reserve" at bounding box center [364, 158] width 73 height 10
click at [383, 213] on link "No Reservation Required" at bounding box center [387, 212] width 131 height 17
click at [383, 190] on button "Save Changes" at bounding box center [360, 189] width 76 height 17
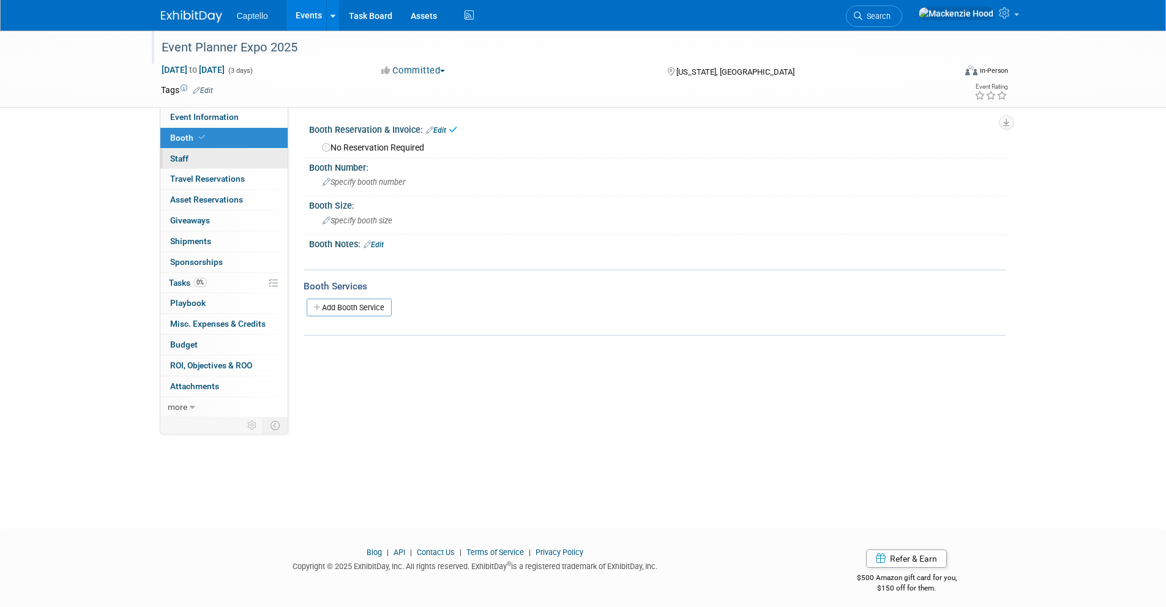
click at [237, 156] on link "0 Staff 0" at bounding box center [223, 159] width 127 height 20
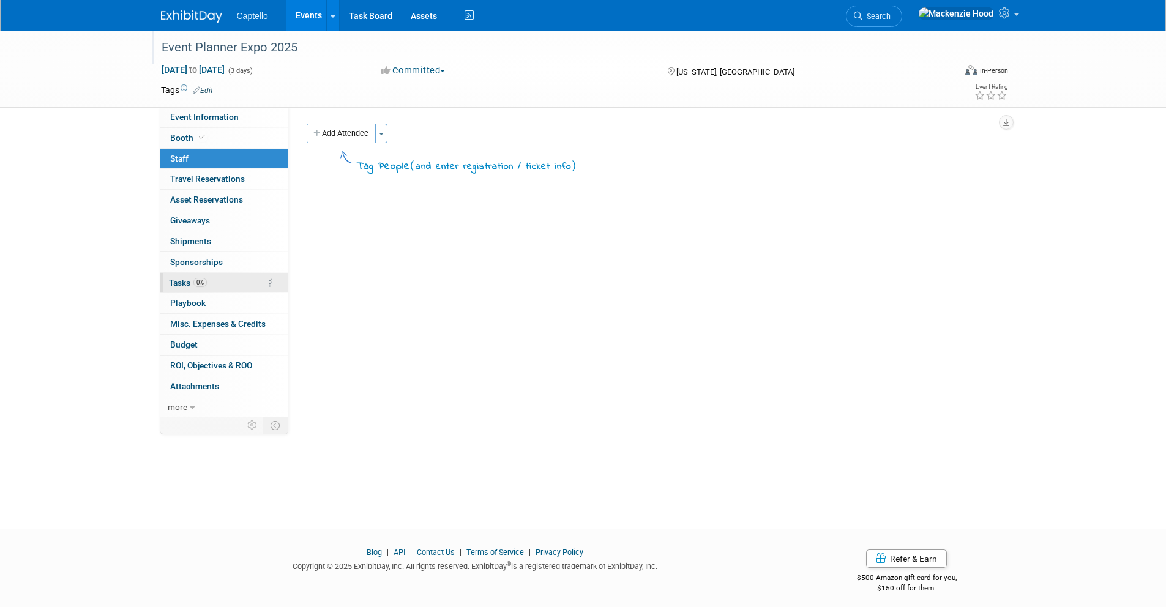
click at [235, 279] on link "0% Tasks 0%" at bounding box center [223, 283] width 127 height 20
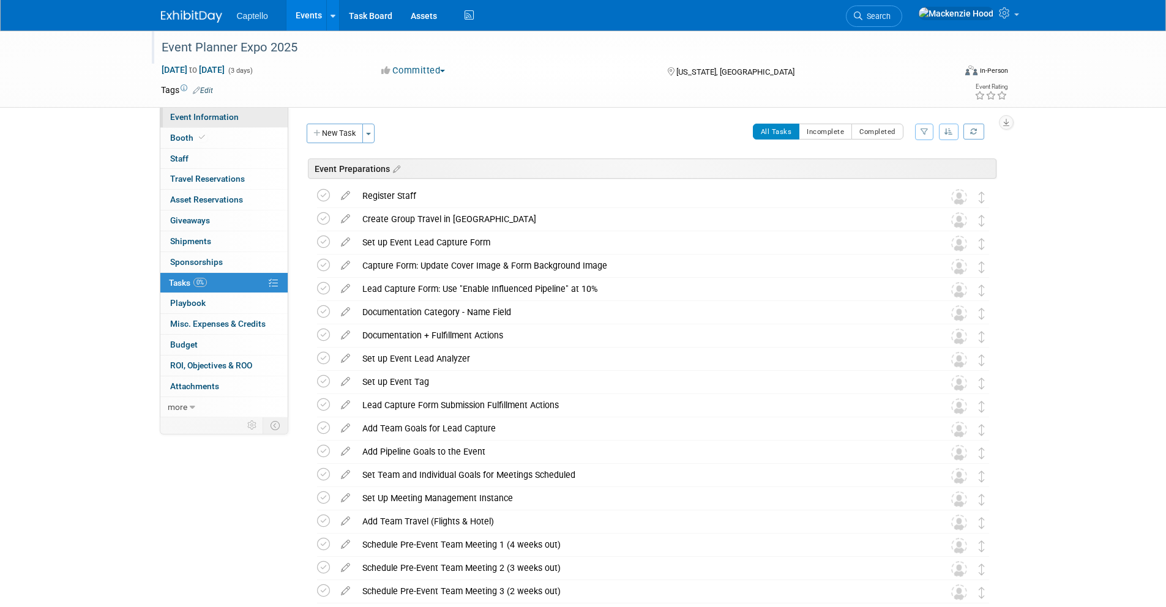
click at [259, 119] on link "Event Information" at bounding box center [223, 117] width 127 height 20
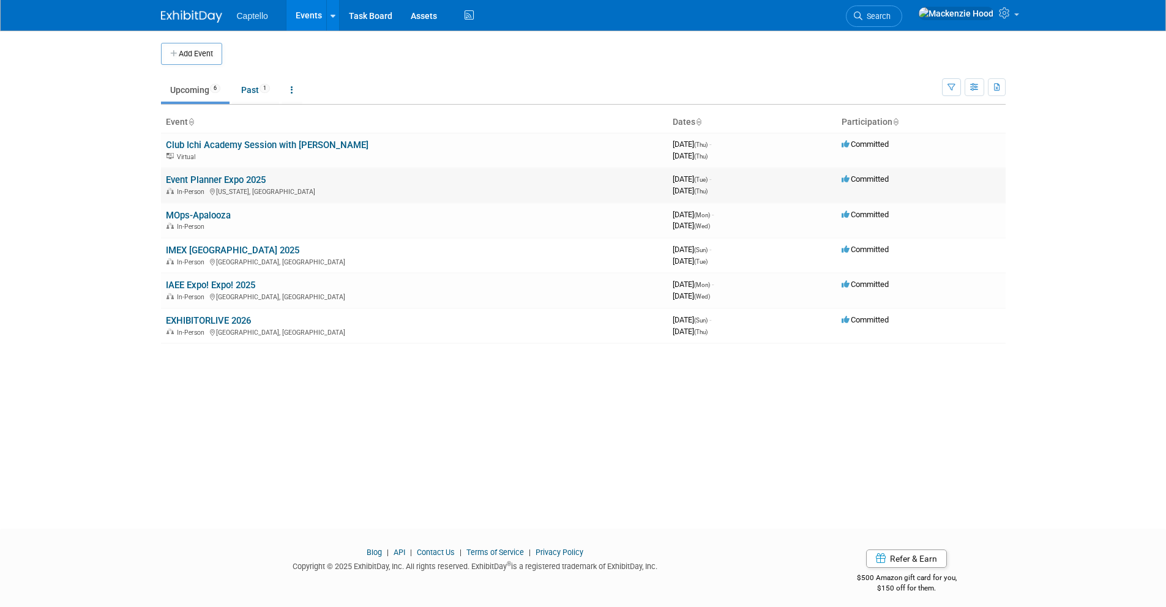
click at [259, 174] on link "Event Planner Expo 2025" at bounding box center [216, 179] width 100 height 11
click at [236, 178] on link "Event Planner Expo 2025" at bounding box center [216, 179] width 100 height 11
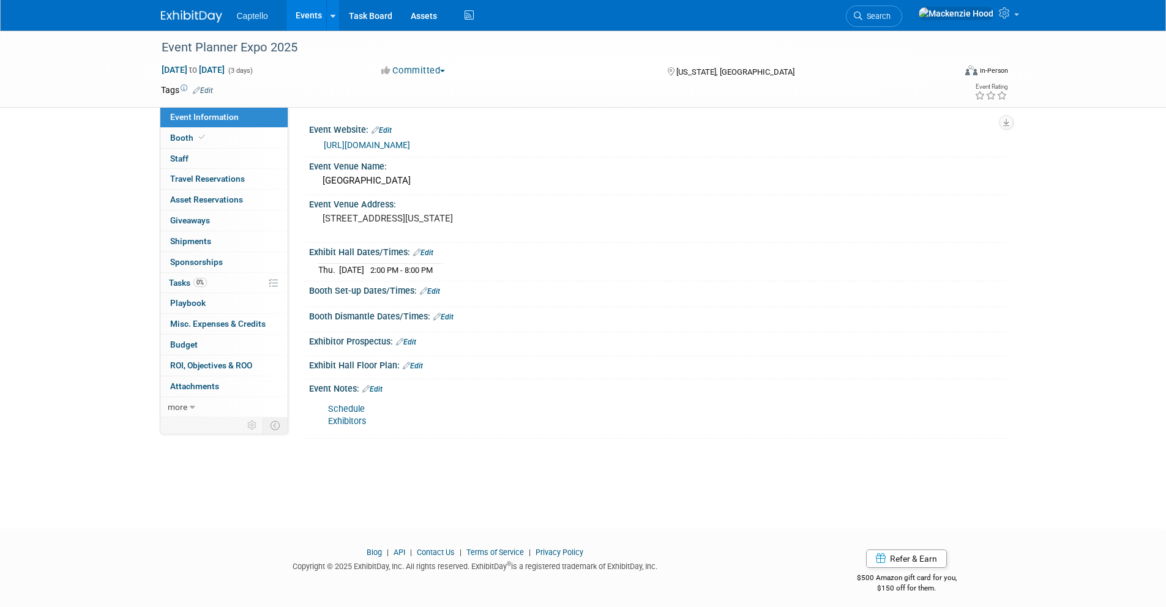
click at [340, 406] on link "Schedule" at bounding box center [346, 409] width 37 height 10
click at [333, 418] on link "Exhibitors" at bounding box center [347, 421] width 38 height 10
click at [187, 405] on link "more" at bounding box center [223, 407] width 127 height 20
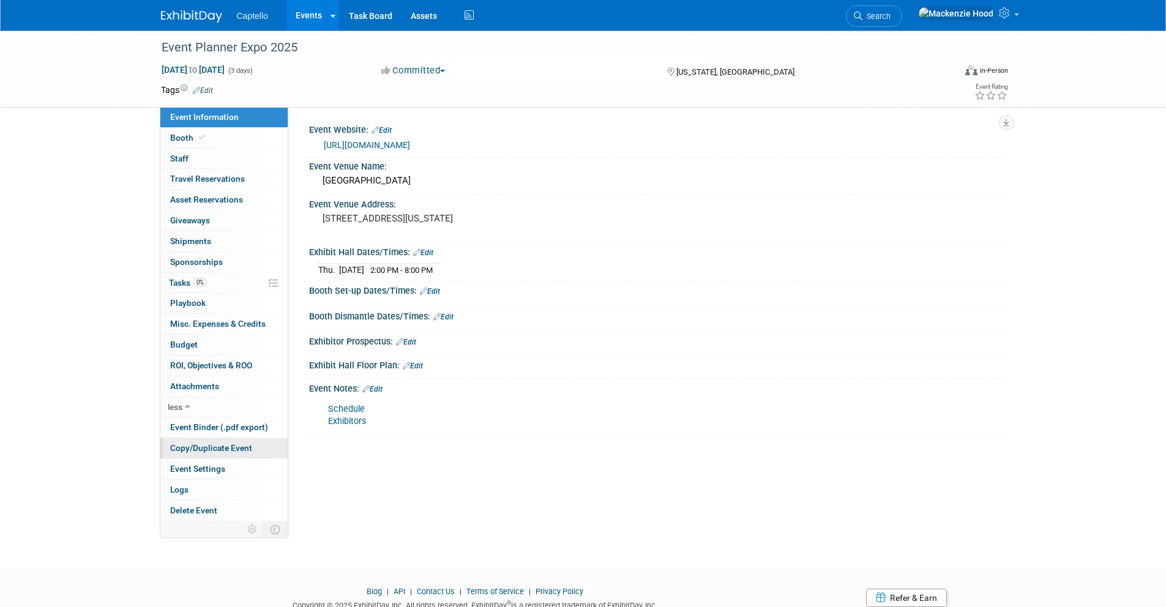
click at [198, 448] on span "Copy/Duplicate Event" at bounding box center [211, 448] width 82 height 10
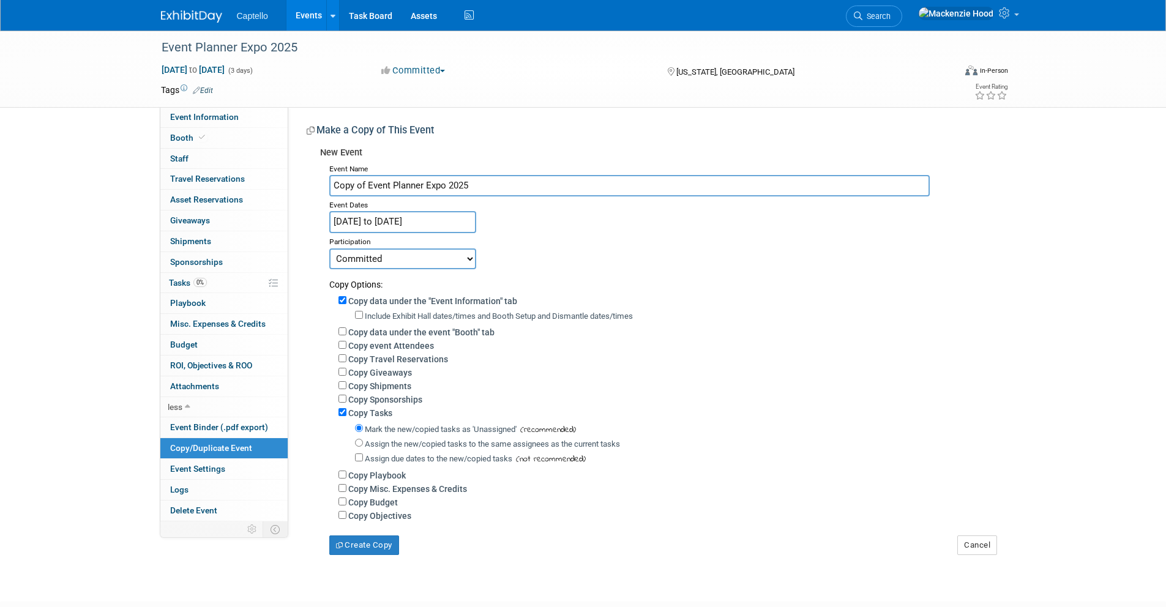
drag, startPoint x: 480, startPoint y: 187, endPoint x: 318, endPoint y: 162, distance: 164.1
click at [318, 162] on div "New Event Event Name Copy of Event Planner Expo 2025 Event Dates Oct 14, 2025 t…" at bounding box center [652, 348] width 690 height 414
paste input "Convening EMEA"
type input "Convening EMEA"
click at [382, 220] on input "Oct 14, 2025 to Oct 16, 2025" at bounding box center [402, 221] width 147 height 21
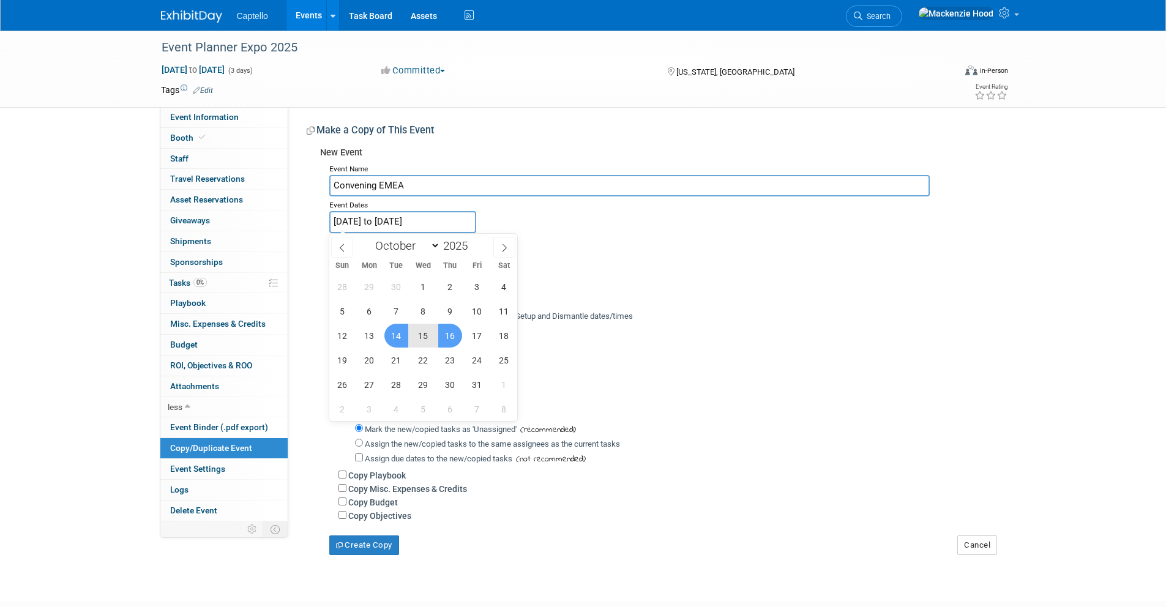
click at [670, 236] on div "Participation" at bounding box center [662, 240] width 667 height 15
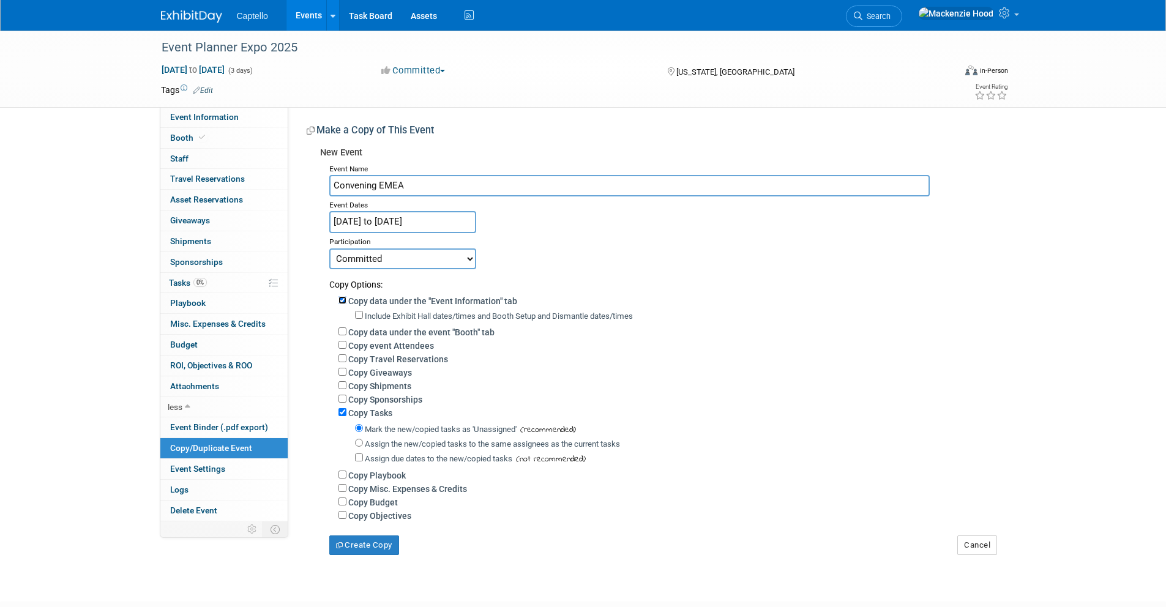
click at [343, 299] on input "Copy data under the "Event Information" tab" at bounding box center [342, 300] width 8 height 8
checkbox input "false"
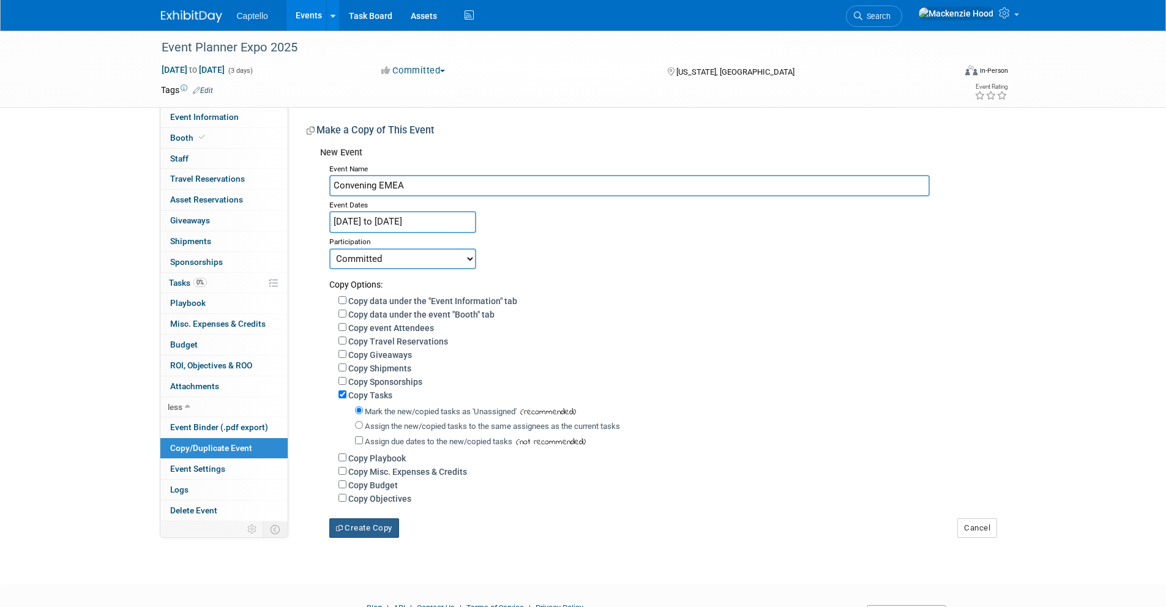
click at [363, 526] on button "Create Copy" at bounding box center [364, 528] width 70 height 20
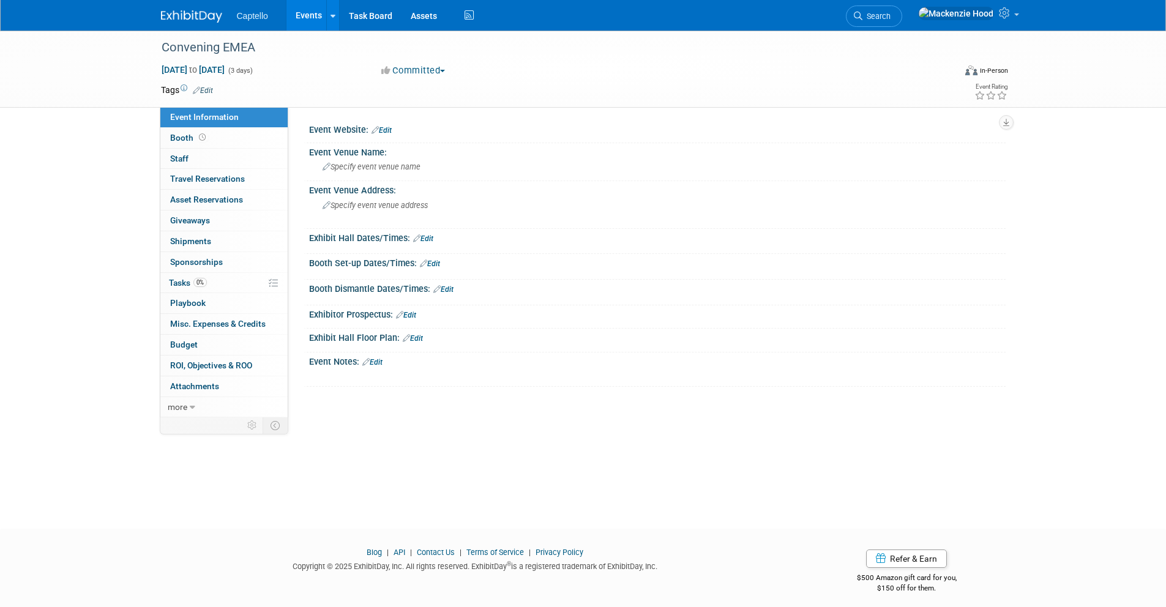
click at [392, 130] on link "Edit" at bounding box center [381, 130] width 20 height 9
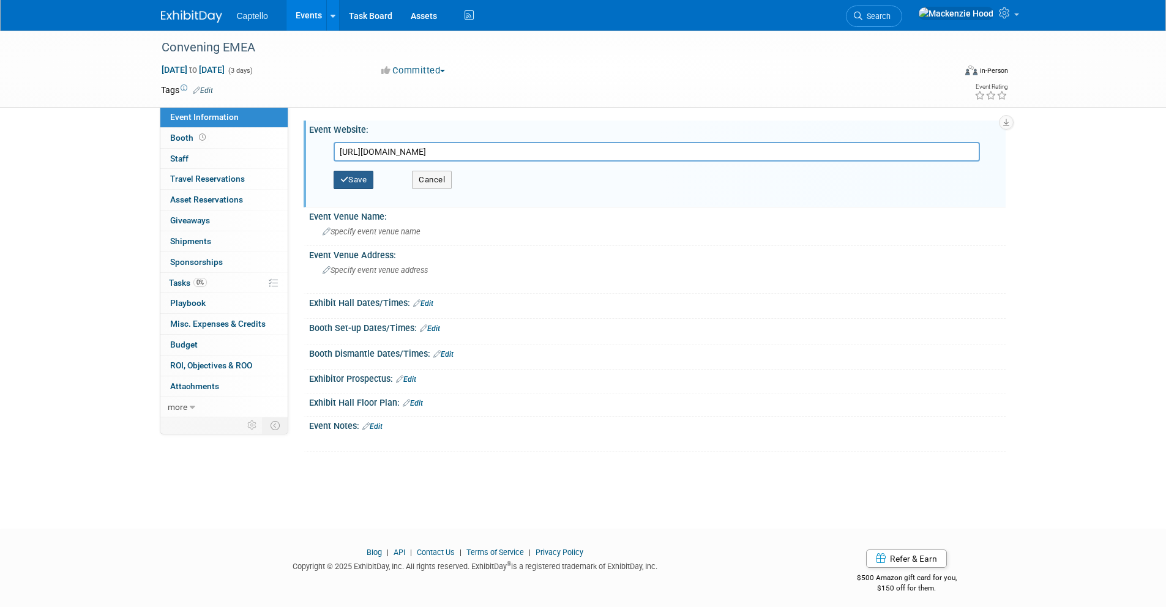
type input "[URL][DOMAIN_NAME]"
click at [344, 174] on button "Save" at bounding box center [353, 180] width 40 height 18
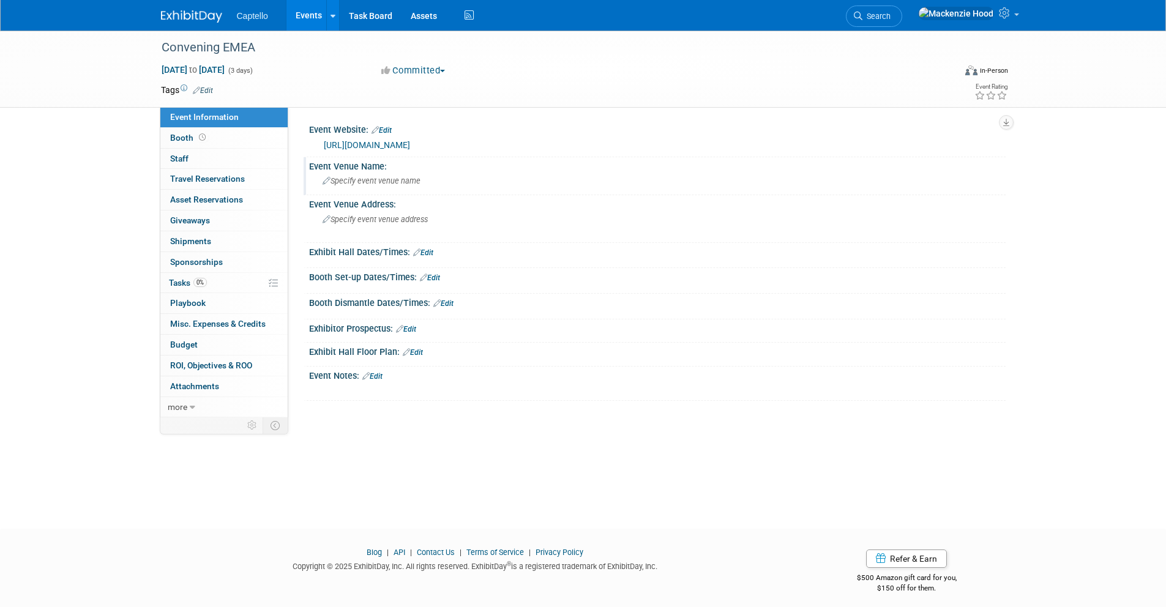
click at [405, 180] on span "Specify event venue name" at bounding box center [371, 180] width 98 height 9
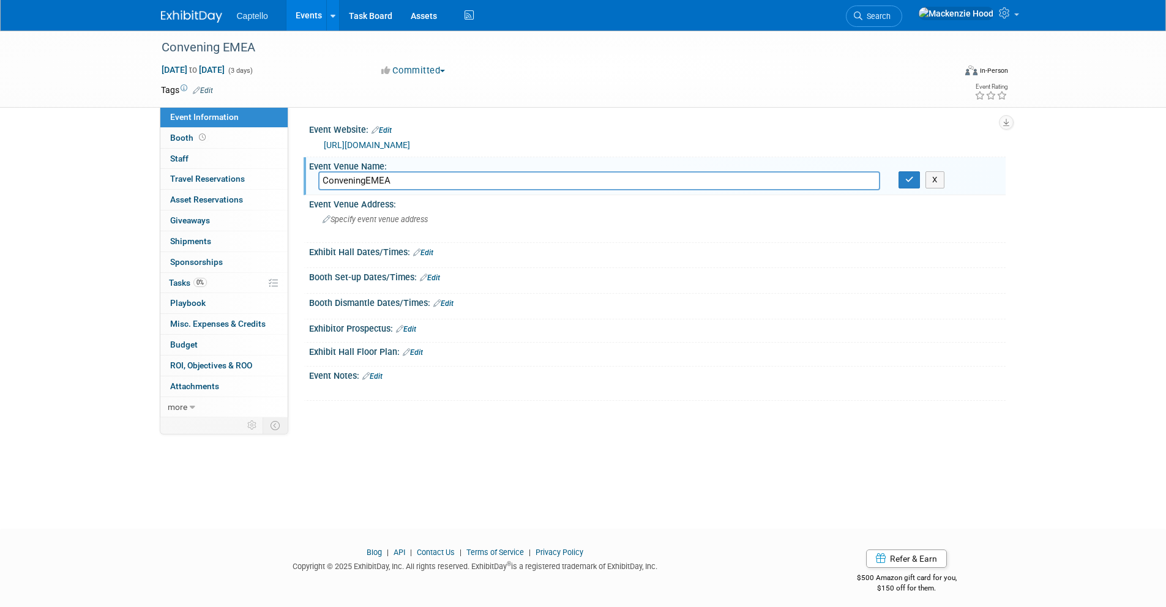
click at [365, 177] on input "ConveningEMEA" at bounding box center [599, 180] width 562 height 19
click at [476, 175] on input "Convening EMEA" at bounding box center [599, 180] width 562 height 19
type input "Convening EMEA"
click at [915, 184] on button "button" at bounding box center [909, 179] width 22 height 17
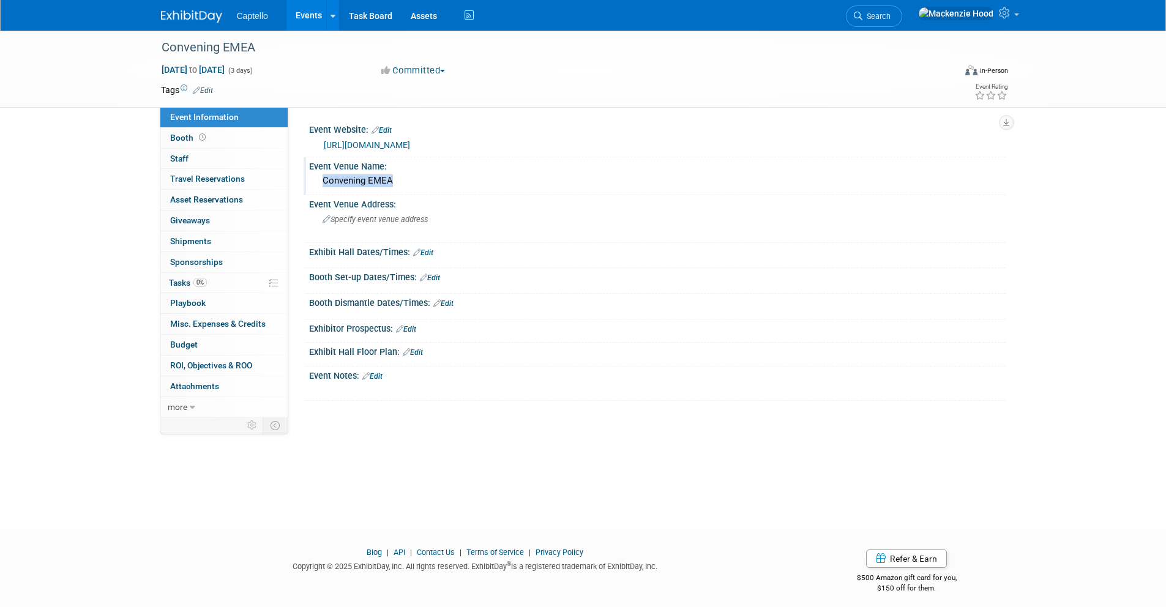
drag, startPoint x: 396, startPoint y: 178, endPoint x: 349, endPoint y: 174, distance: 47.3
click at [349, 174] on div "Convening EMEA" at bounding box center [657, 180] width 678 height 19
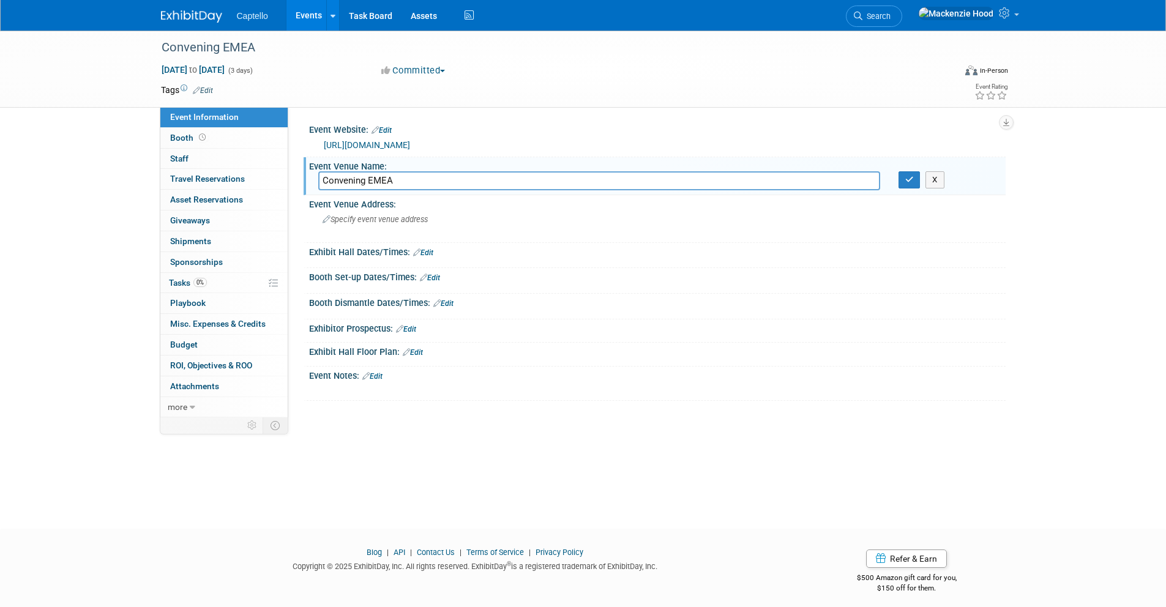
drag, startPoint x: 406, startPoint y: 176, endPoint x: 302, endPoint y: 172, distance: 104.1
click at [303, 172] on div "Event Venue Name: Convening EMEA Convening EMEA X" at bounding box center [654, 176] width 702 height 39
drag, startPoint x: 491, startPoint y: 177, endPoint x: 633, endPoint y: 176, distance: 142.6
click at [633, 176] on input "[GEOGRAPHIC_DATA] [GEOGRAPHIC_DATA], [GEOGRAPHIC_DATA]" at bounding box center [599, 180] width 562 height 19
type input "[GEOGRAPHIC_DATA] [GEOGRAPHIC_DATA]"
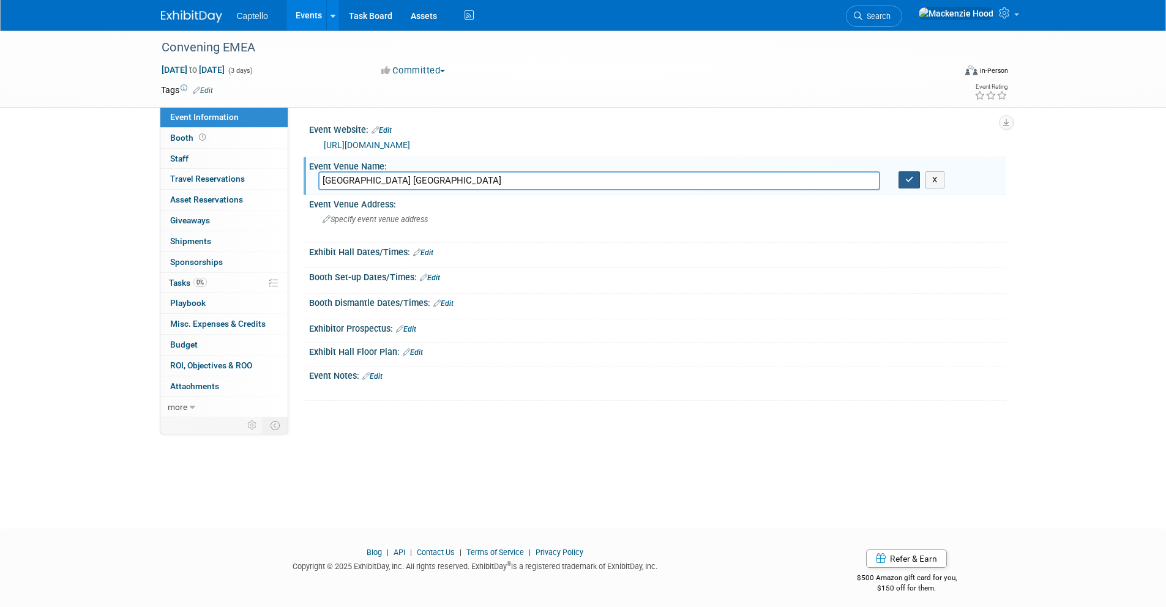
click at [904, 178] on button "button" at bounding box center [909, 179] width 22 height 17
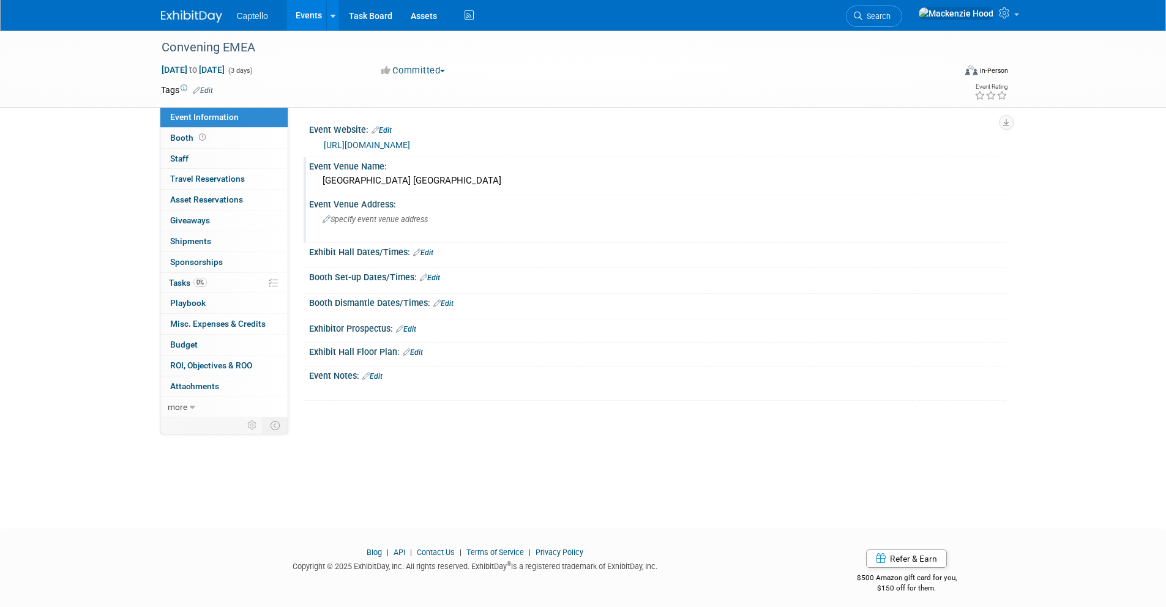
click at [346, 215] on span "Specify event venue address" at bounding box center [374, 219] width 105 height 9
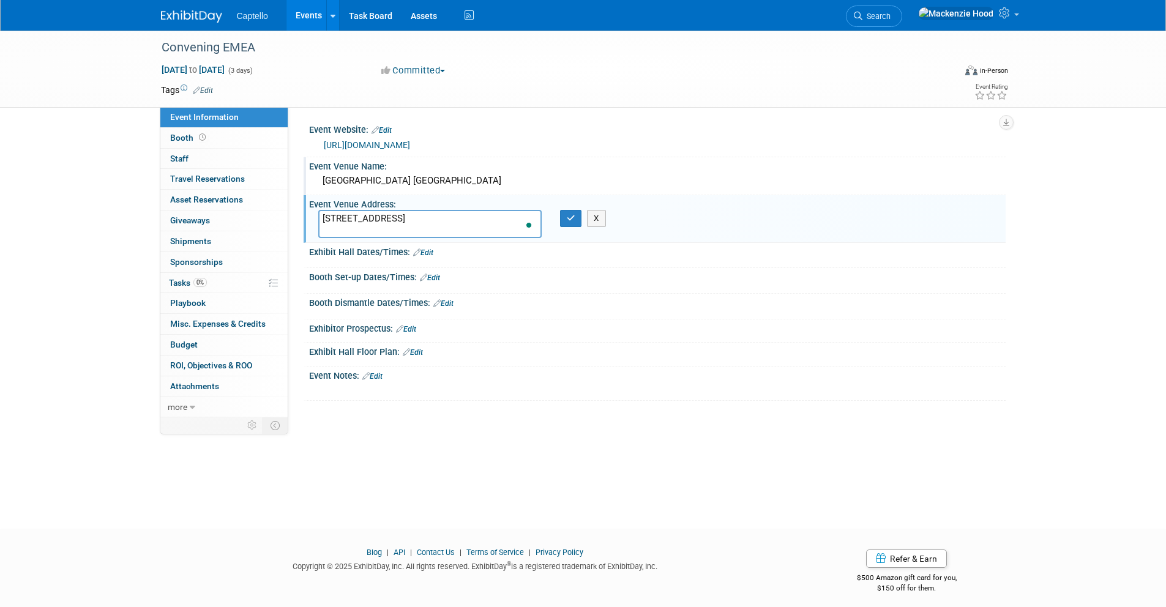
click at [454, 217] on textarea "[STREET_ADDRESS]" at bounding box center [429, 224] width 223 height 28
click at [438, 231] on textarea "[STREET_ADDRESS]" at bounding box center [429, 224] width 223 height 28
click at [466, 217] on textarea "[STREET_ADDRESS]" at bounding box center [429, 224] width 223 height 28
click at [483, 226] on textarea "[STREET_ADDRESS]" at bounding box center [429, 224] width 223 height 28
type textarea "[STREET_ADDRESS]"
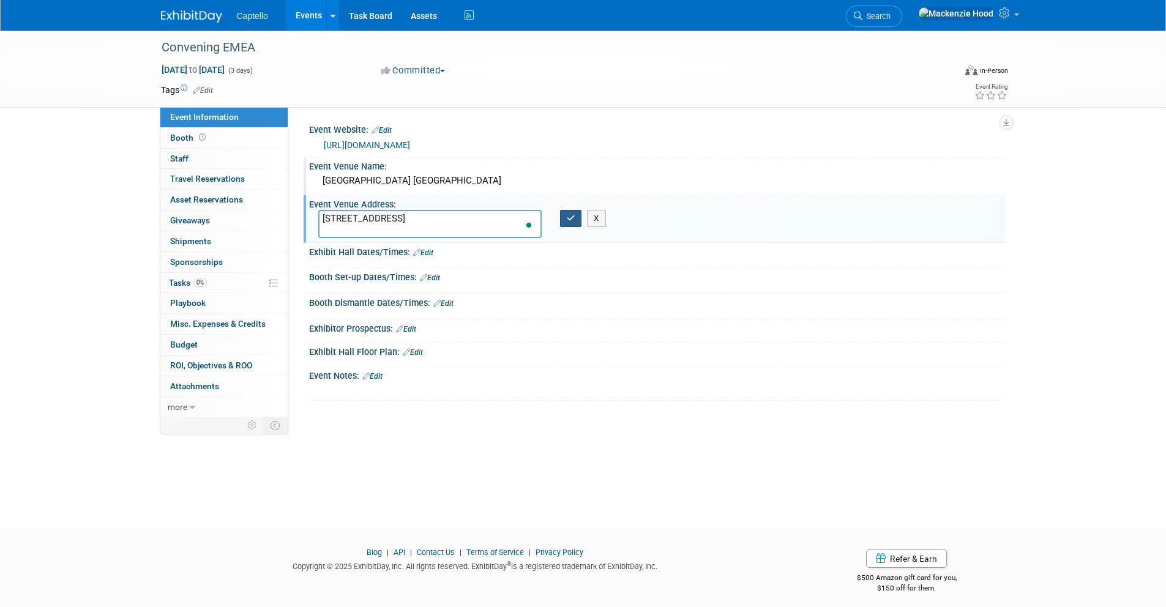
click at [567, 217] on icon "button" at bounding box center [571, 218] width 9 height 8
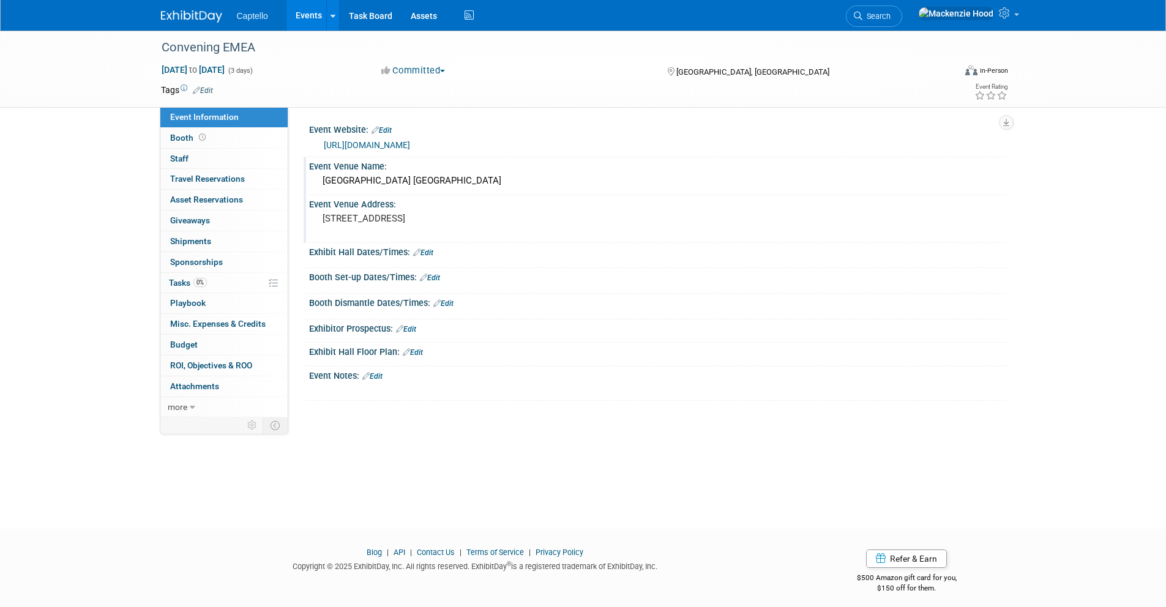
click at [381, 376] on link "Edit" at bounding box center [372, 376] width 20 height 9
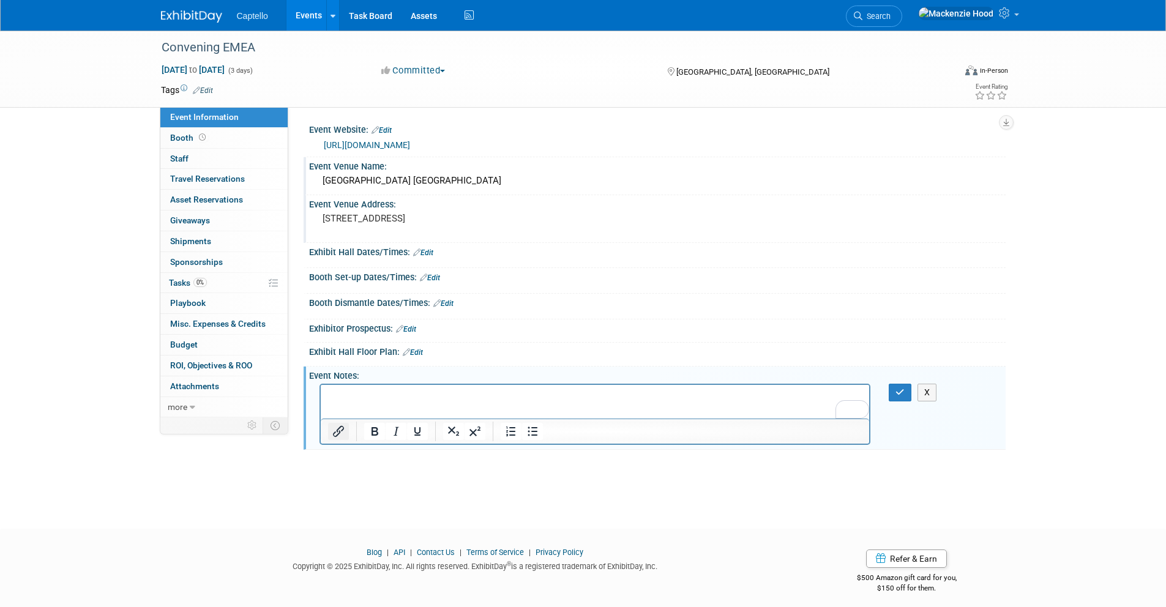
click at [331, 431] on icon "Insert/edit link" at bounding box center [338, 431] width 15 height 15
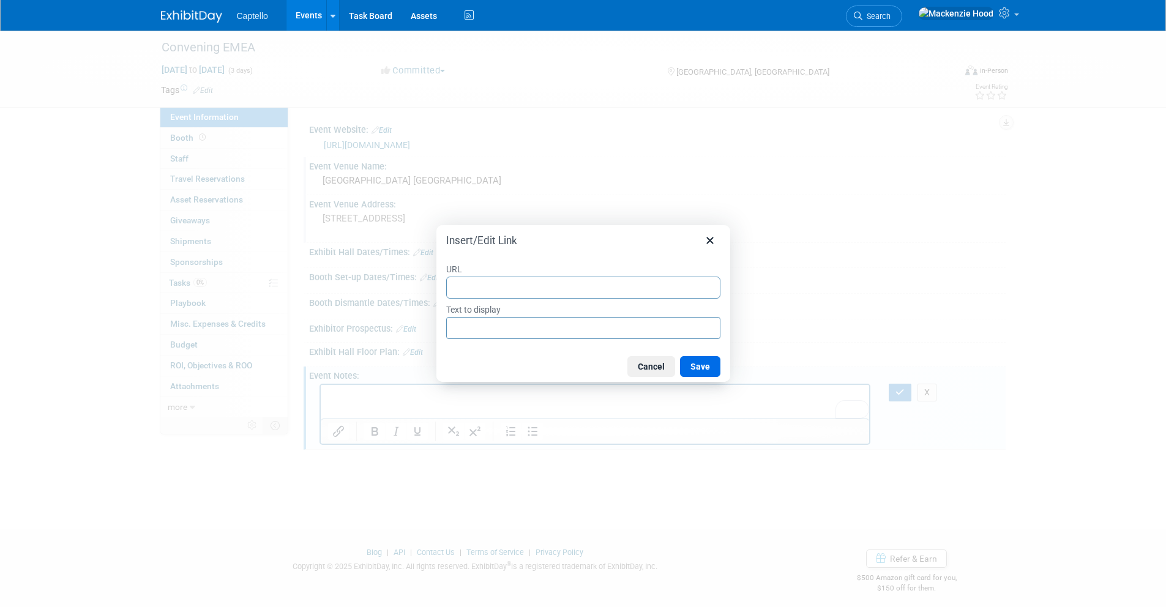
type input "[URL][DOMAIN_NAME]"
click at [487, 348] on div "URL [URL][DOMAIN_NAME] Text to display [URL][DOMAIN_NAME]" at bounding box center [583, 301] width 294 height 100
drag, startPoint x: 609, startPoint y: 328, endPoint x: 441, endPoint y: 320, distance: 168.4
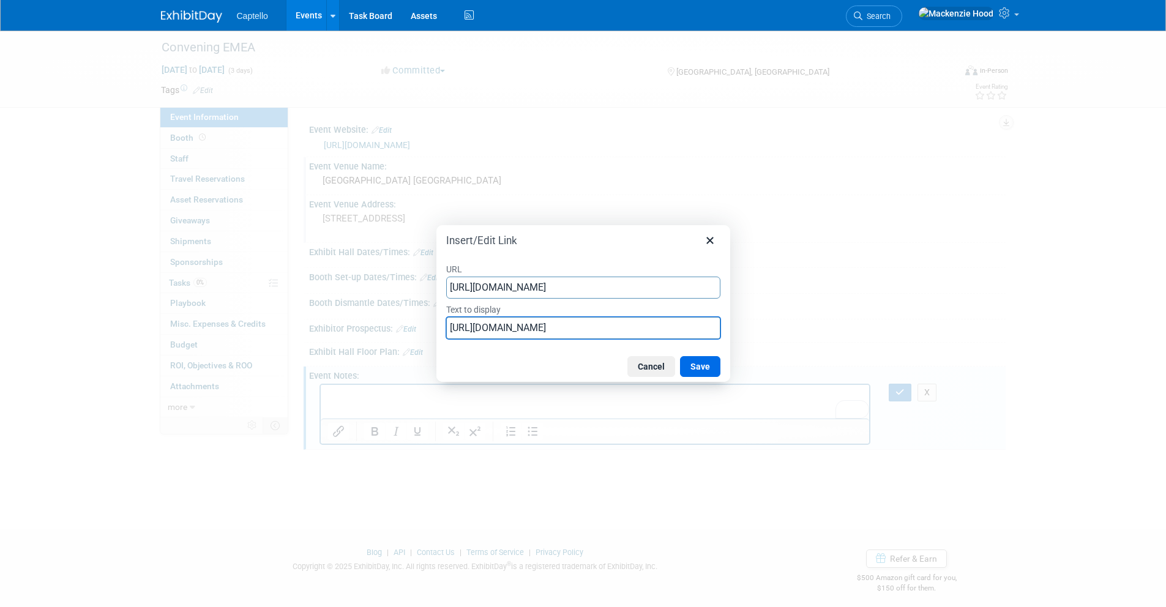
click at [441, 320] on div "URL [URL][DOMAIN_NAME] Text to display [URL][DOMAIN_NAME]" at bounding box center [583, 301] width 294 height 100
type input "Agenda"
click at [702, 356] on button "Save" at bounding box center [700, 366] width 40 height 21
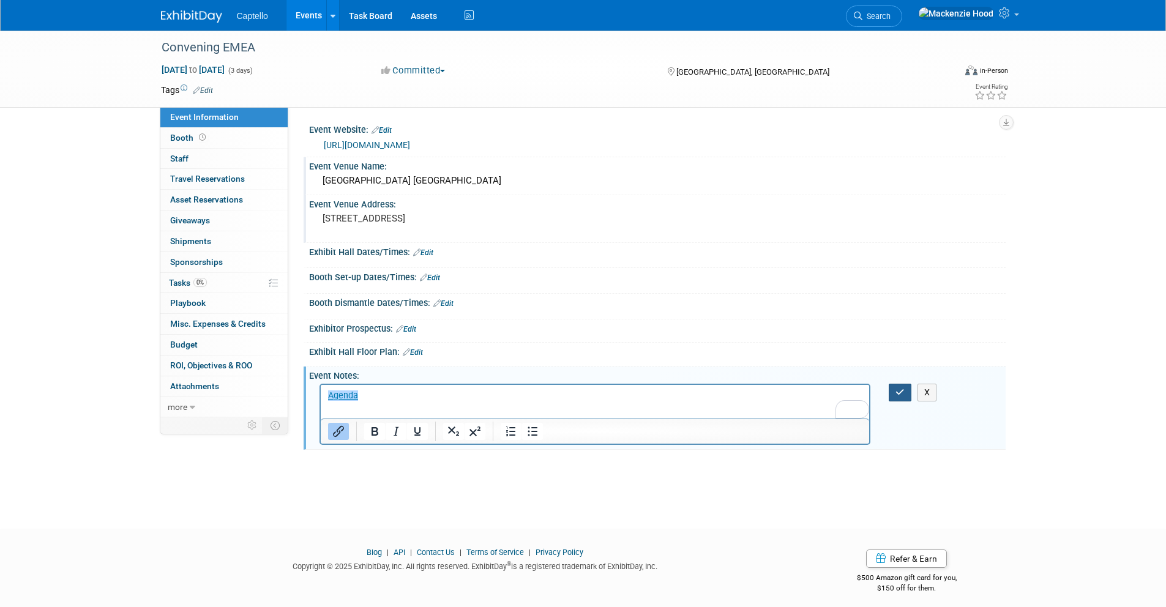
click at [899, 389] on icon "button" at bounding box center [899, 392] width 9 height 9
